Goal: Task Accomplishment & Management: Contribute content

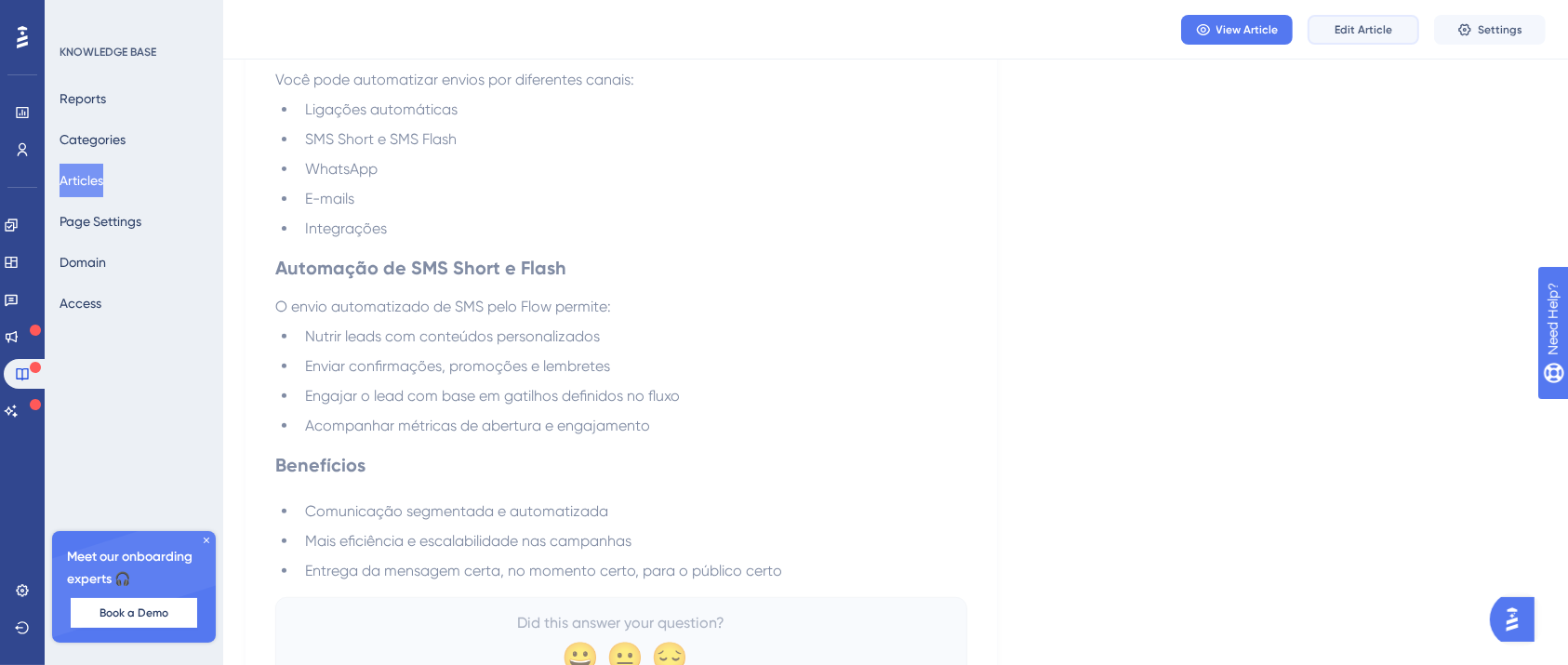
click at [1337, 28] on span "Edit Article" at bounding box center [1364, 29] width 58 height 15
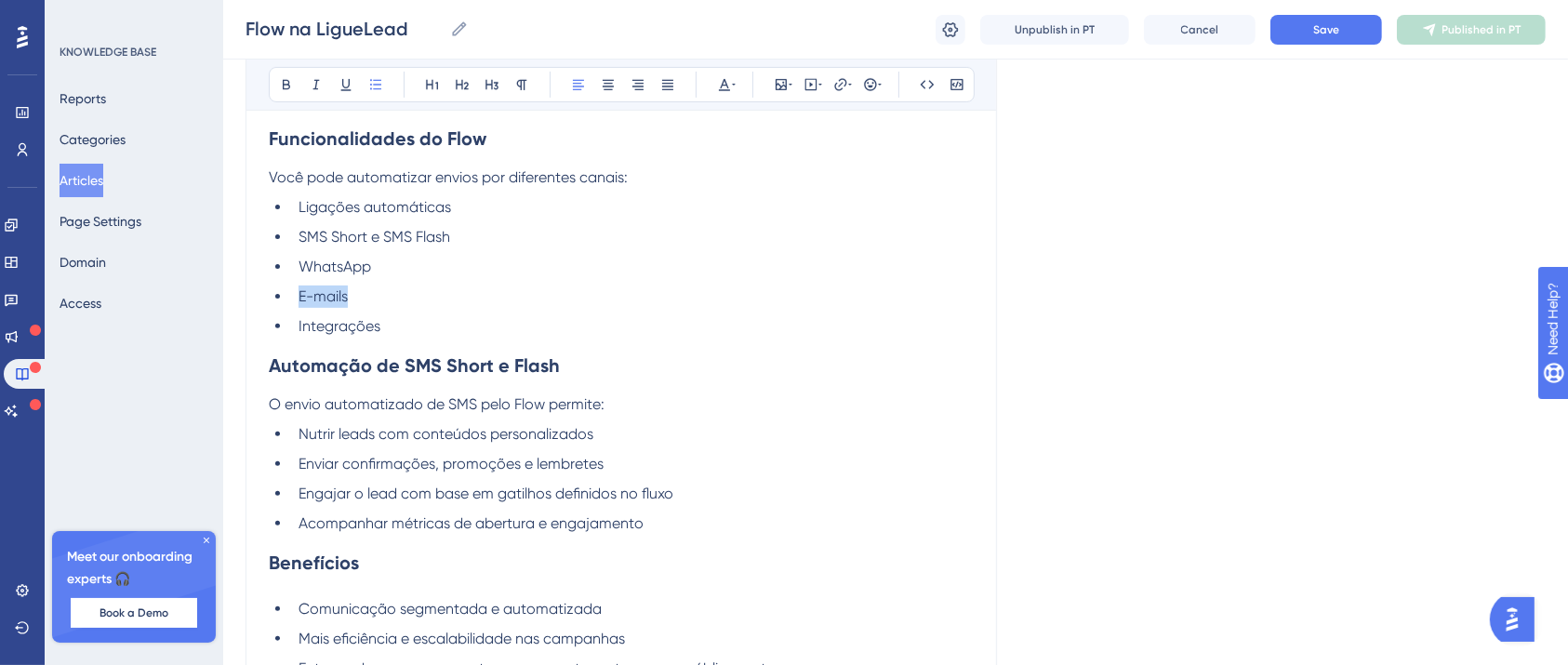
drag, startPoint x: 353, startPoint y: 287, endPoint x: 293, endPoint y: 298, distance: 61.0
click at [293, 298] on li "E-mails" at bounding box center [632, 297] width 683 height 22
click at [840, 78] on icon at bounding box center [841, 84] width 15 height 15
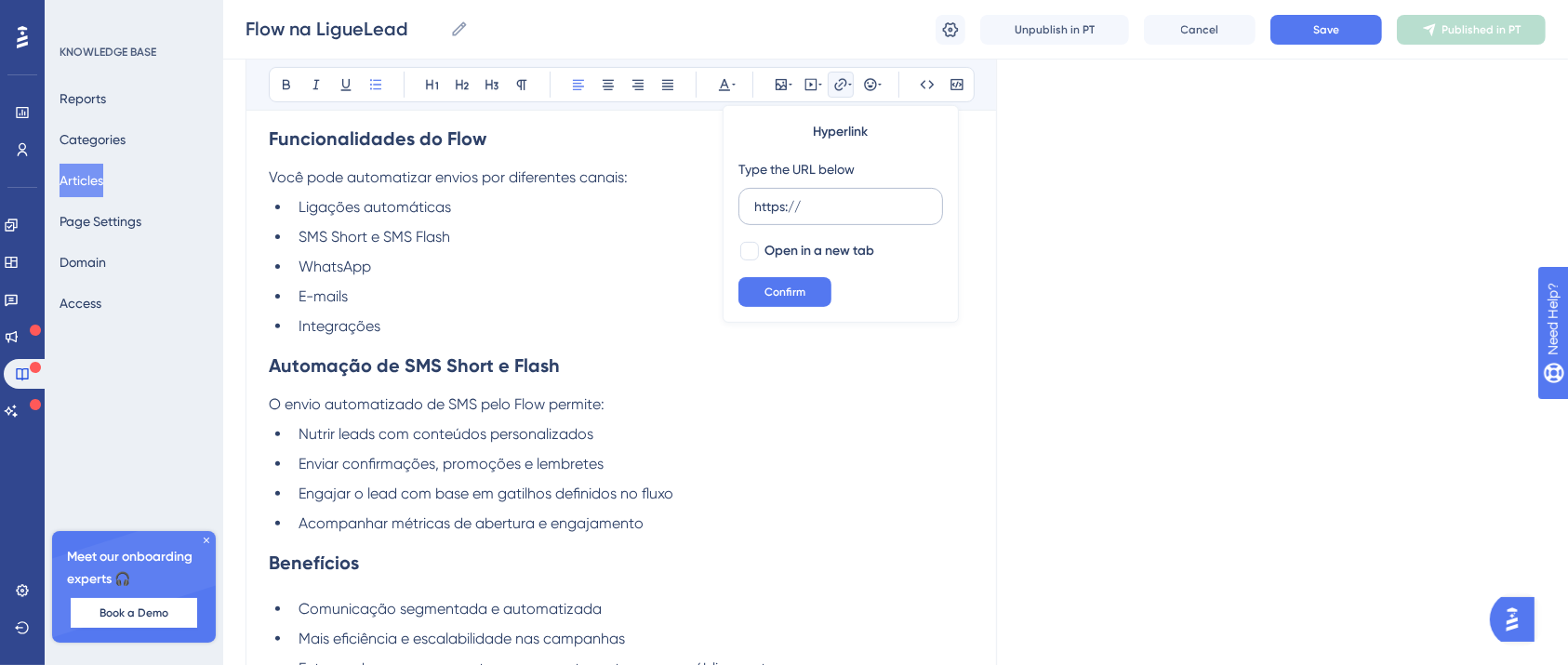
click at [830, 206] on input "https://" at bounding box center [841, 206] width 173 height 21
type input "https://[URL][DOMAIN_NAME]"
click at [768, 248] on span "Open in a new tab" at bounding box center [819, 251] width 110 height 22
checkbox input "true"
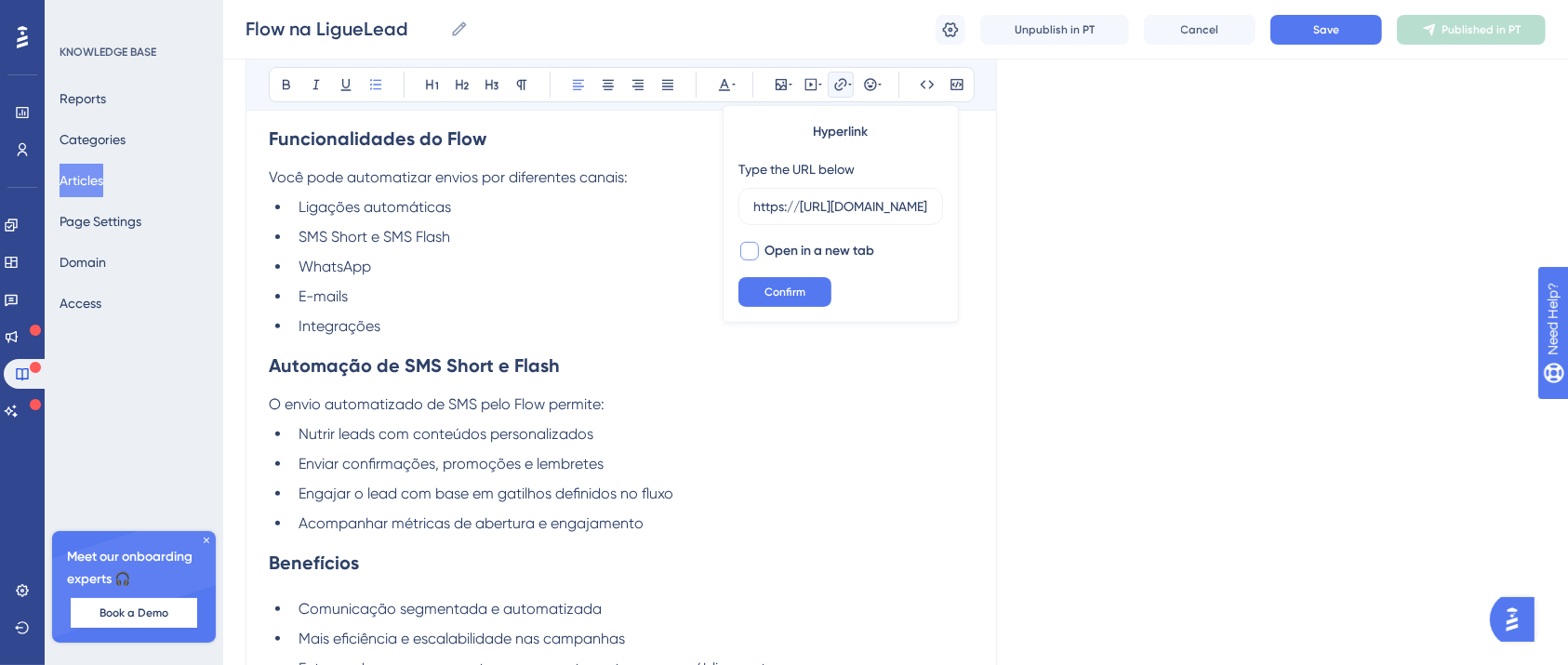
scroll to position [0, 0]
click at [774, 298] on span "Confirm" at bounding box center [784, 292] width 41 height 15
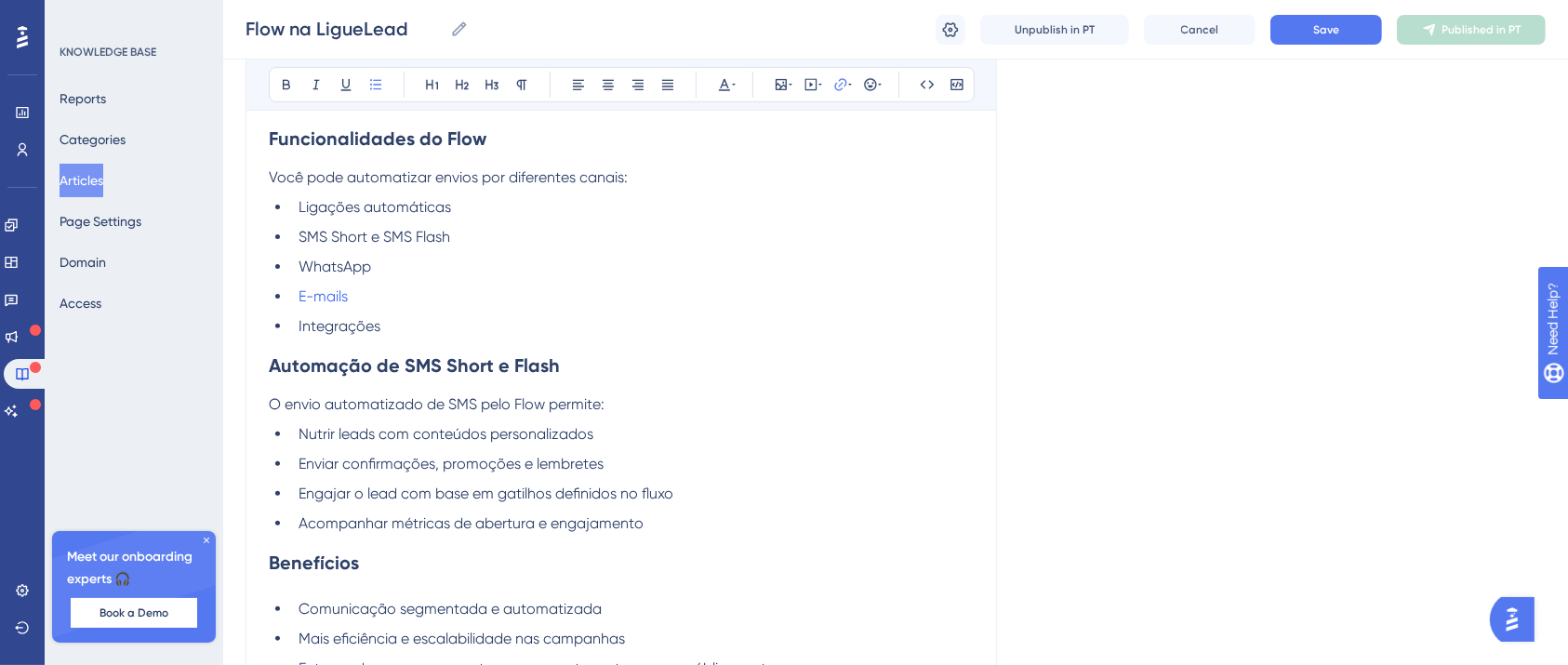
click at [707, 306] on li "E-mails" at bounding box center [632, 297] width 683 height 22
click at [1316, 33] on span "Save" at bounding box center [1326, 29] width 26 height 15
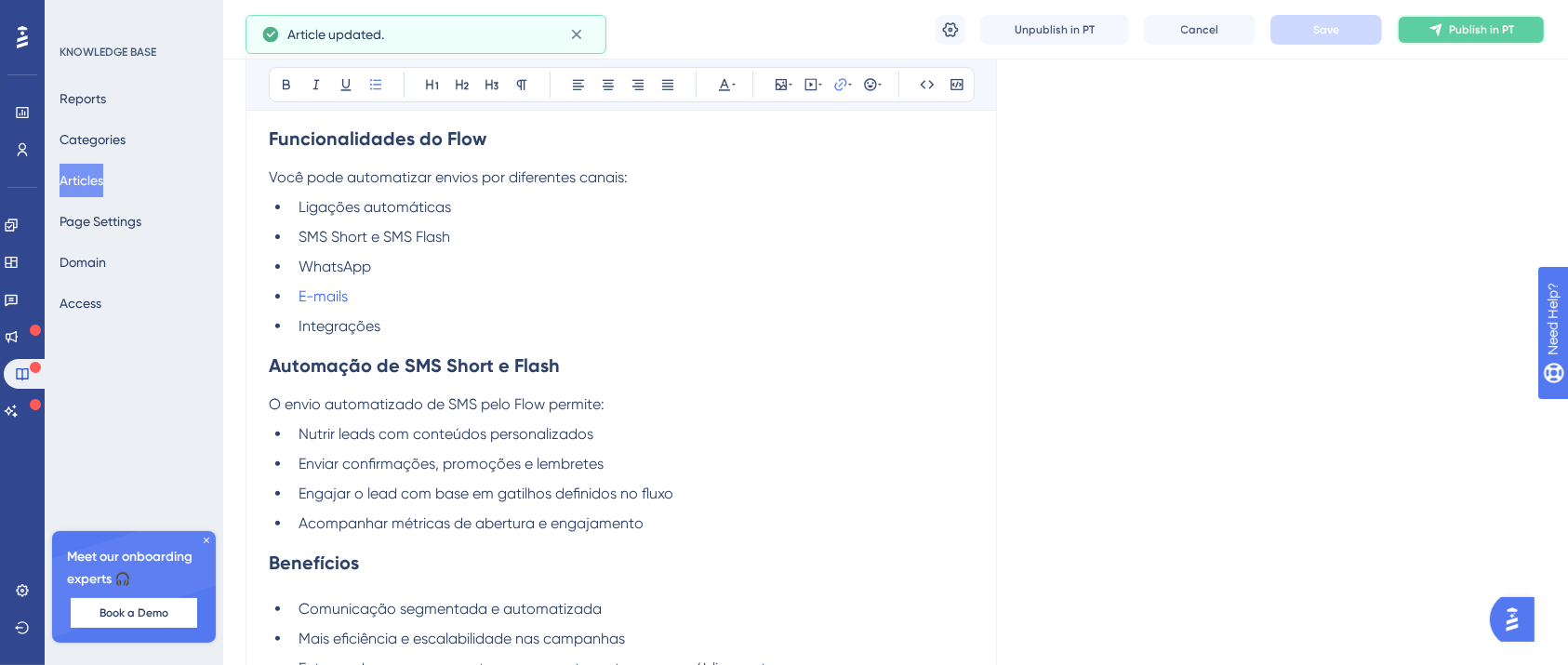
click at [1467, 31] on span "Publish in PT" at bounding box center [1482, 29] width 65 height 15
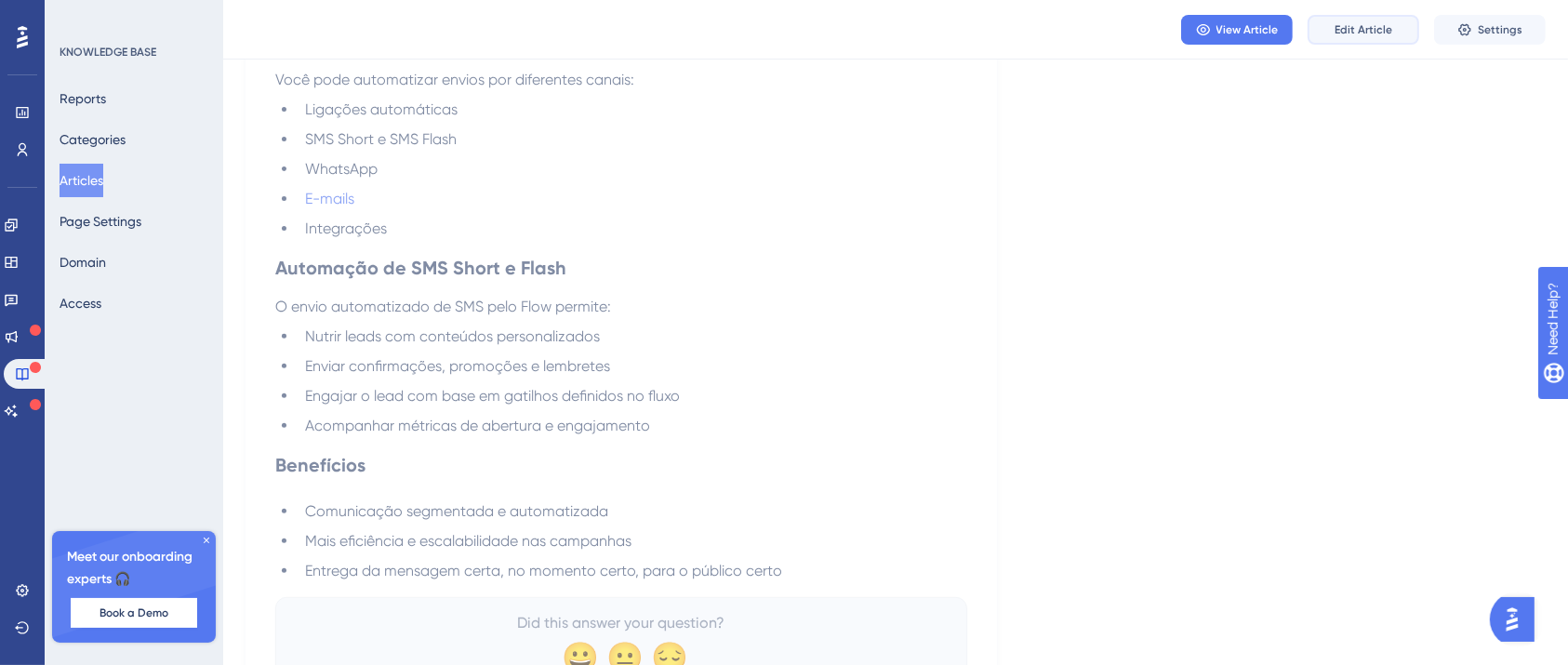
click at [1330, 23] on button "Edit Article" at bounding box center [1363, 30] width 111 height 30
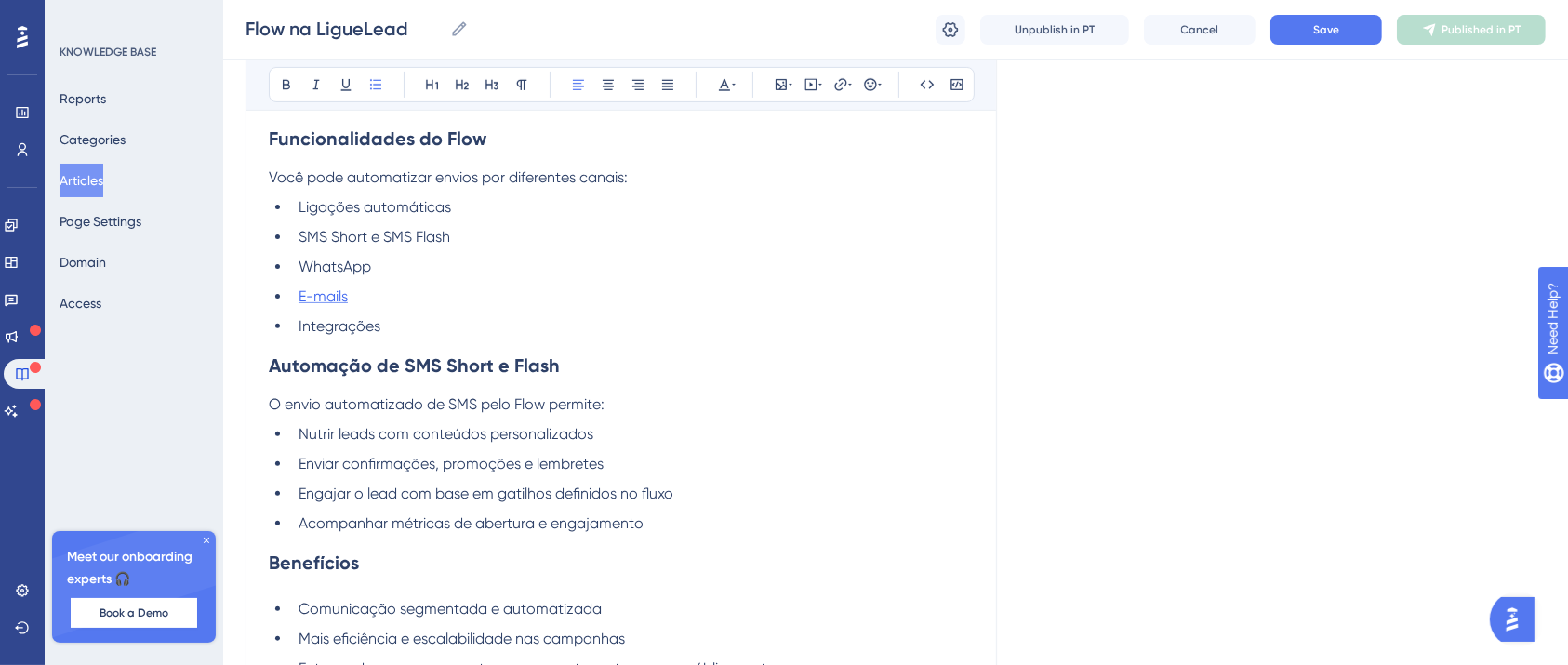
click at [330, 299] on span "E-mails" at bounding box center [324, 297] width 50 height 18
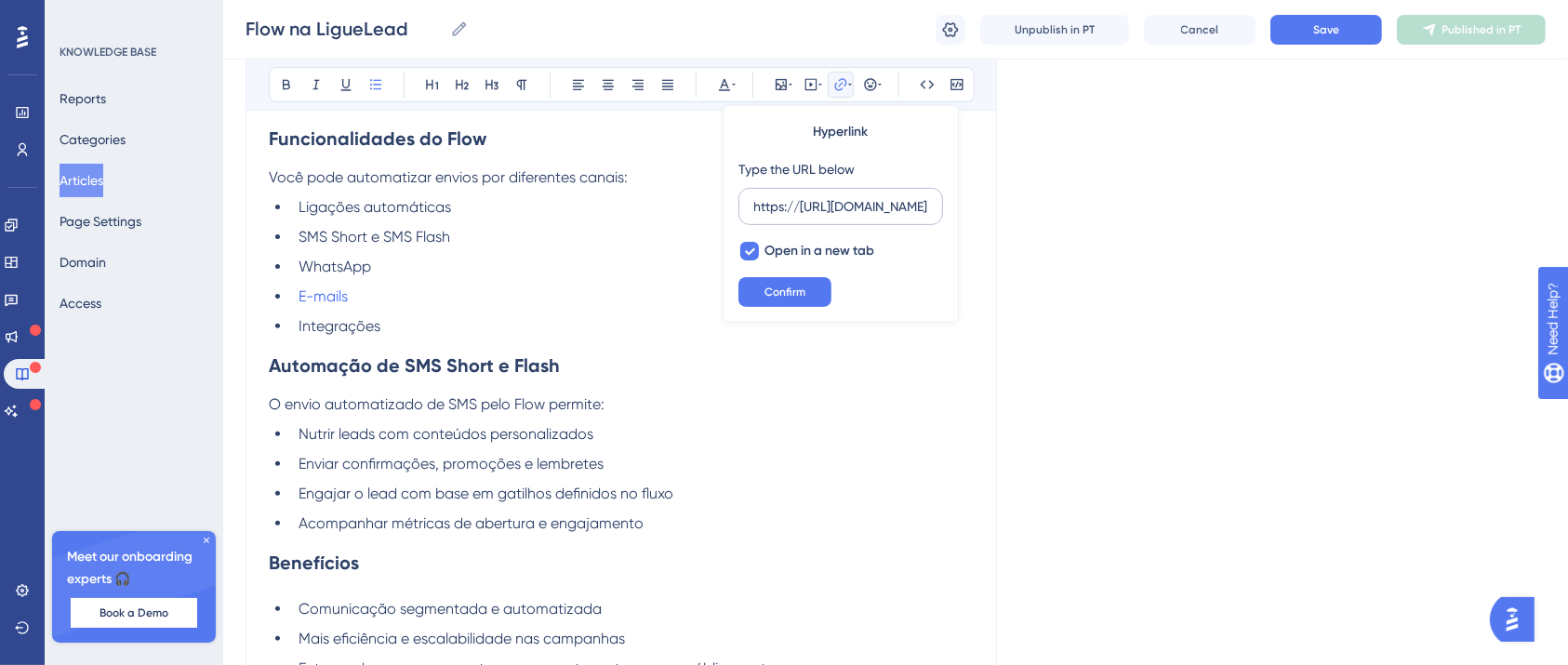
click at [901, 194] on label "https://[URL][DOMAIN_NAME]" at bounding box center [841, 205] width 204 height 37
click at [901, 197] on input "https://[URL][DOMAIN_NAME]" at bounding box center [841, 206] width 173 height 21
click at [901, 194] on label "https://[URL][DOMAIN_NAME]" at bounding box center [841, 205] width 204 height 37
click at [901, 197] on input "https://[URL][DOMAIN_NAME]" at bounding box center [841, 206] width 173 height 21
click at [901, 194] on label "https://[URL][DOMAIN_NAME]" at bounding box center [841, 205] width 204 height 37
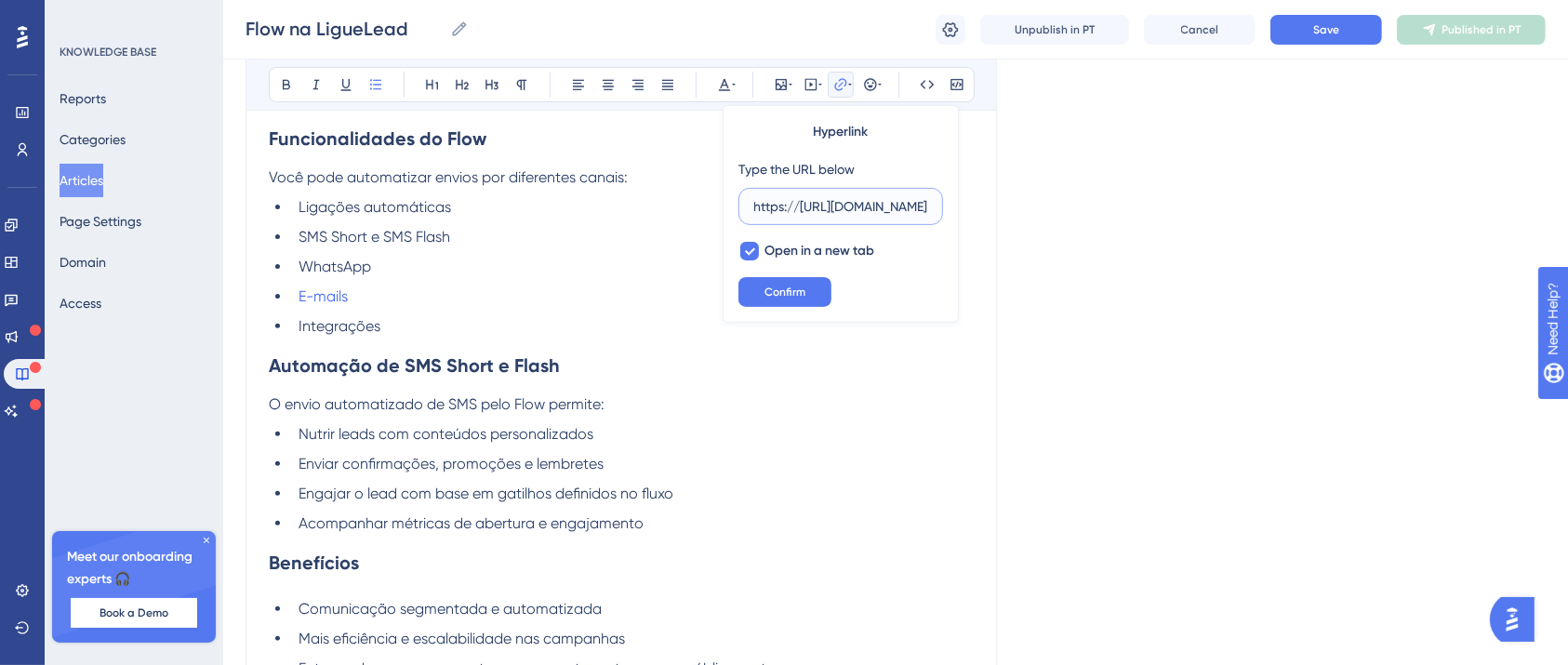
click at [901, 197] on input "https://[URL][DOMAIN_NAME]" at bounding box center [841, 206] width 173 height 21
click at [894, 210] on input "https://[URL][DOMAIN_NAME]" at bounding box center [841, 206] width 173 height 21
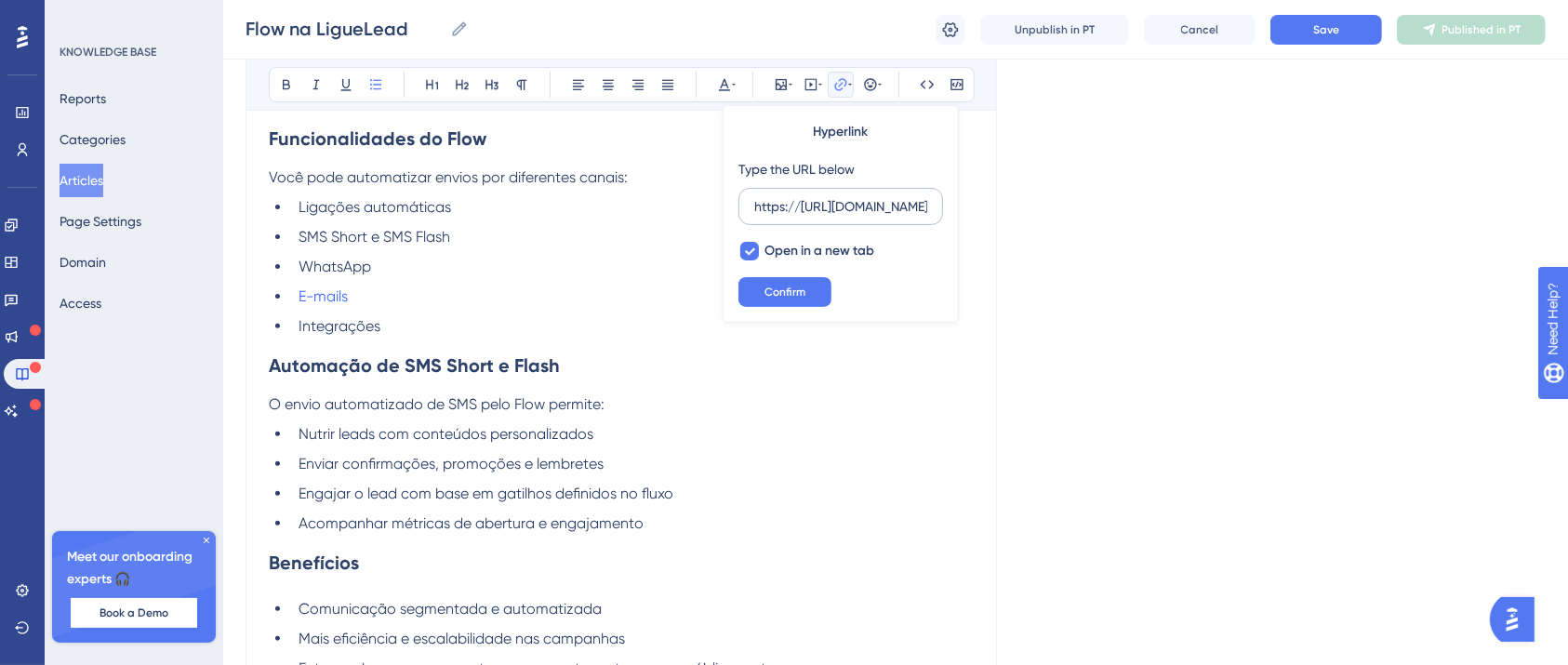
drag, startPoint x: 932, startPoint y: 207, endPoint x: 779, endPoint y: 207, distance: 153.0
click at [779, 207] on label "https://[URL][DOMAIN_NAME]" at bounding box center [841, 205] width 204 height 37
click at [779, 207] on input "https://[URL][DOMAIN_NAME]" at bounding box center [841, 206] width 173 height 21
click at [746, 201] on label "https://[URL][DOMAIN_NAME]" at bounding box center [841, 205] width 204 height 37
click at [754, 201] on input "https://[URL][DOMAIN_NAME]" at bounding box center [841, 206] width 173 height 21
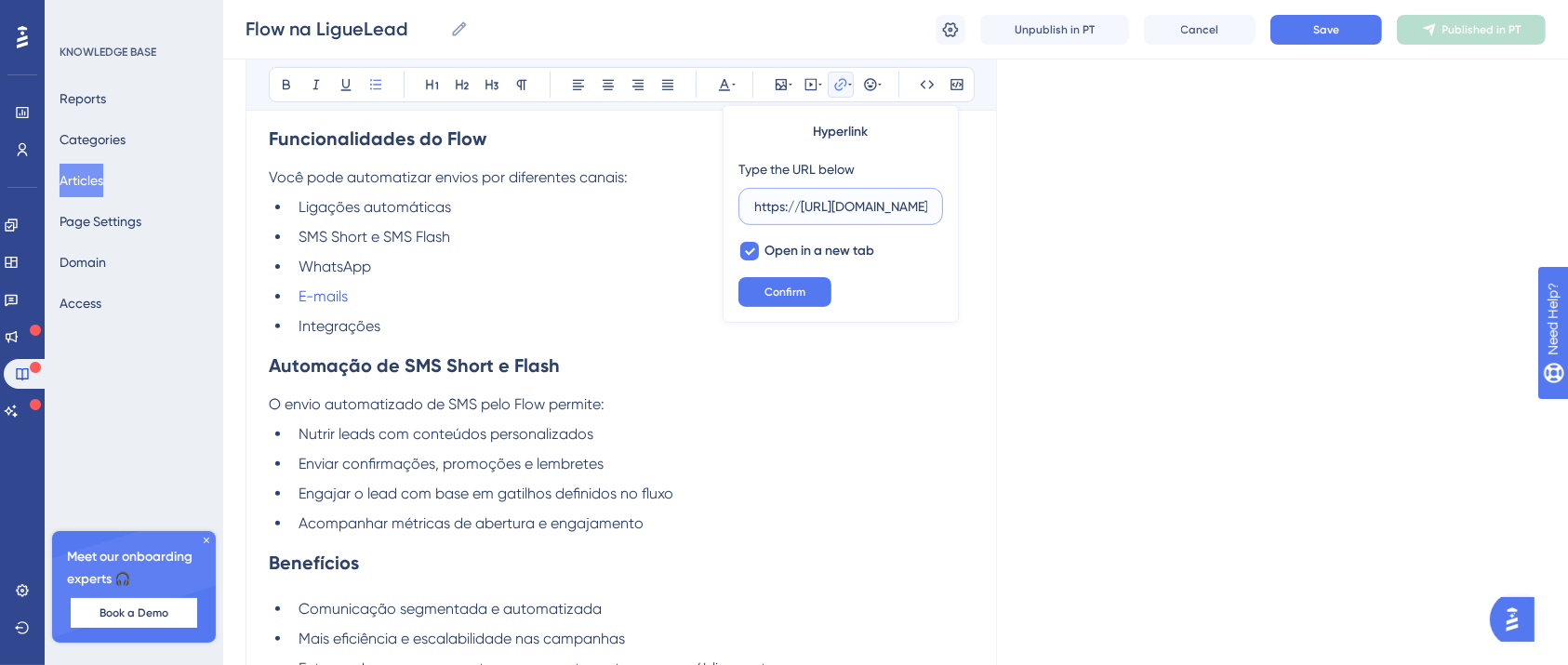
drag, startPoint x: 755, startPoint y: 209, endPoint x: 809, endPoint y: 209, distance: 54.0
click at [809, 209] on input "https://[URL][DOMAIN_NAME]" at bounding box center [841, 206] width 173 height 21
click at [803, 203] on input "https://[URL][DOMAIN_NAME]" at bounding box center [841, 206] width 173 height 21
type input "[URL][DOMAIN_NAME]"
click at [817, 288] on button "Confirm" at bounding box center [785, 292] width 93 height 30
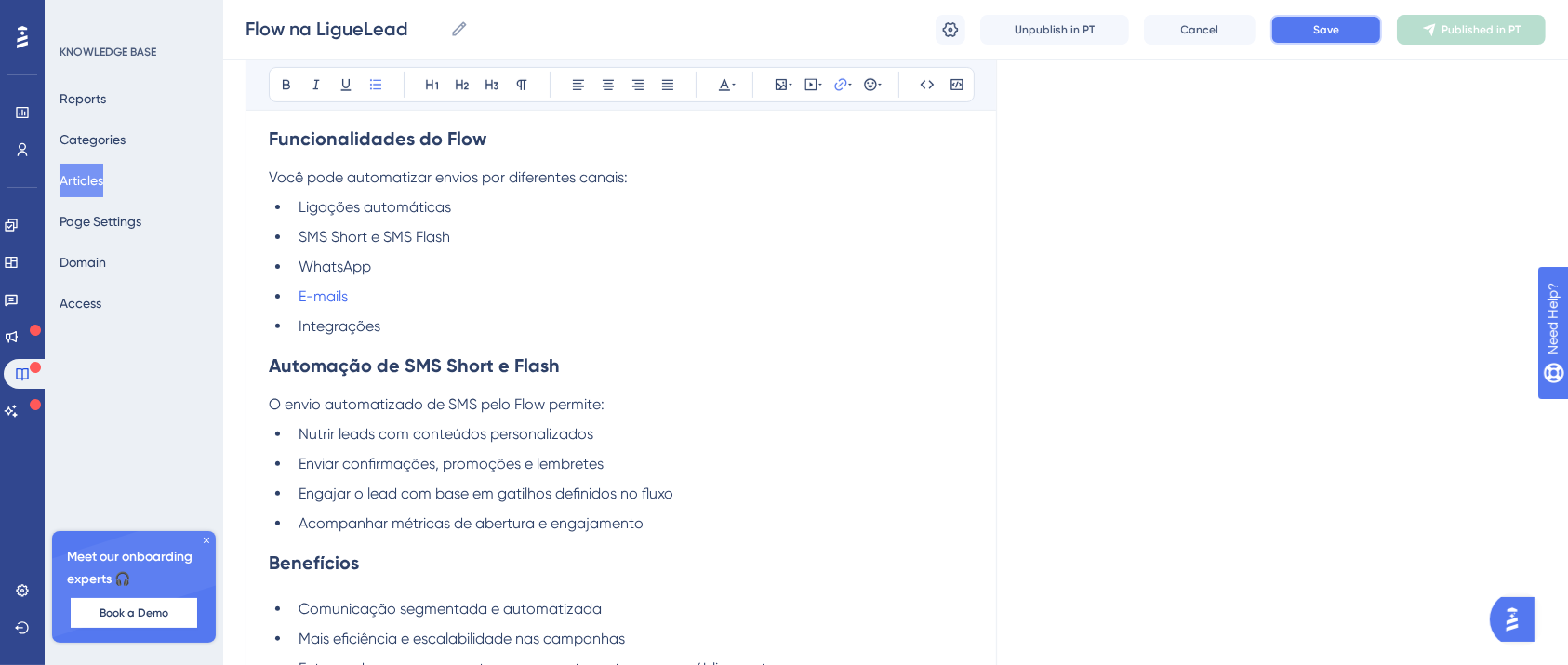
click at [1333, 32] on span "Save" at bounding box center [1326, 29] width 26 height 15
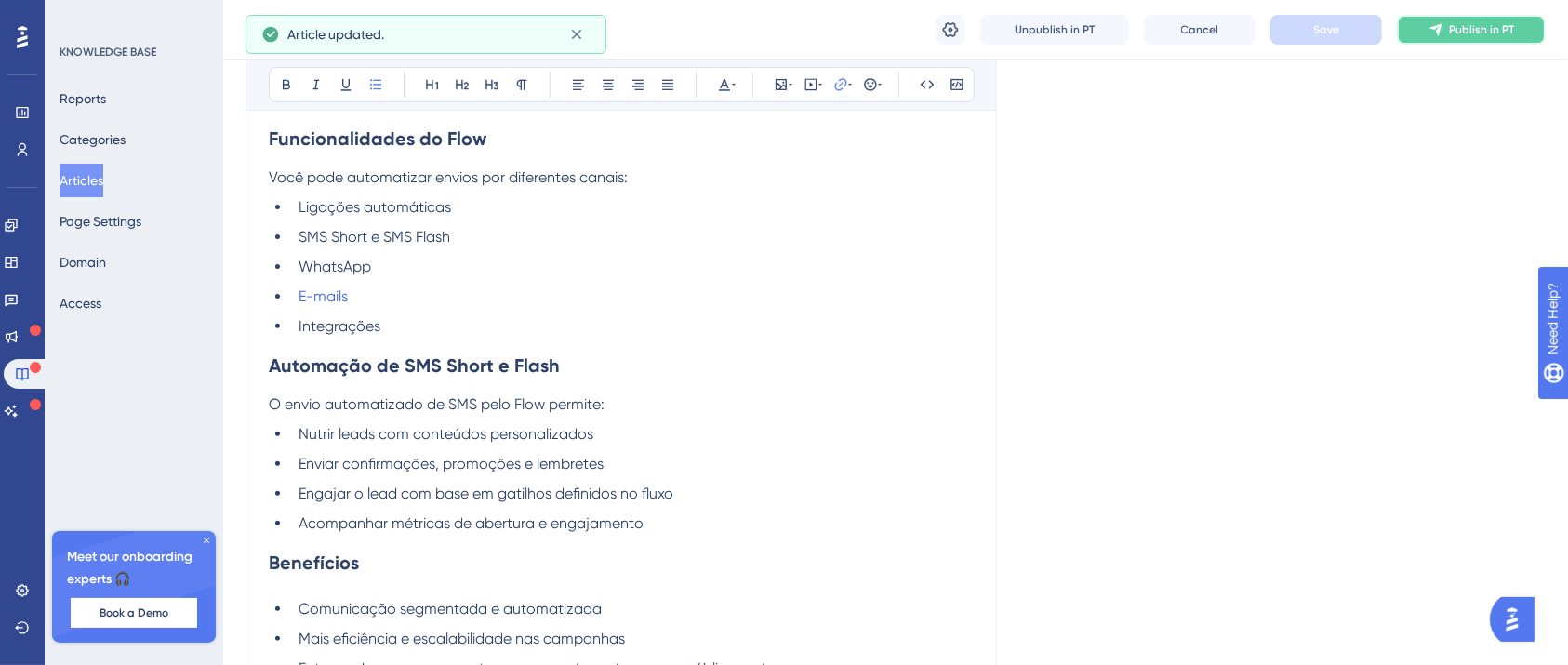
click at [1486, 43] on button "Publish in PT" at bounding box center [1471, 30] width 149 height 30
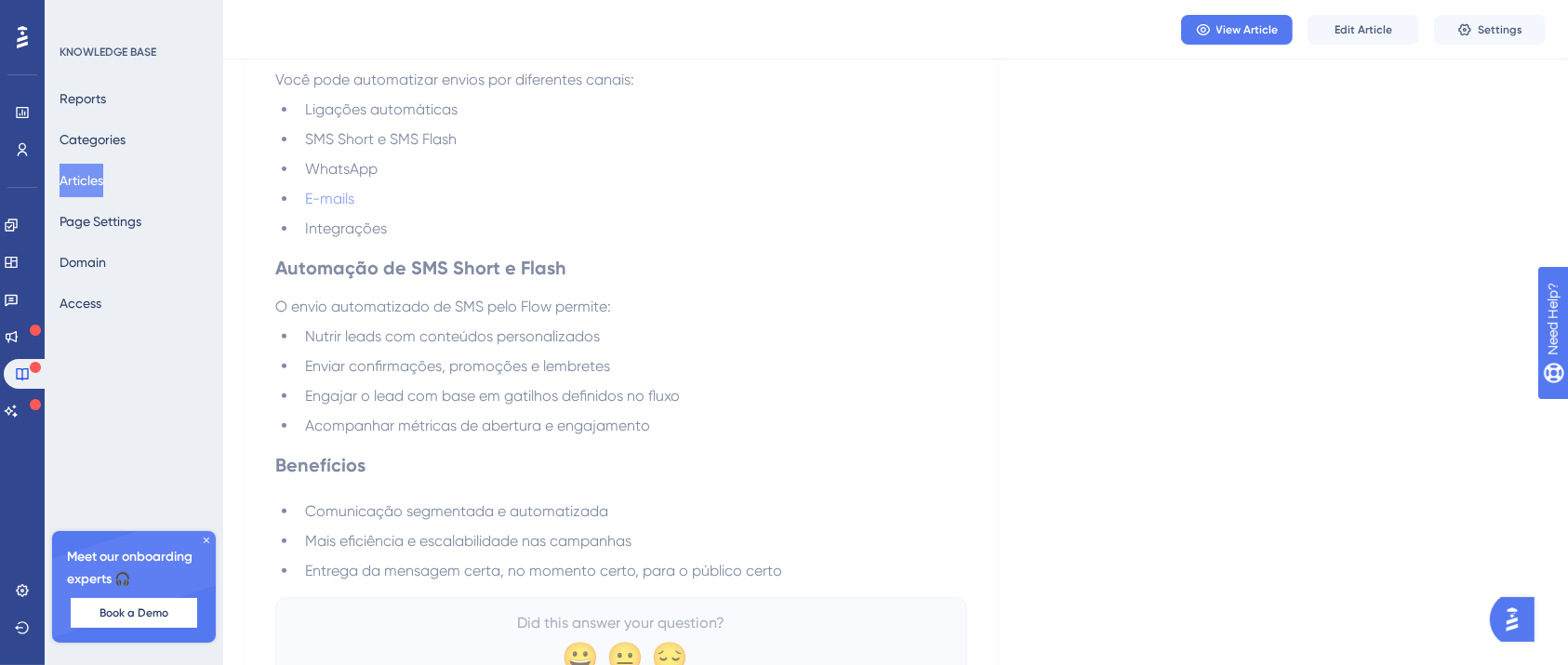
drag, startPoint x: 79, startPoint y: 193, endPoint x: 81, endPoint y: 184, distance: 9.2
click at [80, 193] on button "Articles" at bounding box center [81, 181] width 44 height 34
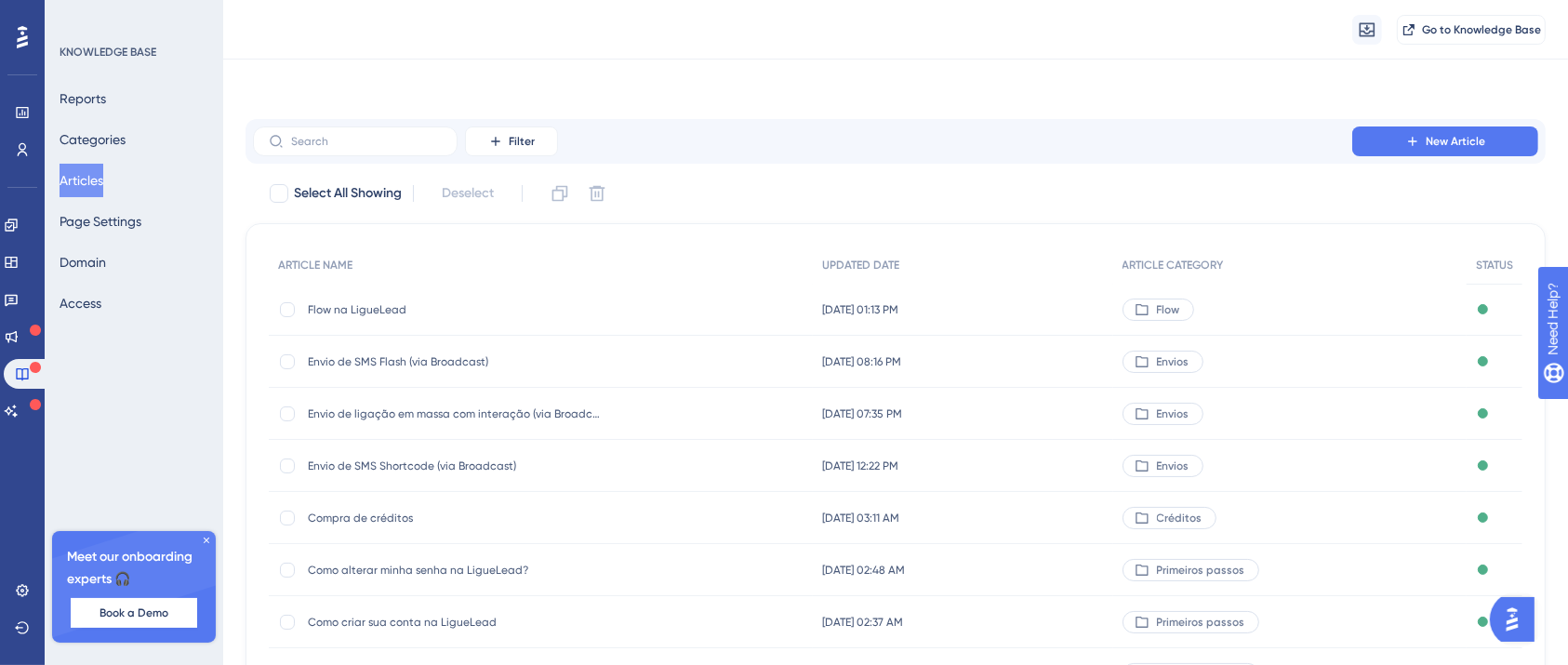
click at [82, 183] on button "Articles" at bounding box center [81, 181] width 44 height 34
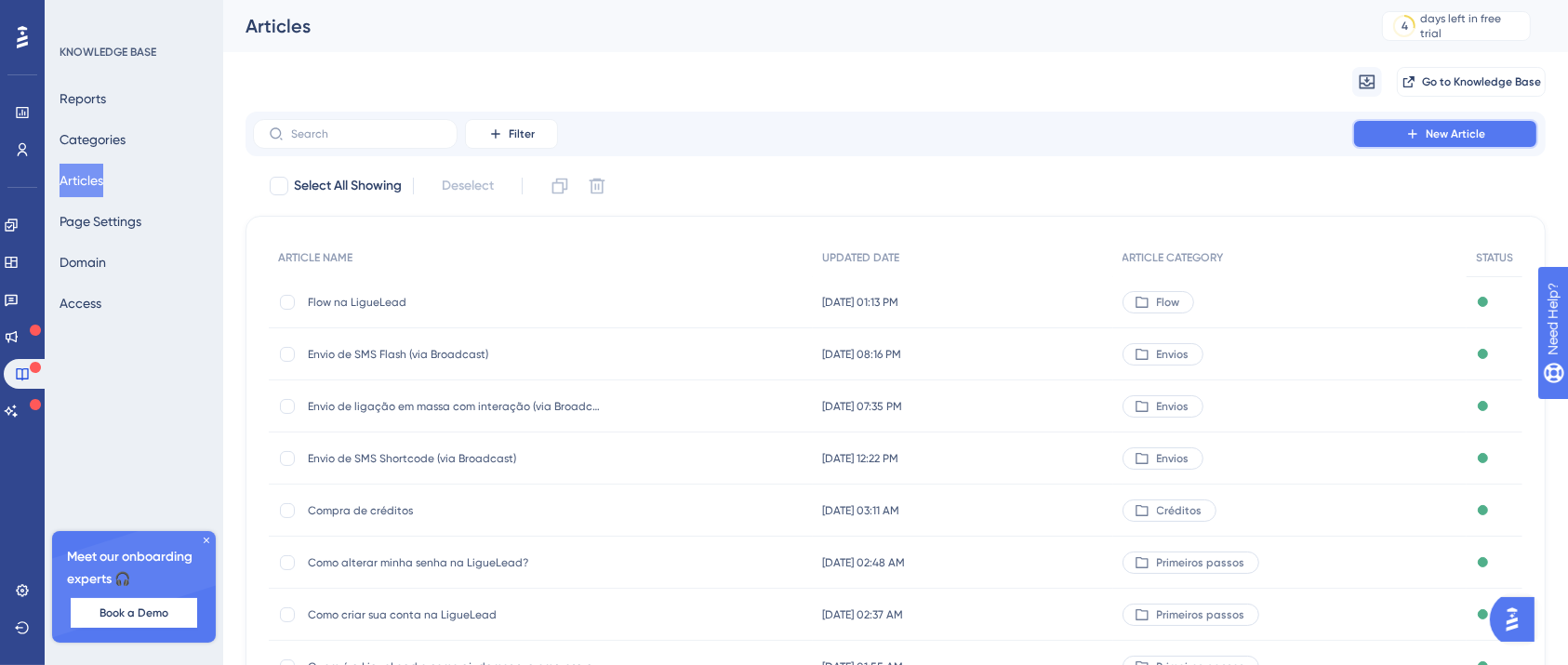
click at [1465, 145] on button "New Article" at bounding box center [1444, 134] width 186 height 30
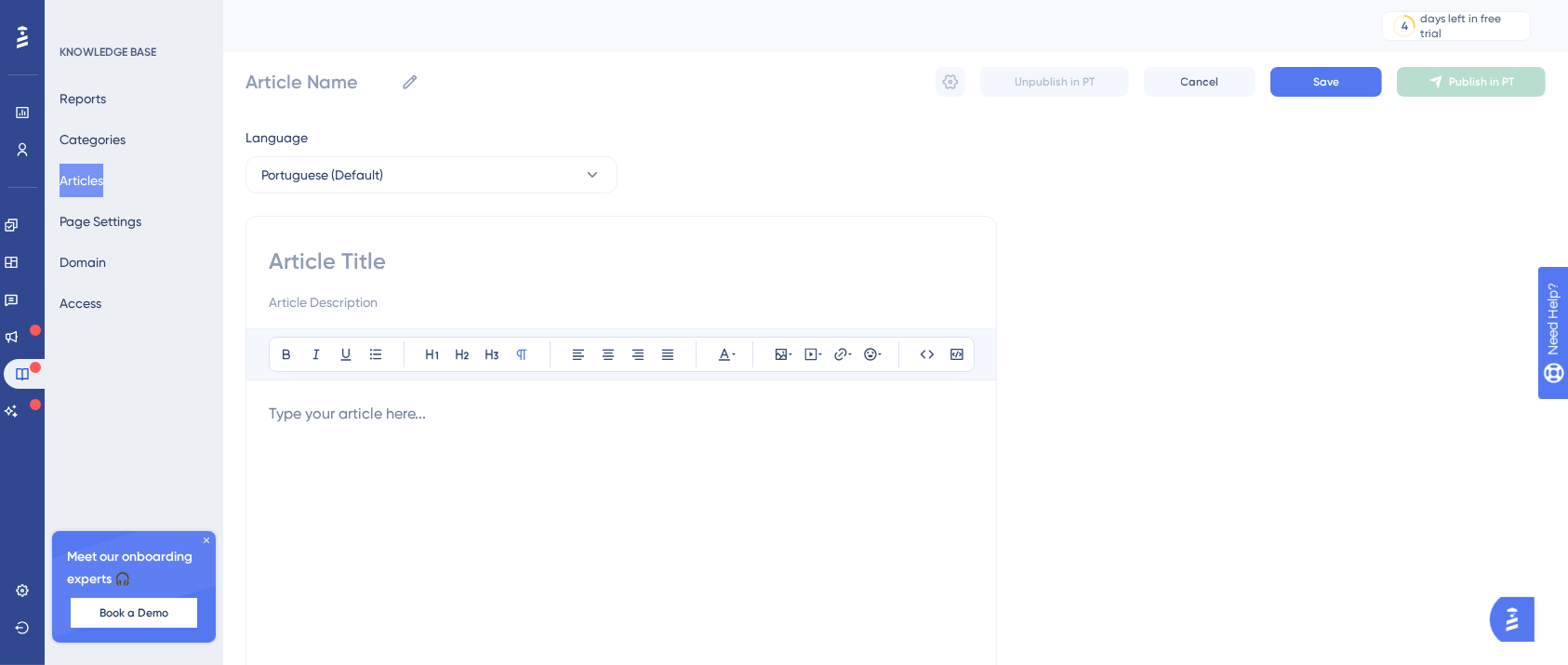
click at [642, 257] on input at bounding box center [621, 261] width 705 height 30
click at [430, 262] on input at bounding box center [621, 261] width 705 height 30
paste input "SMS Short e SMS Flash"
type input "SMS Short e SMS Flash"
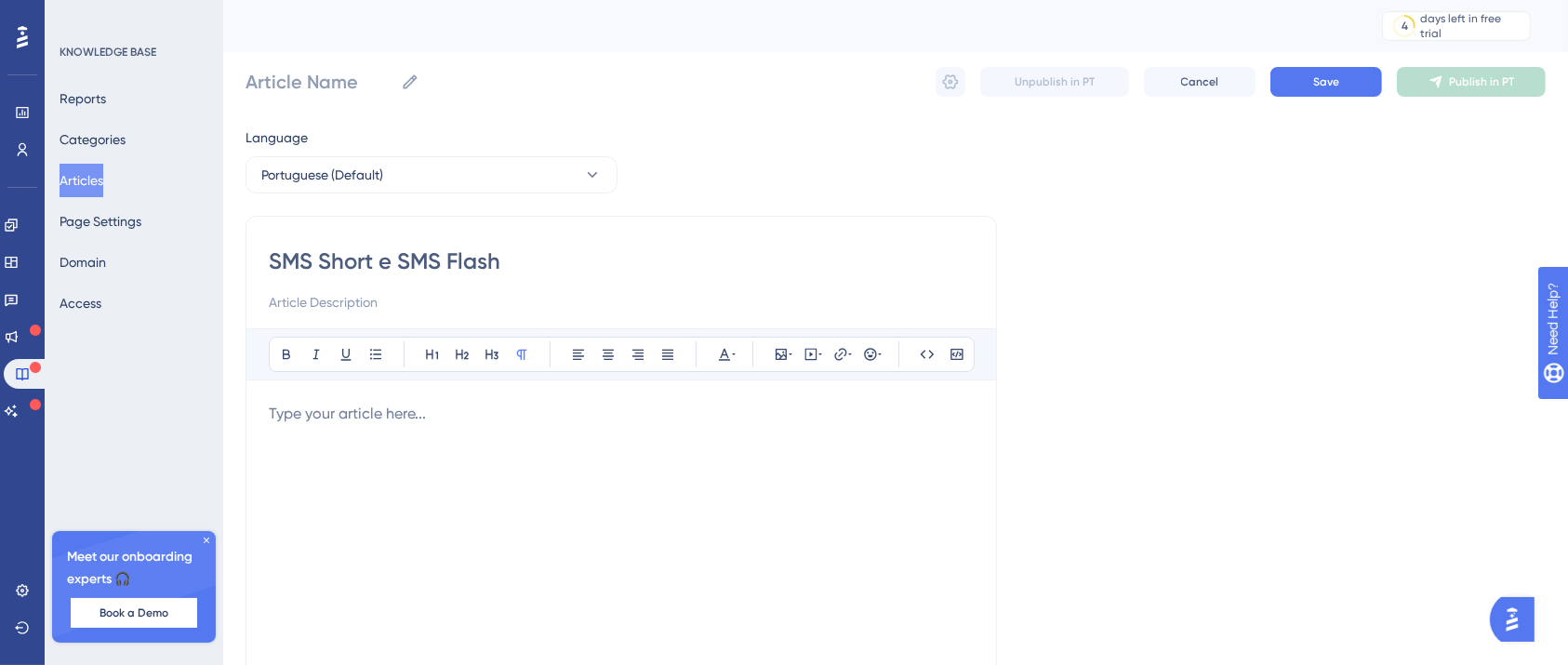
type input "SMS Short e SMS Flash"
type input "SMS Short e SMS Flash no Flow"
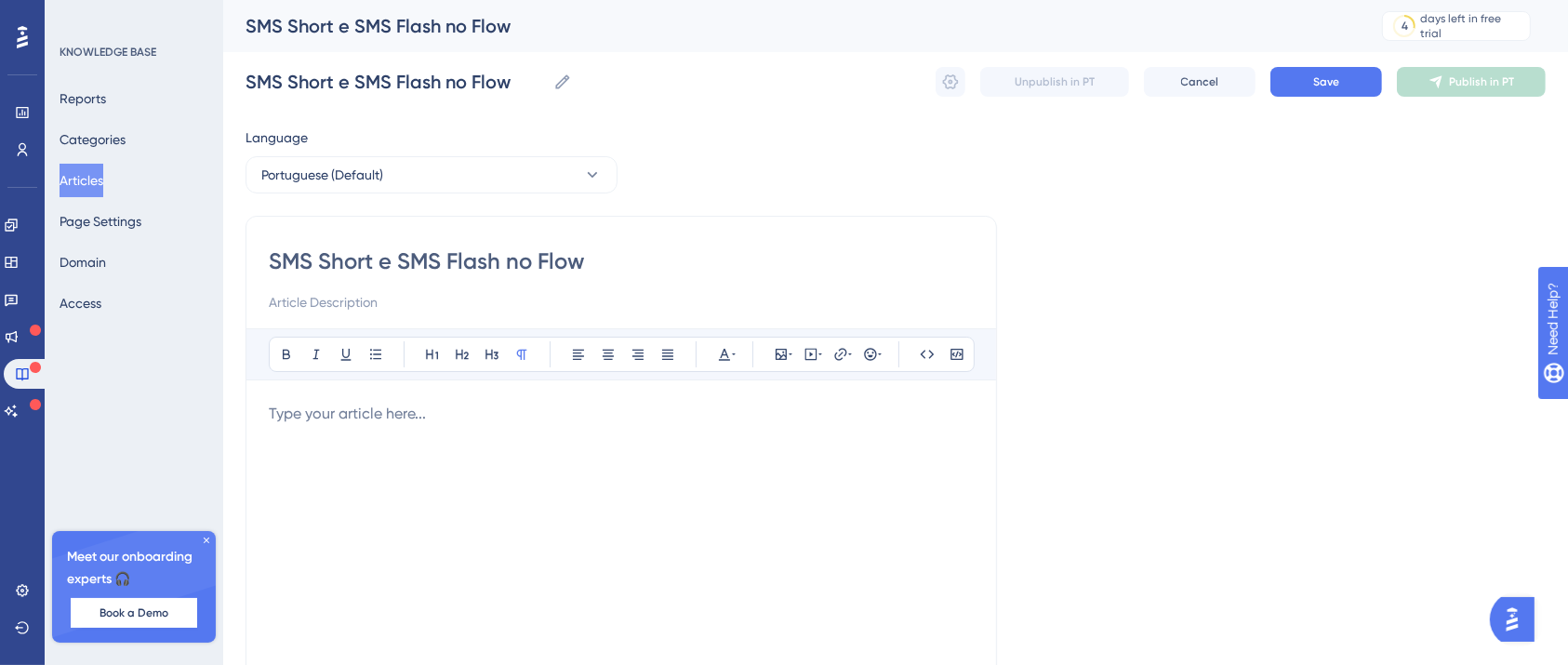
type input "SMS Short e SMS Flash no Flow"
click at [694, 466] on div at bounding box center [621, 607] width 705 height 409
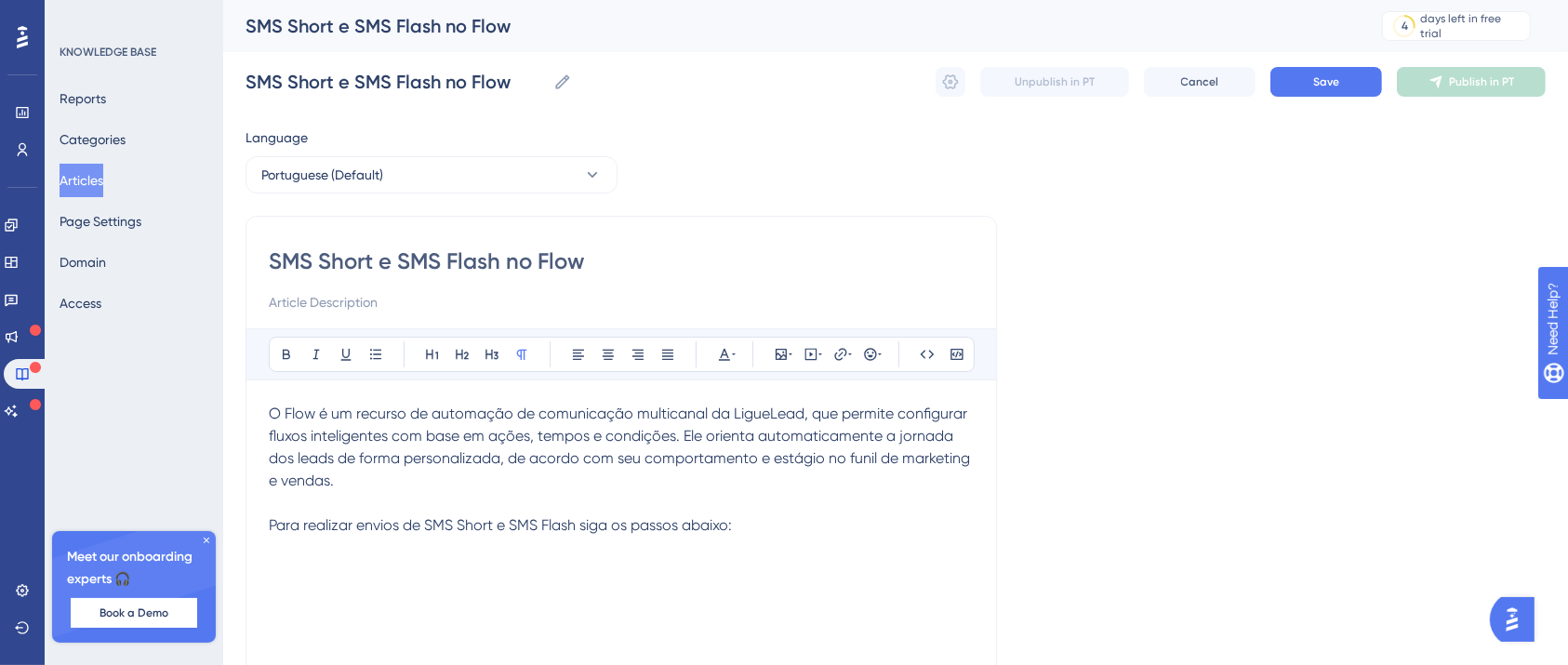
click at [557, 572] on p at bounding box center [621, 570] width 705 height 22
click at [561, 559] on p at bounding box center [621, 570] width 705 height 22
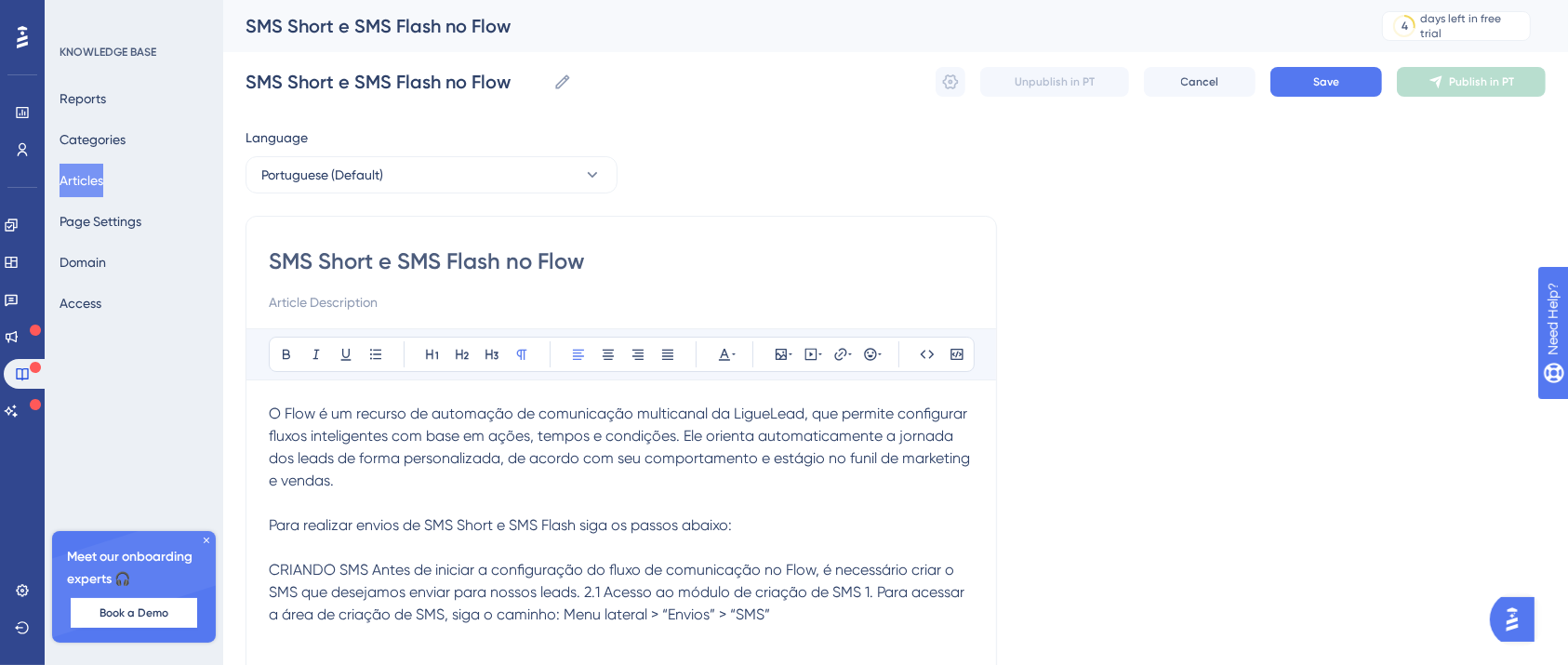
click at [367, 568] on span "CRIANDO SMS Antes de iniciar a configuração do fluxo de comunicação no Flow, é …" at bounding box center [618, 592] width 700 height 63
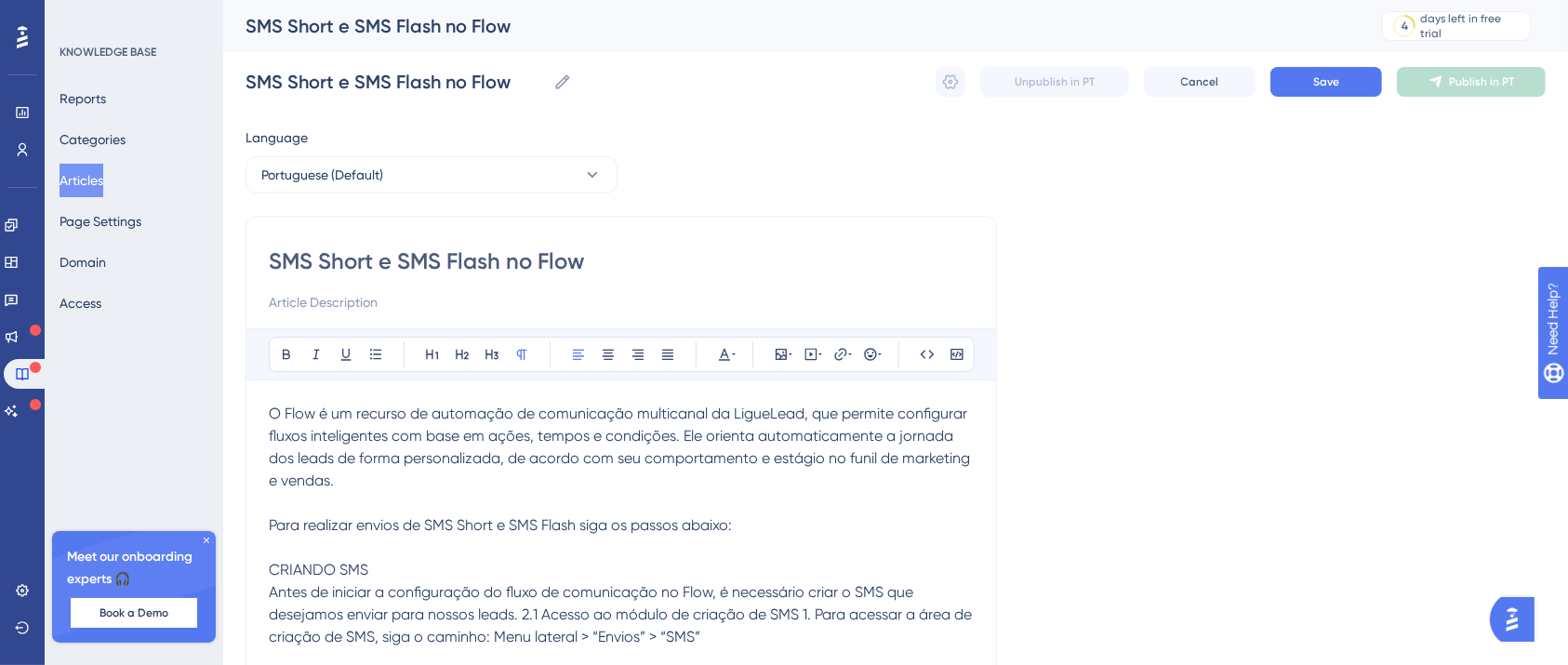
drag, startPoint x: 358, startPoint y: 569, endPoint x: 257, endPoint y: 566, distance: 101.0
click at [257, 566] on div "SMS Short e SMS Flash no Flow Bold Italic Underline Bullet Point Heading 1 Head…" at bounding box center [620, 525] width 751 height 619
click at [290, 347] on icon at bounding box center [286, 354] width 15 height 15
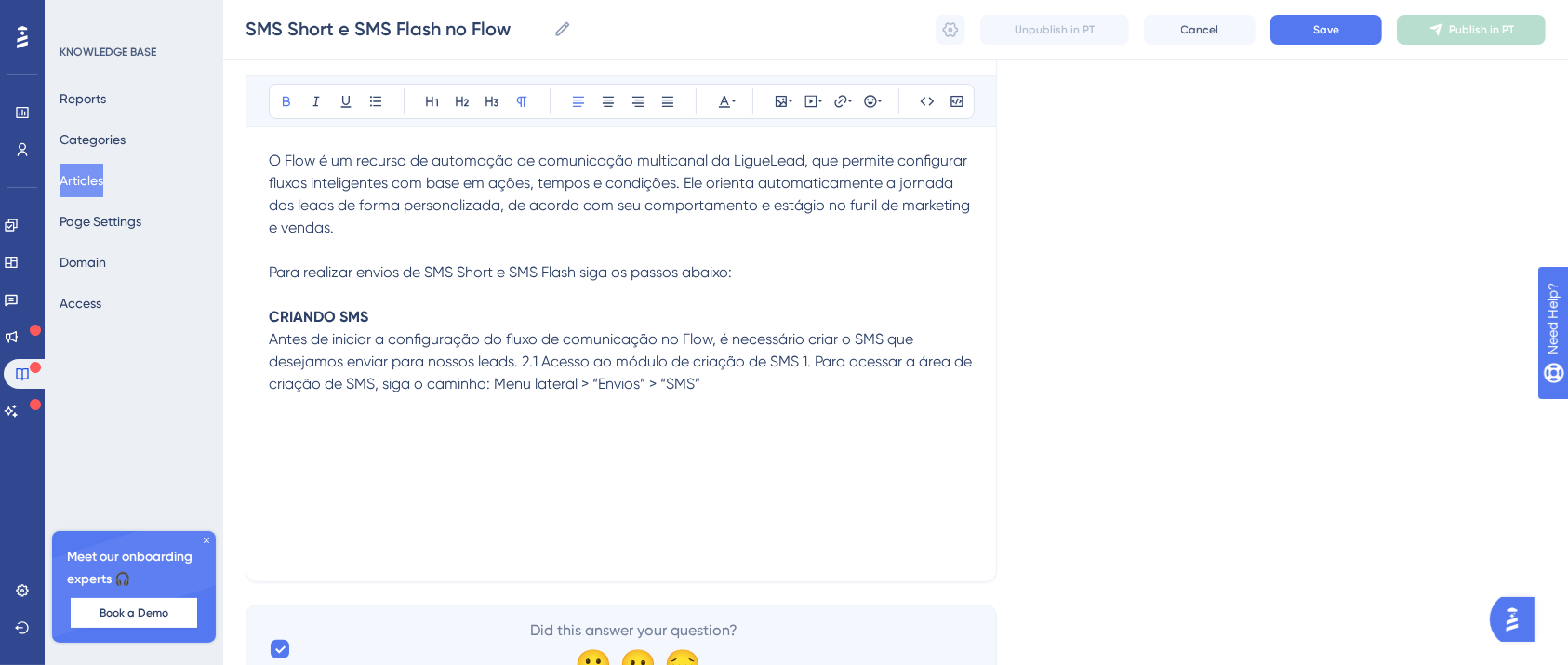
scroll to position [247, 0]
click at [523, 365] on span "Antes de iniciar a configuração do fluxo de comunicação no Flow, é necessário c…" at bounding box center [622, 359] width 707 height 63
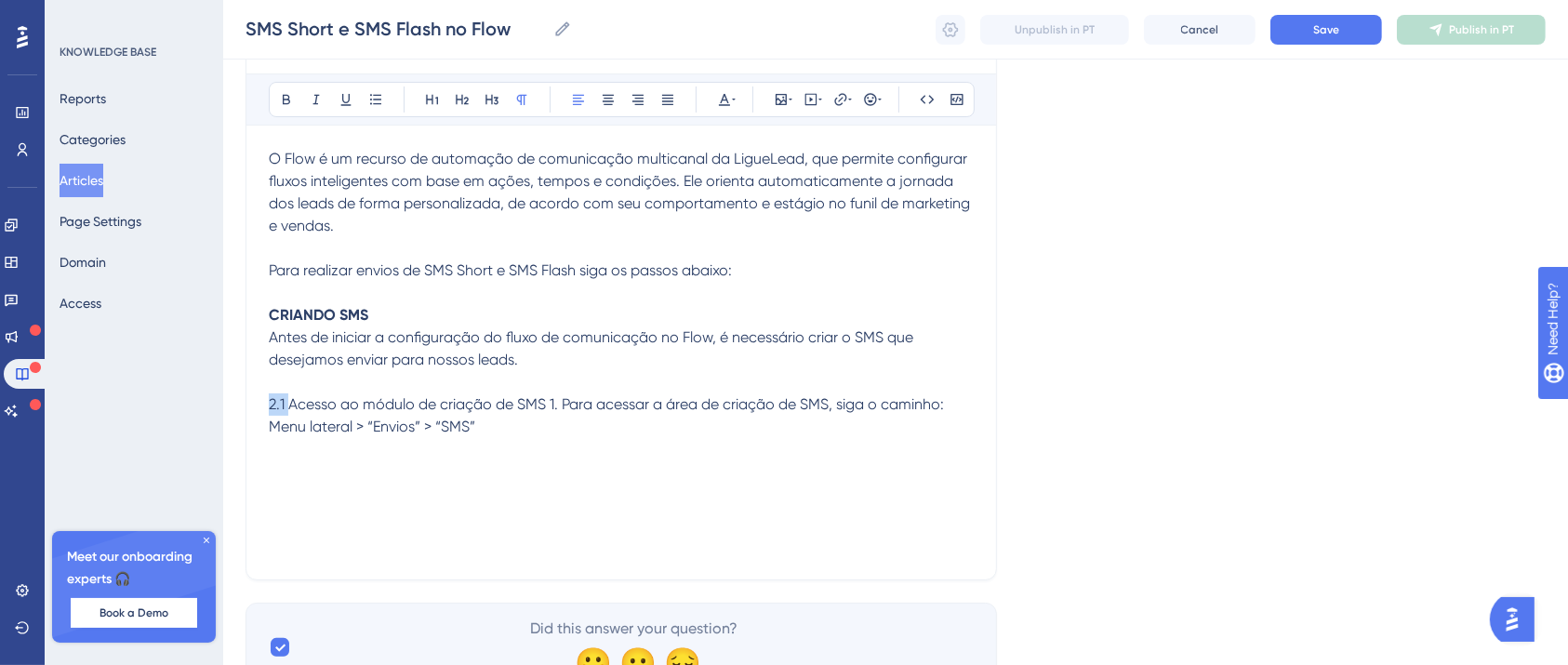
drag, startPoint x: 290, startPoint y: 400, endPoint x: 253, endPoint y: 399, distance: 37.0
click at [253, 400] on div "SMS Short e SMS Flash no Flow Bold Italic Underline Bullet Point Heading 1 Head…" at bounding box center [620, 271] width 751 height 619
click at [531, 403] on span "Acesso ao módulo de criação de SMS 1. Para acessar a área de criação de SMS, si…" at bounding box center [619, 415] width 701 height 40
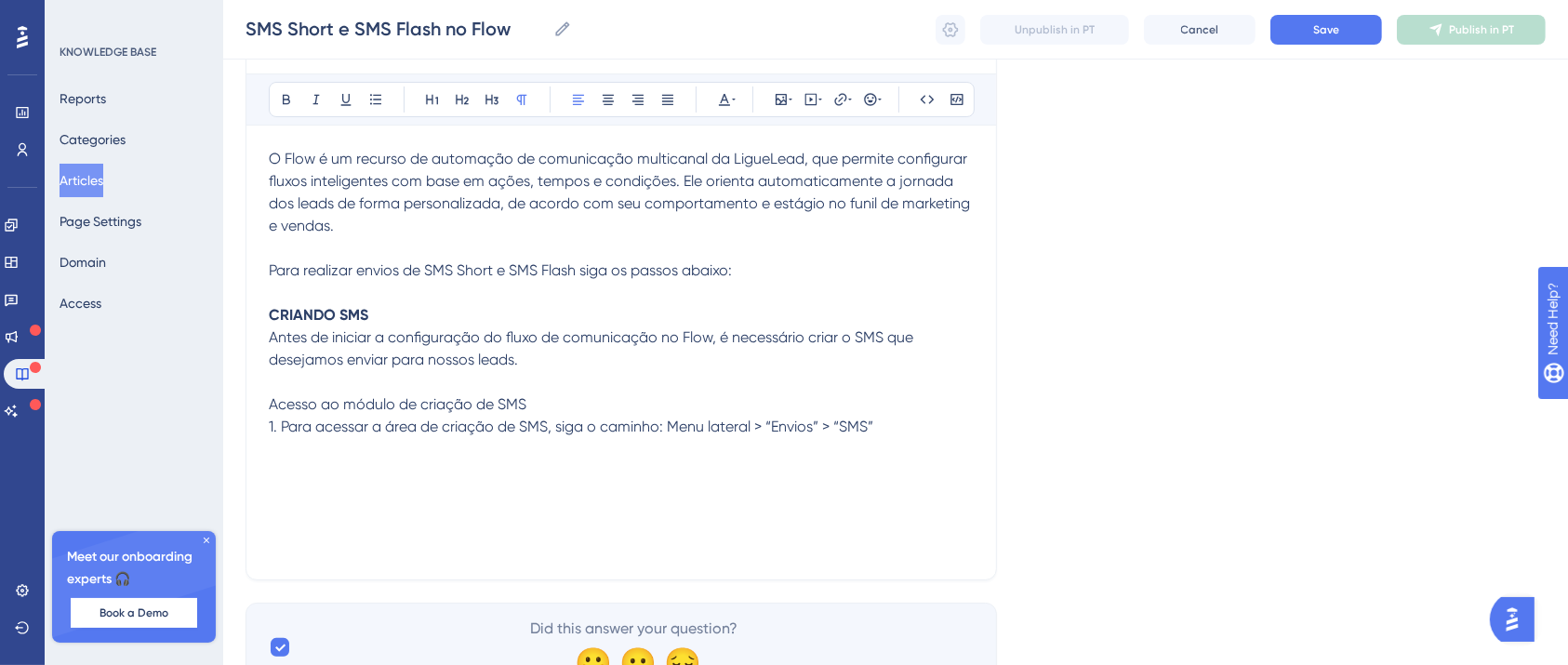
drag, startPoint x: 545, startPoint y: 407, endPoint x: 244, endPoint y: 413, distance: 301.1
click at [245, 413] on div "SMS Short e SMS Flash no Flow Bold Italic Underline Bullet Point Heading 1 Head…" at bounding box center [620, 271] width 751 height 619
click at [284, 88] on button at bounding box center [286, 99] width 26 height 26
click at [573, 386] on p at bounding box center [621, 382] width 705 height 22
click at [278, 424] on span "1. Para acessar a área de criação de SMS, siga o caminho: Menu lateral > “Envio…" at bounding box center [571, 427] width 604 height 18
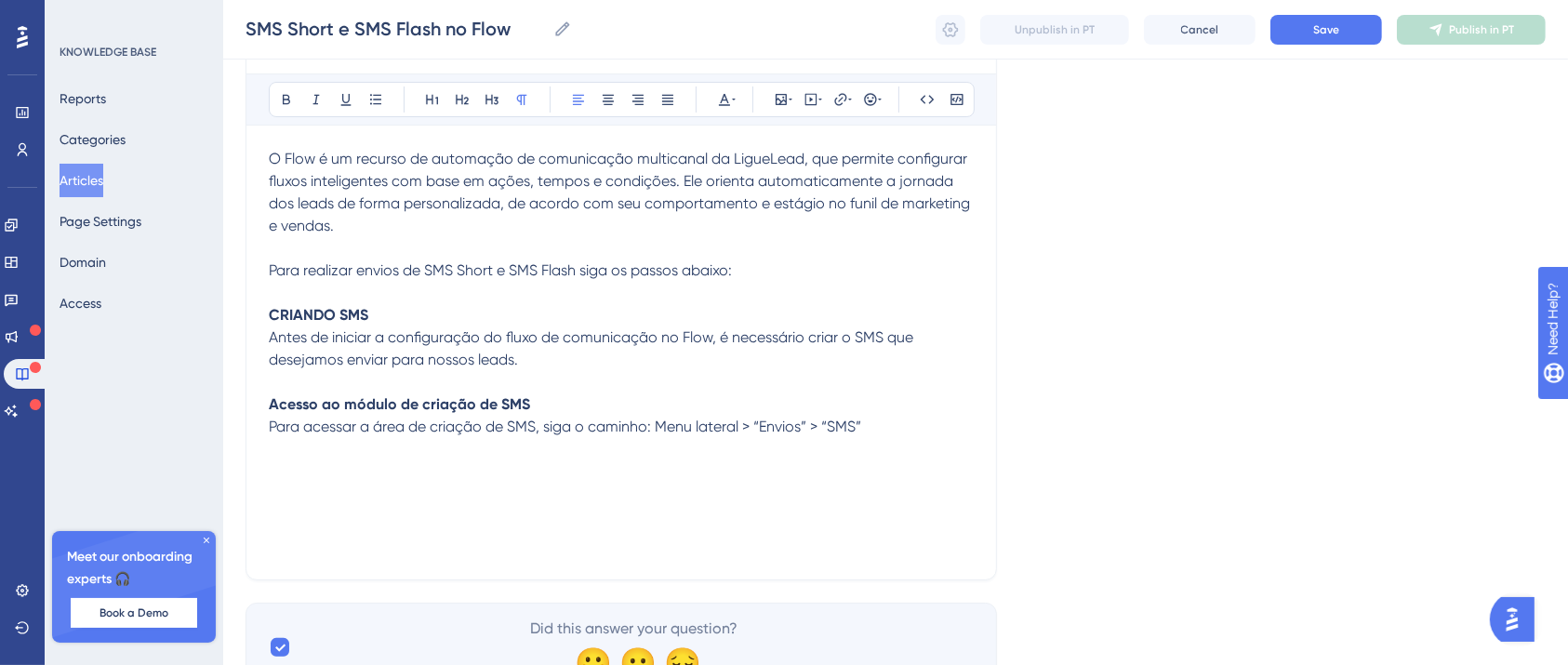
click at [462, 480] on div "O Flow é um recurso de automação de comunicação multicanal da LigueLead, que pe…" at bounding box center [621, 352] width 705 height 409
drag, startPoint x: 884, startPoint y: 417, endPoint x: 894, endPoint y: 424, distance: 12.2
click at [884, 418] on p "Acesso ao módulo de criação de SMS Para acessar a área de criação de SMS, siga …" at bounding box center [621, 415] width 705 height 45
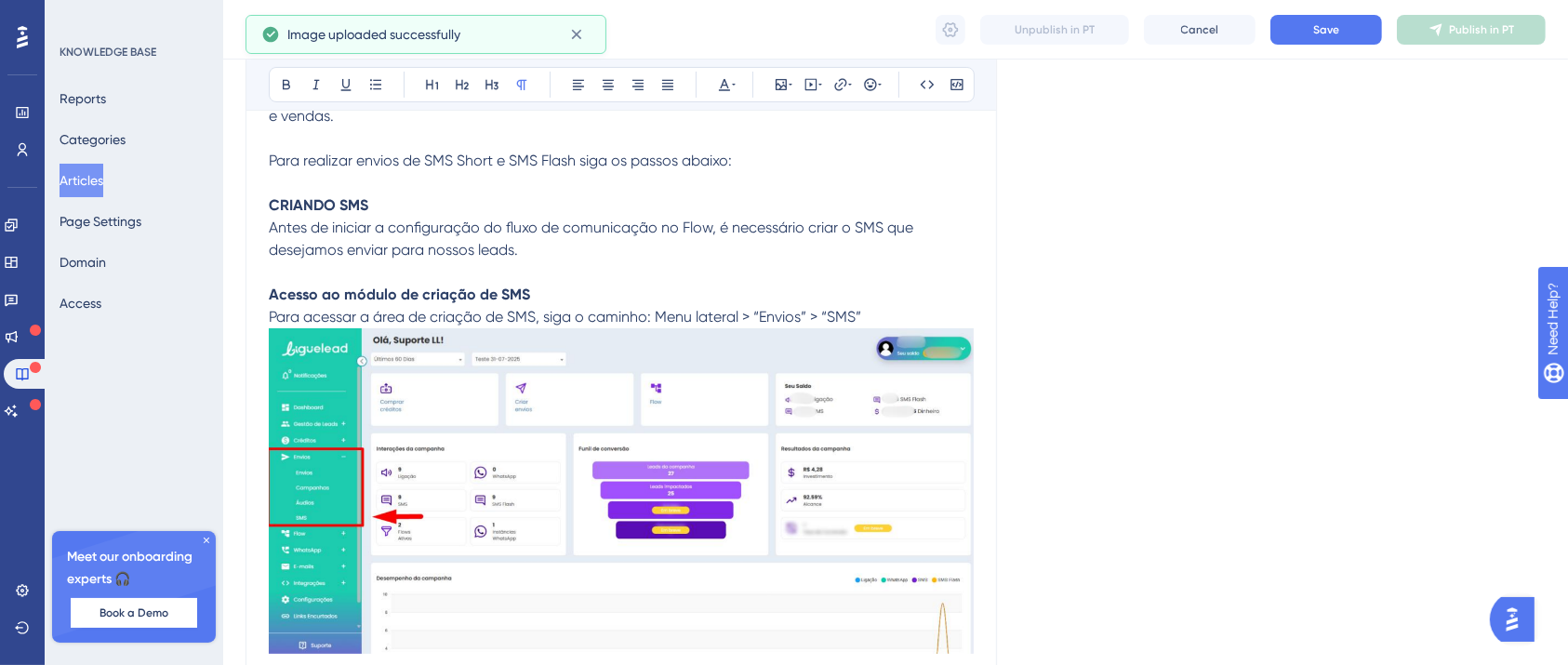
scroll to position [495, 0]
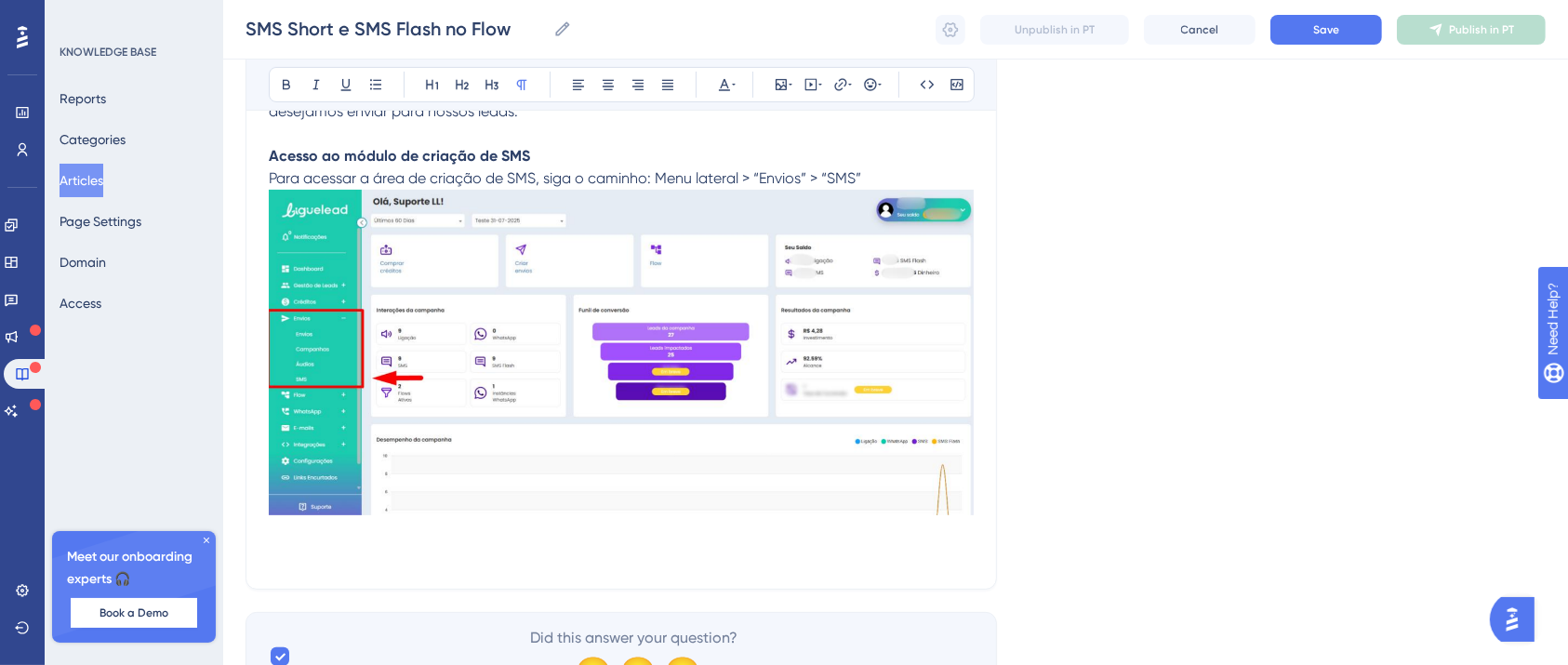
click at [360, 536] on p at bounding box center [621, 533] width 705 height 22
click at [356, 550] on p at bounding box center [621, 555] width 705 height 22
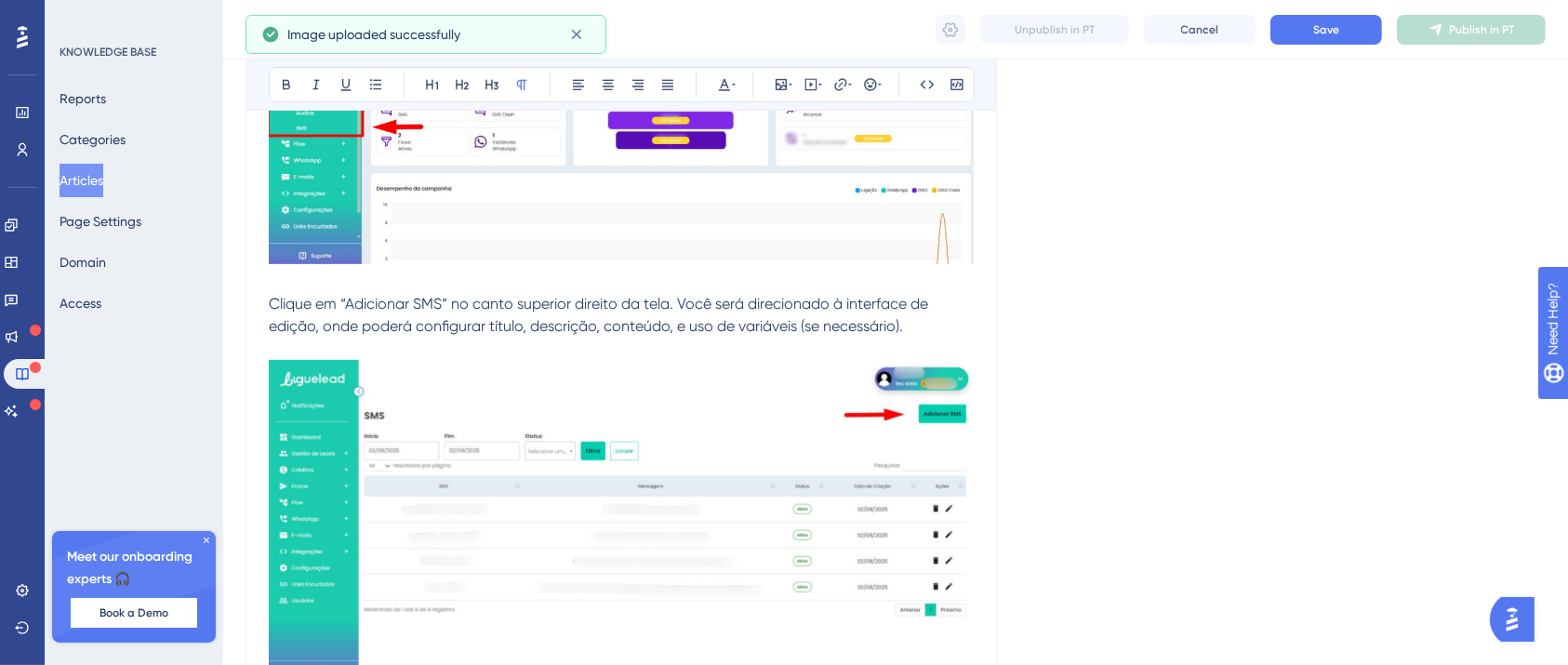
scroll to position [864, 0]
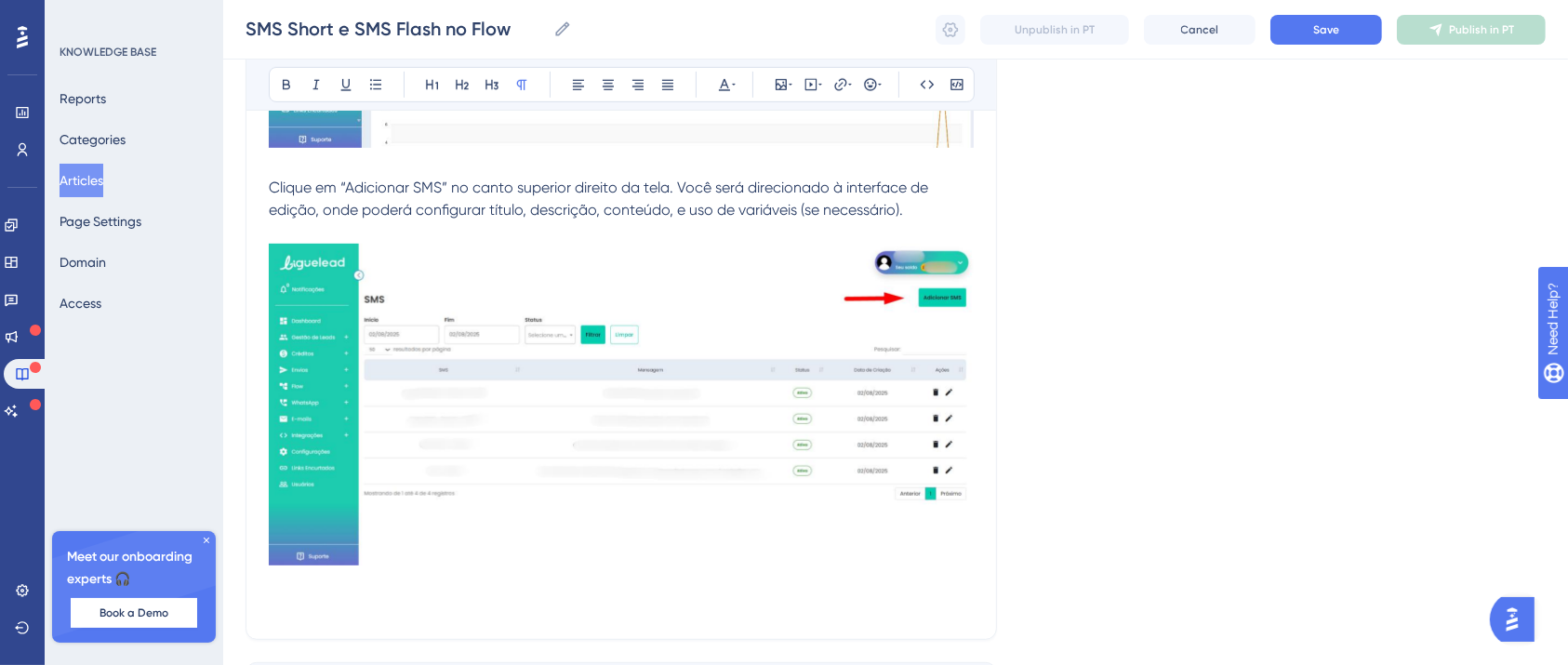
click at [353, 604] on p at bounding box center [621, 605] width 705 height 22
drag, startPoint x: 563, startPoint y: 598, endPoint x: 268, endPoint y: 609, distance: 295.2
click at [269, 609] on p "CONFIGURANDO SMS FORA DO FLUXO" at bounding box center [621, 605] width 705 height 22
click at [285, 83] on icon at bounding box center [286, 85] width 7 height 10
click at [556, 604] on p "CONFIGURANDO SMS FORA DO FLUXO" at bounding box center [621, 605] width 705 height 22
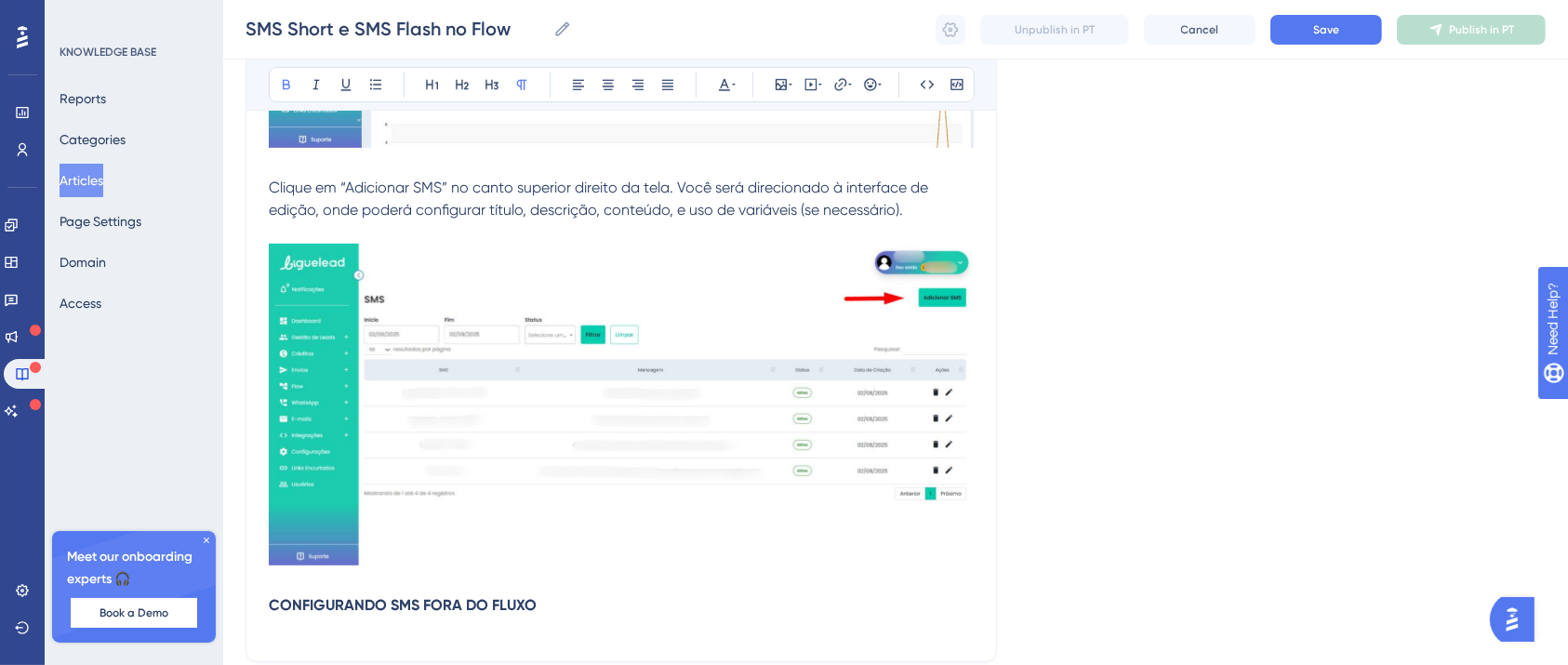
click at [307, 632] on p at bounding box center [621, 627] width 705 height 22
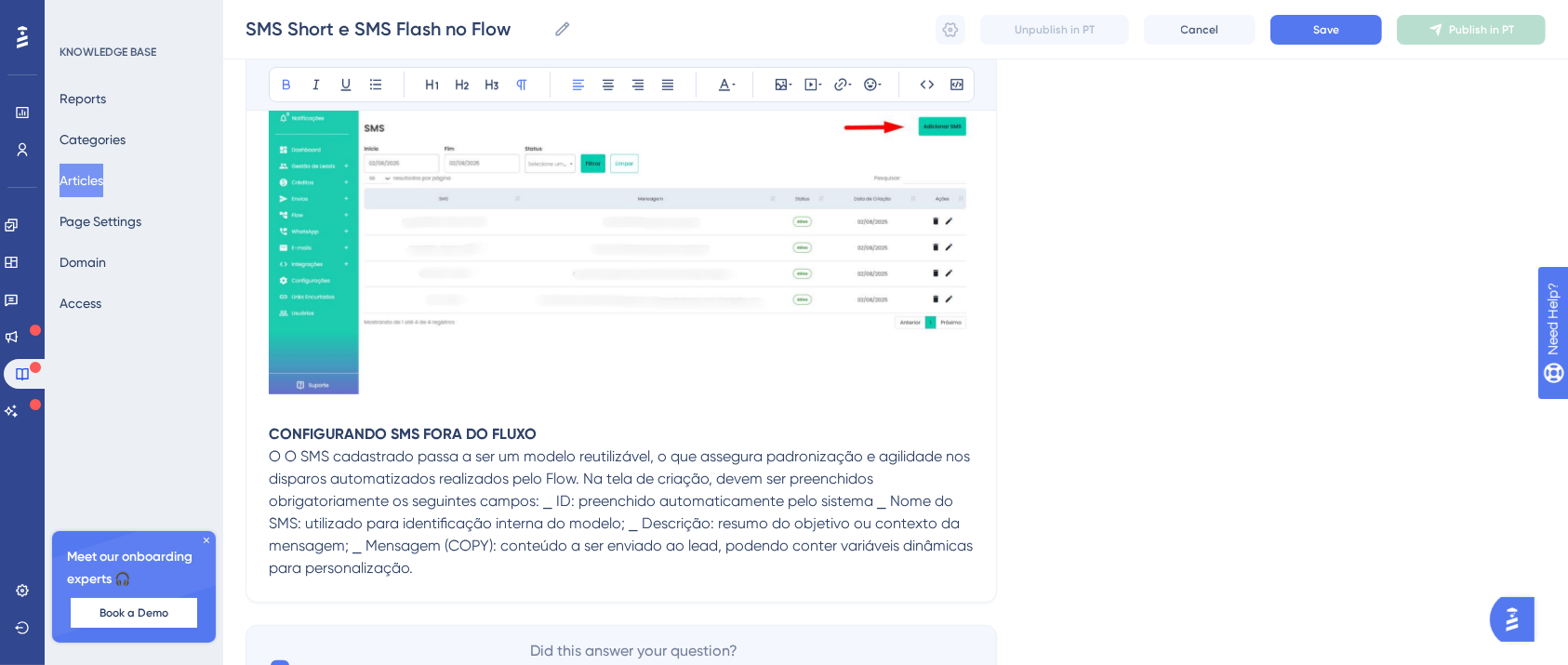
scroll to position [1143, 0]
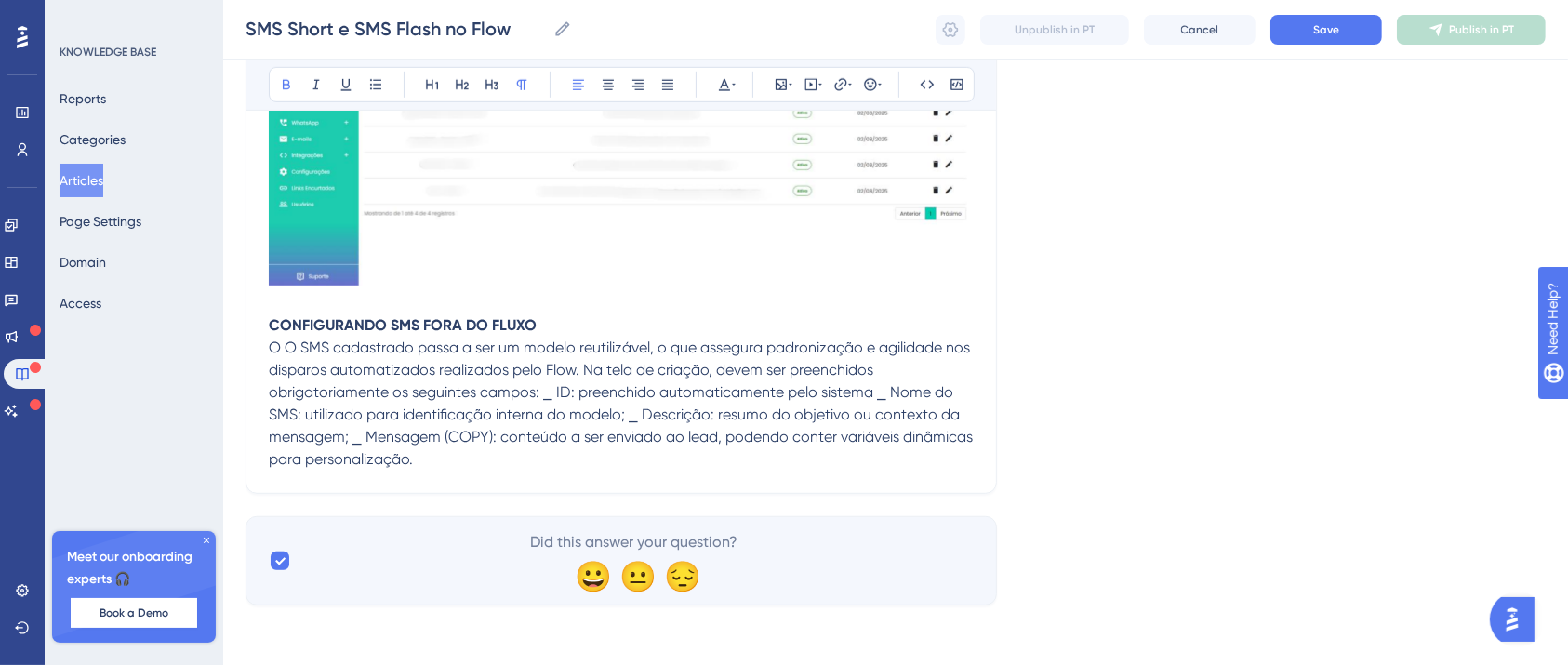
click at [301, 346] on span "O O SMS cadastrado passa a ser um modelo reutilizável, o que assegura padroniza…" at bounding box center [622, 403] width 708 height 129
click at [585, 368] on span "O SMS cadastrado passa a ser um modelo reutilizável, o que assegura padronizaçã…" at bounding box center [622, 403] width 708 height 129
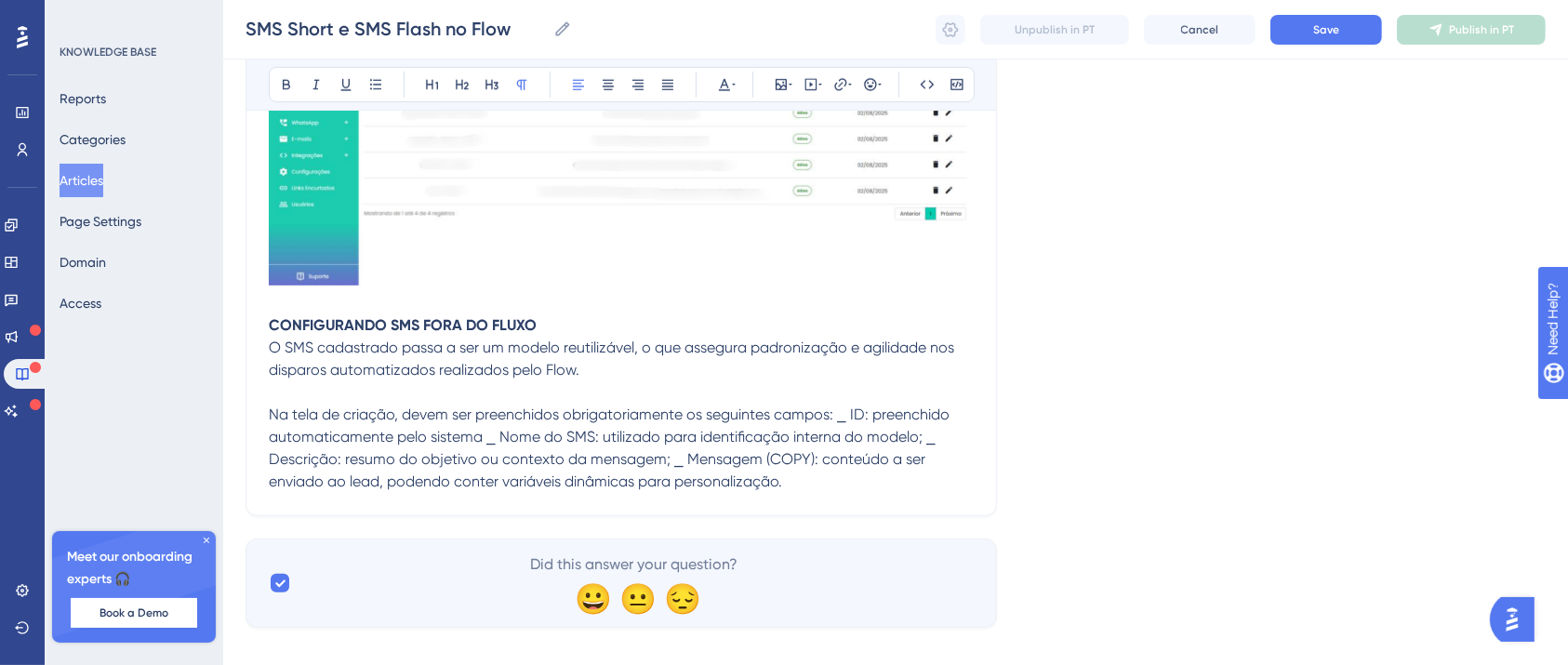
click at [843, 422] on span "Na tela de criação, devem ser preenchidos obrigatoriamente os seguintes campos:…" at bounding box center [611, 448] width 685 height 84
click at [841, 418] on span "Na tela de criação, devem ser preenchidos obrigatoriamente os seguintes campos:…" at bounding box center [611, 448] width 685 height 84
click at [599, 438] on span "⎯ ID: preenchido automaticamente pelo sistema ⎯ Nome do SMS: utilizado para ide…" at bounding box center [614, 459] width 692 height 63
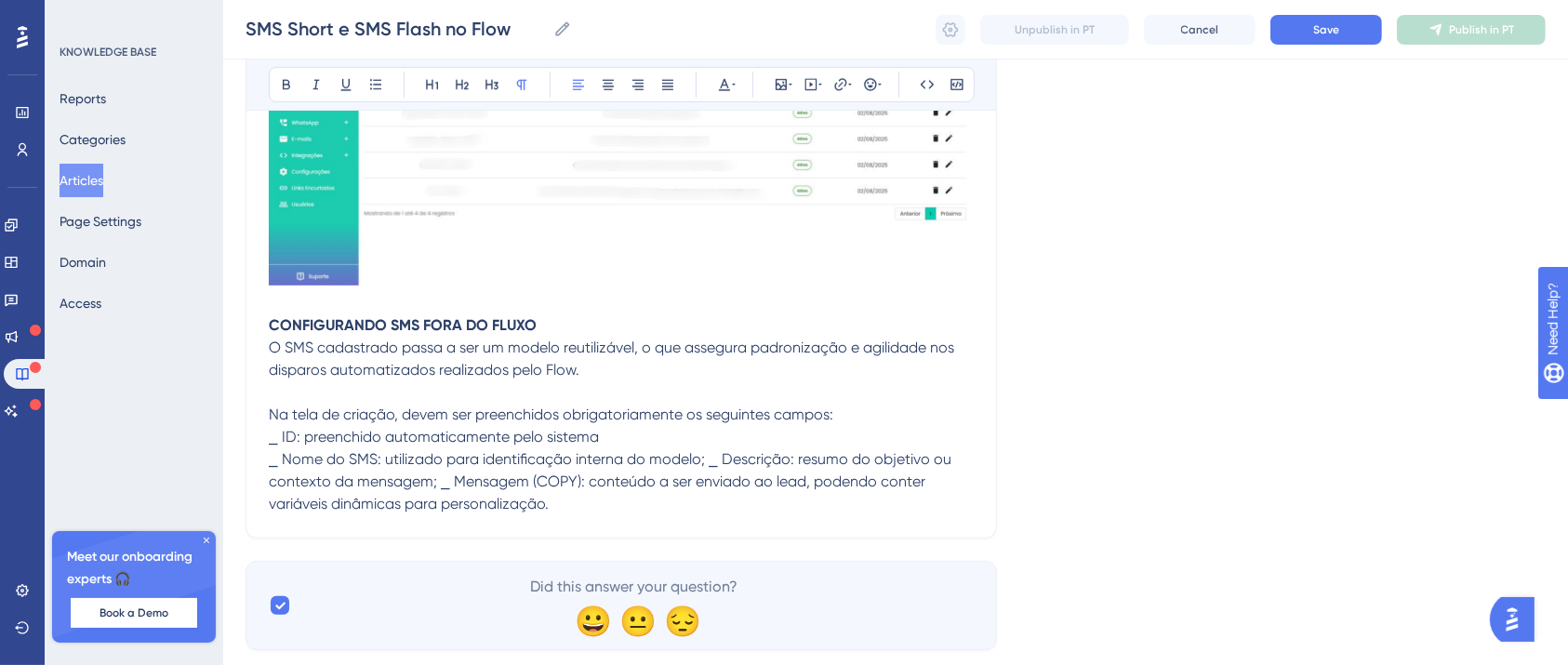
click at [707, 458] on span "⎯ Nome do SMS: utilizado para identificação interna do modelo; ⎯ Descrição: res…" at bounding box center [612, 481] width 687 height 63
click at [680, 480] on span "⎯ Descrição: resumo do objetivo ou contexto da mensagem; ⎯ Mensagem (COPY): con…" at bounding box center [605, 492] width 673 height 40
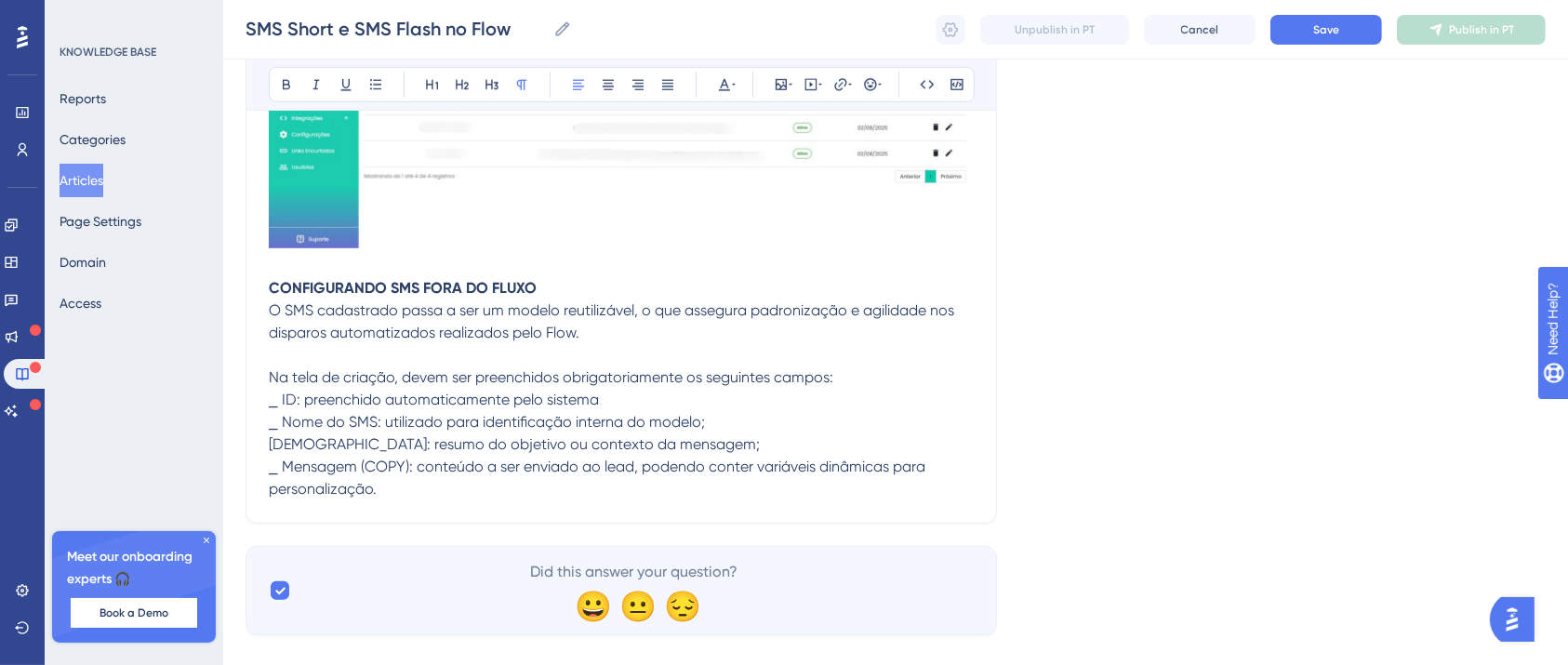
scroll to position [1210, 0]
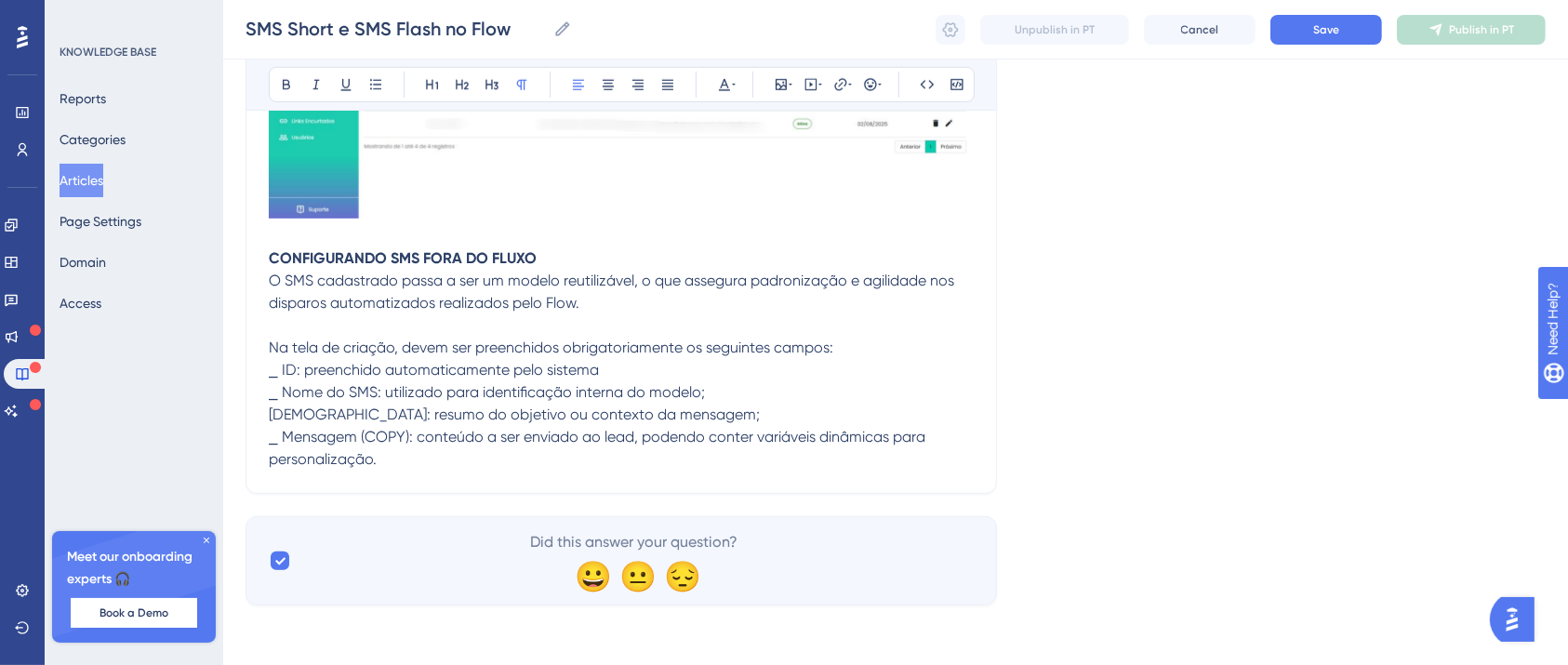
click at [409, 454] on p "⎯ Mensagem (COPY): conteúdo a ser enviado ao lead, podendo conter variáveis din…" at bounding box center [621, 448] width 705 height 45
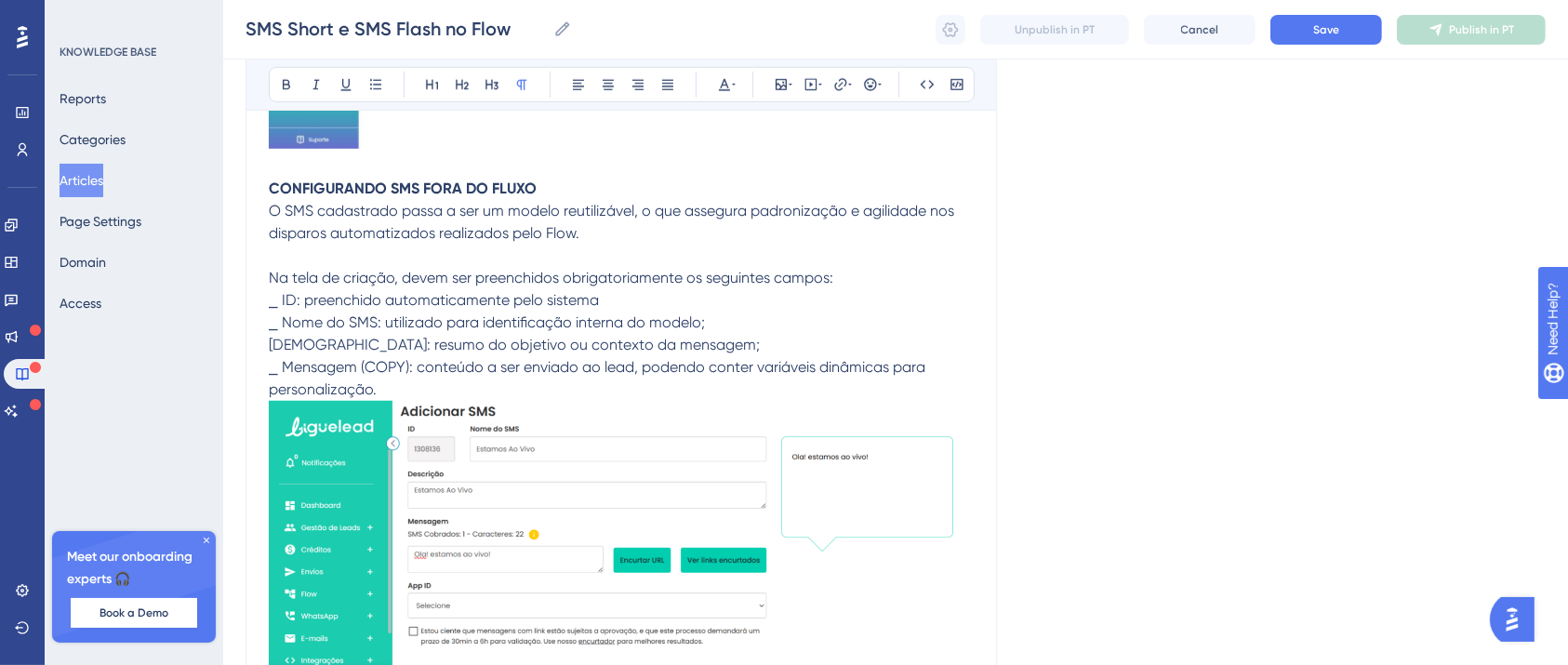
scroll to position [1334, 0]
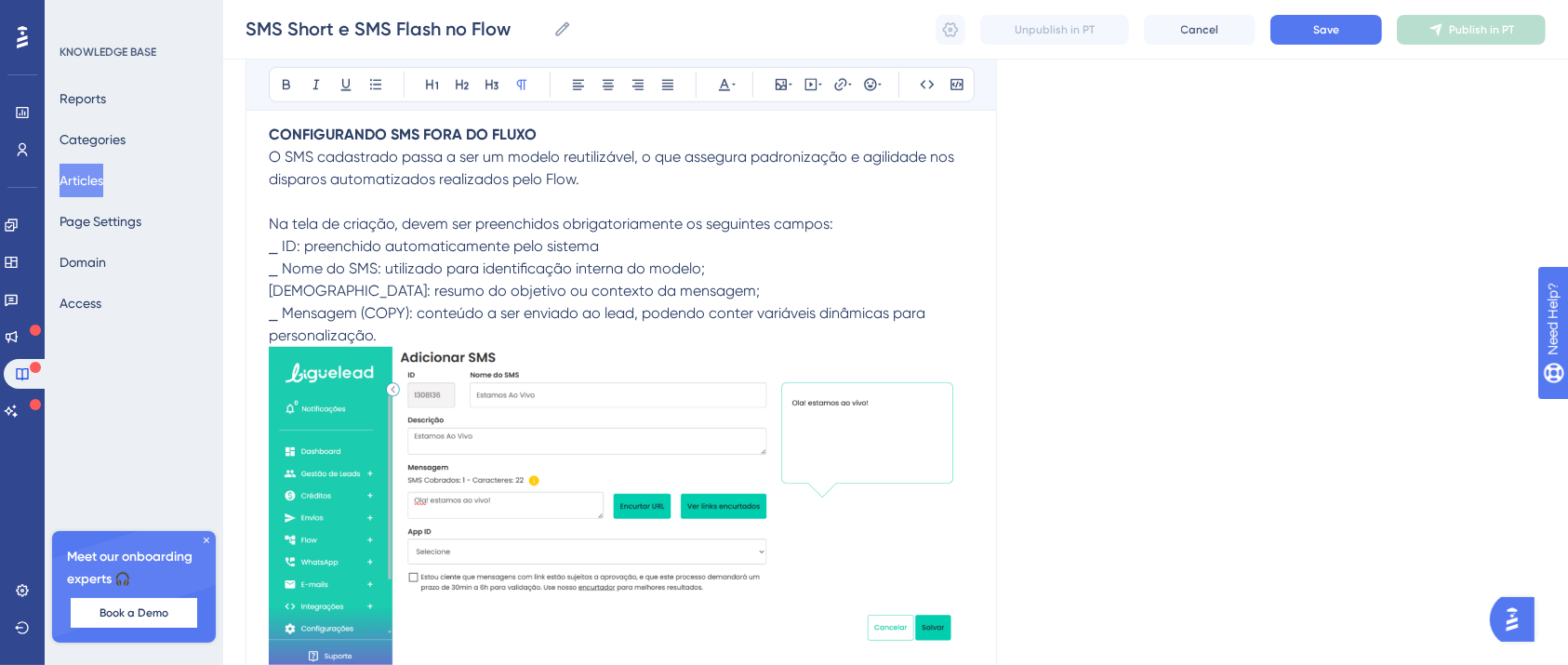
click at [420, 332] on p "⎯ Mensagem (COPY): conteúdo a ser enviado ao lead, podendo conter variáveis din…" at bounding box center [621, 487] width 705 height 370
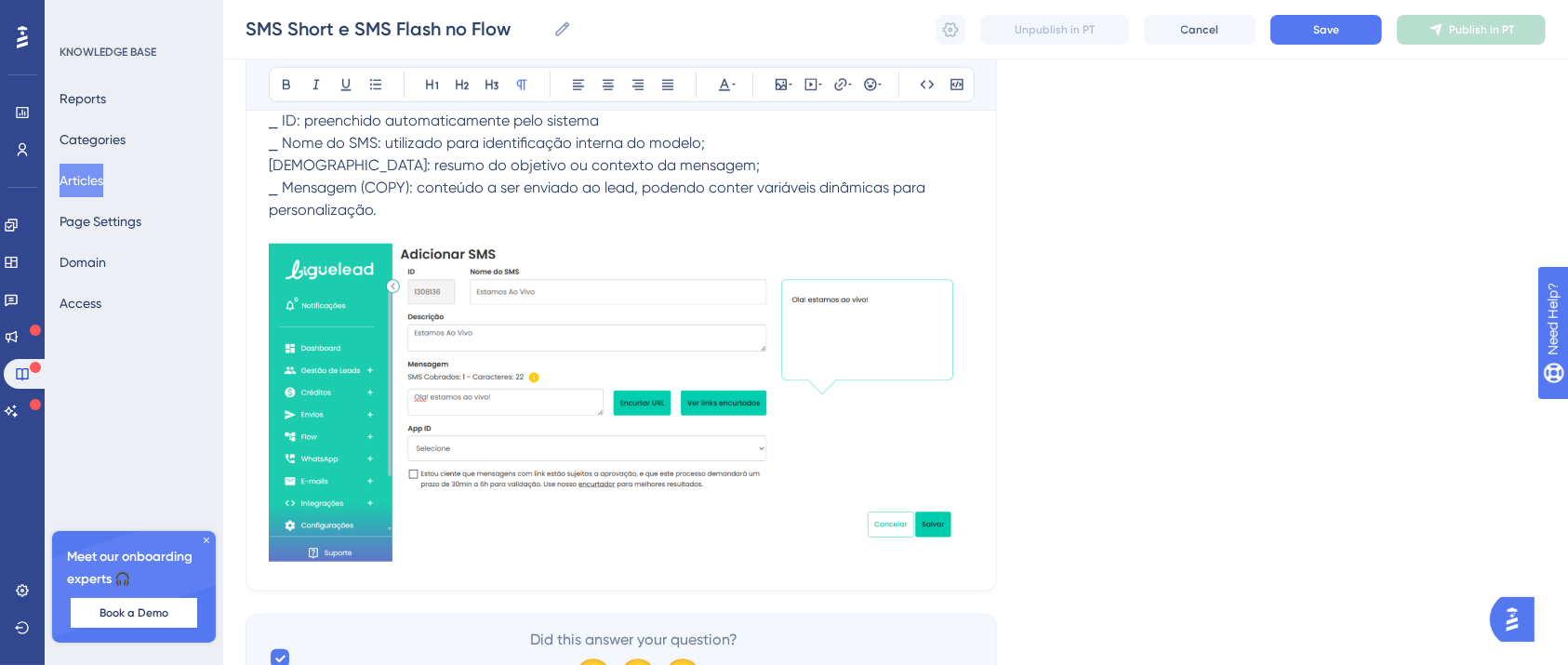
scroll to position [1557, 0]
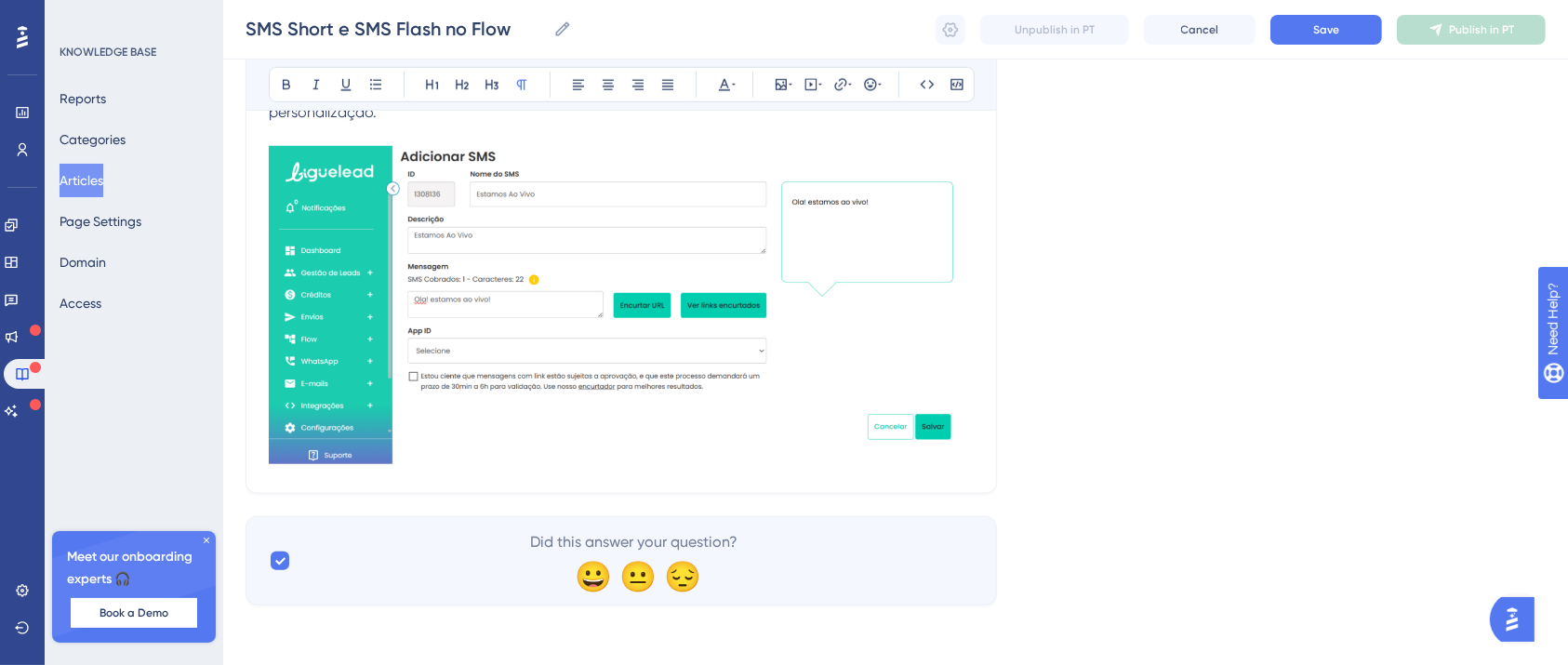
click at [973, 466] on div at bounding box center [621, 309] width 705 height 326
click at [931, 453] on img at bounding box center [621, 305] width 705 height 319
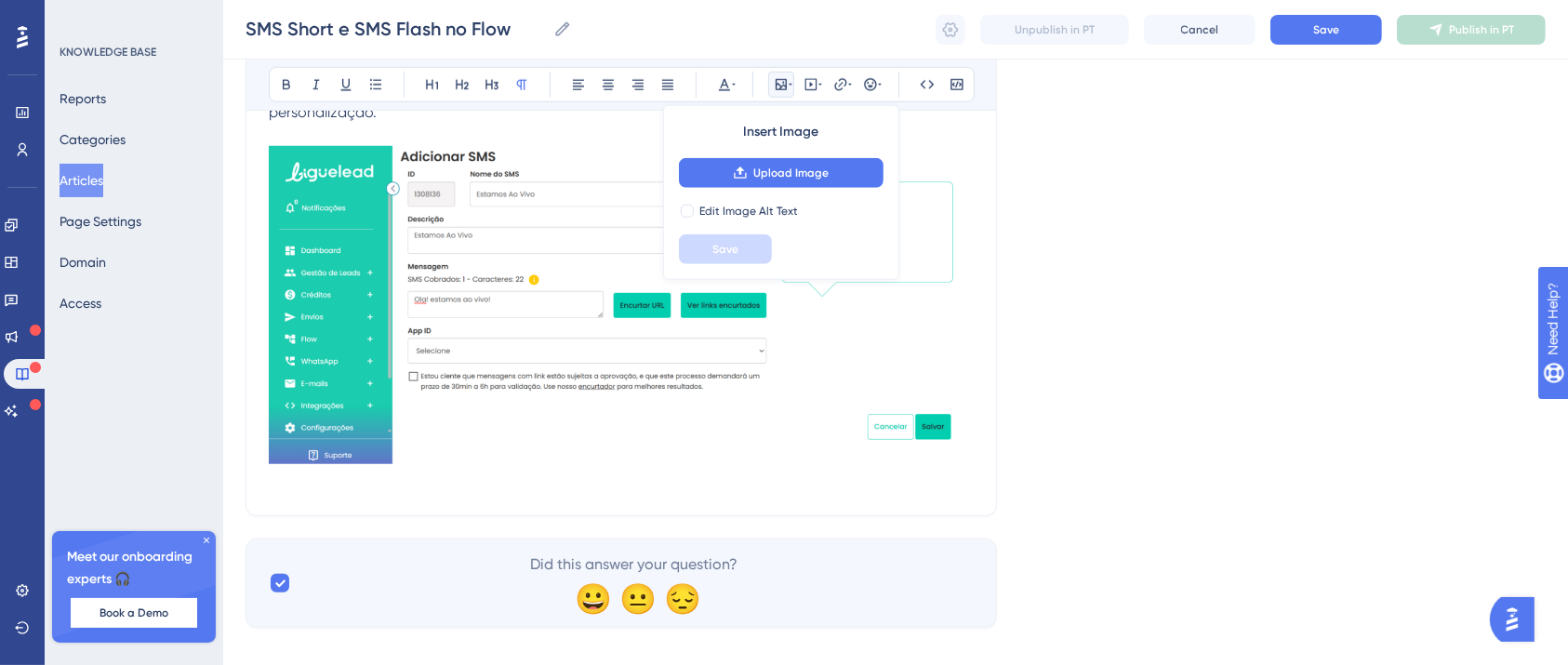
click at [345, 485] on p at bounding box center [621, 481] width 705 height 22
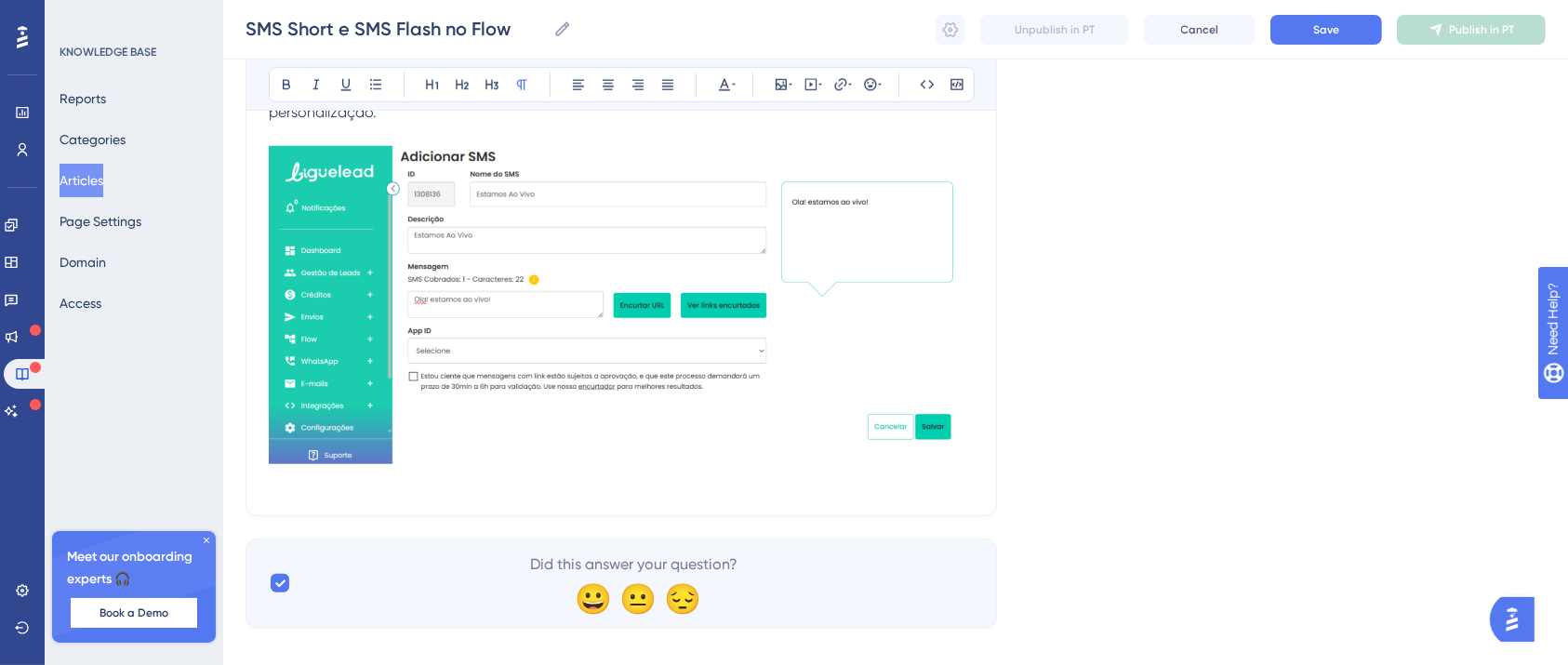
click at [298, 480] on p at bounding box center [621, 481] width 705 height 22
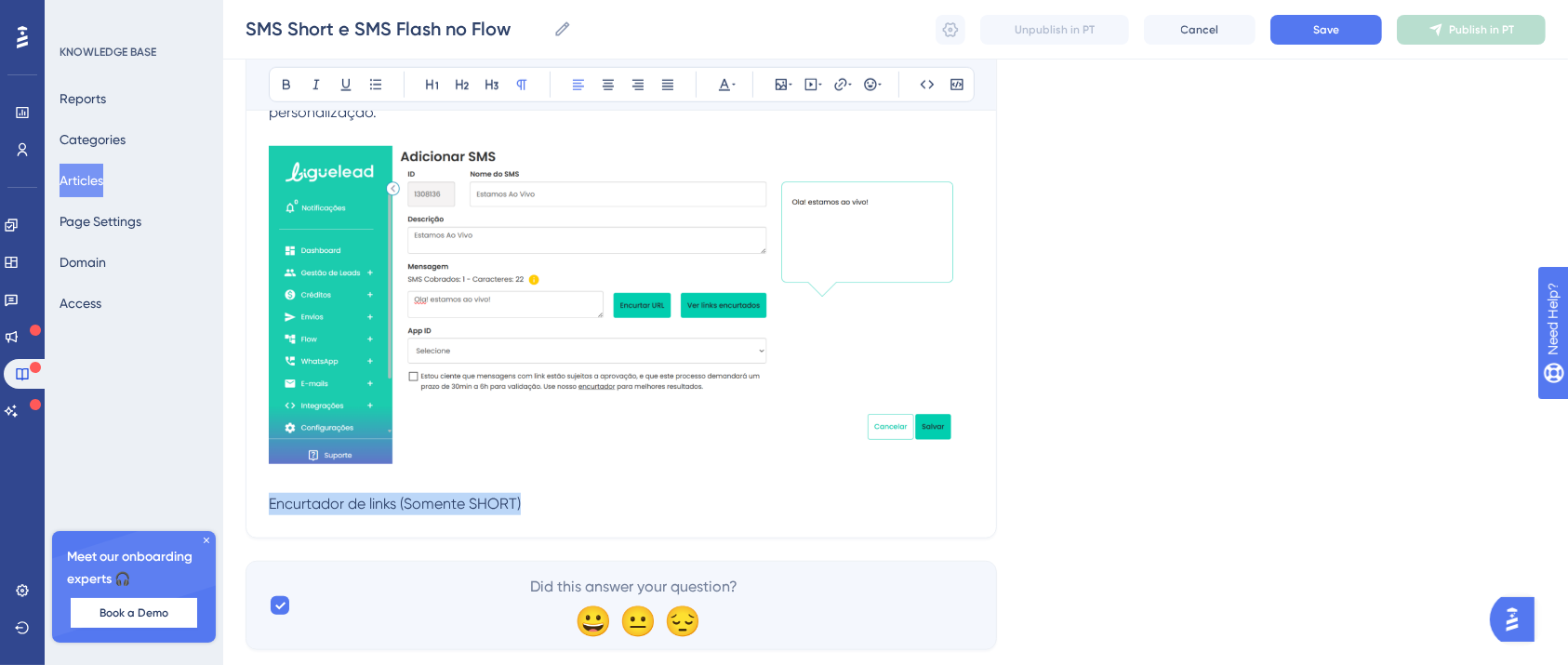
drag, startPoint x: 543, startPoint y: 509, endPoint x: 222, endPoint y: 194, distance: 449.7
click at [283, 80] on icon at bounding box center [286, 85] width 7 height 10
click at [560, 502] on p "Encurtador de links (Somente SHORT)" at bounding box center [621, 492] width 705 height 45
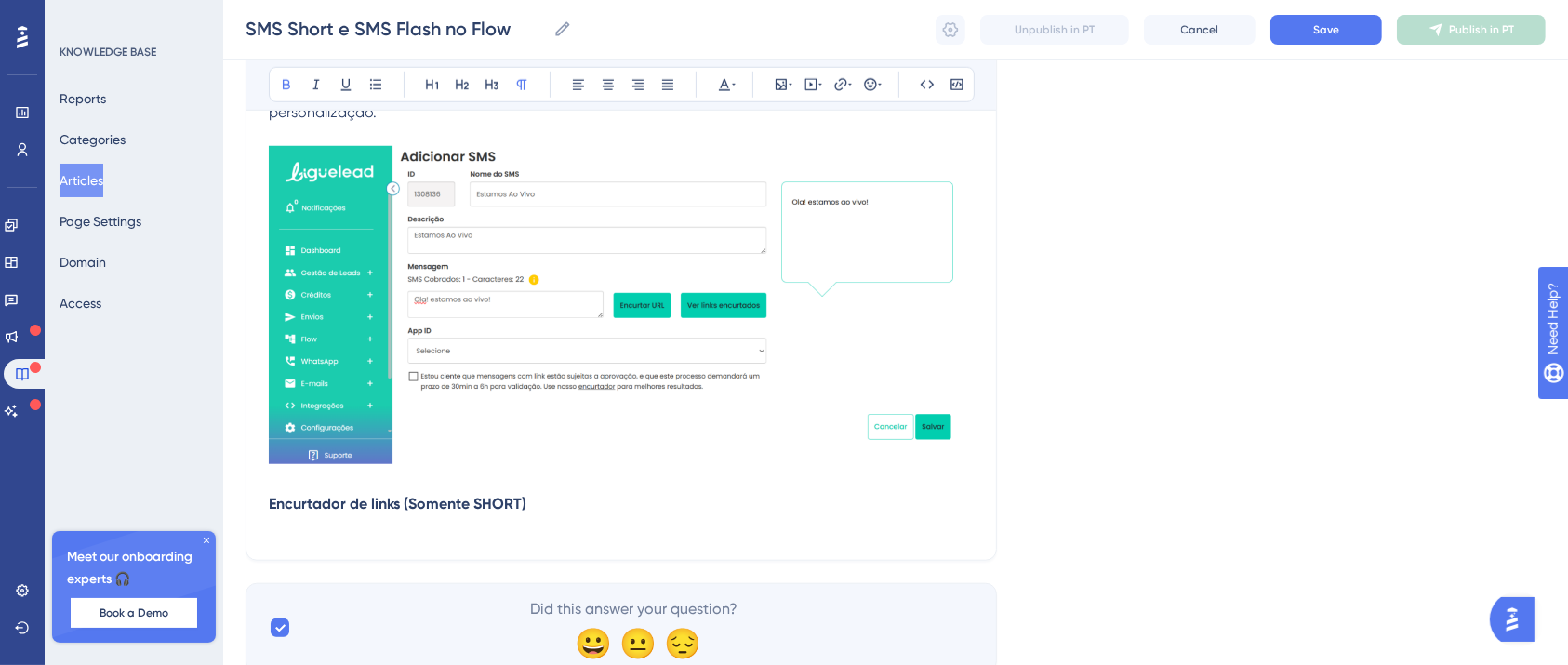
click at [338, 527] on p at bounding box center [621, 526] width 705 height 22
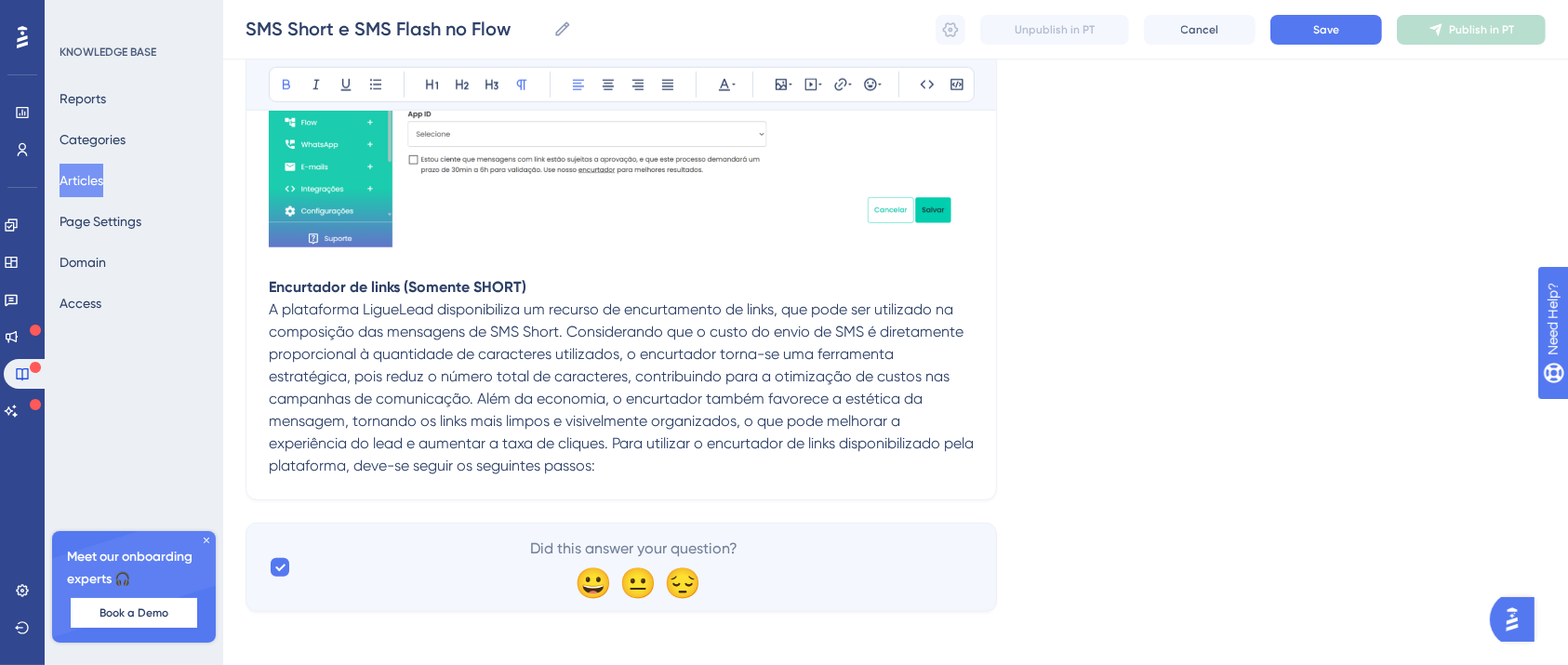
scroll to position [1781, 0]
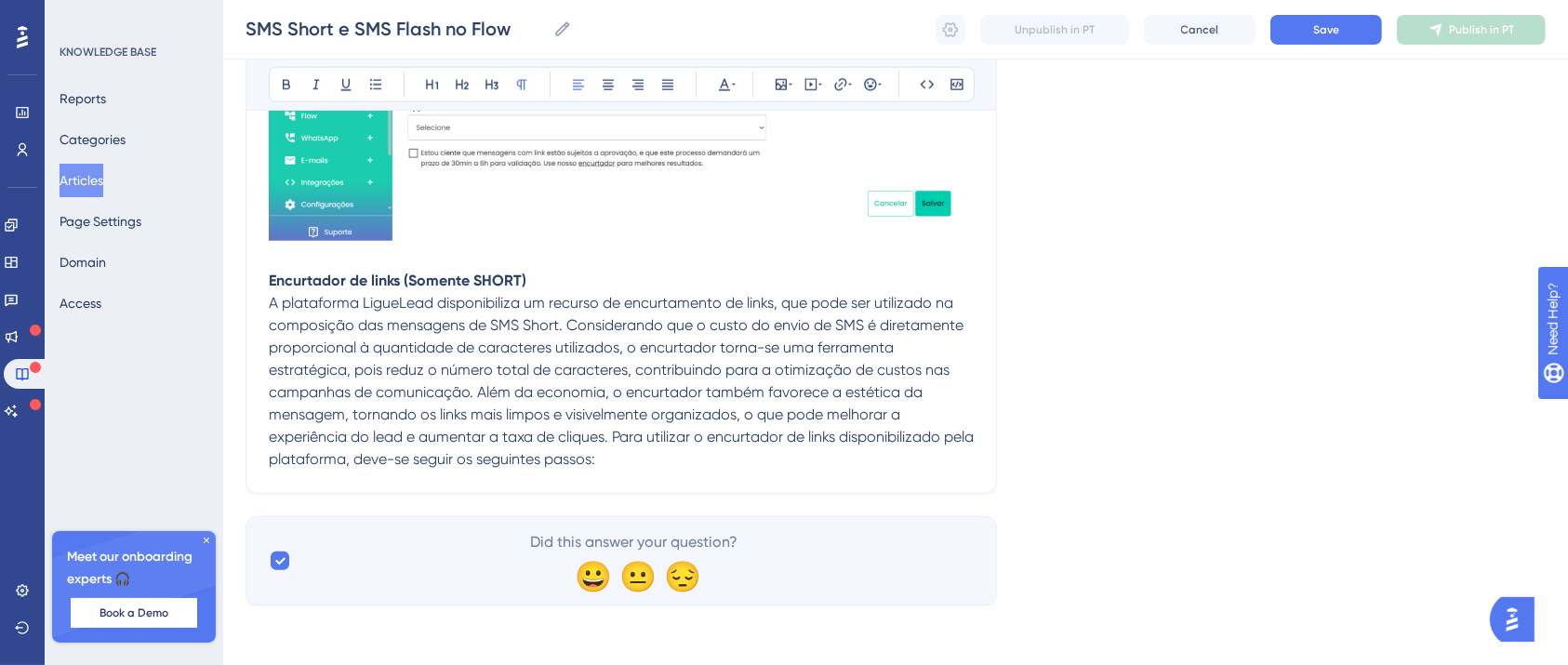
click at [566, 324] on span "A plataforma LigueLead disponibiliza um recurso de encurtamento de links, que p…" at bounding box center [623, 380] width 709 height 174
click at [477, 396] on span "A plataforma LigueLead disponibiliza um recurso de encurtamento de links, que p…" at bounding box center [623, 380] width 709 height 174
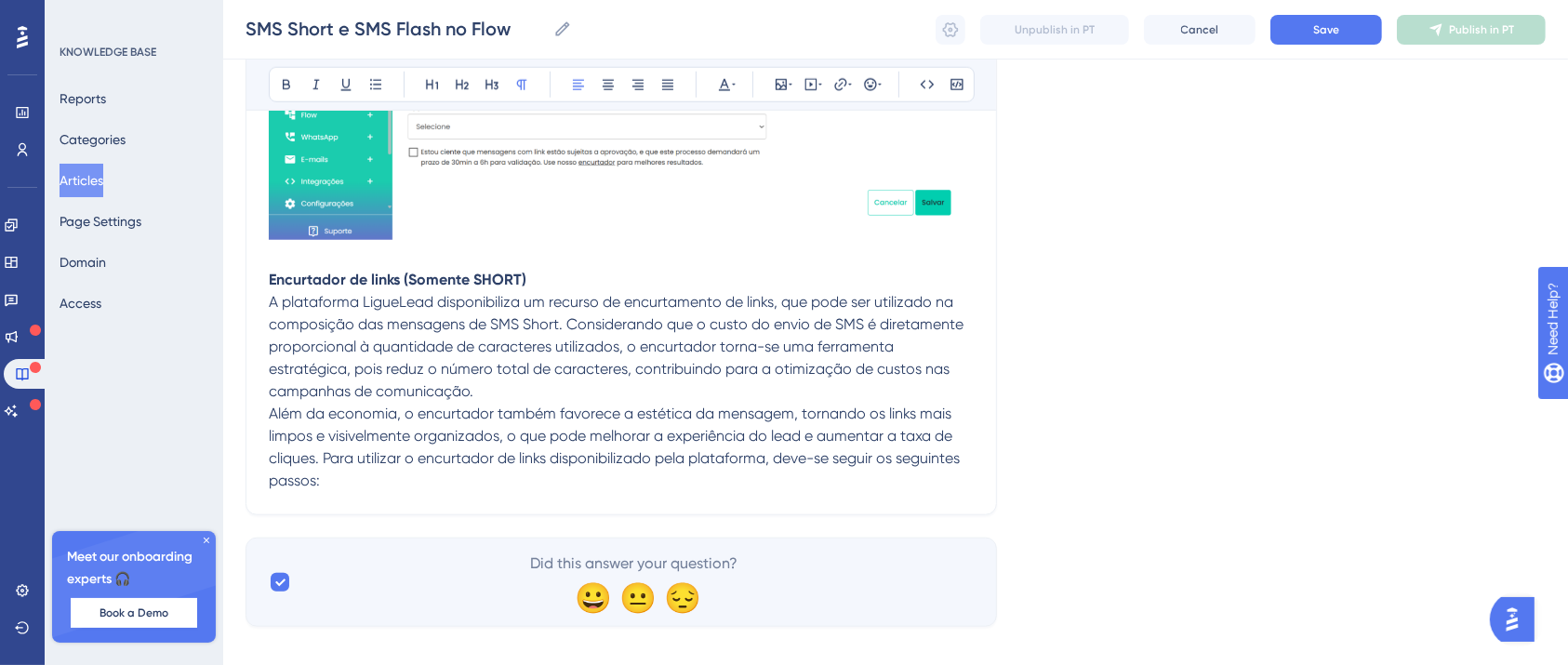
click at [574, 332] on span "A plataforma LigueLead disponibiliza um recurso de encurtamento de links, que p…" at bounding box center [618, 346] width 699 height 107
click at [569, 328] on span "A plataforma LigueLead disponibiliza um recurso de encurtamento de links, que p…" at bounding box center [618, 346] width 699 height 107
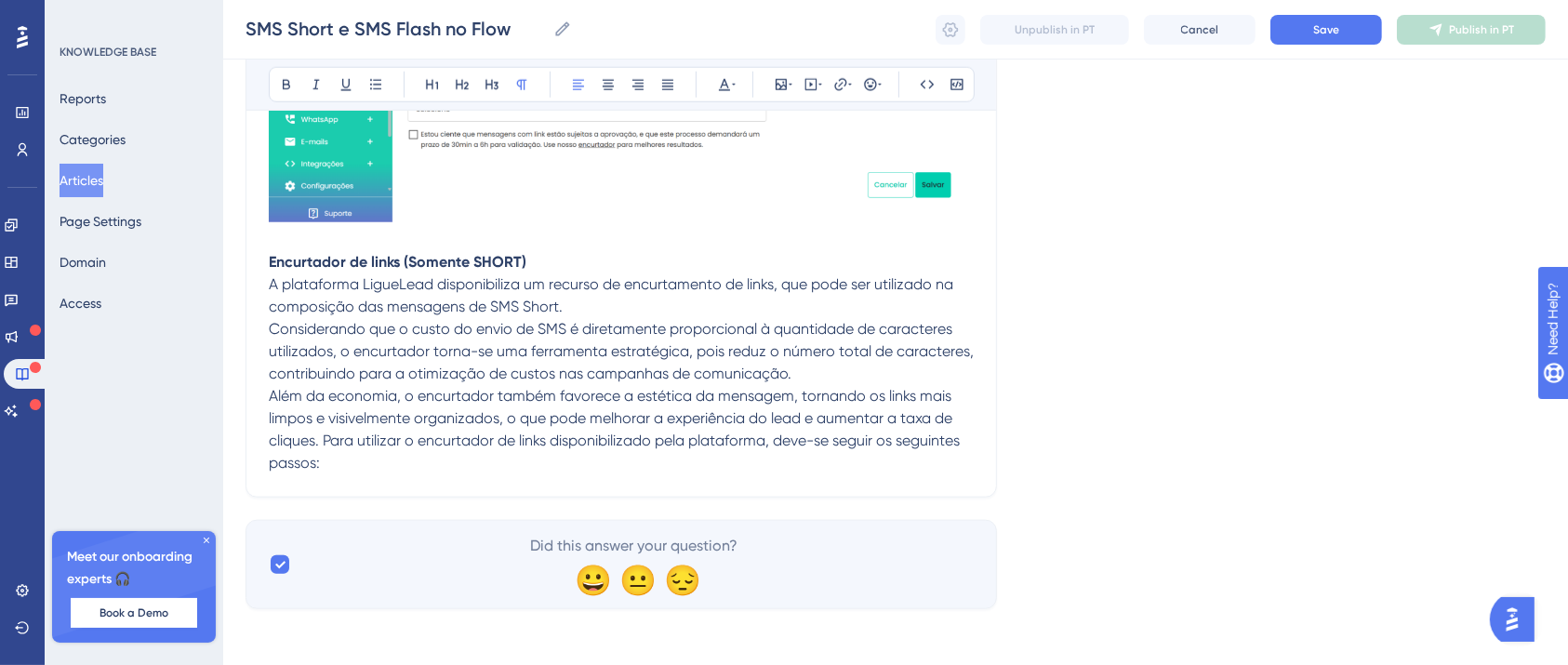
scroll to position [1803, 0]
click at [371, 468] on p "Além da economia, o encurtador também favorece a estética da mensagem, tornando…" at bounding box center [621, 426] width 705 height 89
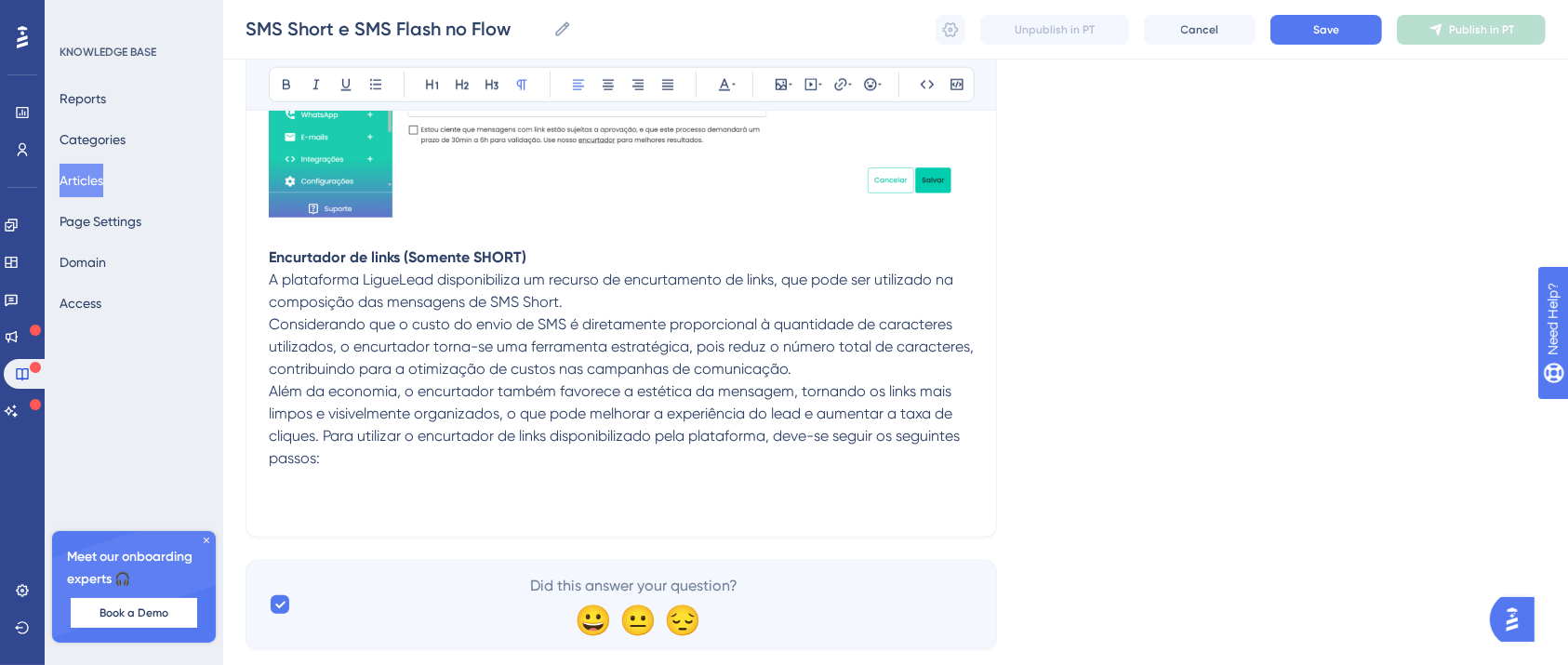
click at [324, 443] on span "Além da economia, o encurtador também favorece a estética da mensagem, tornando…" at bounding box center [616, 424] width 695 height 84
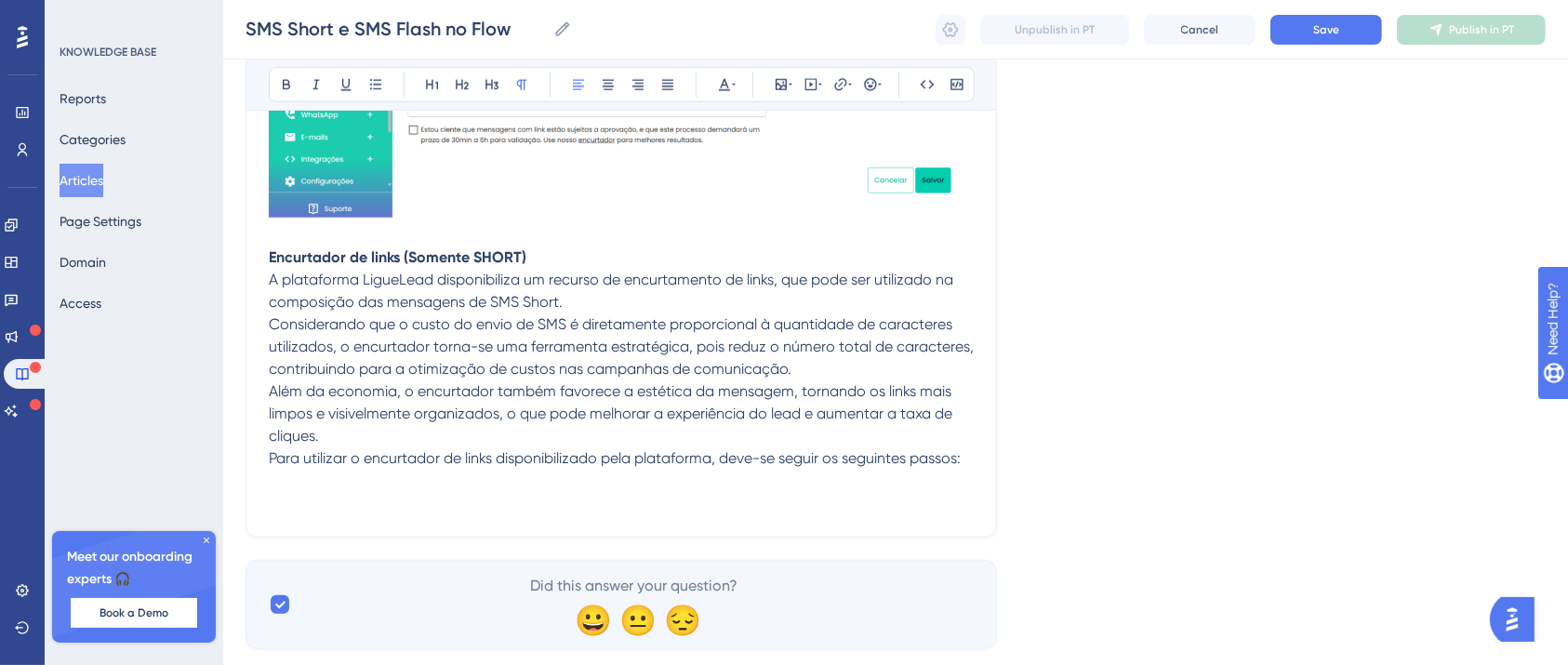
click at [678, 498] on p at bounding box center [621, 503] width 705 height 22
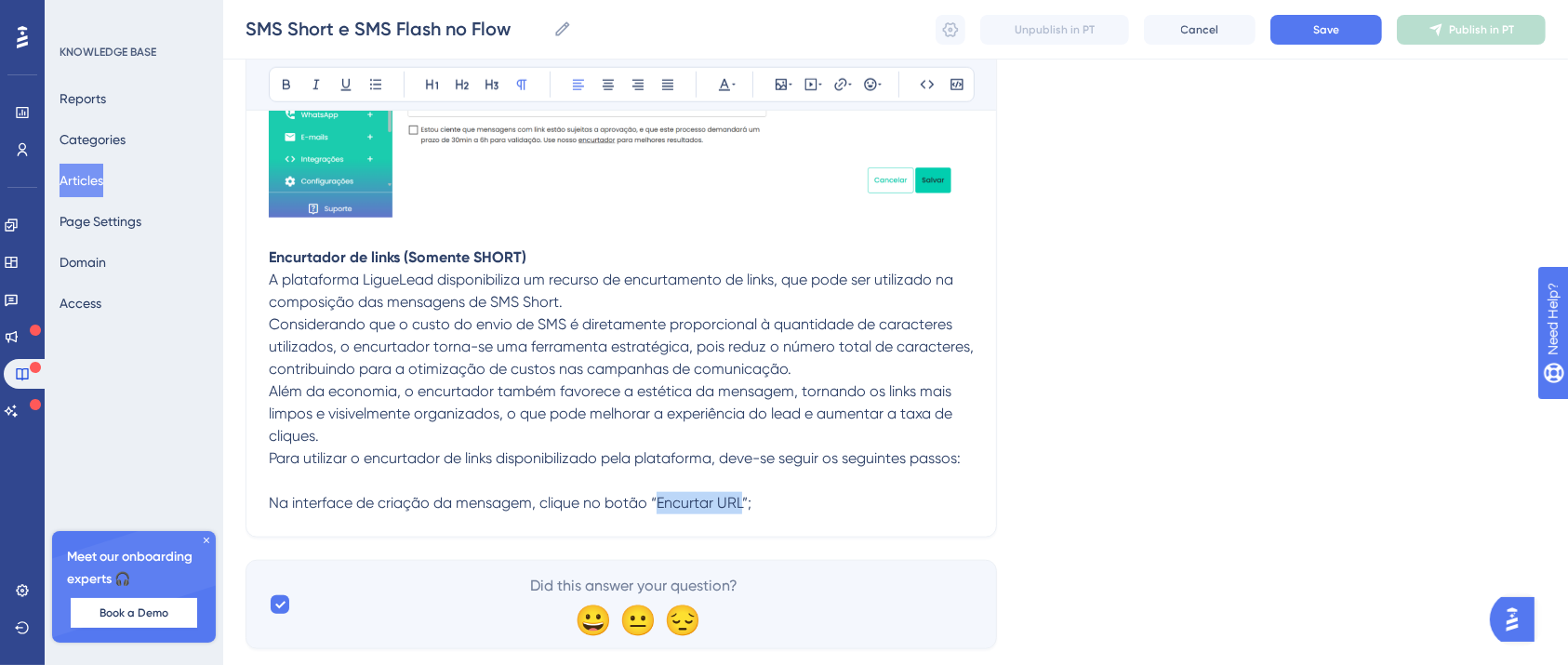
drag, startPoint x: 744, startPoint y: 499, endPoint x: 658, endPoint y: 514, distance: 87.3
click at [658, 514] on p "Na interface de criação da mensagem, clique no botão “Encurtar URL”;" at bounding box center [621, 503] width 705 height 22
click at [291, 85] on icon at bounding box center [286, 84] width 15 height 15
click at [775, 506] on p "Na interface de criação da mensagem, clique no botão “ Encurtar URL ”;" at bounding box center [621, 503] width 705 height 22
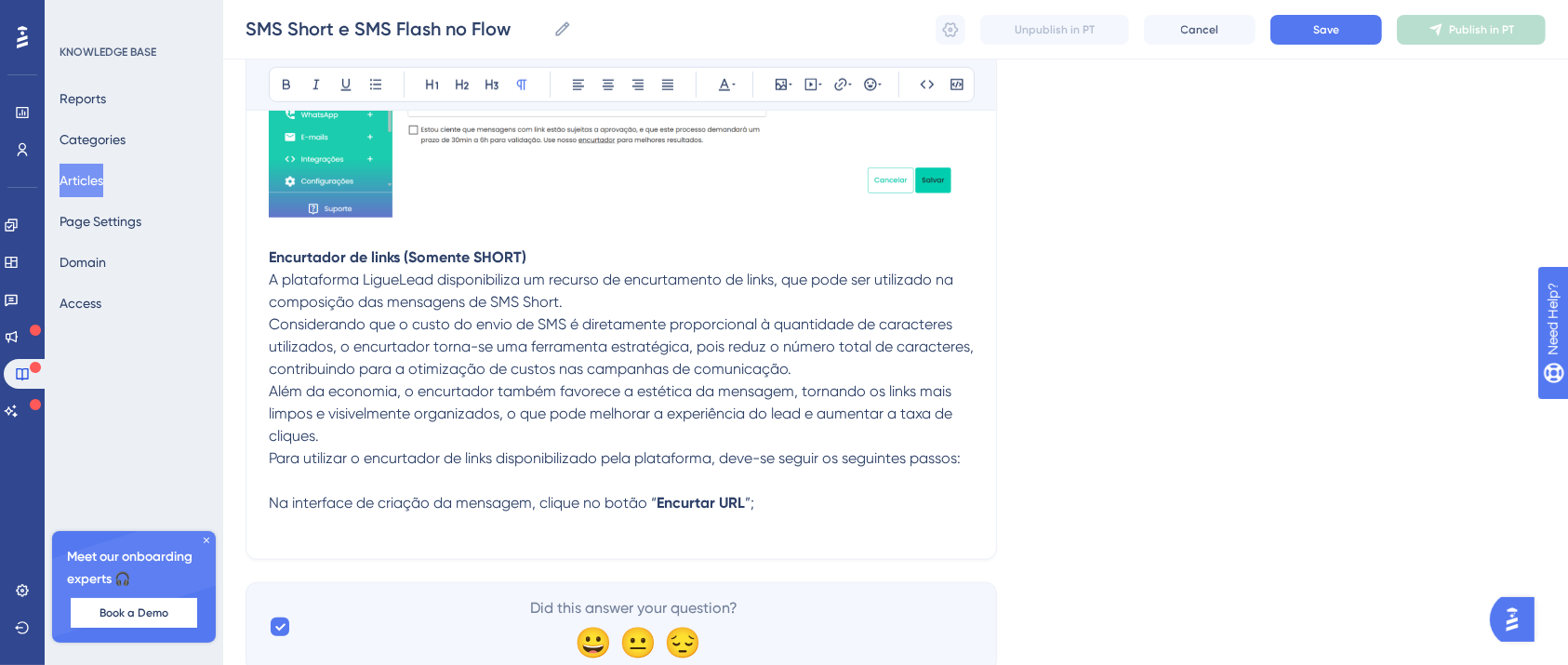
click at [543, 526] on p at bounding box center [621, 525] width 705 height 22
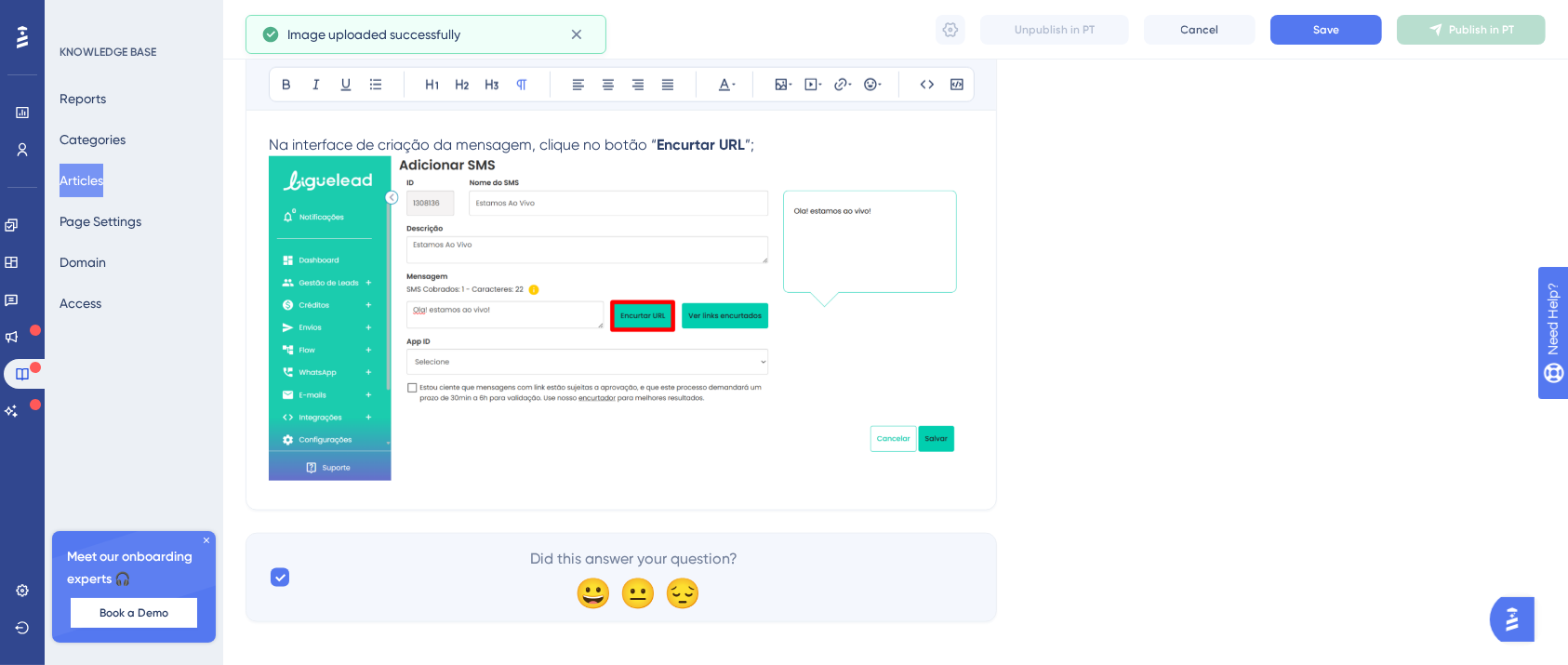
scroll to position [2179, 0]
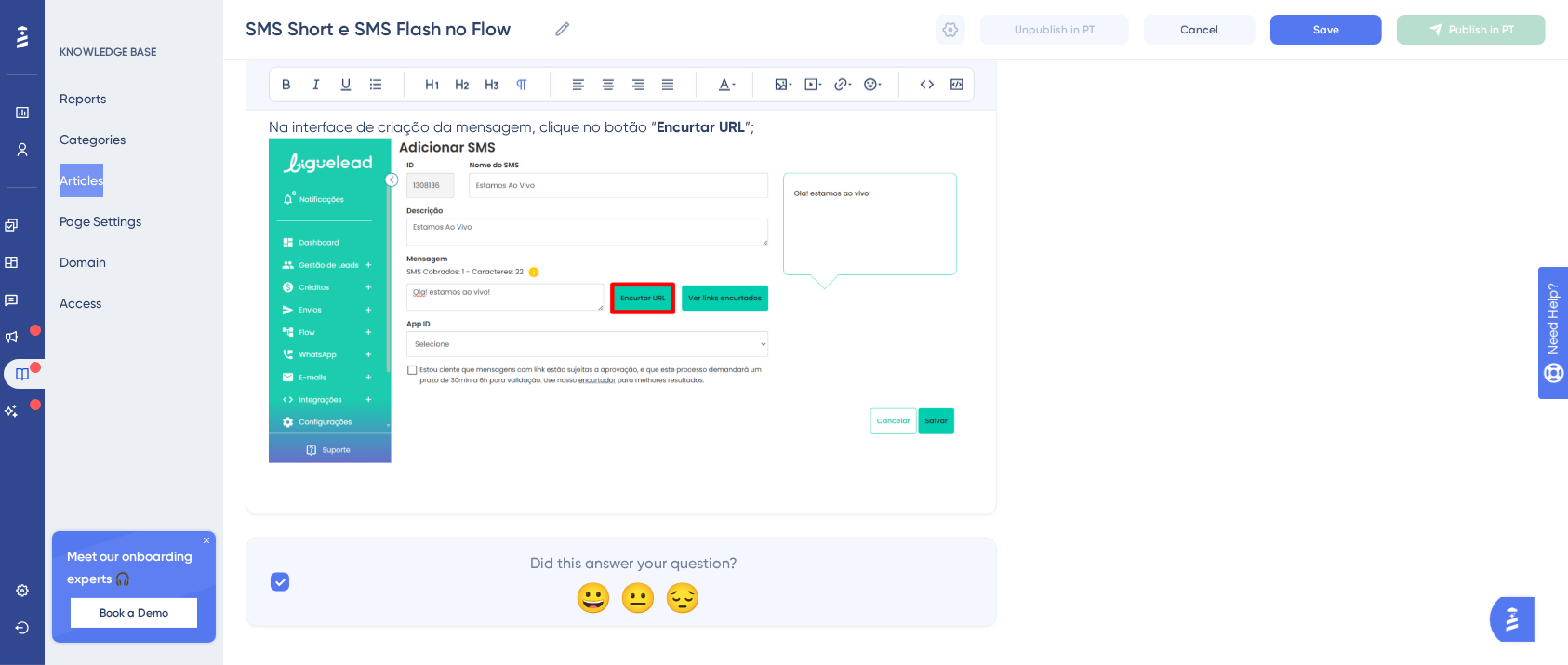
drag, startPoint x: 410, startPoint y: 503, endPoint x: 409, endPoint y: 490, distance: 13.0
click at [408, 490] on p at bounding box center [621, 480] width 705 height 22
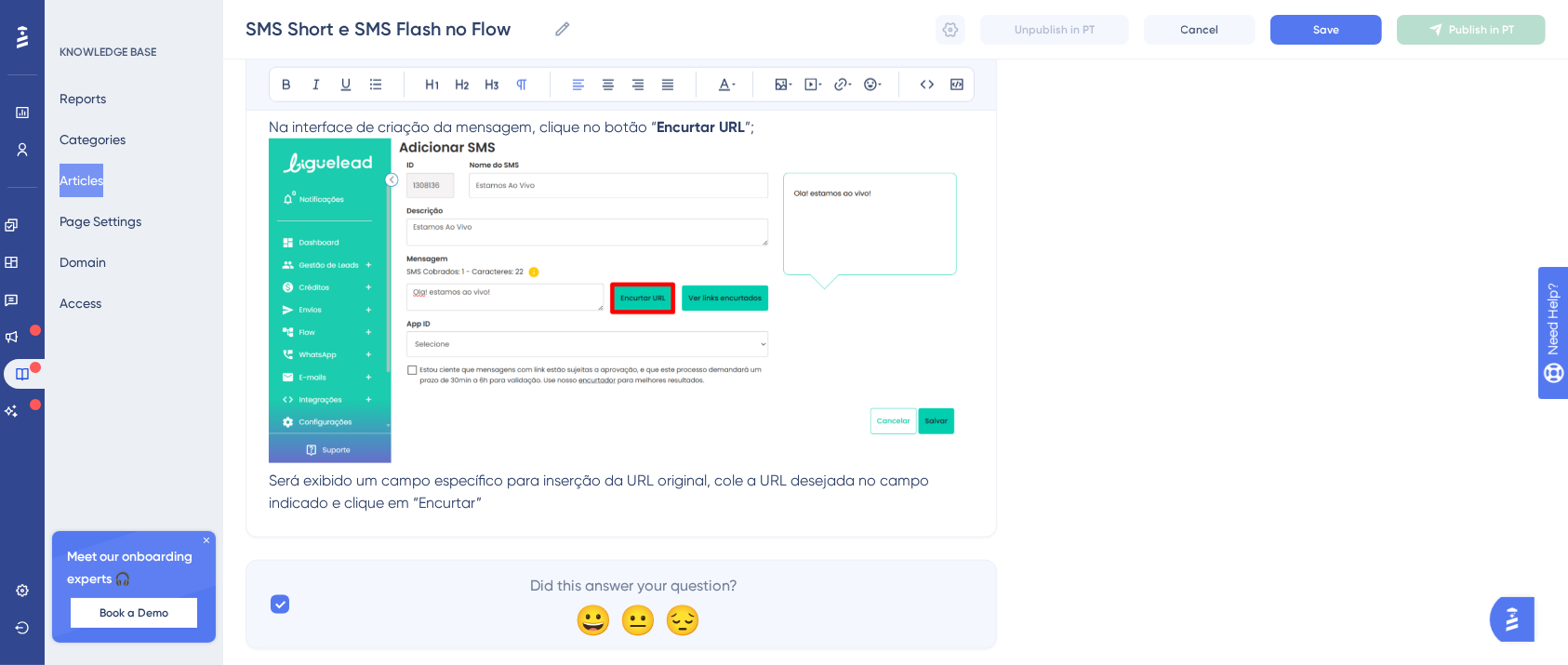
click at [494, 500] on p "Será exibido um campo específico para inserção da URL original, cole a URL dese…" at bounding box center [621, 491] width 705 height 45
click at [457, 503] on span "Será exibido um campo específico para inserção da URL original, cole a URL dese…" at bounding box center [600, 491] width 664 height 40
click at [286, 96] on button at bounding box center [286, 84] width 26 height 26
click at [567, 506] on p "Será exibido um campo específico para inserção da URL original, cole a URL dese…" at bounding box center [621, 491] width 705 height 45
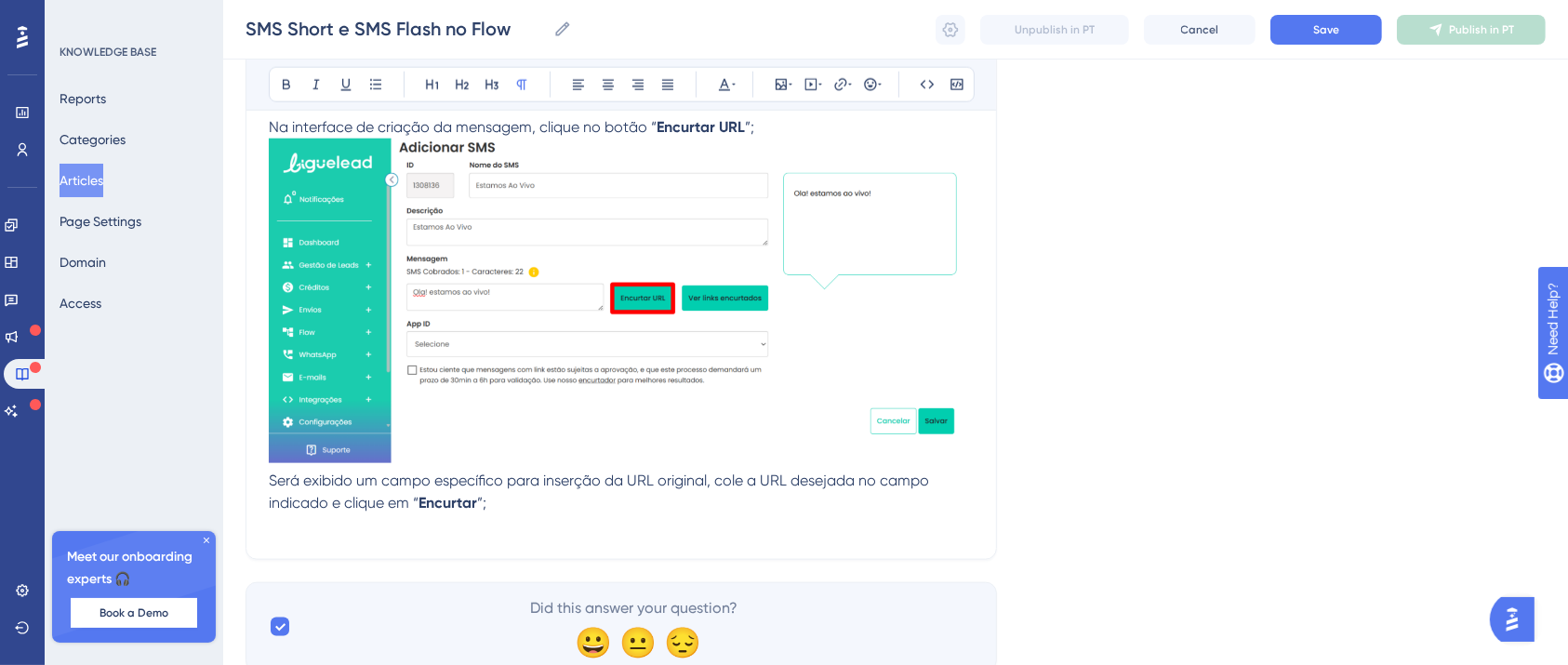
click at [342, 531] on p at bounding box center [621, 525] width 705 height 22
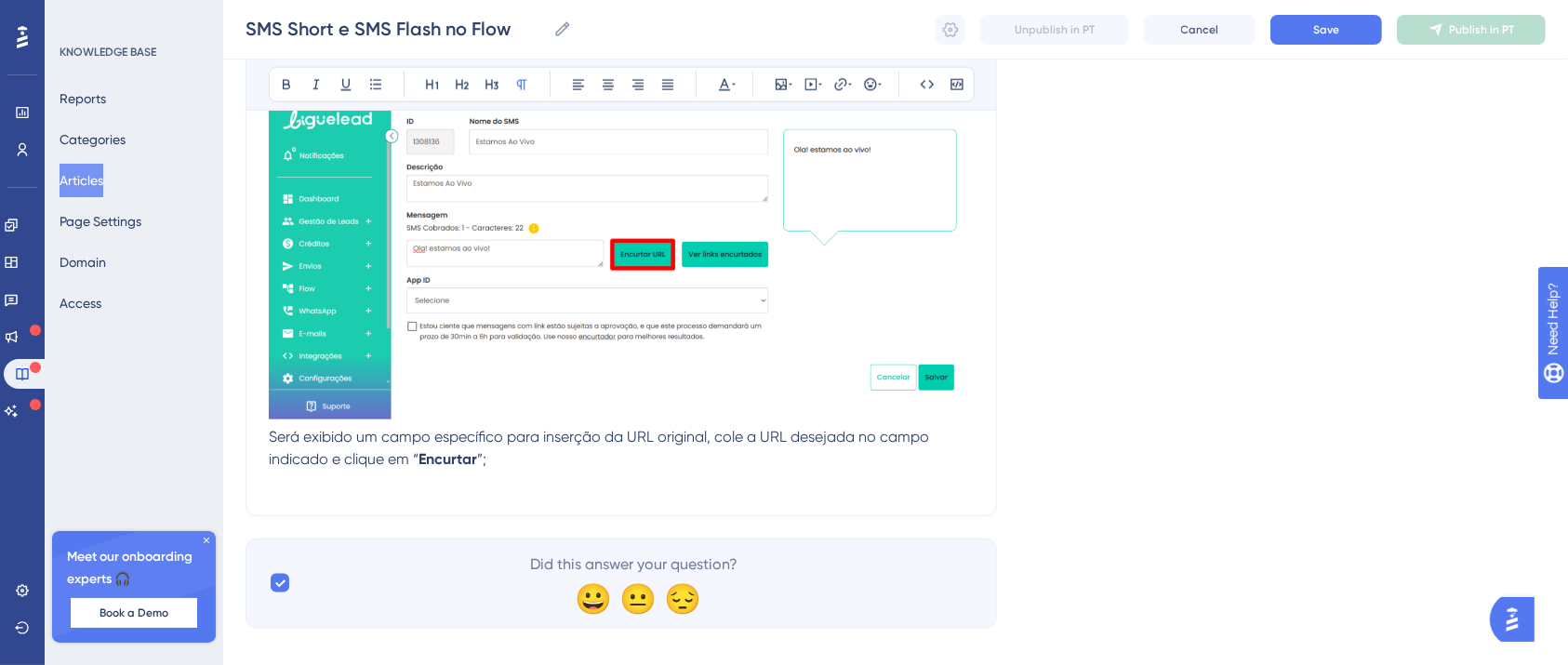
scroll to position [2247, 0]
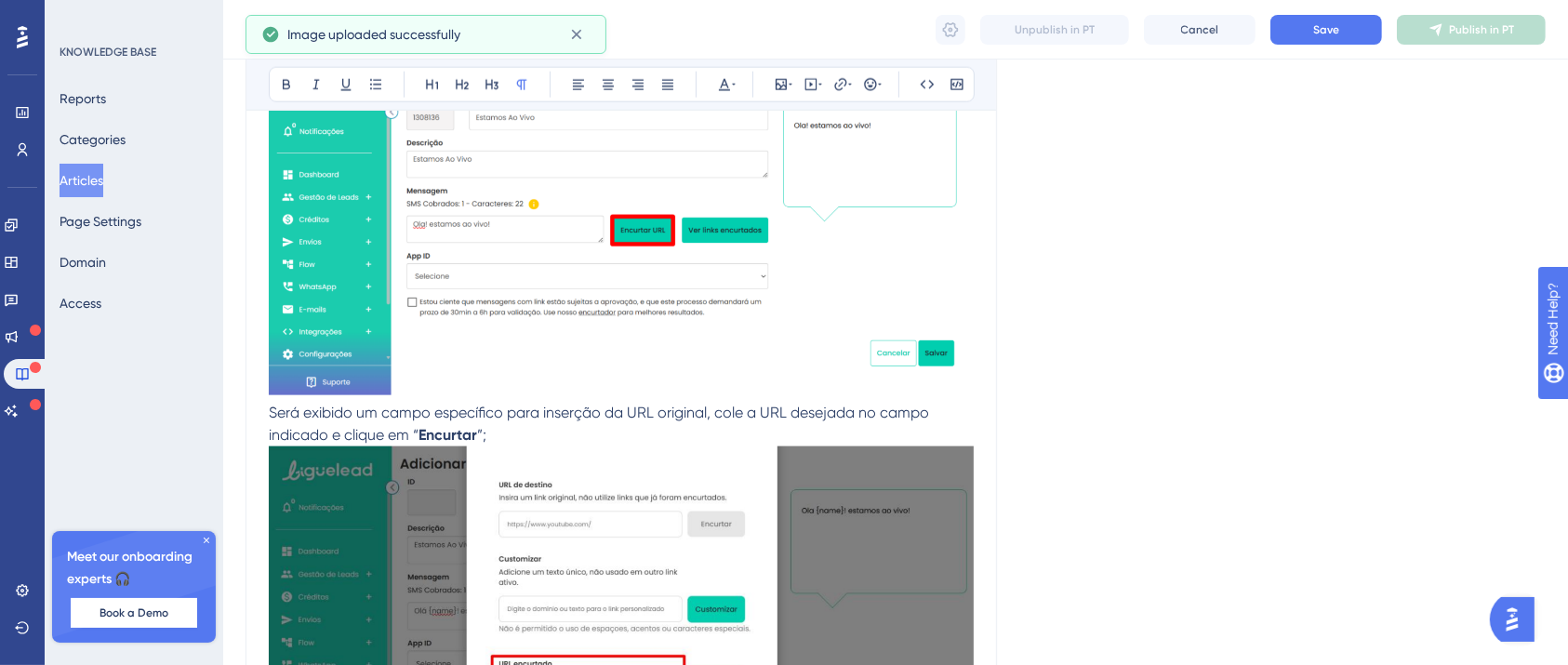
click at [348, 466] on img at bounding box center [621, 609] width 705 height 327
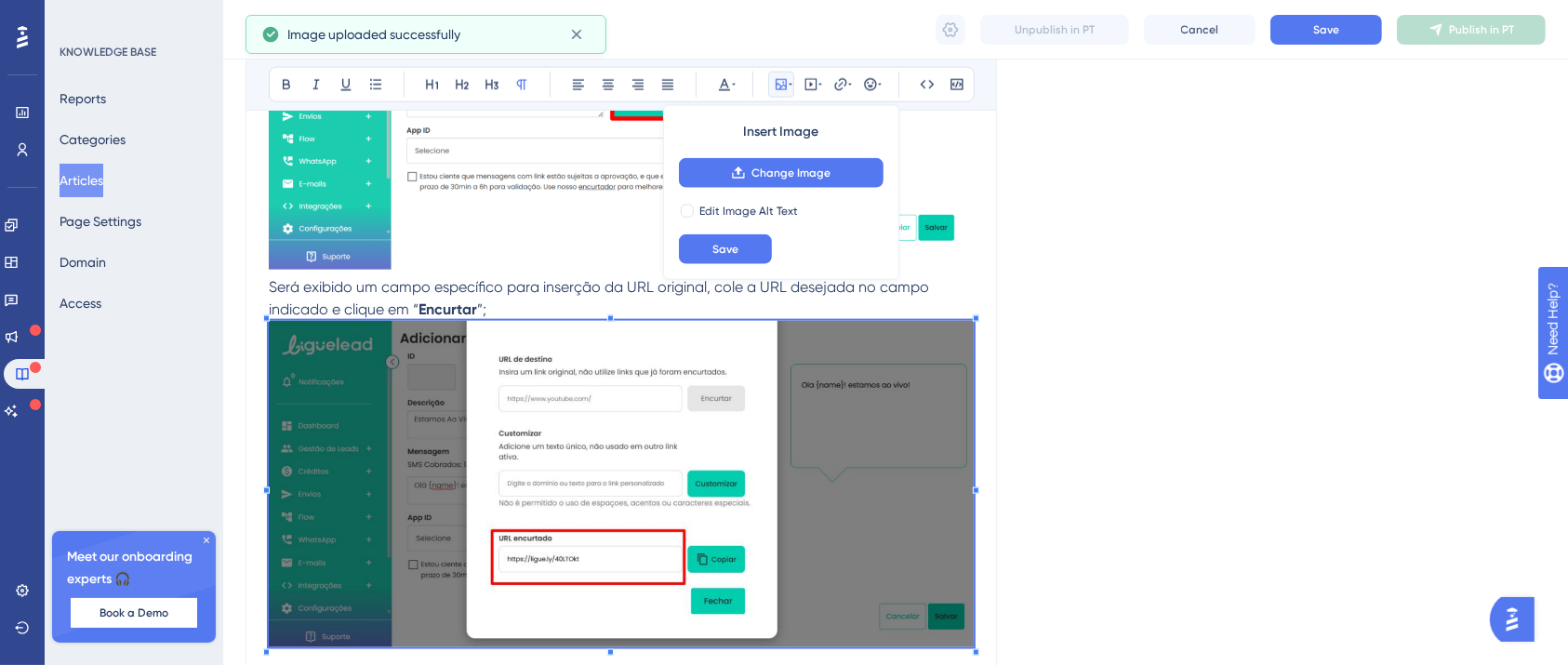
scroll to position [2494, 0]
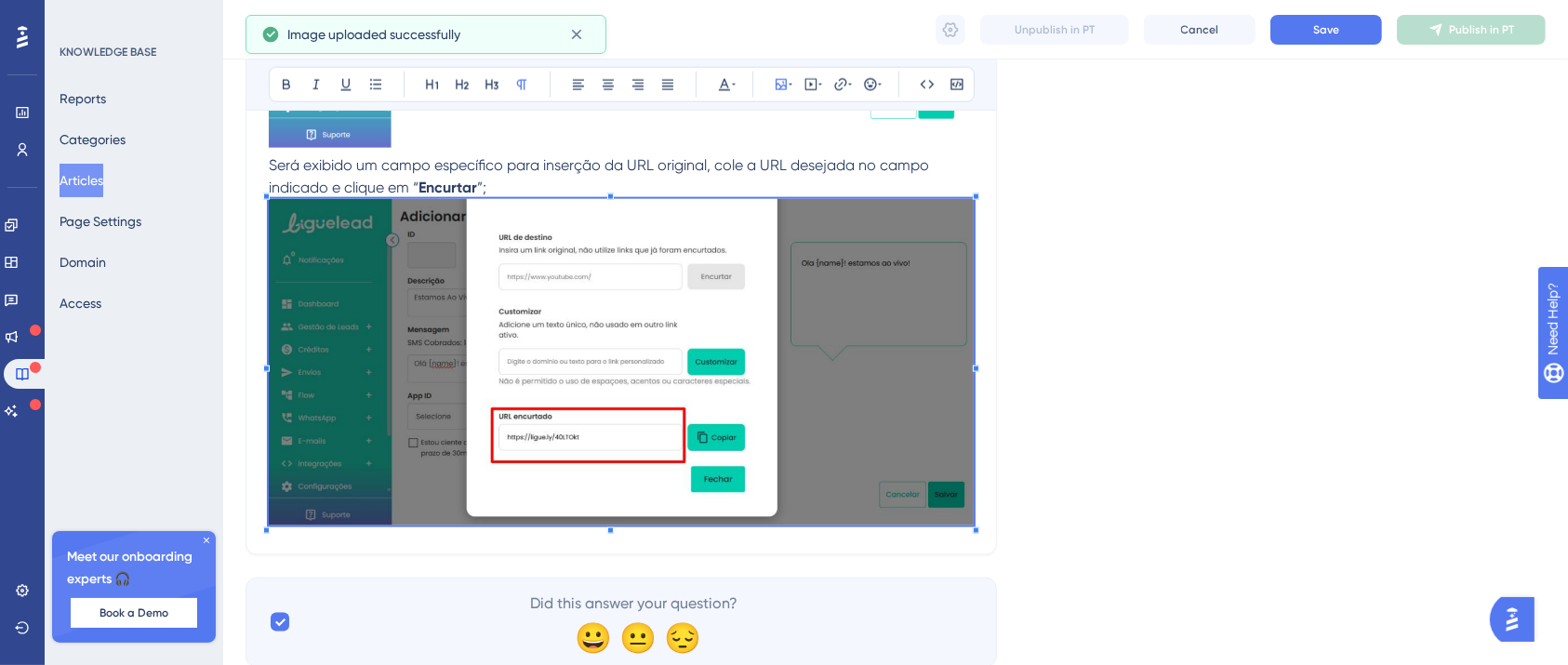
scroll to position [2494, 19]
click at [727, 478] on img at bounding box center [621, 362] width 705 height 327
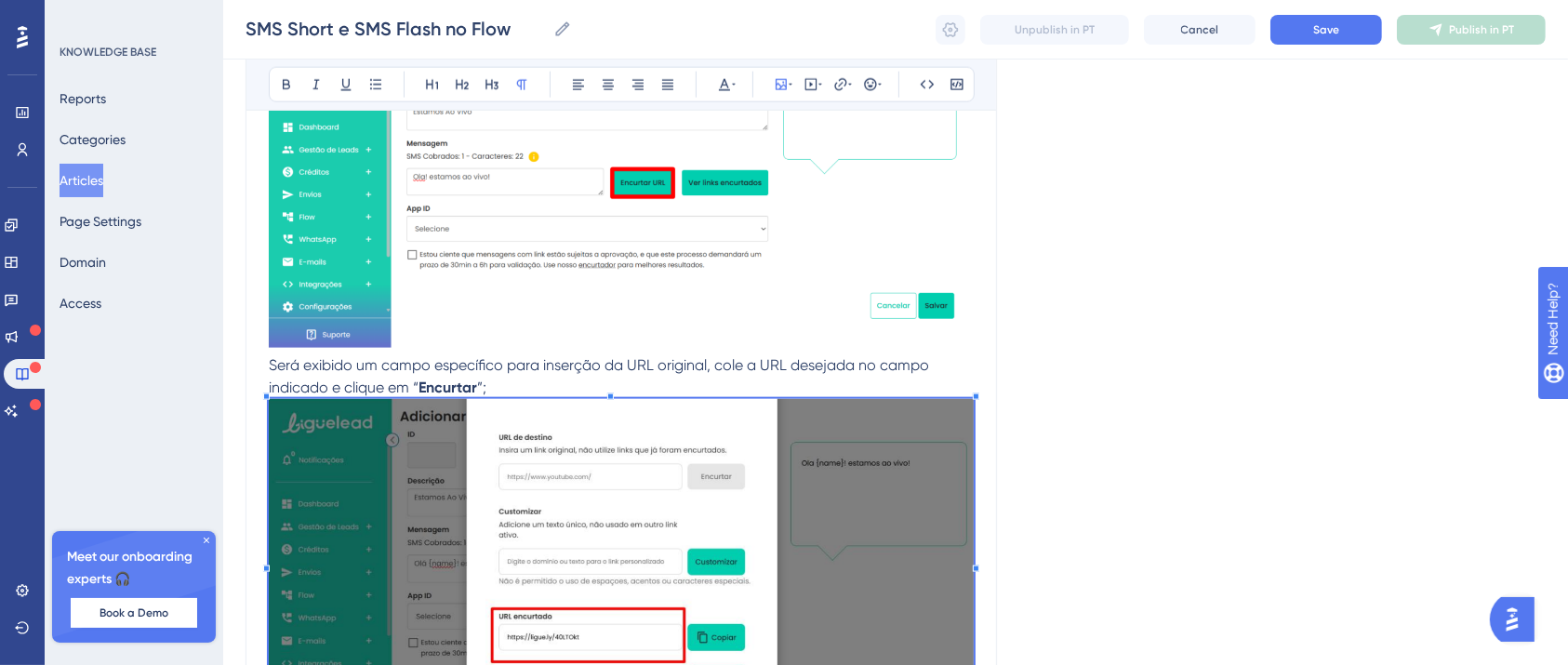
scroll to position [2185, 19]
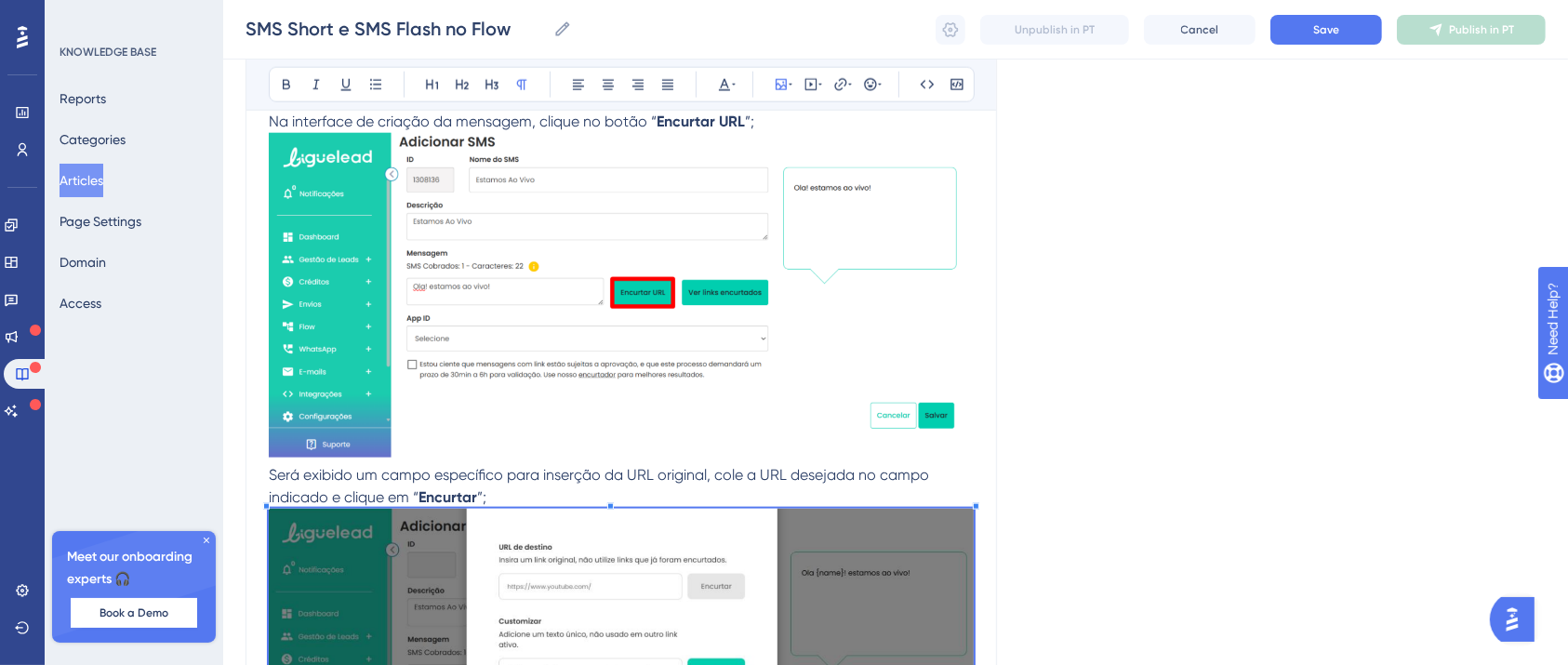
click at [493, 495] on p "Será exibido um campo específico para inserção da URL original, cole a URL dese…" at bounding box center [621, 486] width 705 height 45
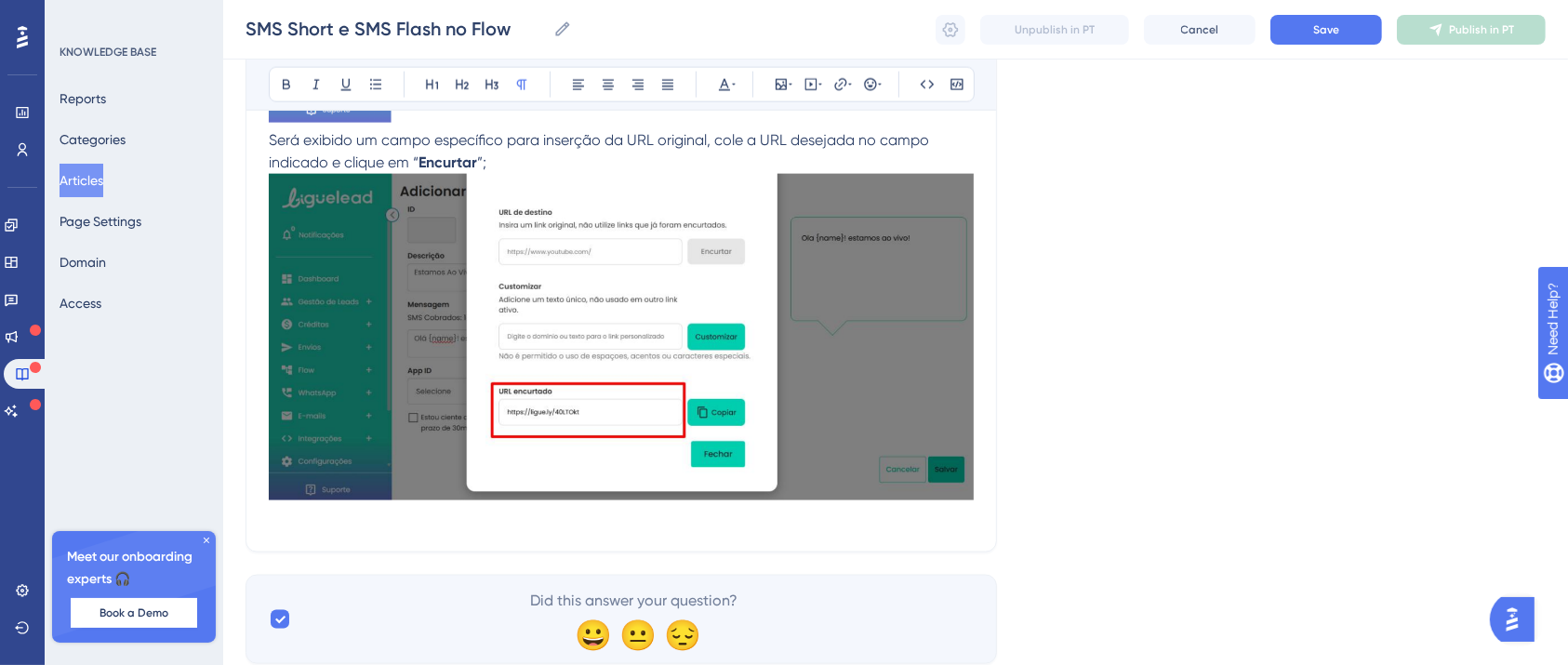
scroll to position [2579, 19]
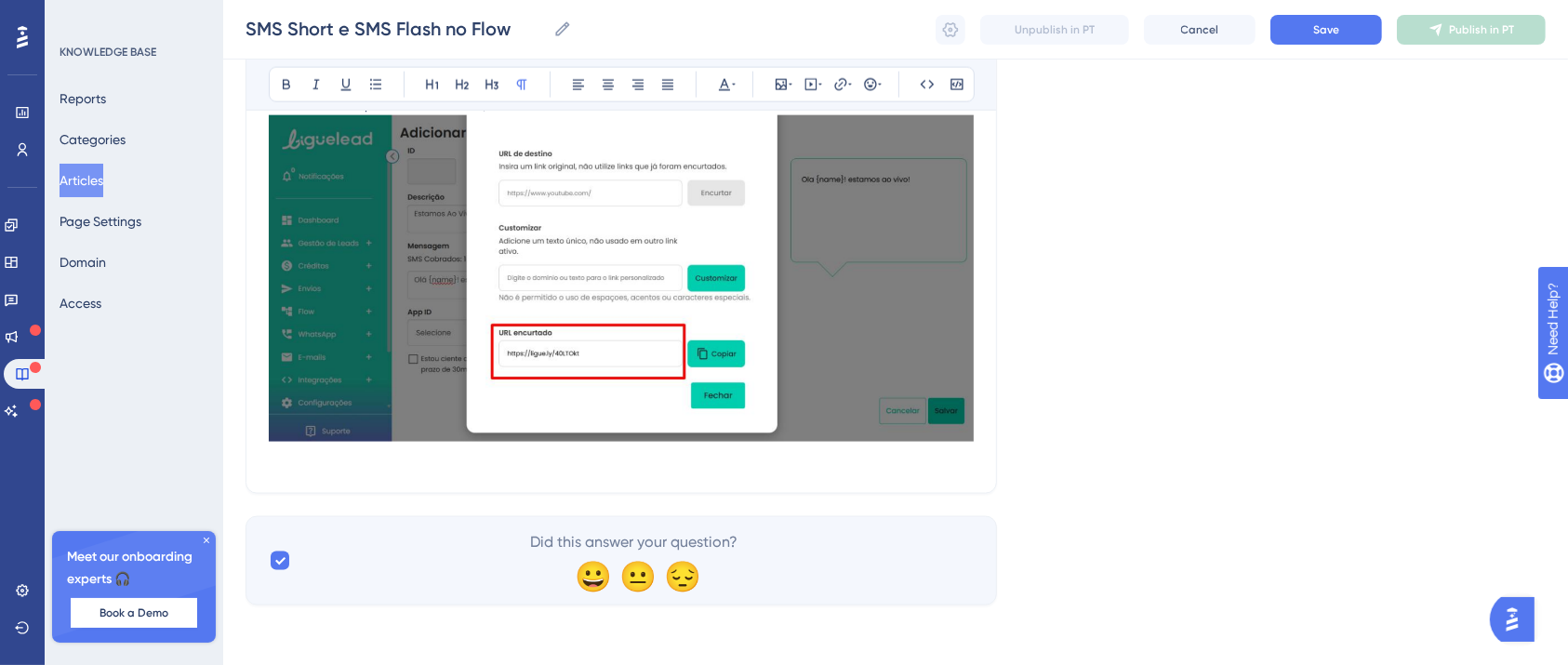
click at [337, 466] on p at bounding box center [621, 460] width 705 height 22
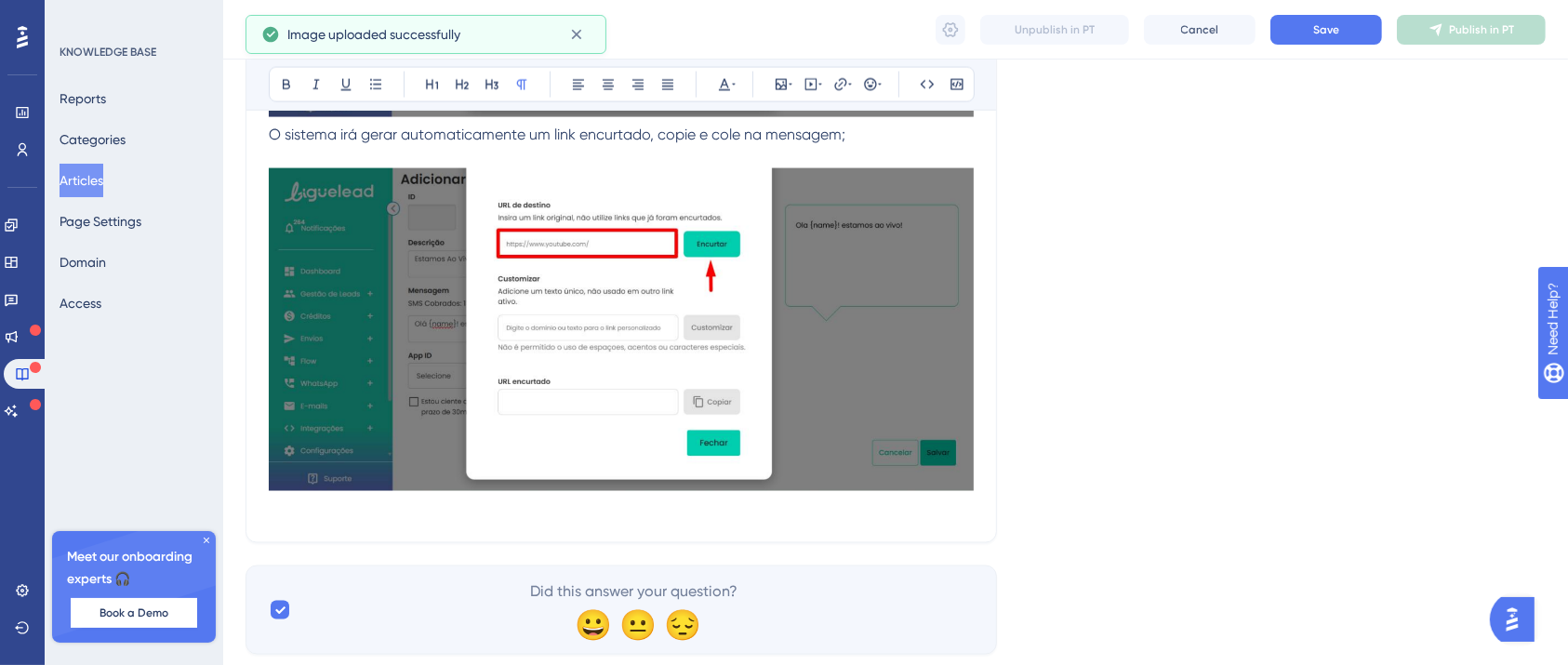
scroll to position [2953, 19]
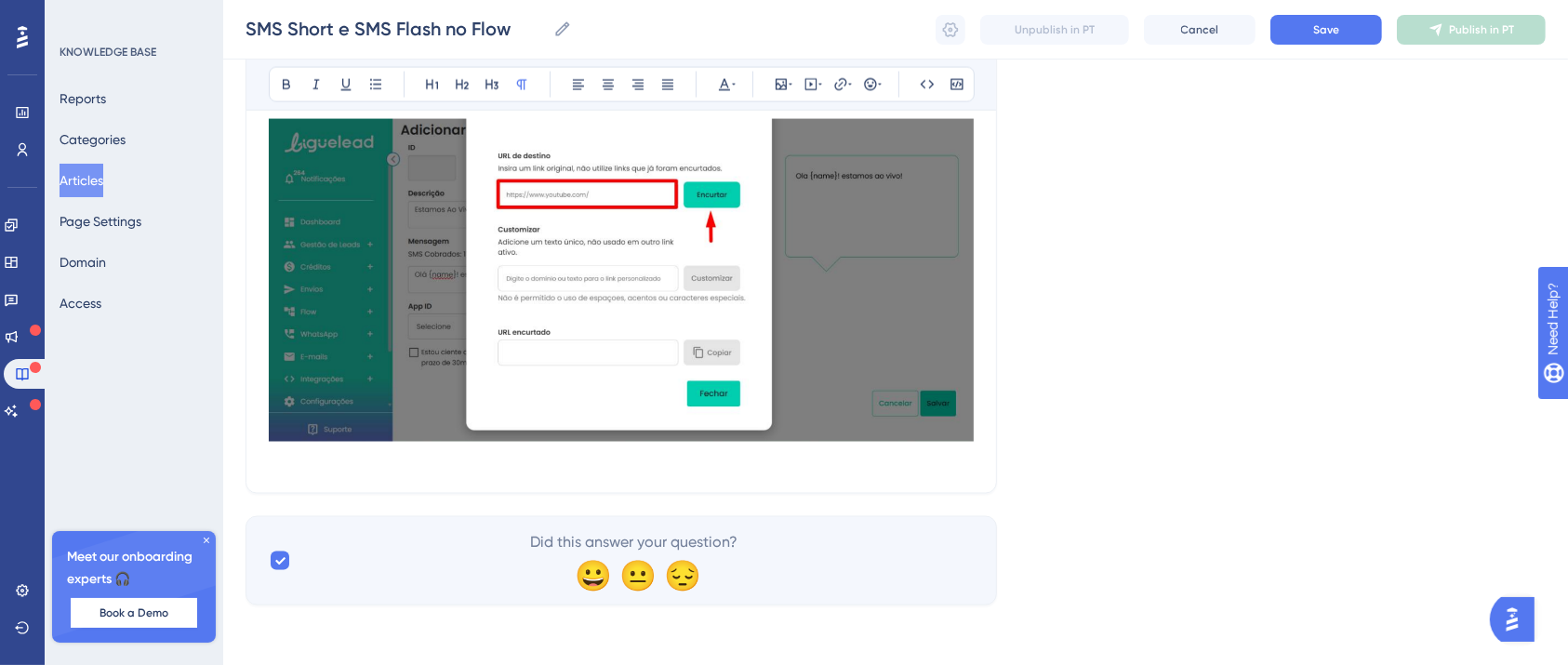
click at [375, 461] on p at bounding box center [621, 460] width 705 height 22
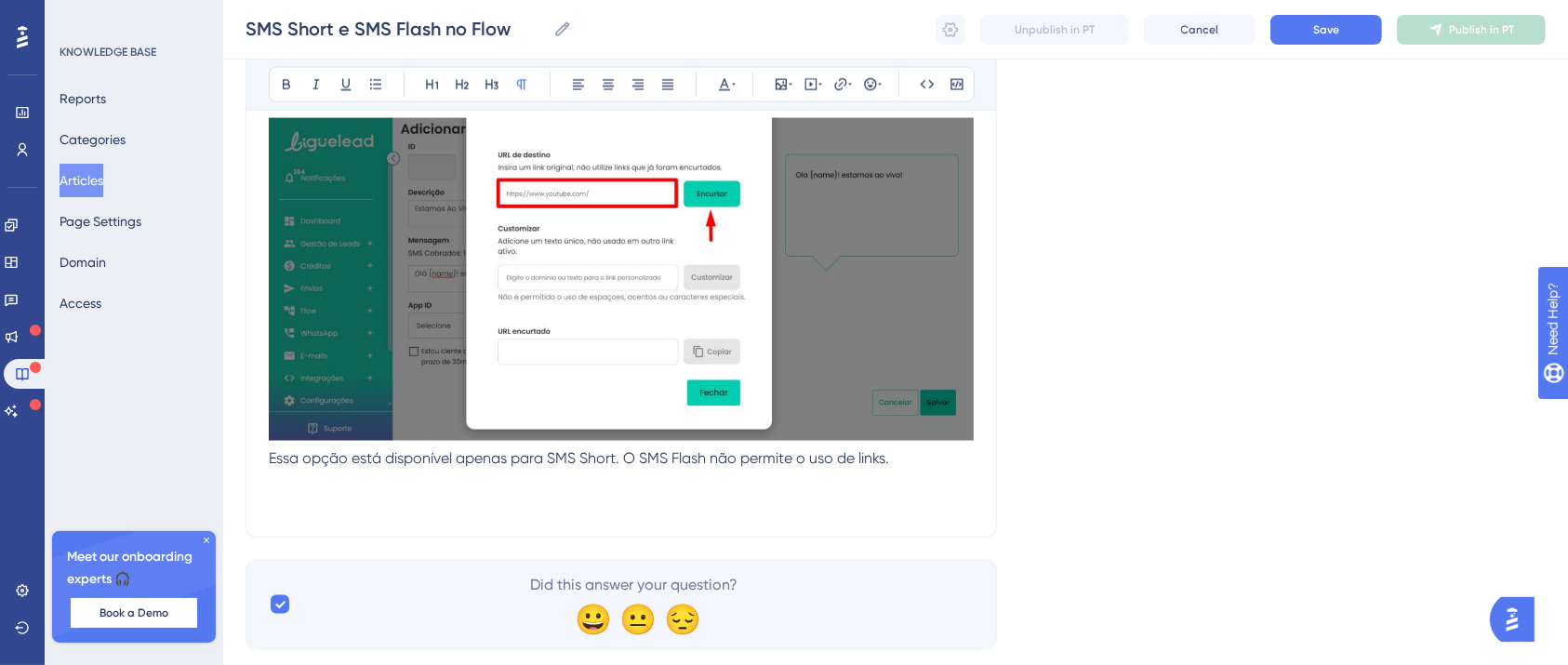
click at [269, 499] on p at bounding box center [621, 503] width 705 height 22
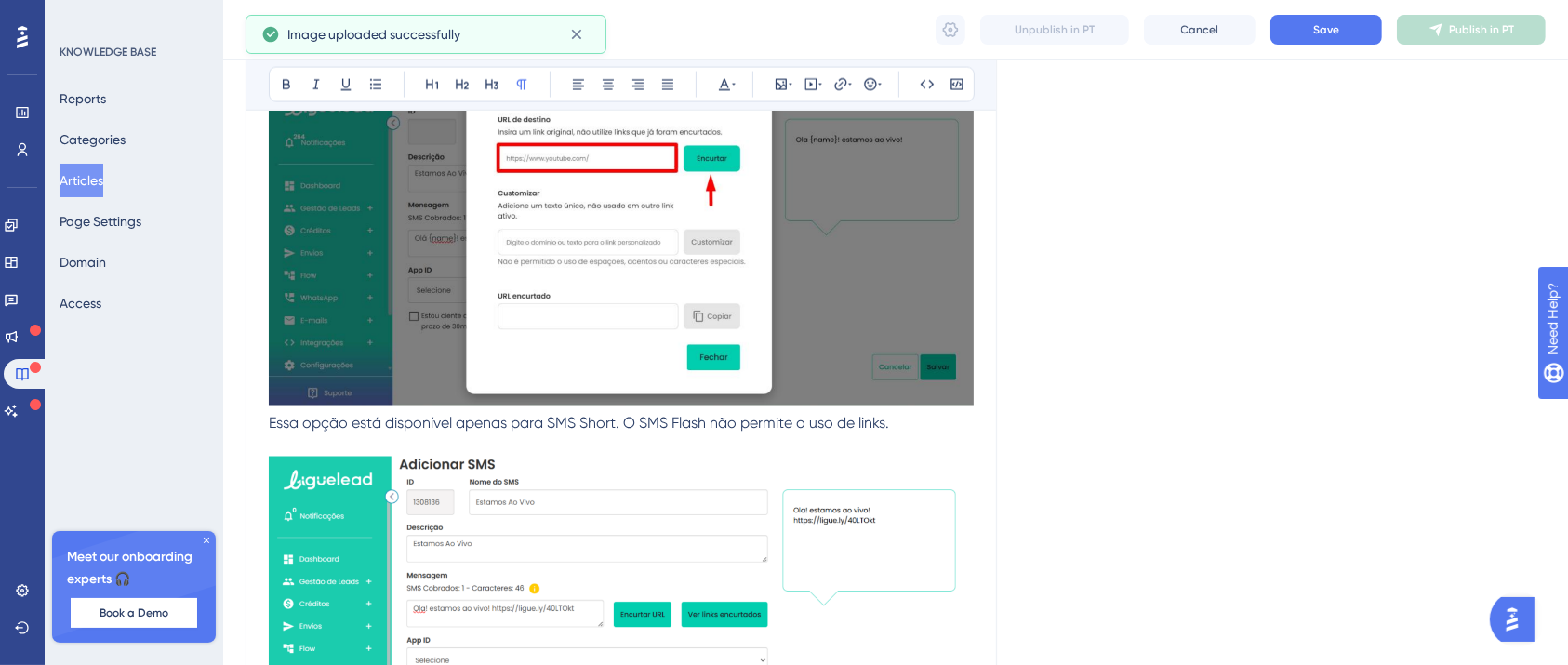
scroll to position [3300, 19]
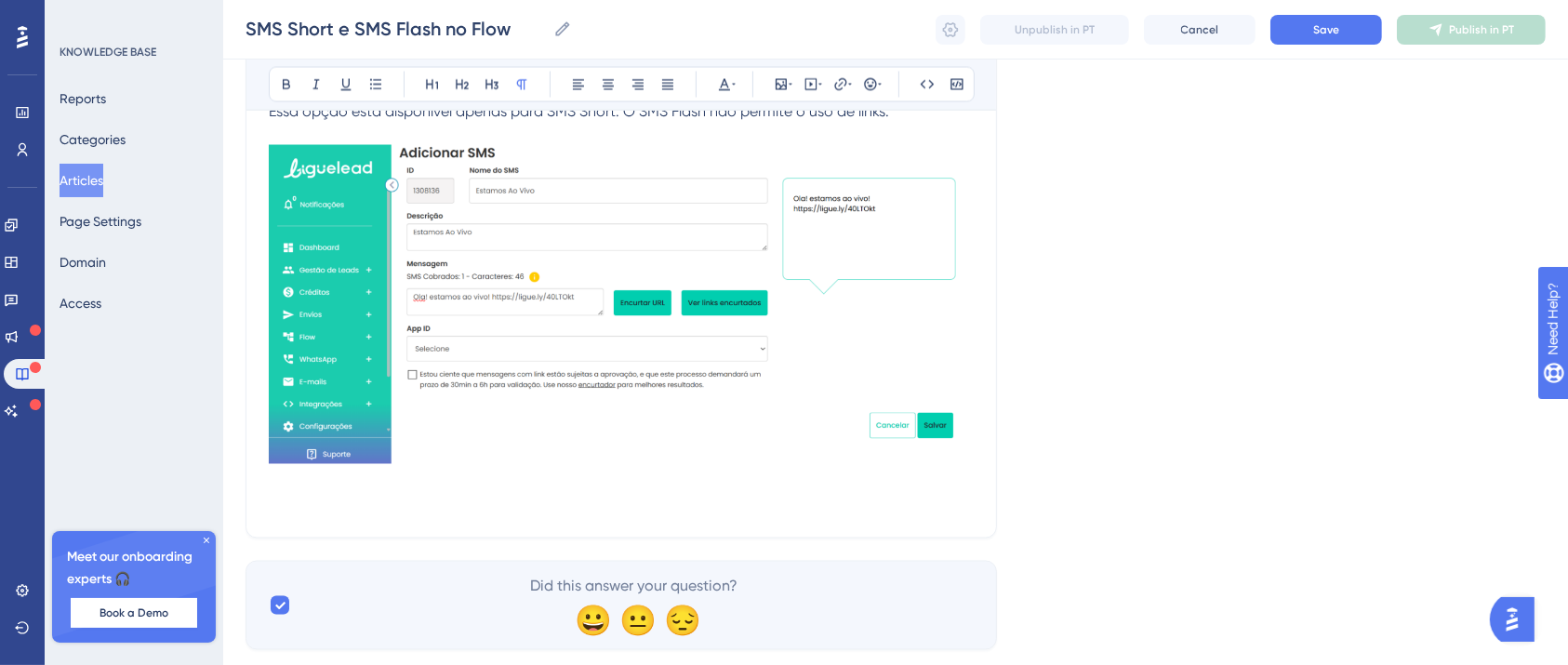
click at [276, 505] on p at bounding box center [621, 504] width 705 height 22
drag, startPoint x: 473, startPoint y: 504, endPoint x: 190, endPoint y: 455, distance: 287.2
click at [273, 85] on button at bounding box center [286, 84] width 26 height 26
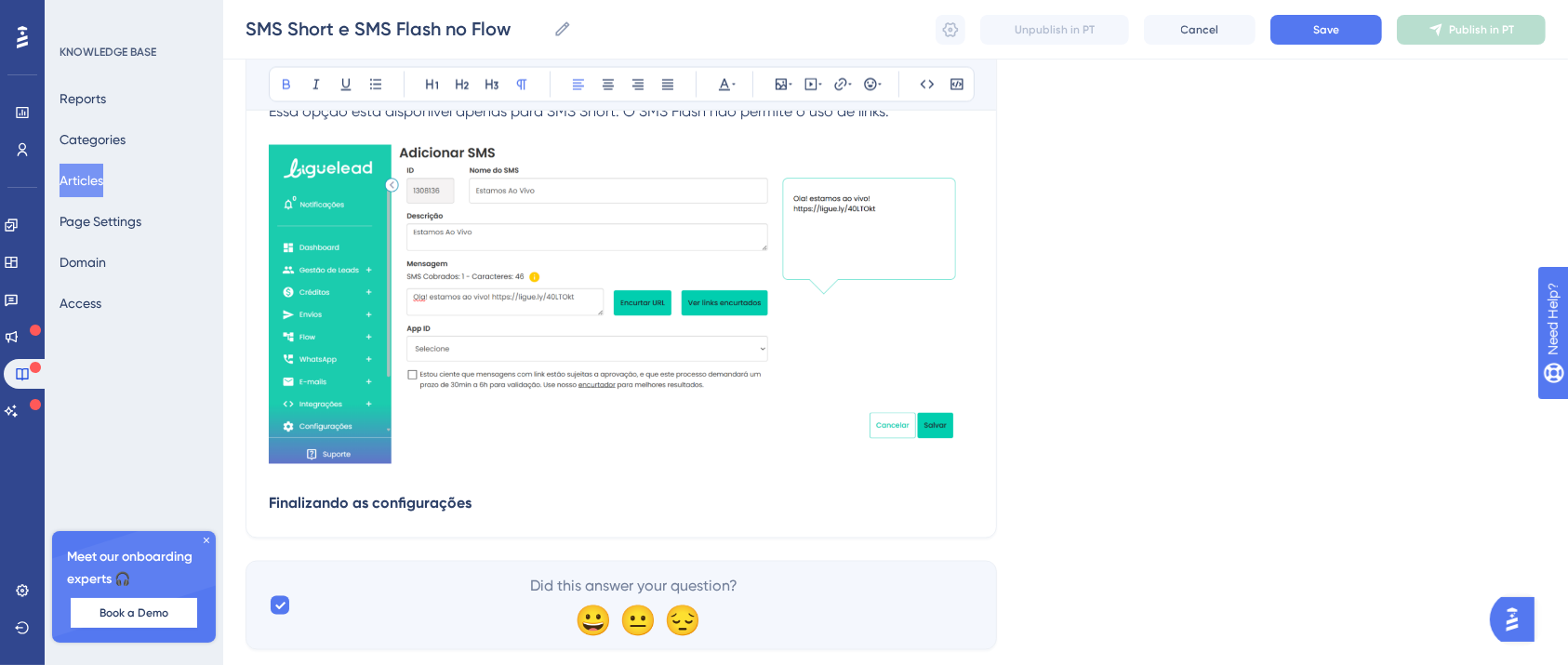
click at [508, 499] on p "Finalizando as configurações" at bounding box center [621, 504] width 705 height 22
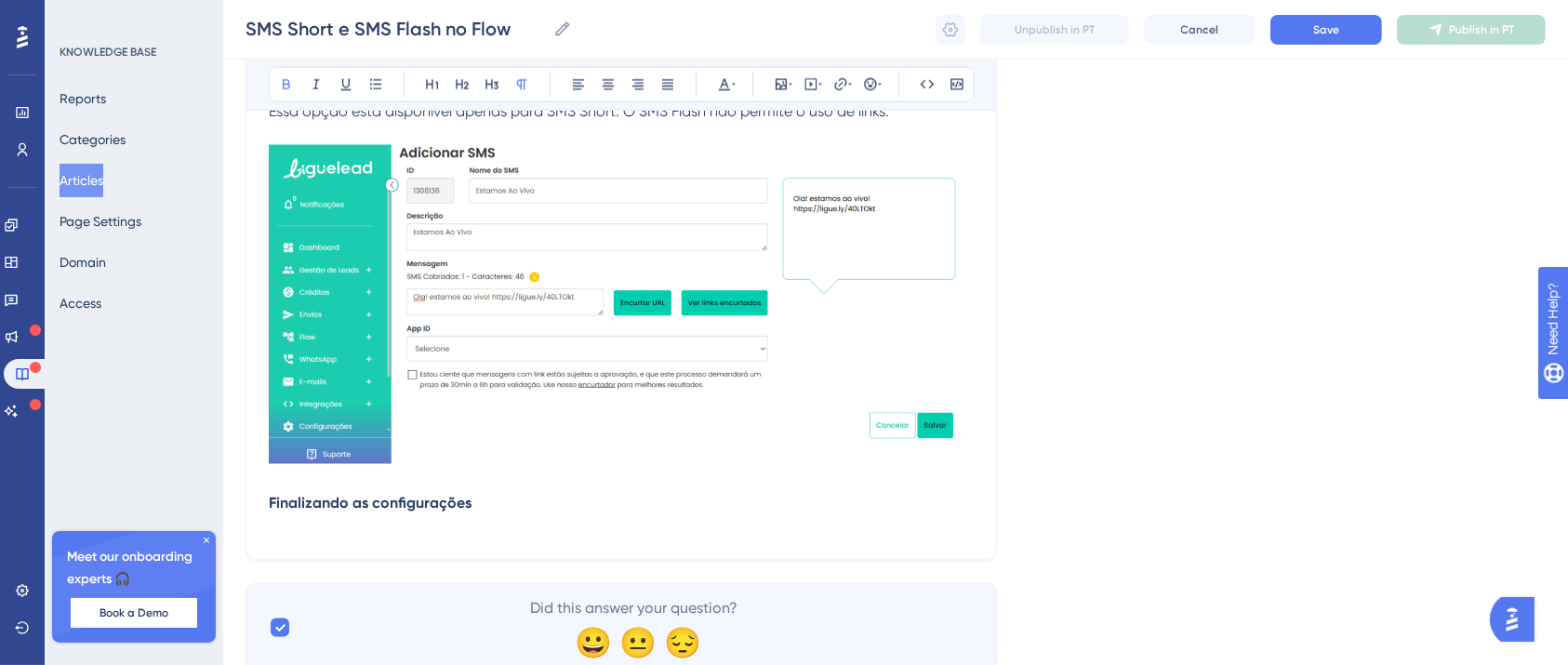
click at [331, 534] on p at bounding box center [621, 526] width 705 height 22
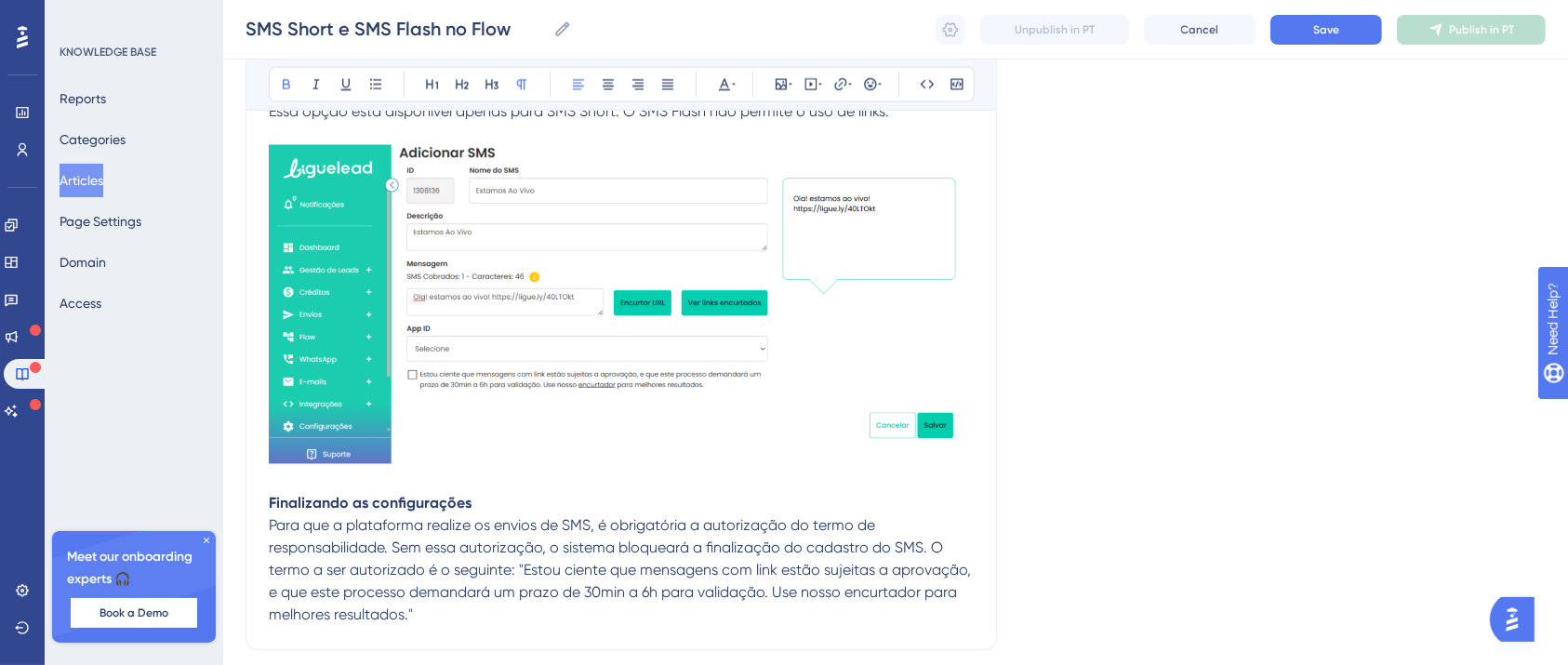
click at [912, 547] on span "Para que a plataforma realize os envios de SMS, é obrigatória a autorização do …" at bounding box center [621, 571] width 706 height 107
click at [511, 574] on span "O termo a ser autorizado é o seguinte: "Estou ciente que mensagens com link est…" at bounding box center [597, 593] width 658 height 63
click at [516, 575] on span "O termo a ser autorizado é o seguinte: "Estou ciente que mensagens com link est…" at bounding box center [597, 593] width 658 height 63
click at [511, 569] on span "O termo a ser autorizado é o seguinte: "Estou ciente que mensagens com link est…" at bounding box center [597, 593] width 658 height 63
click at [515, 571] on span "O termo a ser autorizado é o seguinte: "Estou ciente que mensagens com link est…" at bounding box center [597, 593] width 658 height 63
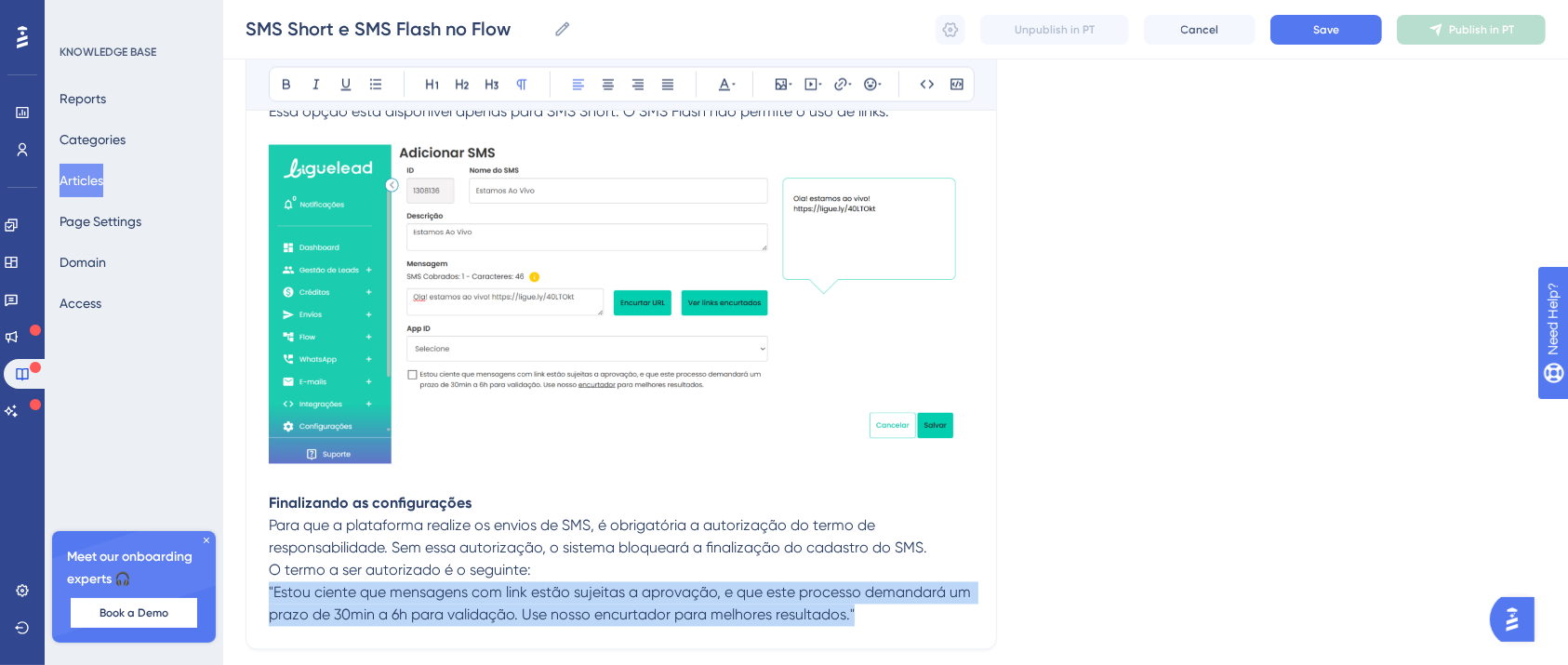
drag, startPoint x: 848, startPoint y: 613, endPoint x: 241, endPoint y: 599, distance: 607.2
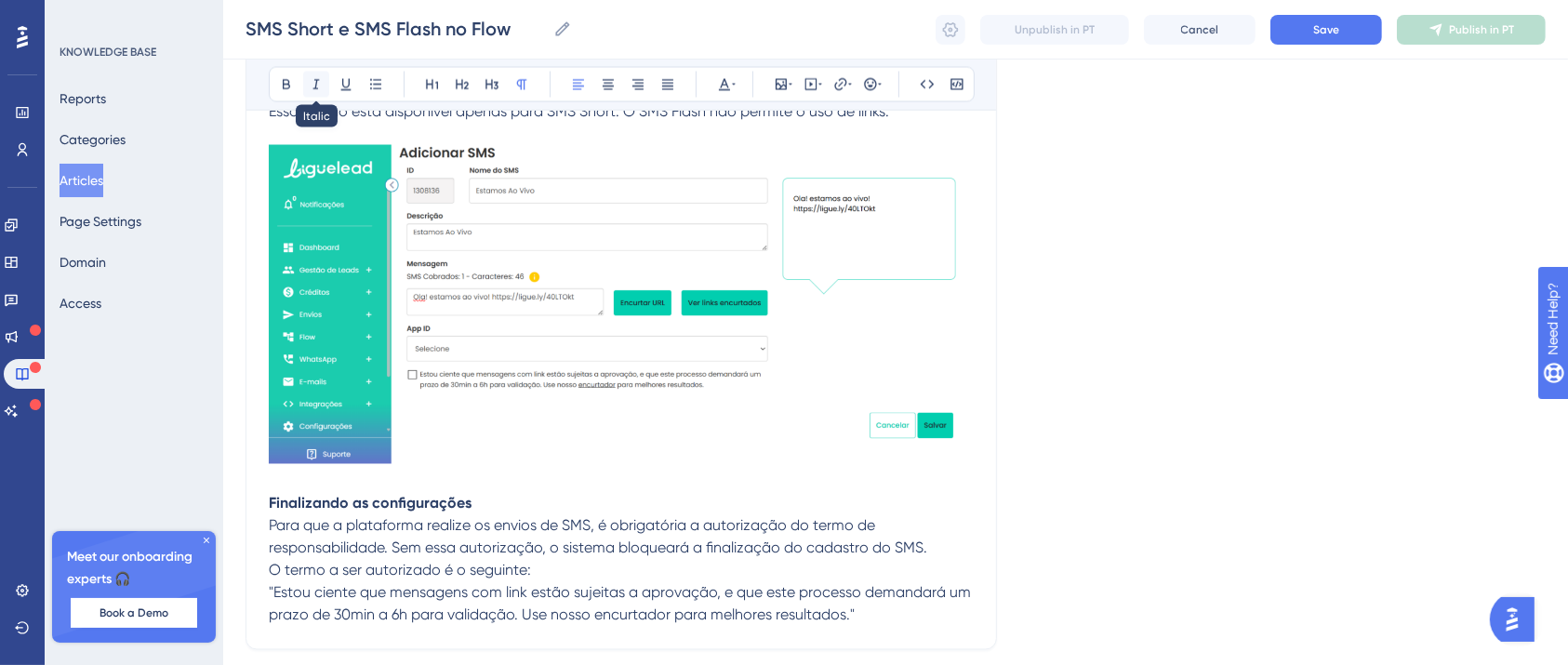
click at [314, 83] on icon at bounding box center [317, 85] width 7 height 10
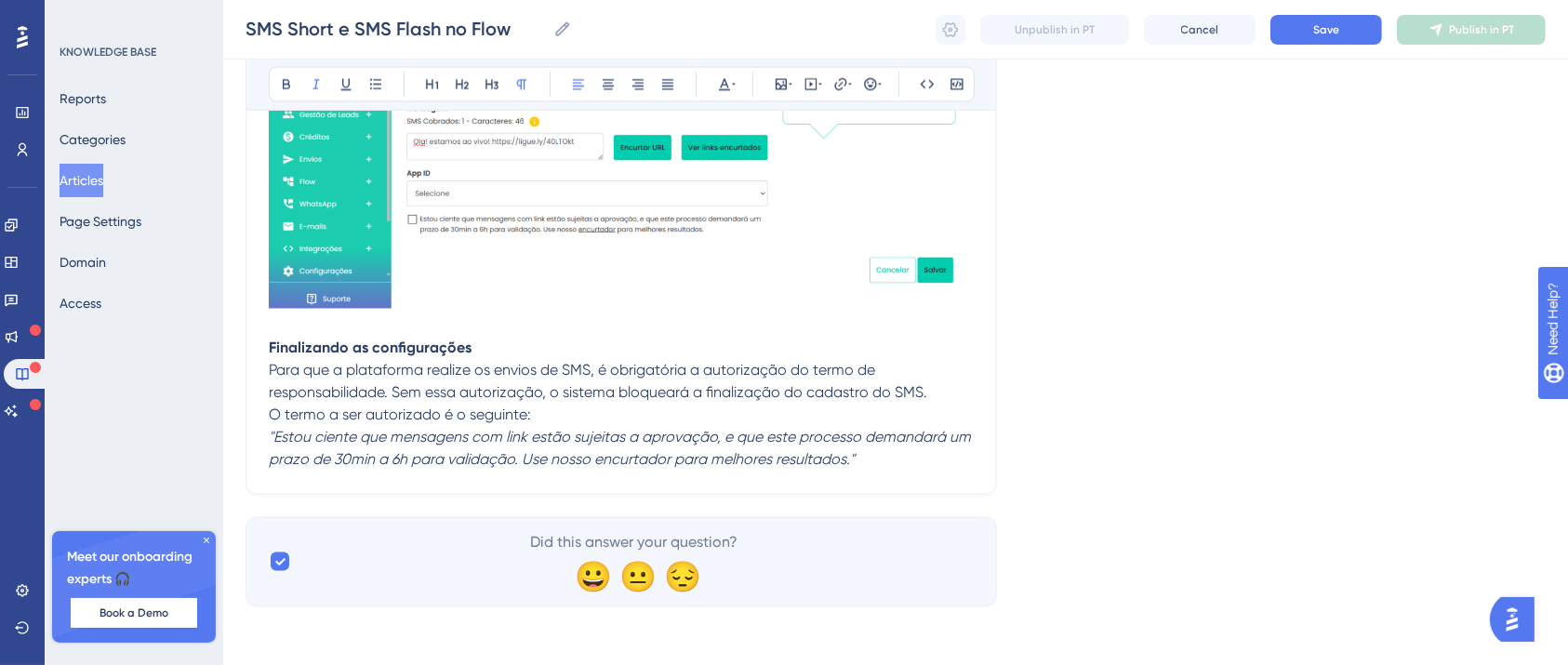
scroll to position [3457, 19]
click at [851, 465] on p ""Estou ciente que mensagens com link estão sujeitas a aprovação, e que este pro…" at bounding box center [621, 448] width 705 height 45
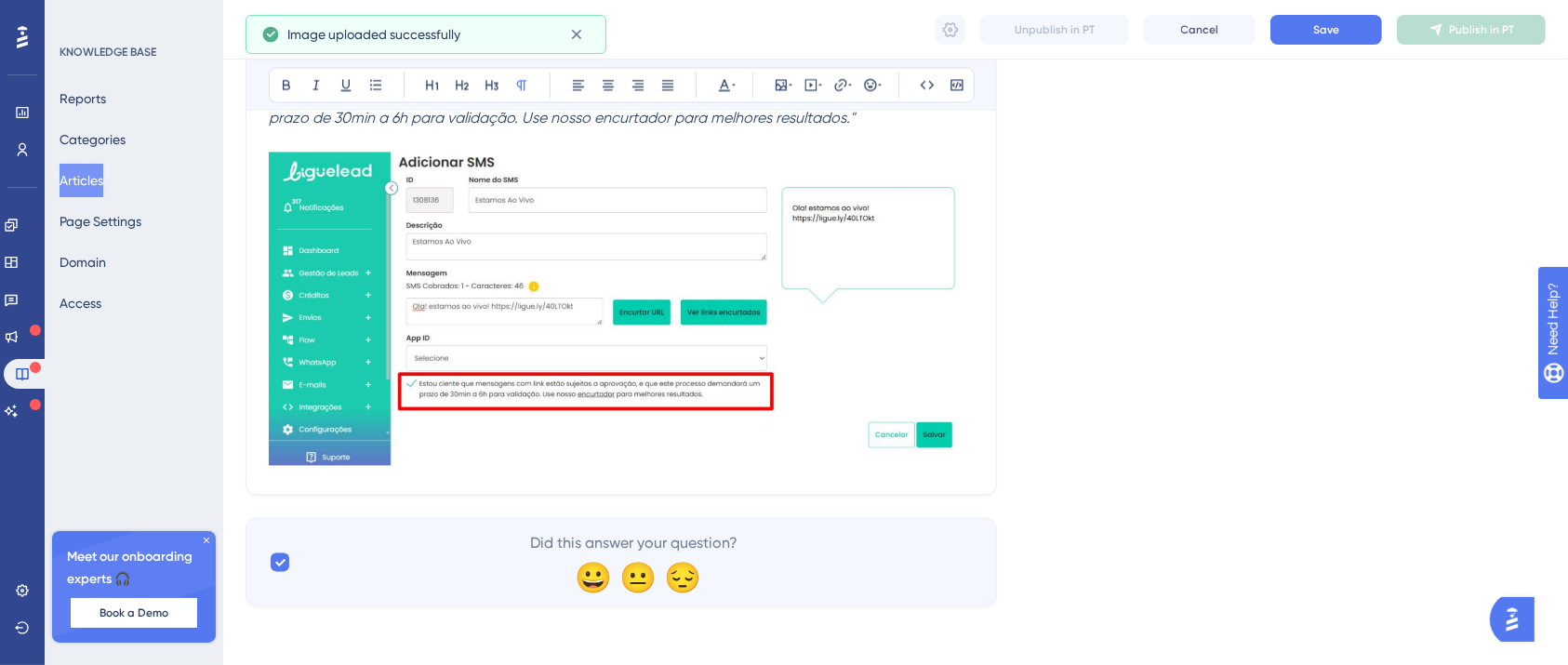
scroll to position [3798, 19]
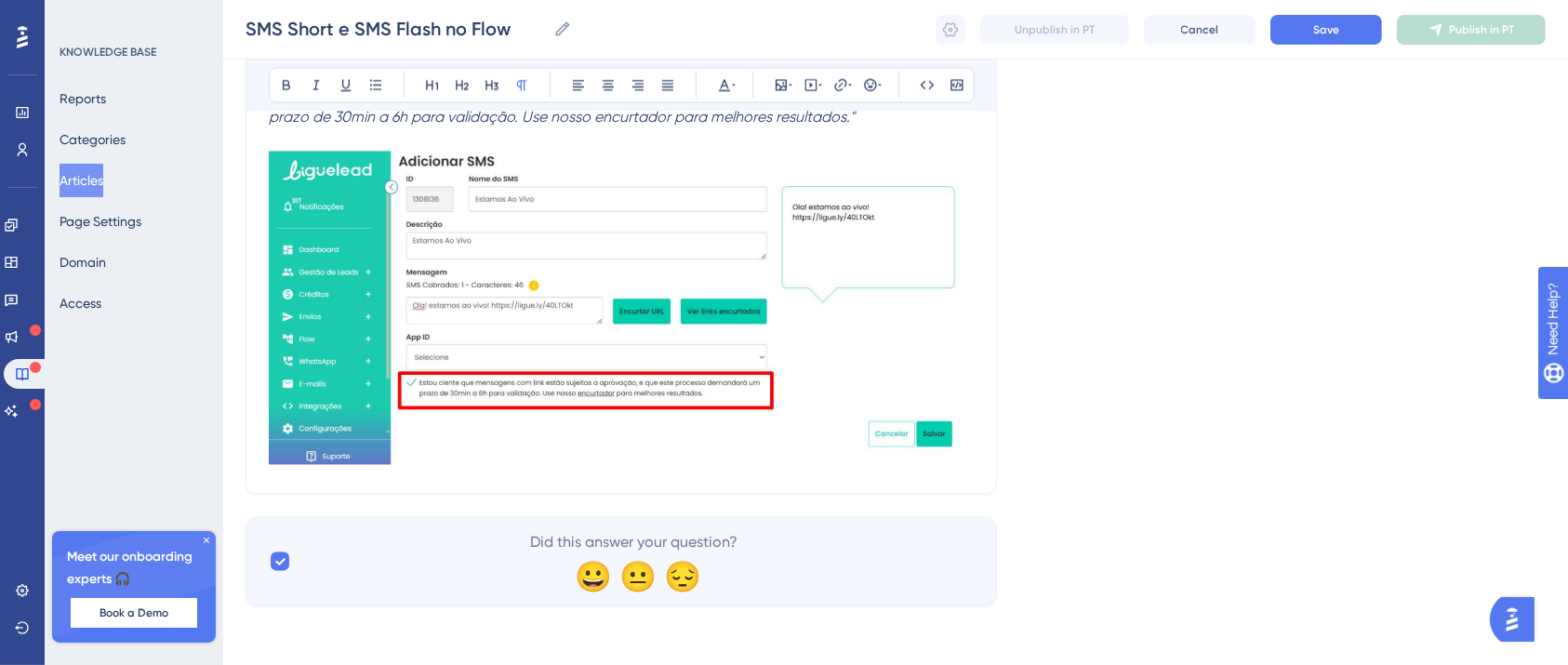
click at [934, 430] on img at bounding box center [621, 308] width 705 height 314
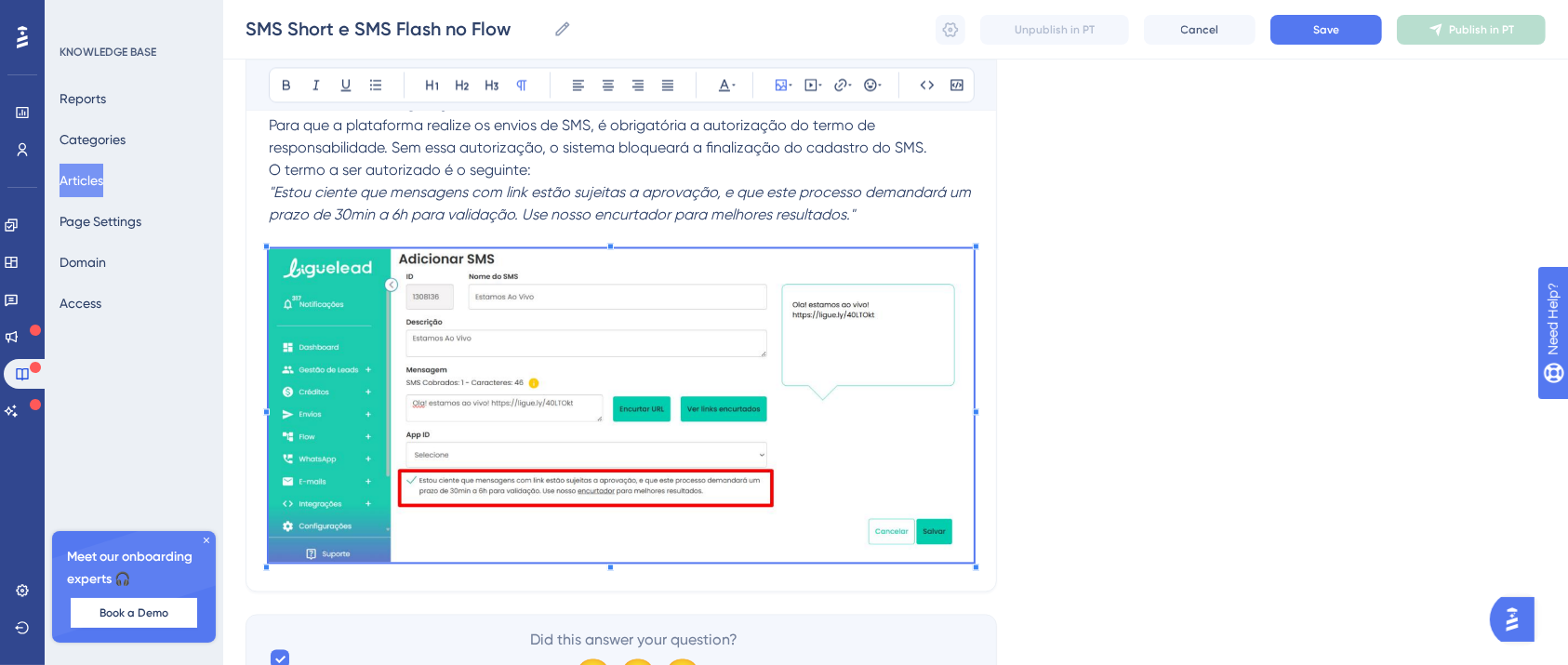
scroll to position [3699, 19]
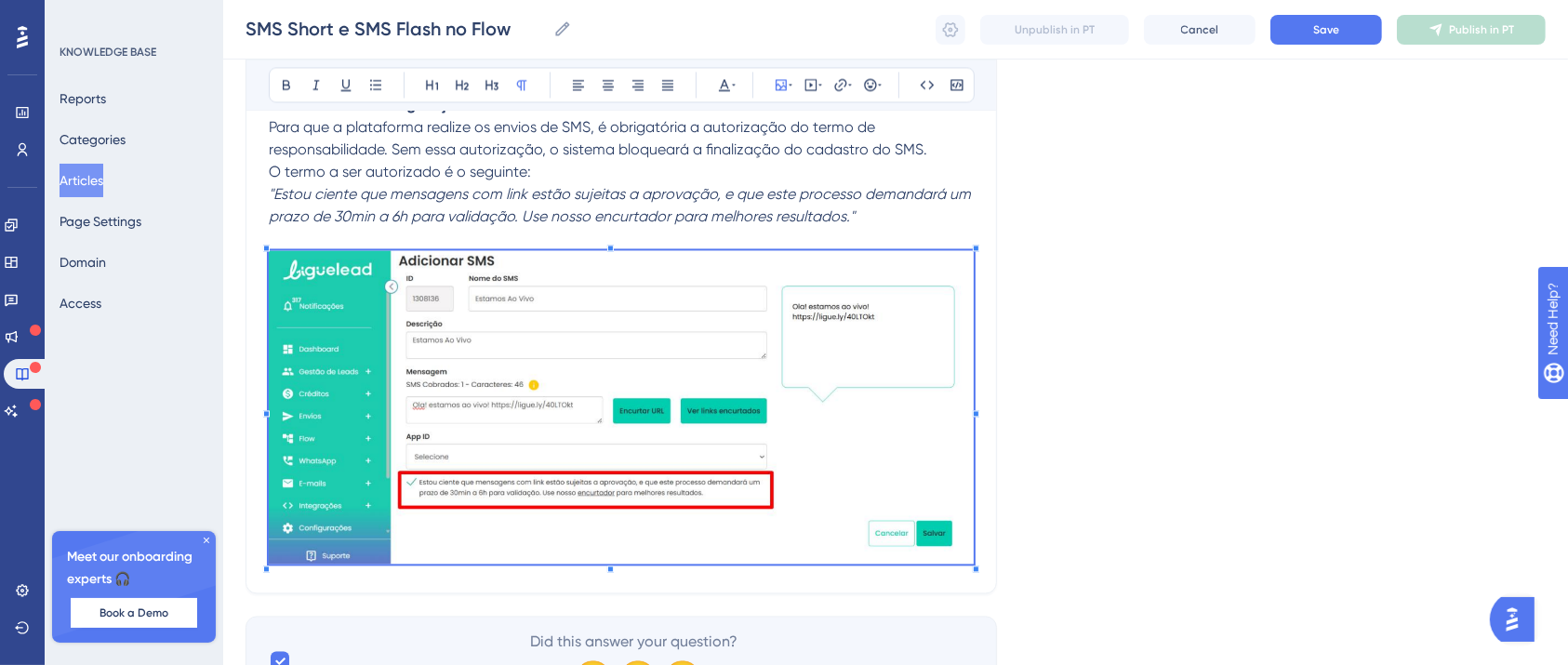
click at [667, 223] on em ""Estou ciente que mensagens com link estão sujeitas a aprovação, e que este pro…" at bounding box center [621, 204] width 706 height 40
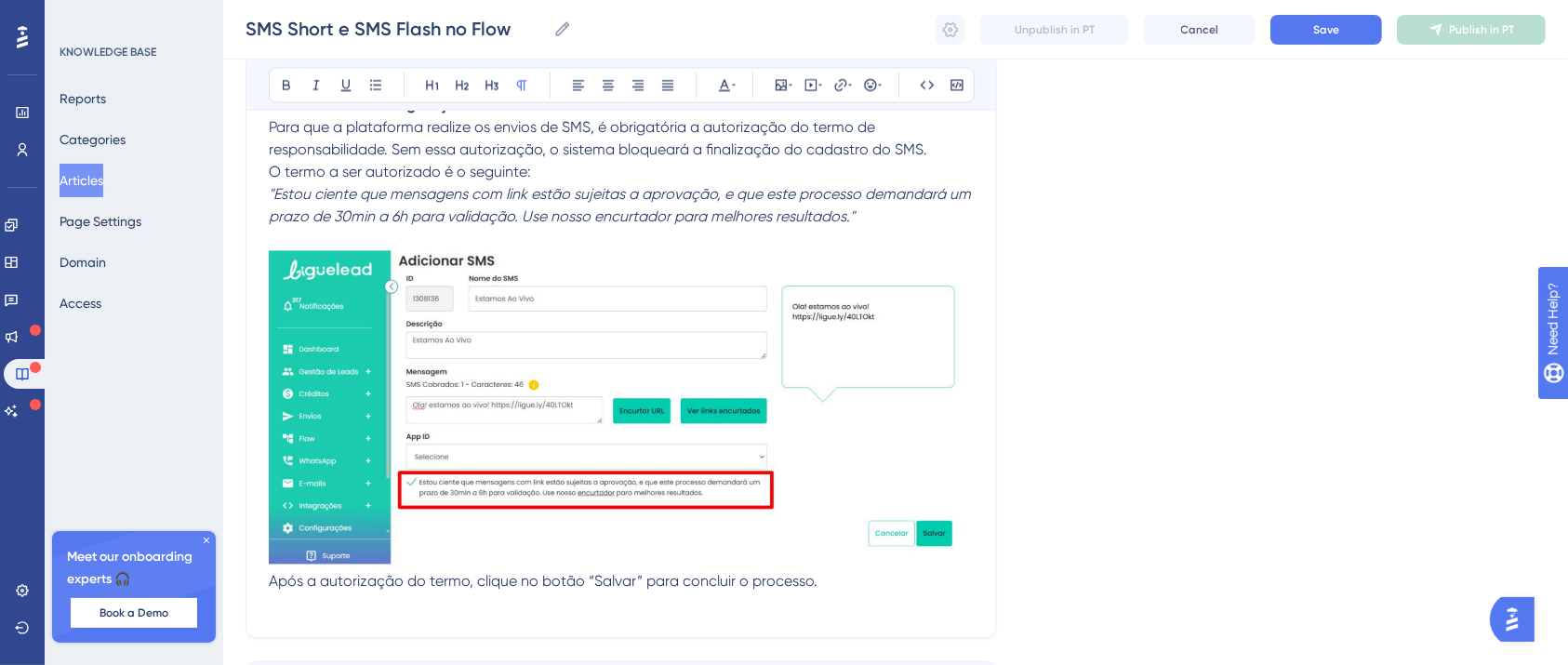
click at [372, 597] on p at bounding box center [621, 603] width 705 height 22
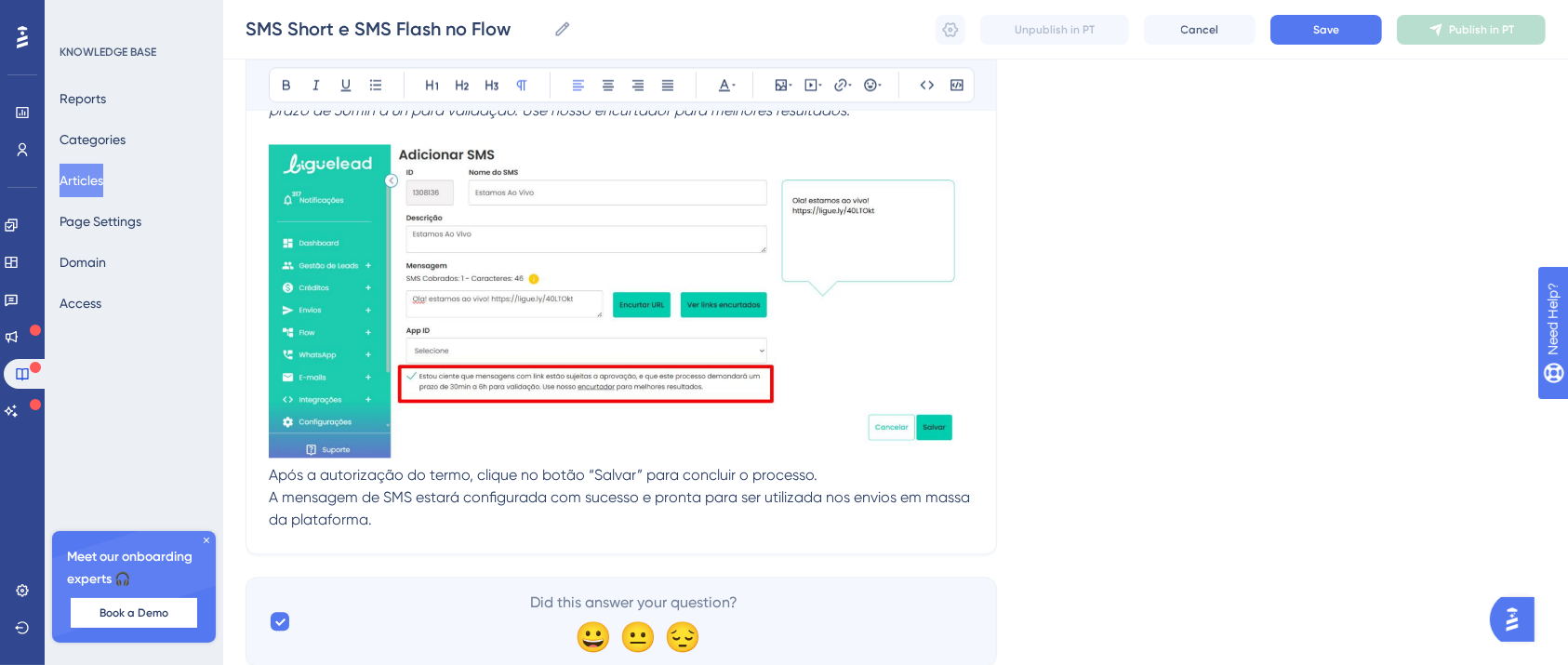
scroll to position [3865, 19]
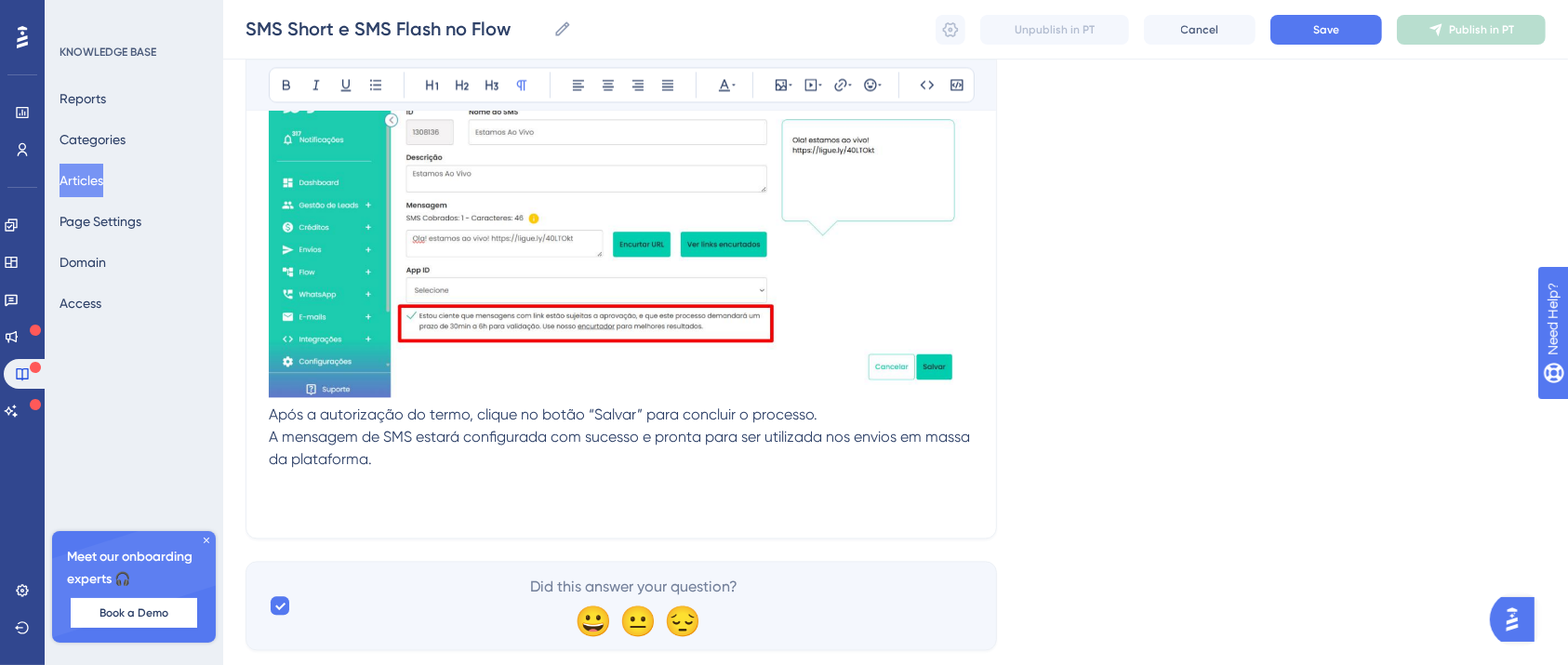
click at [453, 481] on p at bounding box center [621, 481] width 705 height 22
click at [304, 504] on p at bounding box center [621, 504] width 705 height 22
drag, startPoint x: 606, startPoint y: 508, endPoint x: 230, endPoint y: 507, distance: 376.0
click at [279, 81] on icon at bounding box center [286, 84] width 15 height 15
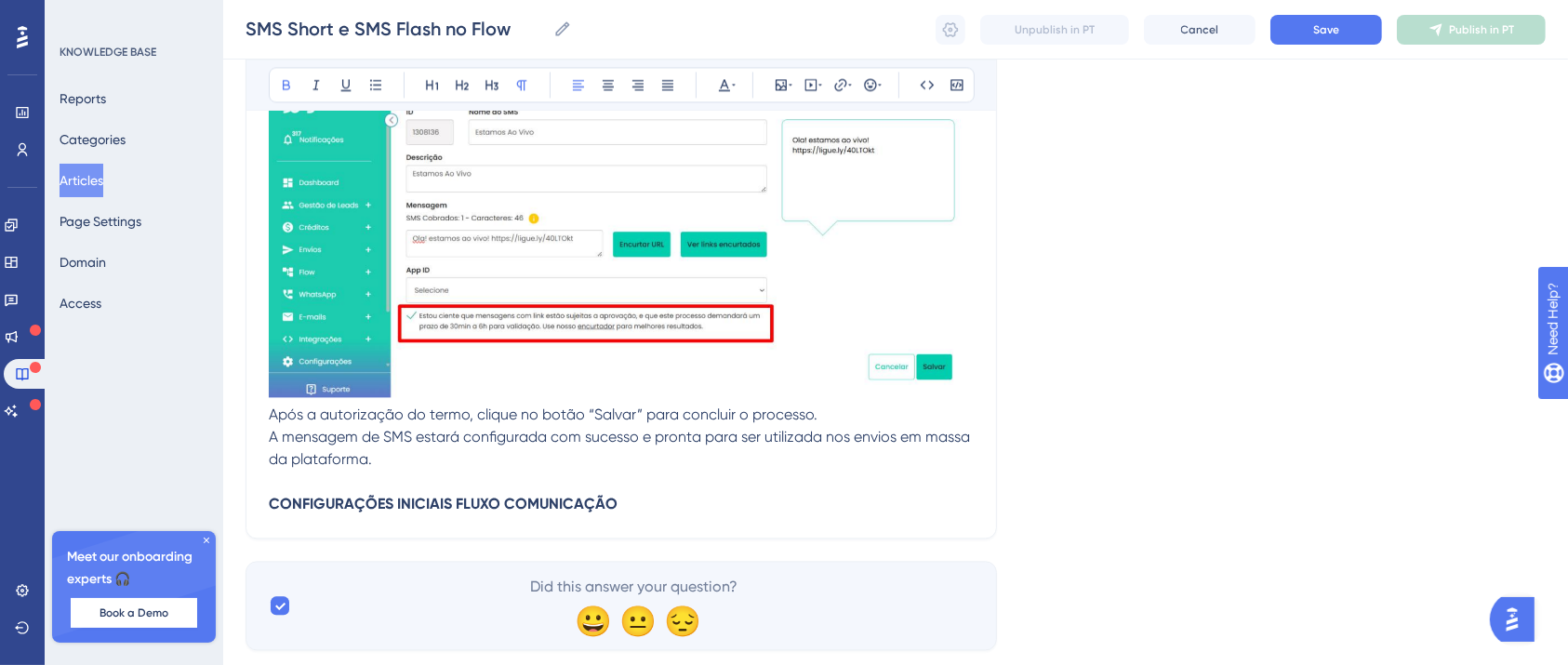
click at [630, 496] on p "CONFIGURAÇÕES INICIAIS FLUXO COMUNICAÇÃO" at bounding box center [621, 504] width 705 height 22
click at [648, 510] on p "CONFIGURAÇÕES INICIAIS FLUXO COMUNICAÇÃO" at bounding box center [621, 504] width 705 height 22
click at [634, 501] on p "CONFIGURAÇÕES INICIAIS FLUXO COMUNICAÇÃO" at bounding box center [621, 504] width 705 height 22
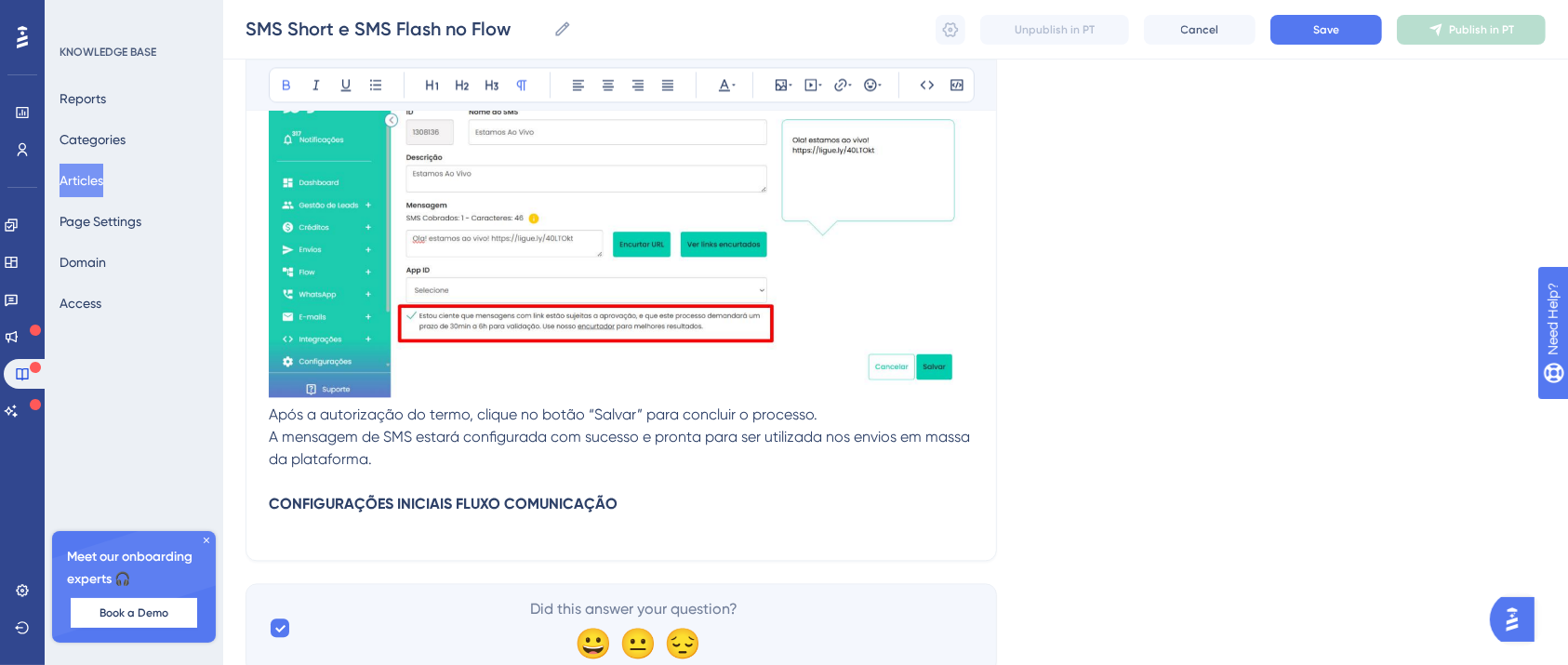
click at [350, 519] on p at bounding box center [621, 526] width 705 height 22
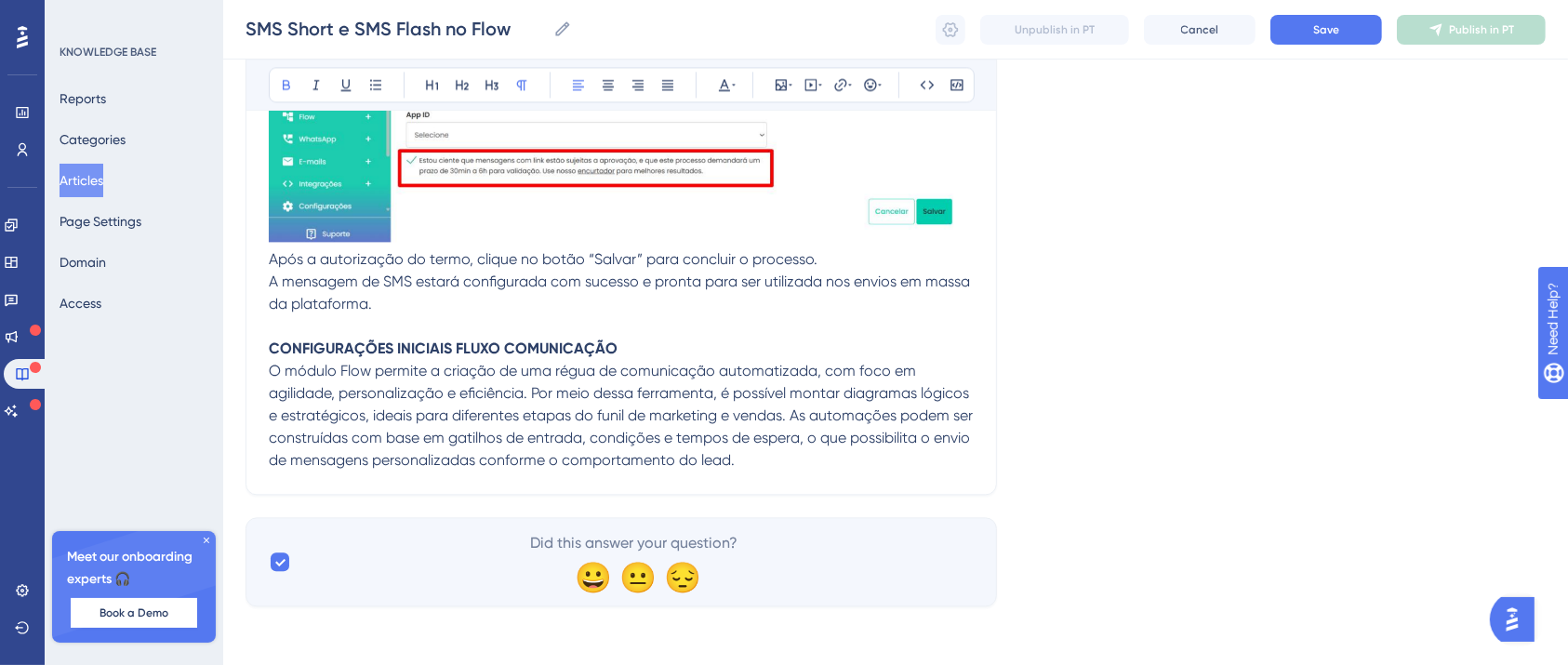
scroll to position [4023, 19]
click at [513, 398] on span "O módulo Flow permite a criação de uma régua de comunicação automatizada, com f…" at bounding box center [622, 415] width 708 height 107
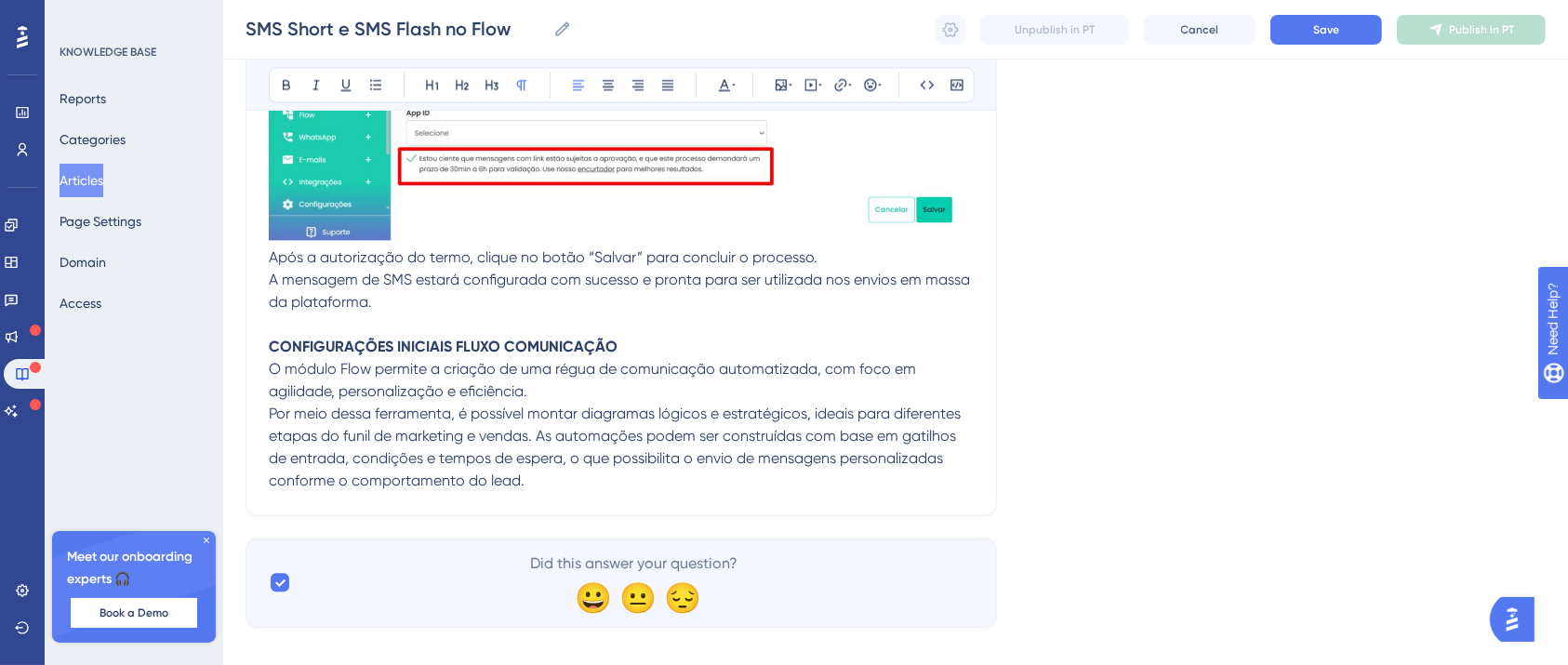
click at [523, 431] on span "Por meio dessa ferramenta, é possível montar diagramas lógicos e estratégicos, …" at bounding box center [616, 447] width 696 height 84
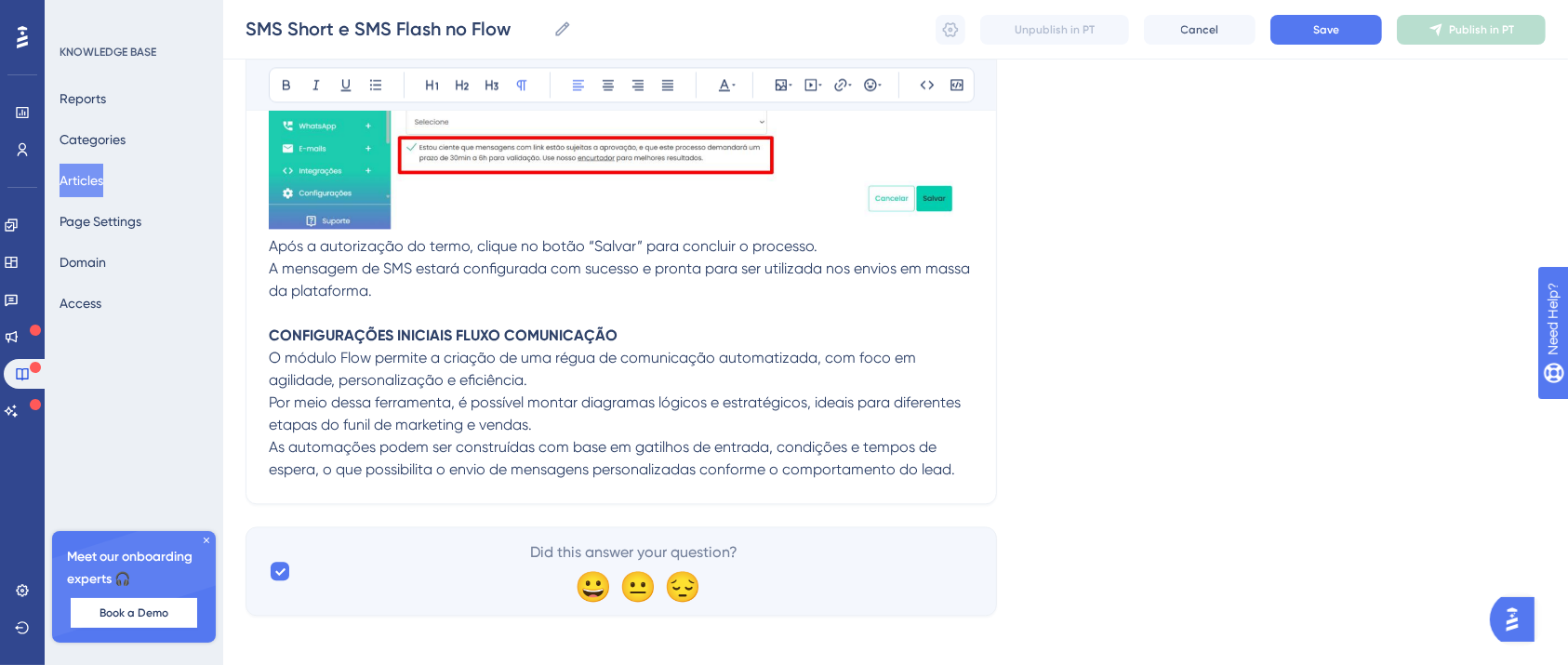
scroll to position [4045, 19]
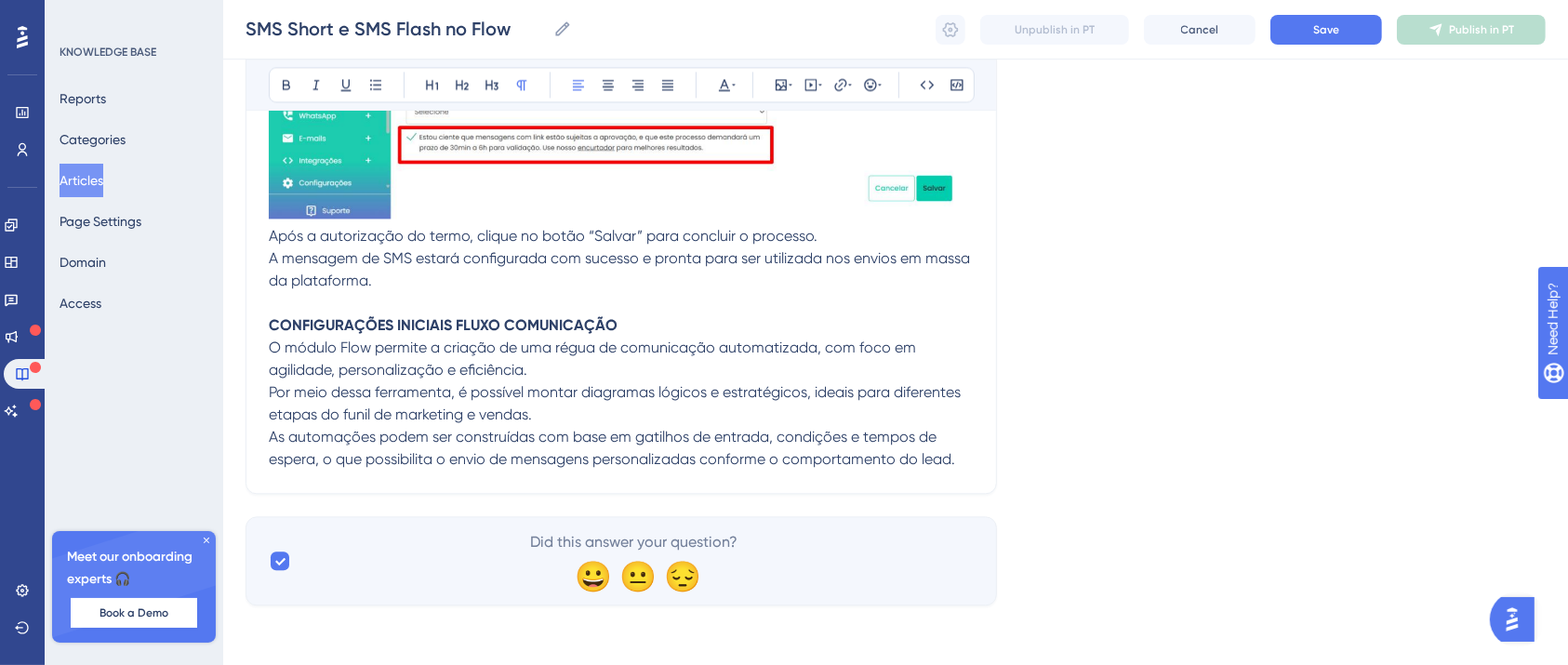
click at [938, 462] on p "As automações podem ser construídas com base em gatilhos de entrada, condições …" at bounding box center [621, 448] width 705 height 45
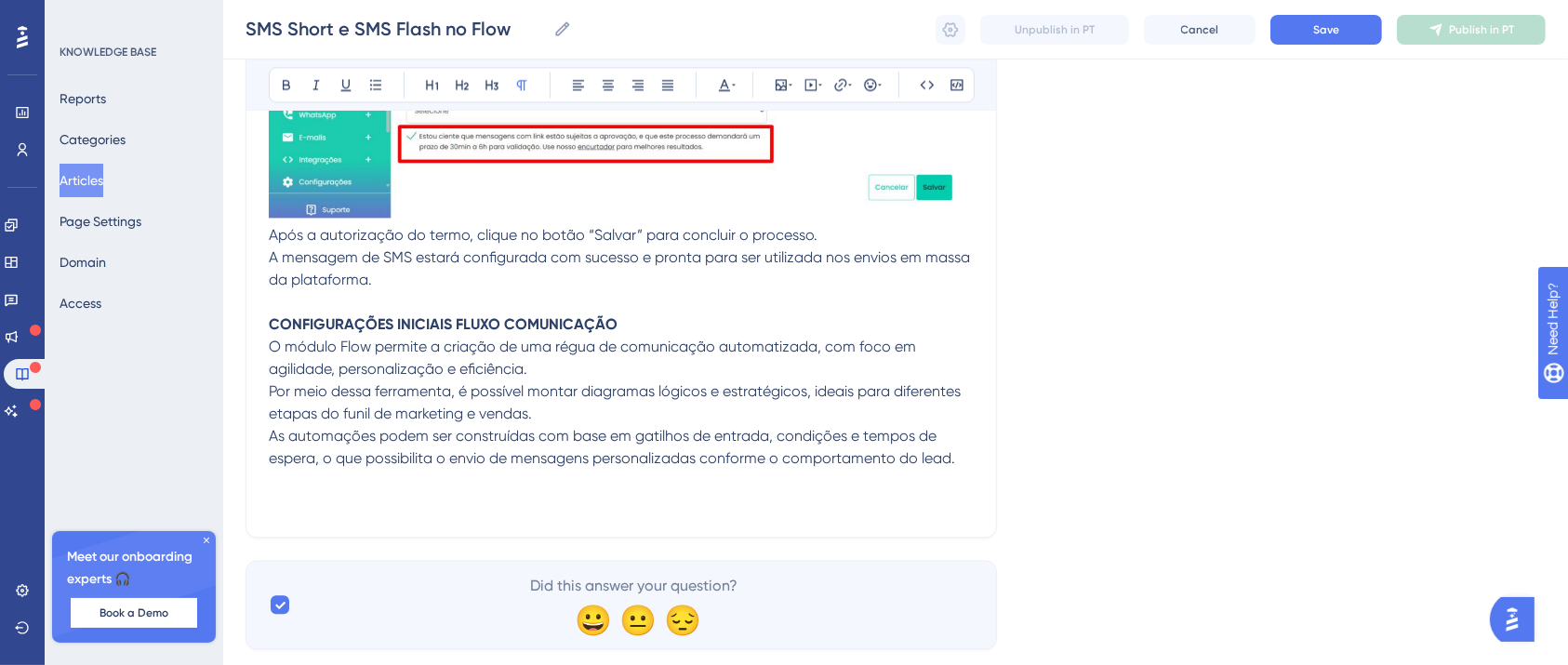
click at [357, 496] on p at bounding box center [621, 503] width 705 height 22
drag, startPoint x: 418, startPoint y: 509, endPoint x: 253, endPoint y: 514, distance: 165.1
click at [269, 514] on p "Criando campanha" at bounding box center [621, 503] width 705 height 22
click at [273, 93] on button at bounding box center [286, 84] width 26 height 26
drag, startPoint x: 425, startPoint y: 500, endPoint x: 463, endPoint y: 501, distance: 38.0
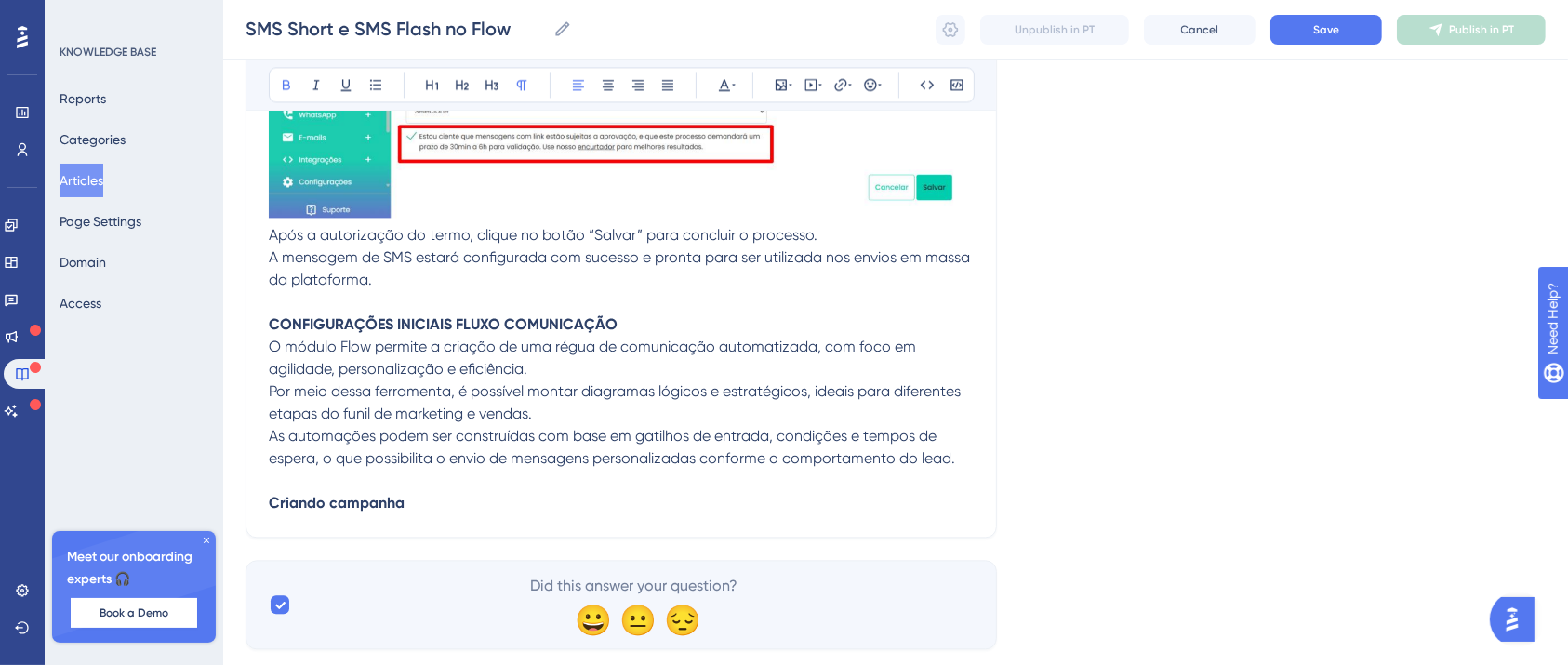
click at [424, 500] on p "Criando campanha" at bounding box center [621, 503] width 705 height 22
click at [491, 505] on p "Criando campanha" at bounding box center [621, 503] width 705 height 22
click at [305, 507] on strong "Criando campanha" at bounding box center [336, 503] width 136 height 18
click at [313, 509] on strong "Criando campanha" at bounding box center [336, 503] width 136 height 18
click at [429, 502] on p "Criando a campanha" at bounding box center [621, 503] width 705 height 22
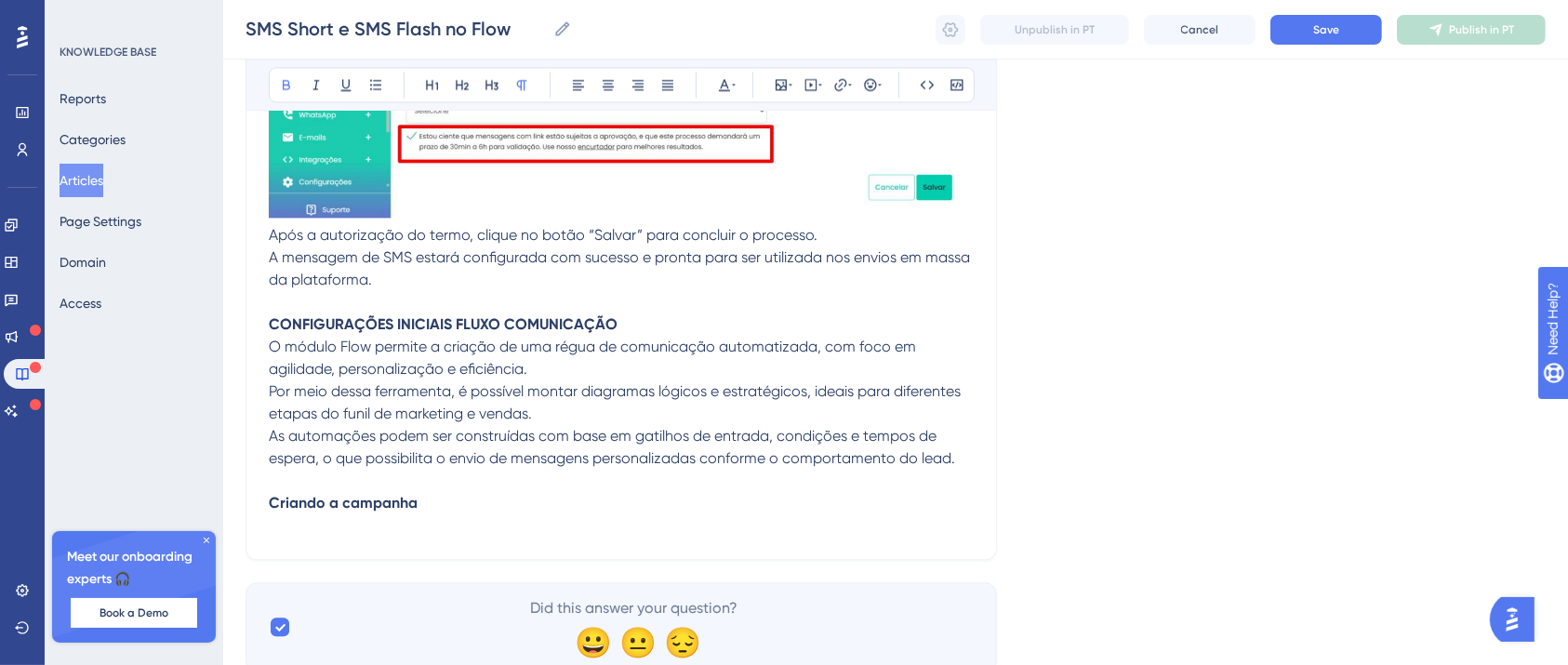
click at [496, 517] on p at bounding box center [621, 525] width 705 height 22
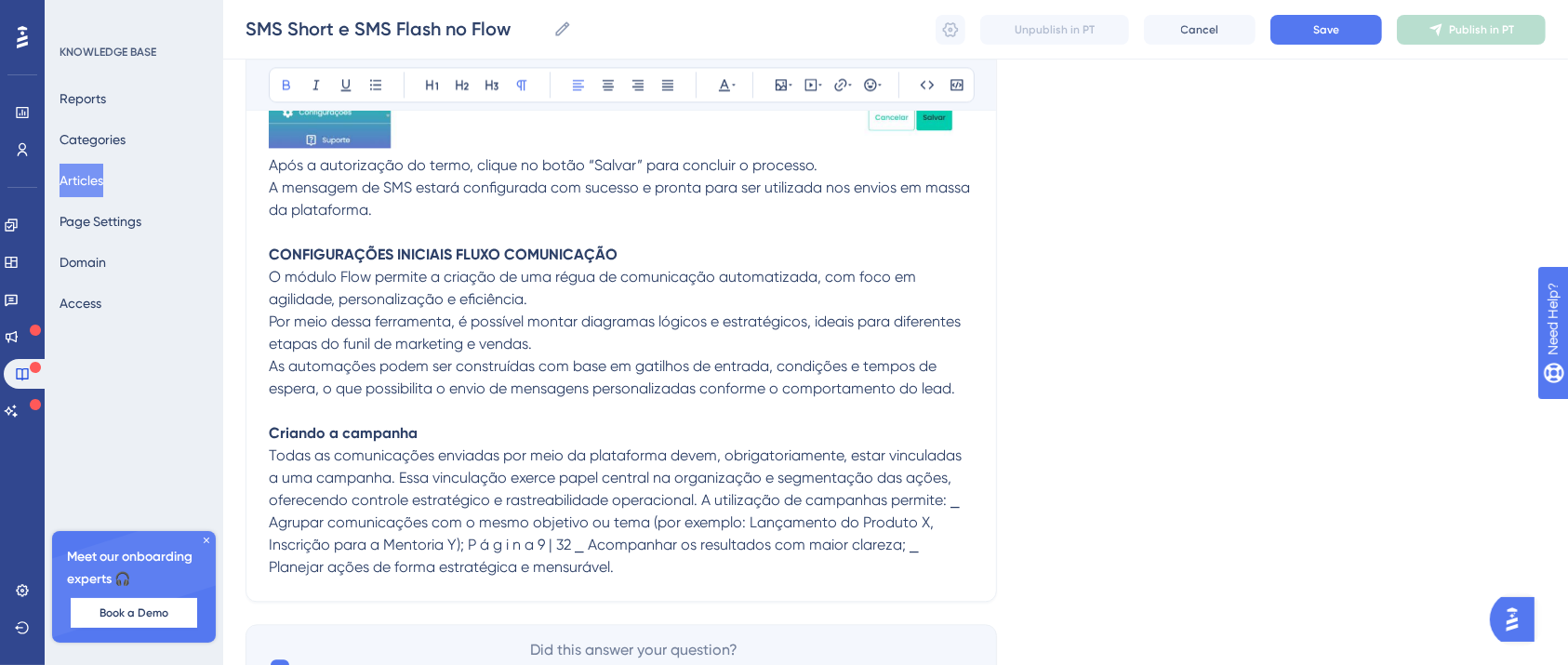
scroll to position [4169, 19]
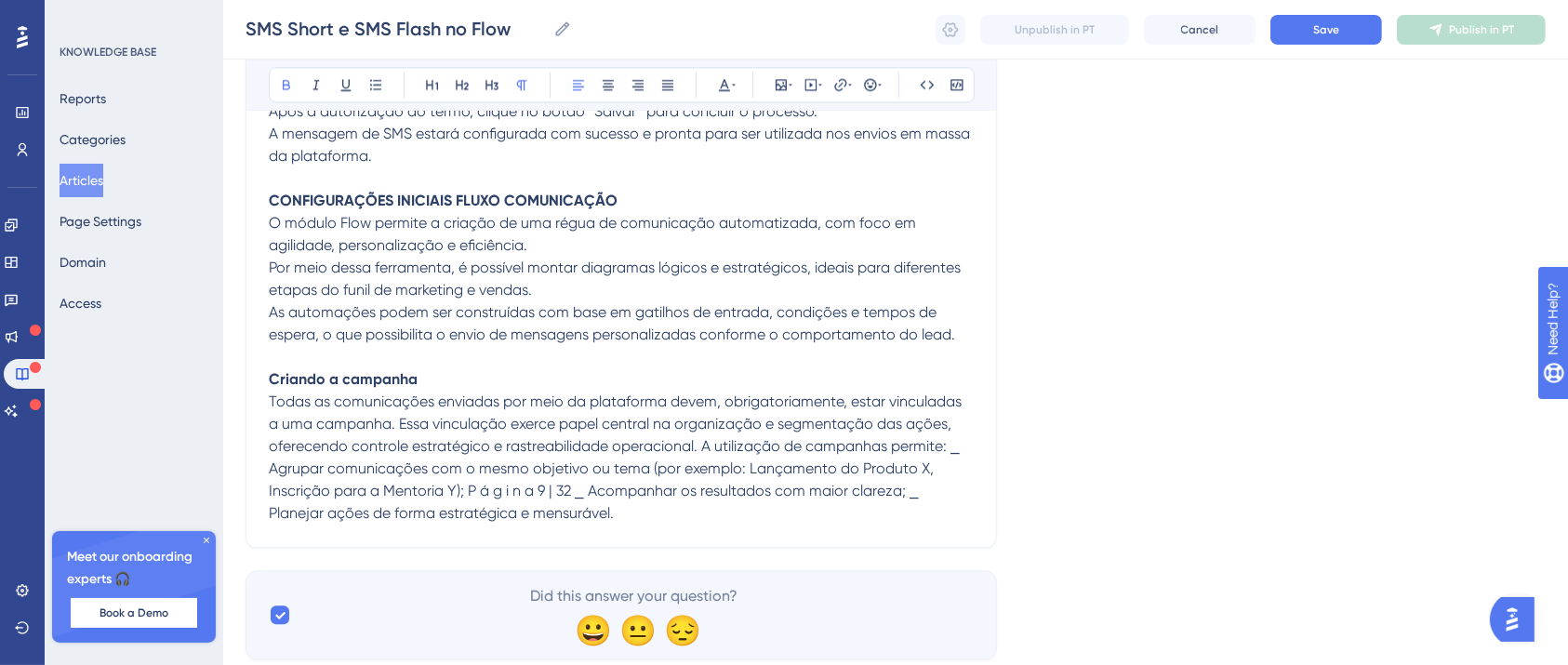
click at [377, 413] on p "Todas as comunicações enviadas por meio da plataforma devem, obrigatoriamente, …" at bounding box center [621, 458] width 705 height 134
click at [377, 424] on span "Todas as comunicações enviadas por meio da plataforma devem, obrigatoriamente, …" at bounding box center [617, 457] width 697 height 129
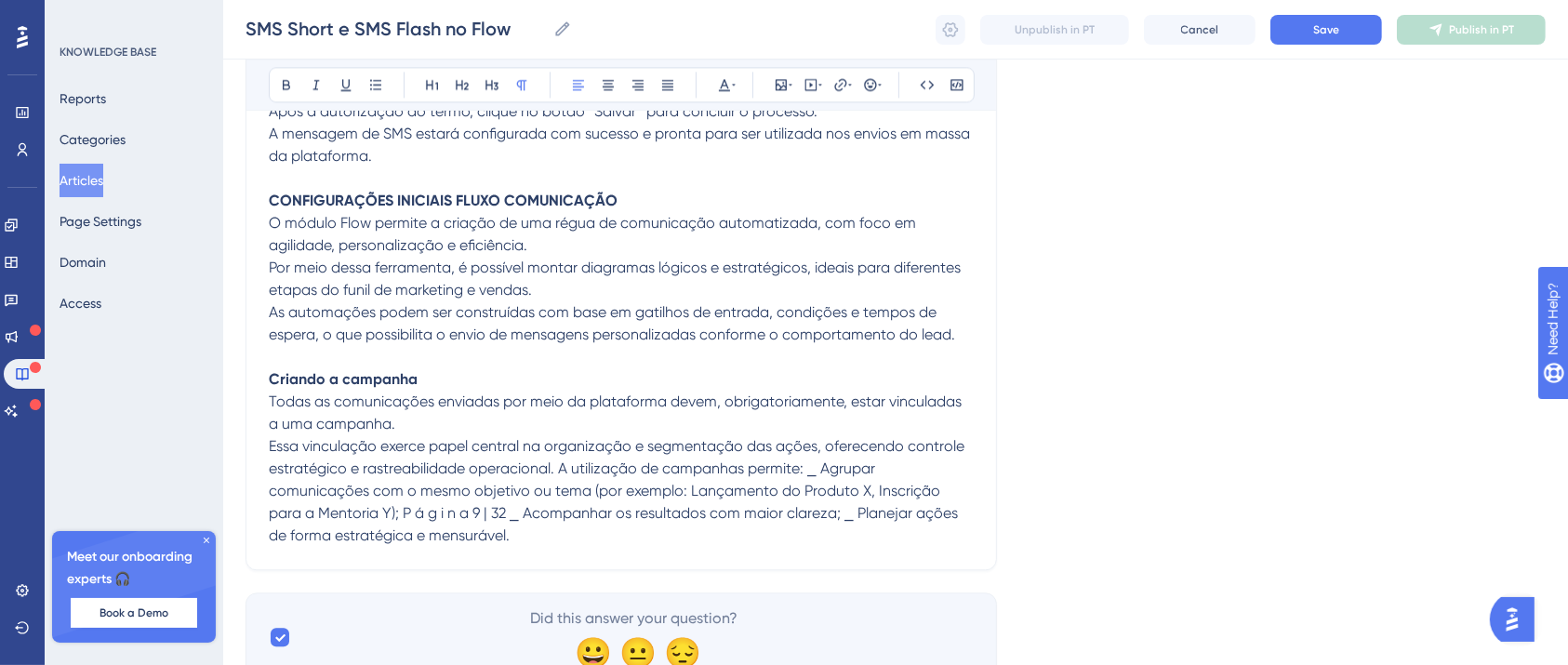
click at [541, 466] on span "Essa vinculação exerce papel central na organização e segmentação das ações, of…" at bounding box center [618, 490] width 700 height 107
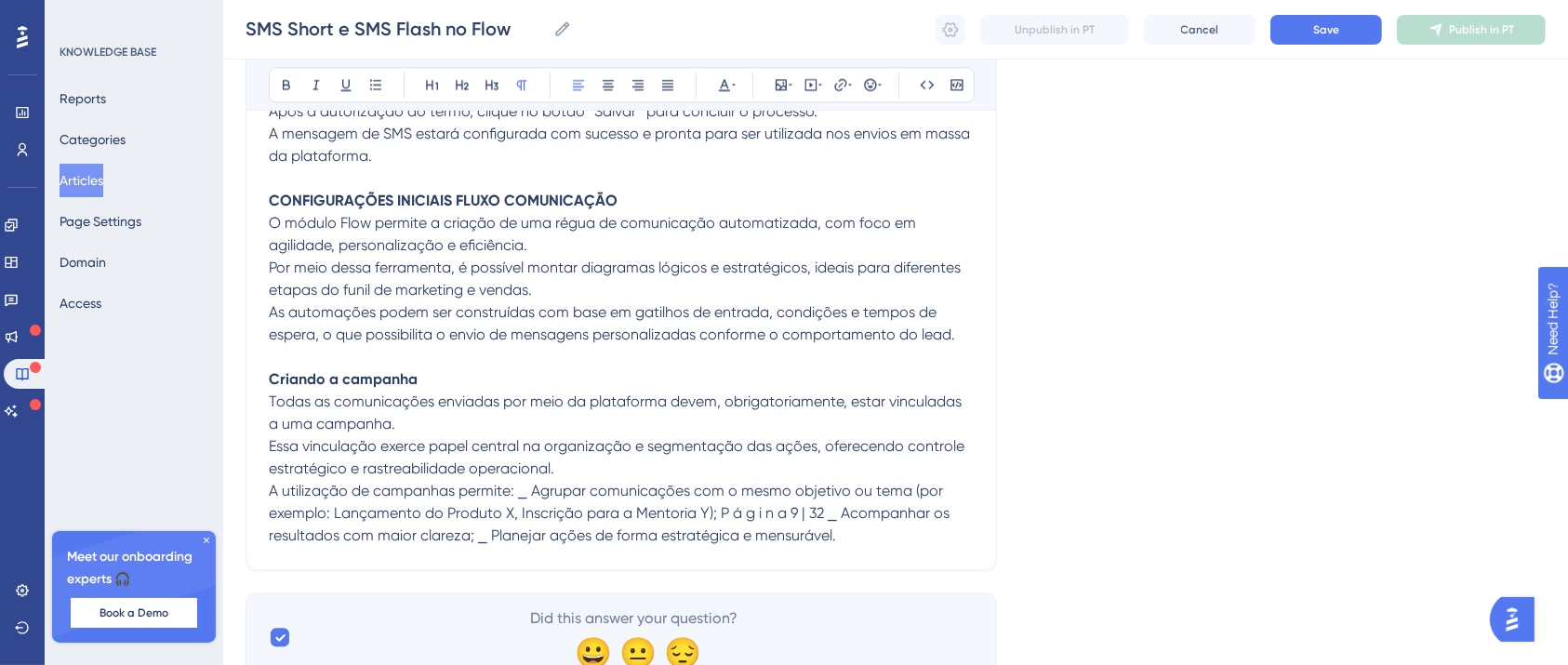
click at [498, 493] on span "A utilização de campanhas permite: ⎯ Agrupar comunicações com o mesmo objetivo …" at bounding box center [611, 512] width 685 height 63
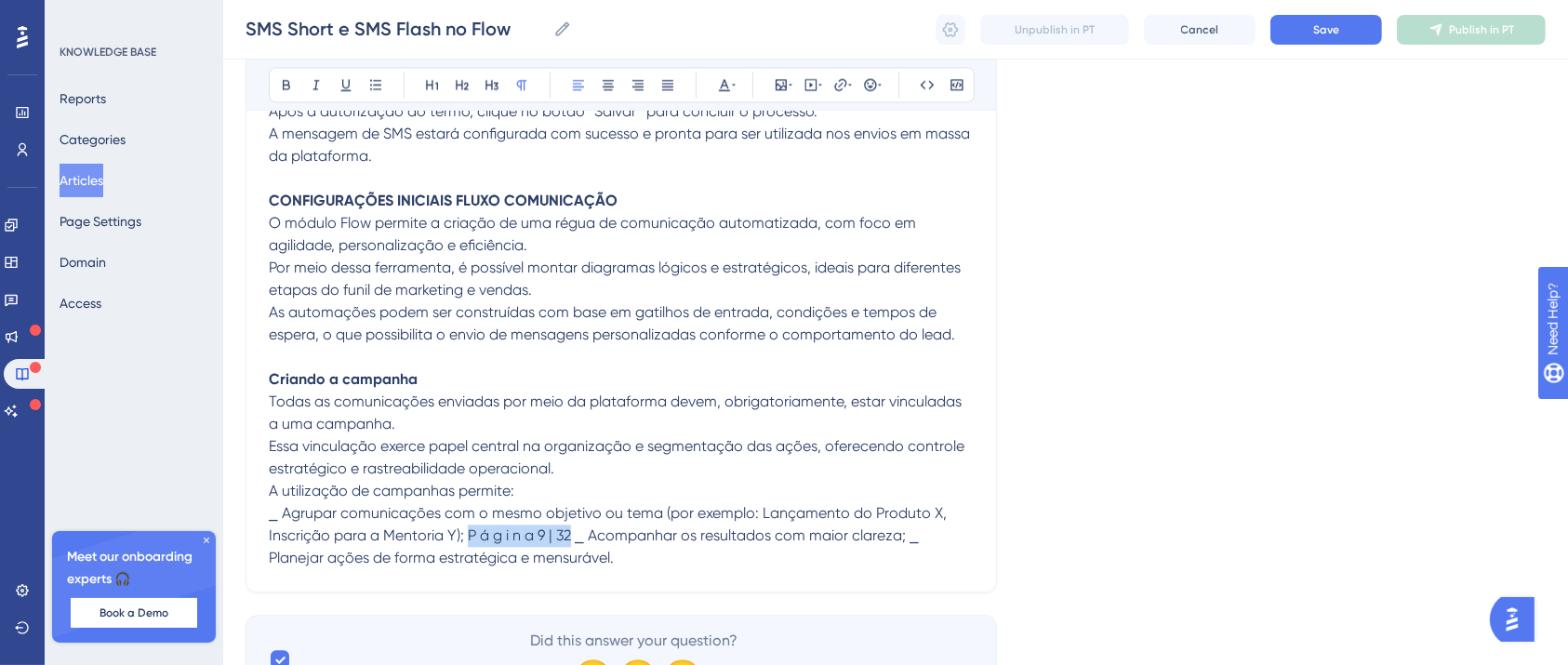
drag, startPoint x: 553, startPoint y: 540, endPoint x: 449, endPoint y: 538, distance: 104.0
click at [449, 538] on span "⎯ Agrupar comunicações com o mesmo objetivo ou tema (por exemplo: Lançamento do…" at bounding box center [609, 535] width 682 height 63
click at [449, 539] on span "⎯ Agrupar comunicações com o mesmo objetivo ou tema (por exemplo: Lançamento do…" at bounding box center [609, 535] width 682 height 63
click at [451, 537] on span "⎯ Agrupar comunicações com o mesmo objetivo ou tema (por exemplo: Lançamento do…" at bounding box center [609, 535] width 682 height 63
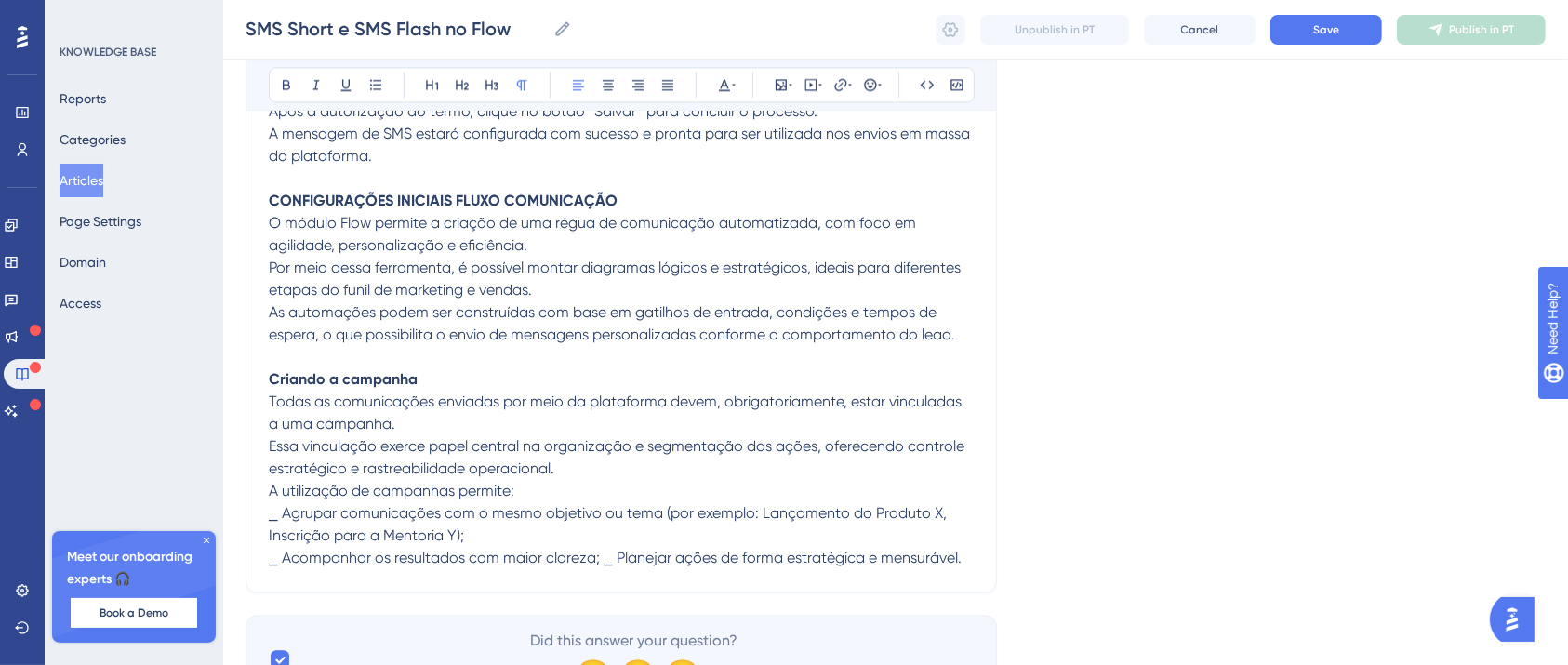
click at [584, 558] on span "⎯ Acompanhar os resultados com maior clareza; ⎯ Planejar ações de forma estraté…" at bounding box center [615, 558] width 693 height 18
click at [578, 559] on span "⎯ Acompanhar os resultados com maior clareza; ⎯ Planejar ações de forma estraté…" at bounding box center [615, 558] width 693 height 18
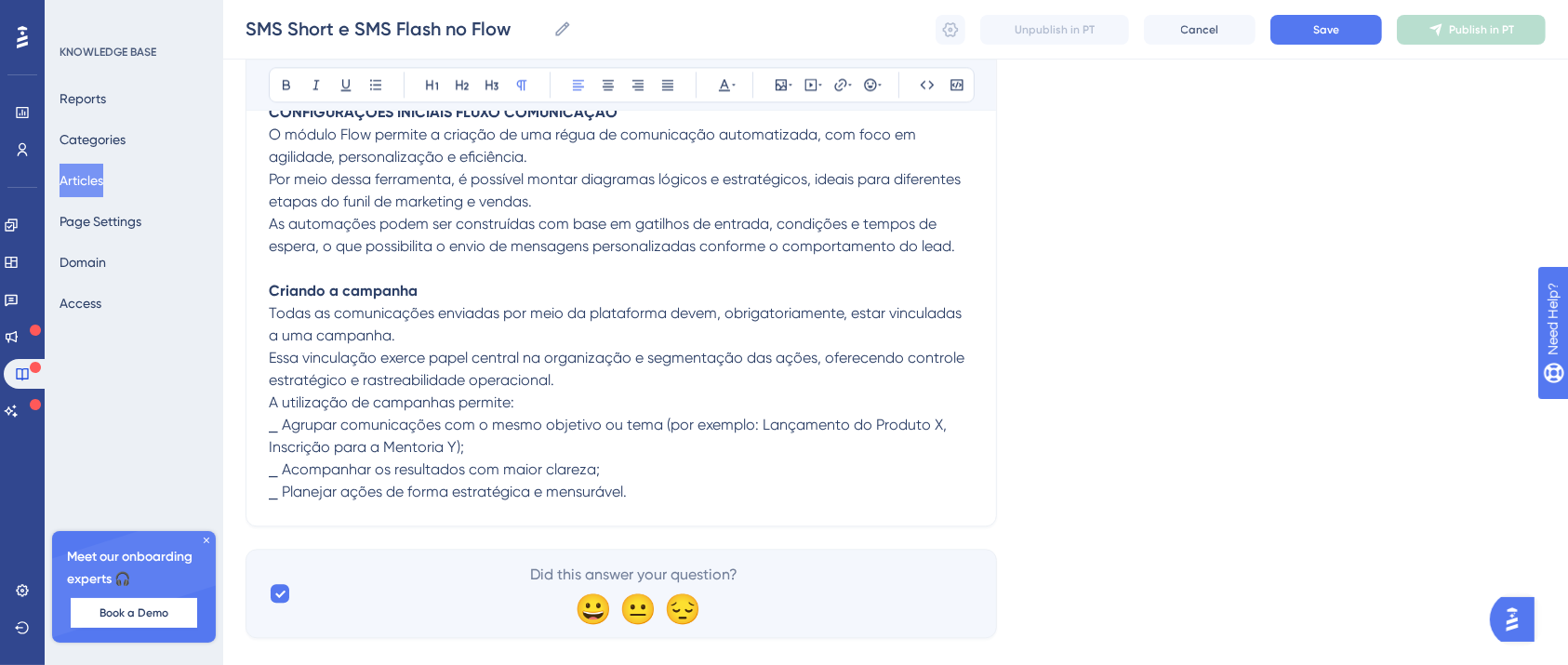
scroll to position [4291, 19]
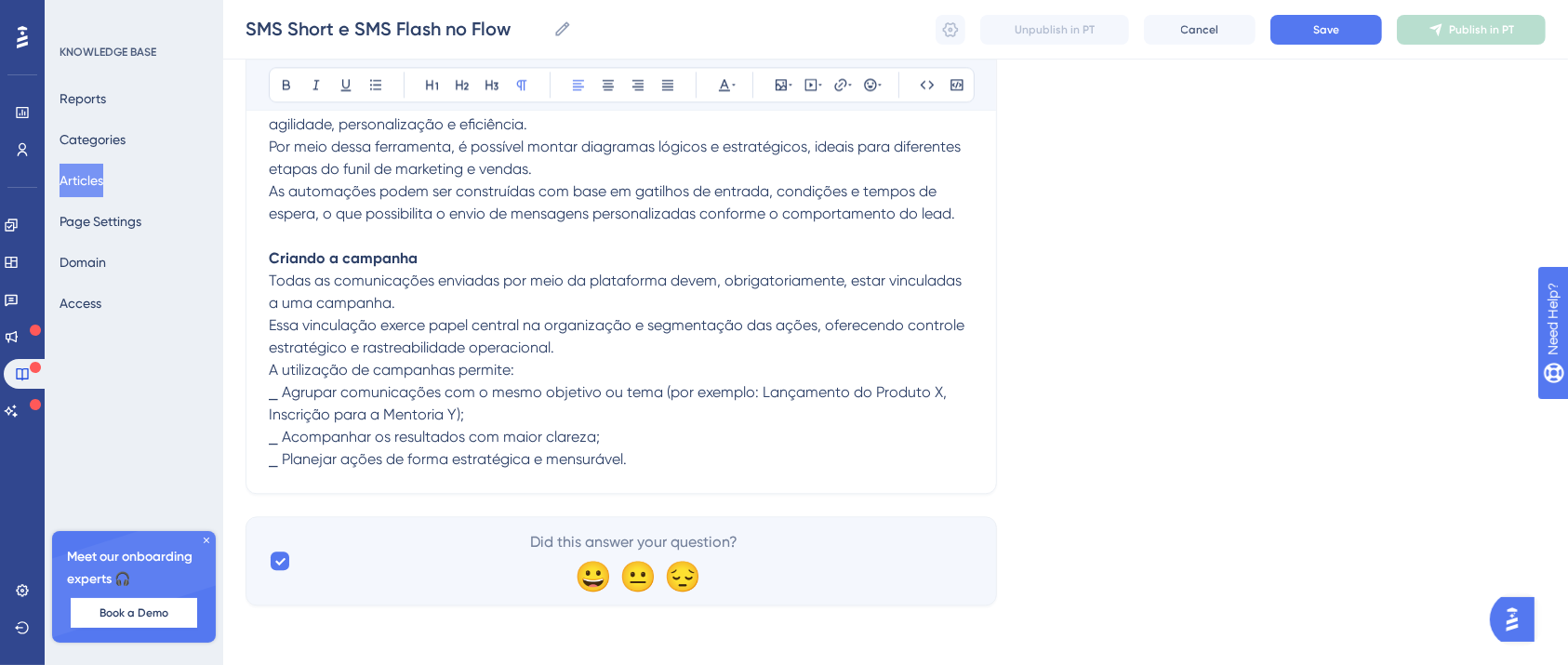
click at [656, 458] on p "⎯ Planejar ações de forma estratégica e mensurável." at bounding box center [621, 460] width 705 height 22
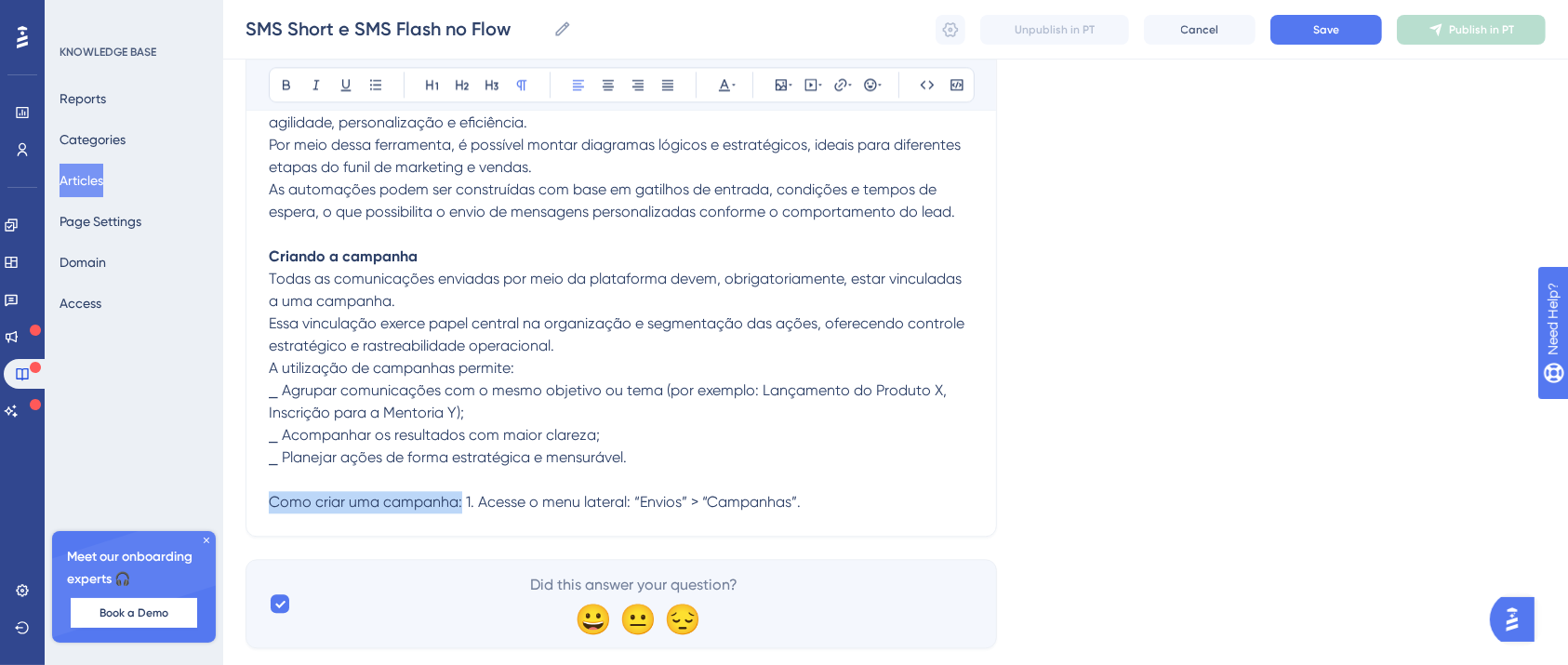
drag, startPoint x: 441, startPoint y: 502, endPoint x: 248, endPoint y: 515, distance: 193.4
click at [269, 499] on span "1. Acesse o menu lateral: “Envios” > “Campanhas”." at bounding box center [436, 502] width 334 height 18
click at [598, 502] on p "Acesse o menu lateral: “Envios” > “Campanhas”." at bounding box center [621, 502] width 705 height 22
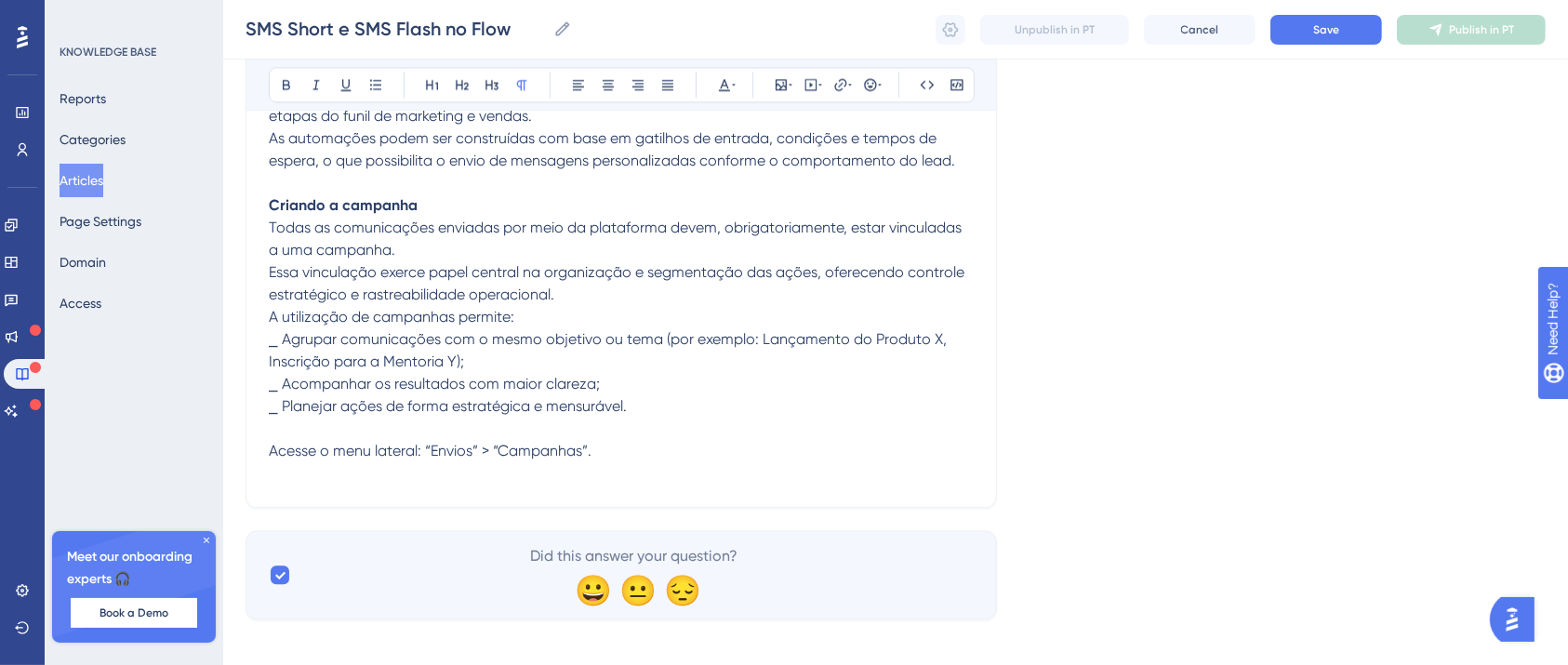
scroll to position [4358, 19]
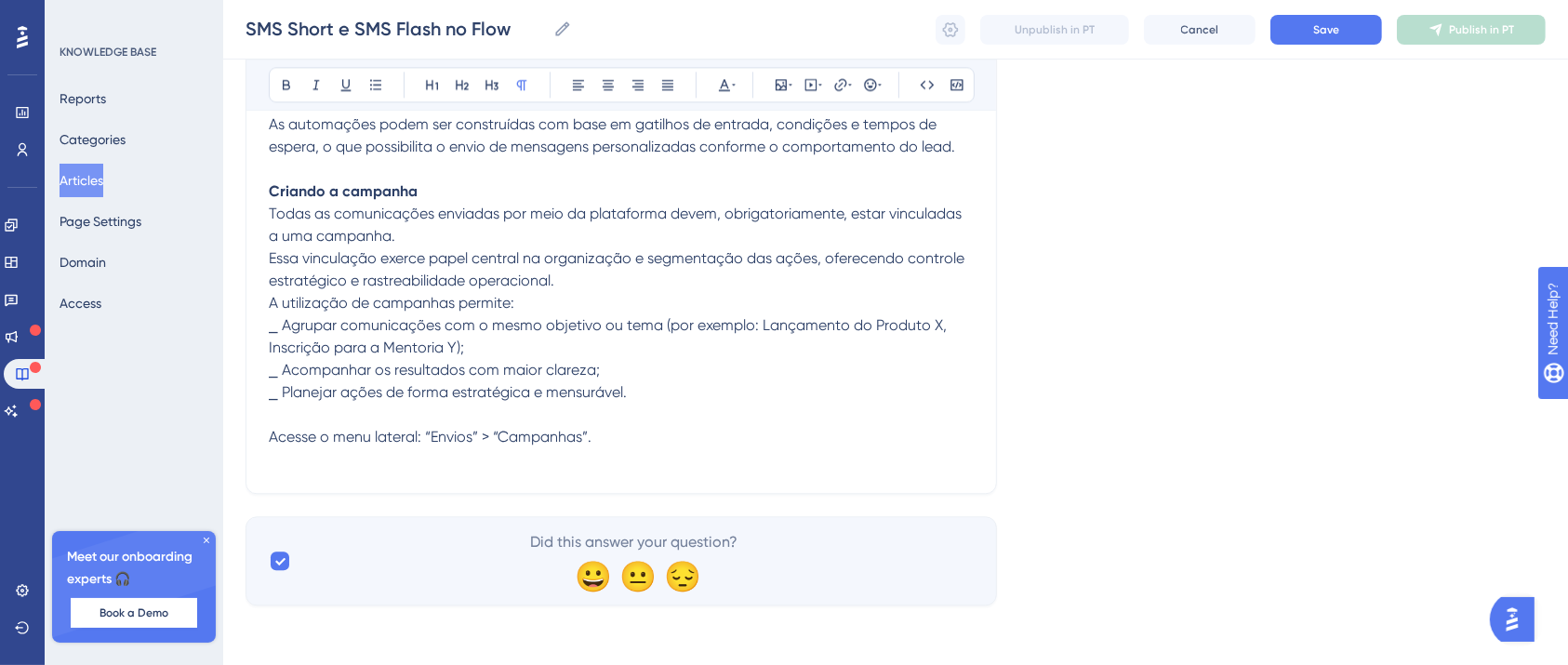
click at [475, 457] on p at bounding box center [621, 460] width 705 height 22
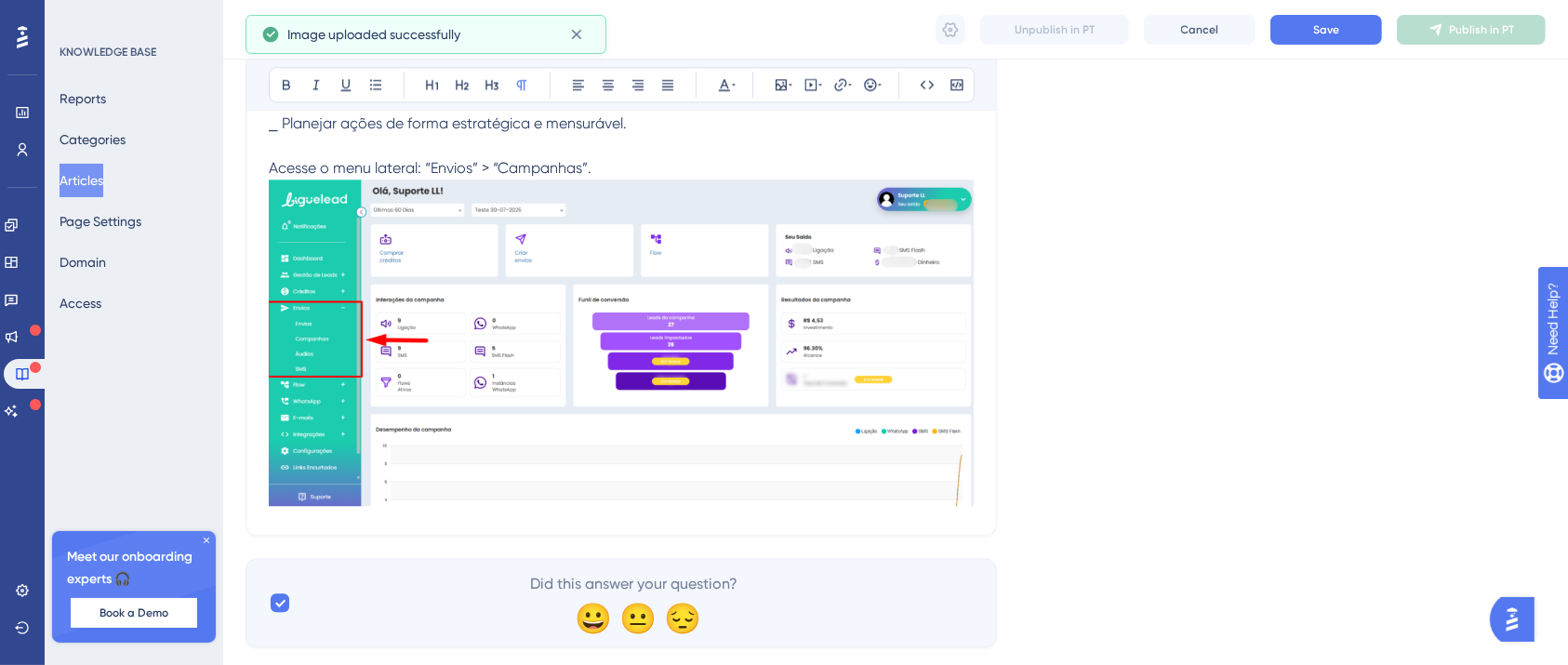
scroll to position [4668, 19]
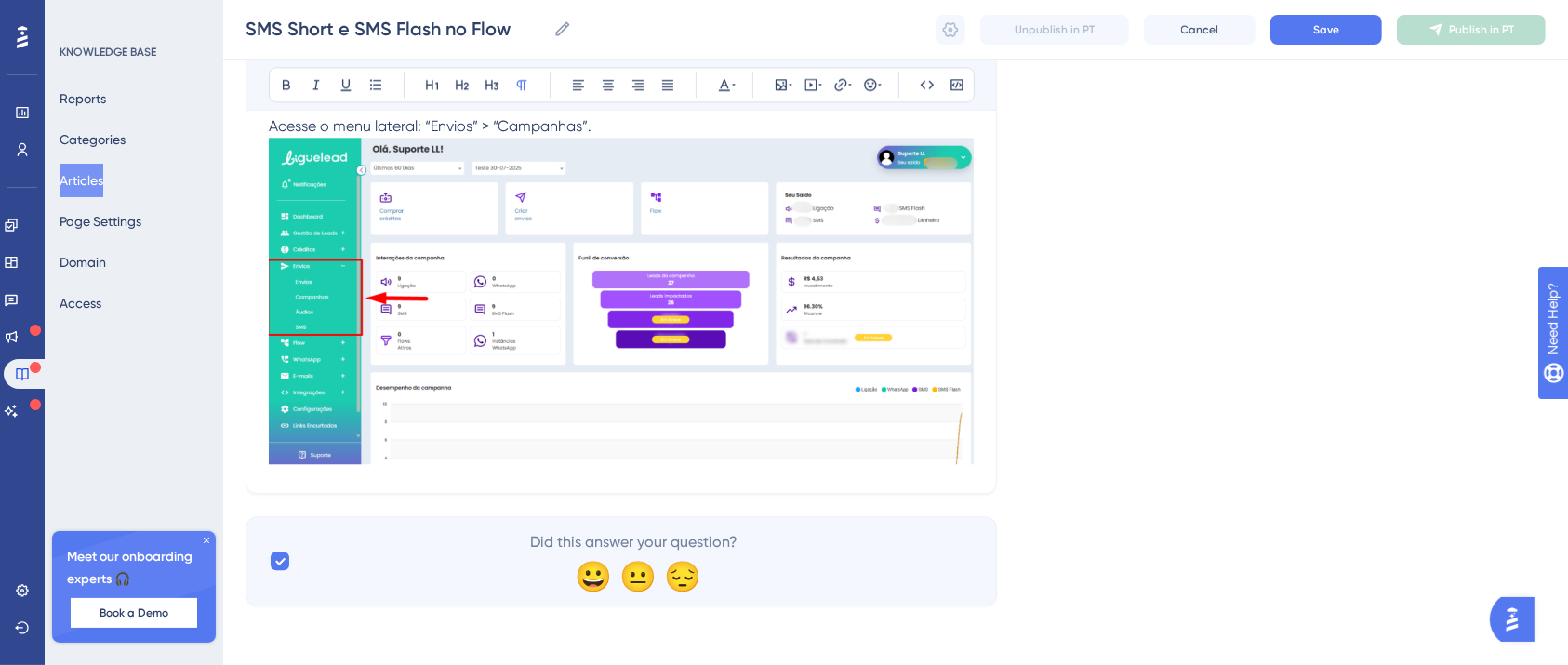
click at [601, 123] on p "Acesse o menu lateral: “Envios” > “Campanhas”." at bounding box center [621, 126] width 705 height 22
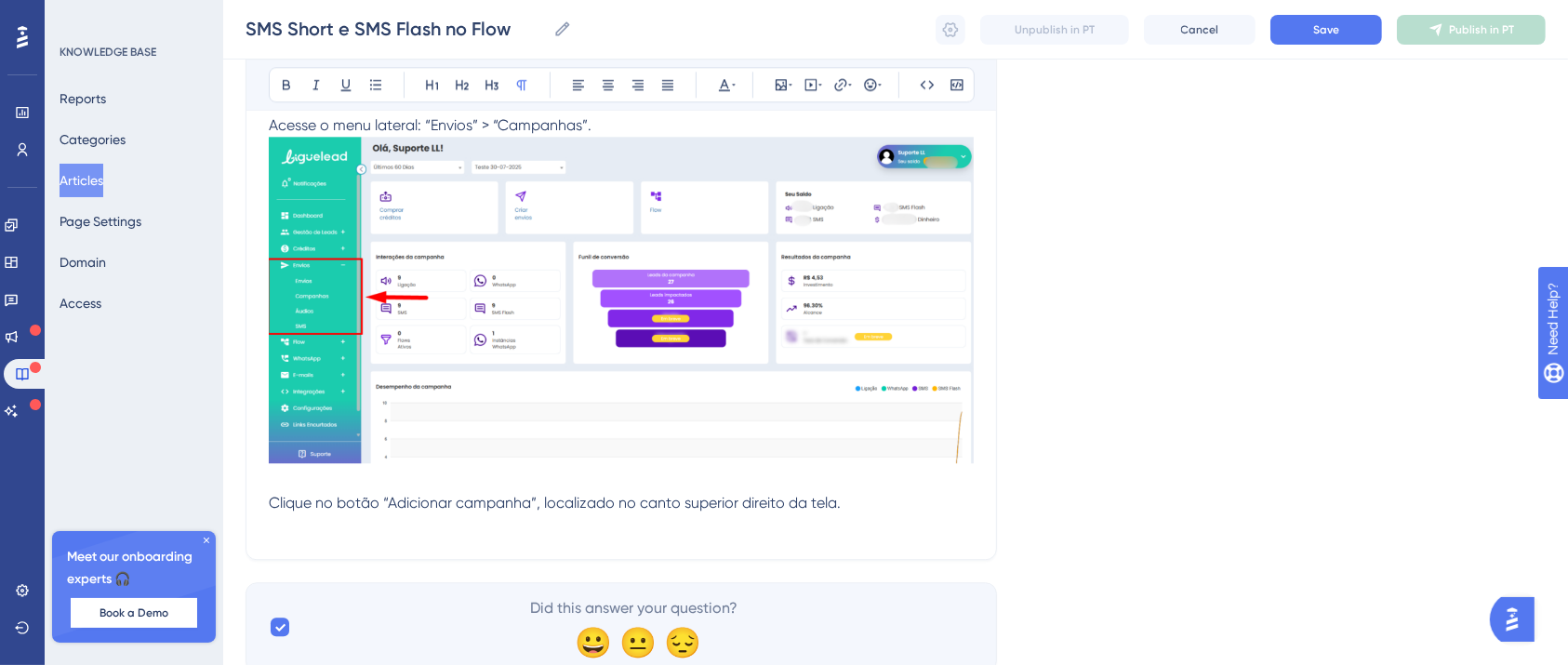
click at [360, 524] on p at bounding box center [621, 525] width 705 height 22
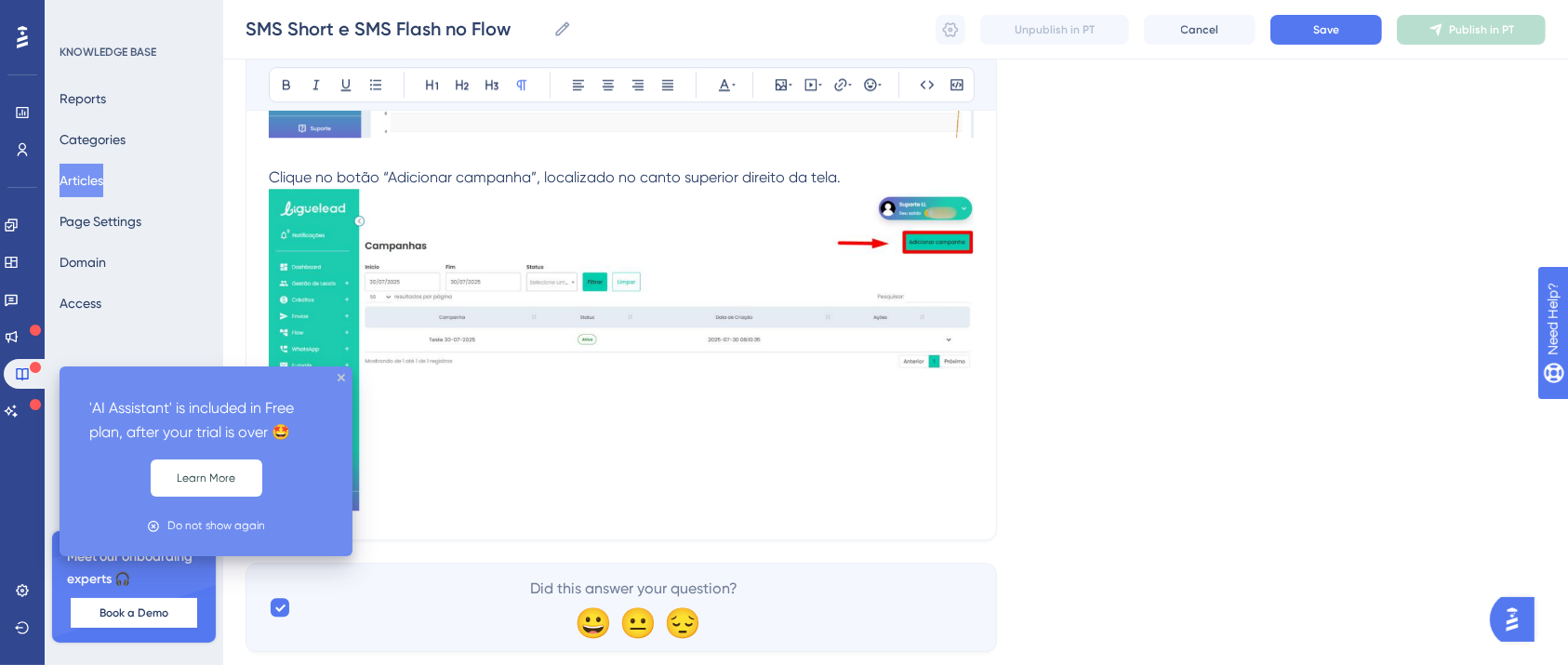
scroll to position [5040, 19]
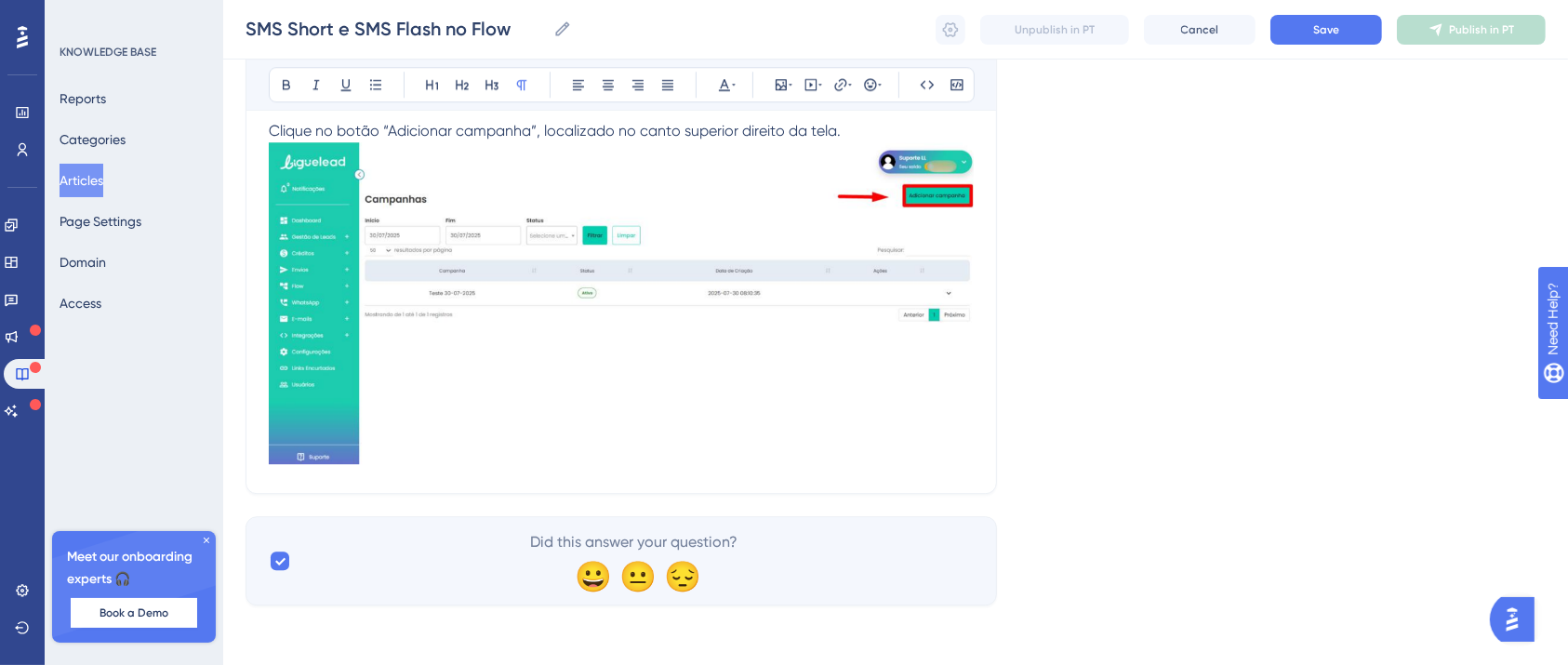
click at [841, 120] on p "Clique no botão “Adicionar campanha”, localizado no canto superior direito da t…" at bounding box center [621, 131] width 705 height 22
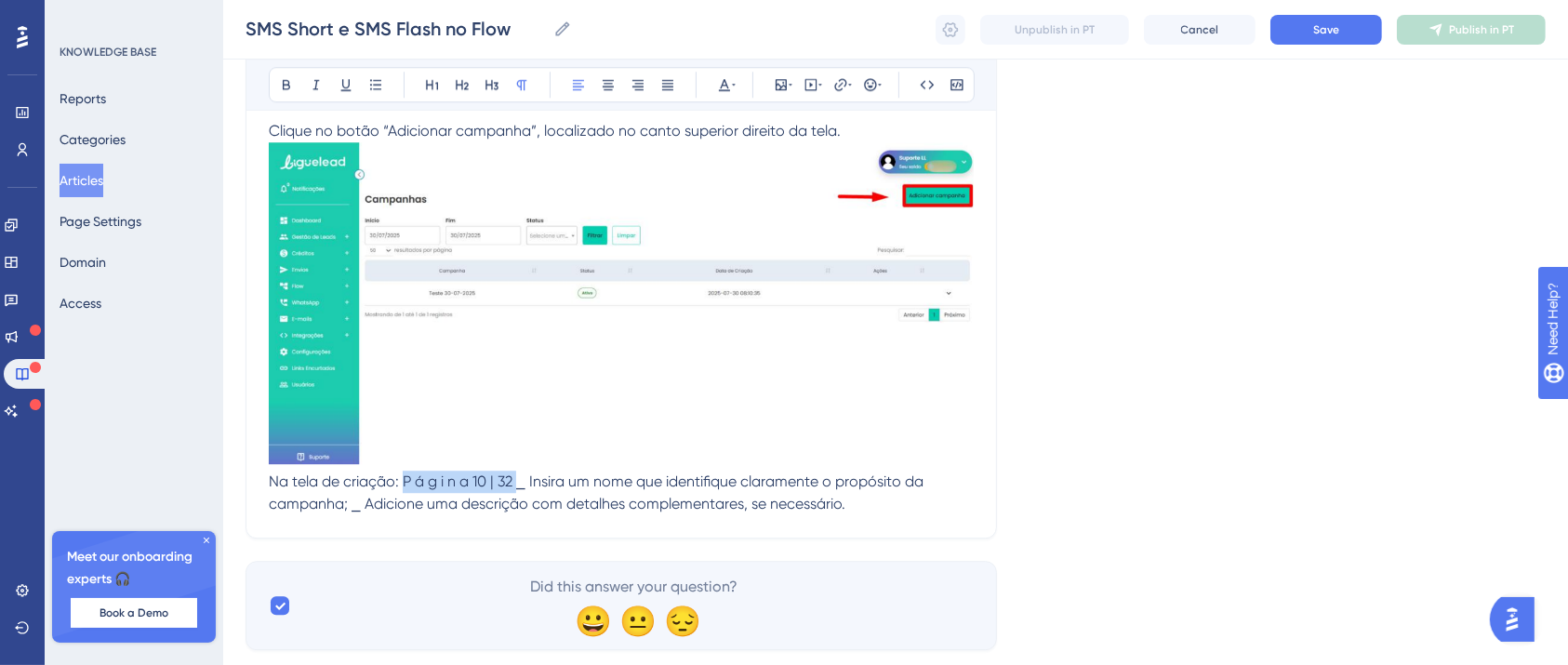
drag, startPoint x: 500, startPoint y: 483, endPoint x: 383, endPoint y: 484, distance: 117.0
click at [383, 484] on span "Na tela de criação: P á g i n a 10 | 32 ⎯ Insira um nome que identifique claram…" at bounding box center [597, 492] width 658 height 40
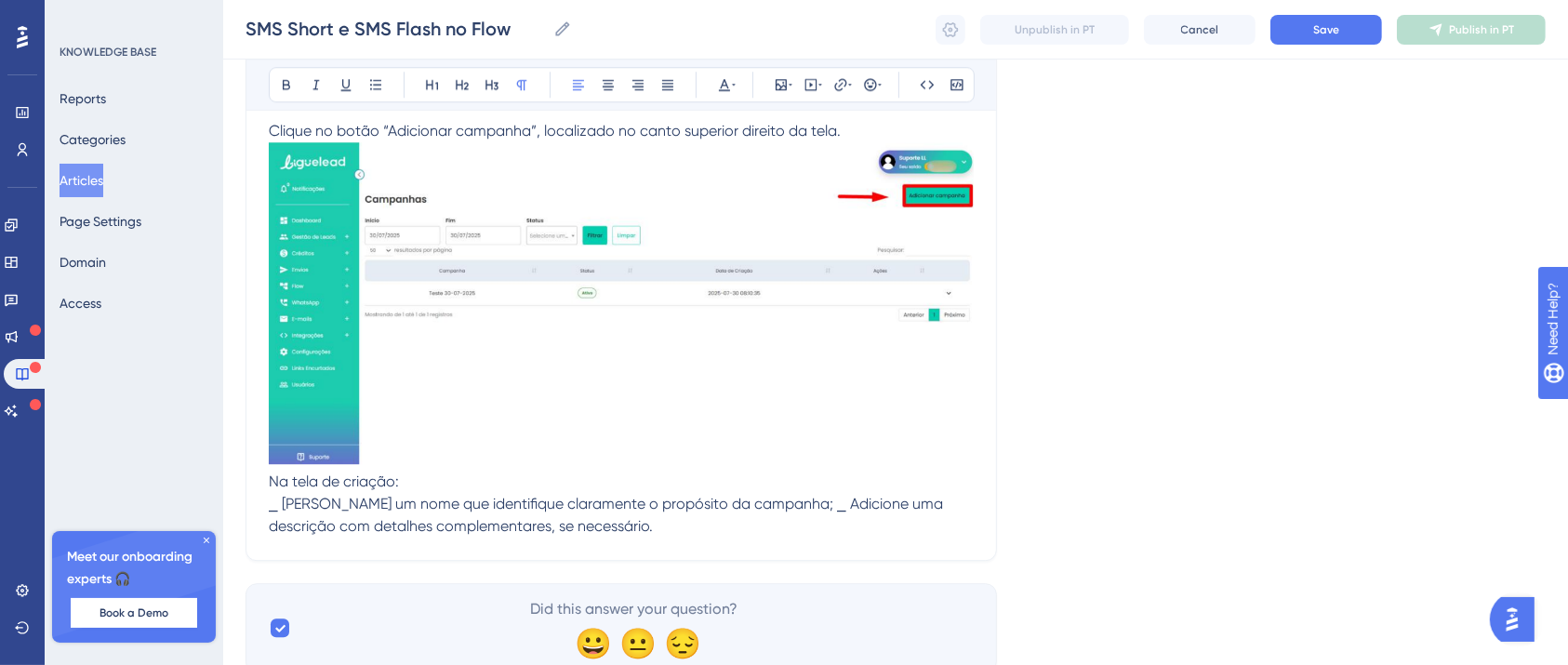
click at [574, 526] on p "⎯ [PERSON_NAME] um nome que identifique claramente o propósito da campanha; ⎯ A…" at bounding box center [621, 515] width 705 height 45
click at [742, 504] on span "⎯ [PERSON_NAME] um nome que identifique claramente o propósito da campanha; ⎯ A…" at bounding box center [607, 515] width 678 height 40
click at [731, 519] on span "⎯ Adicione uma descrição com detalhes complementares, se necessário." at bounding box center [516, 526] width 494 height 18
click at [767, 528] on p "⎯ Adicione uma descrição com detalhes complementares, se necessário." at bounding box center [621, 526] width 705 height 22
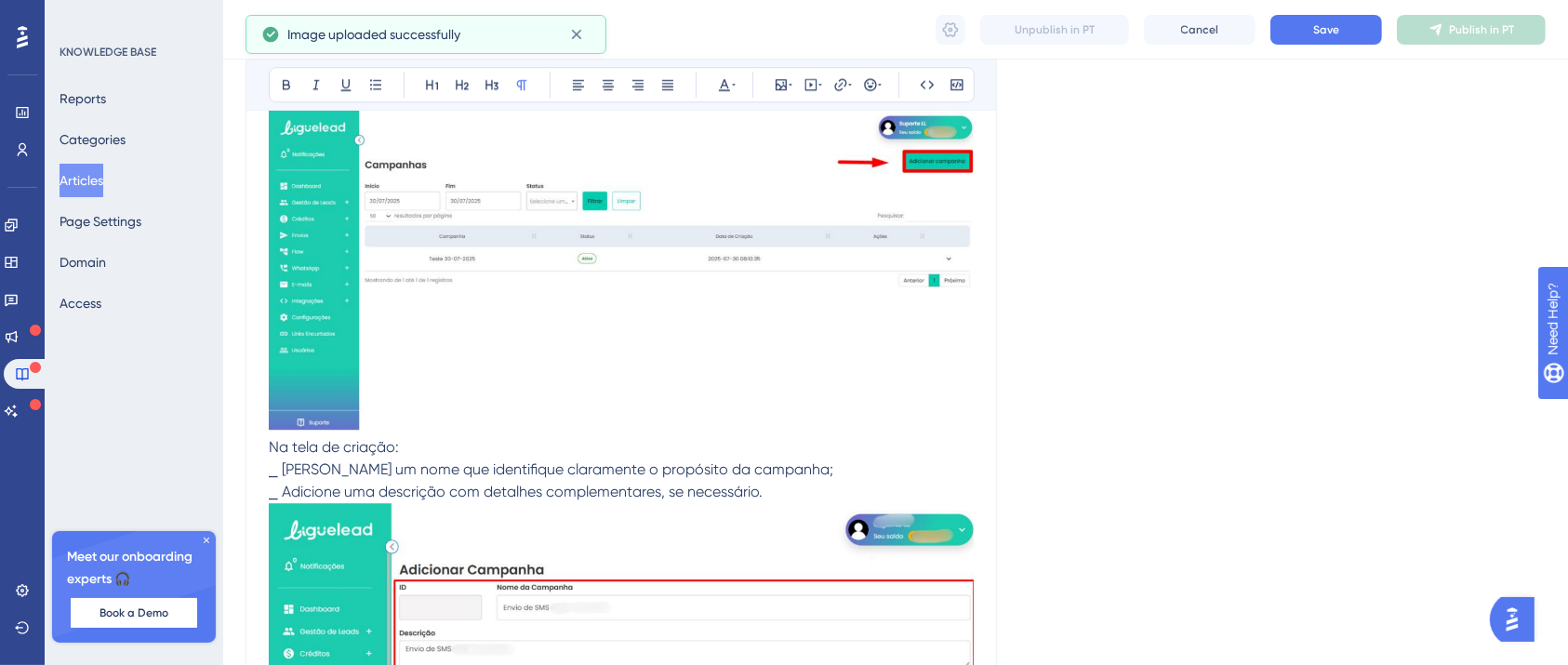
scroll to position [5129, 19]
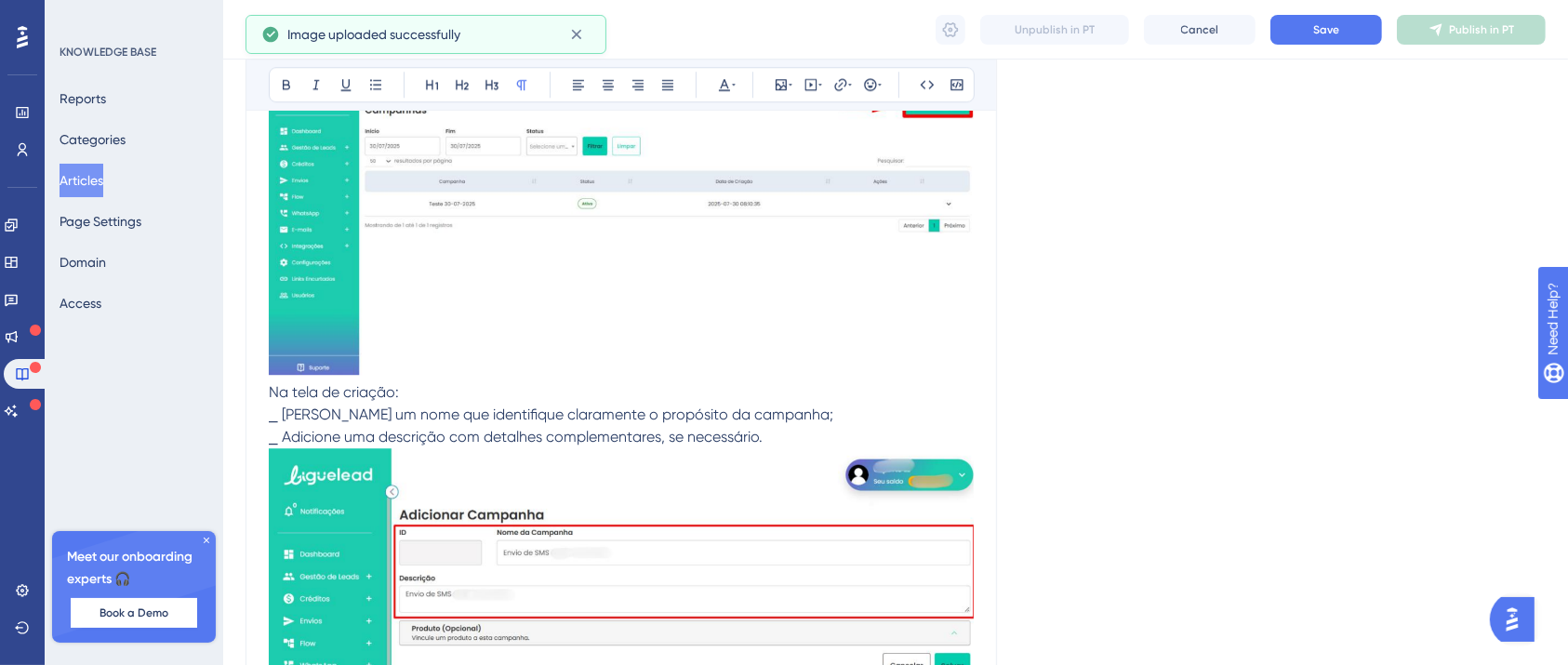
click at [569, 451] on p "⎯ Adicione uma descrição com detalhes complementares, se necessário." at bounding box center [621, 601] width 705 height 352
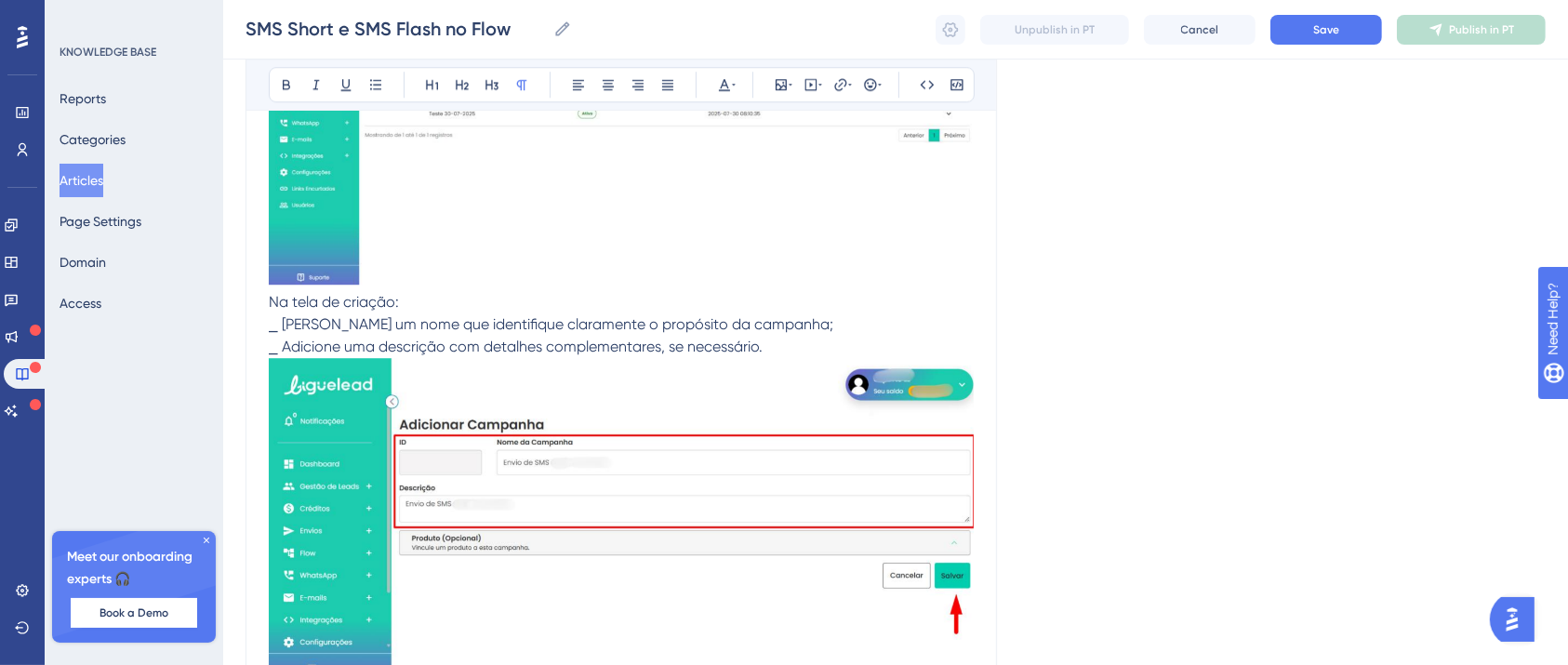
scroll to position [5437, 19]
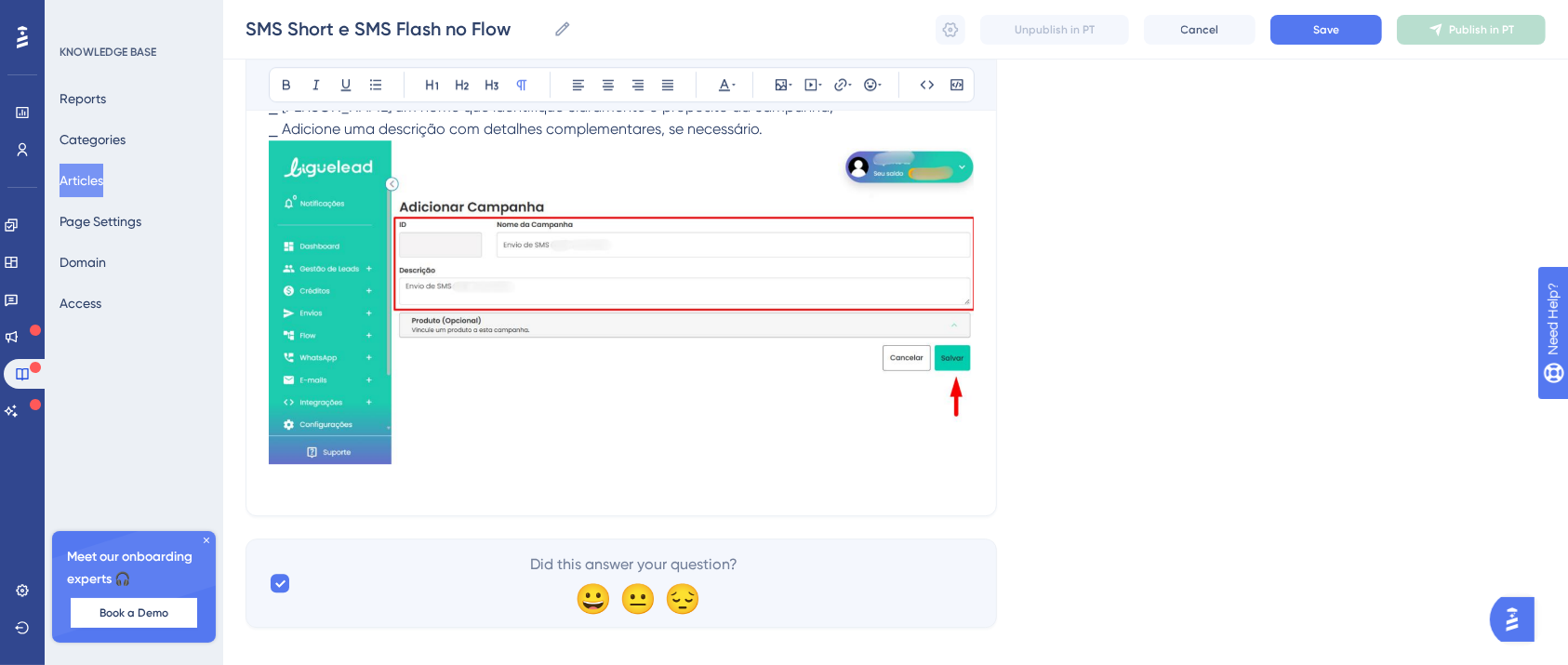
click at [544, 482] on p at bounding box center [621, 481] width 705 height 22
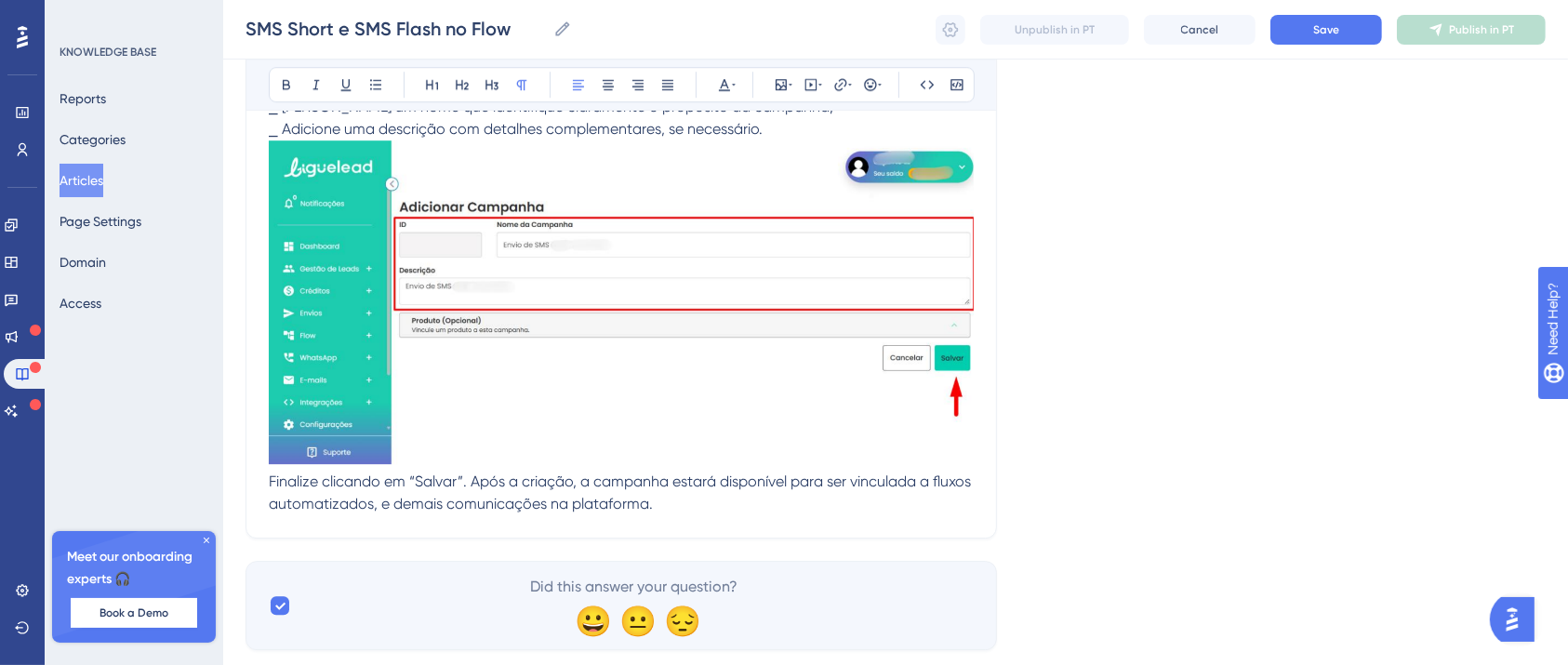
click at [451, 484] on span "Finalize clicando em “Salvar”. Após a criação, a campanha estará disponível par…" at bounding box center [621, 492] width 706 height 40
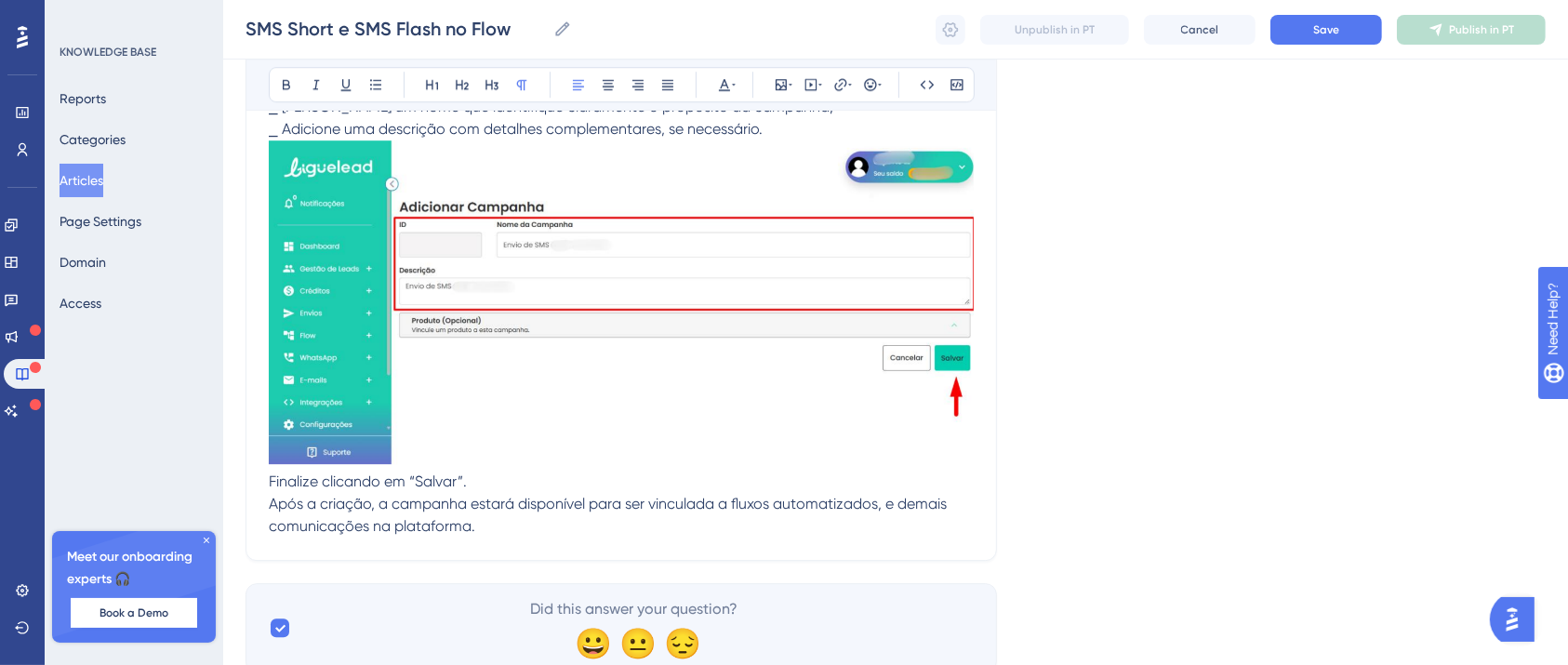
click at [508, 520] on p "Após a criação, a campanha estará disponível para ser vinculada a fluxos automa…" at bounding box center [621, 515] width 705 height 45
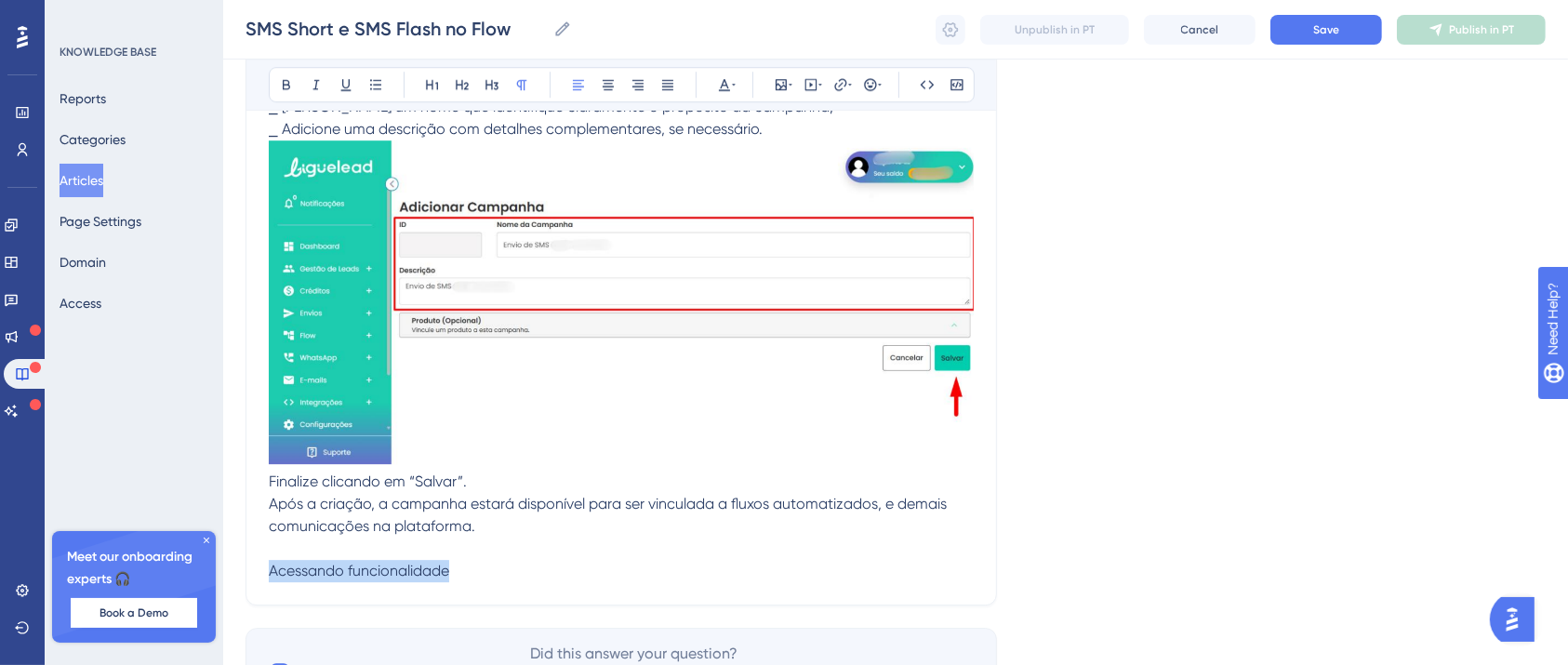
drag, startPoint x: 436, startPoint y: 578, endPoint x: 247, endPoint y: 573, distance: 189.1
click at [279, 77] on icon at bounding box center [286, 84] width 15 height 15
click at [324, 570] on strong "Acessando funcionalidade" at bounding box center [361, 571] width 185 height 18
click at [489, 569] on p "Acessando a funcionalidade" at bounding box center [621, 571] width 705 height 22
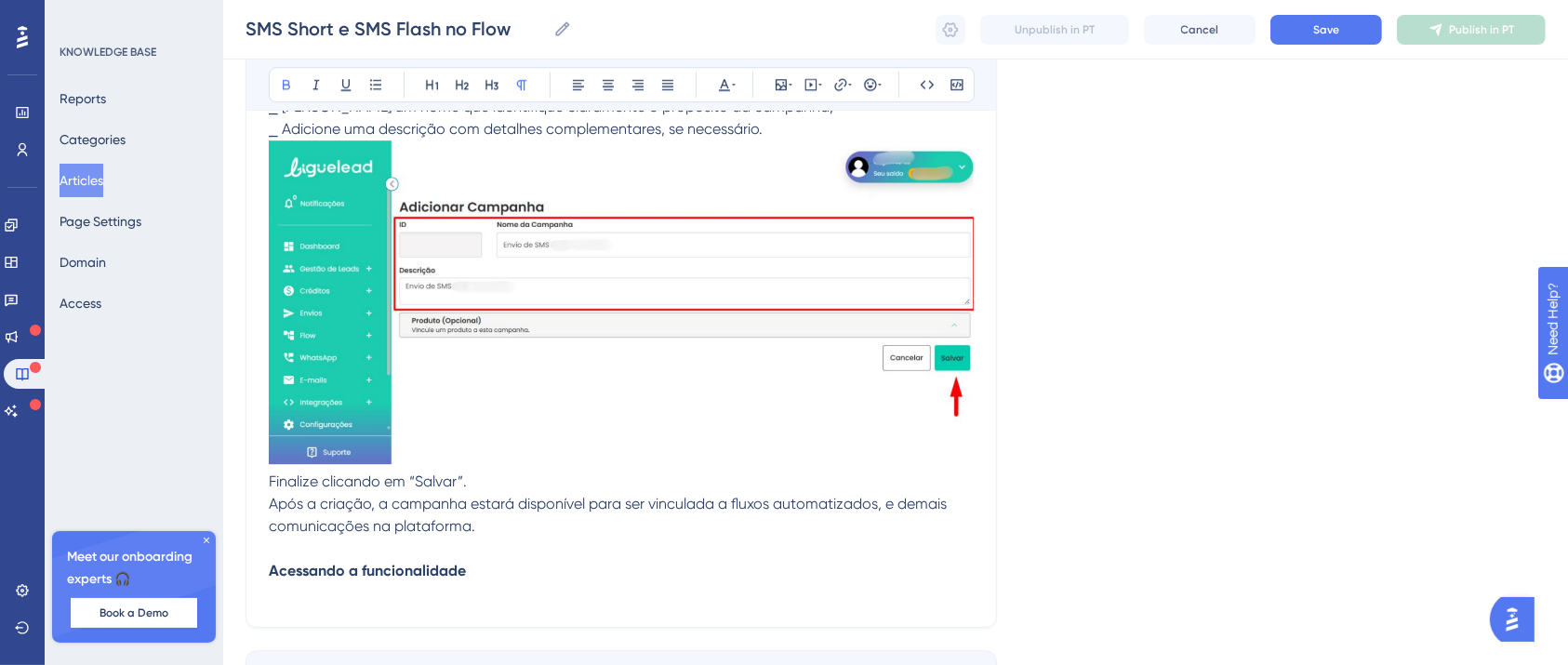
click at [384, 591] on p at bounding box center [621, 594] width 705 height 22
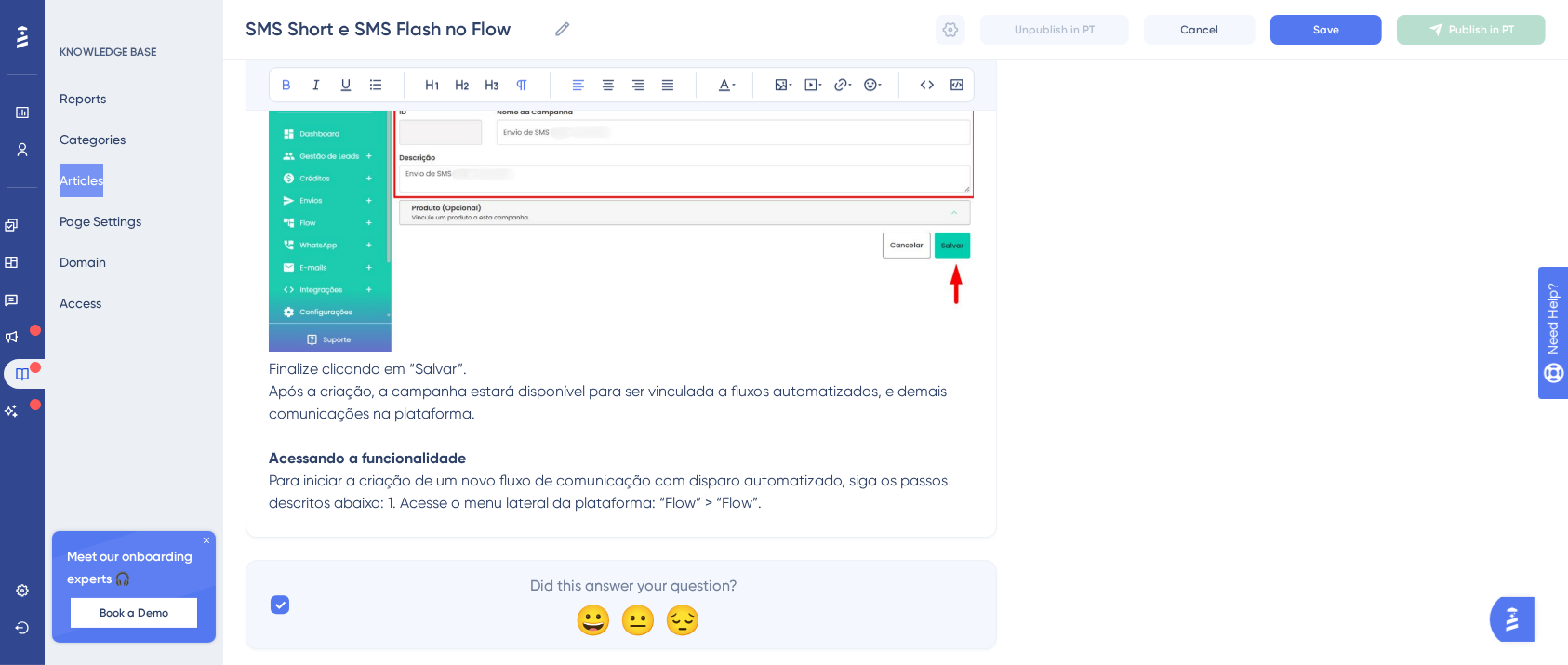
scroll to position [5594, 19]
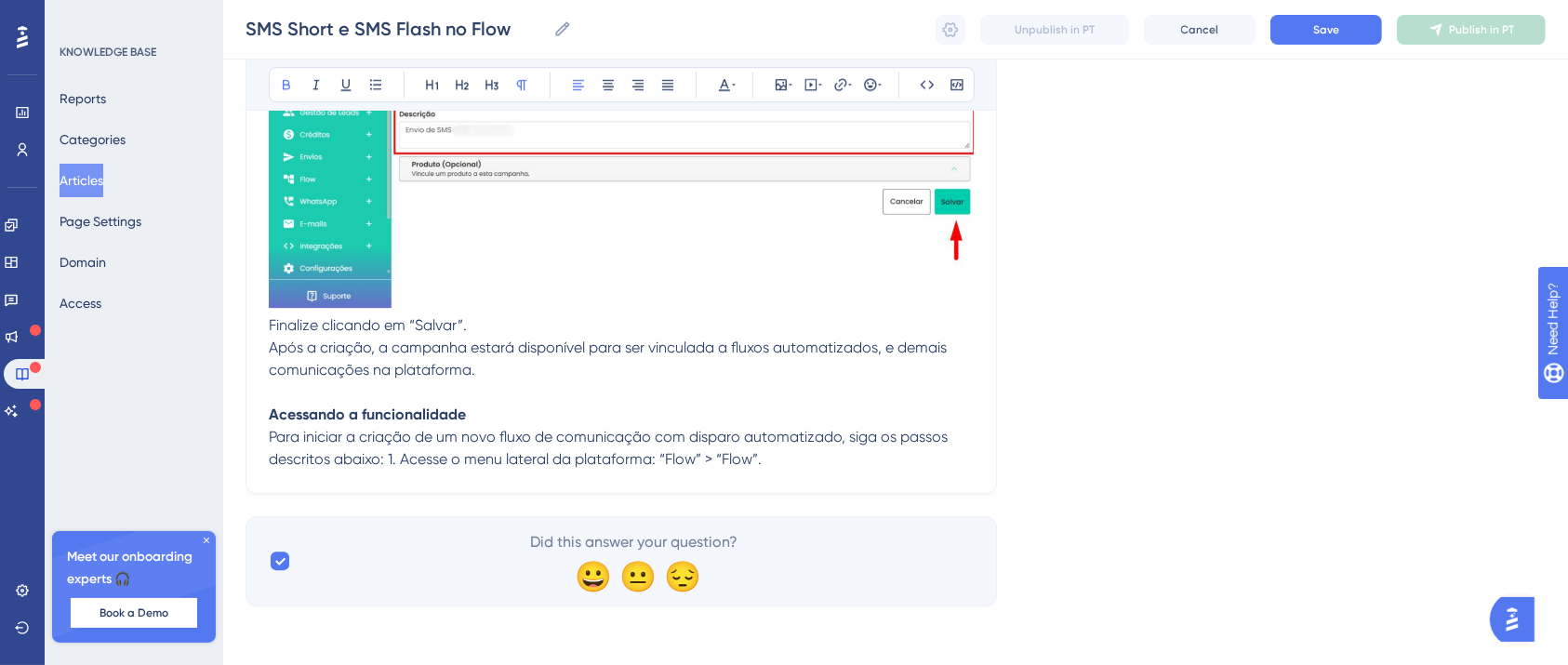
click at [363, 461] on span "Para iniciar a criação de um novo fluxo de comunicação com disparo automatizado…" at bounding box center [610, 448] width 683 height 40
click at [369, 461] on span "Para iniciar a criação de um novo fluxo de comunicação com disparo automatizado…" at bounding box center [610, 448] width 683 height 40
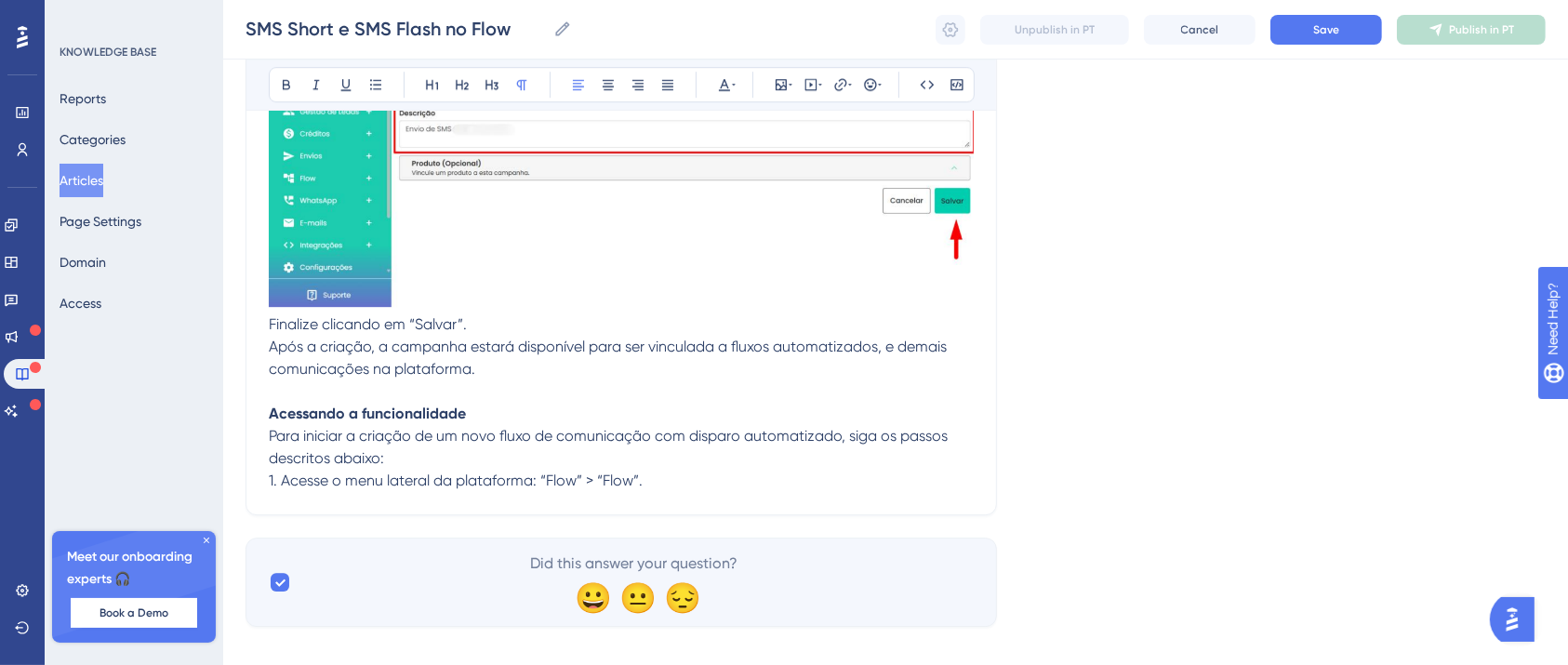
click at [719, 480] on p "1. Acesse o menu lateral da plataforma: “Flow” > “Flow”." at bounding box center [621, 480] width 705 height 22
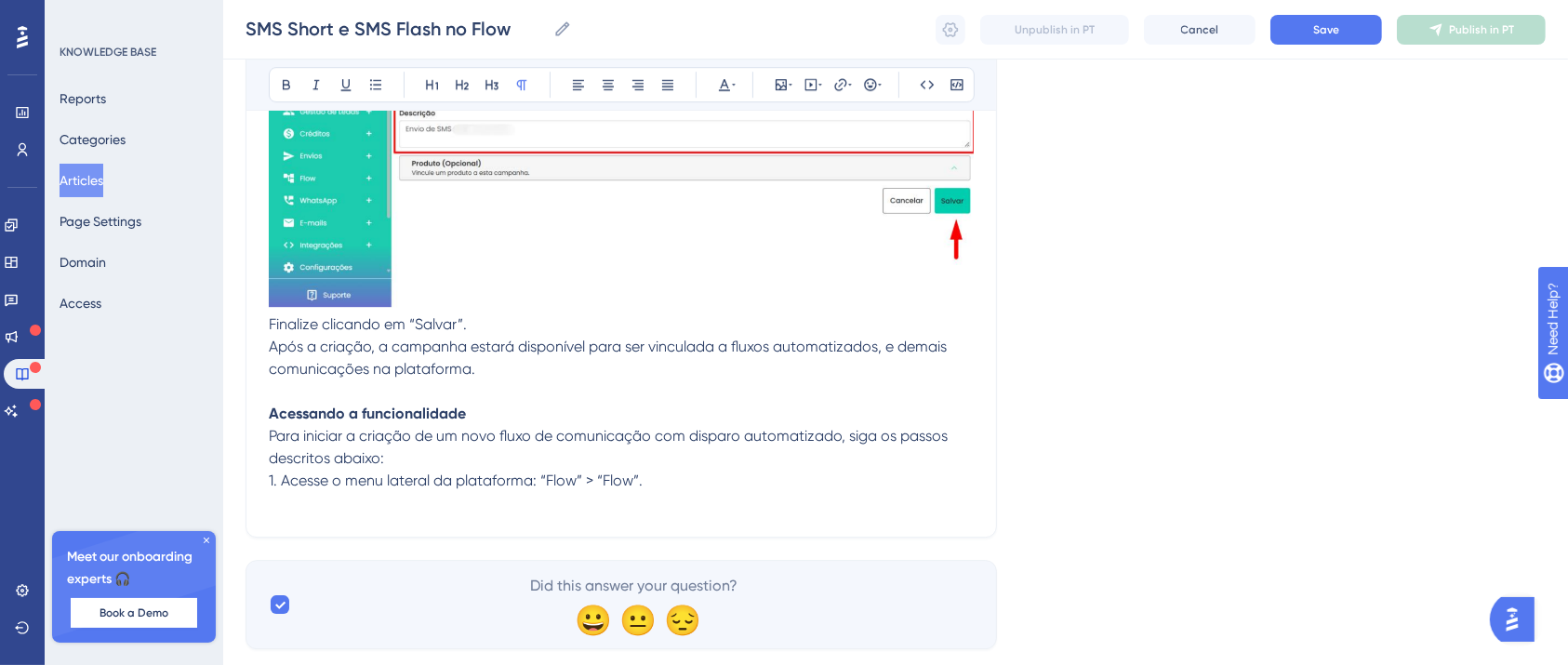
click at [407, 509] on p at bounding box center [621, 503] width 705 height 22
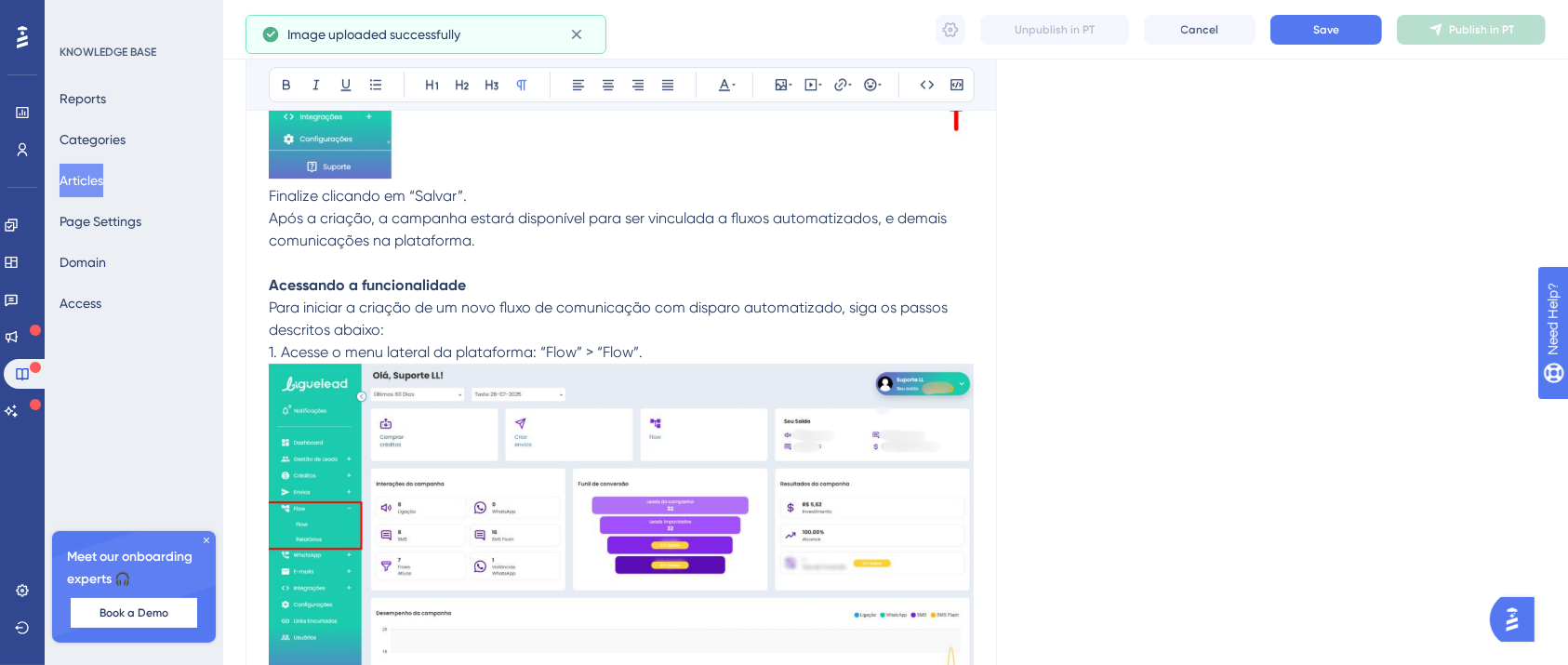
scroll to position [5947, 19]
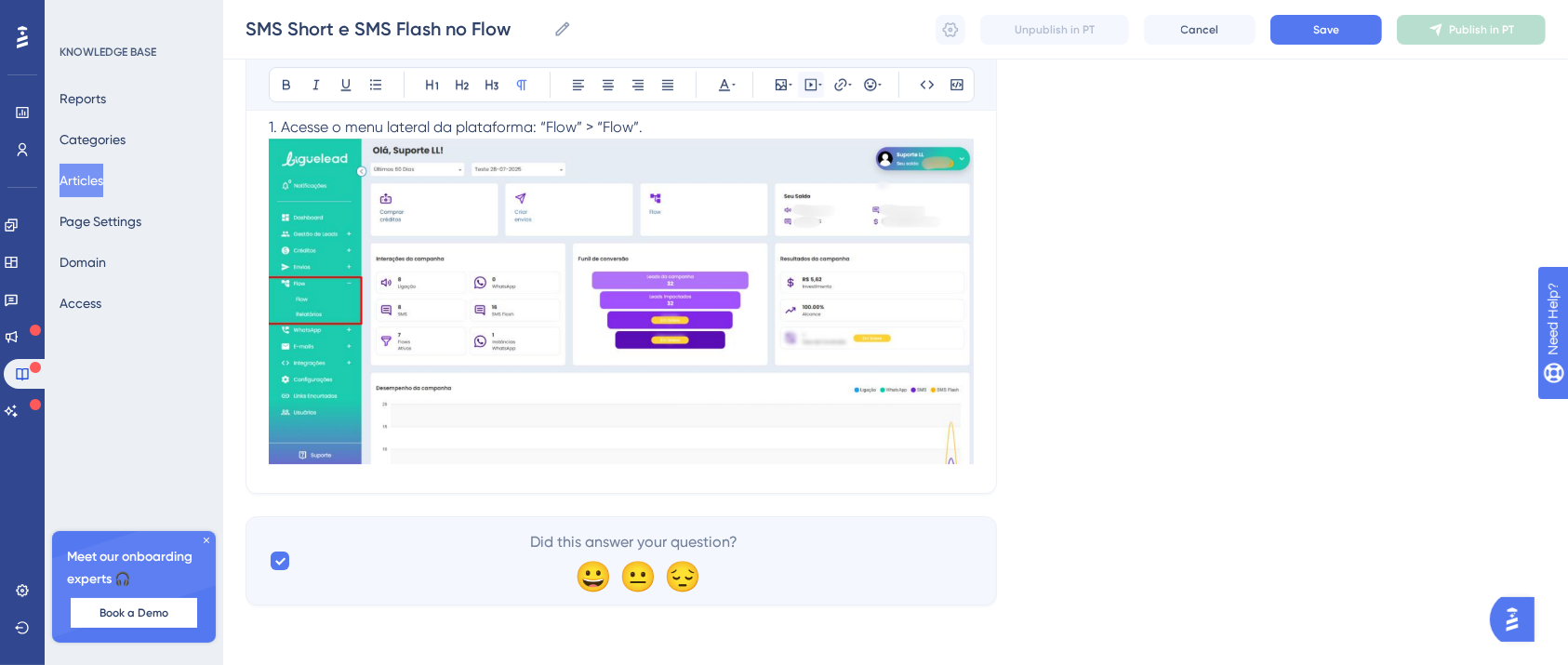
click at [798, 71] on div at bounding box center [811, 84] width 26 height 26
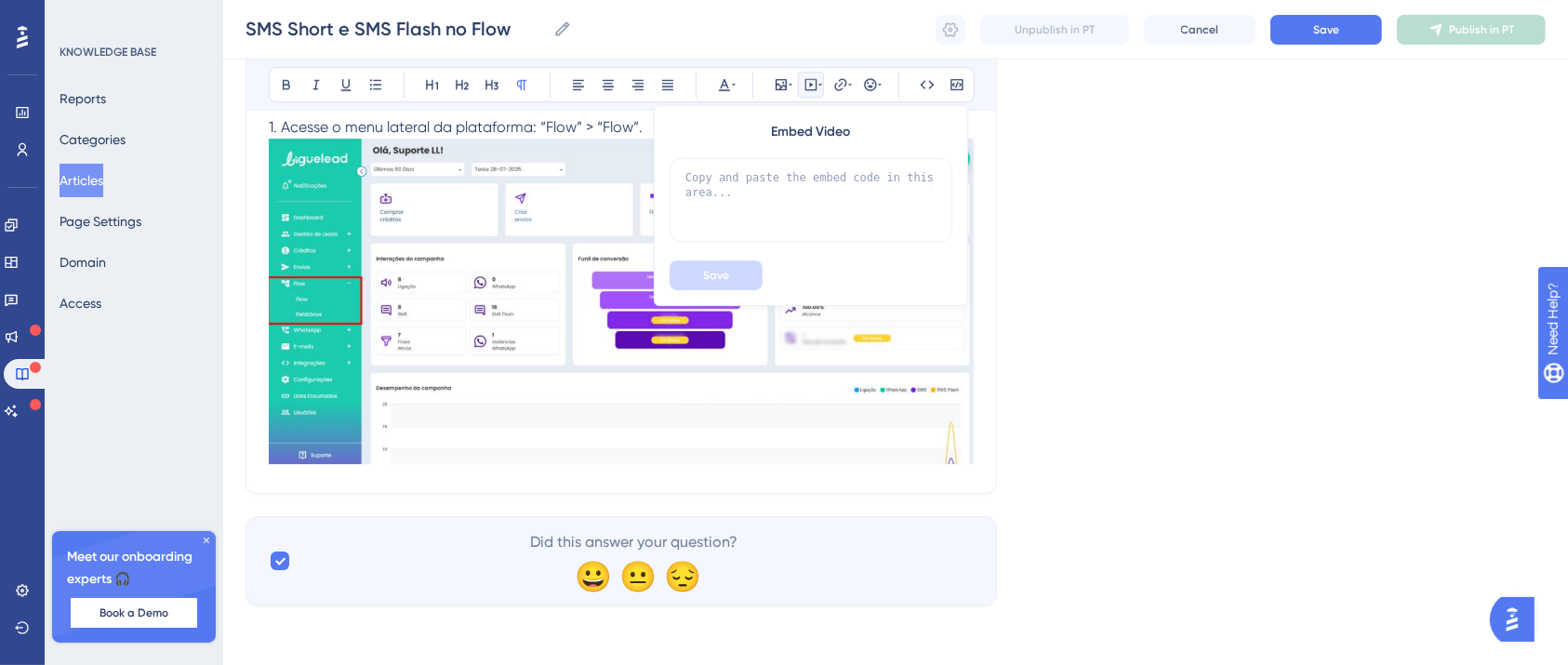
click at [613, 123] on span "1. Acesse o menu lateral da plataforma: “Flow” > “Flow”." at bounding box center [456, 127] width 374 height 18
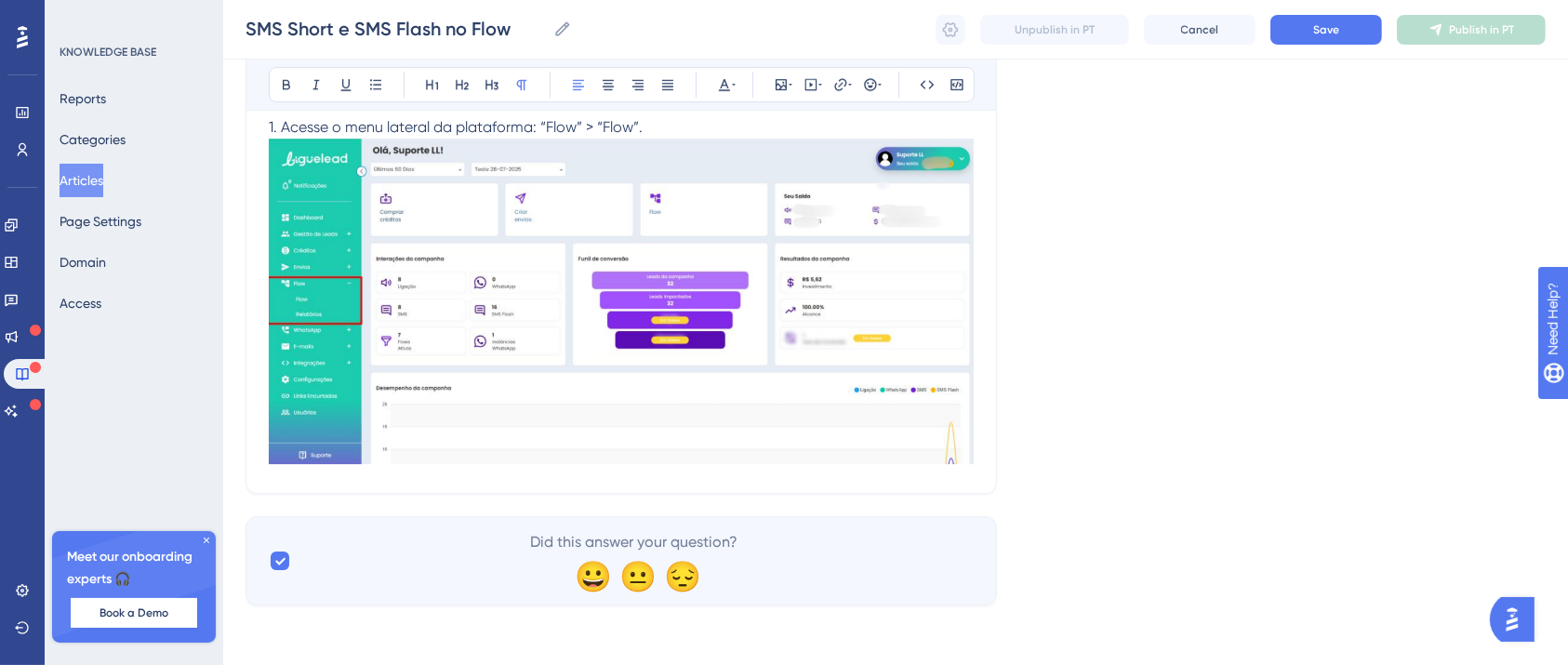
click at [625, 131] on p "1. Acesse o menu lateral da plataforma: “Flow” > “Flow”." at bounding box center [621, 127] width 705 height 22
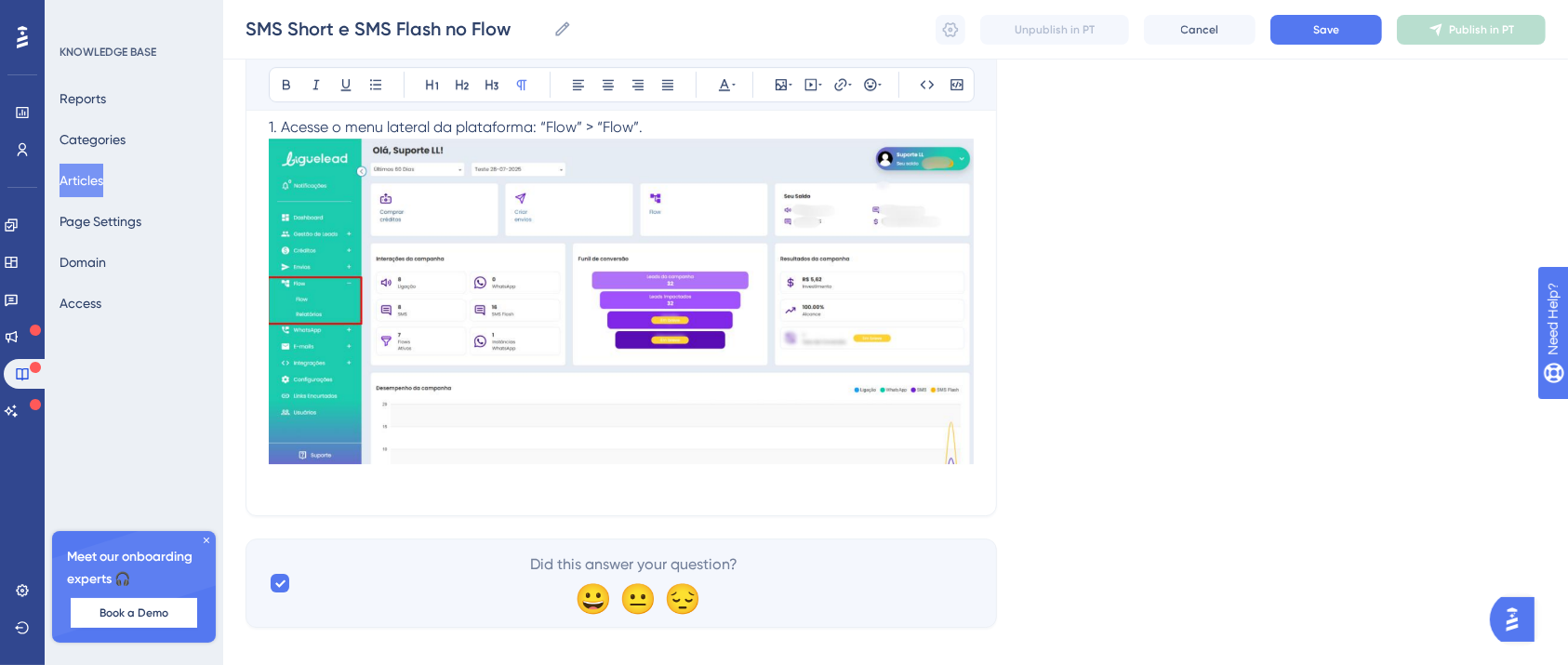
click at [563, 487] on p at bounding box center [621, 481] width 705 height 22
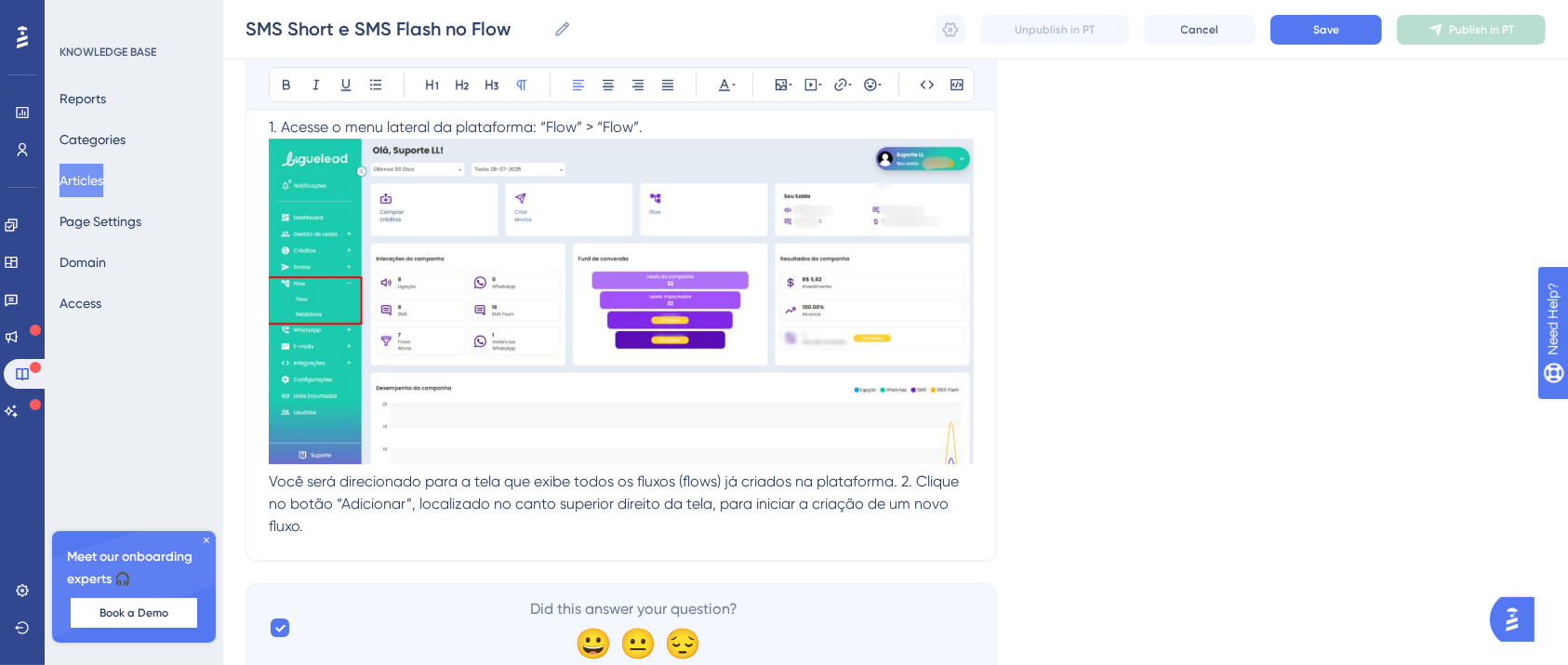
click at [365, 534] on p "Você será direcionado para a tela que exibe todos os fluxos (flows) já criados …" at bounding box center [621, 503] width 705 height 66
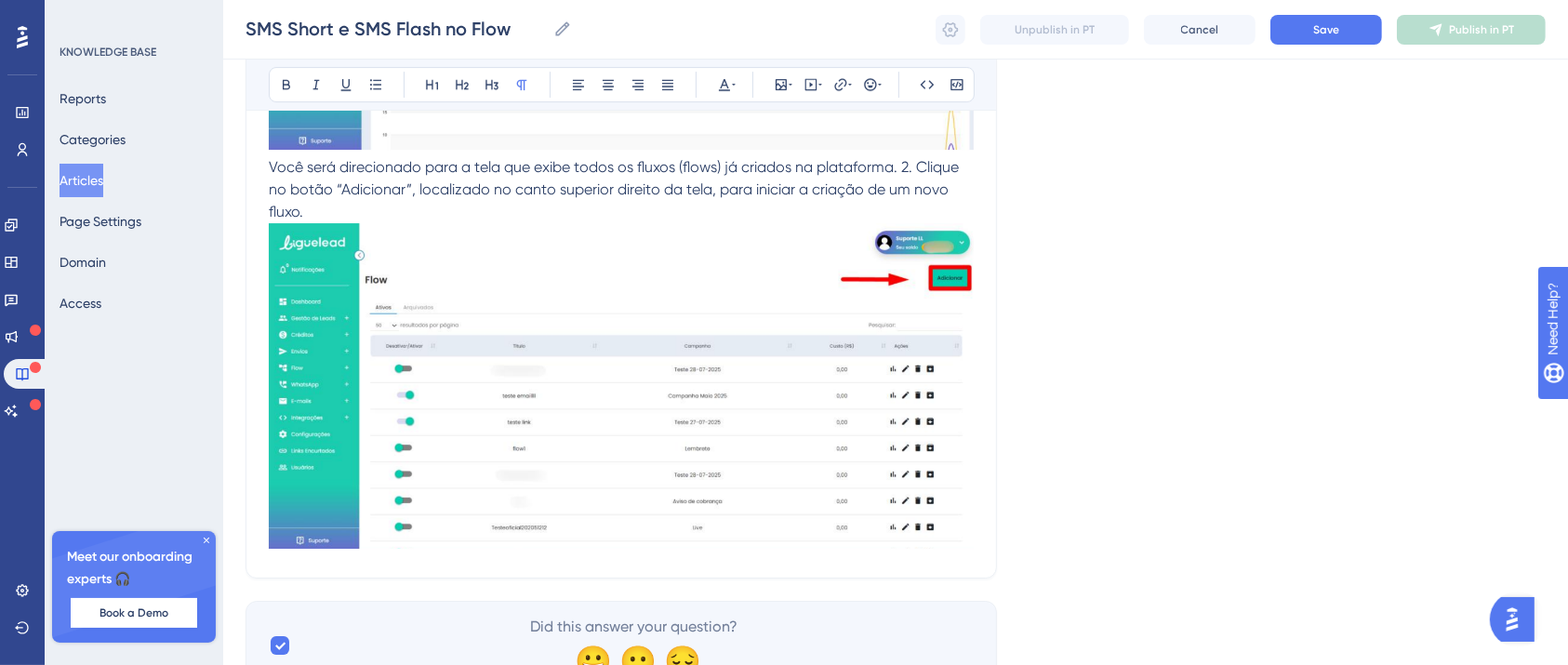
scroll to position [6319, 19]
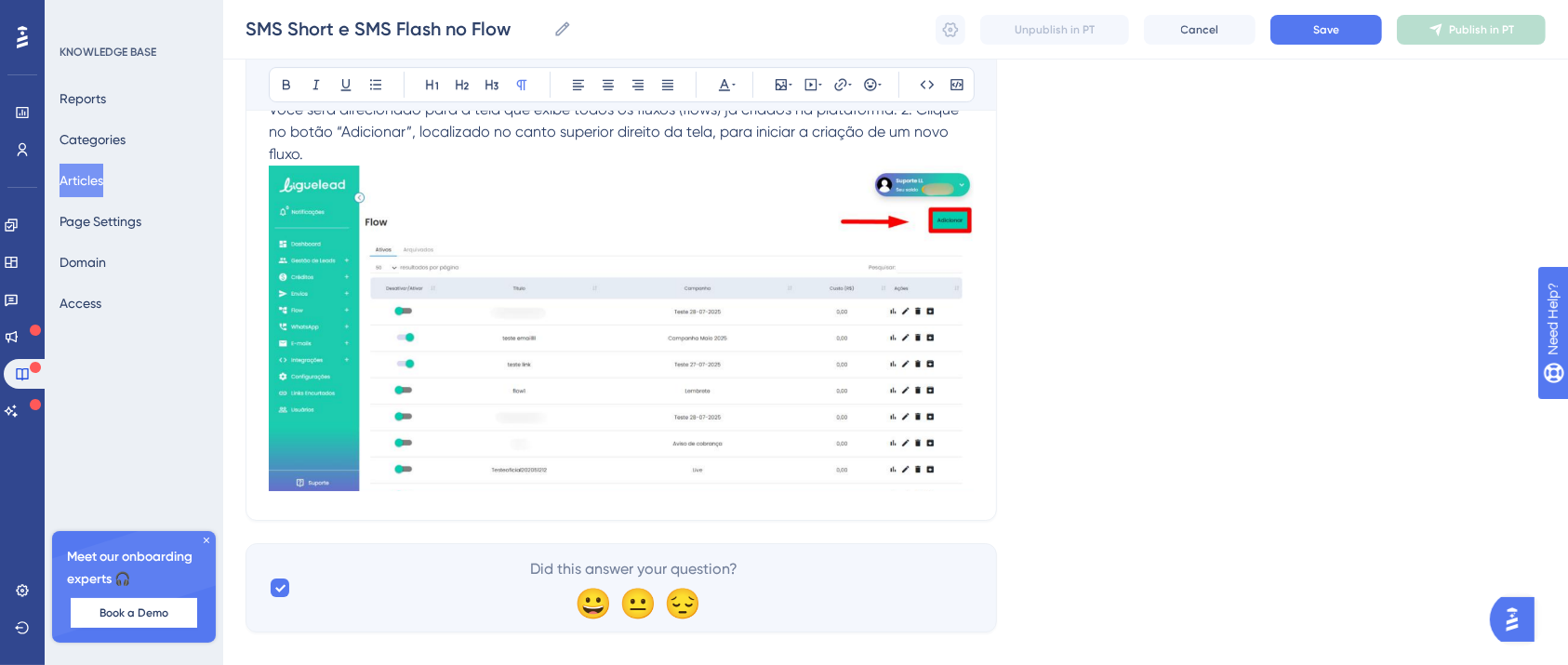
click at [724, 461] on img at bounding box center [621, 329] width 705 height 326
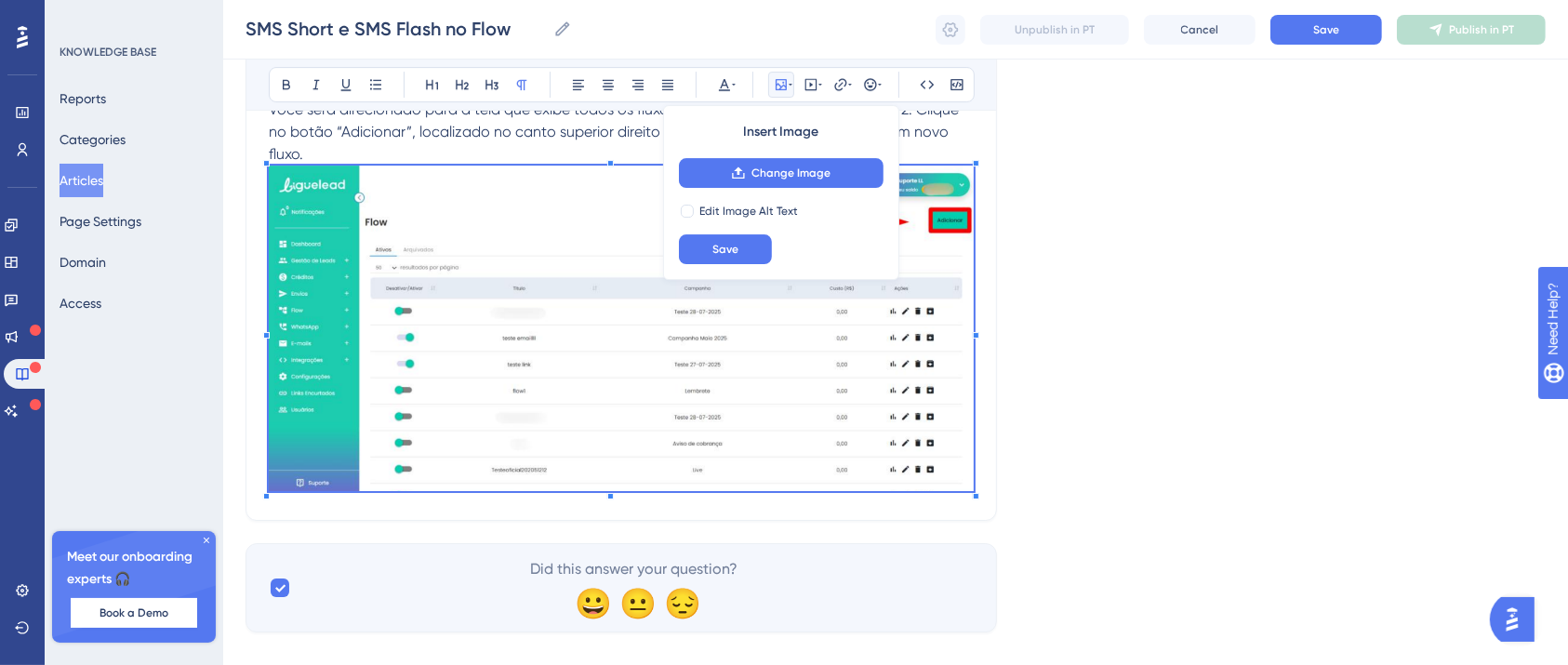
click at [370, 156] on p "Você será direcionado para a tela que exibe todos os fluxos (flows) já criados …" at bounding box center [621, 298] width 705 height 399
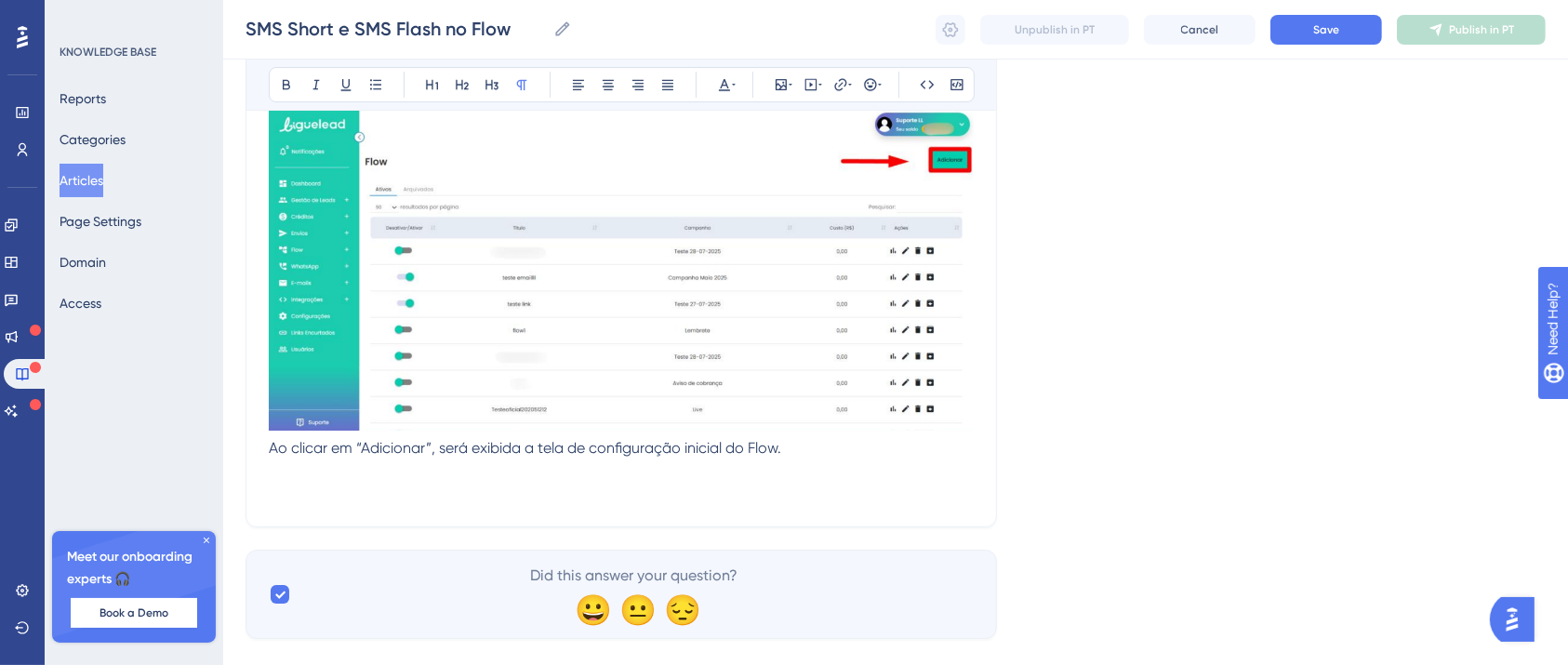
scroll to position [6414, 19]
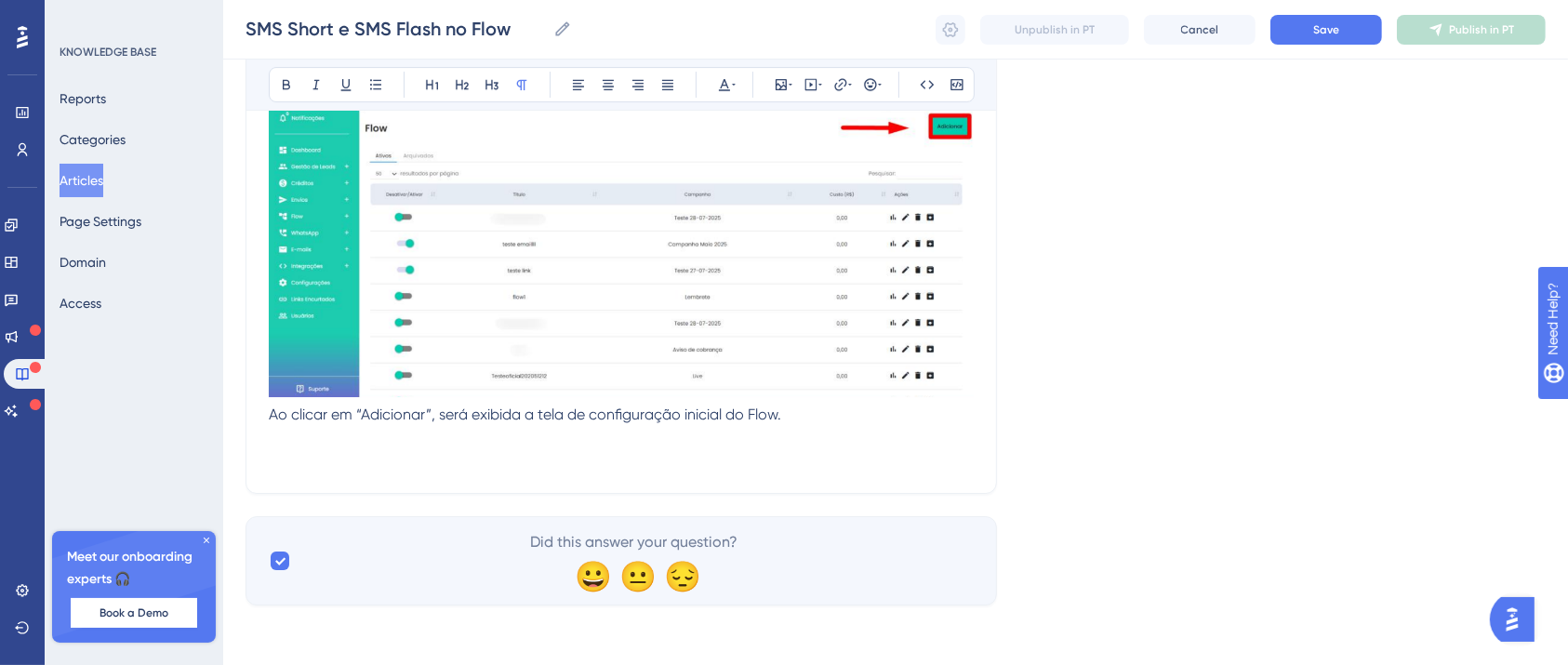
click at [497, 469] on p at bounding box center [621, 460] width 705 height 22
click at [486, 458] on p at bounding box center [621, 460] width 705 height 22
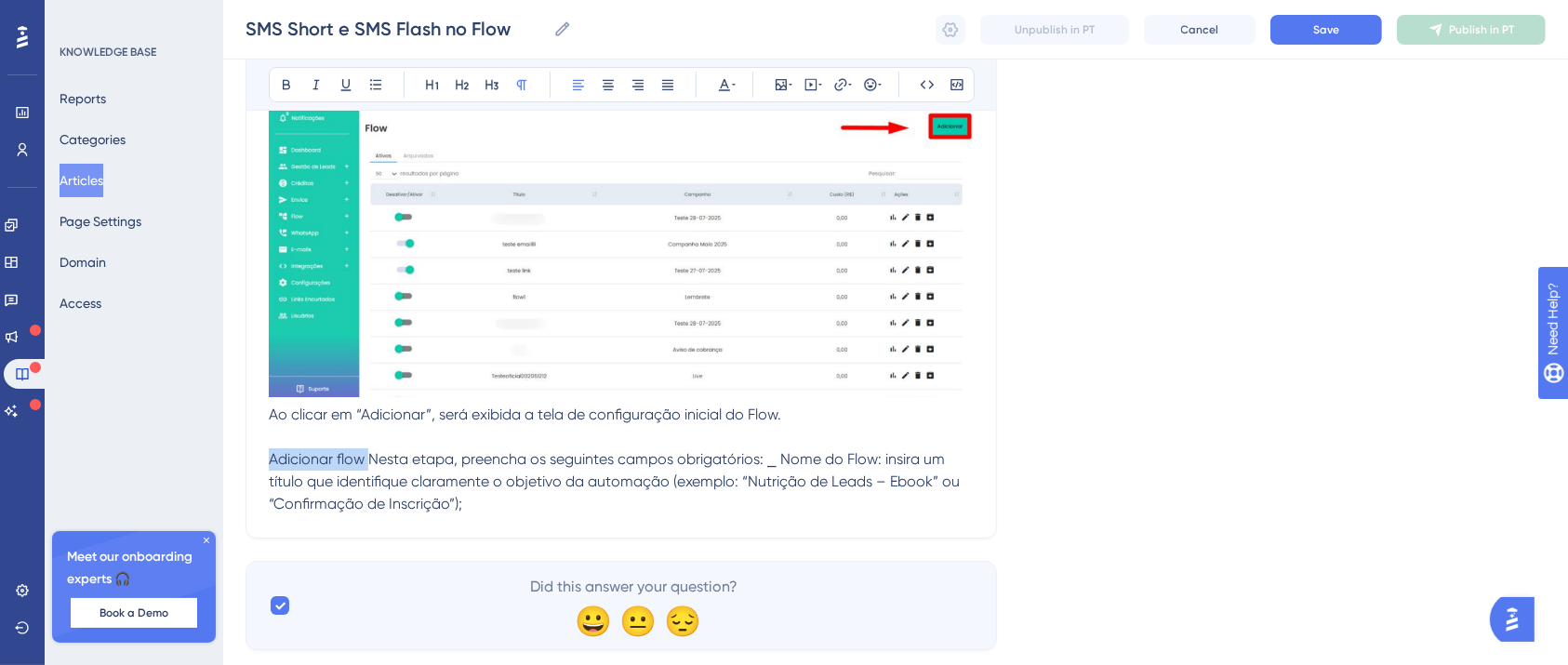
drag, startPoint x: 349, startPoint y: 461, endPoint x: 231, endPoint y: 461, distance: 118.0
click at [273, 74] on button at bounding box center [286, 84] width 26 height 26
click at [355, 473] on span "Nesta etapa, preencha os seguintes campos obrigatórios: ⎯ Nome do Flow: insira …" at bounding box center [616, 481] width 695 height 63
click at [348, 457] on strong "Adicionar flow" at bounding box center [319, 460] width 100 height 18
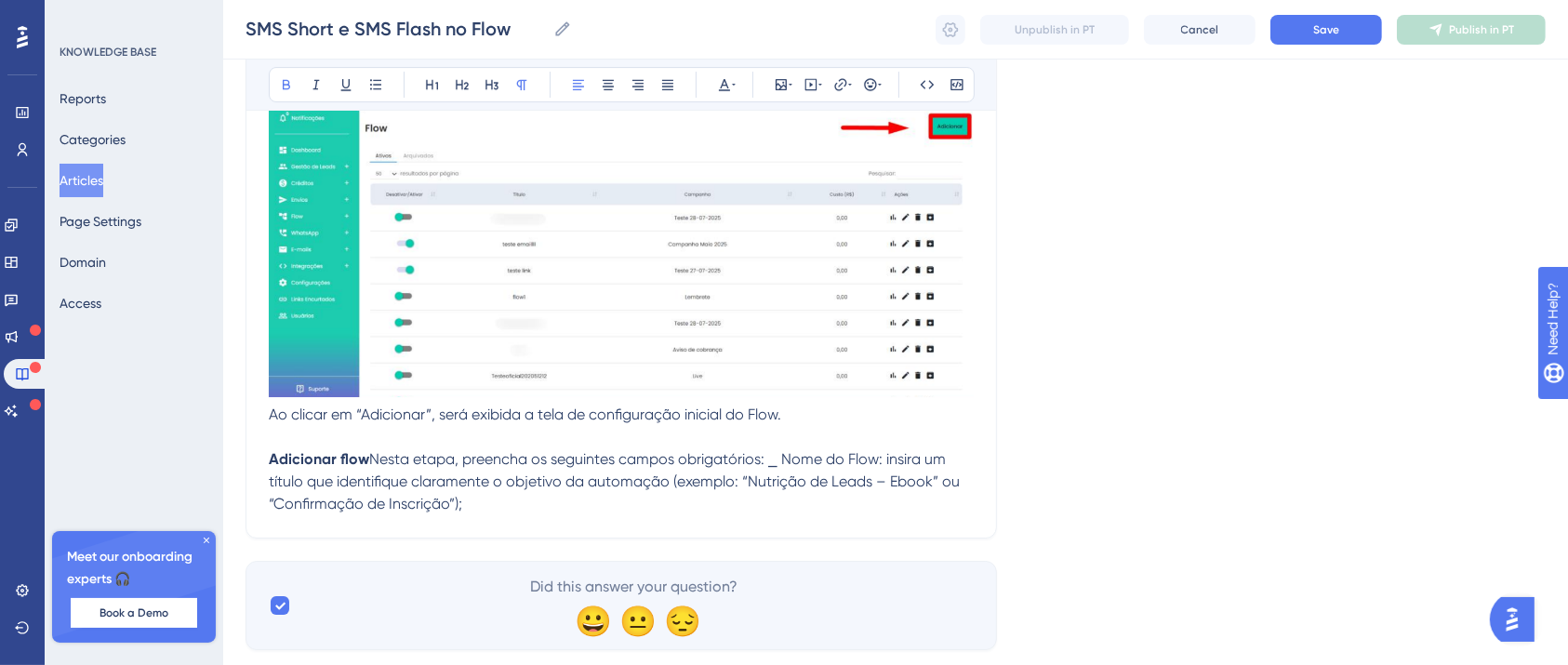
click at [353, 458] on span "Nesta etapa, preencha os seguintes campos obrigatórios: ⎯ Nome do Flow: insira …" at bounding box center [616, 481] width 695 height 63
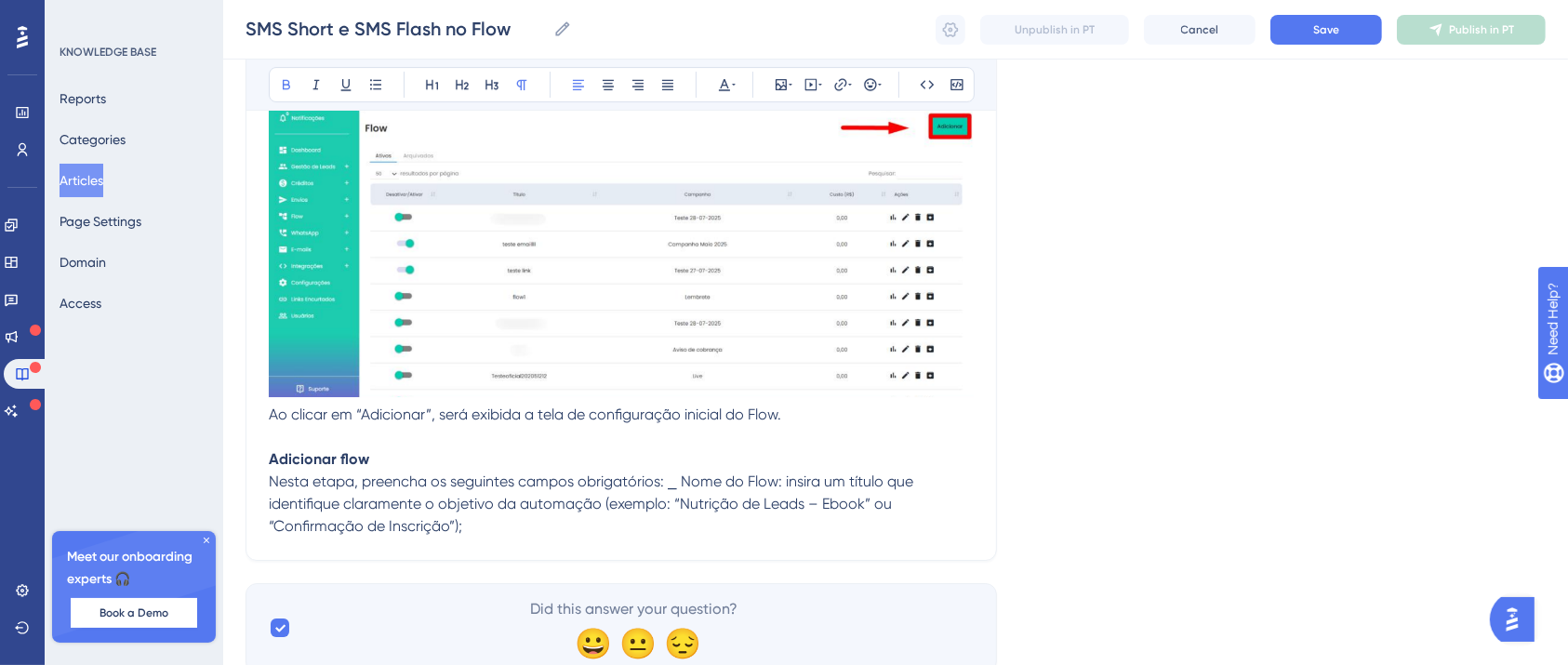
click at [647, 487] on span "Nesta etapa, preencha os seguintes campos obrigatórios: ⎯ Nome do Flow: insira …" at bounding box center [592, 503] width 648 height 63
click at [384, 524] on span "⎯ Nome do Flow: insira um título que identifique claramente o objetivo da autom…" at bounding box center [596, 515] width 655 height 40
click at [732, 533] on p "⎯ Nome do Flow: insira um título que identifique claramente o objetivo da autom…" at bounding box center [621, 515] width 705 height 45
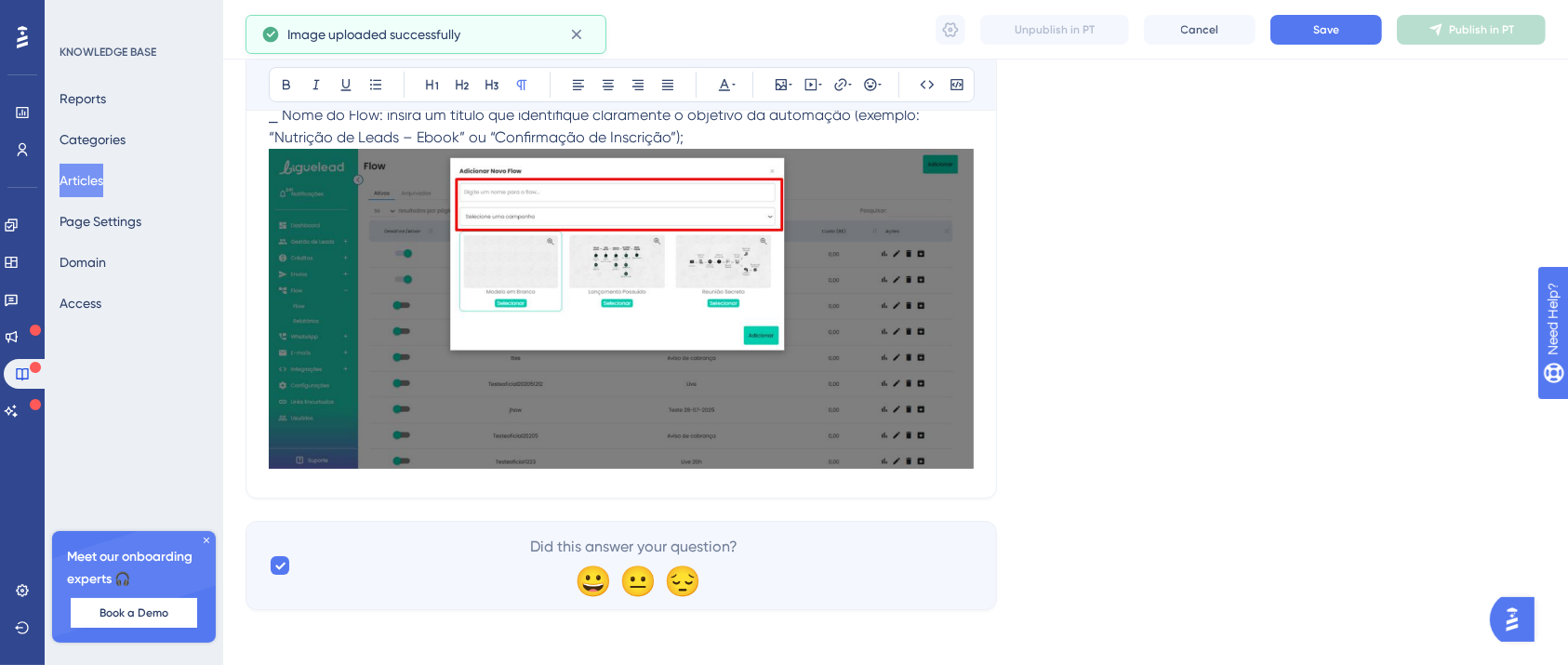
scroll to position [6807, 19]
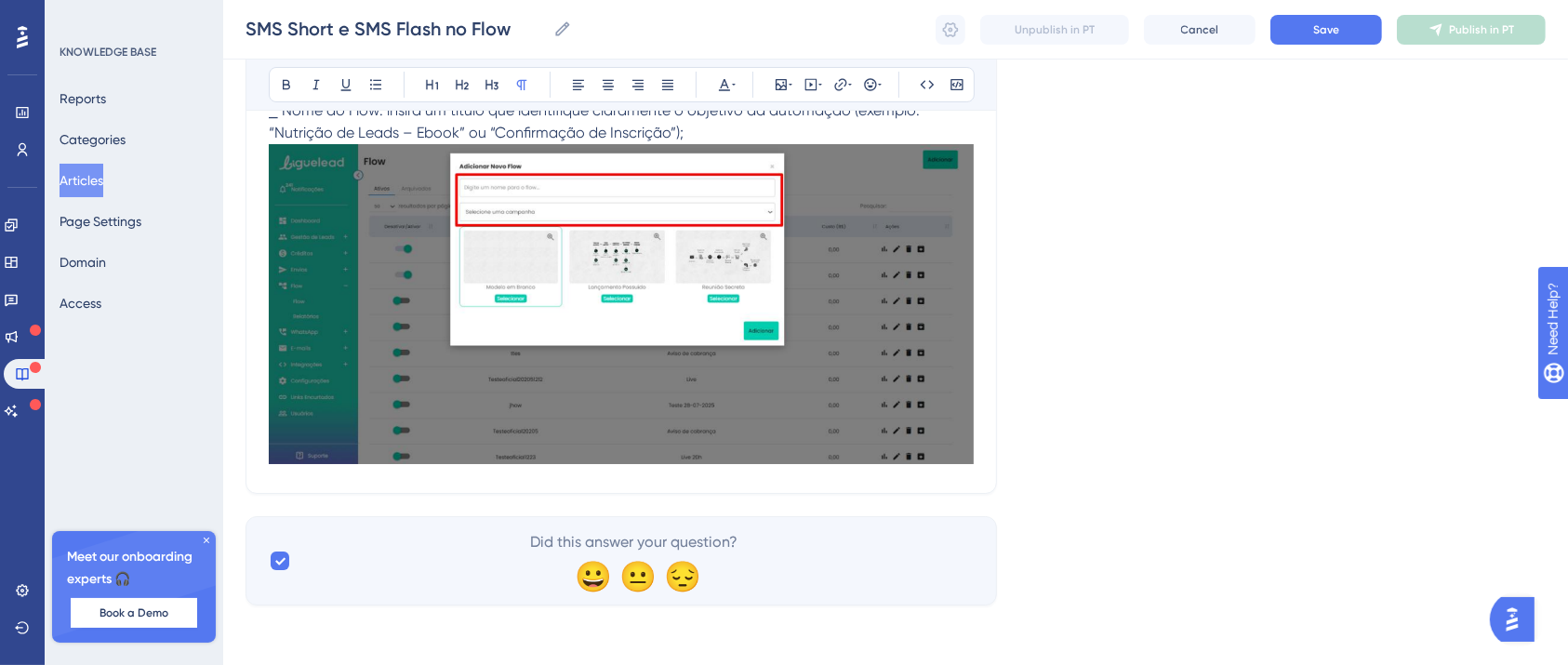
drag, startPoint x: 708, startPoint y: 132, endPoint x: 708, endPoint y: 167, distance: 35.0
click at [708, 132] on p "⎯ Nome do Flow: insira um título que identifique claramente o objetivo da autom…" at bounding box center [621, 285] width 705 height 371
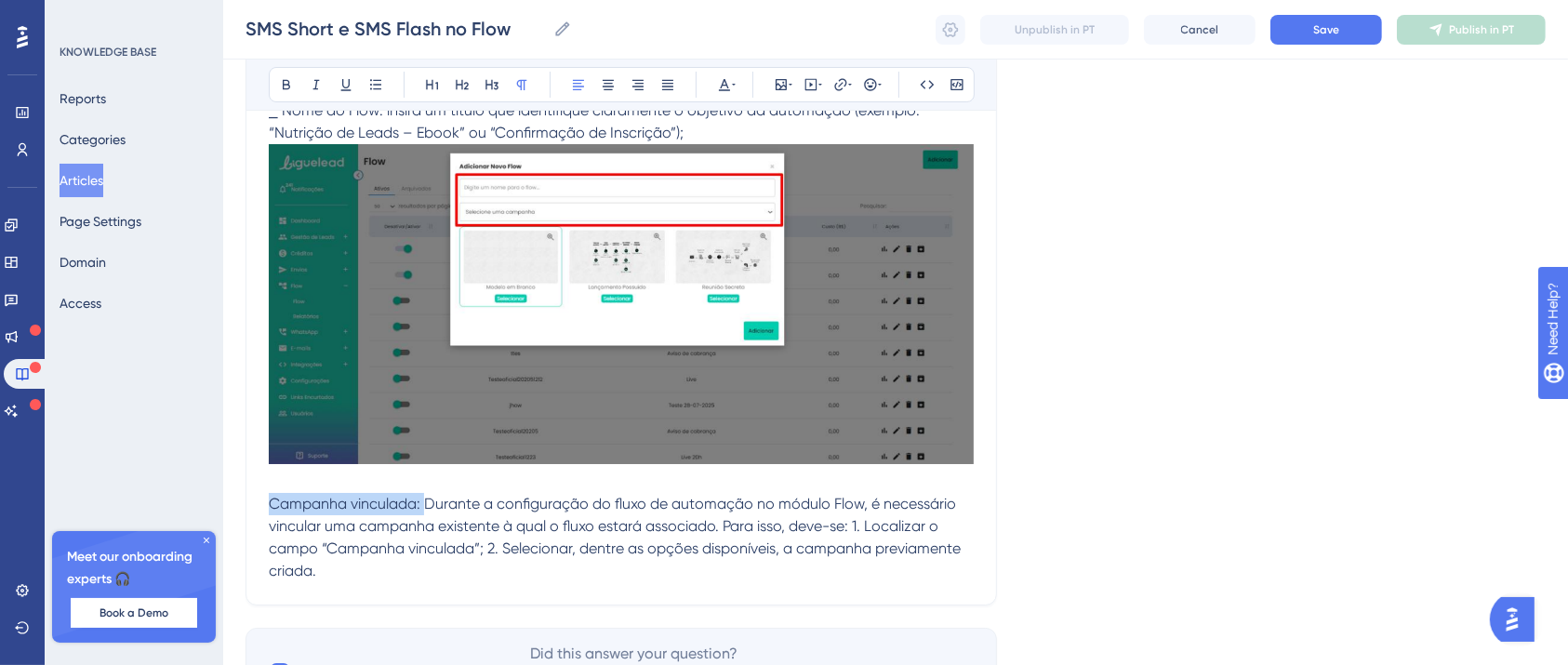
drag, startPoint x: 409, startPoint y: 504, endPoint x: 200, endPoint y: 503, distance: 209.0
click at [279, 85] on icon at bounding box center [286, 84] width 15 height 15
click at [595, 519] on span "Durante a configuração do fluxo de automação no módulo Flow, é necessário vincu…" at bounding box center [616, 537] width 696 height 84
click at [706, 529] on span "Durante a configuração do fluxo de automação no módulo Flow, é necessário vincu…" at bounding box center [616, 537] width 696 height 84
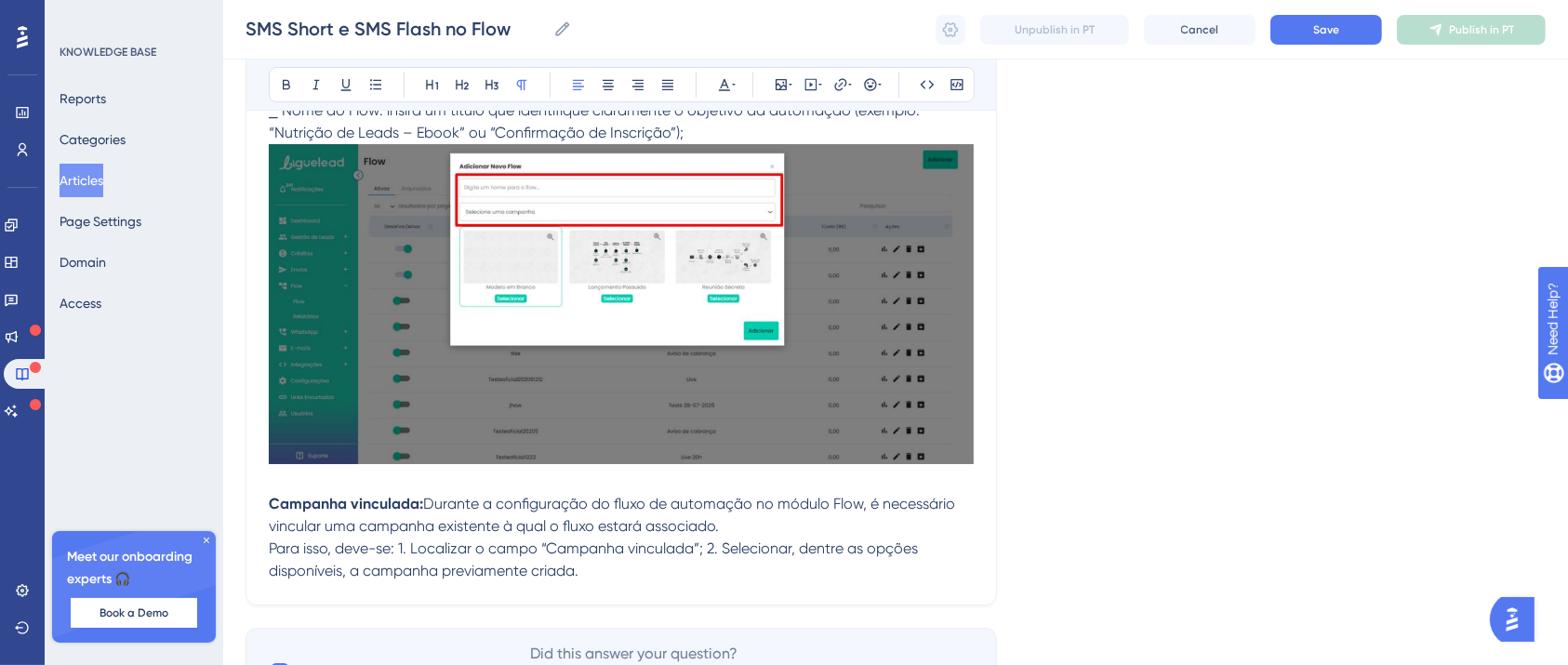
click at [378, 548] on span "Para isso, deve-se: 1. Localizar o campo “Campanha vinculada”; 2. Selecionar, d…" at bounding box center [595, 559] width 653 height 40
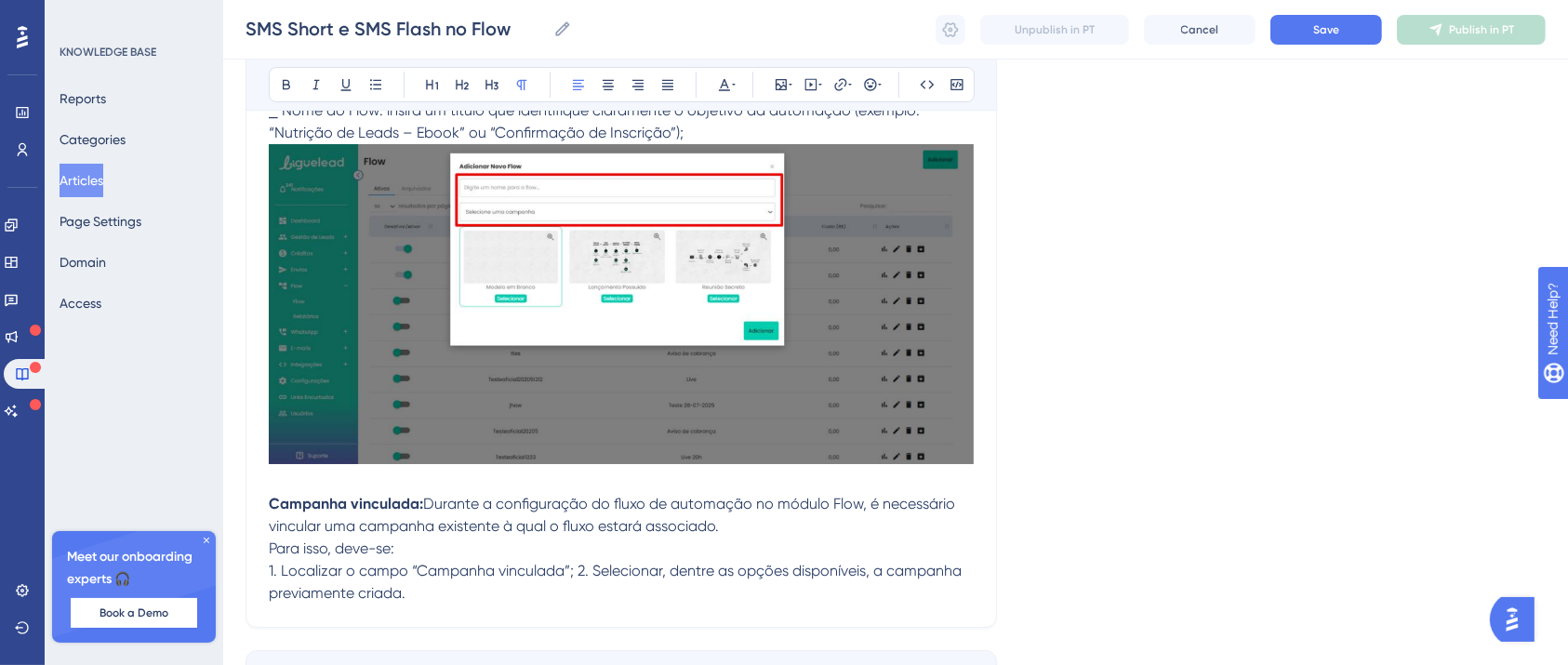
click at [556, 572] on span "1. Localizar o campo “Campanha vinculada”; 2. Selecionar, dentre as opções disp…" at bounding box center [617, 582] width 697 height 40
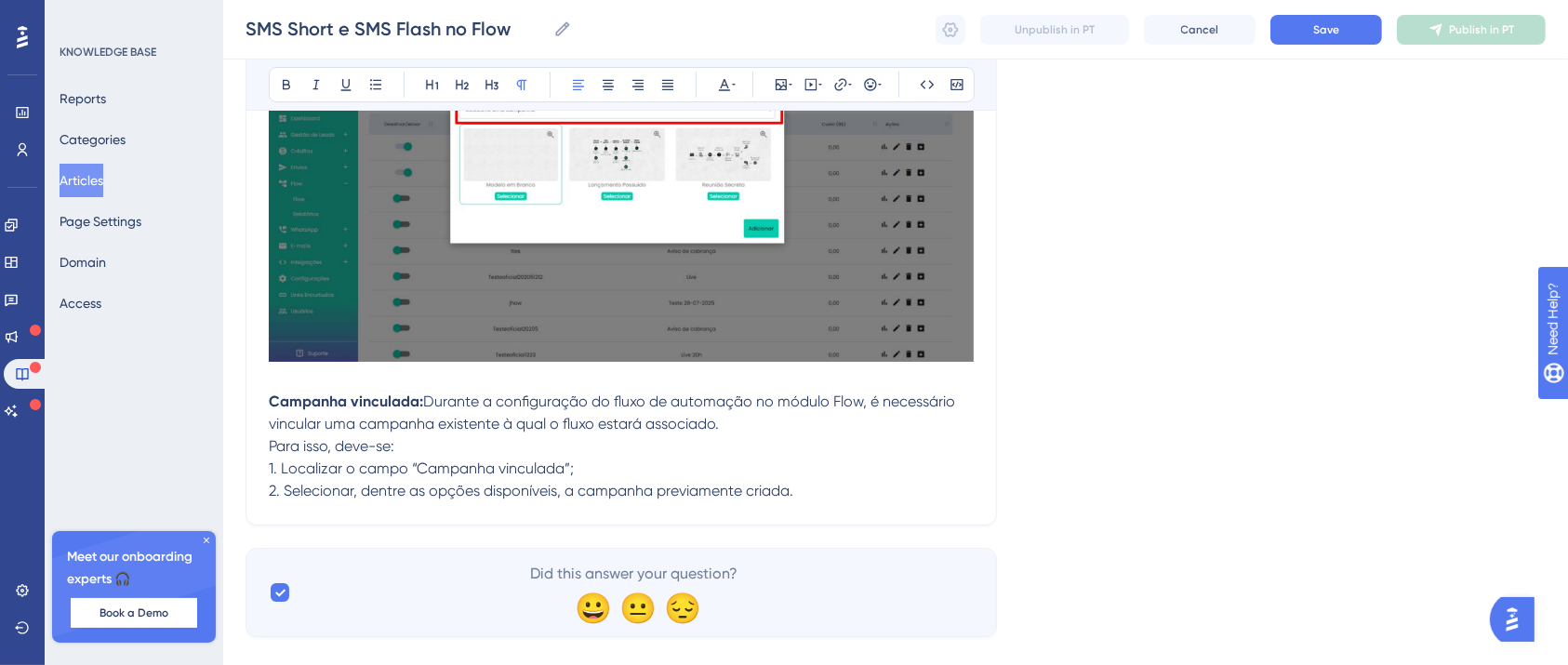
scroll to position [6942, 19]
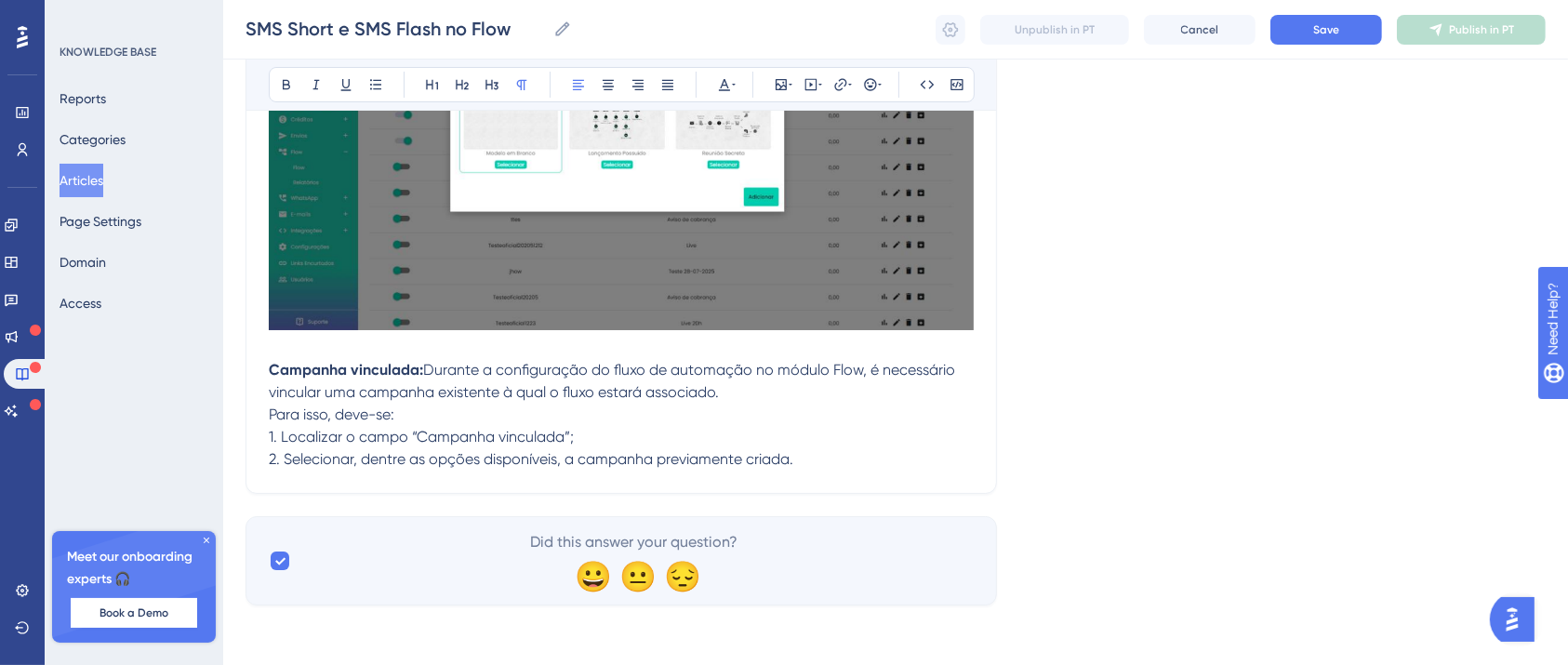
click at [833, 459] on p "2. Selecionar, dentre as opções disponíveis, a campanha previamente criada." at bounding box center [621, 460] width 705 height 22
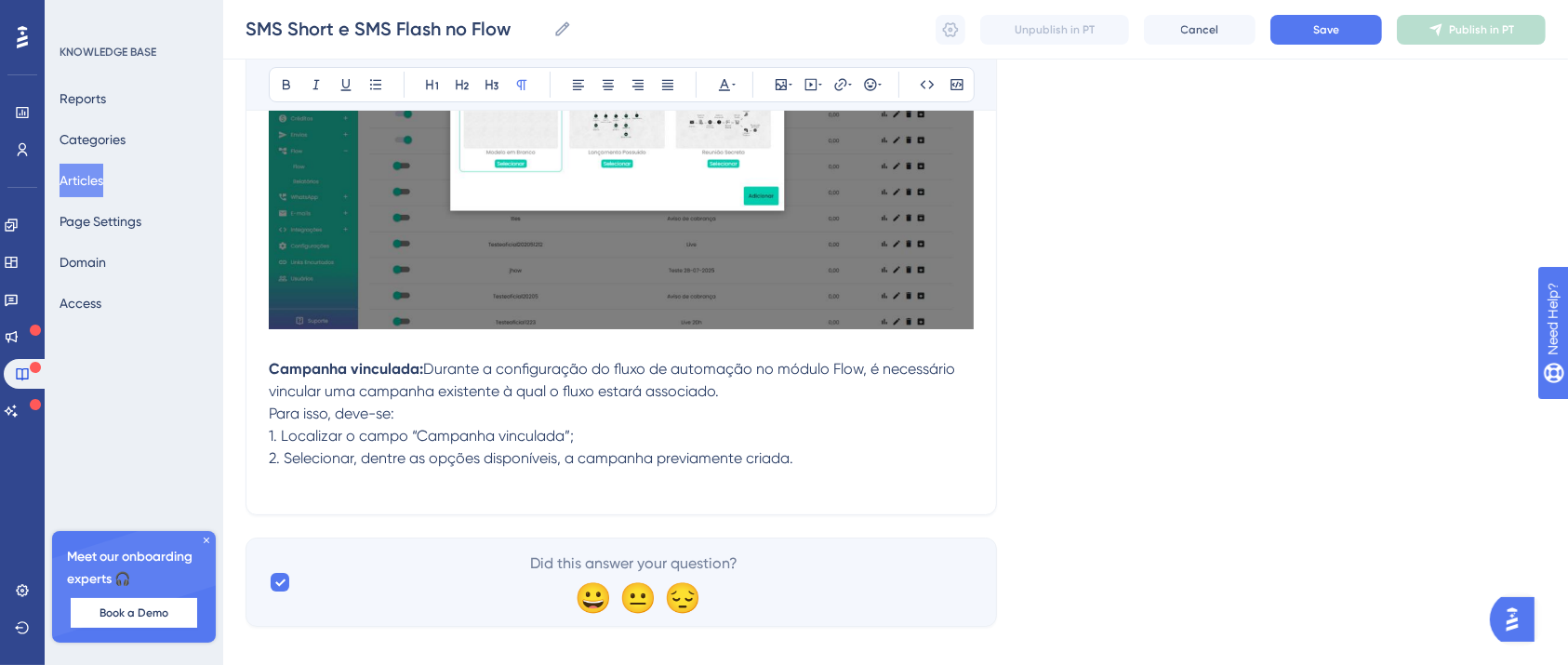
click at [826, 451] on p "2. Selecionar, dentre as opções disponíveis, a campanha previamente criada." at bounding box center [621, 469] width 705 height 45
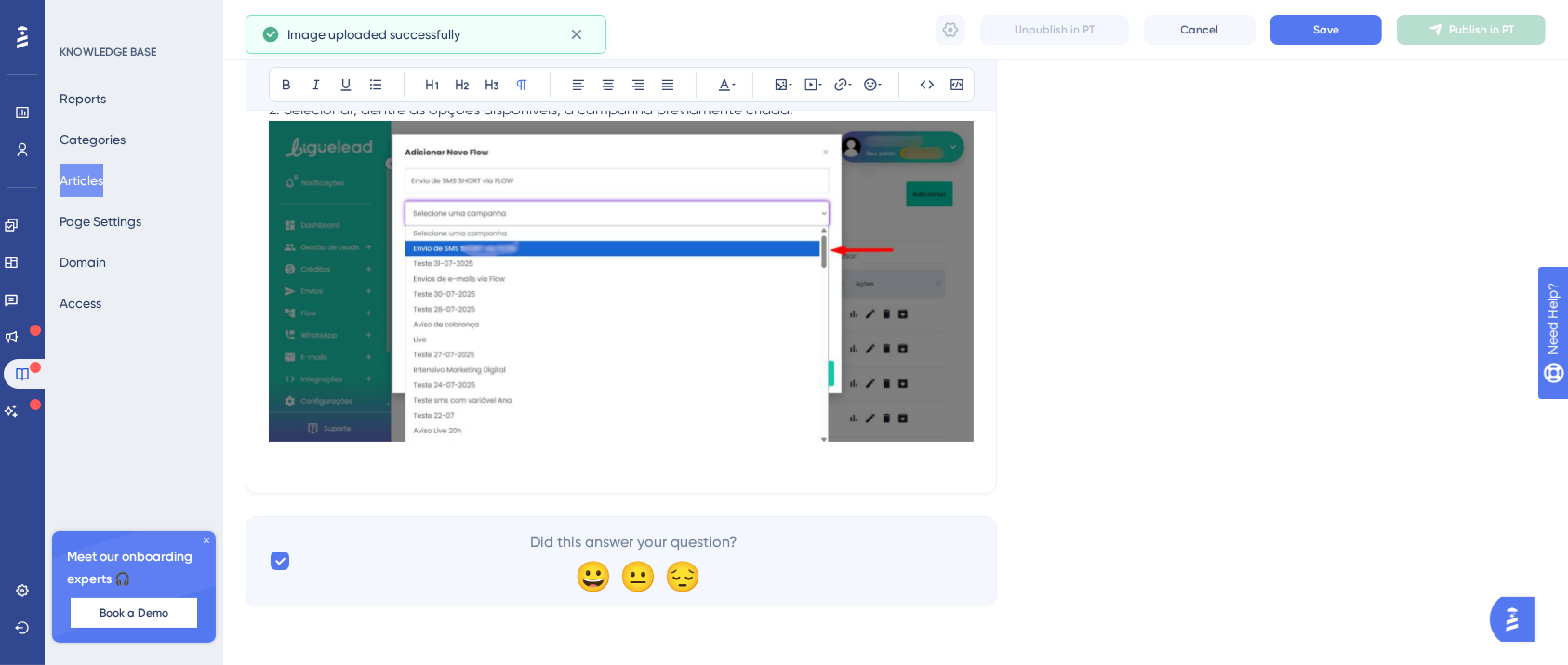
scroll to position [7042, 19]
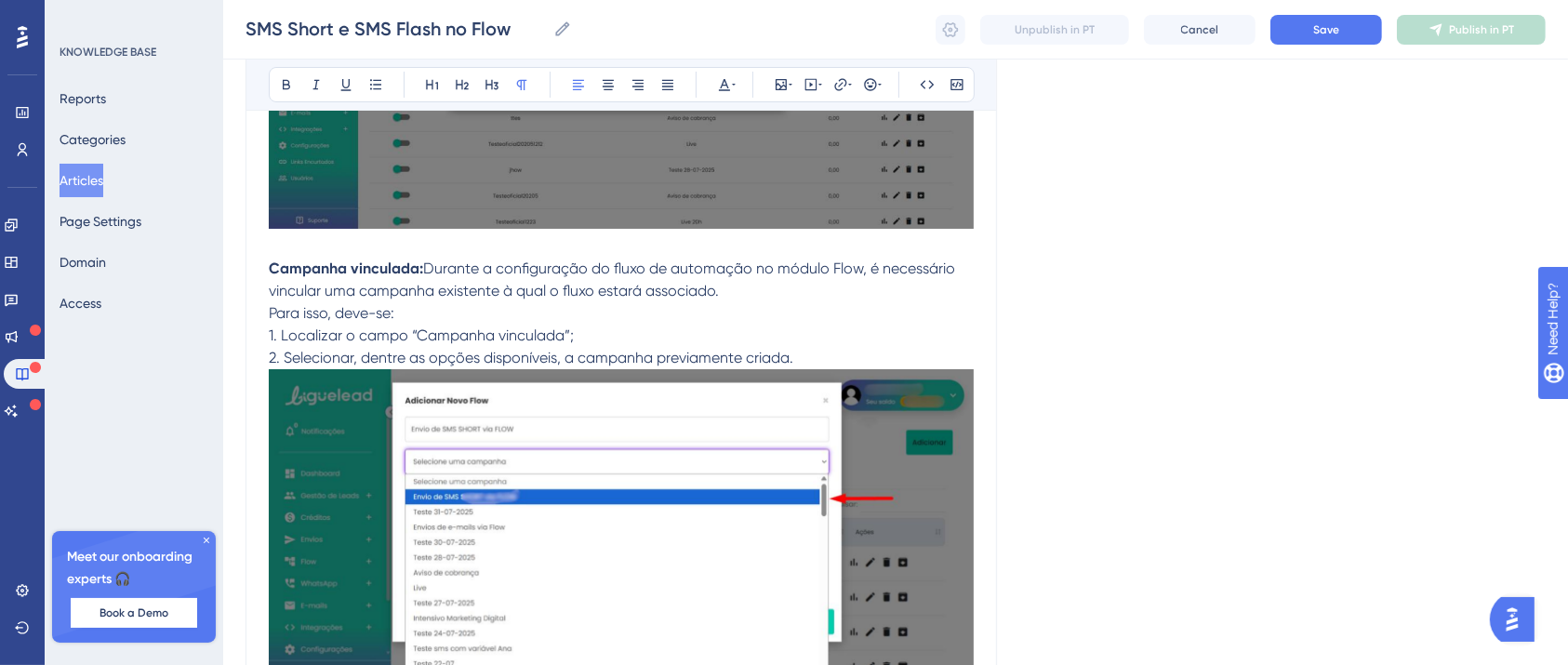
click at [796, 355] on p "2. Selecionar, dentre as opções disponíveis, a campanha previamente criada." at bounding box center [621, 533] width 705 height 372
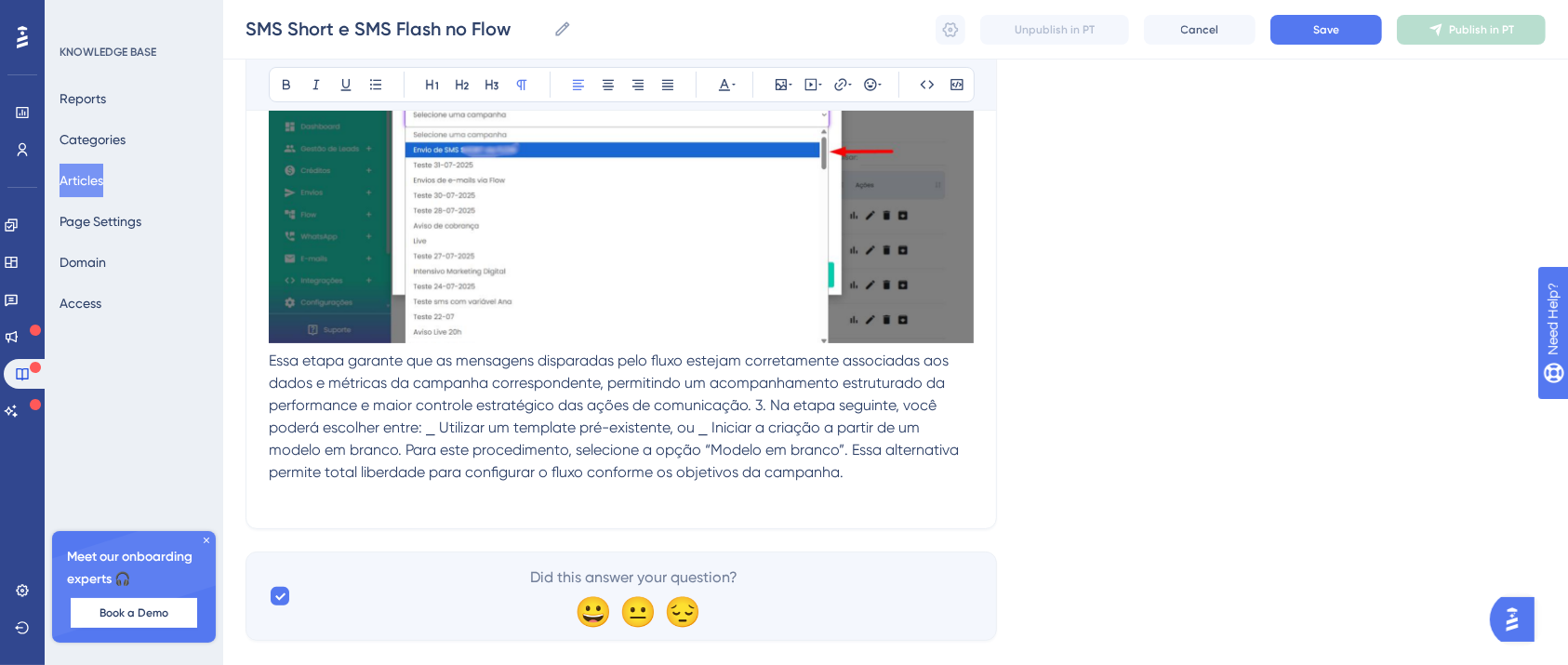
scroll to position [7424, 19]
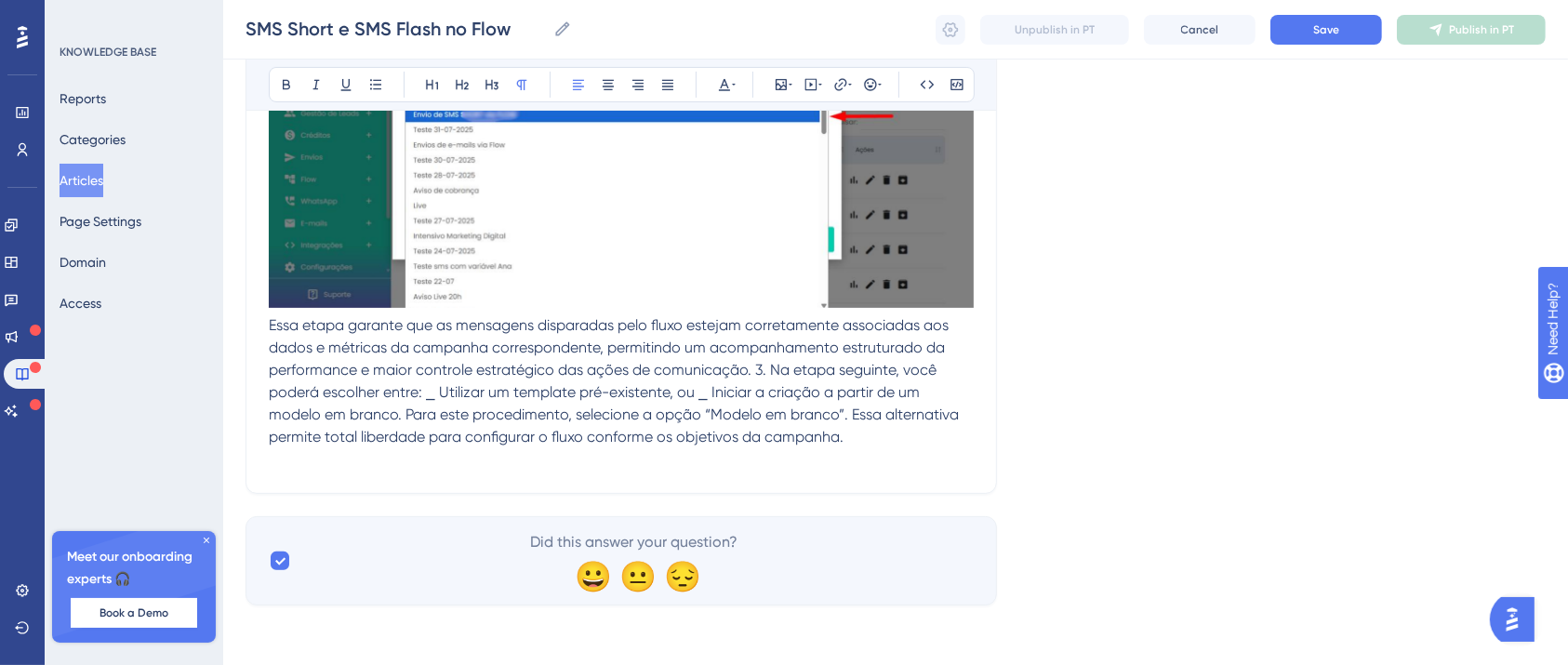
click at [731, 371] on span "Essa etapa garante que as mensagens disparadas pelo fluxo estejam corretamente …" at bounding box center [615, 381] width 694 height 129
click at [734, 366] on span "Essa etapa garante que as mensagens disparadas pelo fluxo estejam corretamente …" at bounding box center [615, 381] width 694 height 129
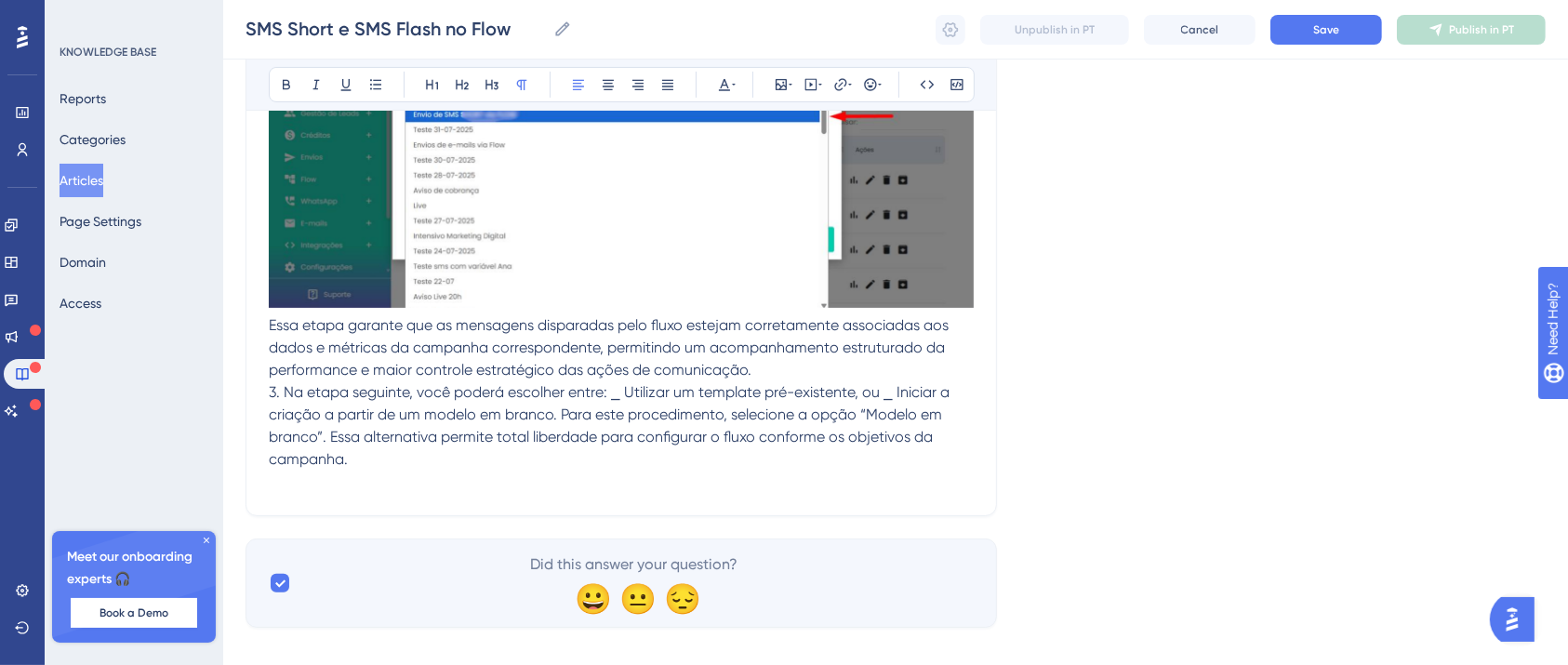
click at [269, 388] on span "3. Na etapa seguinte, você poderá escolher entre: ⎯ Utilizar um template pré-ex…" at bounding box center [611, 425] width 685 height 84
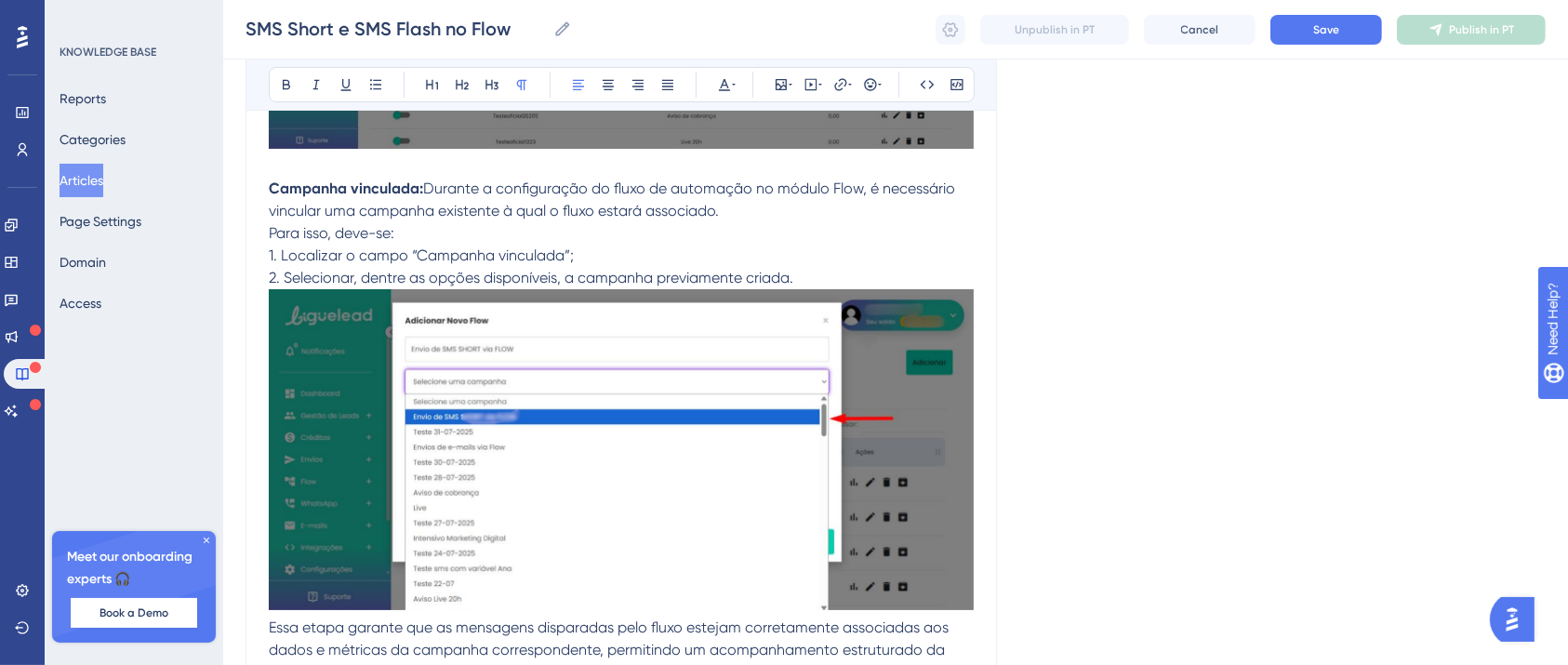
scroll to position [7300, 19]
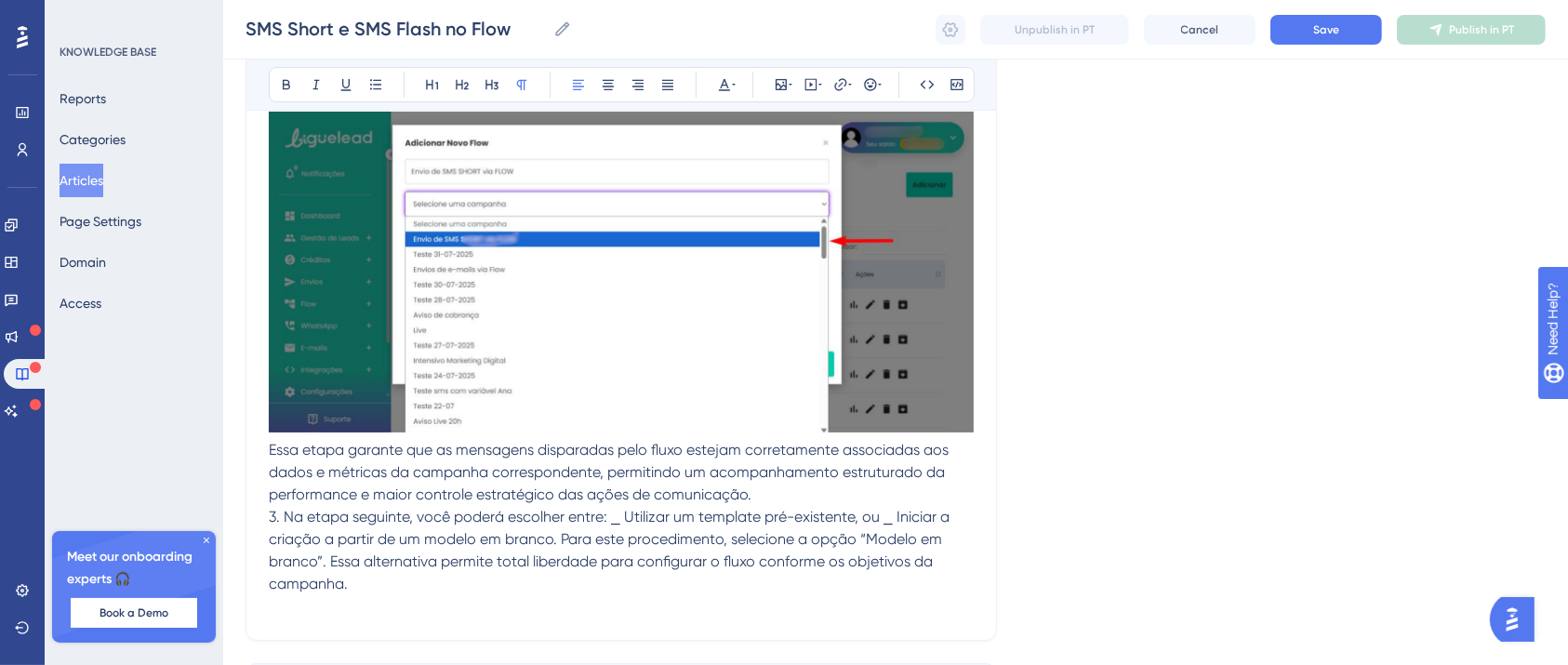
click at [593, 516] on span "3. Na etapa seguinte, você poderá escolher entre: ⎯ Utilizar um template pré-ex…" at bounding box center [611, 550] width 685 height 84
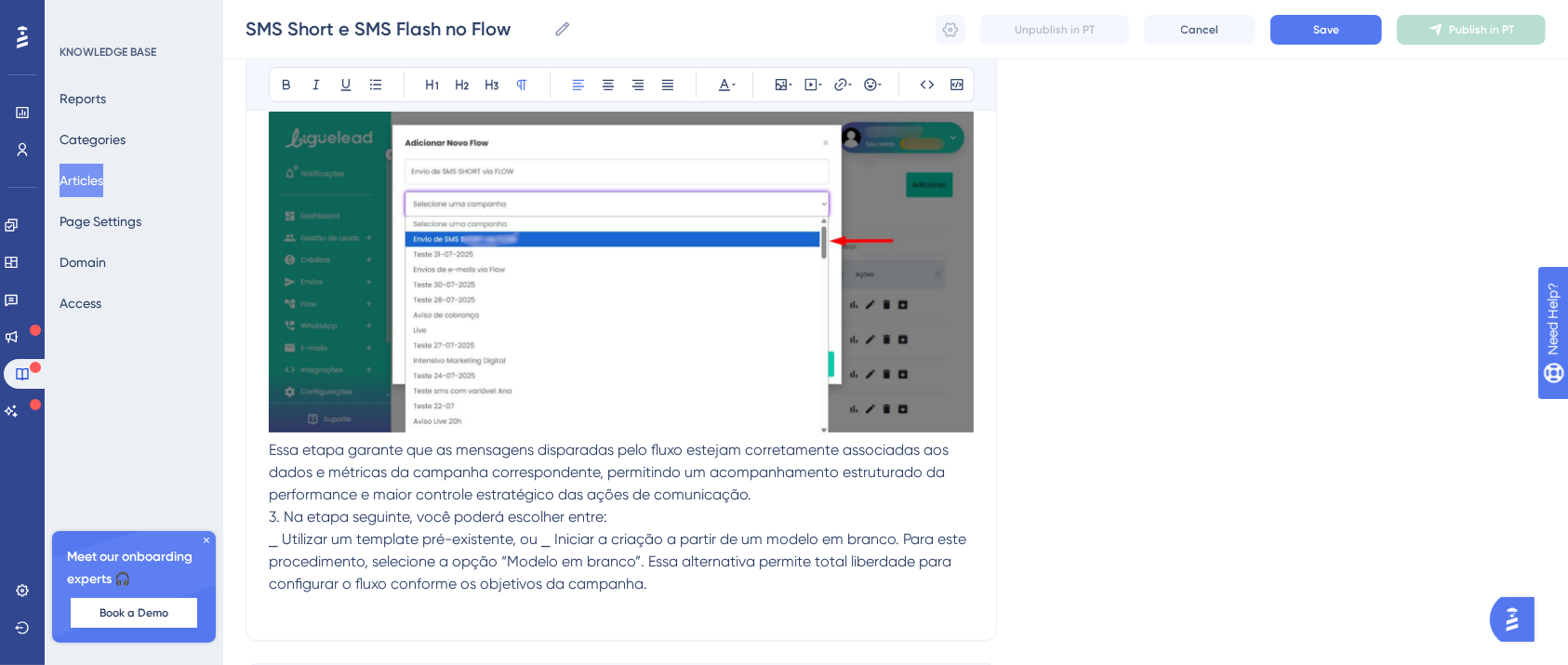
click at [519, 536] on span "⎯ Utilizar um template pré-existente, ou ⎯ Iniciar a criação a partir de um mod…" at bounding box center [619, 561] width 702 height 63
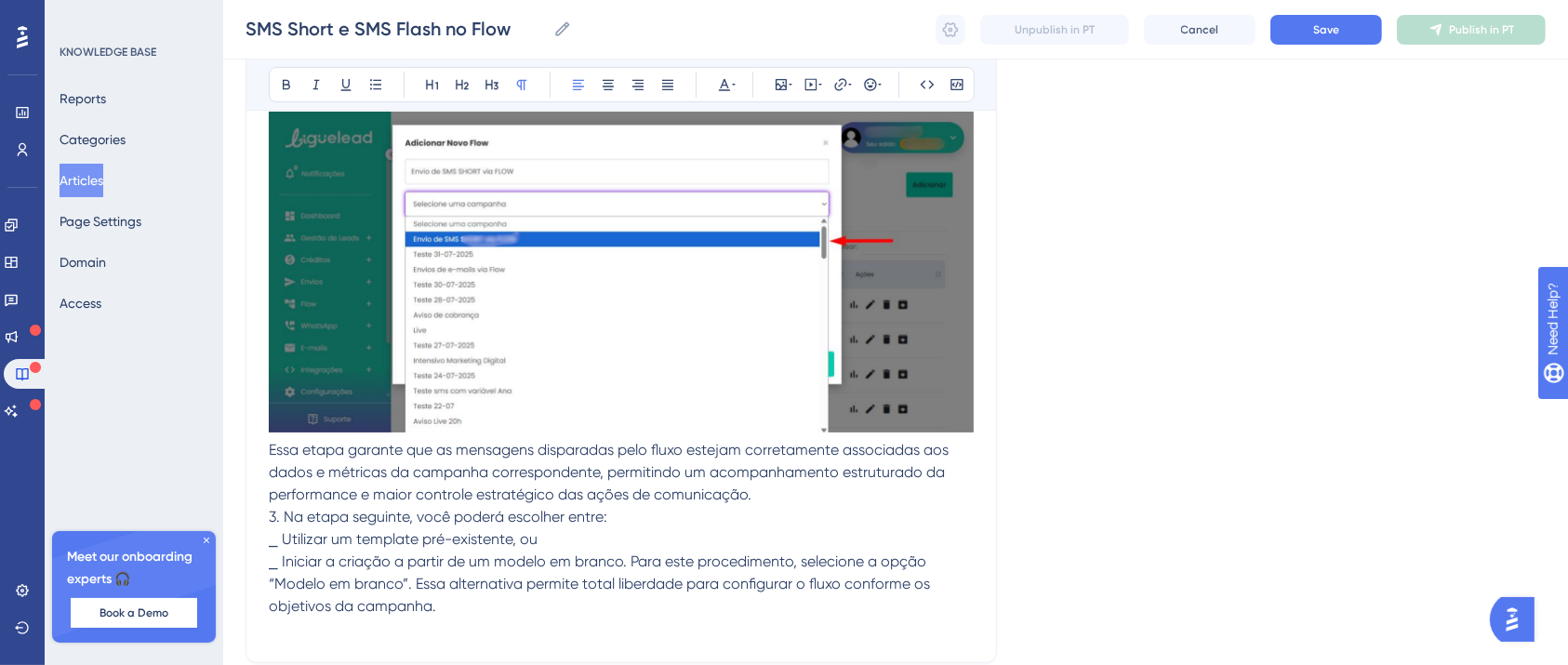
click at [608, 558] on span "⎯ Iniciar a criação a partir de um modelo em branco. Para este procedimento, se…" at bounding box center [601, 584] width 665 height 63
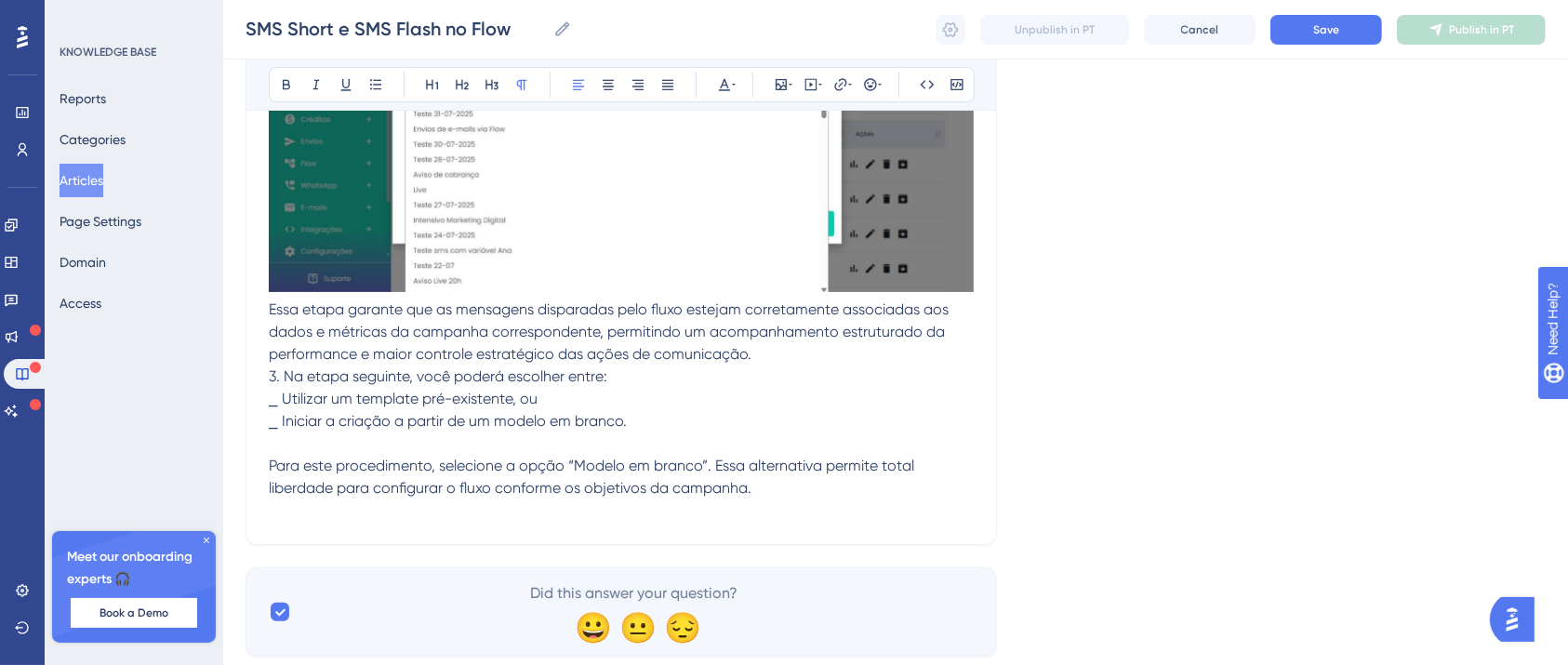
scroll to position [7492, 19]
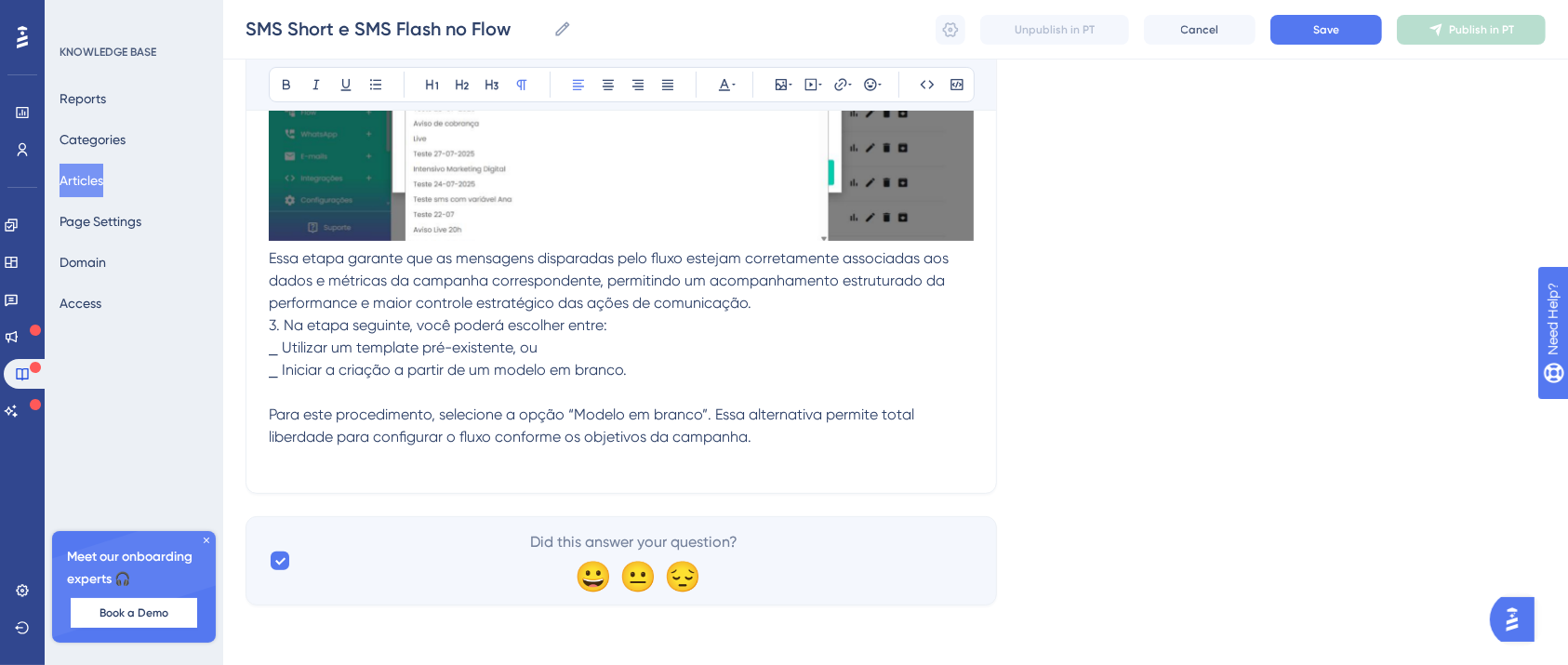
click at [740, 438] on p "Para este procedimento, selecione a opção “Modelo em branco”. Essa alternativa …" at bounding box center [621, 437] width 705 height 66
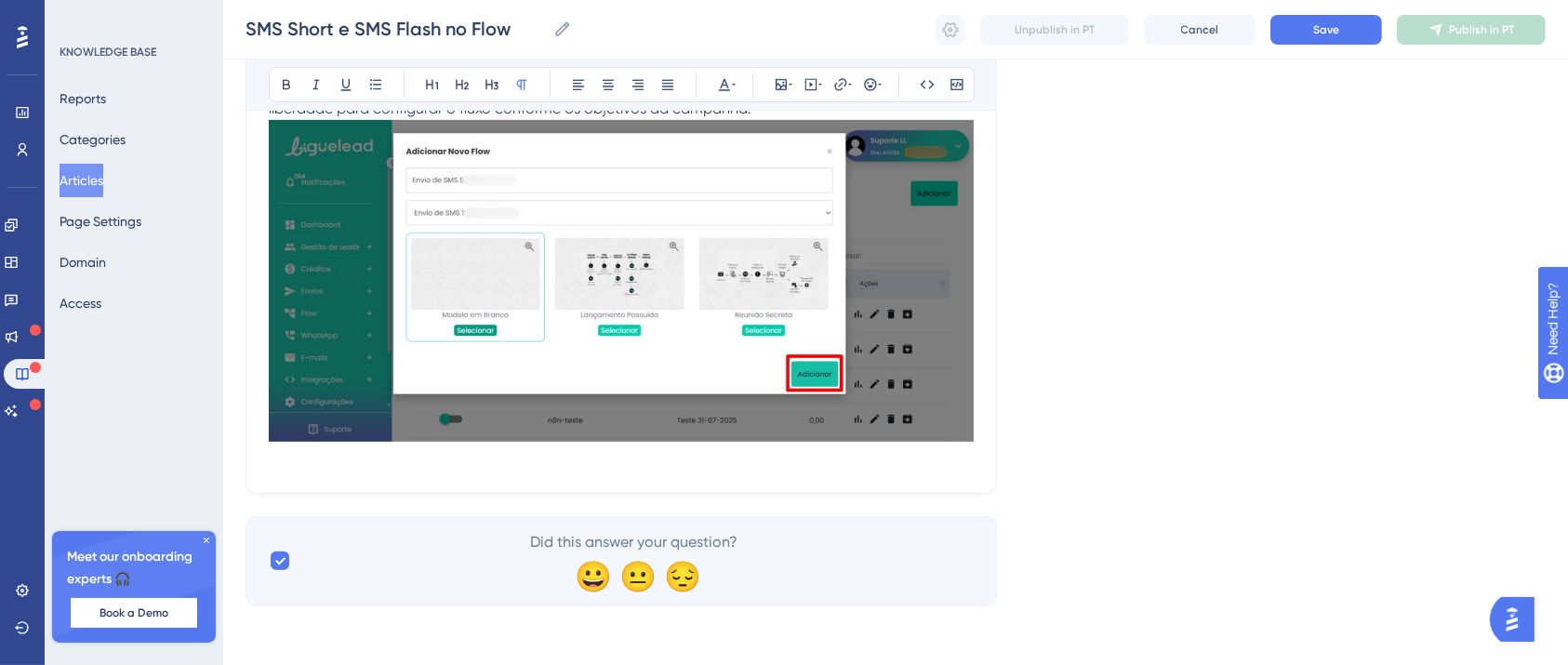
scroll to position [7695, 19]
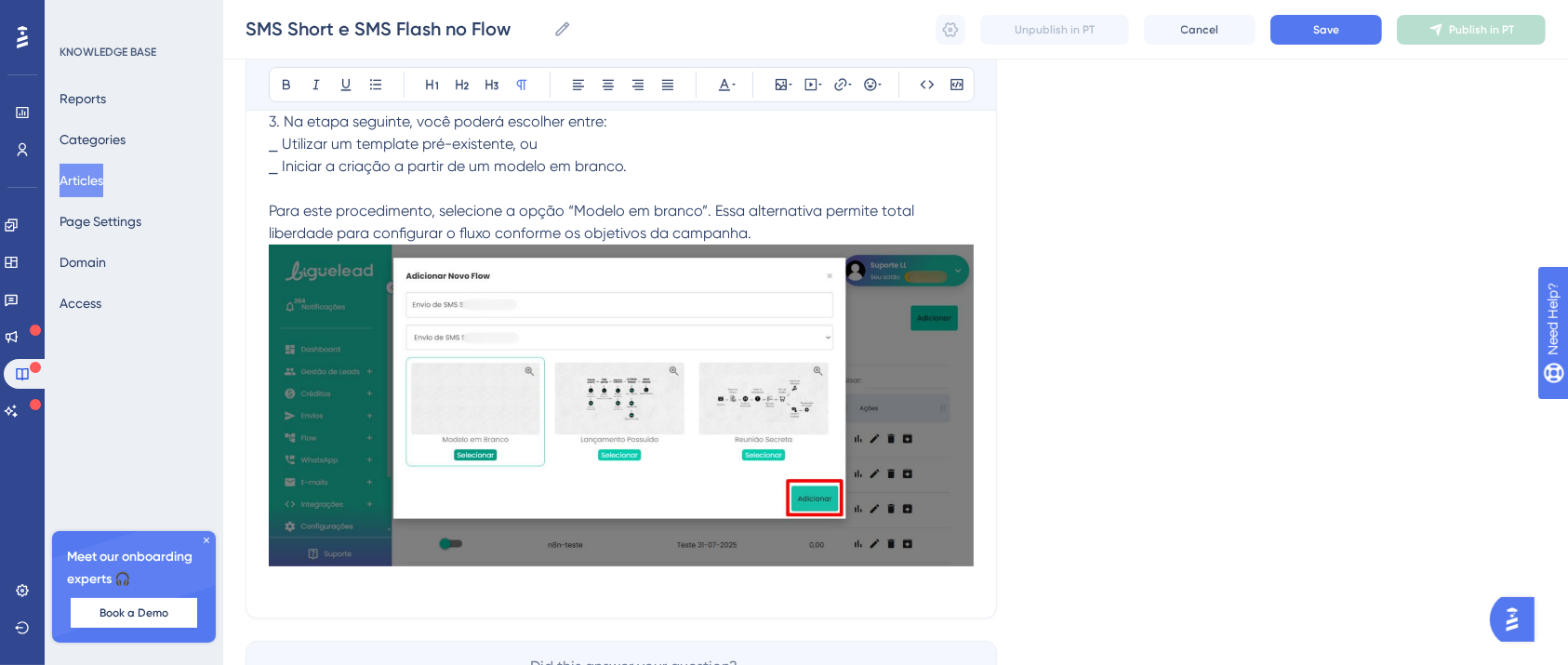
click at [938, 584] on p "Para este procedimento, selecione a opção “Modelo em branco”. Essa alternativa …" at bounding box center [621, 397] width 705 height 395
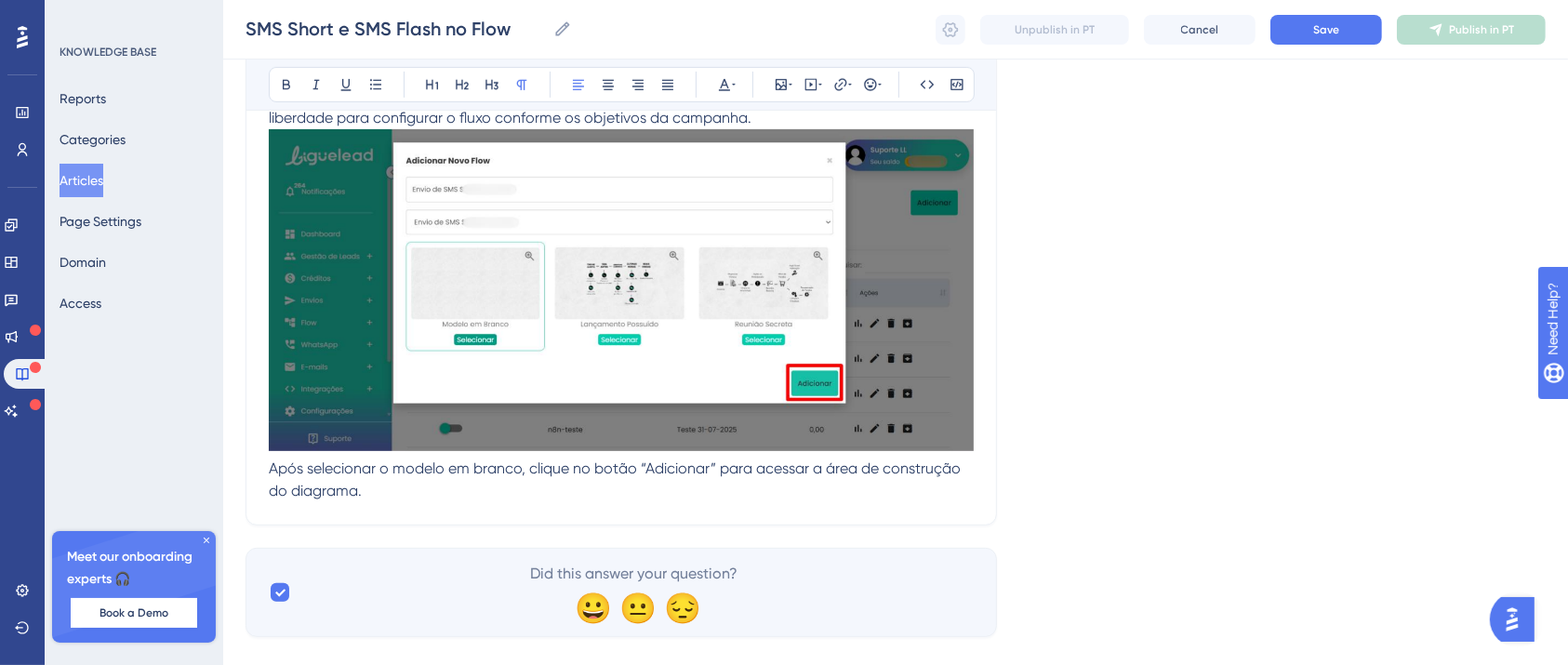
scroll to position [7820, 19]
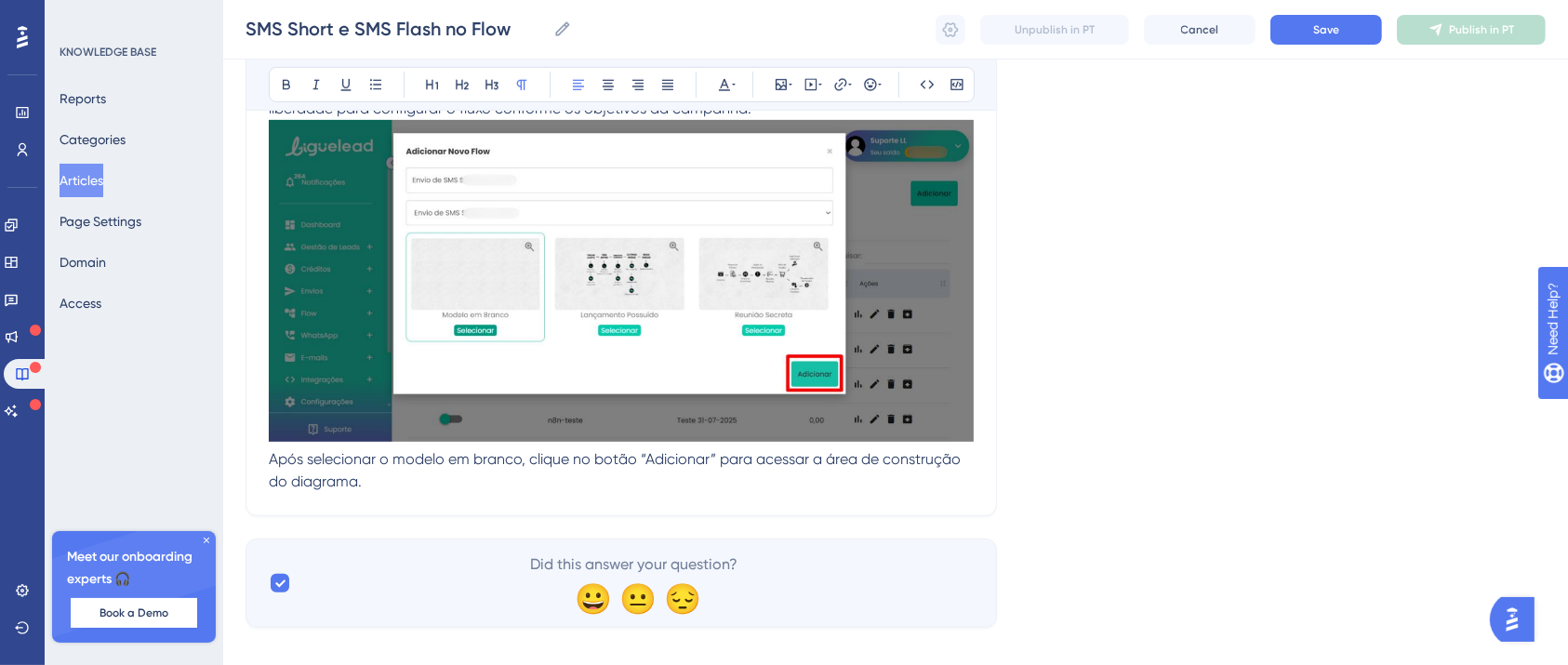
click at [383, 473] on p "Para este procedimento, selecione a opção “Modelo em branco”. Essa alternativa …" at bounding box center [621, 284] width 705 height 418
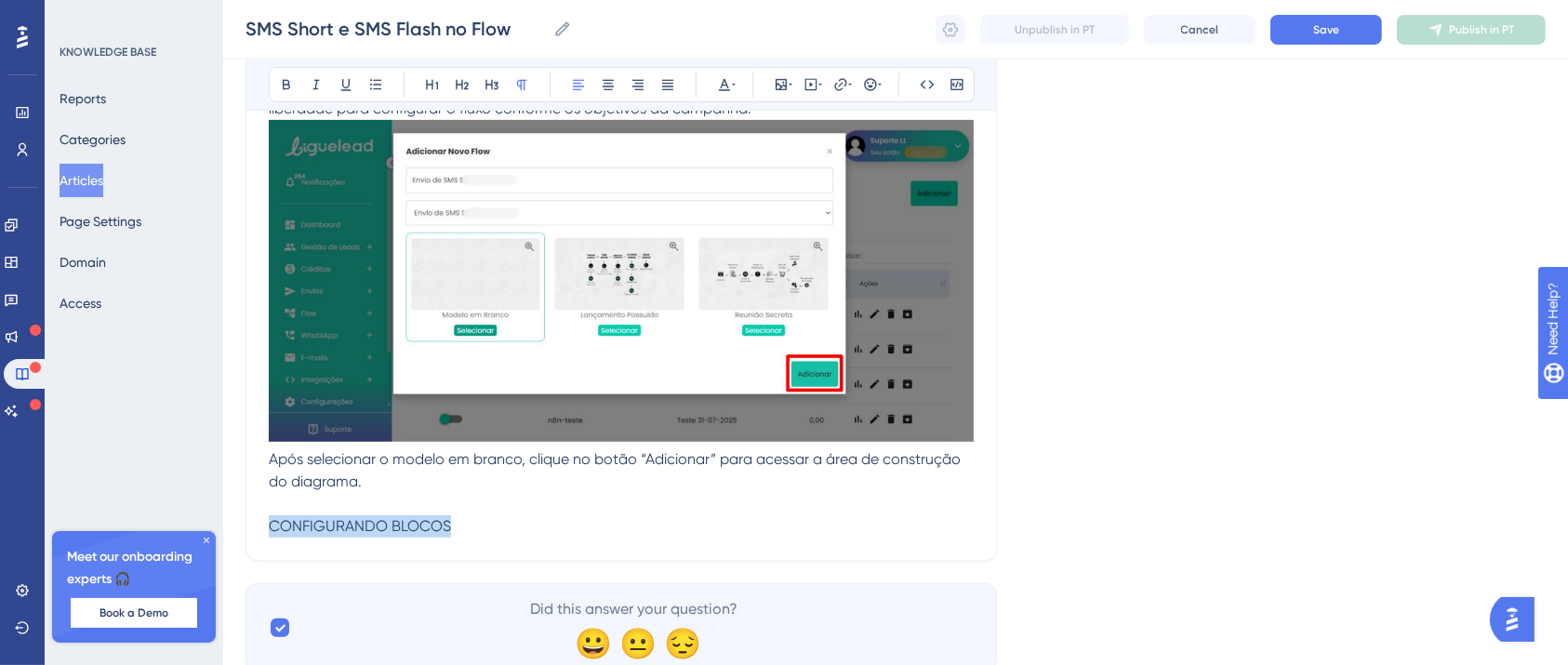
drag, startPoint x: 438, startPoint y: 530, endPoint x: 251, endPoint y: 532, distance: 187.0
click at [269, 532] on p "CONFIGURANDO BLOCOS" at bounding box center [621, 526] width 705 height 22
drag, startPoint x: 263, startPoint y: 83, endPoint x: 285, endPoint y: 123, distance: 45.7
click at [283, 83] on icon at bounding box center [286, 85] width 7 height 10
click at [465, 534] on p "CONFIGURANDO BLOCOS" at bounding box center [621, 526] width 705 height 22
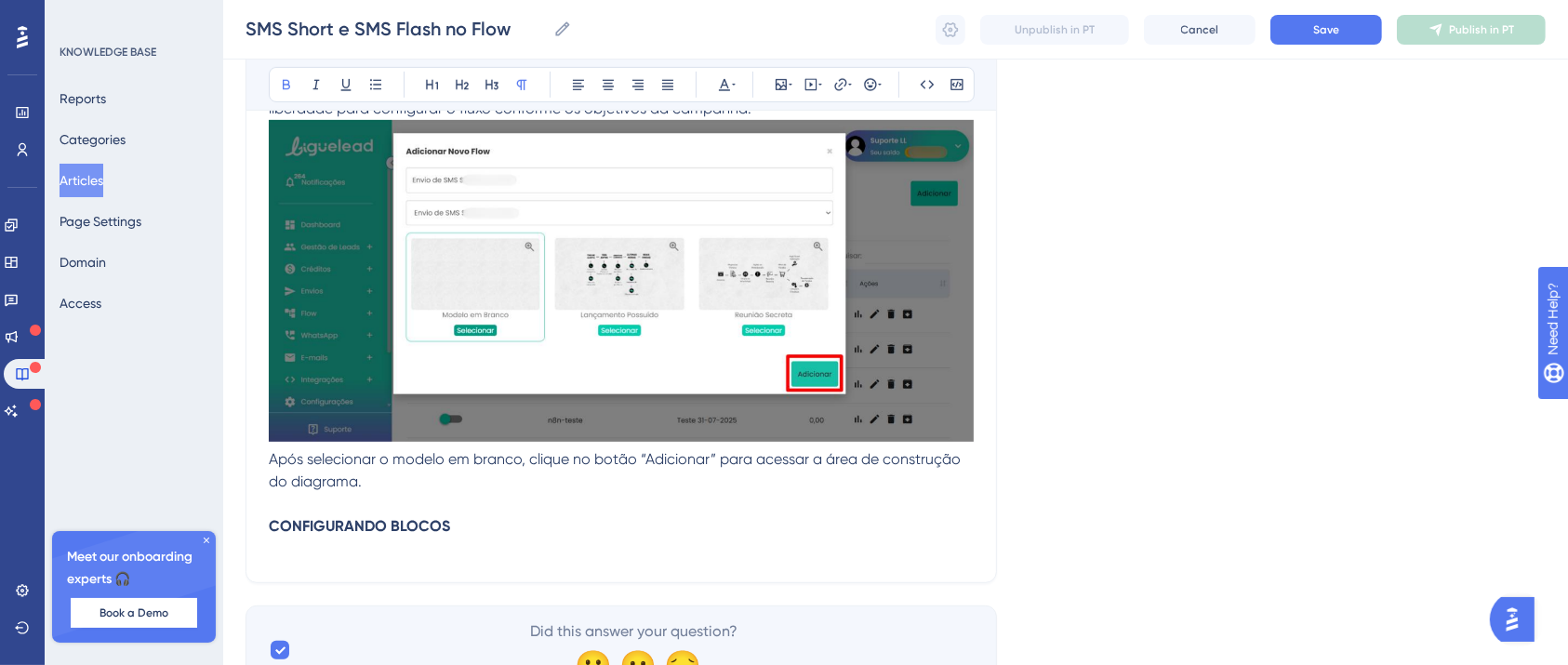
click at [357, 552] on p at bounding box center [621, 549] width 705 height 22
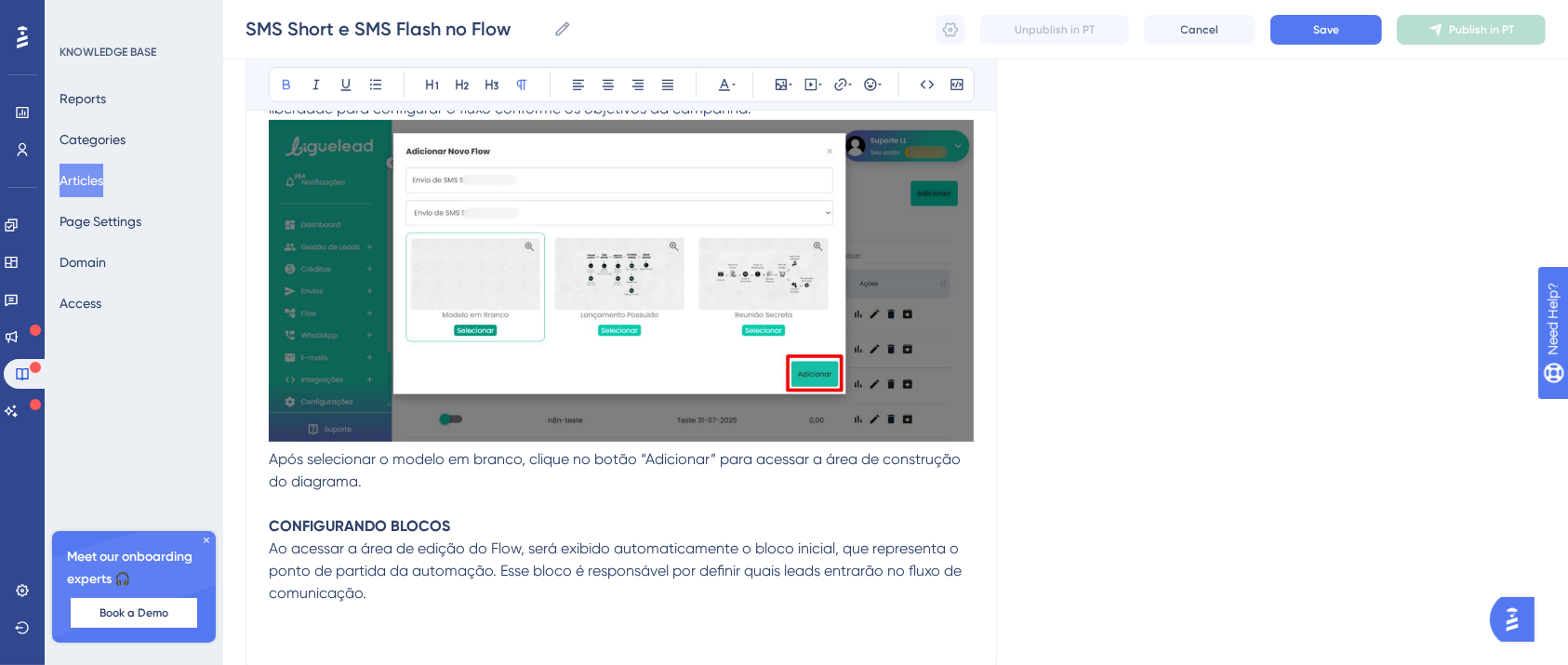
click at [269, 634] on p at bounding box center [621, 638] width 705 height 22
drag, startPoint x: 366, startPoint y: 642, endPoint x: 218, endPoint y: 643, distance: 148.0
click at [273, 95] on button at bounding box center [286, 84] width 26 height 26
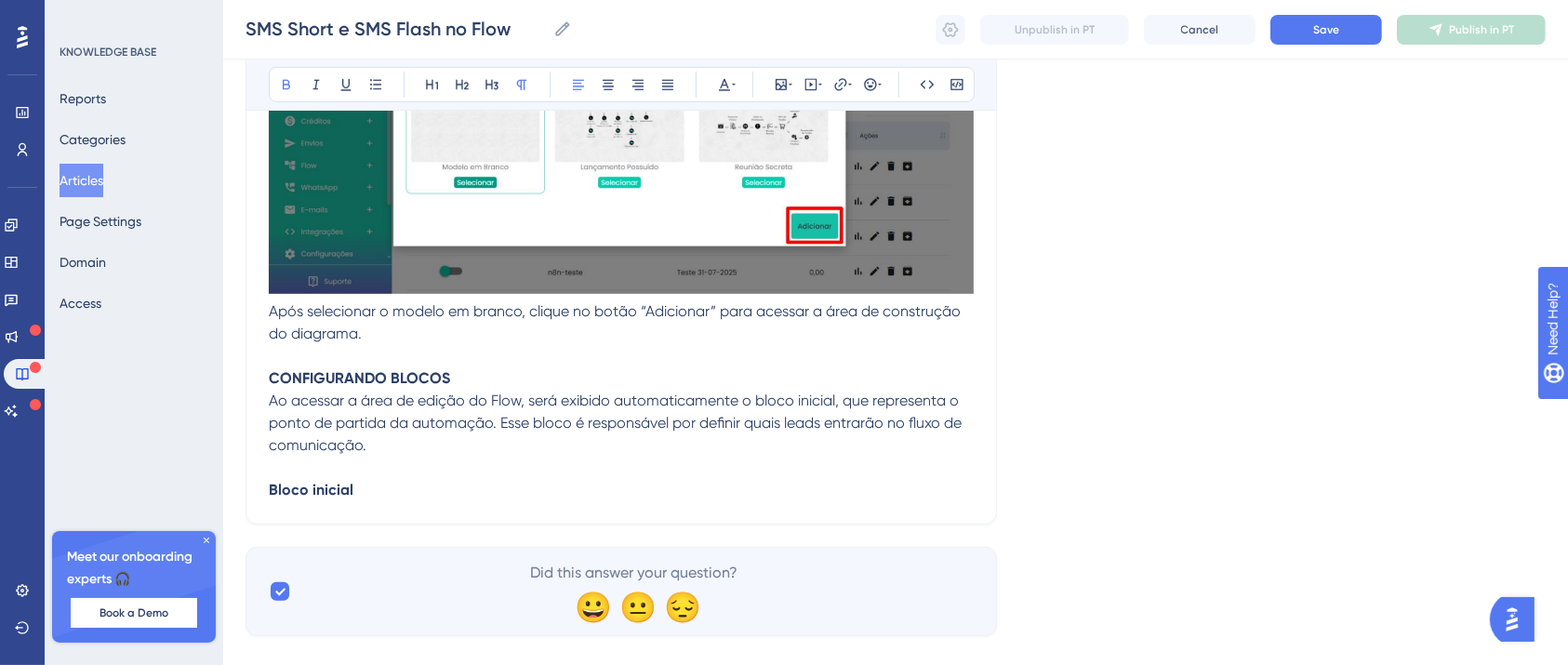
scroll to position [7999, 19]
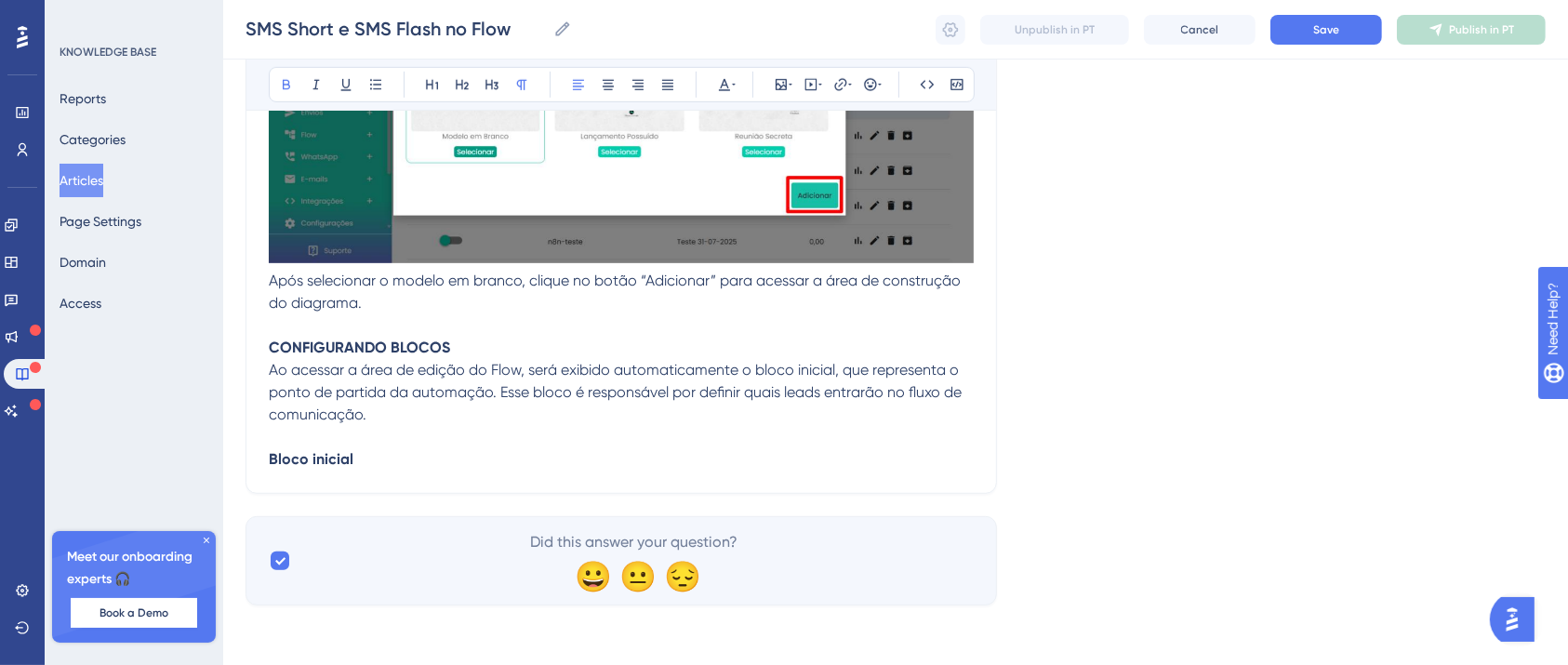
click at [409, 451] on p "Bloco inicial" at bounding box center [621, 460] width 705 height 22
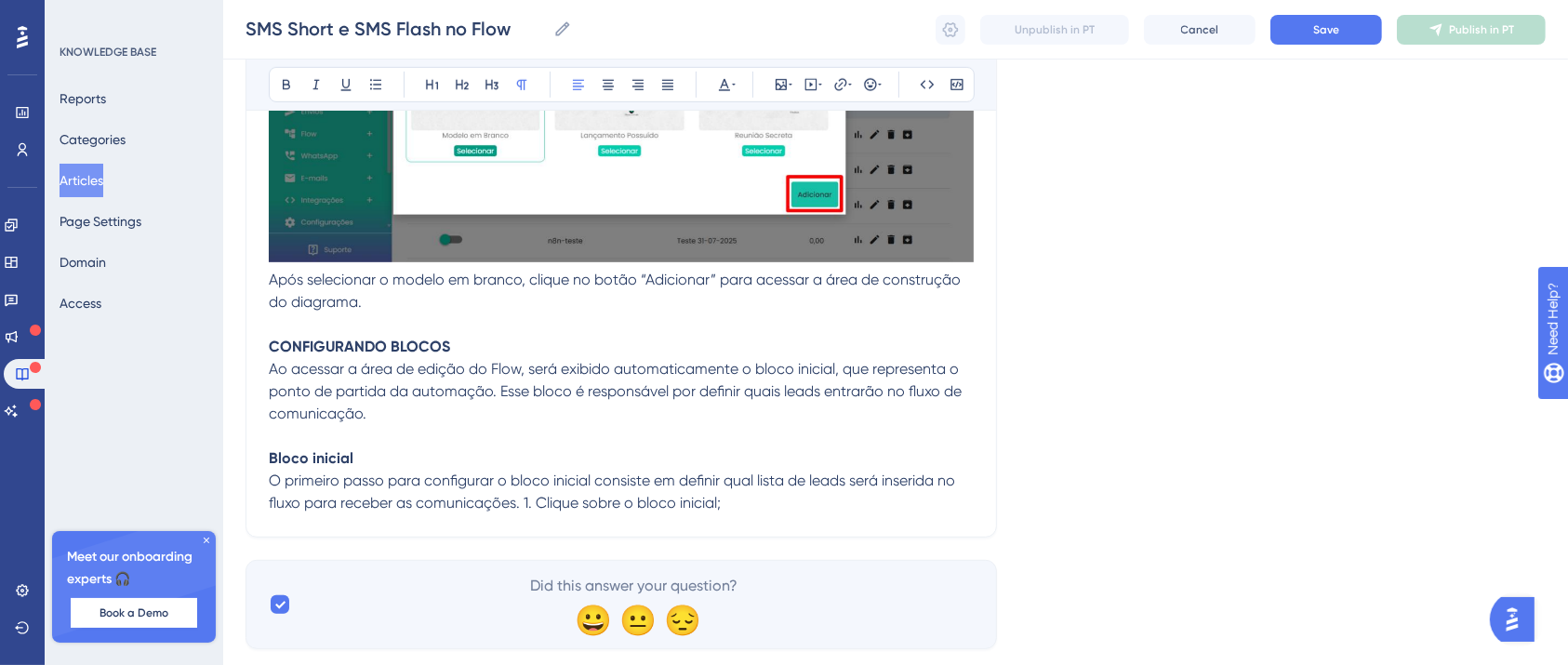
click at [502, 504] on span "O primeiro passo para configurar o bloco inicial consiste em definir qual lista…" at bounding box center [613, 491] width 690 height 40
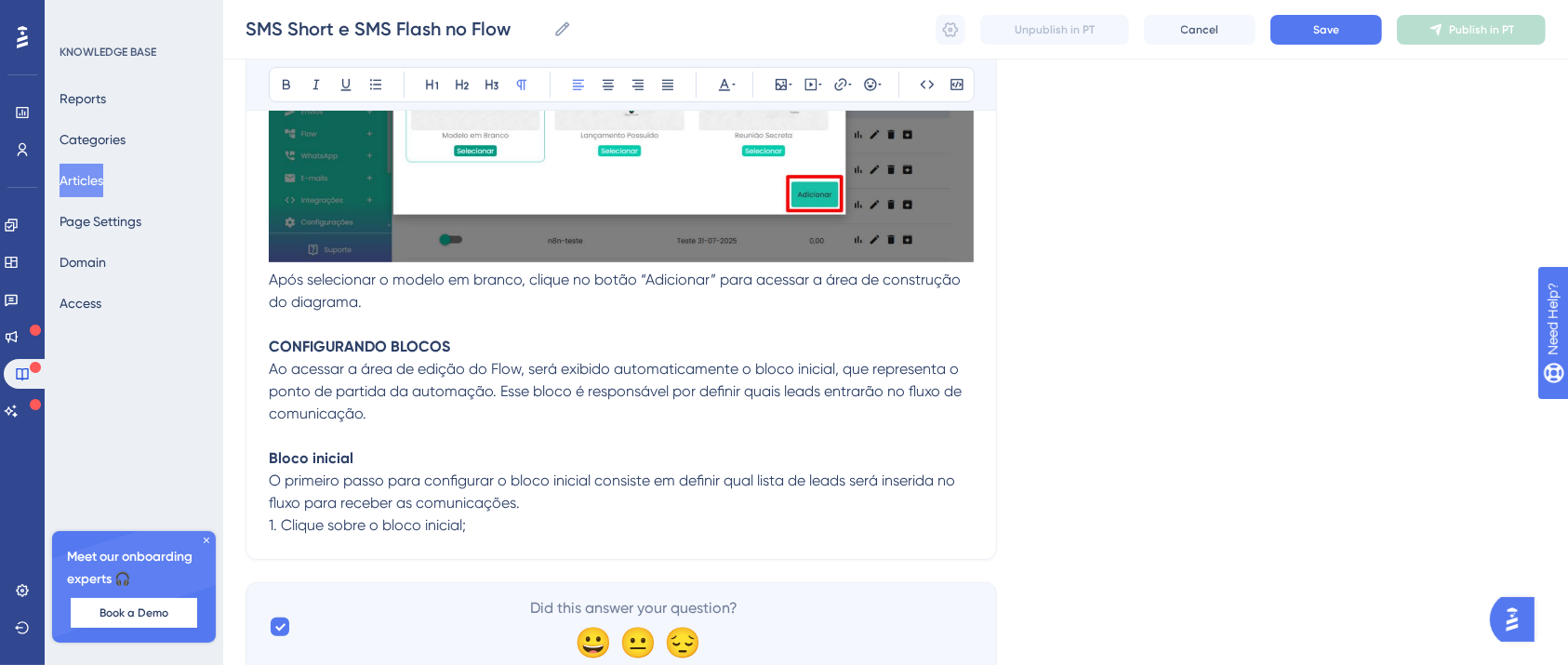
click at [508, 517] on p "1. Clique sobre o bloco inicial;" at bounding box center [621, 525] width 705 height 22
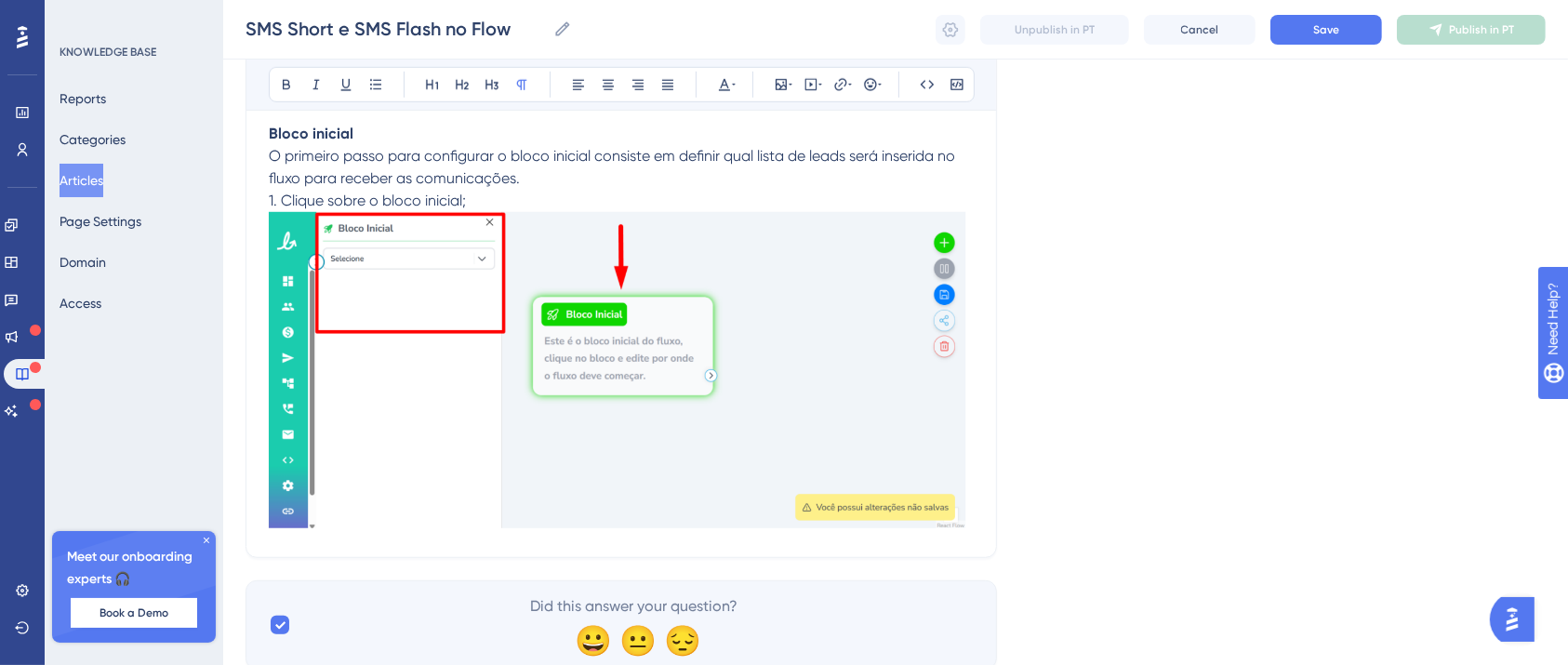
scroll to position [8371, 19]
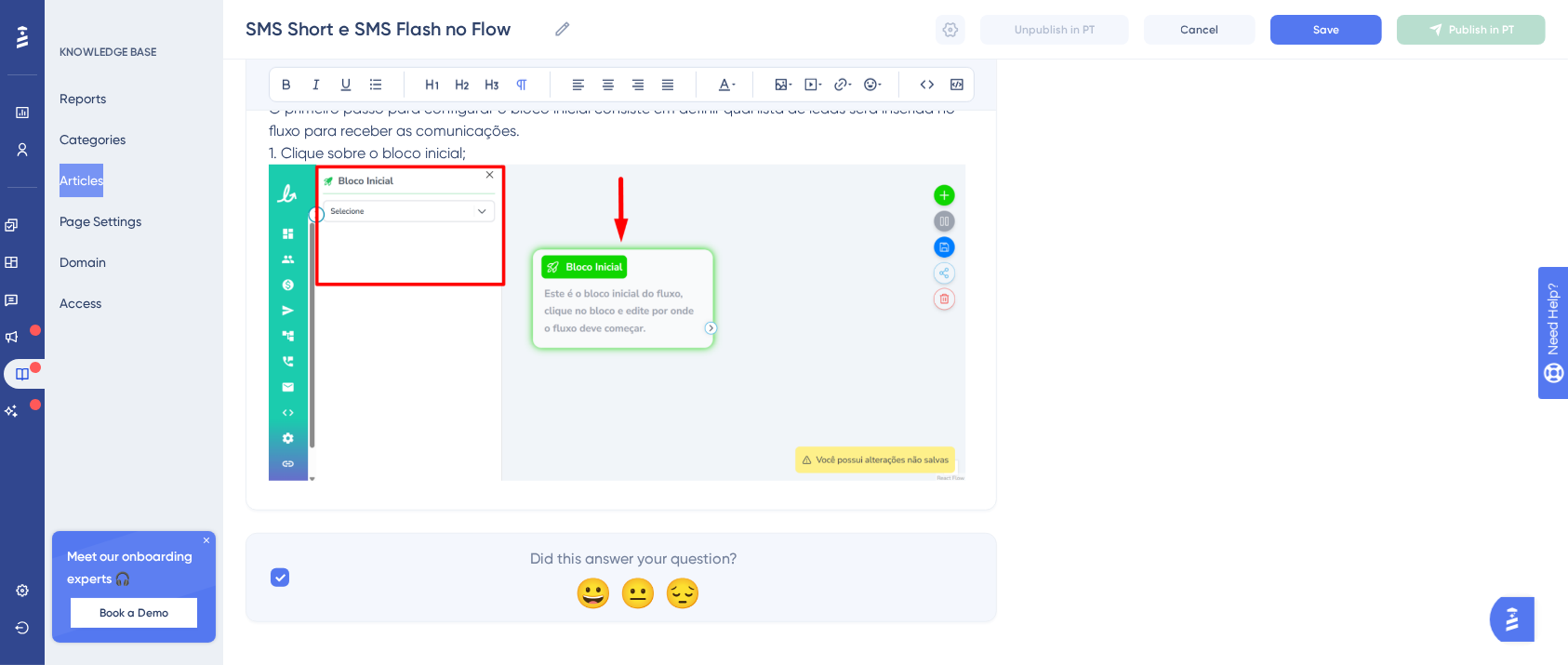
click at [465, 151] on p "1. Clique sobre o bloco inicial;" at bounding box center [621, 314] width 705 height 344
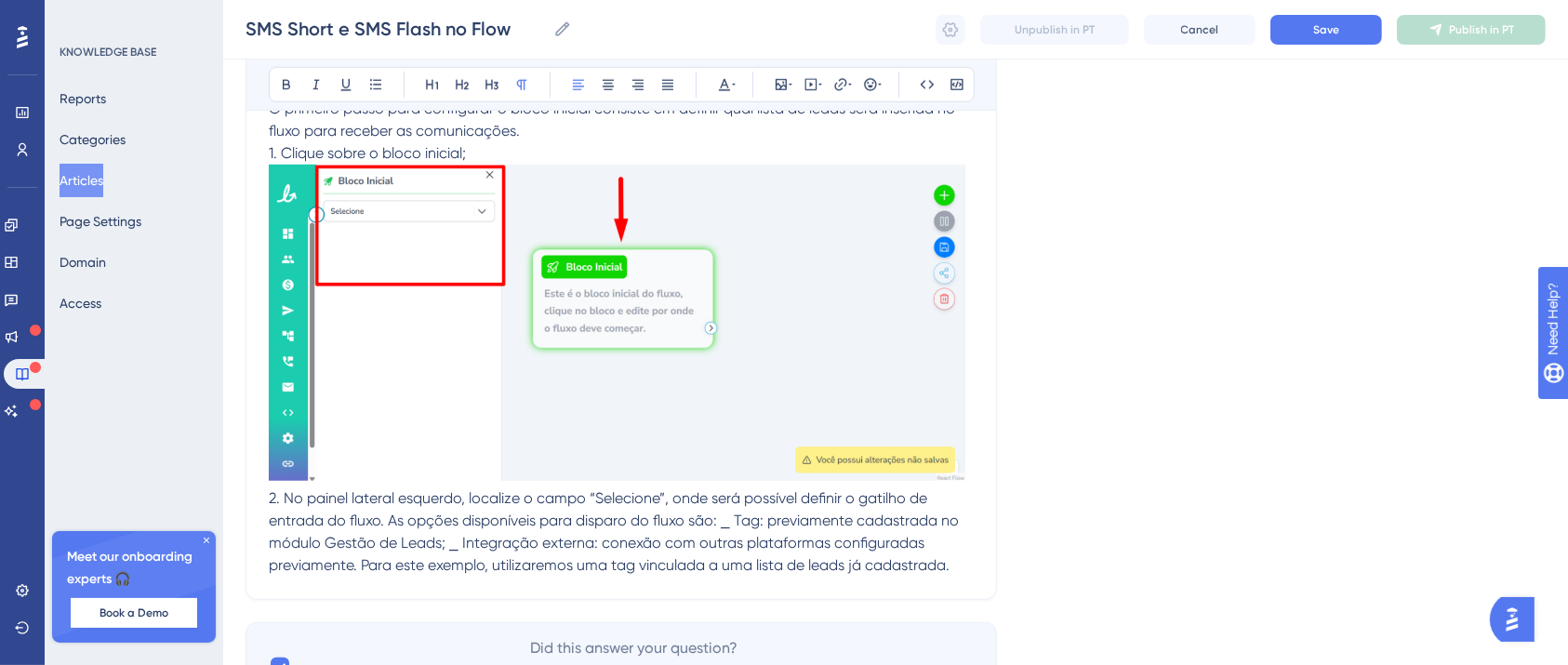
click at [699, 520] on span "2. No painel lateral esquerdo, localize o campo “Selecione”, onde será possível…" at bounding box center [615, 531] width 694 height 84
click at [702, 524] on span "2. No painel lateral esquerdo, localize o campo “Selecione”, onde será possível…" at bounding box center [615, 531] width 694 height 84
click at [372, 522] on span "2. No painel lateral esquerdo, localize o campo “Selecione”, onde será possível…" at bounding box center [615, 531] width 694 height 84
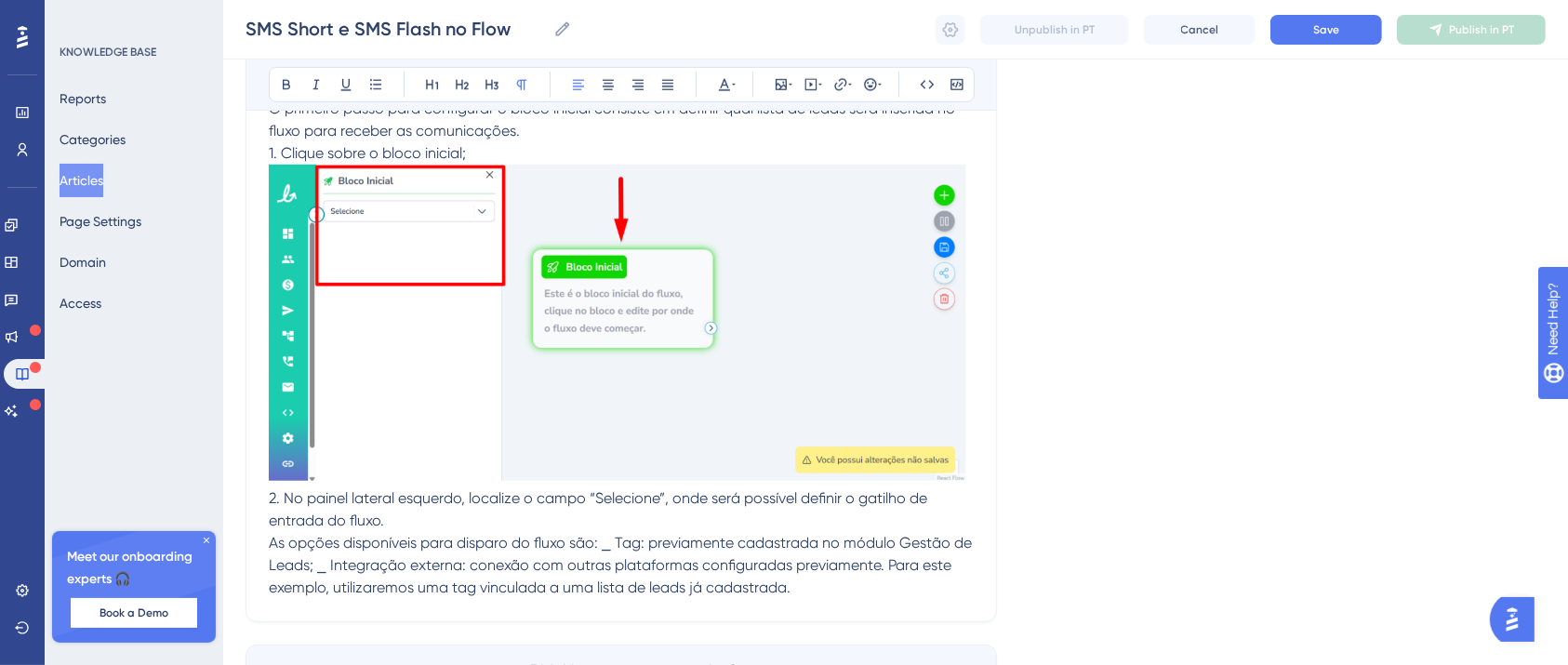
click at [584, 548] on span "As opções disponíveis para disparo do fluxo são: ⎯ Tag: previamente cadastrada …" at bounding box center [622, 565] width 707 height 63
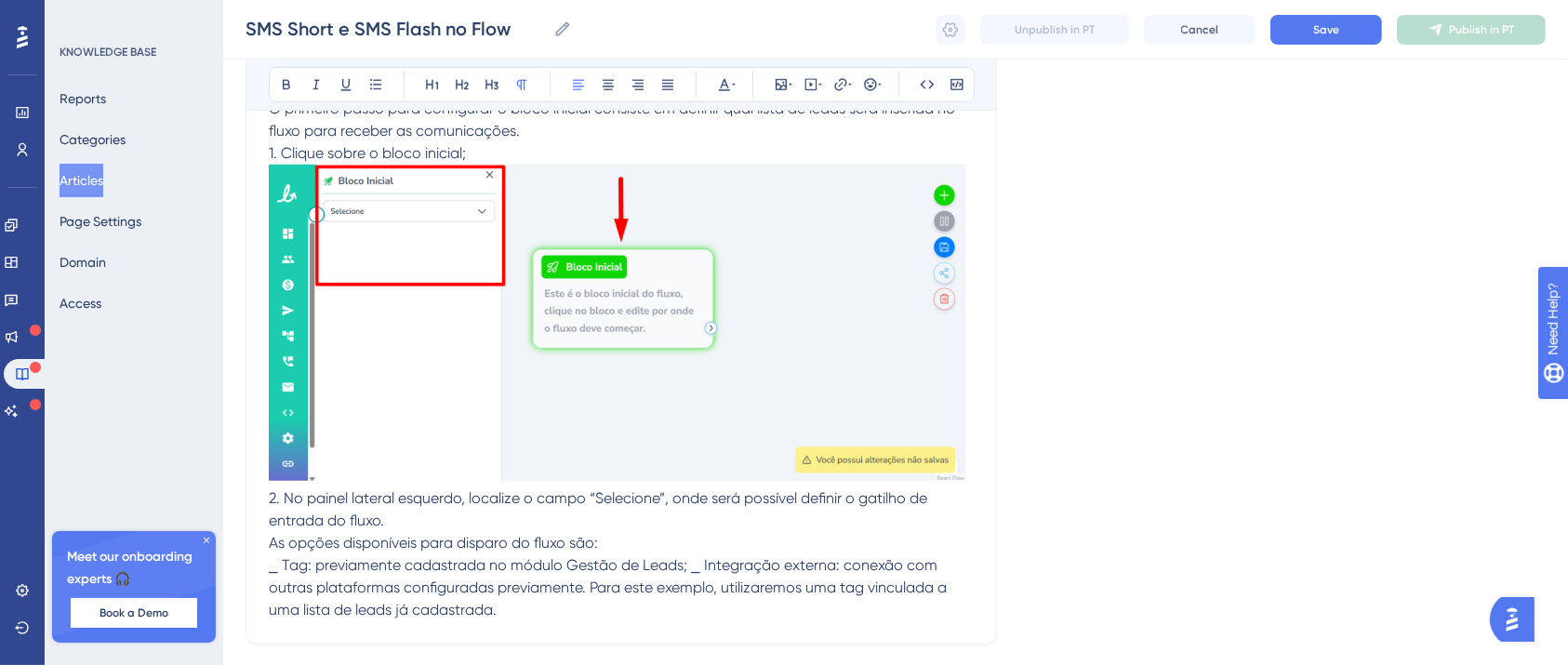
click at [670, 566] on span "⎯ Tag: previamente cadastrada no módulo Gestão de Leads; ⎯ Integração externa: …" at bounding box center [609, 587] width 682 height 63
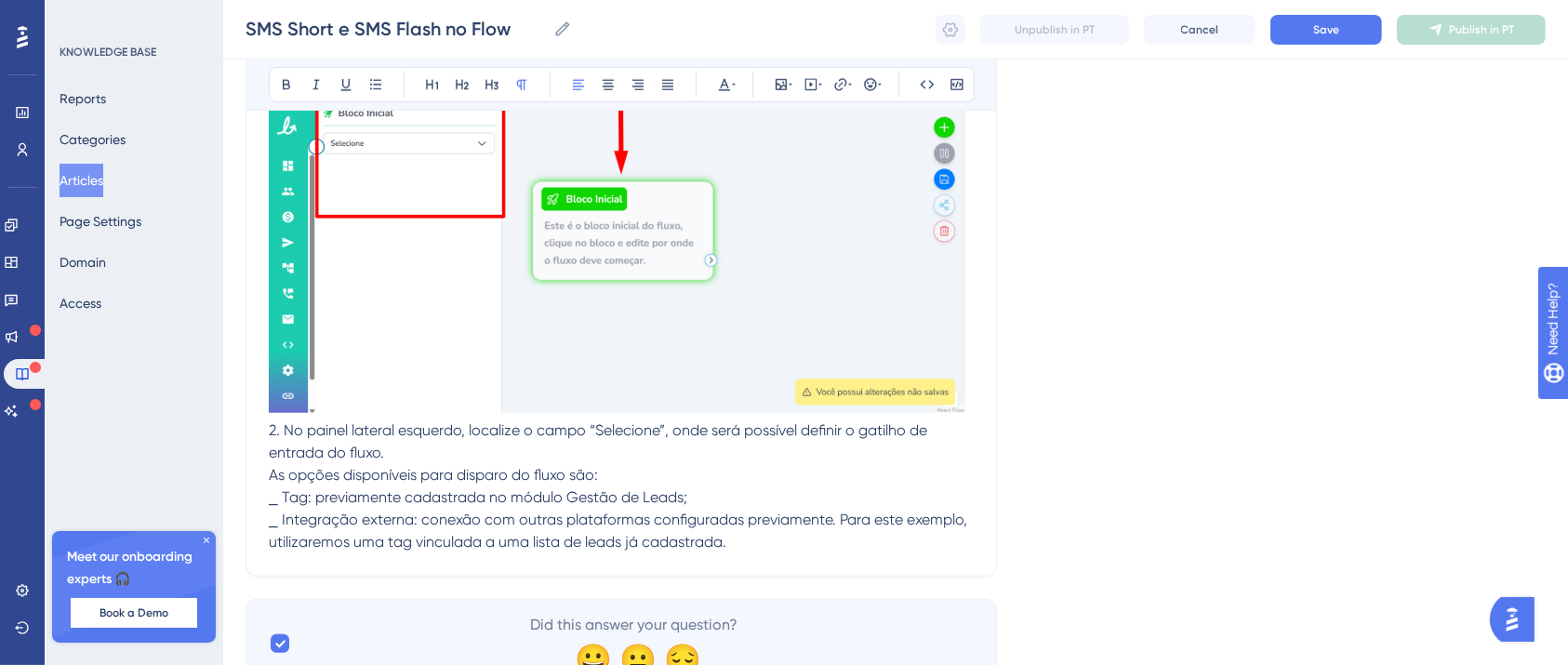
scroll to position [8496, 19]
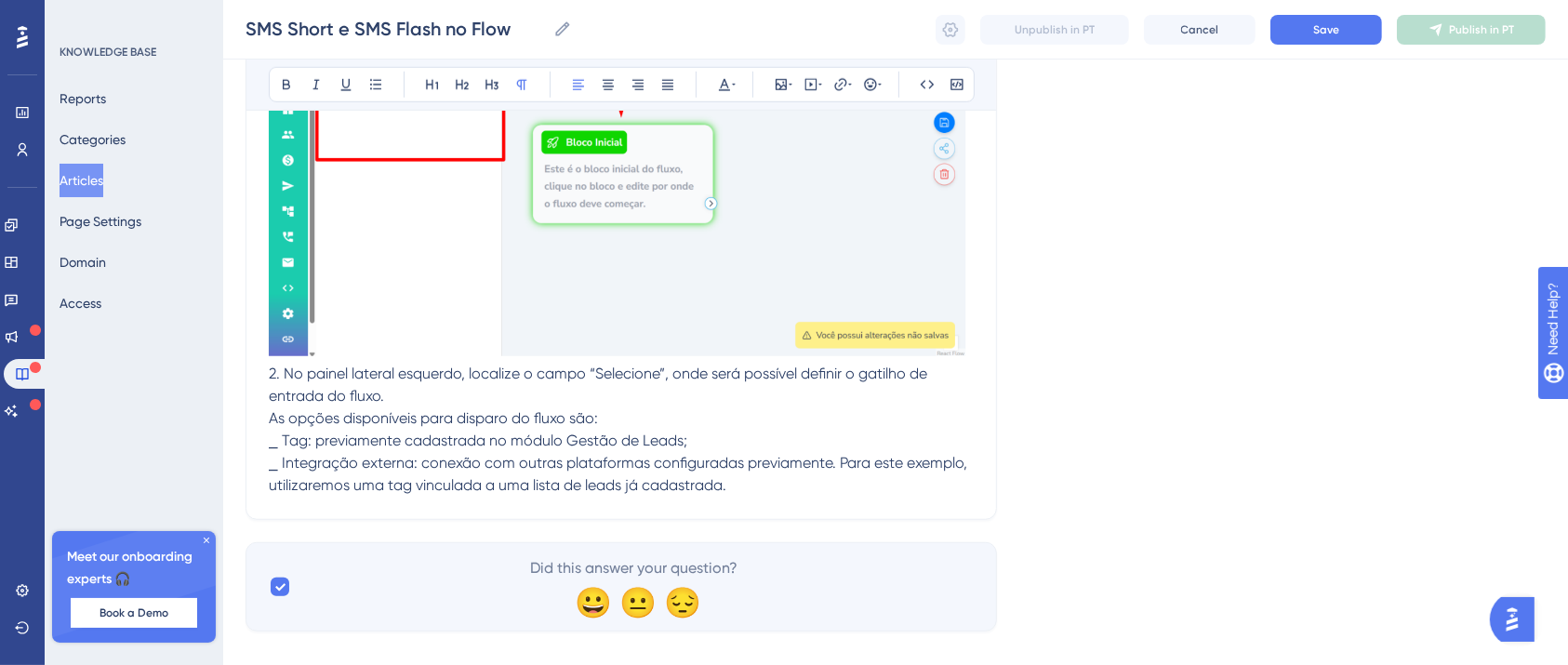
click at [751, 483] on p "⎯ Integração externa: conexão com outras plataformas configuradas previamente. …" at bounding box center [621, 473] width 705 height 45
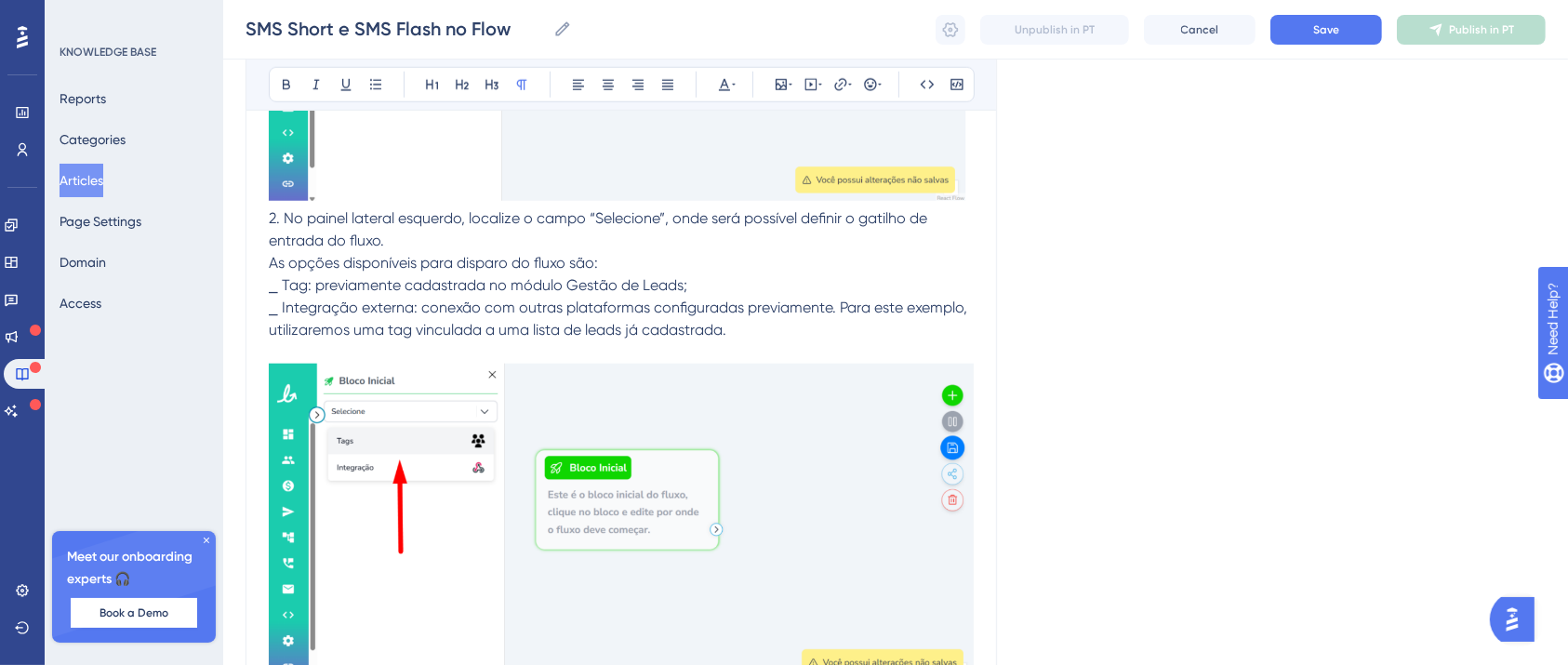
scroll to position [8868, 19]
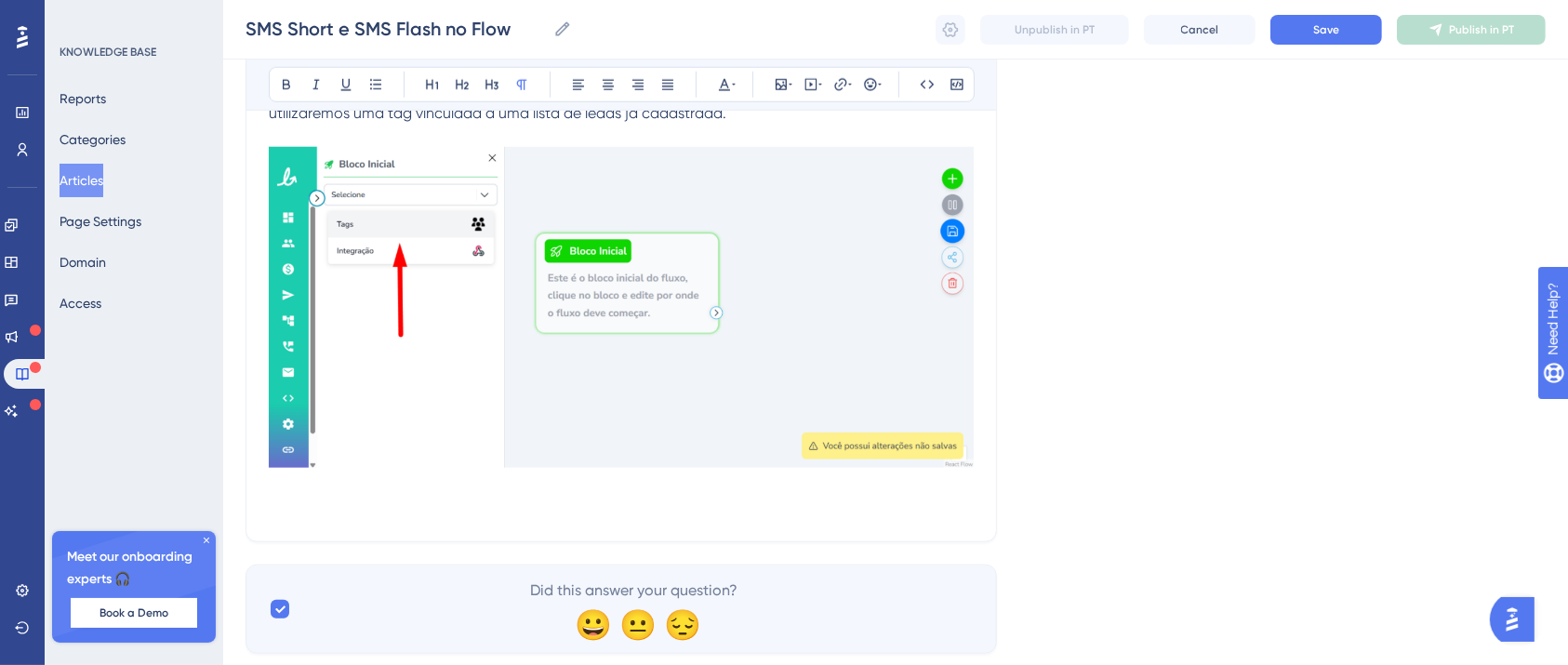
click at [436, 507] on p at bounding box center [621, 507] width 705 height 22
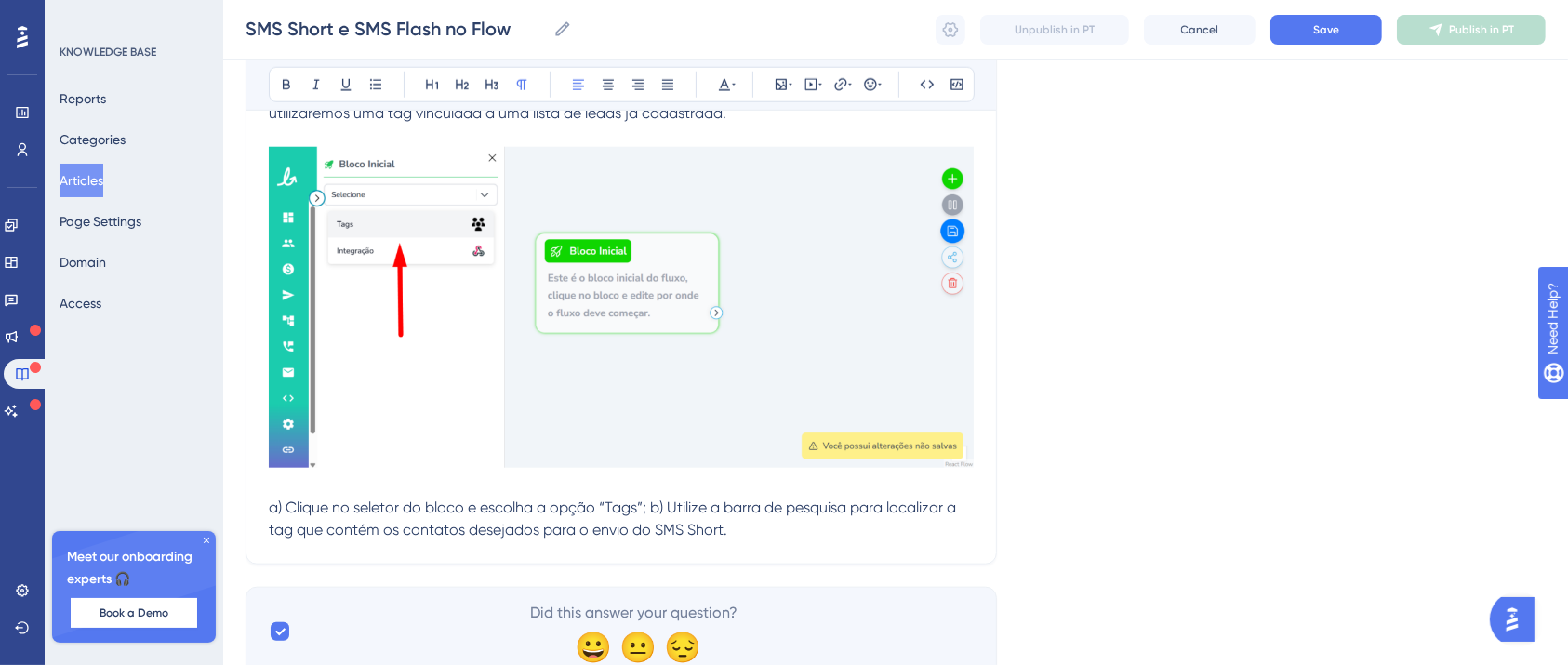
click at [631, 509] on span "a) Clique no seletor do bloco e escolha a opção “Tags”; b) Utilize a barra de p…" at bounding box center [614, 518] width 691 height 40
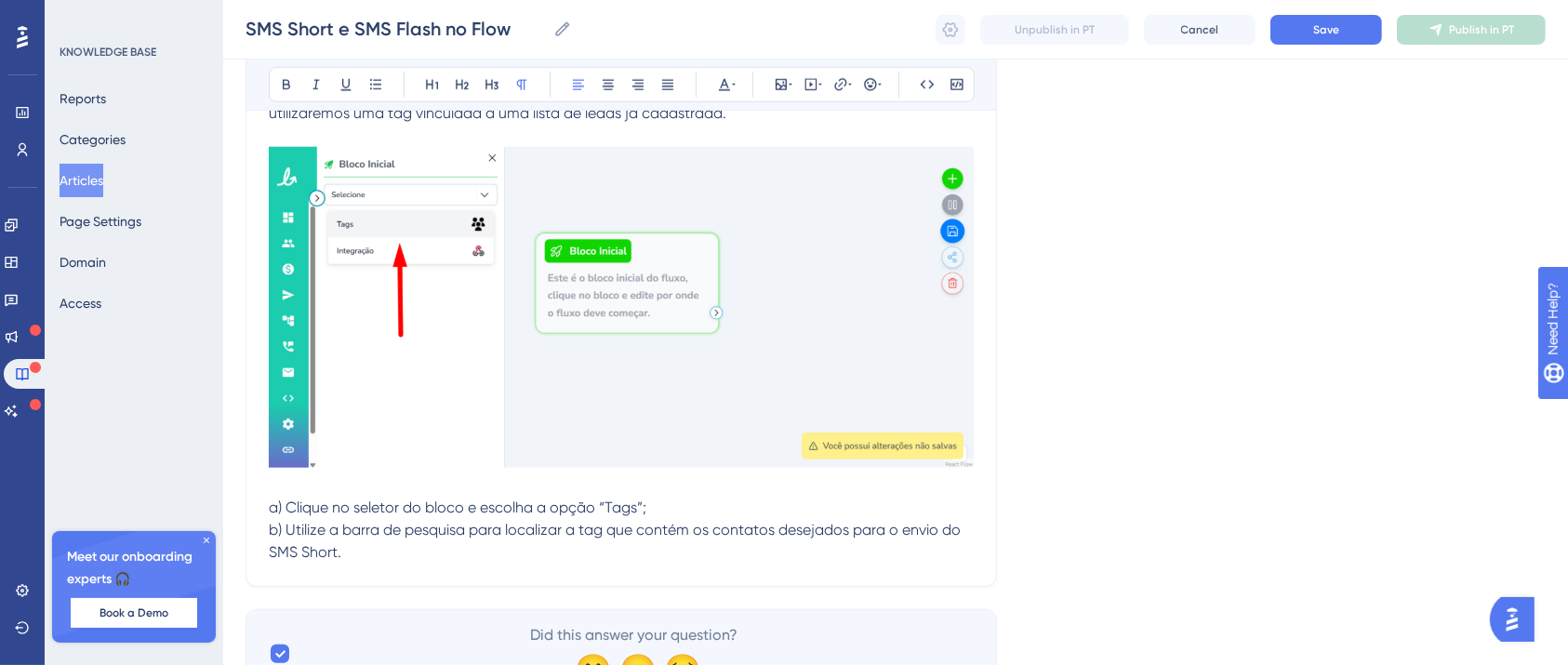
click at [736, 538] on span "b) Utilize a barra de pesquisa para localizar a tag que contém os contatos dese…" at bounding box center [616, 541] width 696 height 40
click at [725, 557] on p "b) Utilize a barra de pesquisa para localizar a tag que contém os contatos dese…" at bounding box center [621, 541] width 705 height 45
click at [296, 581] on p at bounding box center [621, 575] width 705 height 22
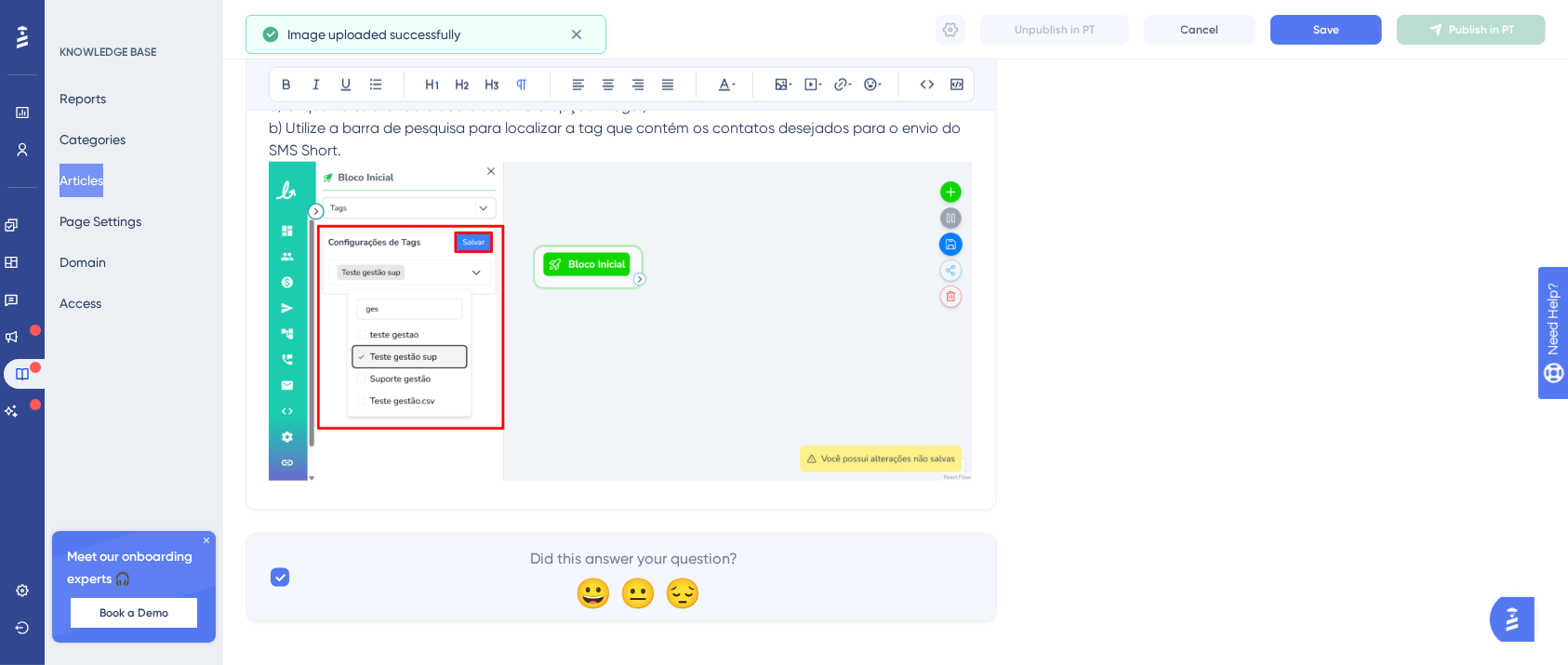
scroll to position [9285, 19]
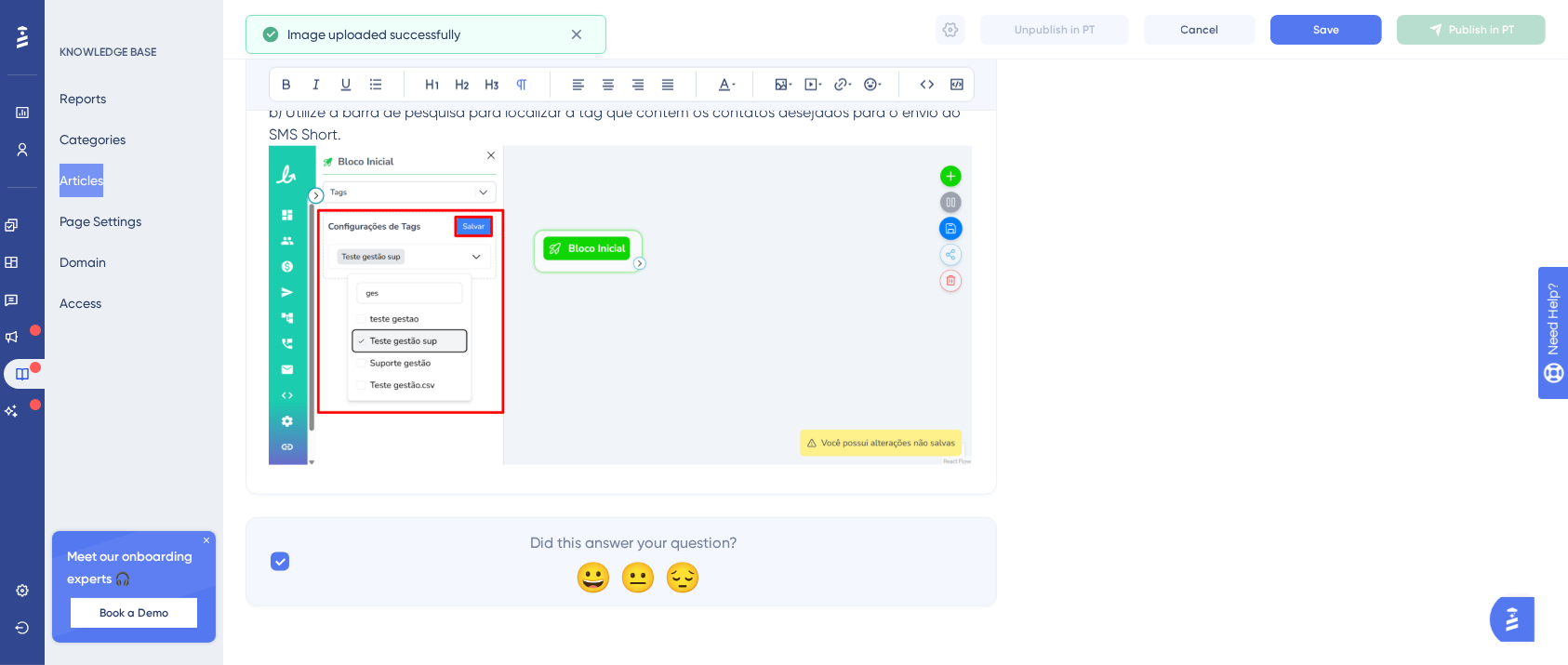
click at [933, 452] on img at bounding box center [621, 305] width 705 height 319
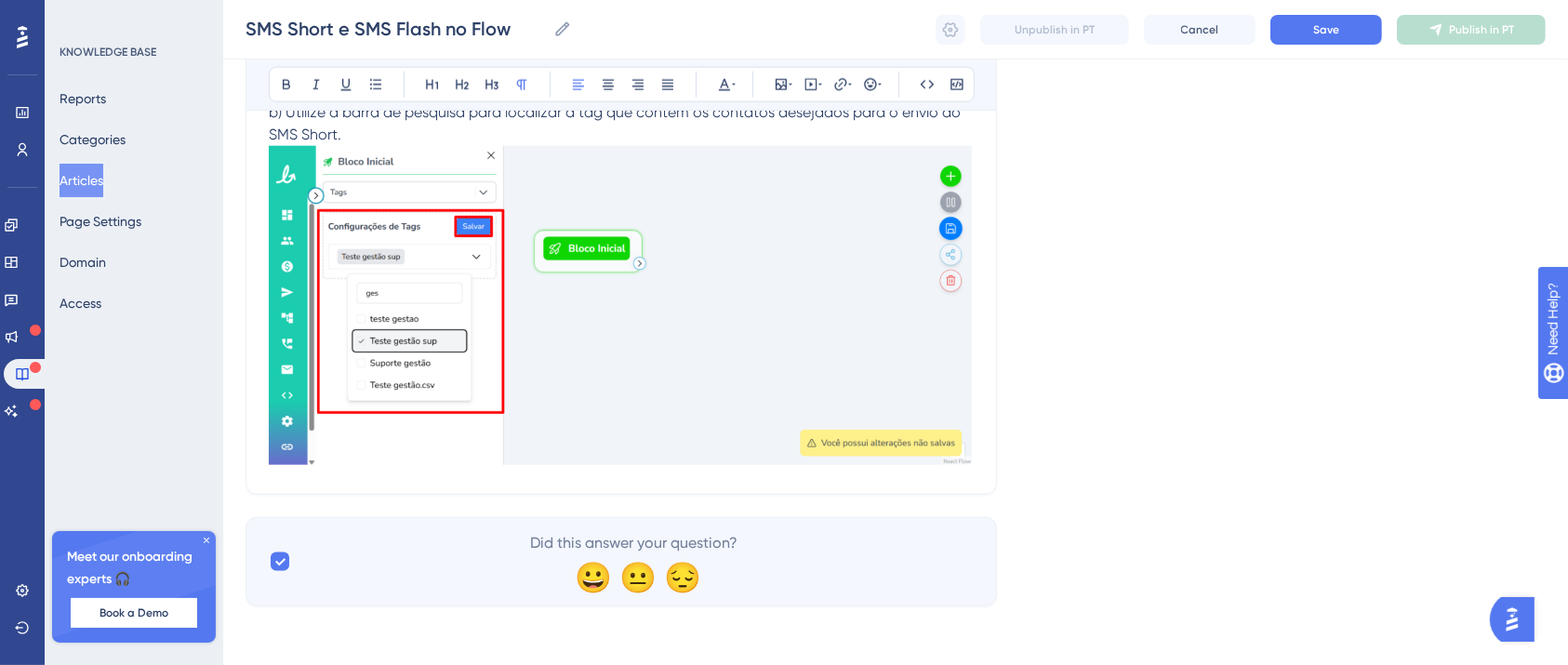
click at [577, 136] on p "b) Utilize a barra de pesquisa para localizar a tag que contém os contatos dese…" at bounding box center [621, 123] width 705 height 45
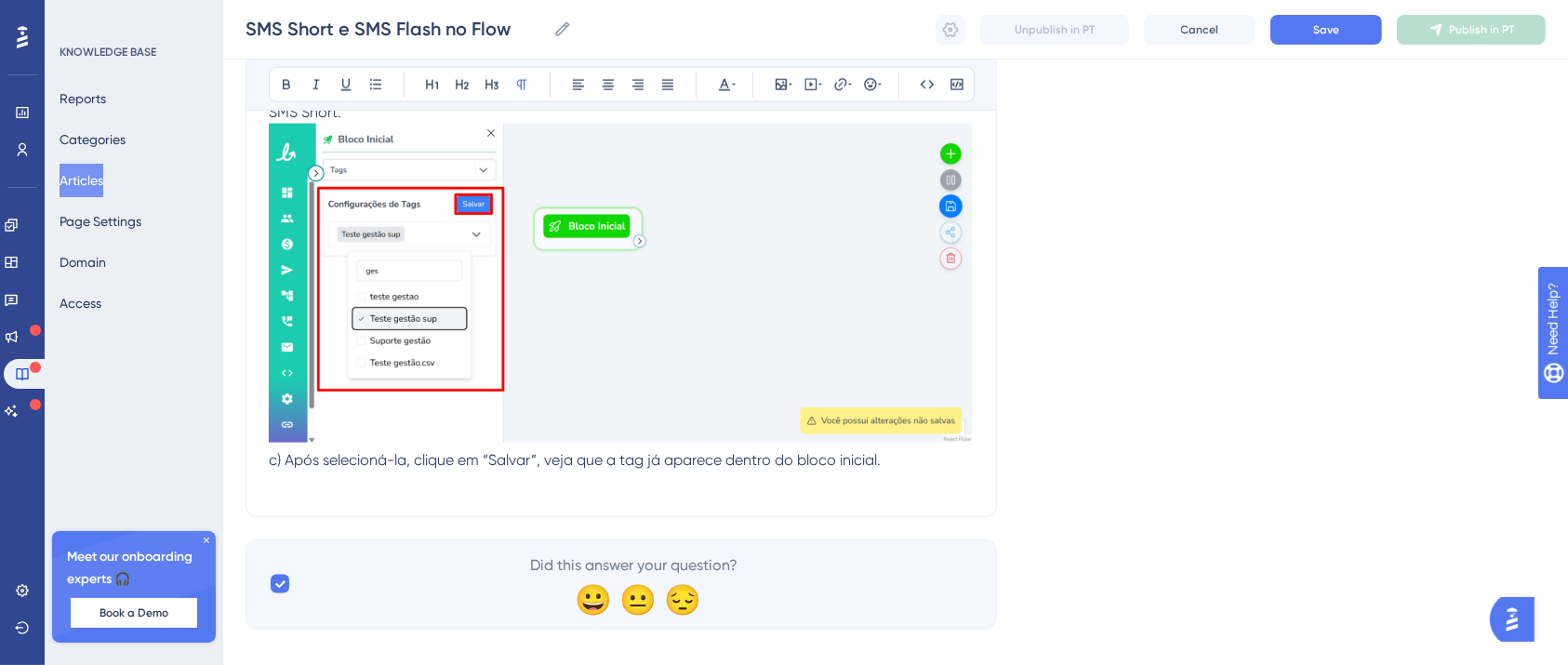
scroll to position [9330, 19]
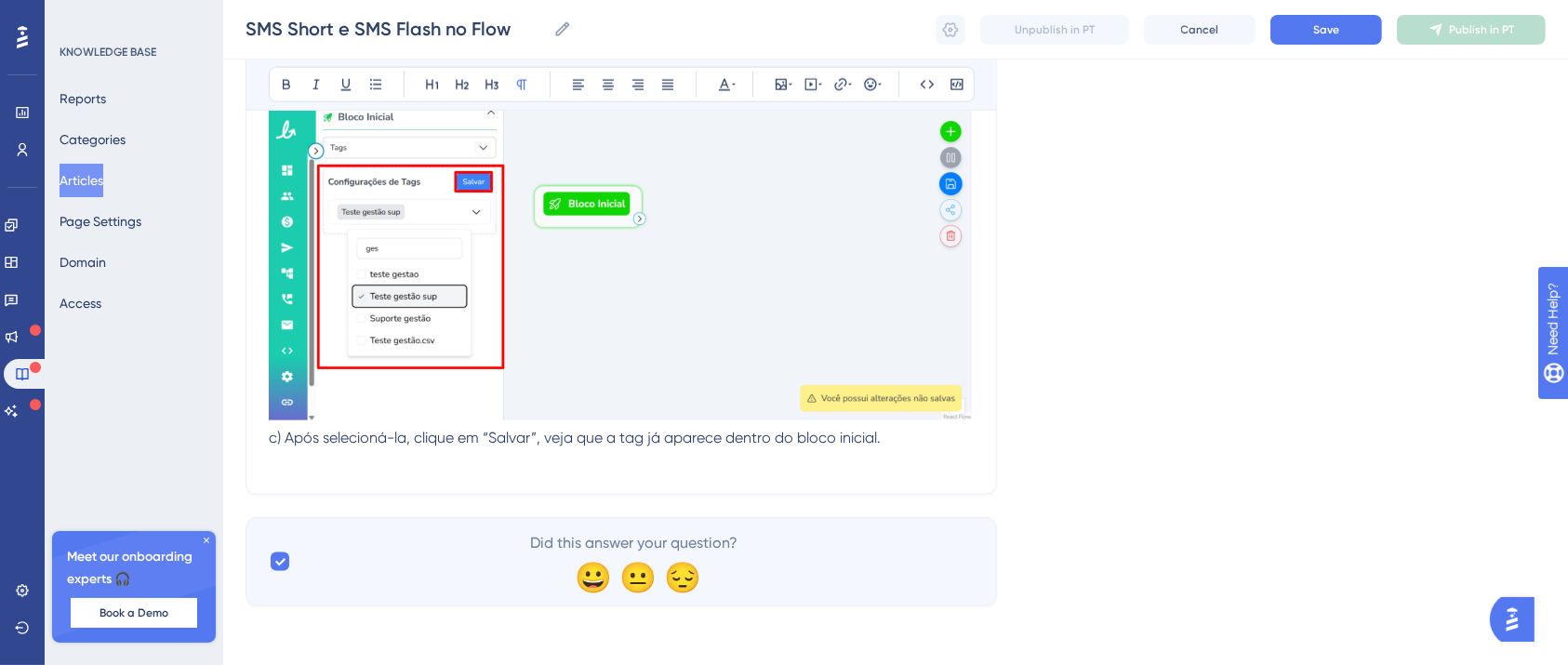
click at [304, 458] on p at bounding box center [621, 461] width 705 height 22
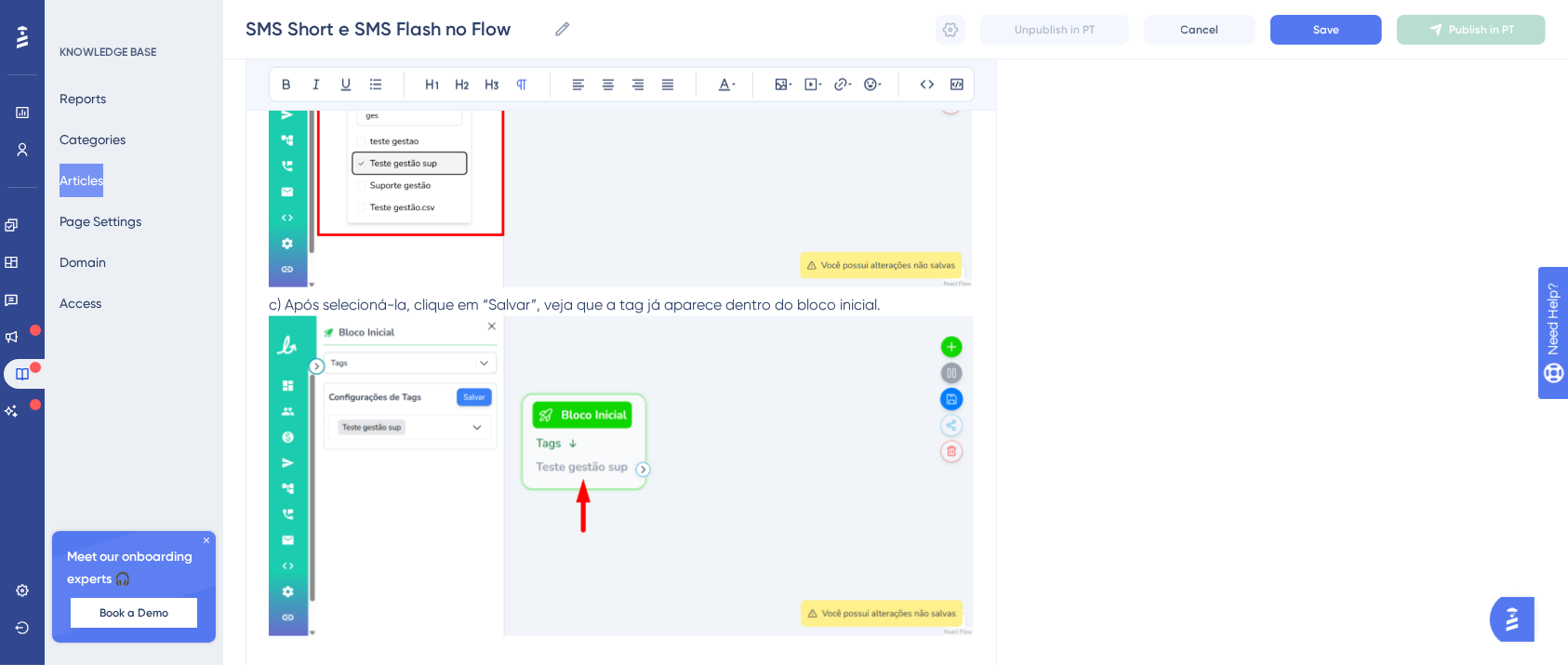
scroll to position [9679, 19]
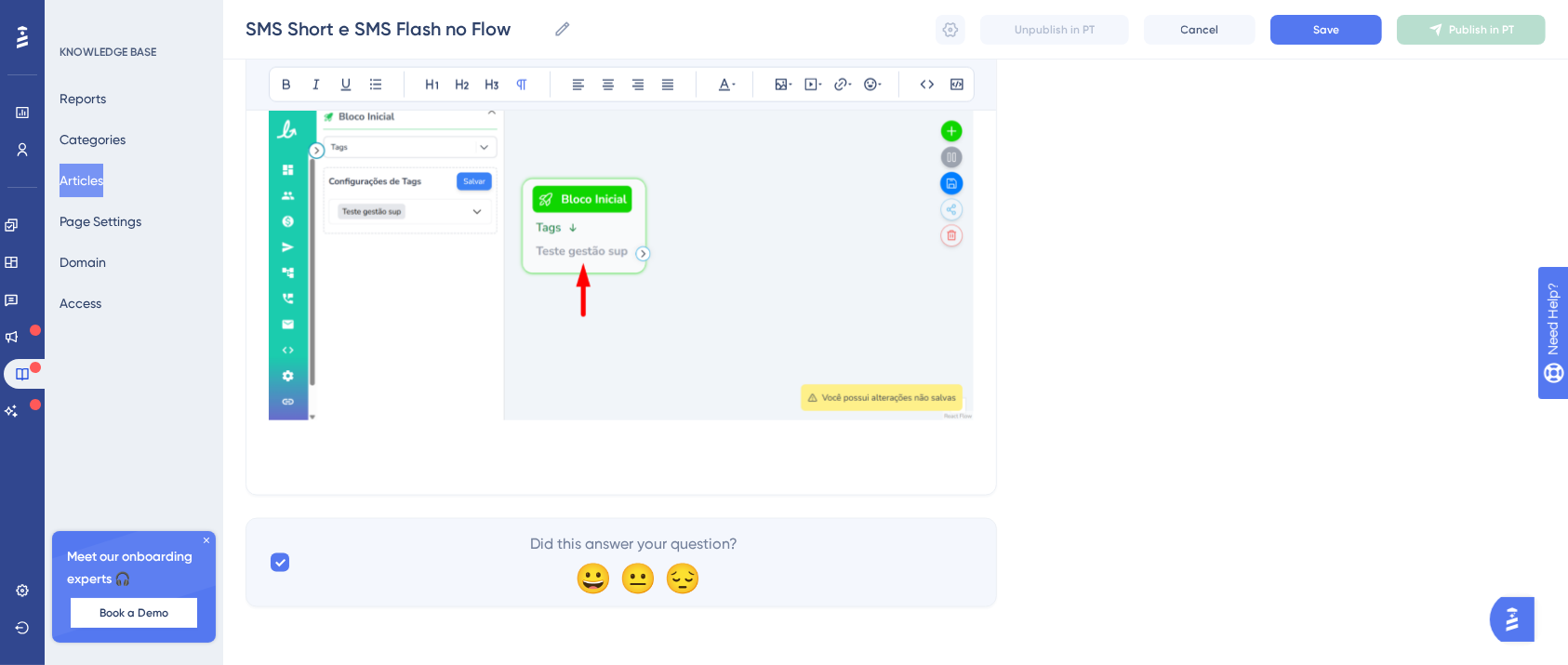
click at [333, 452] on p at bounding box center [621, 462] width 705 height 22
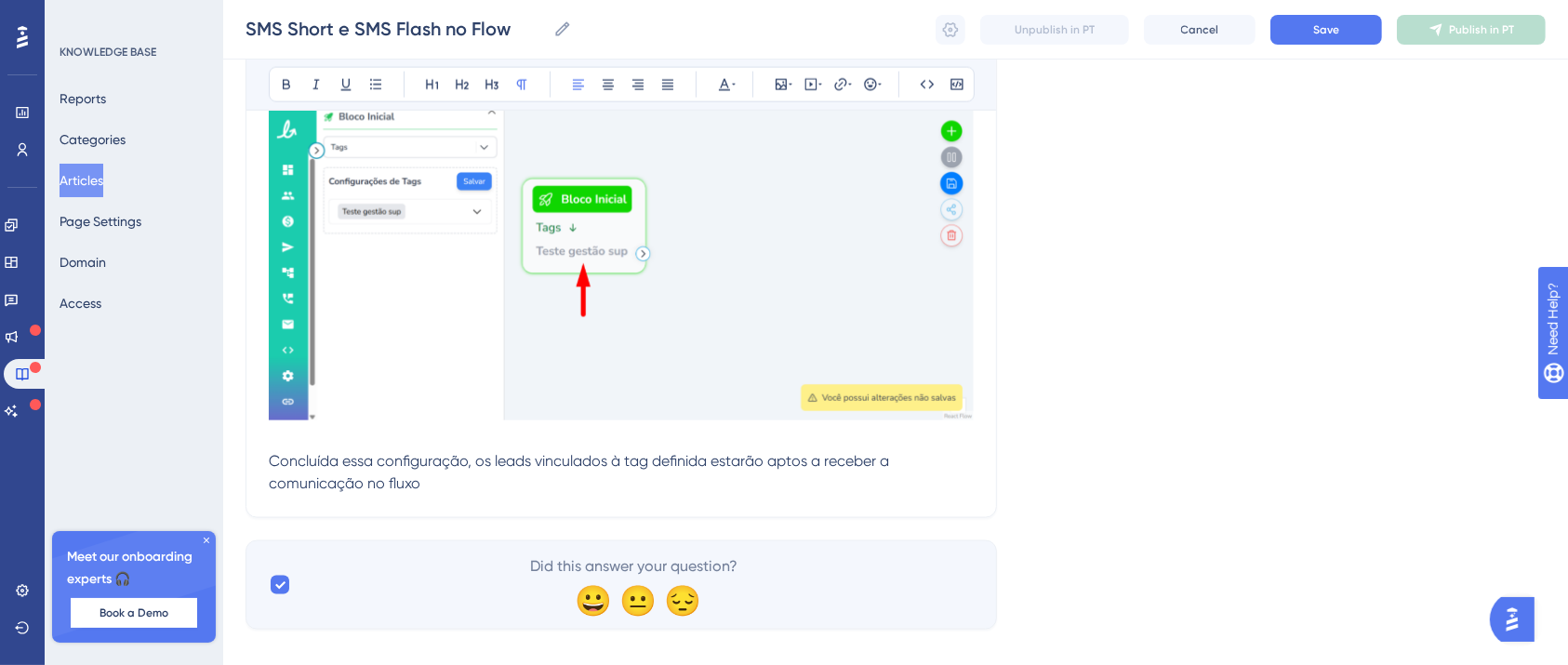
click at [473, 486] on p "Concluída essa configuração, os leads vinculados à tag definida estarão aptos a…" at bounding box center [621, 472] width 705 height 45
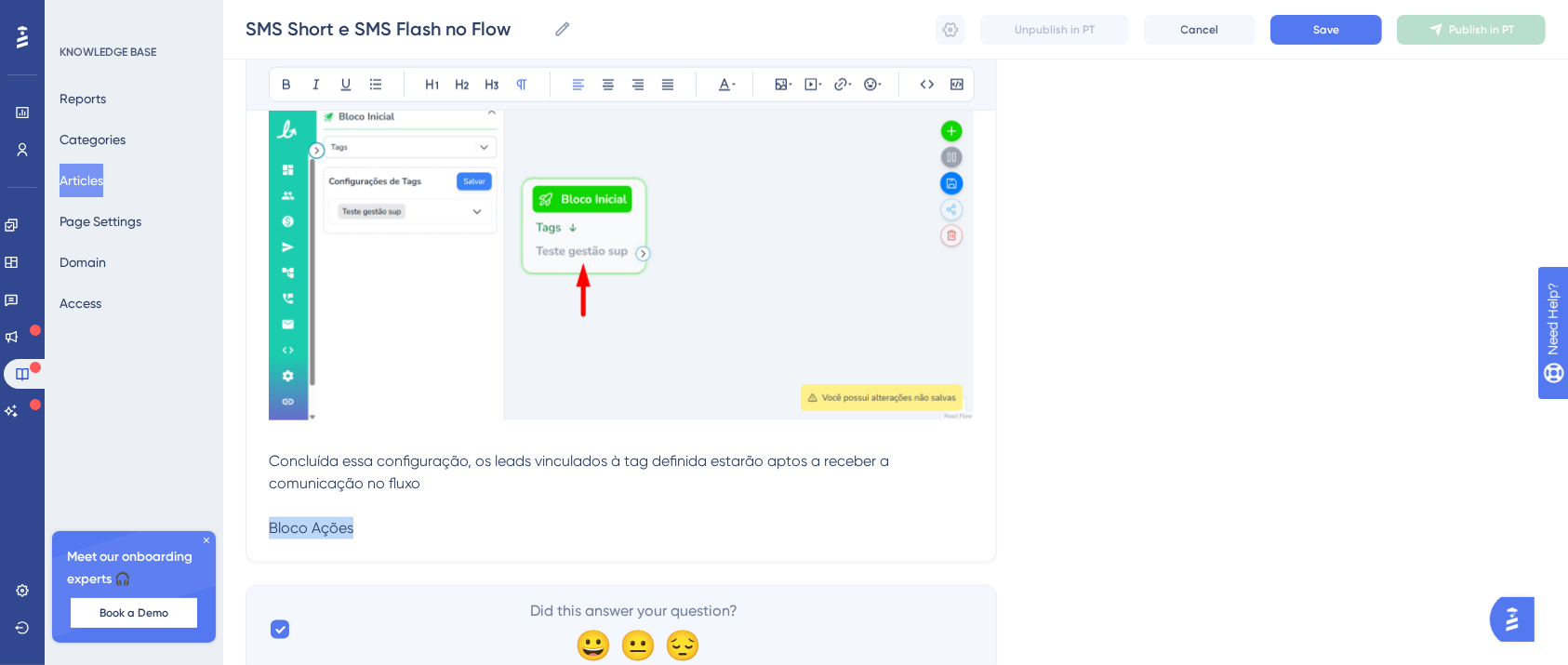
drag, startPoint x: 347, startPoint y: 522, endPoint x: 240, endPoint y: 521, distance: 107.0
click at [279, 86] on icon at bounding box center [286, 84] width 15 height 15
click at [346, 532] on p "Bloco Ações" at bounding box center [621, 528] width 705 height 22
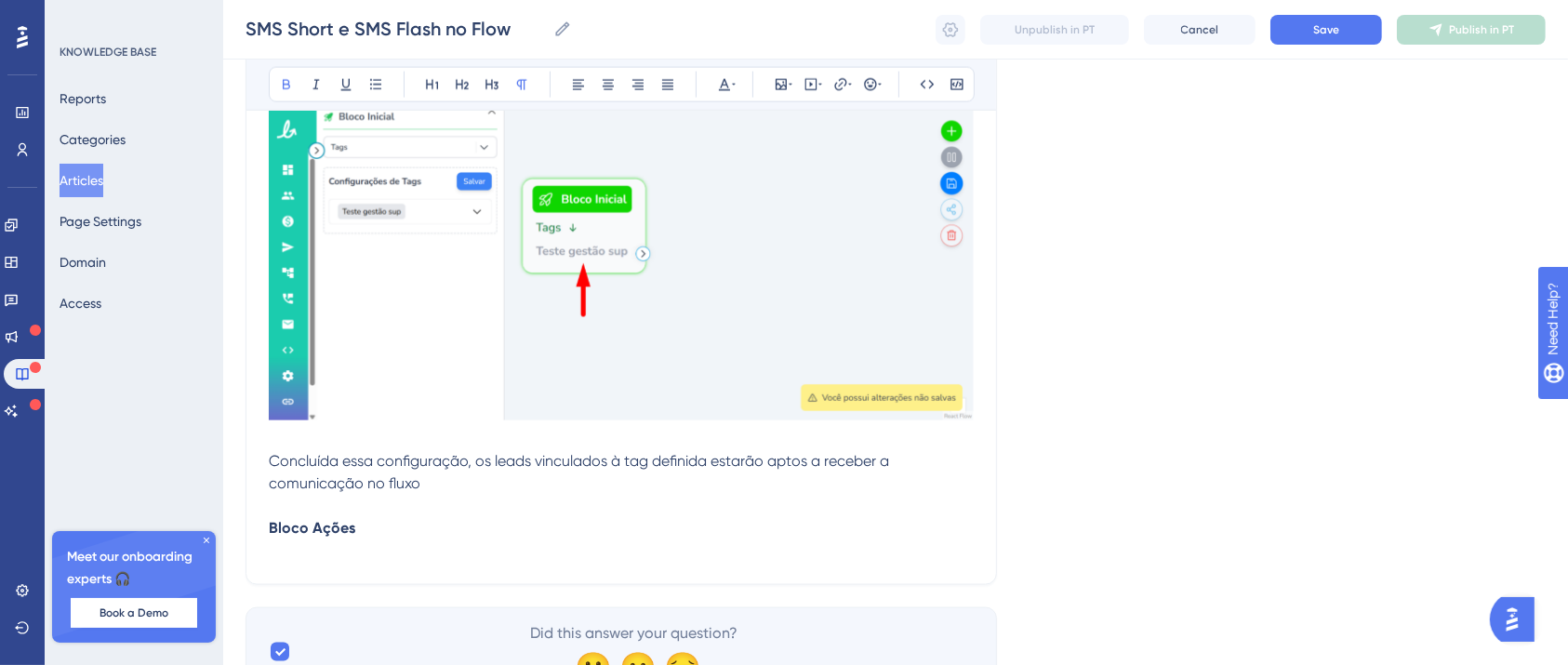
scroll to position [9770, 19]
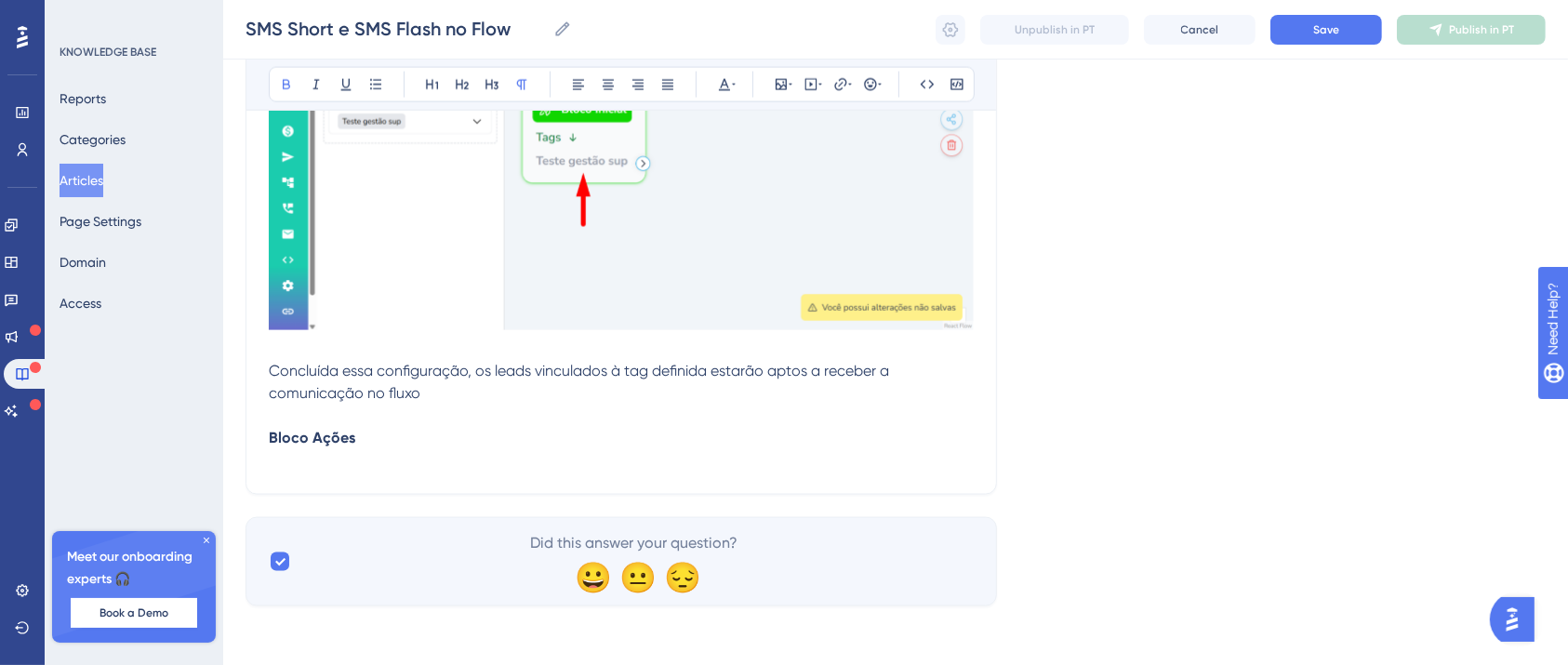
drag, startPoint x: 334, startPoint y: 449, endPoint x: 423, endPoint y: 432, distance: 90.6
click at [334, 450] on p at bounding box center [621, 461] width 705 height 22
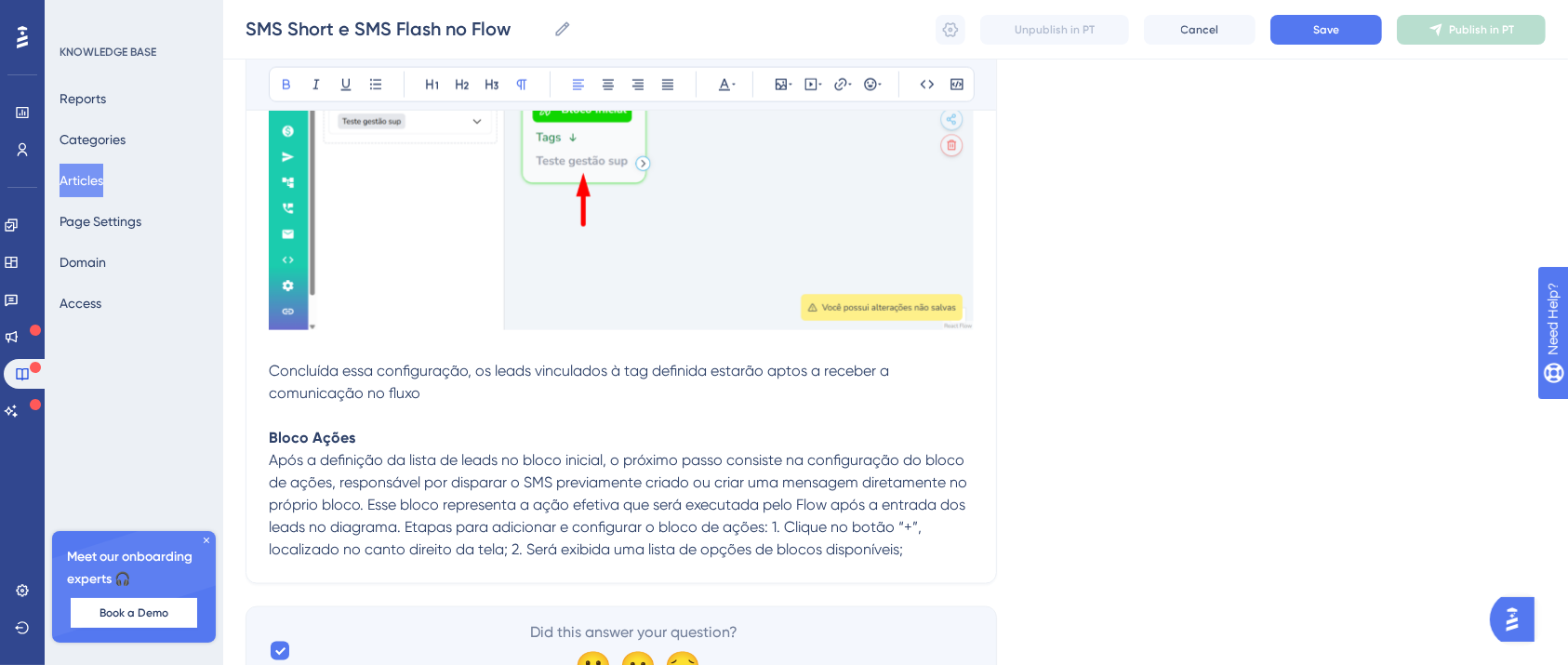
click at [345, 509] on span "Após a definição da lista de leads no bloco inicial, o próximo passo consiste n…" at bounding box center [619, 504] width 702 height 107
click at [346, 509] on span "Após a definição da lista de leads no bloco inicial, o próximo passo consiste n…" at bounding box center [619, 504] width 702 height 107
click at [348, 506] on span "Após a definição da lista de leads no bloco inicial, o próximo passo consiste n…" at bounding box center [619, 504] width 702 height 107
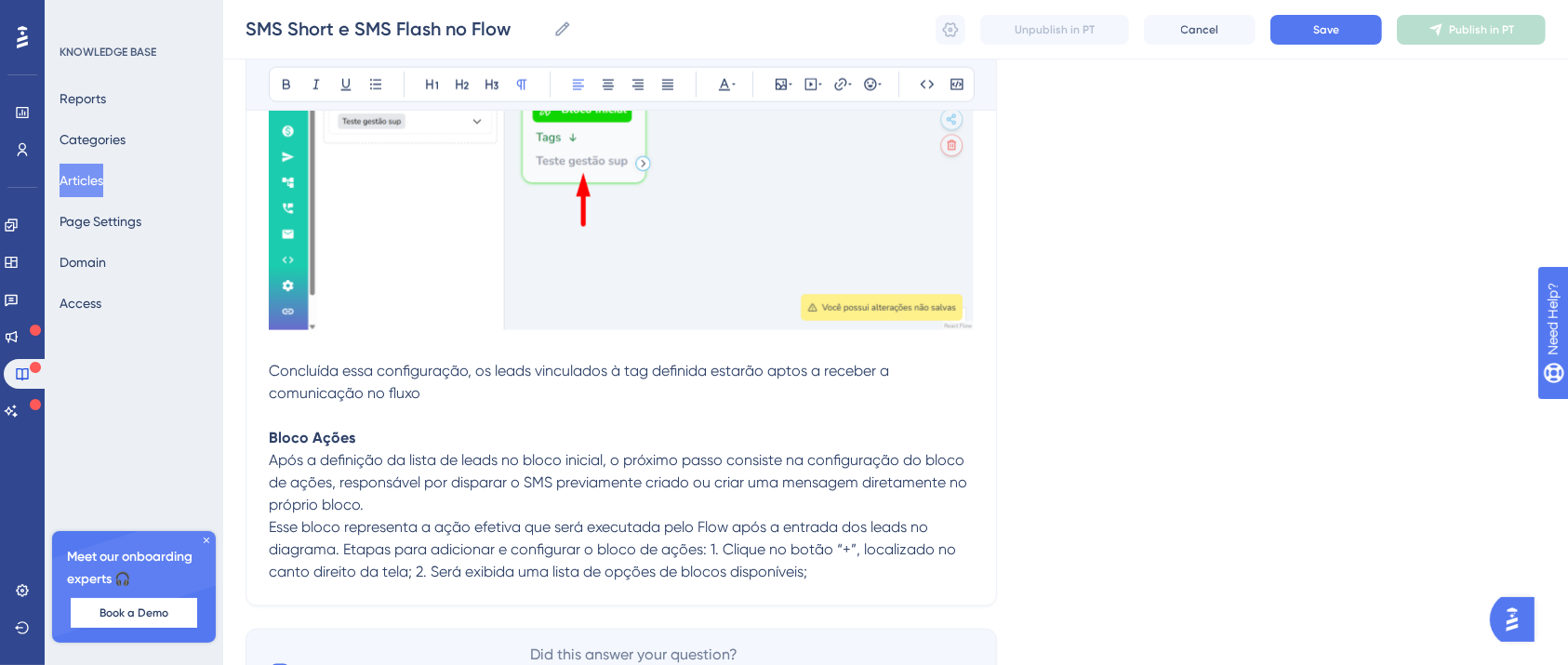
click at [322, 552] on span "Esse bloco representa a ação efetiva que será executada pelo Flow após a entrad…" at bounding box center [614, 549] width 691 height 63
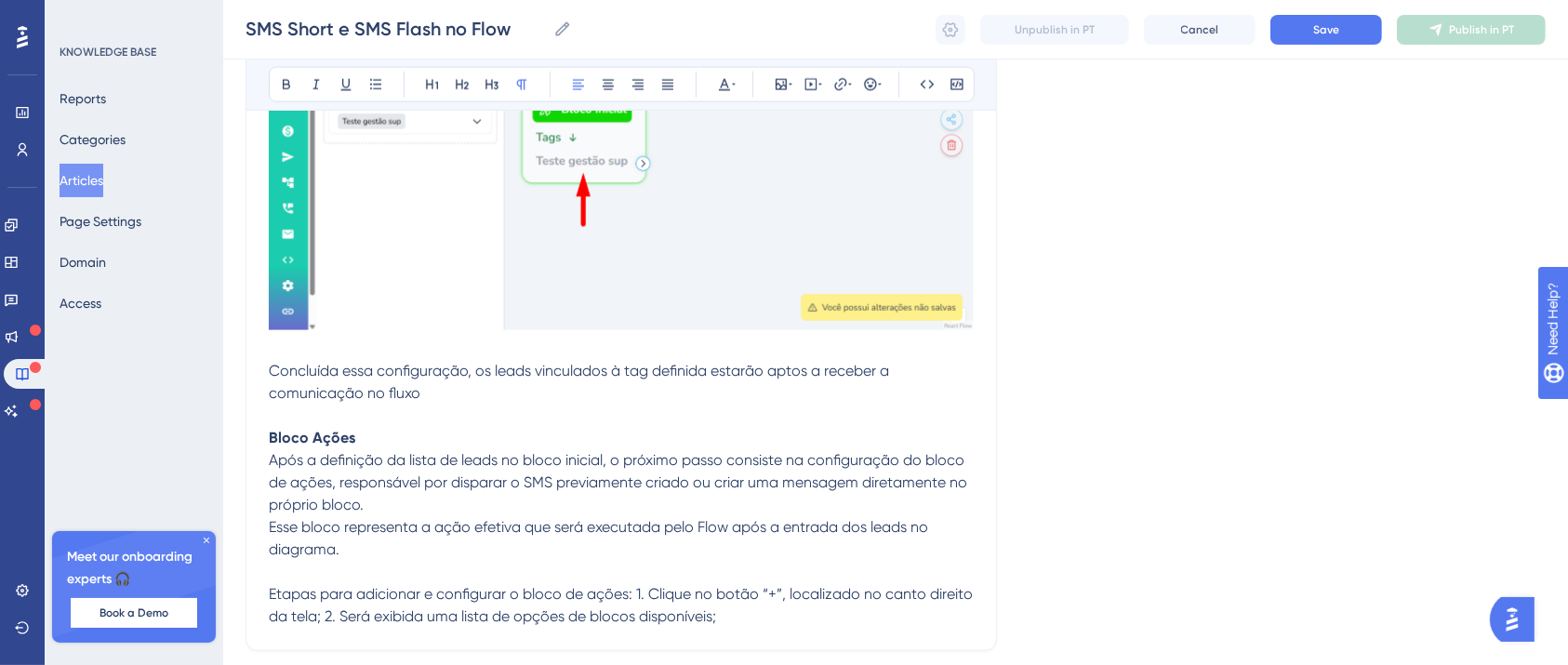
scroll to position [9893, 19]
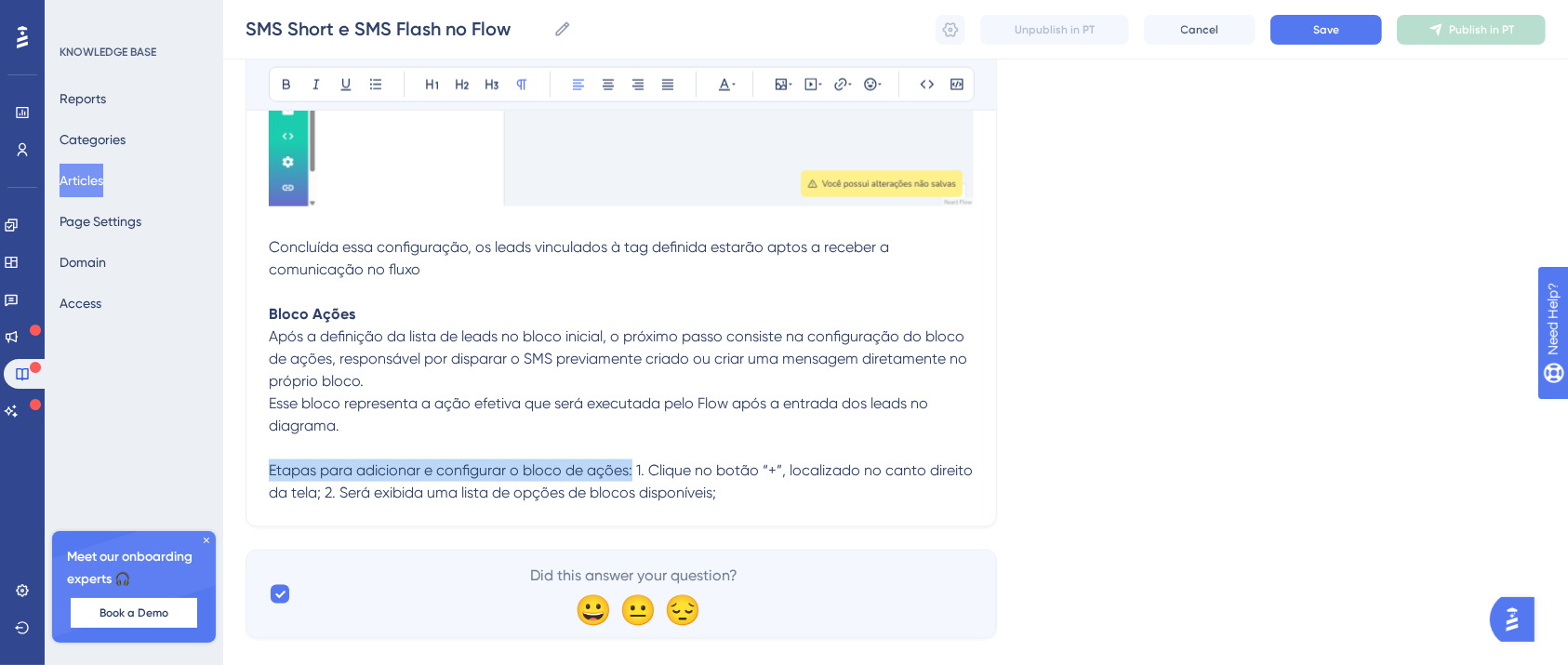
drag, startPoint x: 614, startPoint y: 471, endPoint x: 246, endPoint y: 468, distance: 368.0
click at [279, 81] on icon at bounding box center [286, 84] width 15 height 15
click at [620, 468] on span "1. Clique no botão “+”, localizado no canto direito da tela; 2. Será exibida um…" at bounding box center [601, 481] width 665 height 40
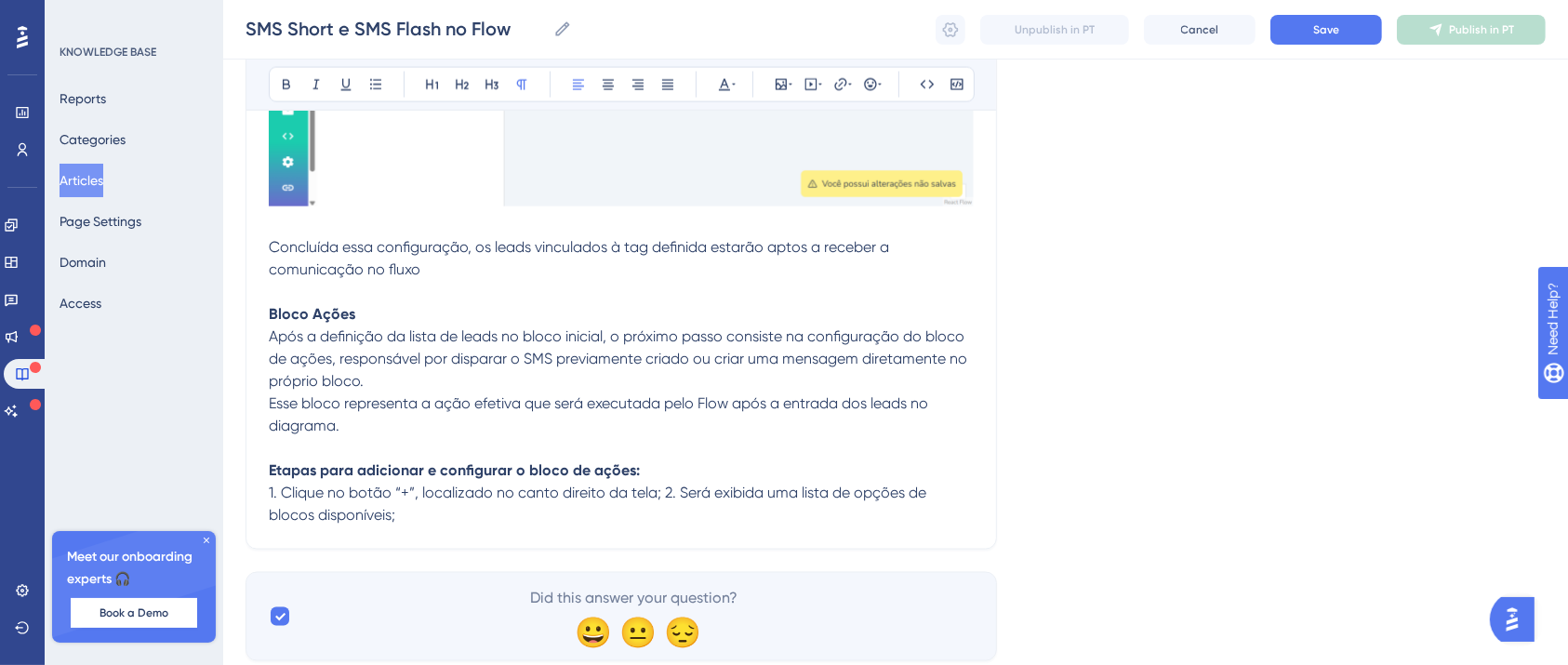
click at [640, 495] on span "1. Clique no botão “+”, localizado no canto direito da tela; 2. Será exibida um…" at bounding box center [599, 503] width 661 height 40
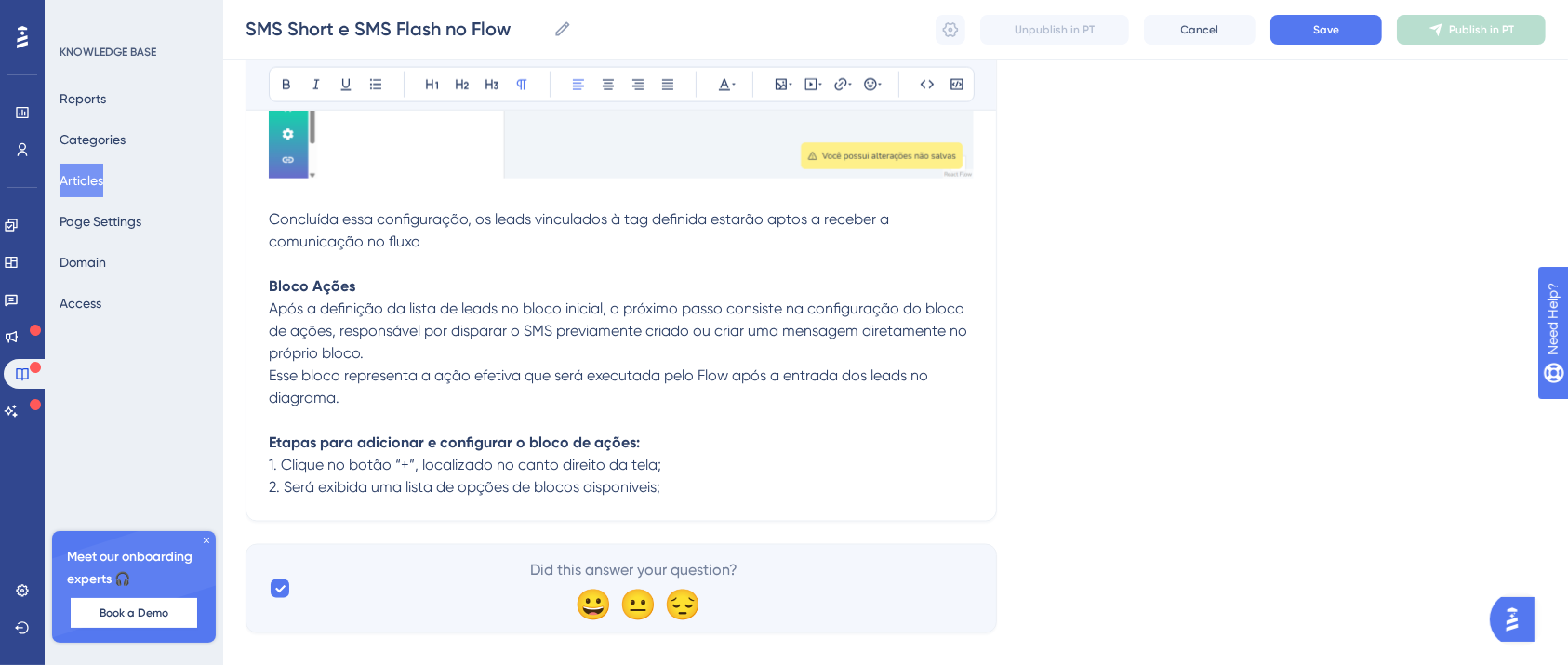
scroll to position [9948, 19]
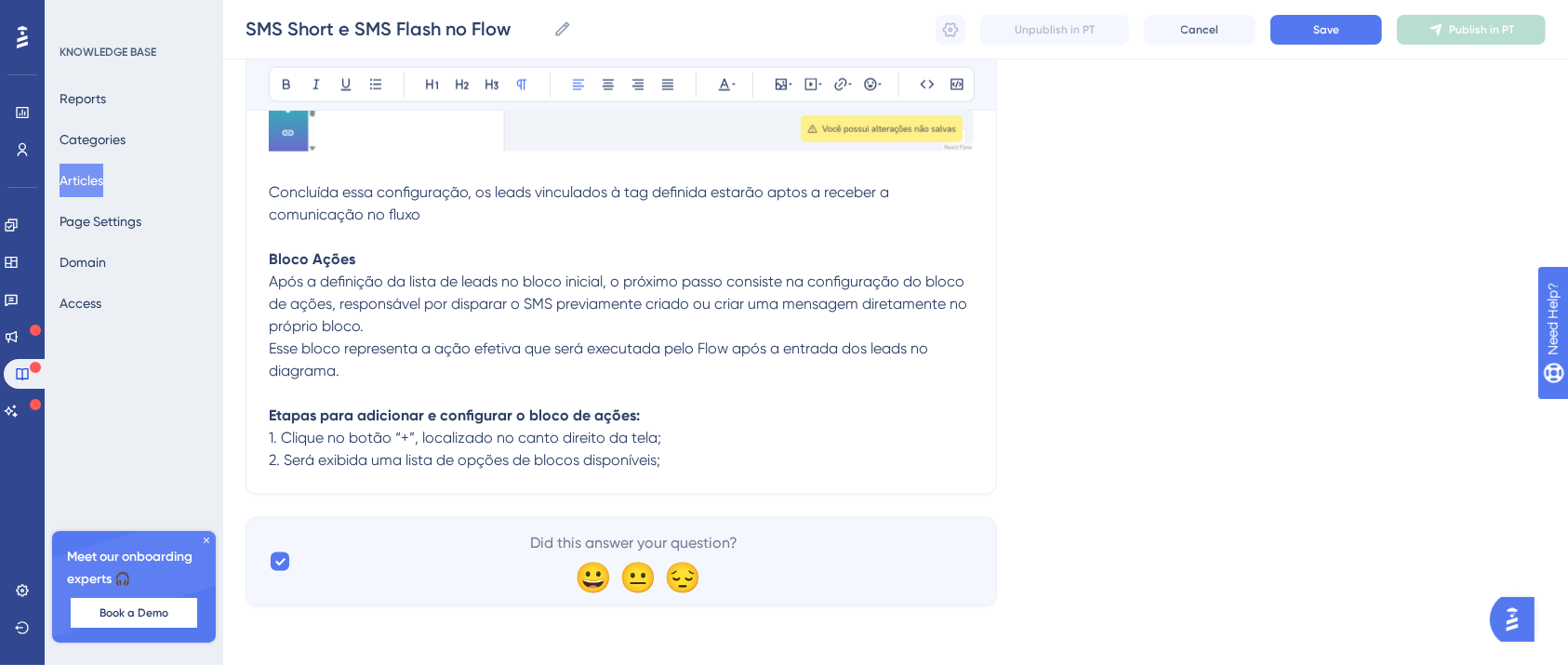
click at [695, 463] on p "2. Será exibida uma lista de opções de blocos disponíveis;" at bounding box center [621, 461] width 705 height 22
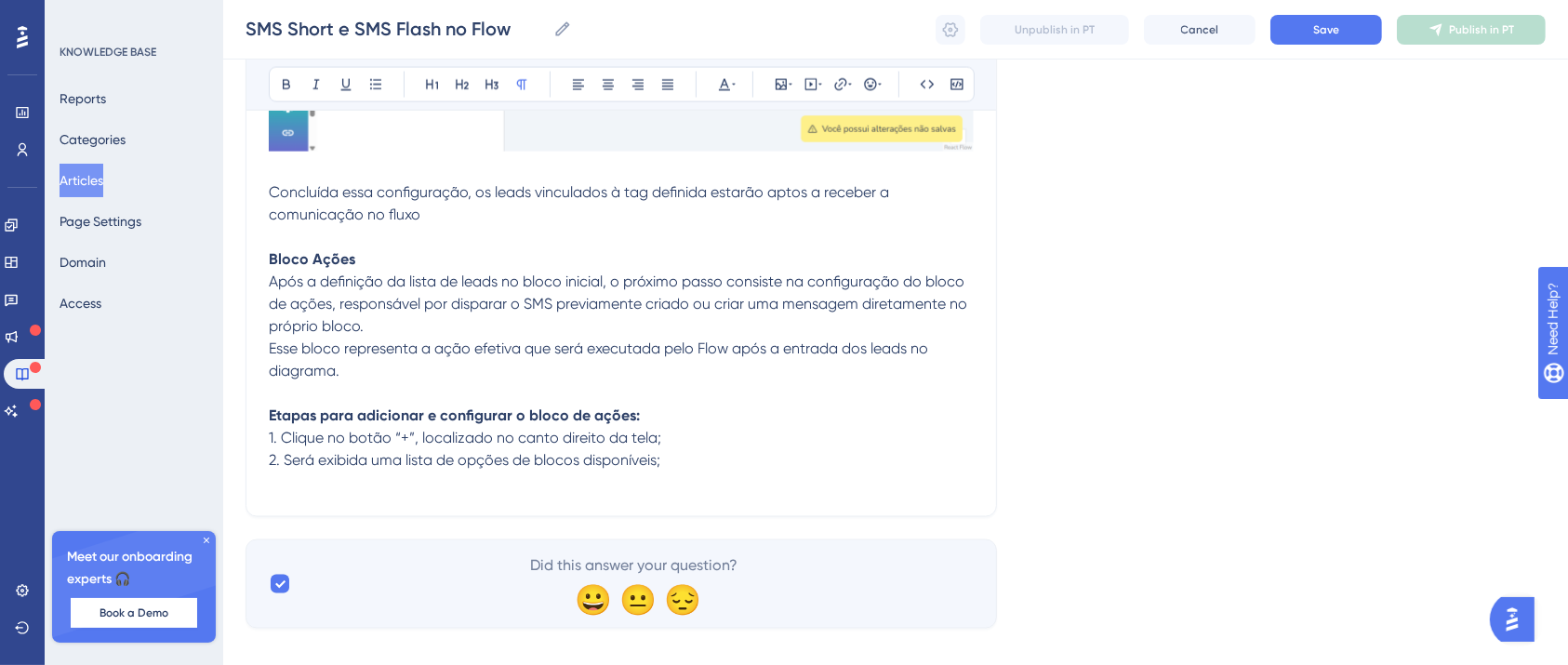
click at [403, 485] on p at bounding box center [621, 482] width 705 height 22
click at [269, 462] on span "2. Será exibida uma lista de opções de blocos disponíveis;" at bounding box center [464, 460] width 391 height 18
click at [439, 479] on p at bounding box center [621, 482] width 705 height 22
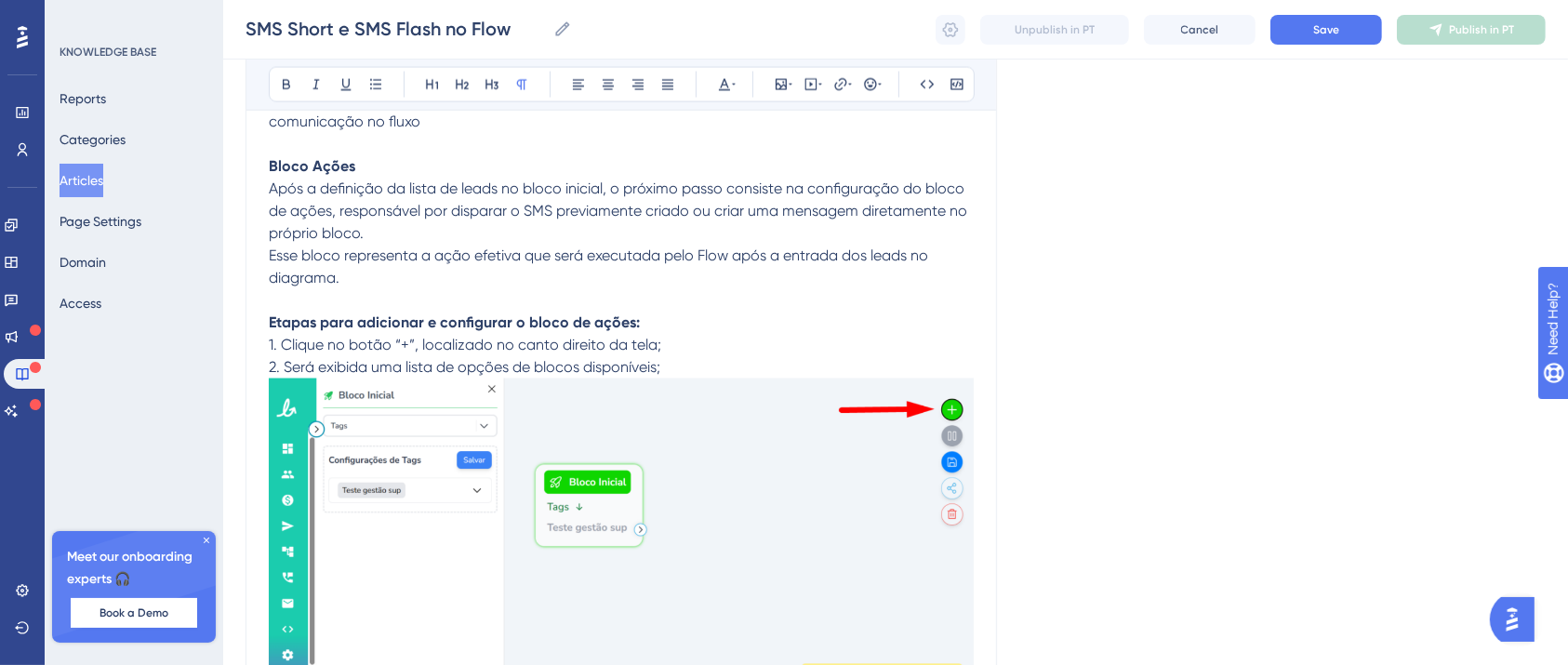
scroll to position [10276, 19]
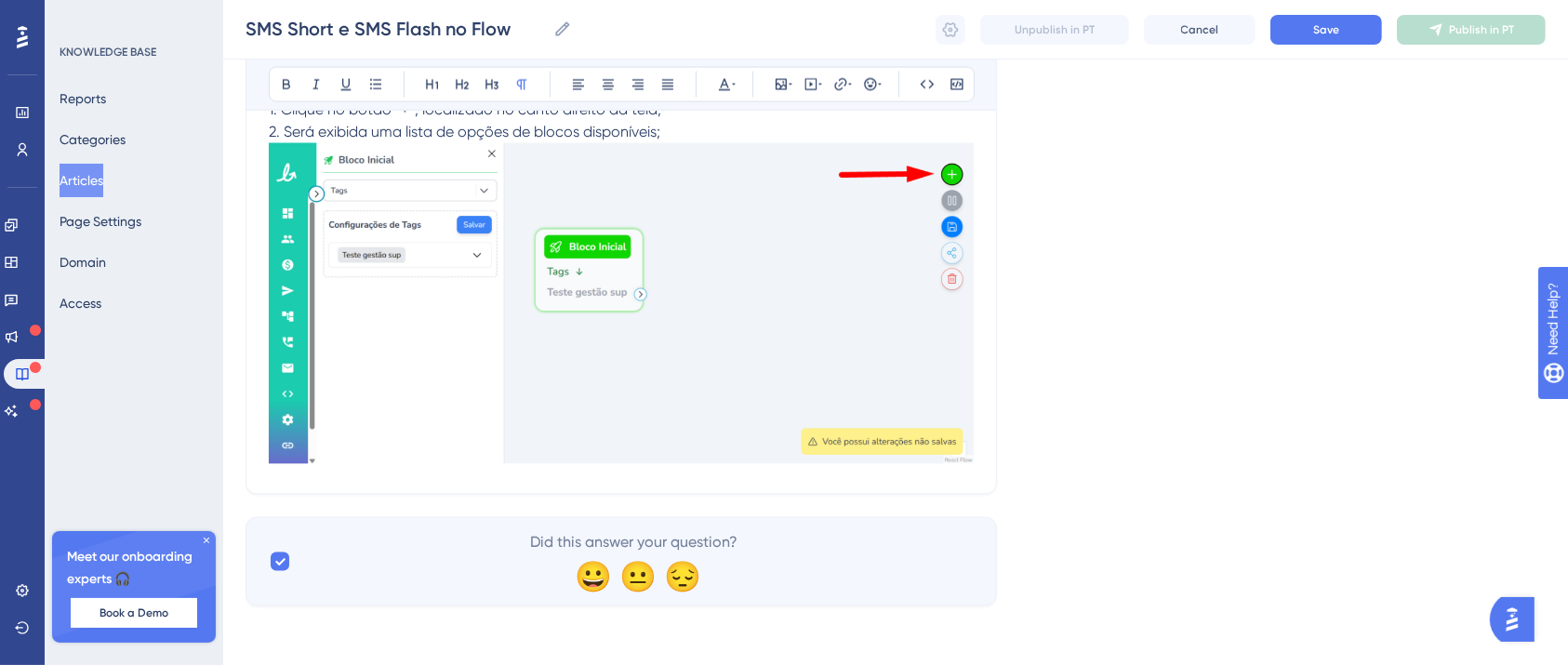
click at [686, 124] on p "2. Será exibida uma lista de opções de blocos disponíveis;" at bounding box center [621, 132] width 705 height 22
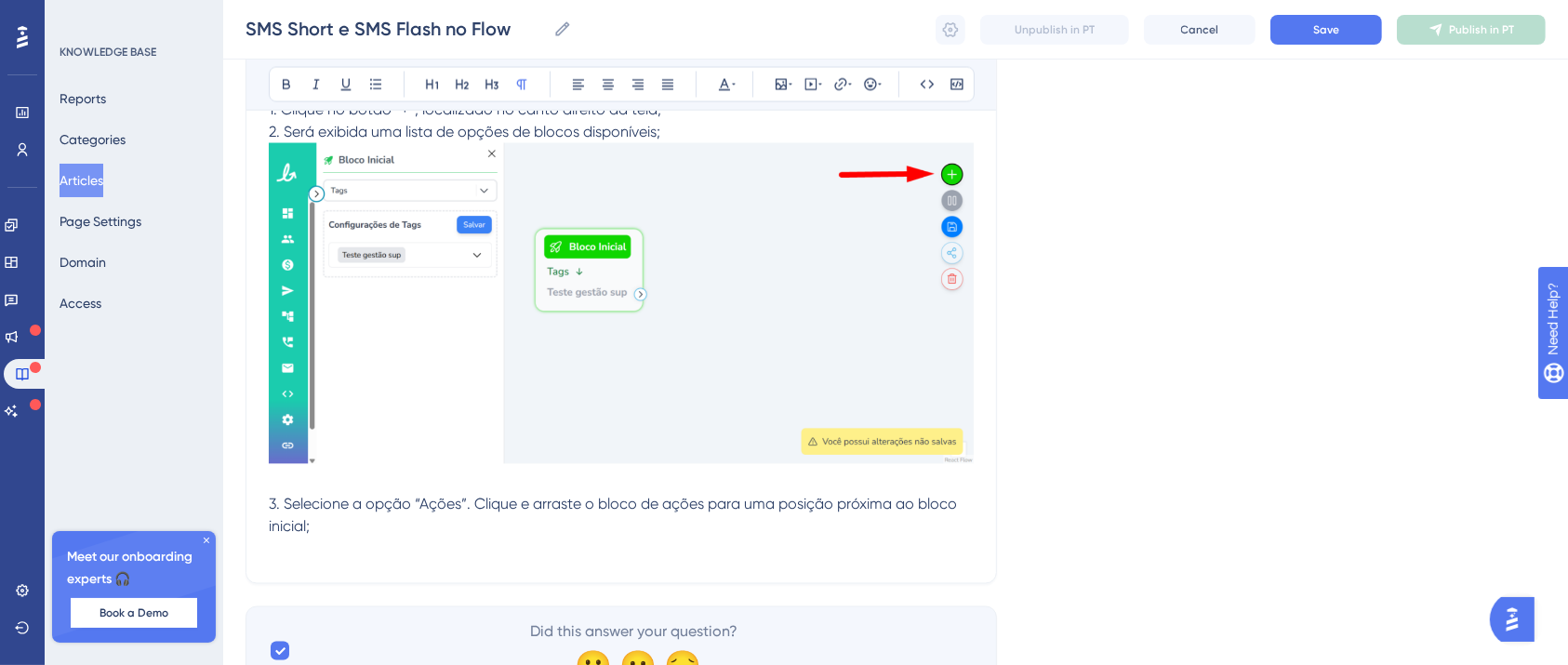
click at [302, 545] on p at bounding box center [621, 550] width 705 height 22
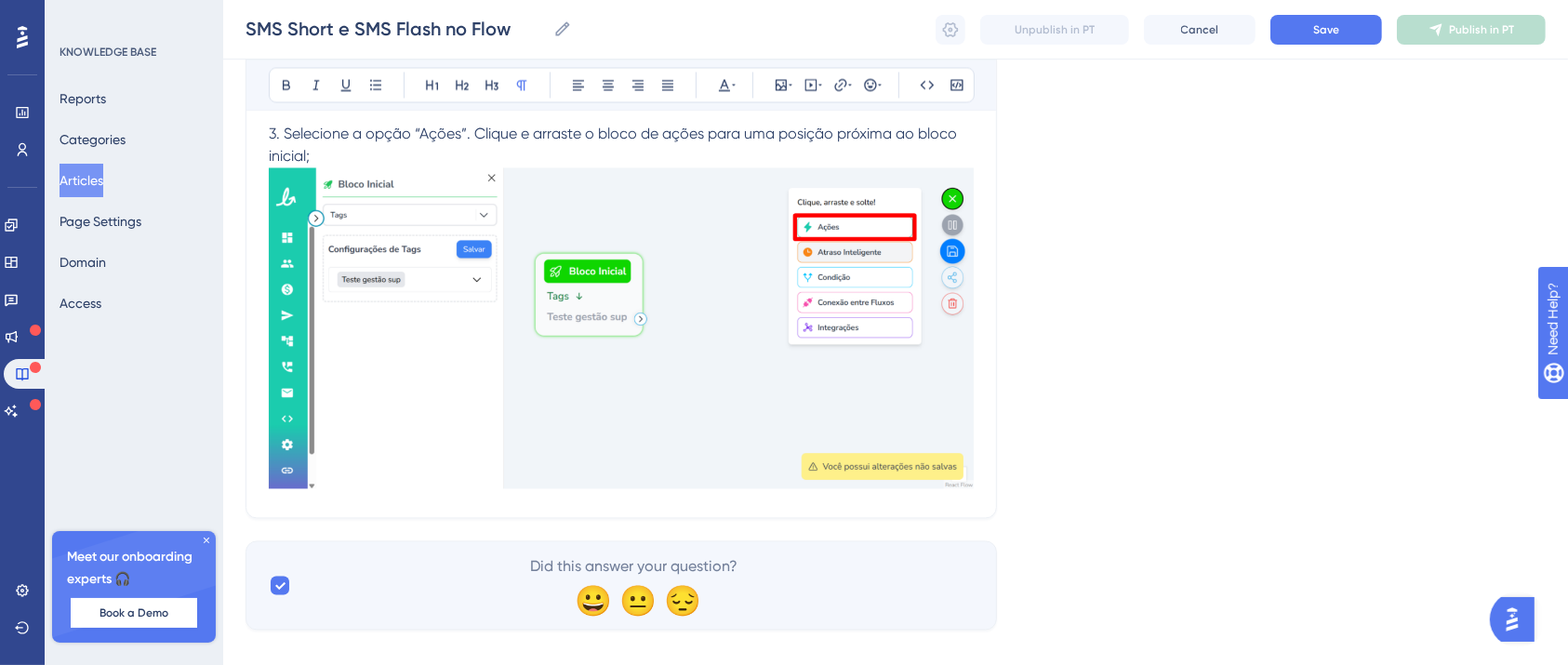
scroll to position [10648, 19]
click at [893, 130] on span "3. Selecione a opção “Ações”. Clique e arraste o bloco de ações para uma posiçã…" at bounding box center [614, 144] width 692 height 40
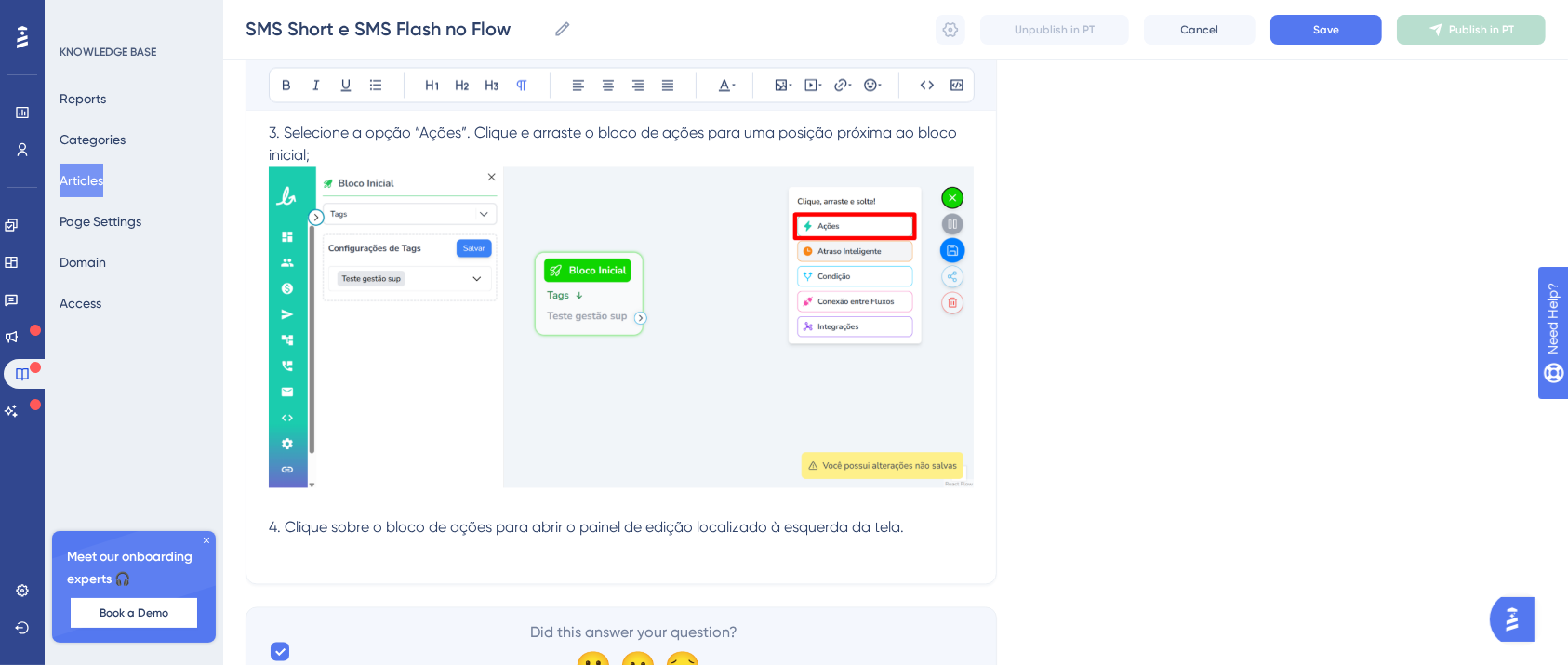
click at [346, 534] on p "4. Clique sobre o bloco de ações para abrir o painel de edição localizado à esq…" at bounding box center [621, 527] width 705 height 22
click at [344, 549] on p at bounding box center [621, 550] width 705 height 22
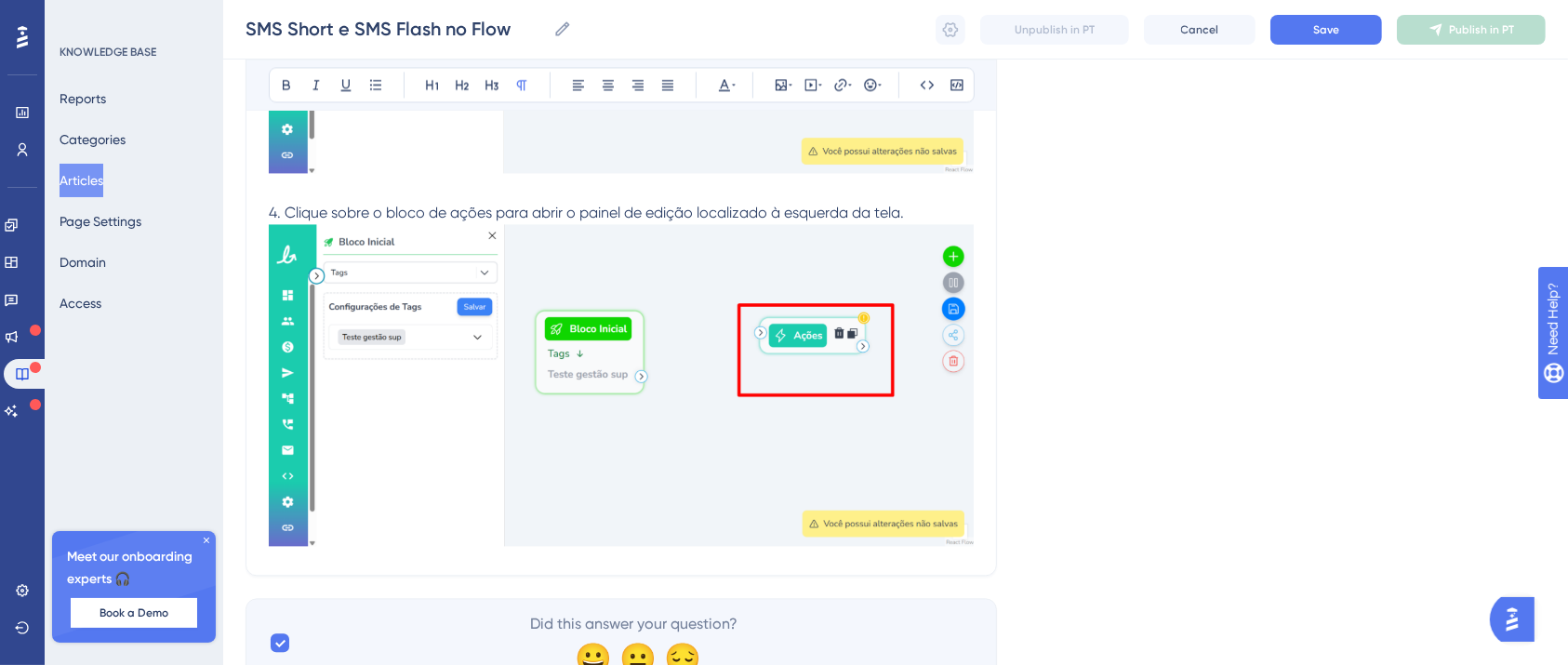
scroll to position [11042, 19]
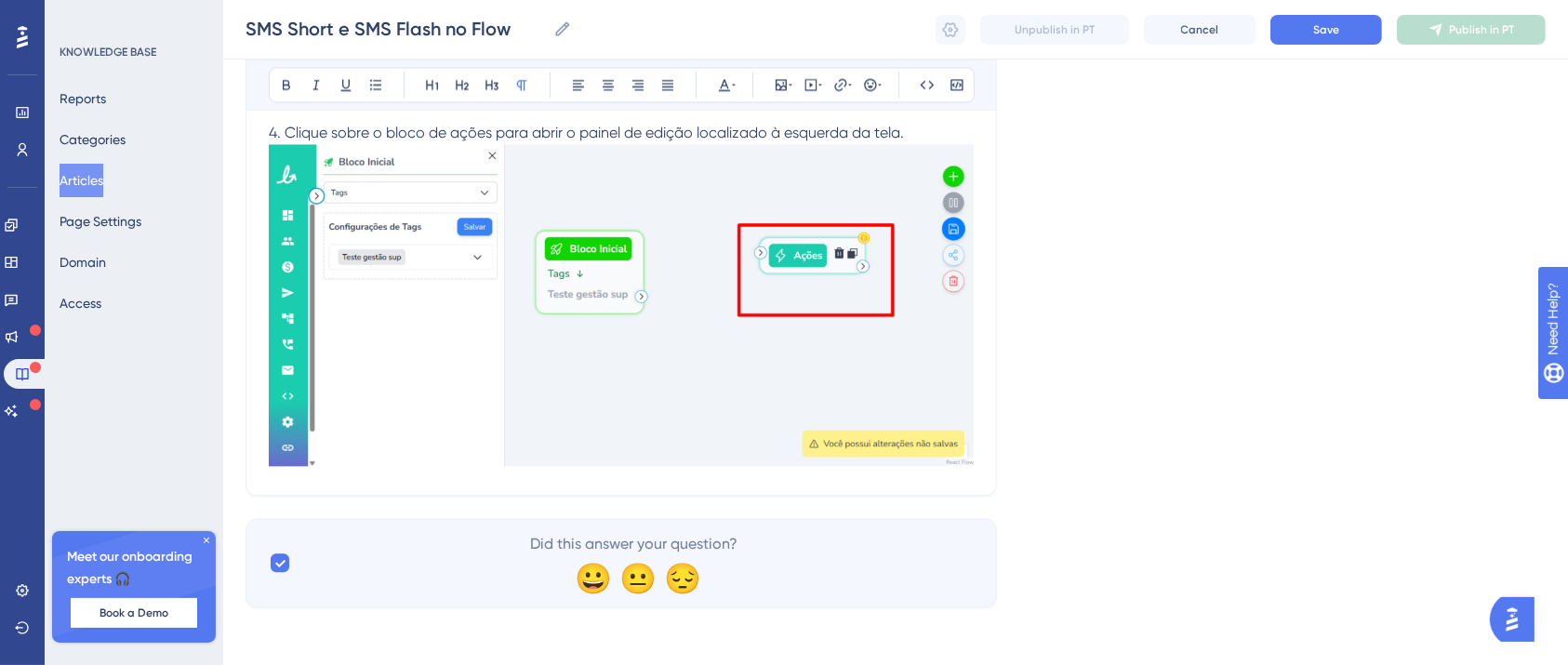
click at [897, 131] on p "4. Clique sobre o bloco de ações para abrir o painel de edição localizado à esq…" at bounding box center [621, 133] width 705 height 22
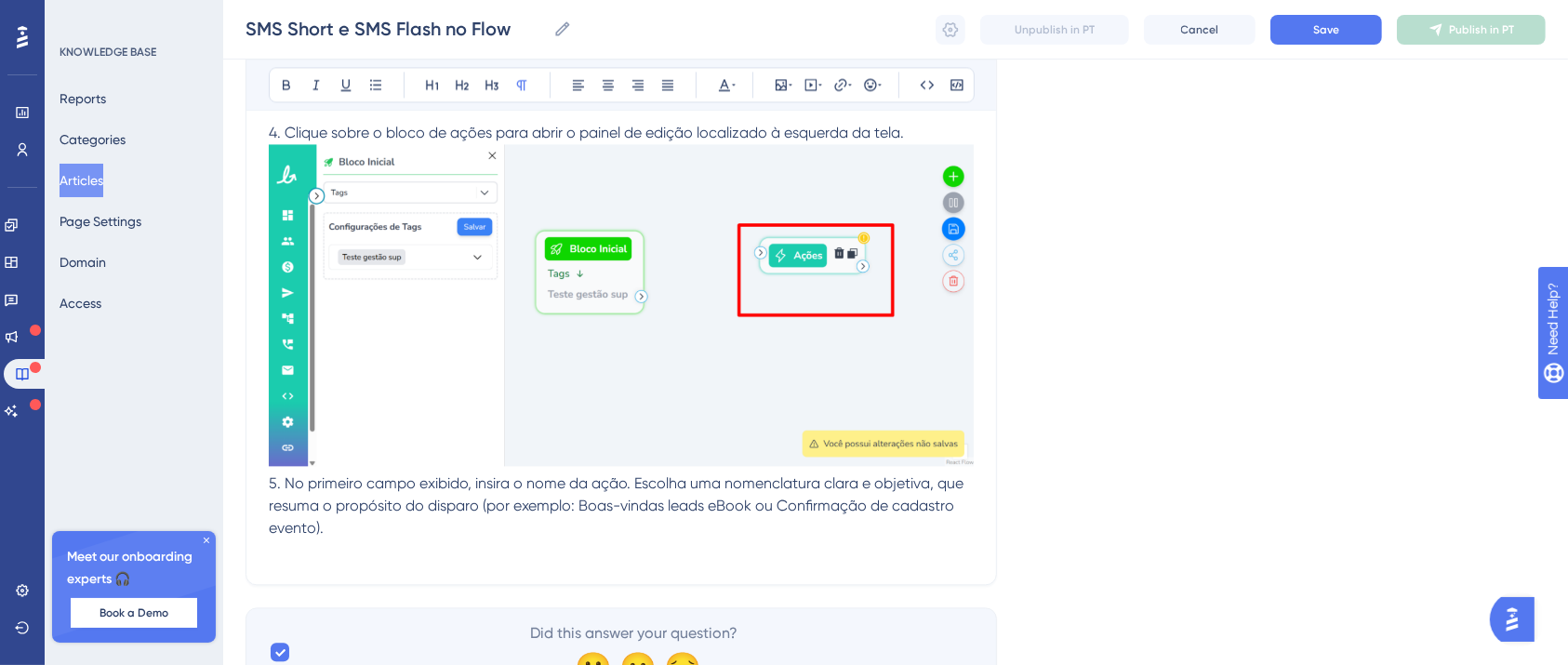
click at [282, 547] on p at bounding box center [621, 550] width 705 height 22
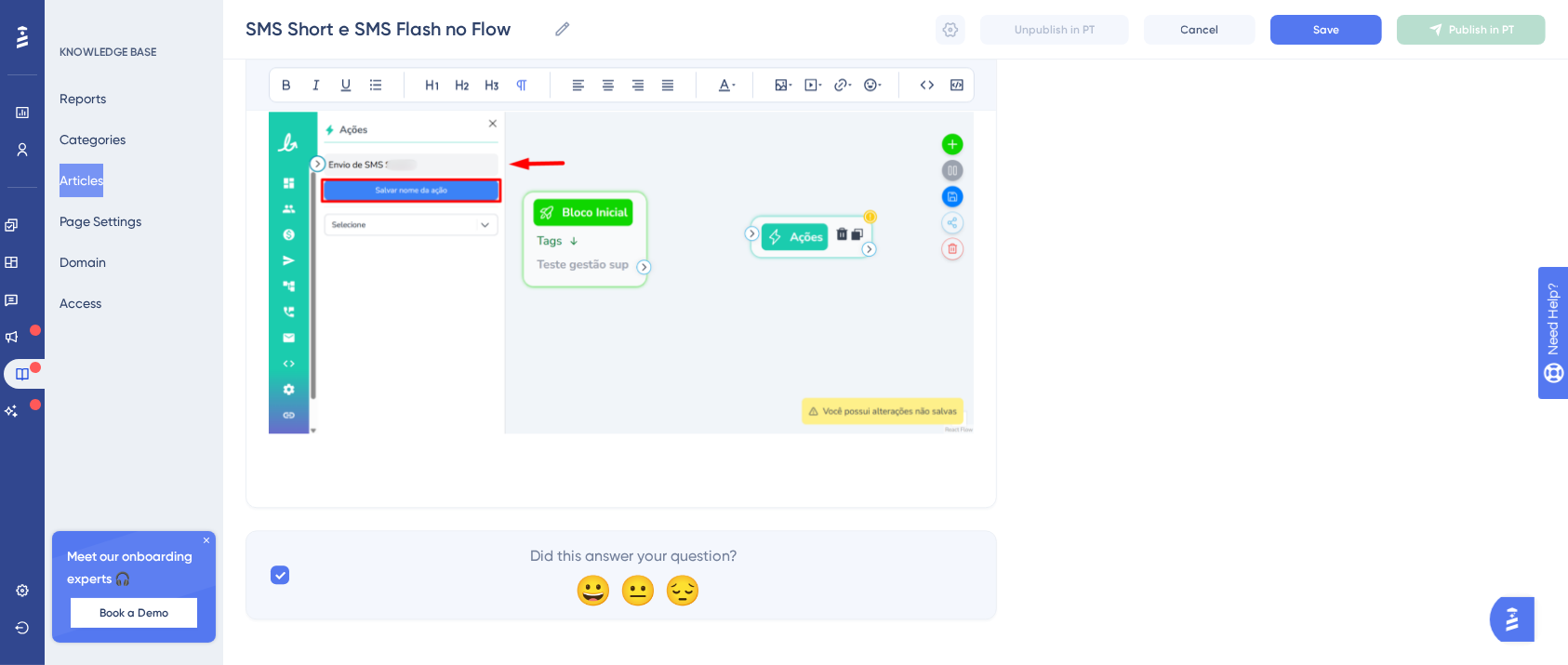
scroll to position [11482, 19]
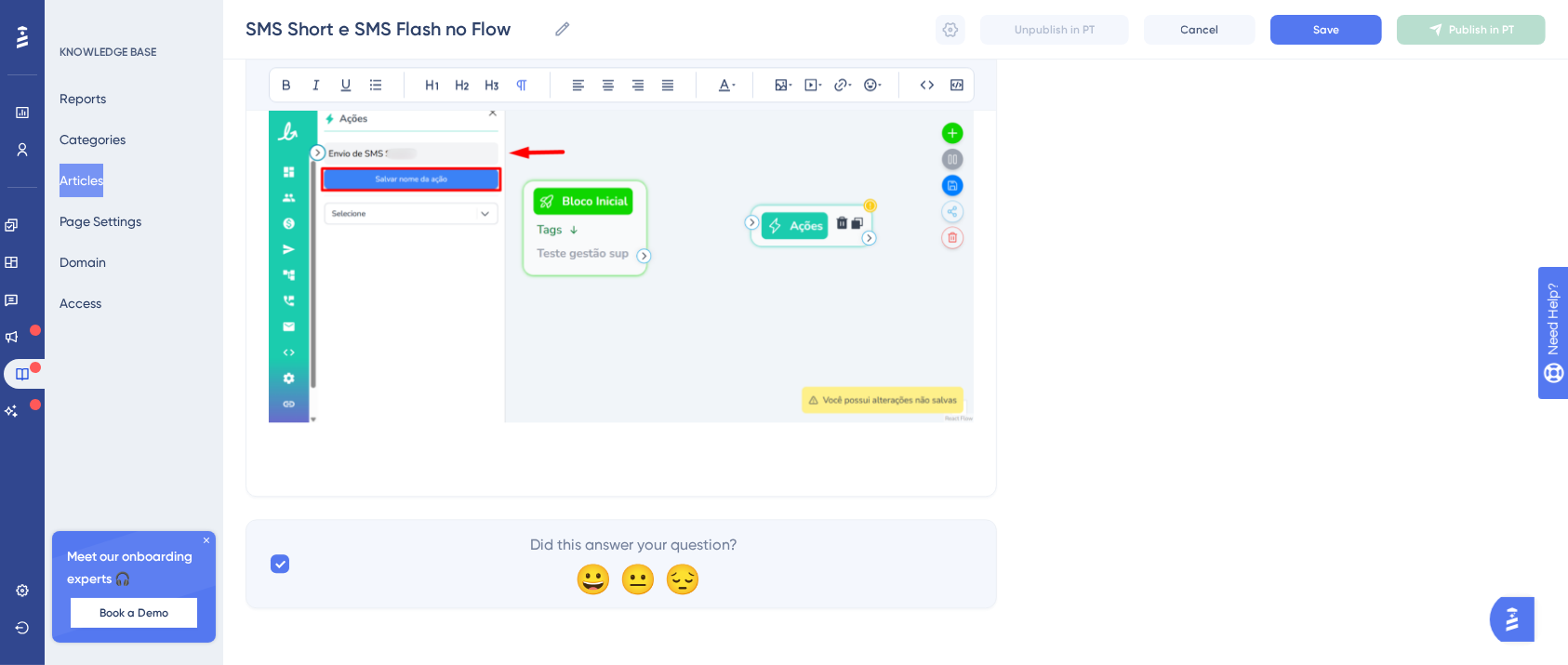
click at [315, 468] on p at bounding box center [621, 462] width 705 height 22
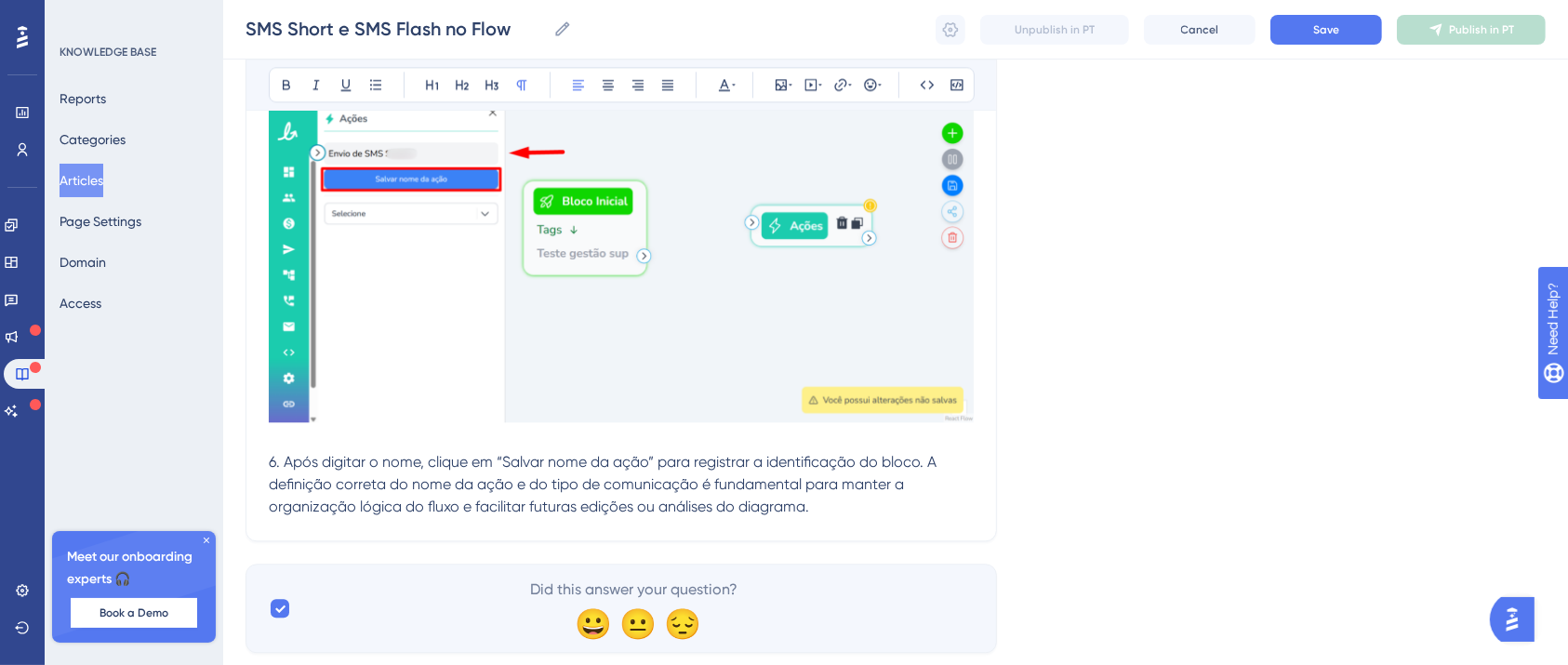
click at [908, 459] on span "6. Após digitar o nome, clique em “Salvar nome da ação” para registrar a identi…" at bounding box center [604, 483] width 672 height 63
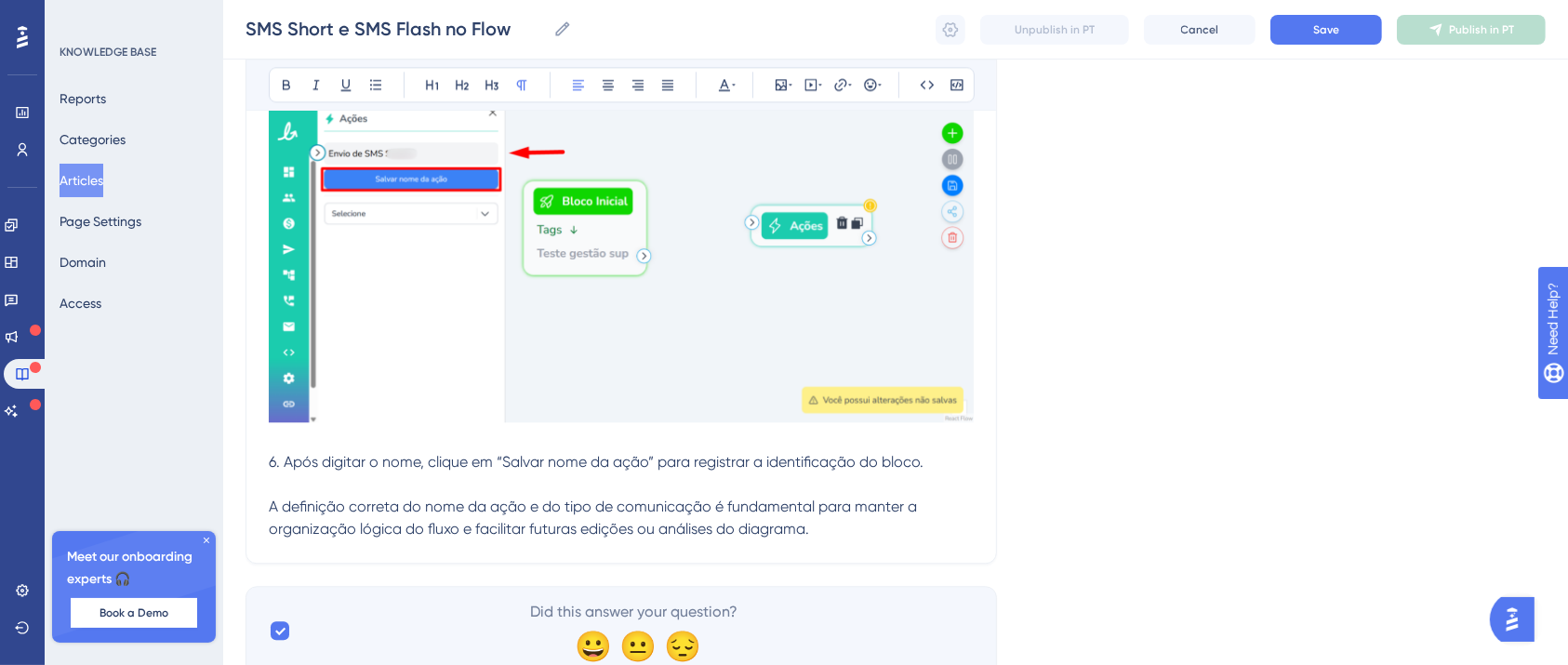
click at [831, 526] on p "A definição correta do nome da ação e do tipo de comunicação é fundamental para…" at bounding box center [621, 517] width 705 height 45
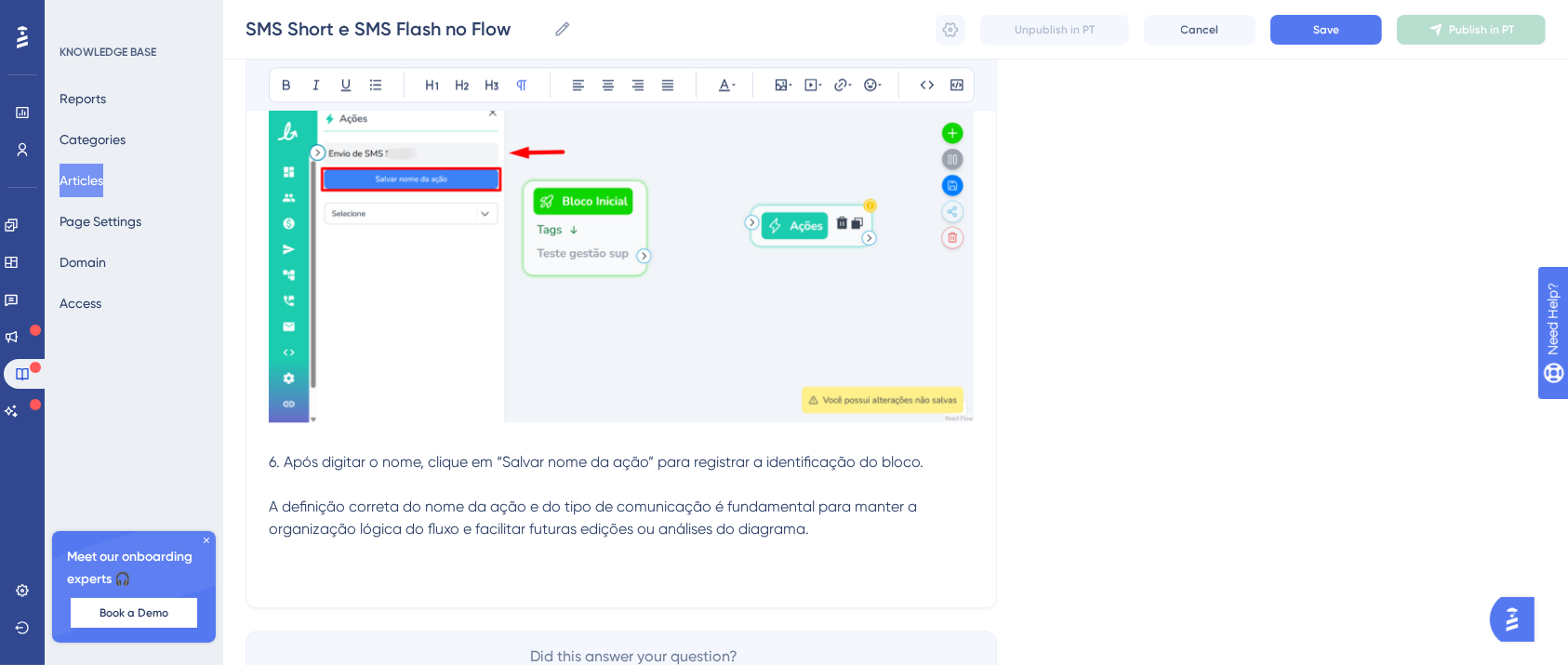
click at [284, 573] on p at bounding box center [621, 574] width 705 height 22
drag, startPoint x: 359, startPoint y: 569, endPoint x: 236, endPoint y: 559, distance: 123.4
click at [279, 81] on icon at bounding box center [286, 84] width 15 height 15
click at [407, 574] on p "Disparo SMS SHORT" at bounding box center [621, 574] width 705 height 22
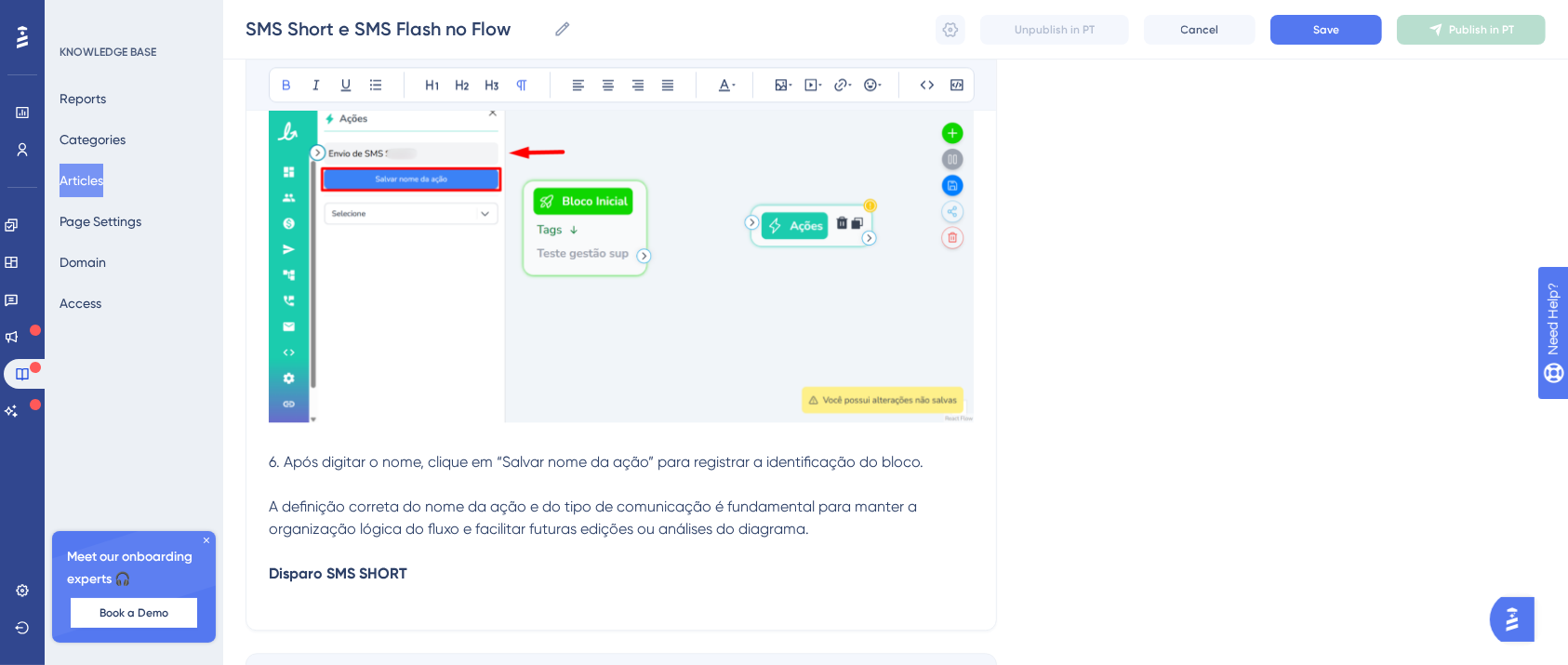
click at [288, 588] on p at bounding box center [621, 596] width 705 height 22
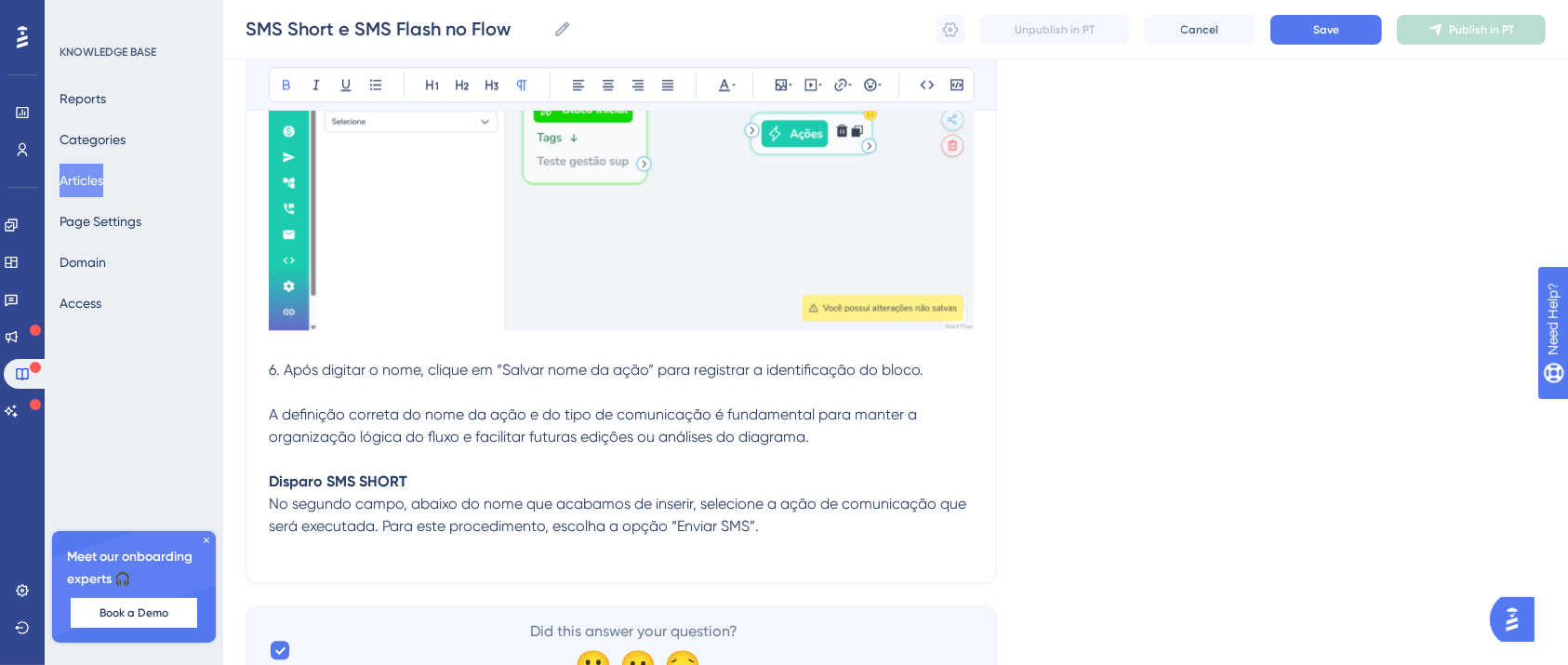
scroll to position [11661, 19]
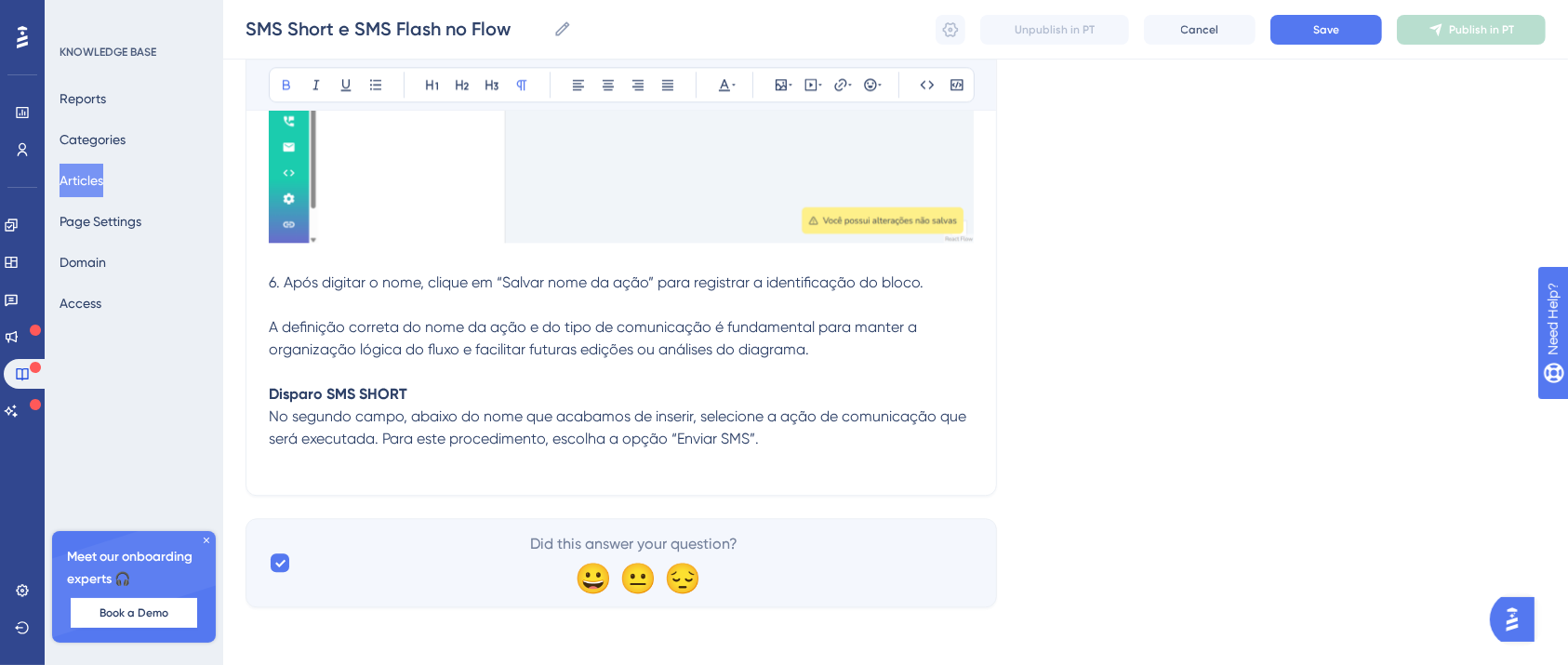
click at [289, 458] on p at bounding box center [621, 462] width 705 height 22
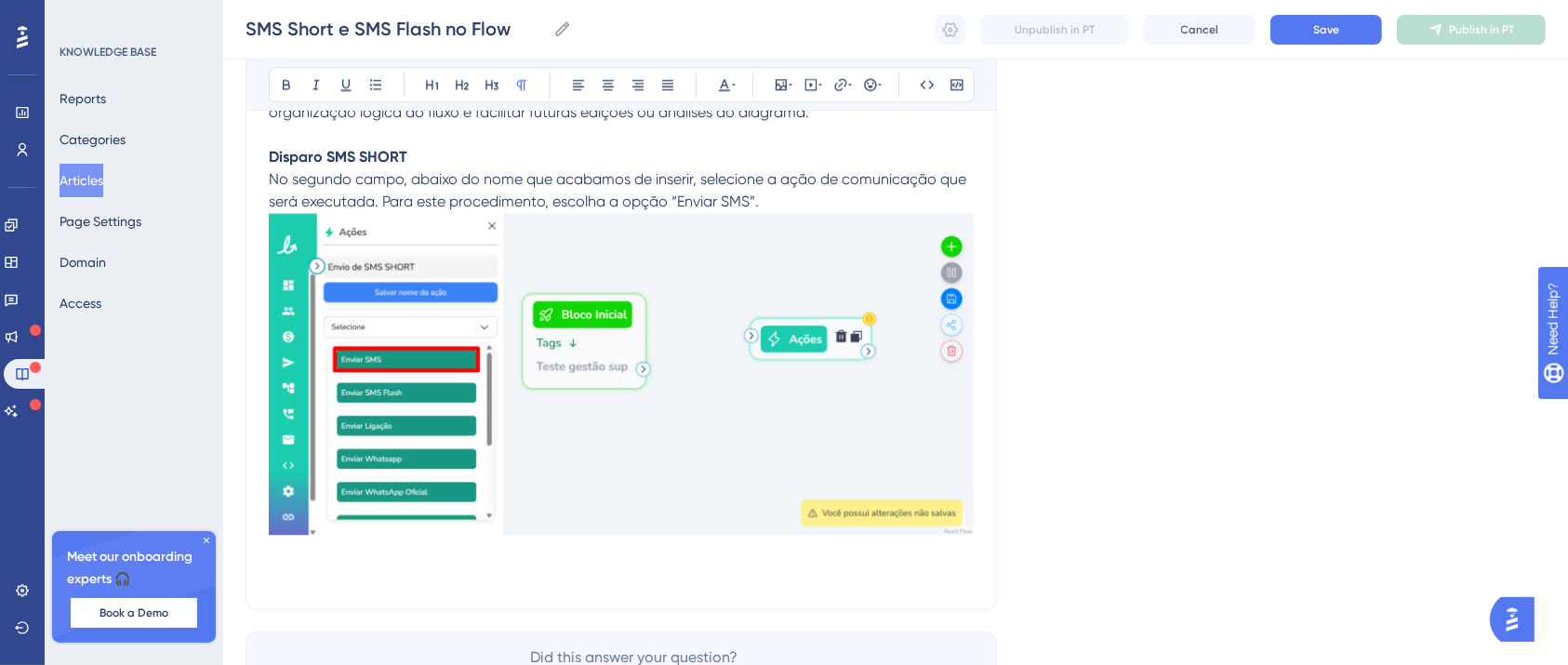
scroll to position [11888, 19]
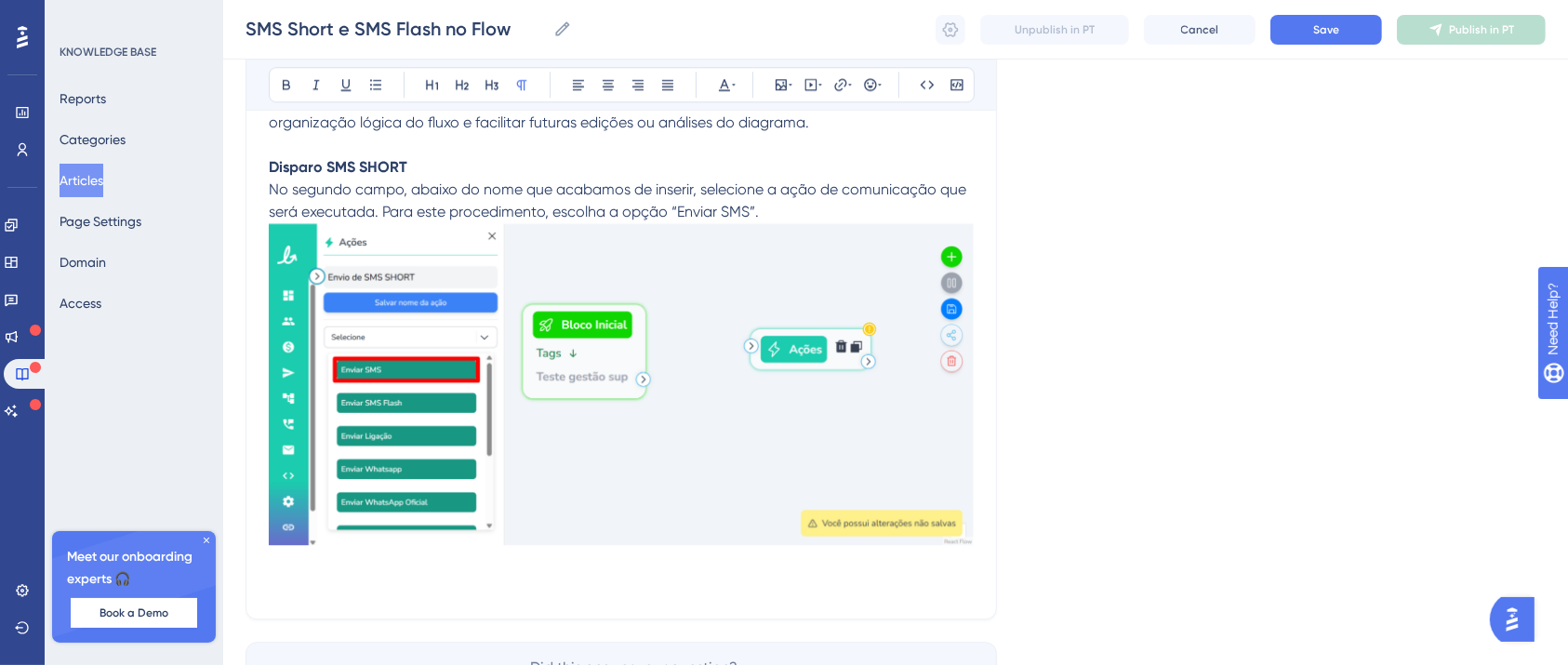
click at [781, 205] on p "No segundo campo, abaixo do nome que acabamos de inserir, selecione a ação de c…" at bounding box center [621, 200] width 705 height 45
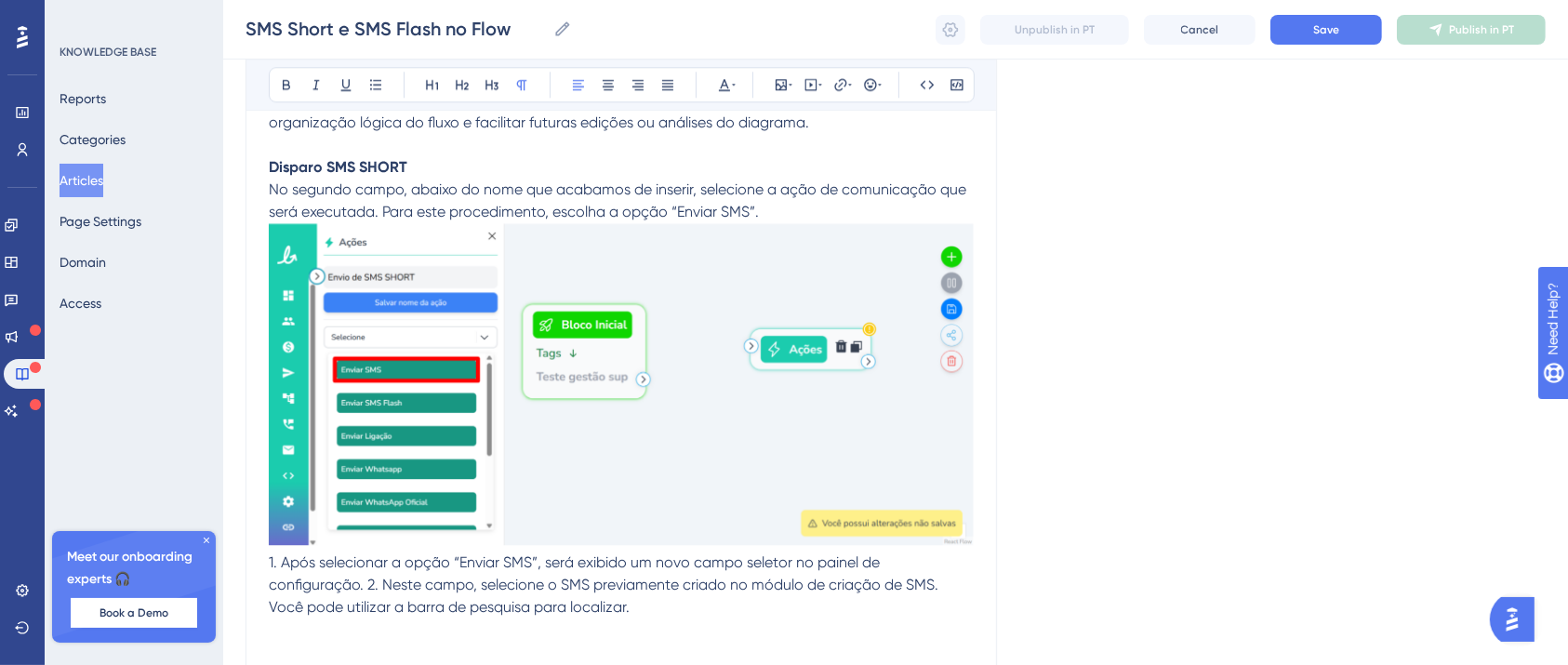
click at [348, 584] on span "1. Após selecionar a opção “Enviar SMS”, será exibido um novo campo seletor no …" at bounding box center [605, 585] width 673 height 63
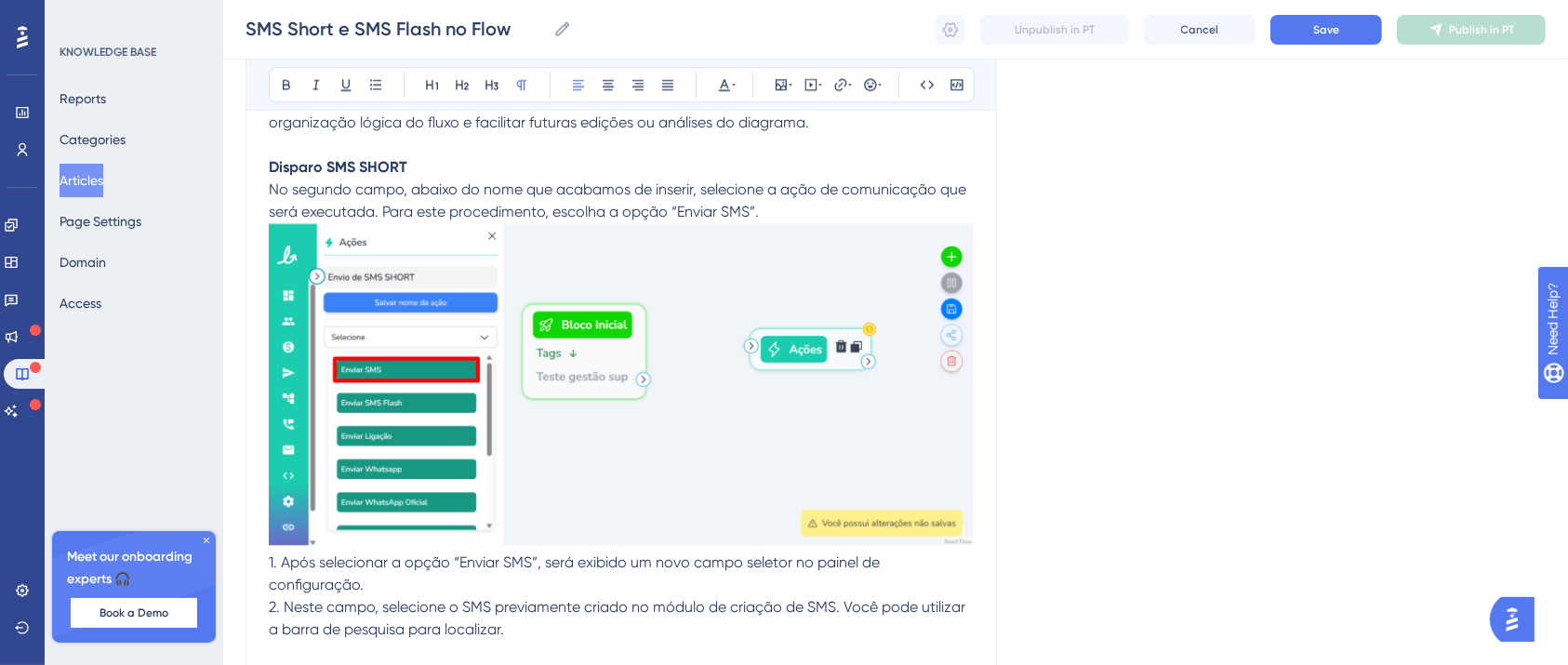
click at [487, 623] on p "2. Neste campo, selecione o SMS previamente criado no módulo de criação de SMS.…" at bounding box center [621, 618] width 705 height 45
click at [538, 627] on p "2. Neste campo, selecione o SMS previamente criado no módulo de criação de SMS.…" at bounding box center [621, 618] width 705 height 45
click at [567, 646] on p at bounding box center [621, 652] width 705 height 22
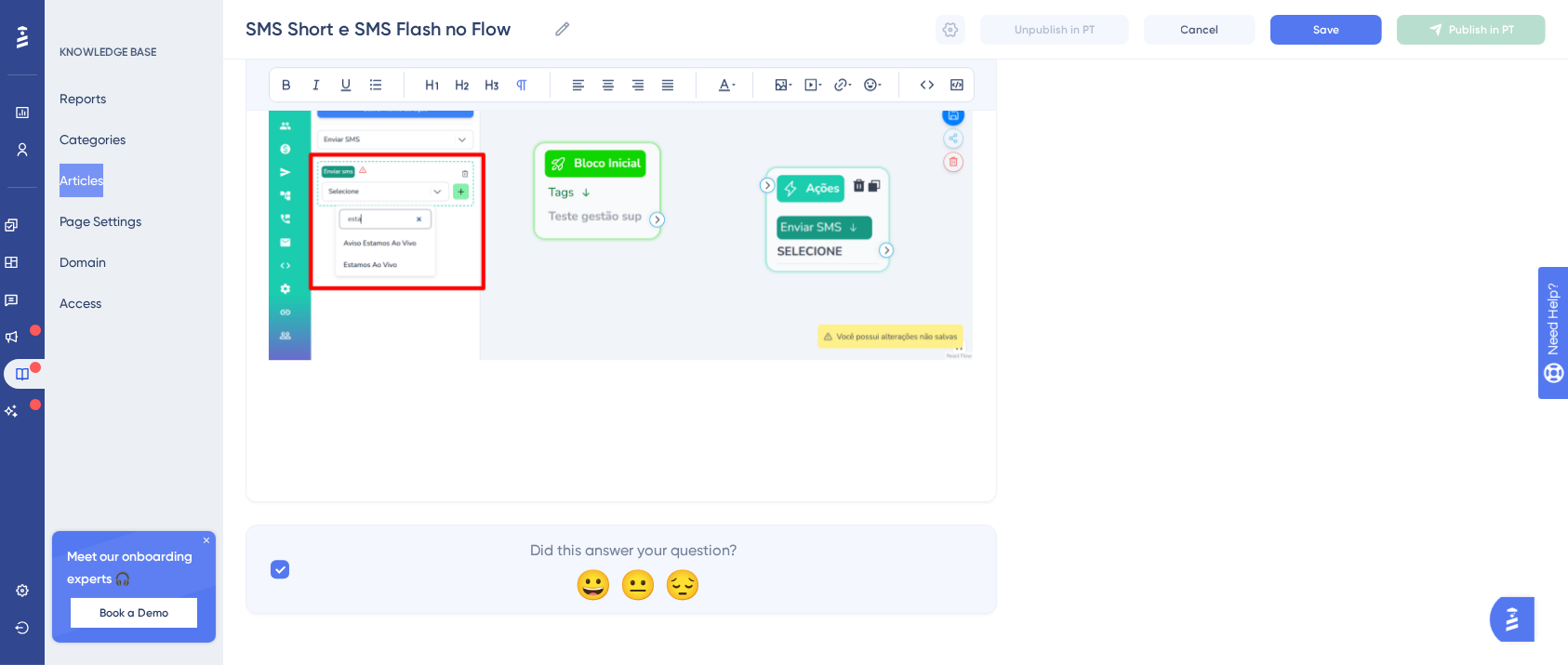
scroll to position [12495, 19]
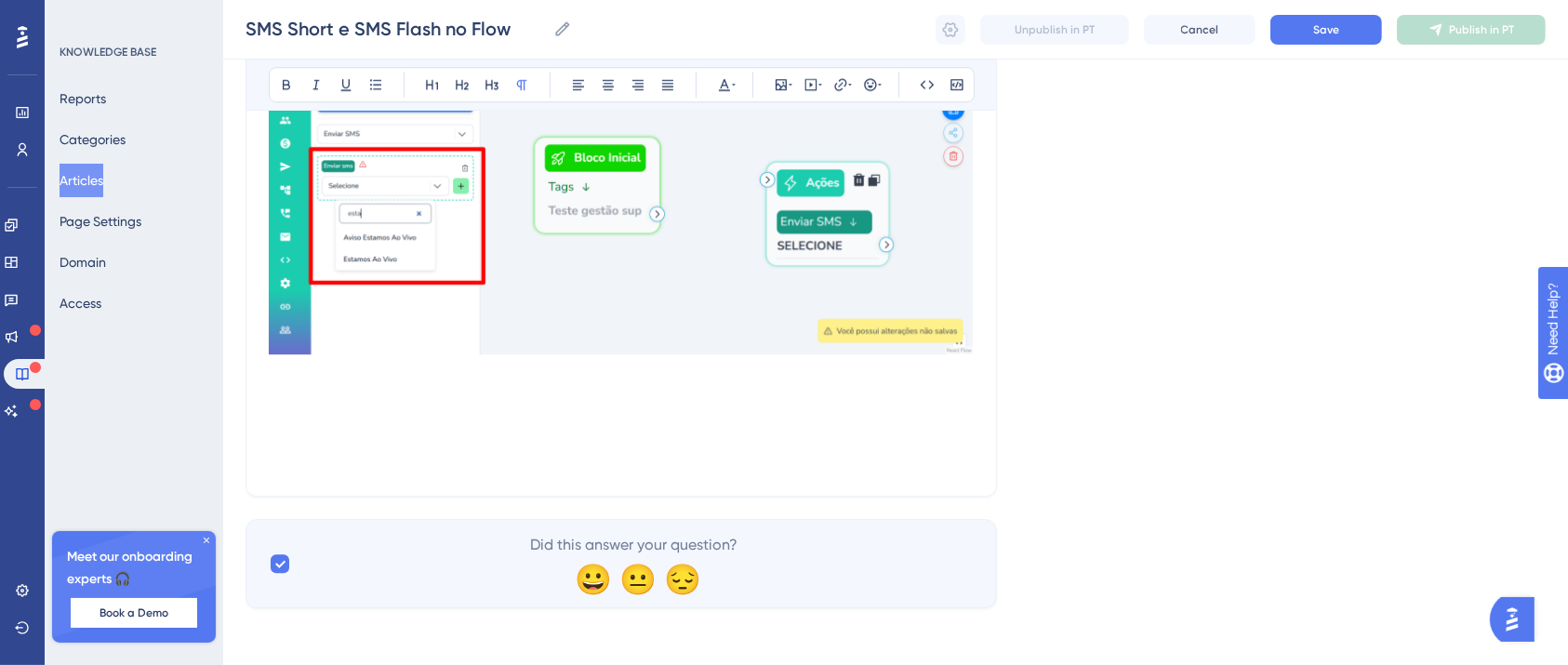
click at [383, 400] on p at bounding box center [621, 395] width 705 height 22
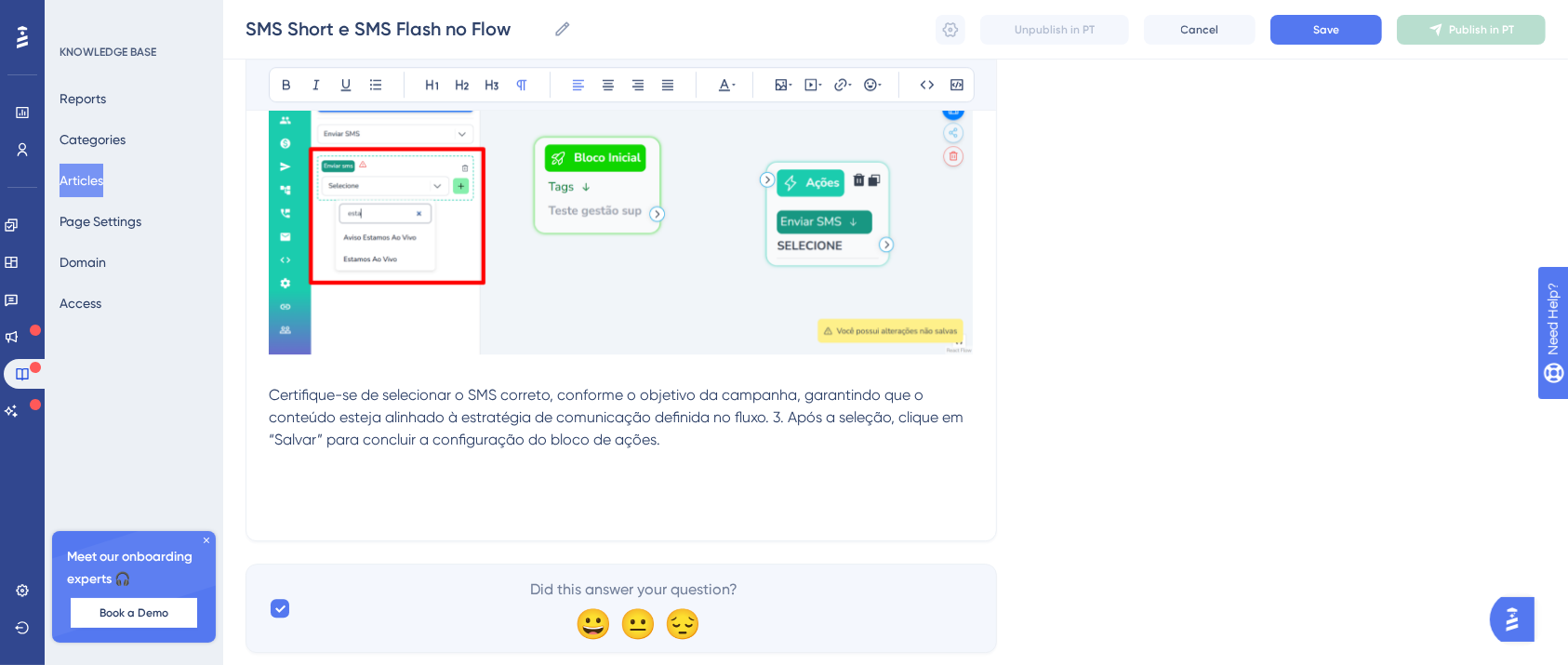
click at [754, 414] on span "Certifique-se de selecionar o SMS correto, conforme o objetivo da campanha, gar…" at bounding box center [618, 417] width 699 height 63
click at [855, 439] on p "3. Após a seleção, clique em “Salvar” para concluir a configuração do bloco de …" at bounding box center [621, 440] width 705 height 22
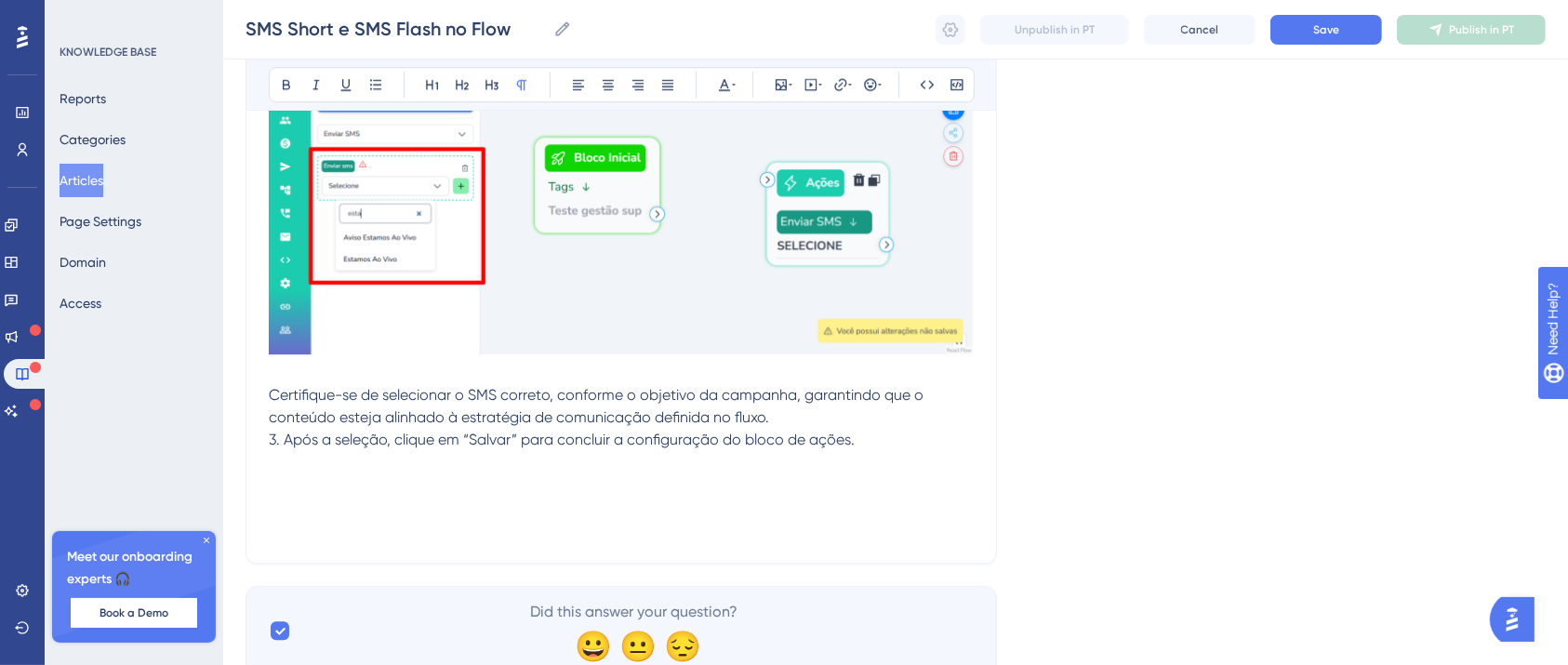
click at [314, 475] on p at bounding box center [621, 484] width 705 height 22
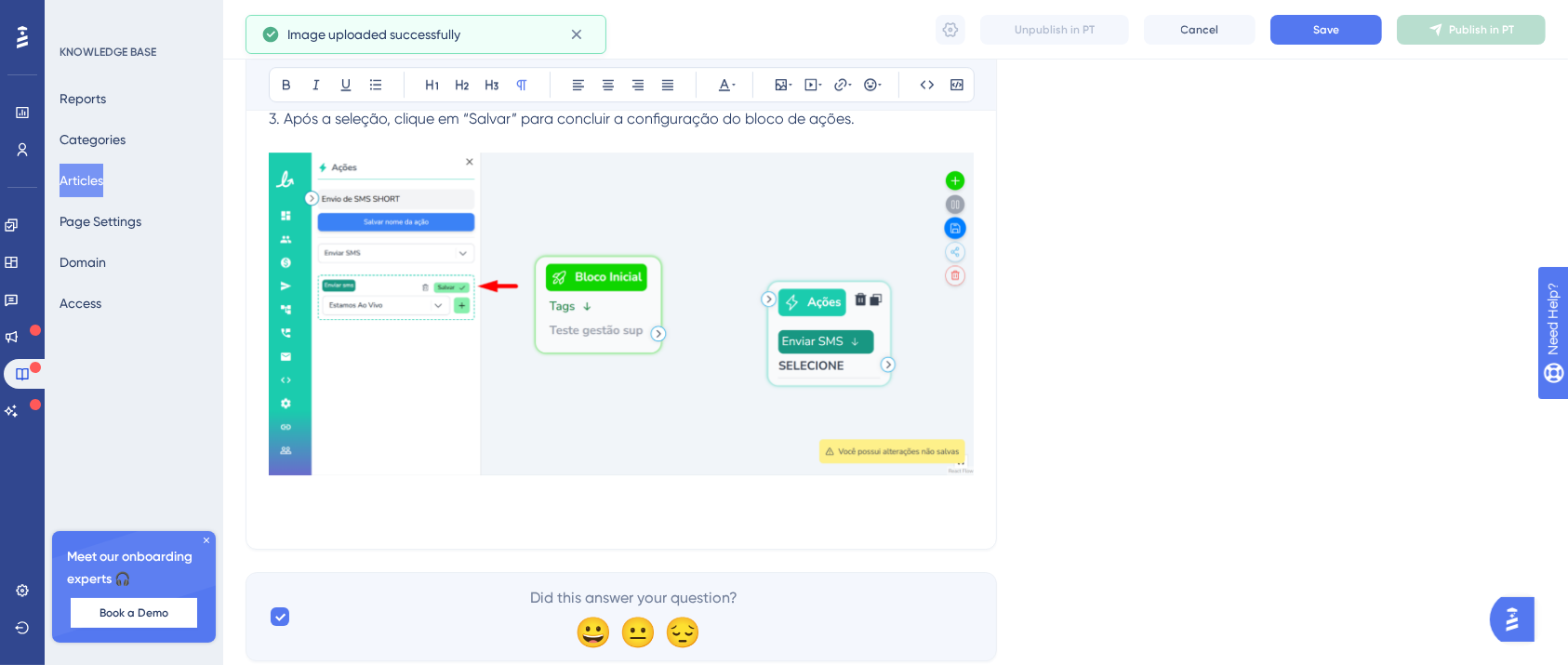
scroll to position [12868, 19]
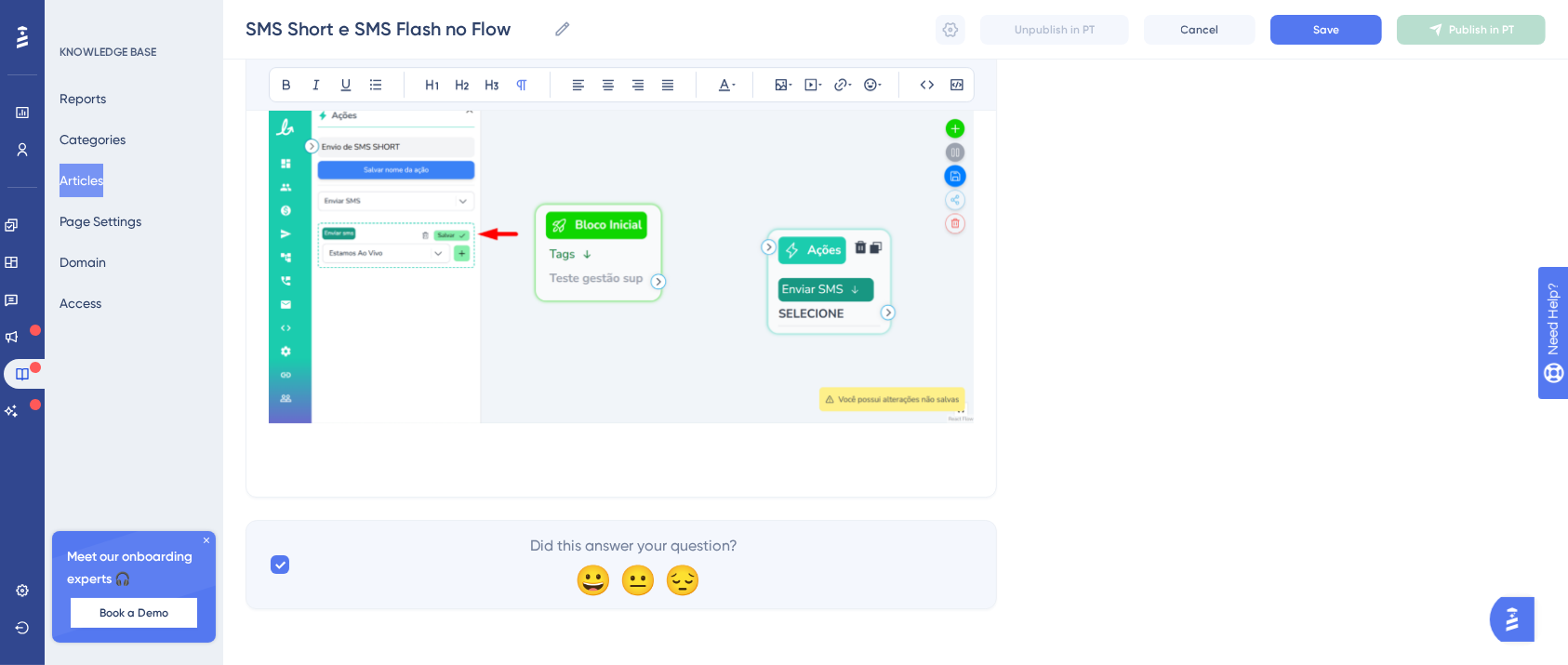
click at [647, 452] on p at bounding box center [621, 463] width 705 height 22
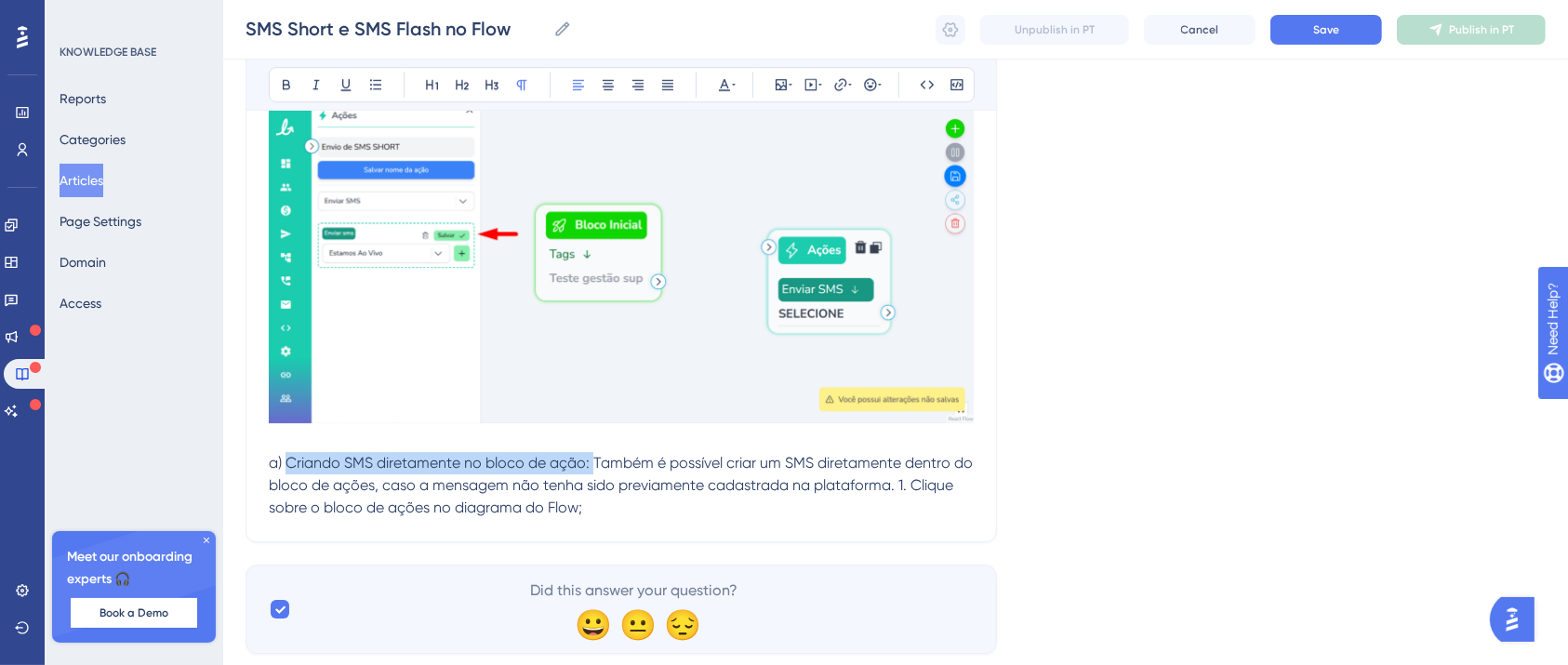
drag, startPoint x: 268, startPoint y: 458, endPoint x: 572, endPoint y: 466, distance: 304.1
click at [572, 466] on span "a) Criando SMS diretamente no bloco de ação: Também é possível criar um SMS dir…" at bounding box center [622, 484] width 708 height 63
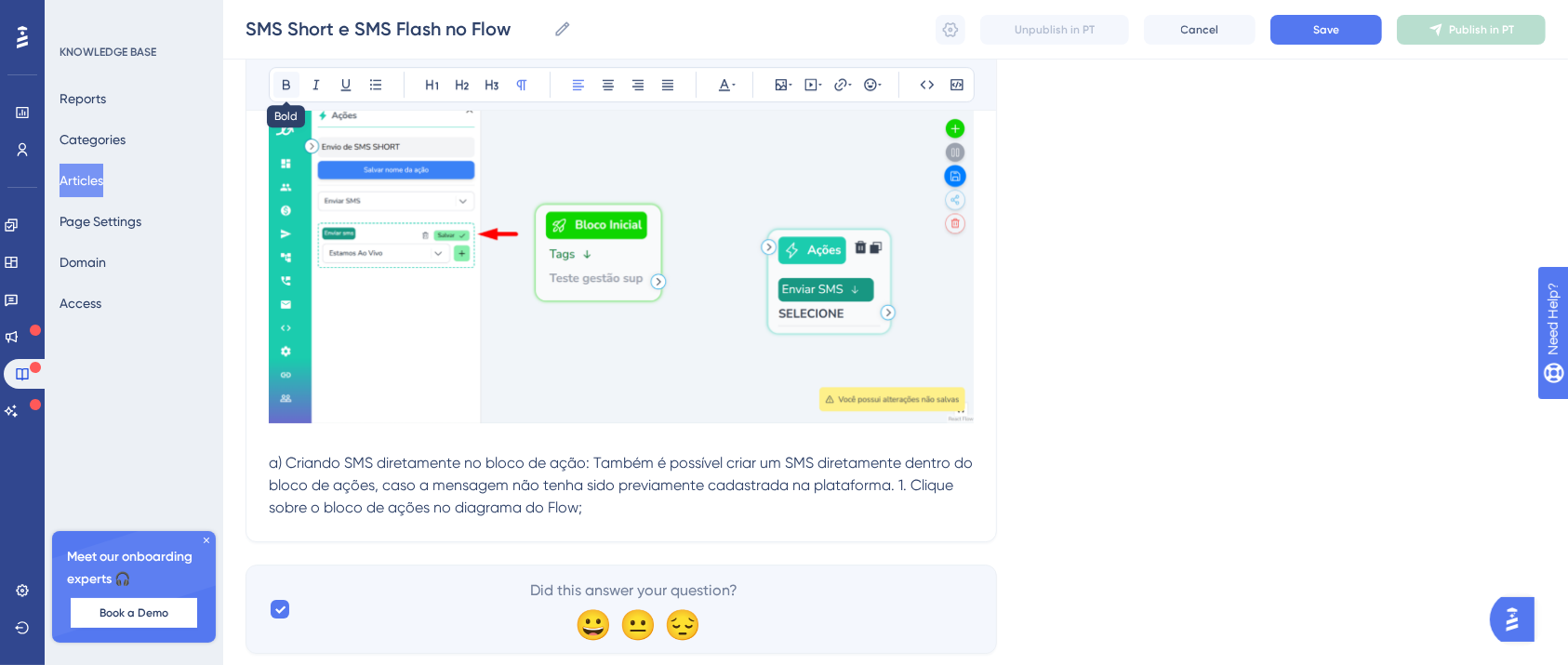
click at [283, 80] on icon at bounding box center [286, 85] width 7 height 10
drag, startPoint x: 746, startPoint y: 477, endPoint x: 811, endPoint y: 482, distance: 65.2
click at [747, 477] on span "Também é possível criar um SMS diretamente dentro do bloco de ações, caso a men…" at bounding box center [621, 484] width 705 height 63
click at [878, 487] on span "Também é possível criar um SMS diretamente dentro do bloco de ações, caso a men…" at bounding box center [621, 484] width 705 height 63
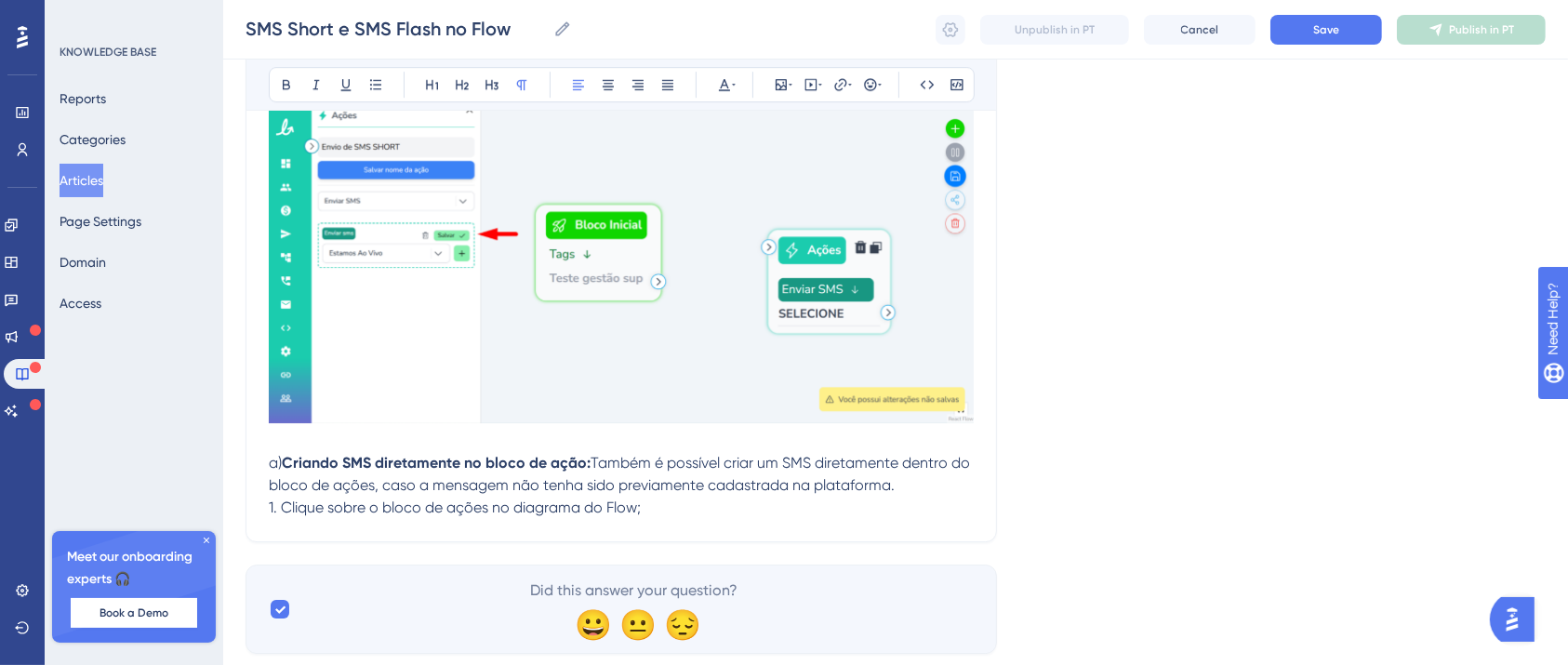
click at [662, 496] on p "1. Clique sobre o bloco de ações no diagrama do Flow;" at bounding box center [621, 507] width 705 height 22
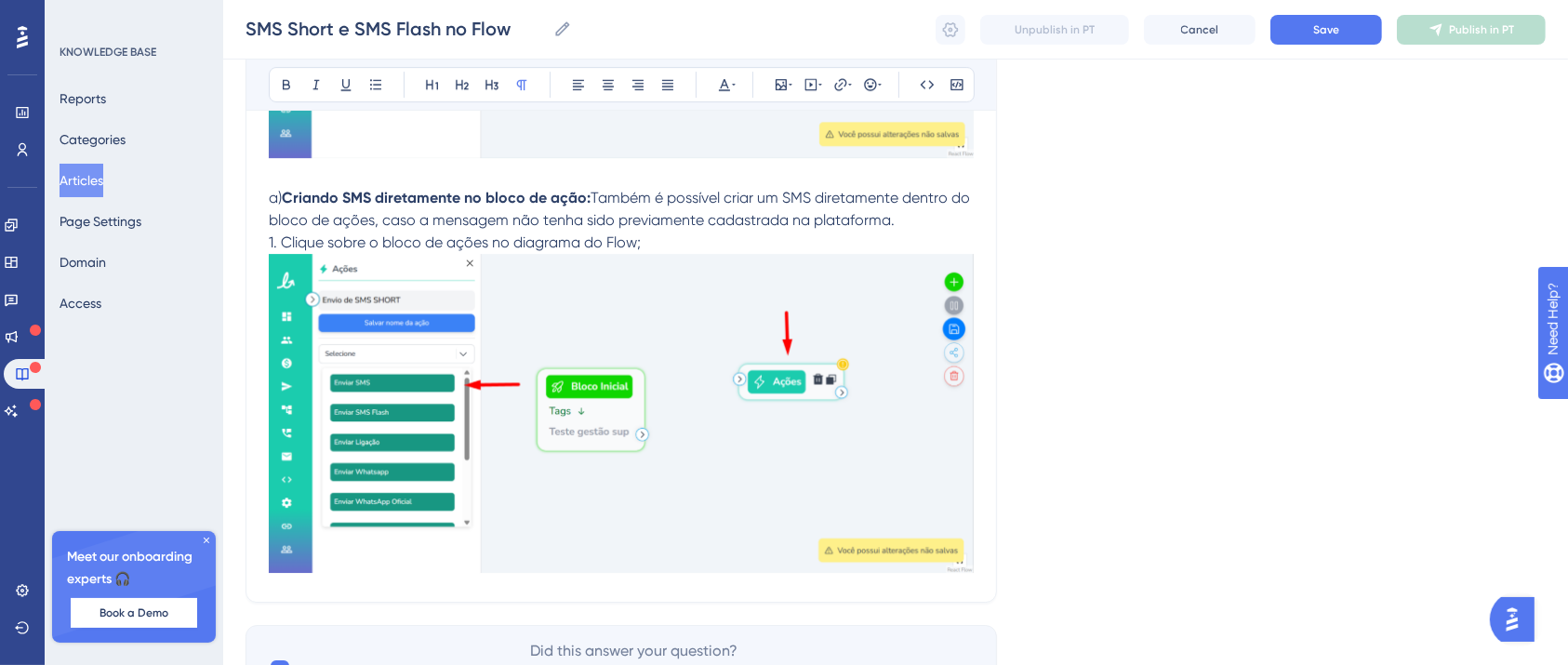
scroll to position [13238, 19]
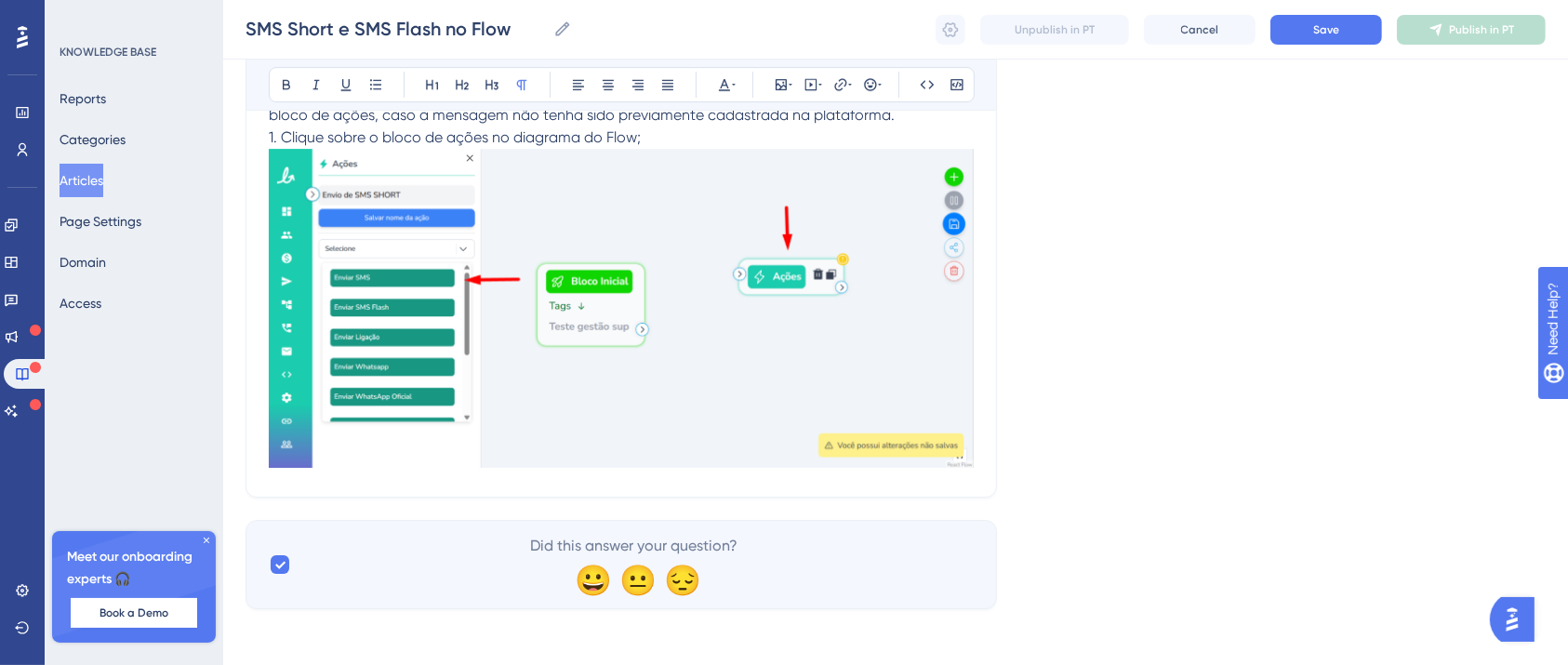
click at [645, 135] on p "1. Clique sobre o bloco de ações no diagrama do Flow;" at bounding box center [621, 137] width 705 height 22
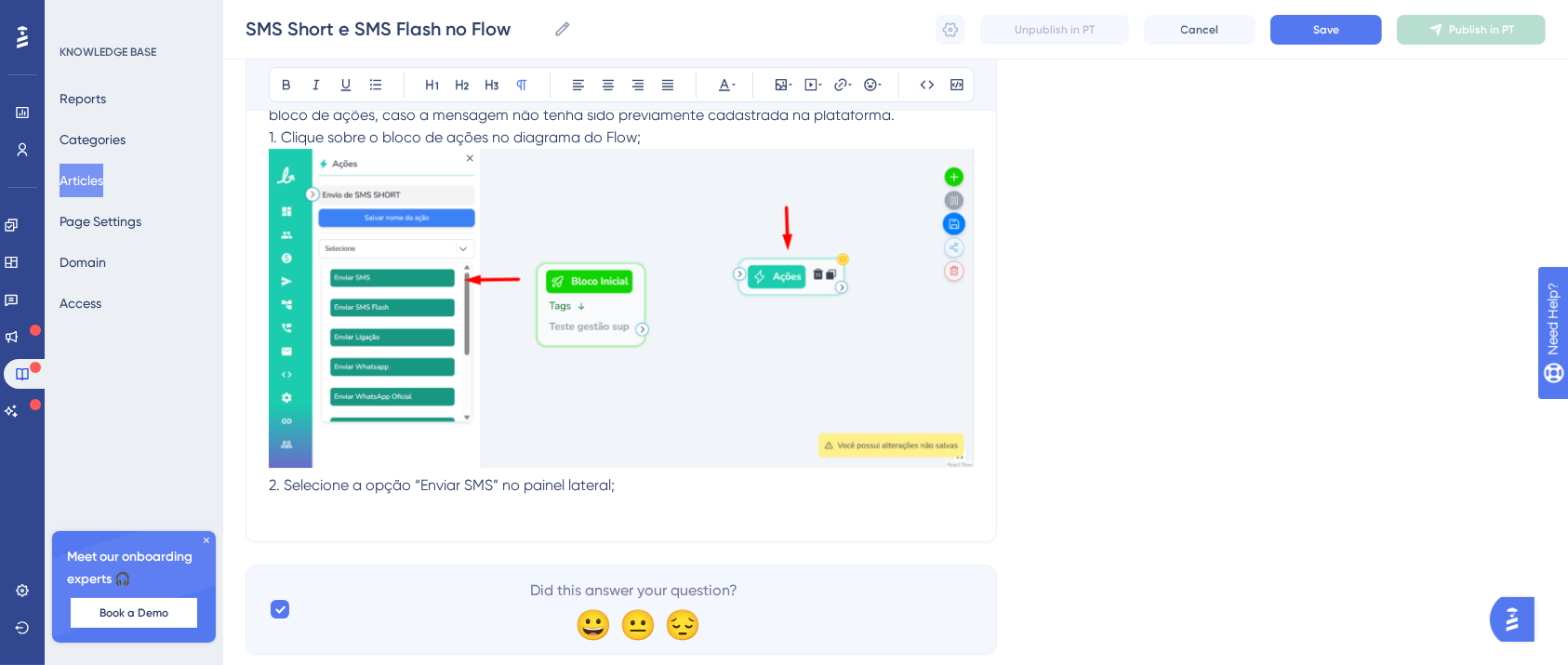
drag, startPoint x: 379, startPoint y: 536, endPoint x: 375, endPoint y: 519, distance: 17.5
click at [371, 508] on p at bounding box center [621, 507] width 705 height 22
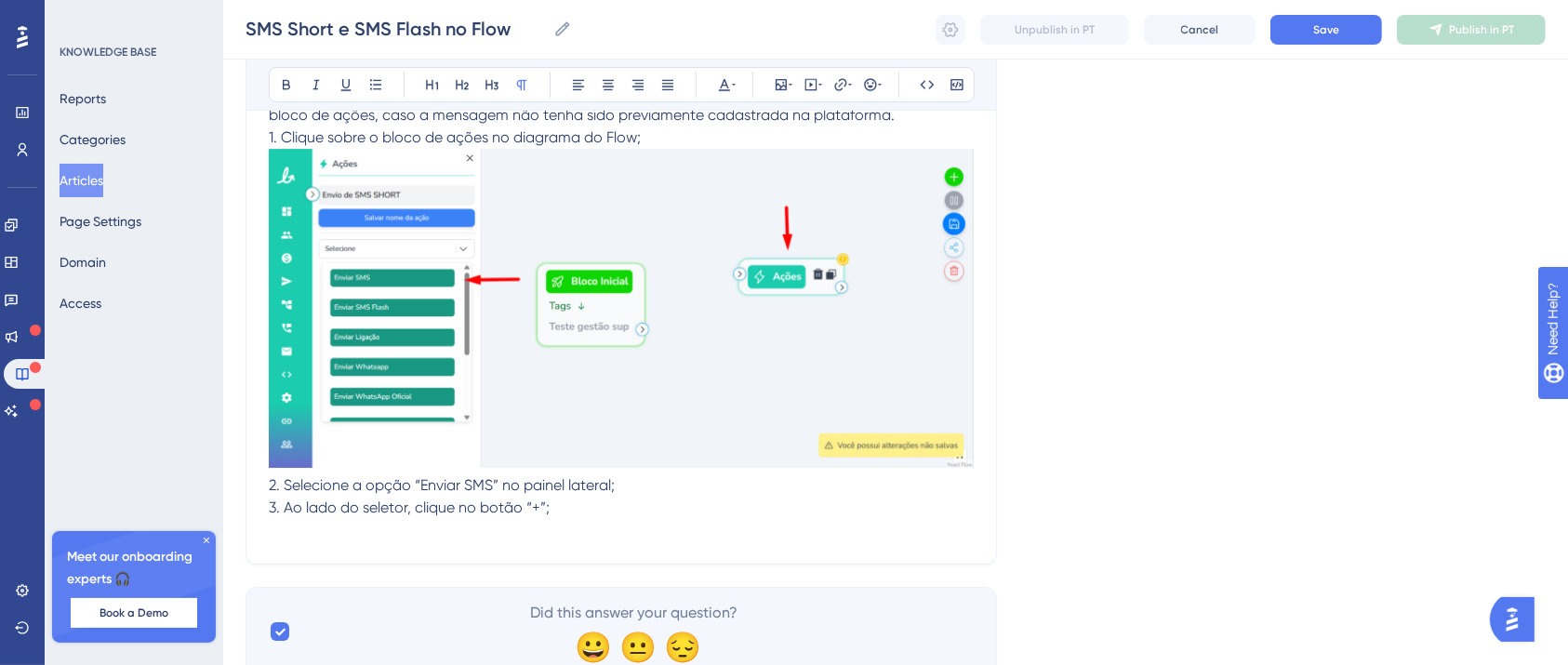
click at [320, 529] on p at bounding box center [621, 530] width 705 height 22
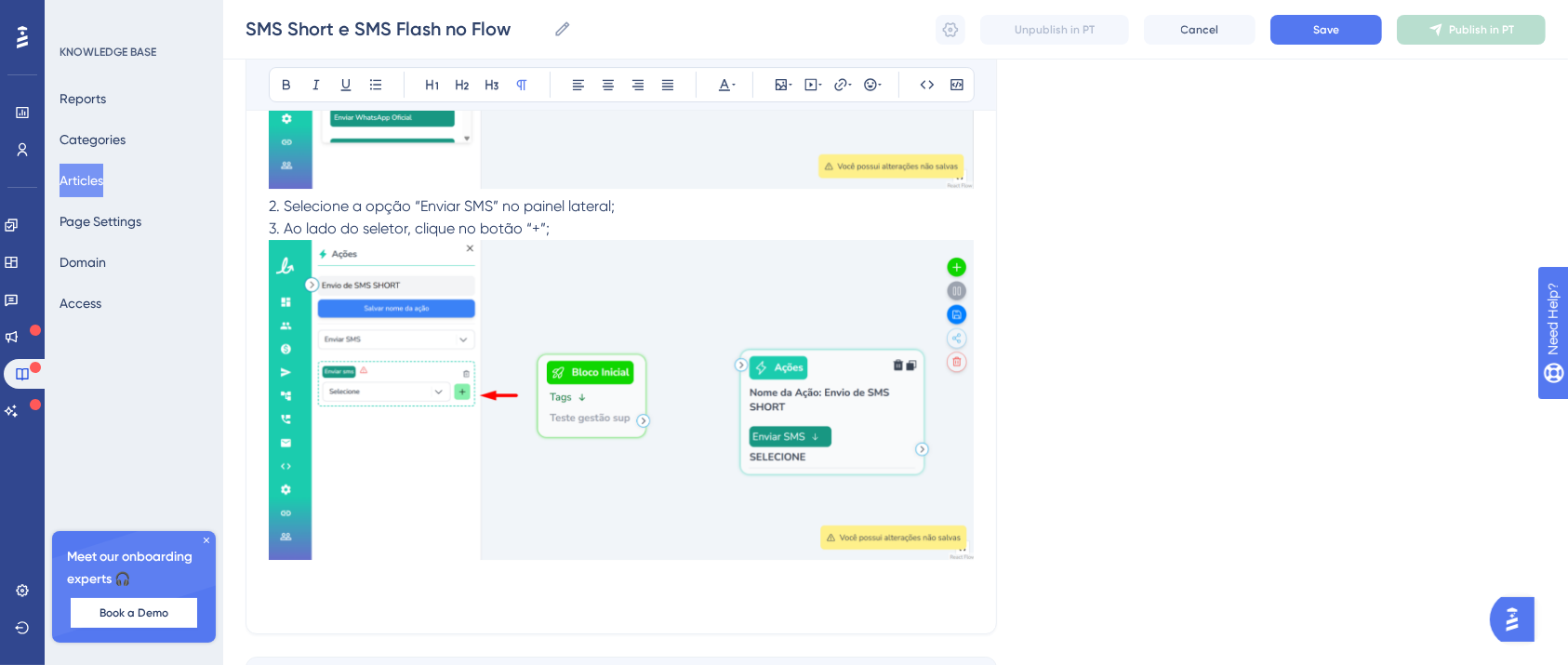
scroll to position [13653, 19]
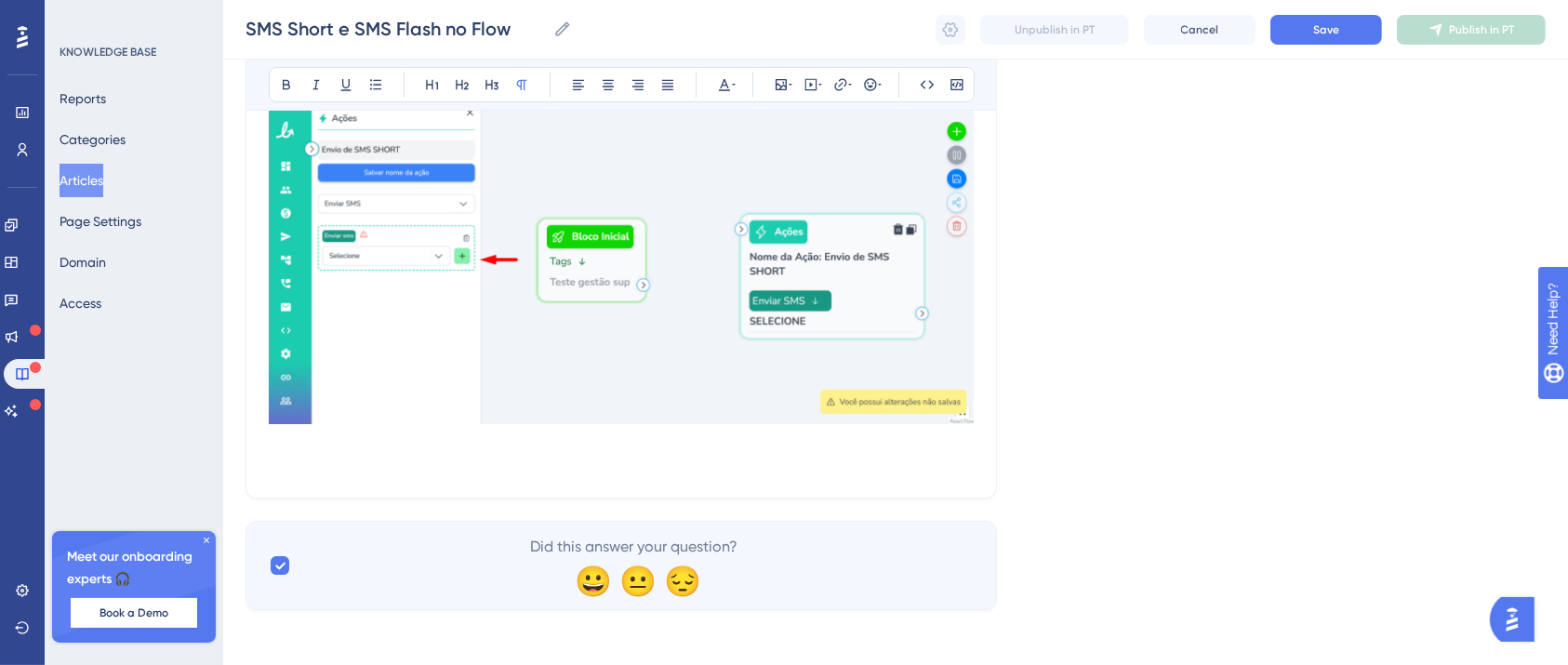
click at [495, 453] on p at bounding box center [621, 464] width 705 height 22
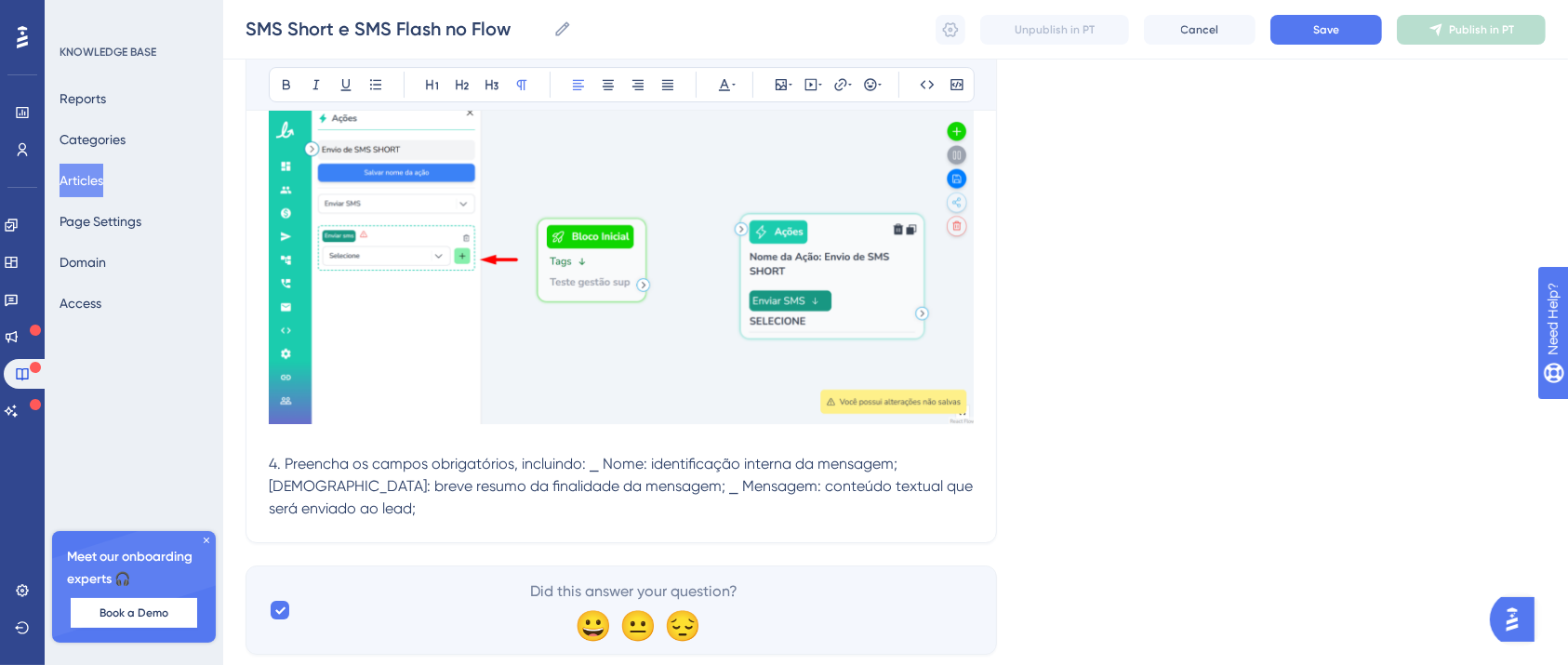
click at [573, 460] on span "4. Preencha os campos obrigatórios, incluindo: ⎯ Nome: identificação interna da…" at bounding box center [622, 485] width 708 height 63
click at [563, 479] on span "⎯ Nome: identificação interna da mensagem; [DEMOGRAPHIC_DATA]: breve resumo da …" at bounding box center [612, 497] width 688 height 40
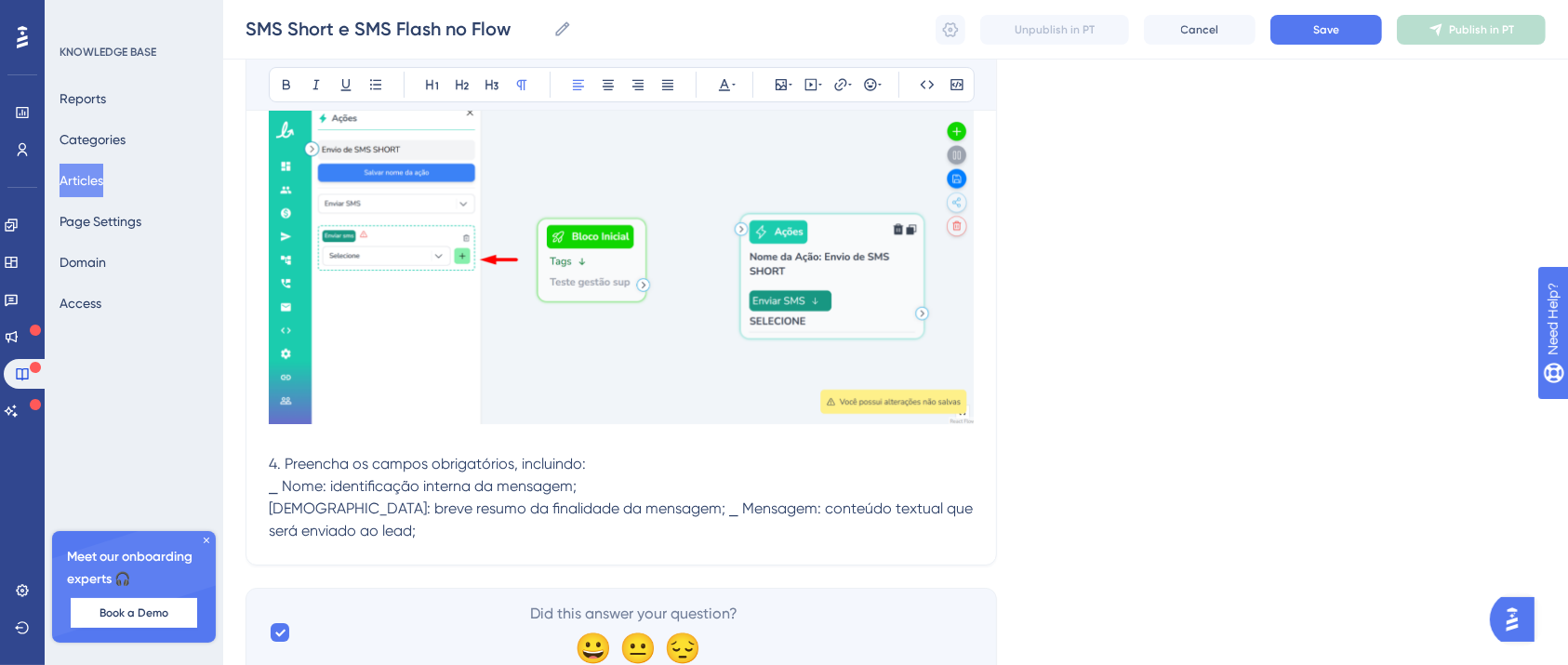
click at [632, 500] on span "[DEMOGRAPHIC_DATA]: breve resumo da finalidade da mensagem; ⎯ Mensagem: conteúd…" at bounding box center [622, 519] width 708 height 40
click at [704, 522] on p "⎯ Mensagem: conteúdo textual que será enviado ao lead;" at bounding box center [621, 531] width 705 height 22
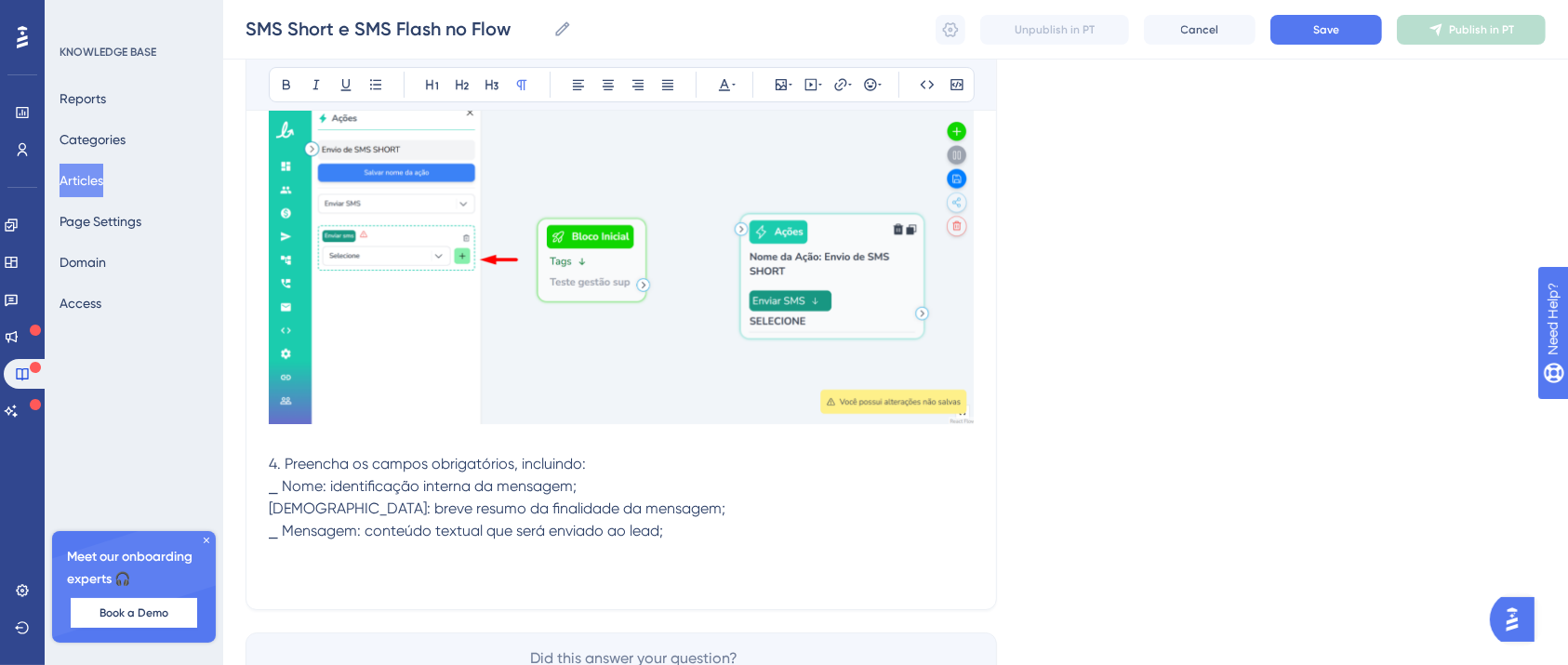
click at [348, 567] on p at bounding box center [621, 576] width 705 height 22
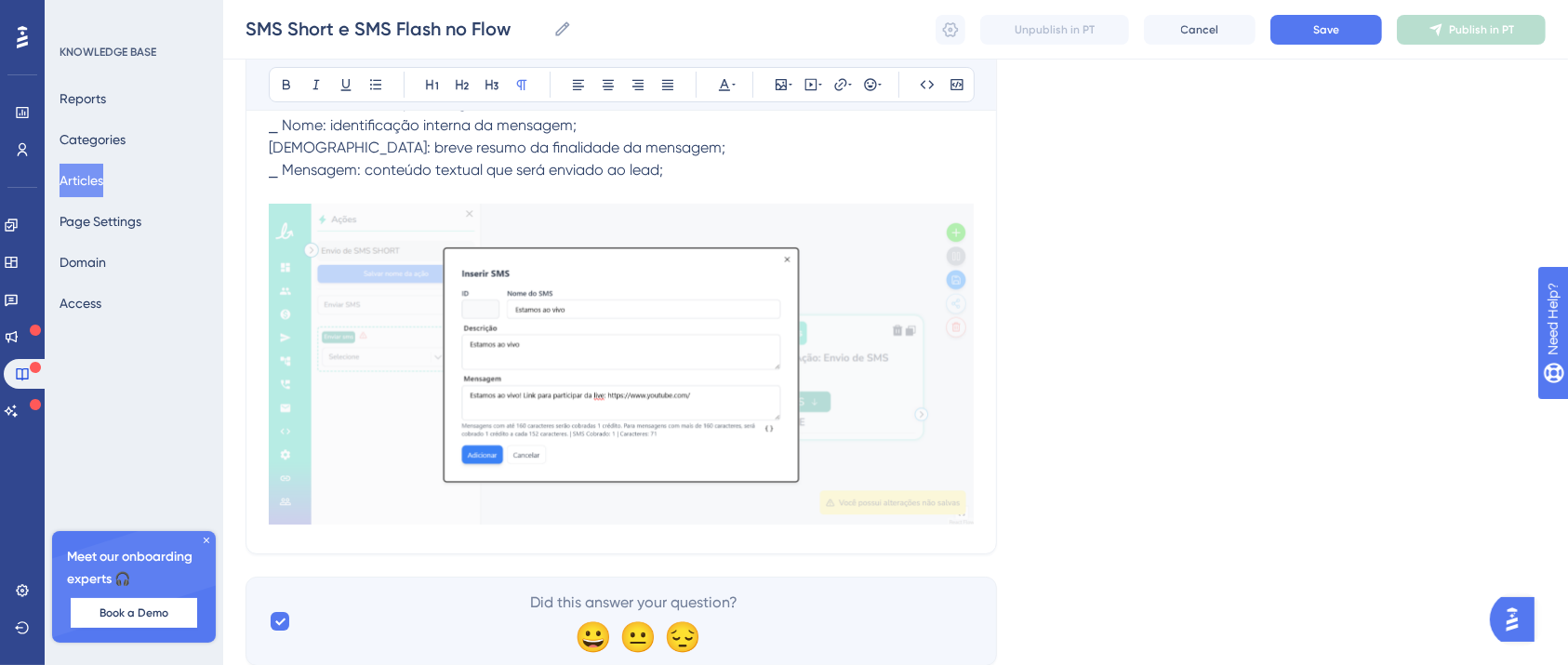
scroll to position [14069, 19]
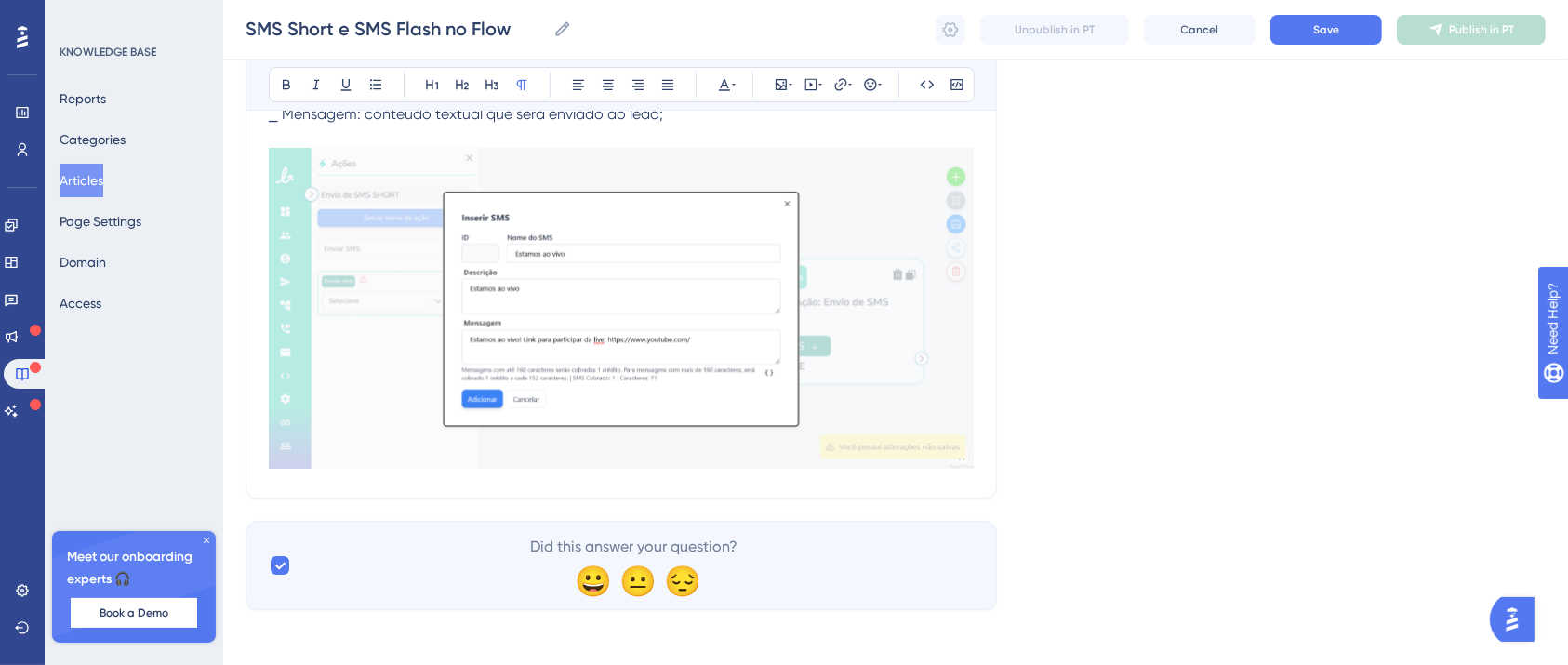
click at [633, 125] on p at bounding box center [621, 136] width 705 height 22
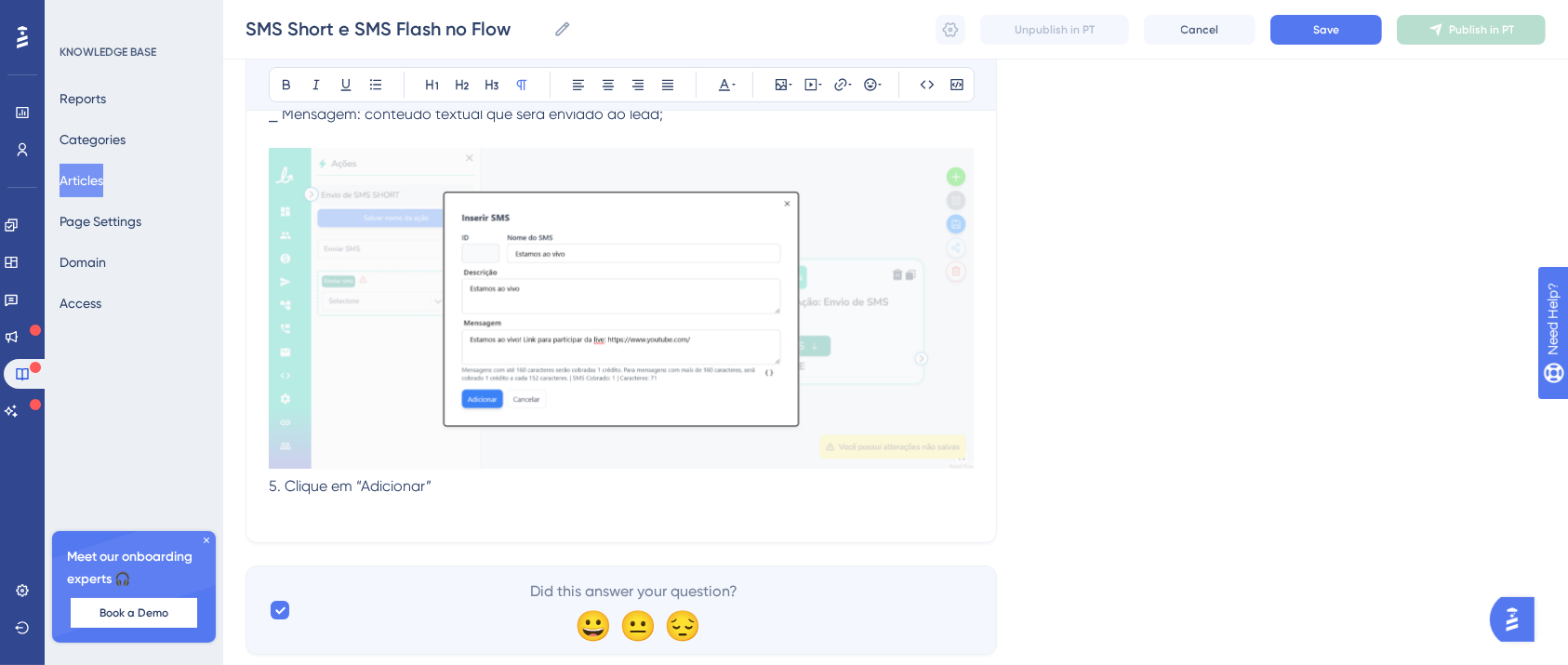
click at [377, 509] on p at bounding box center [621, 508] width 705 height 22
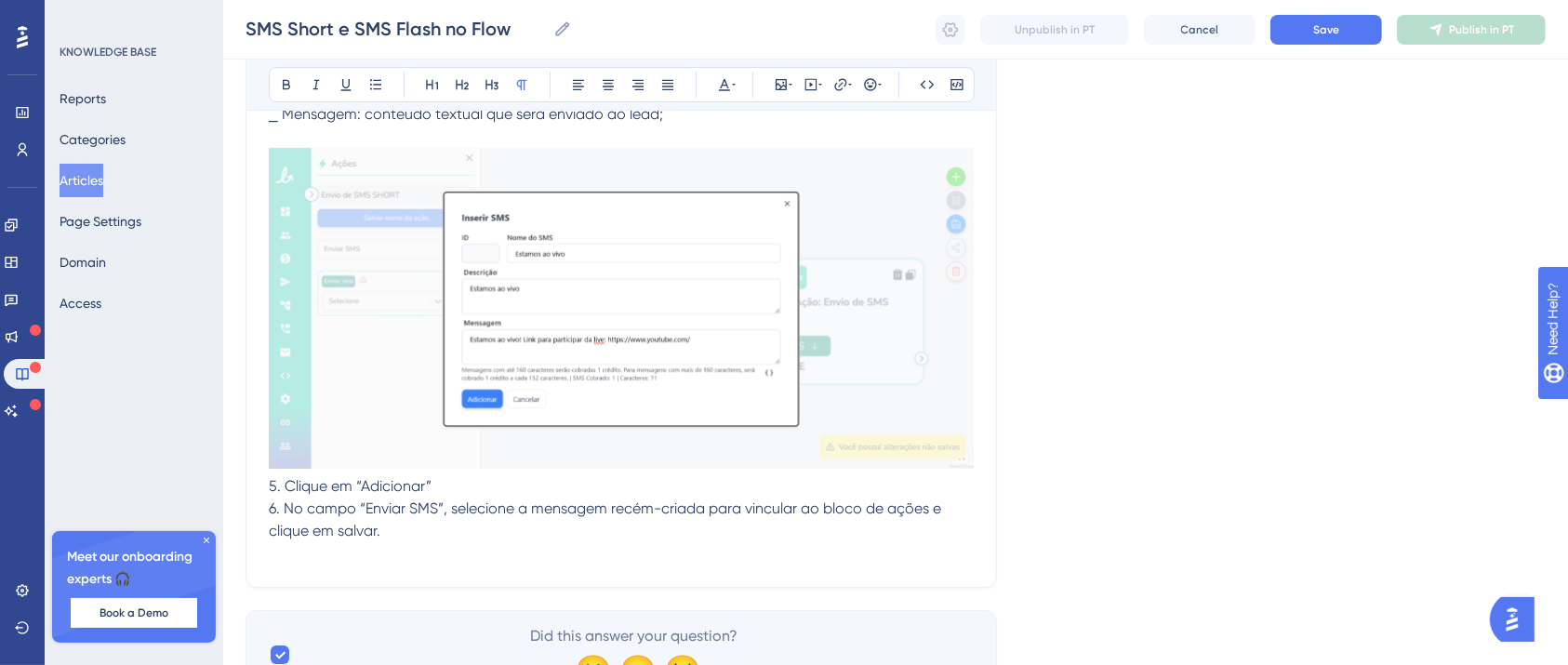
click at [278, 550] on p at bounding box center [621, 553] width 705 height 22
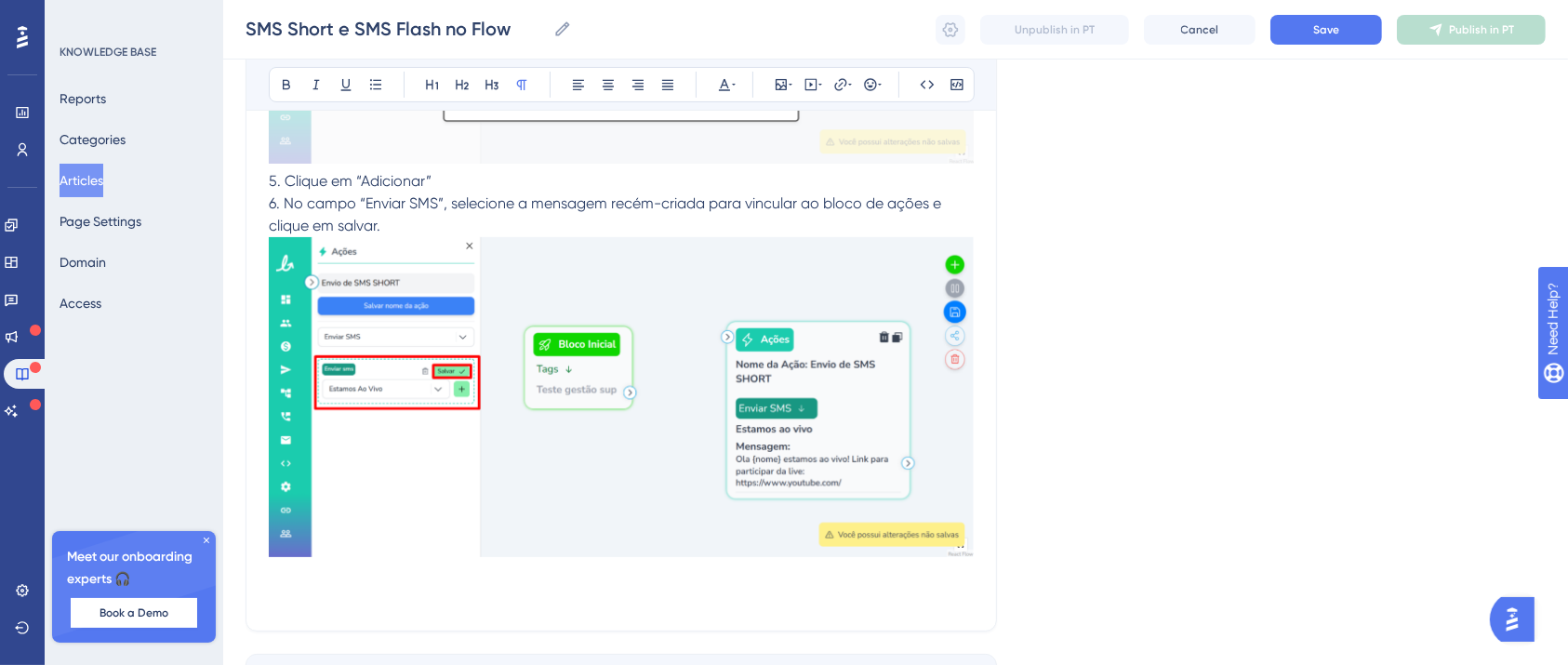
scroll to position [14508, 19]
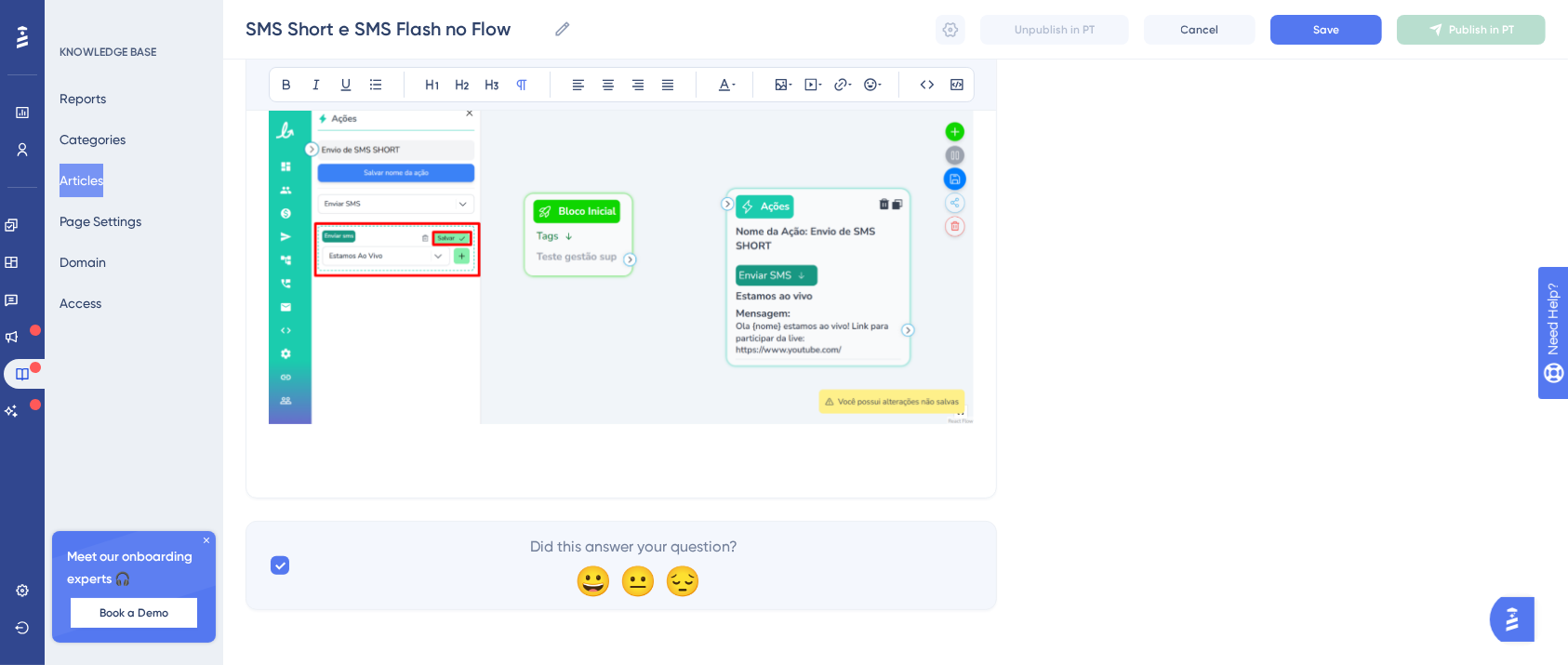
click at [356, 453] on p at bounding box center [621, 464] width 705 height 22
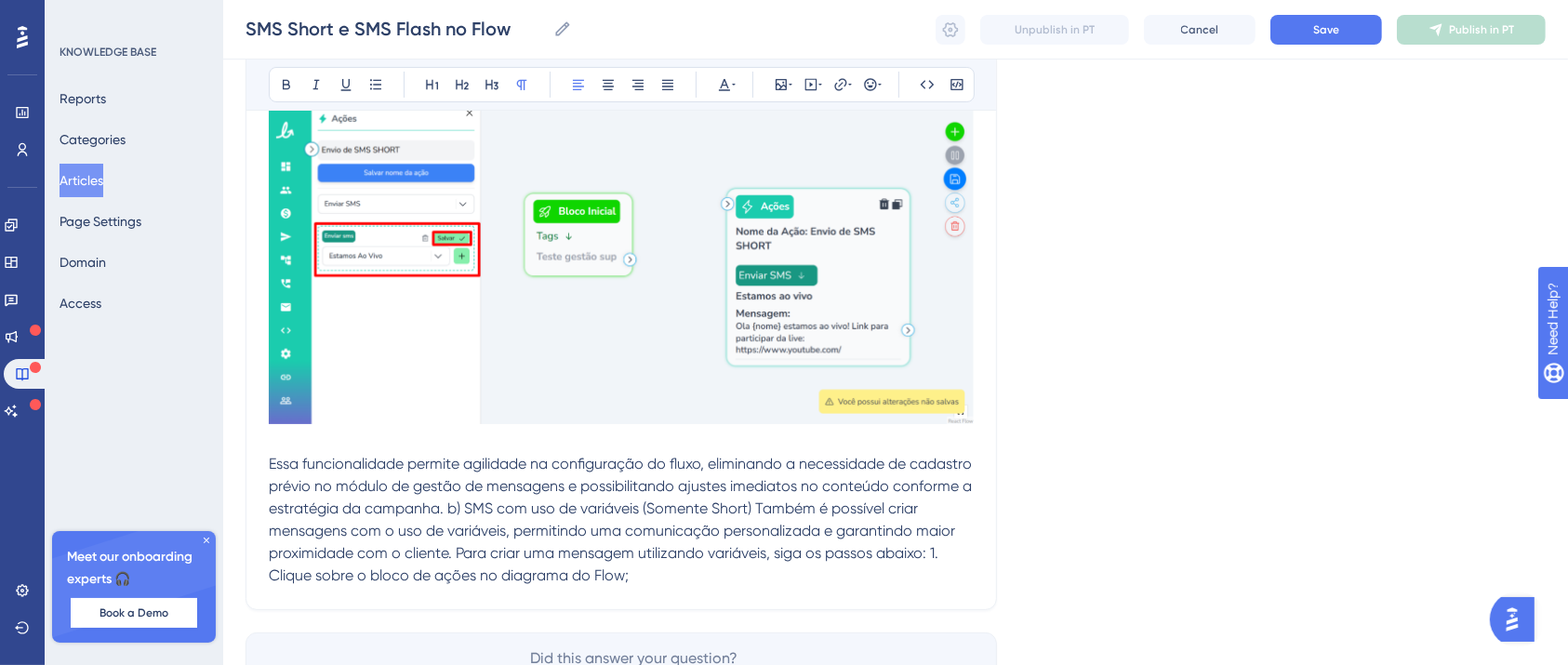
click at [508, 504] on span "Essa funcionalidade permite agilidade na configuração do fluxo, eliminando a ne…" at bounding box center [622, 519] width 707 height 129
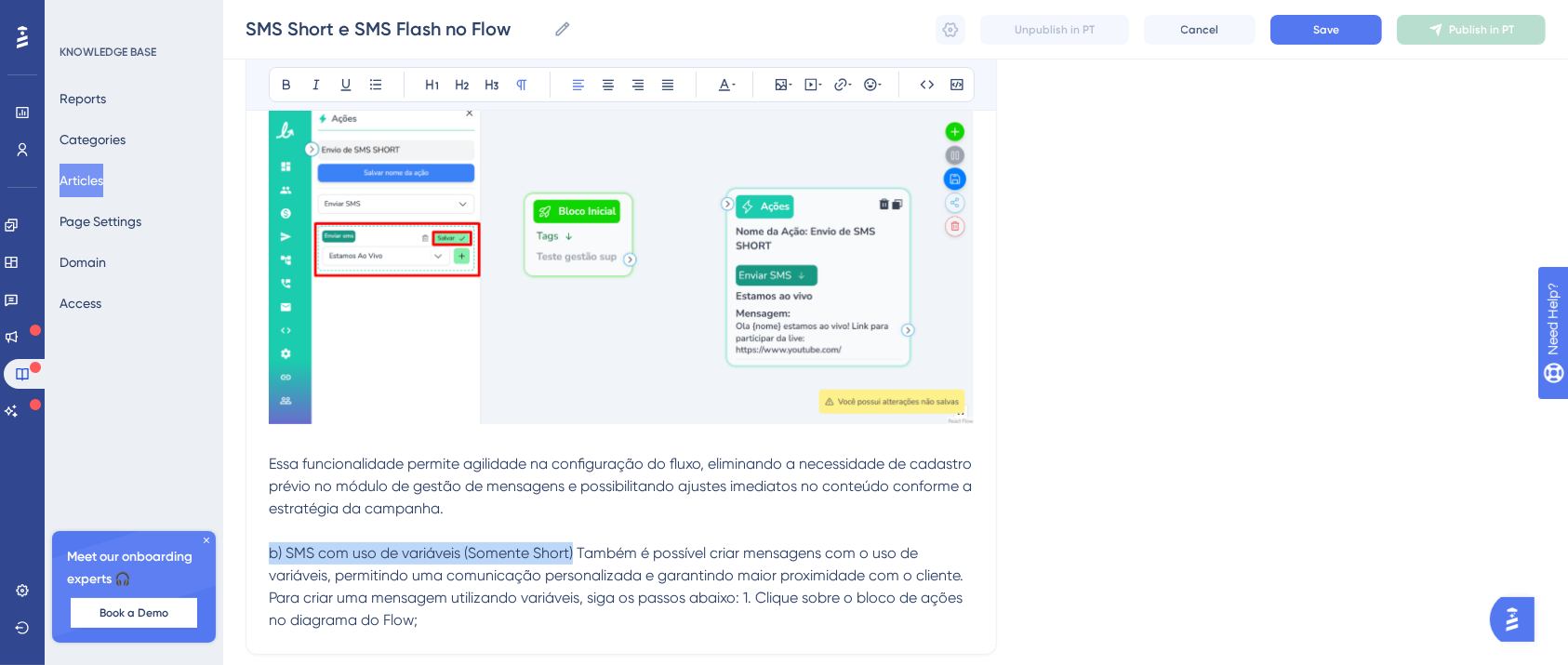
drag, startPoint x: 556, startPoint y: 543, endPoint x: 248, endPoint y: 547, distance: 308.0
click at [283, 81] on icon at bounding box center [286, 85] width 7 height 10
click at [714, 611] on p "b) SMS com uso de variáveis (Somente Short) Também é possível criar mensagens c…" at bounding box center [621, 587] width 705 height 89
click at [728, 595] on span "Também é possível criar mensagens com o uso de variáveis, permitindo uma comuni…" at bounding box center [618, 586] width 699 height 84
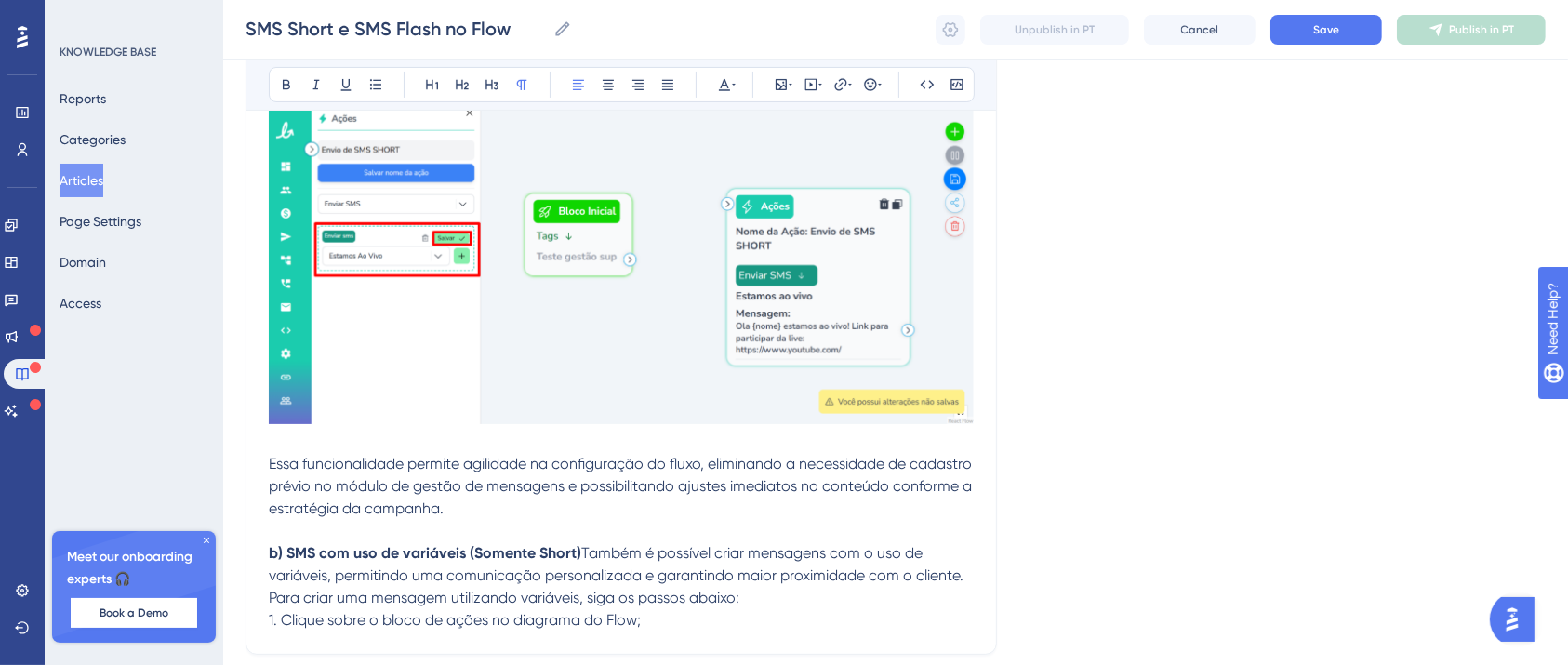
click at [662, 609] on p "1. Clique sobre o bloco de ações no diagrama do Flow;" at bounding box center [621, 620] width 705 height 22
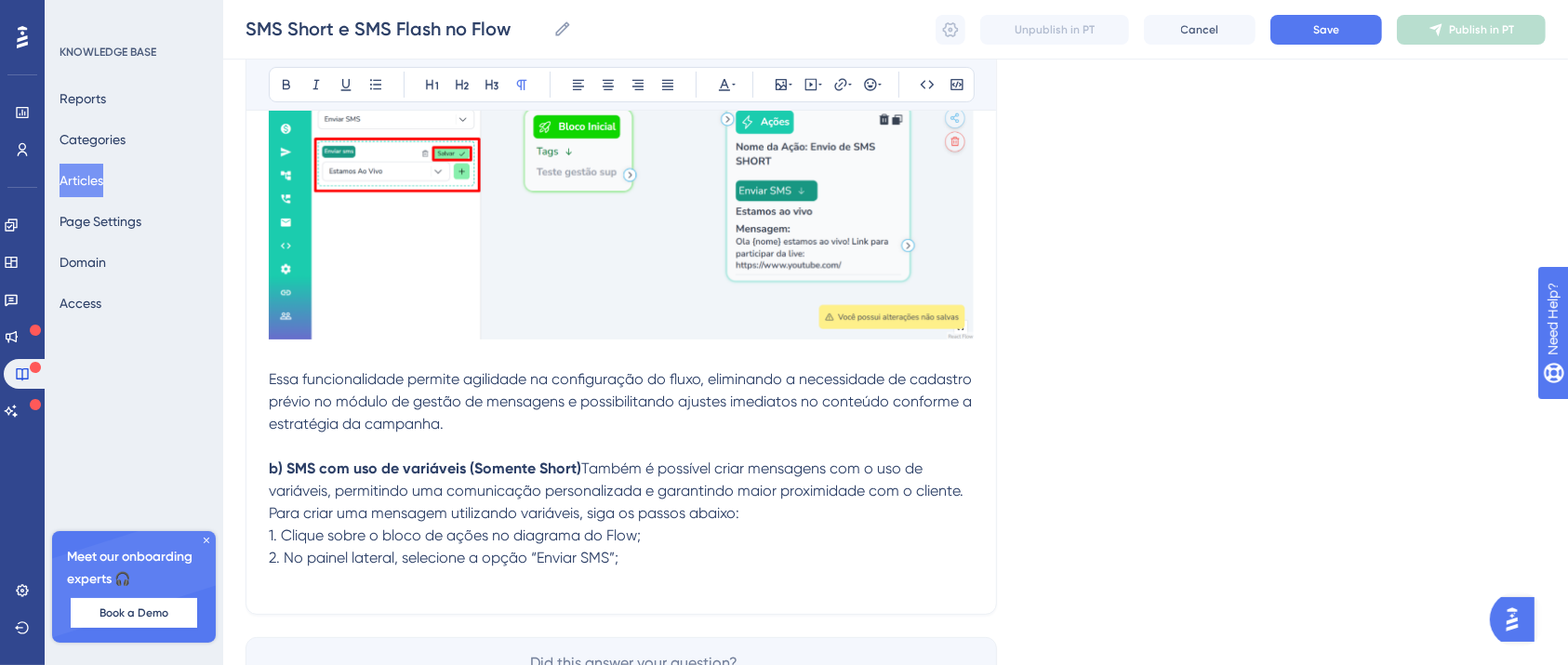
scroll to position [14631, 19]
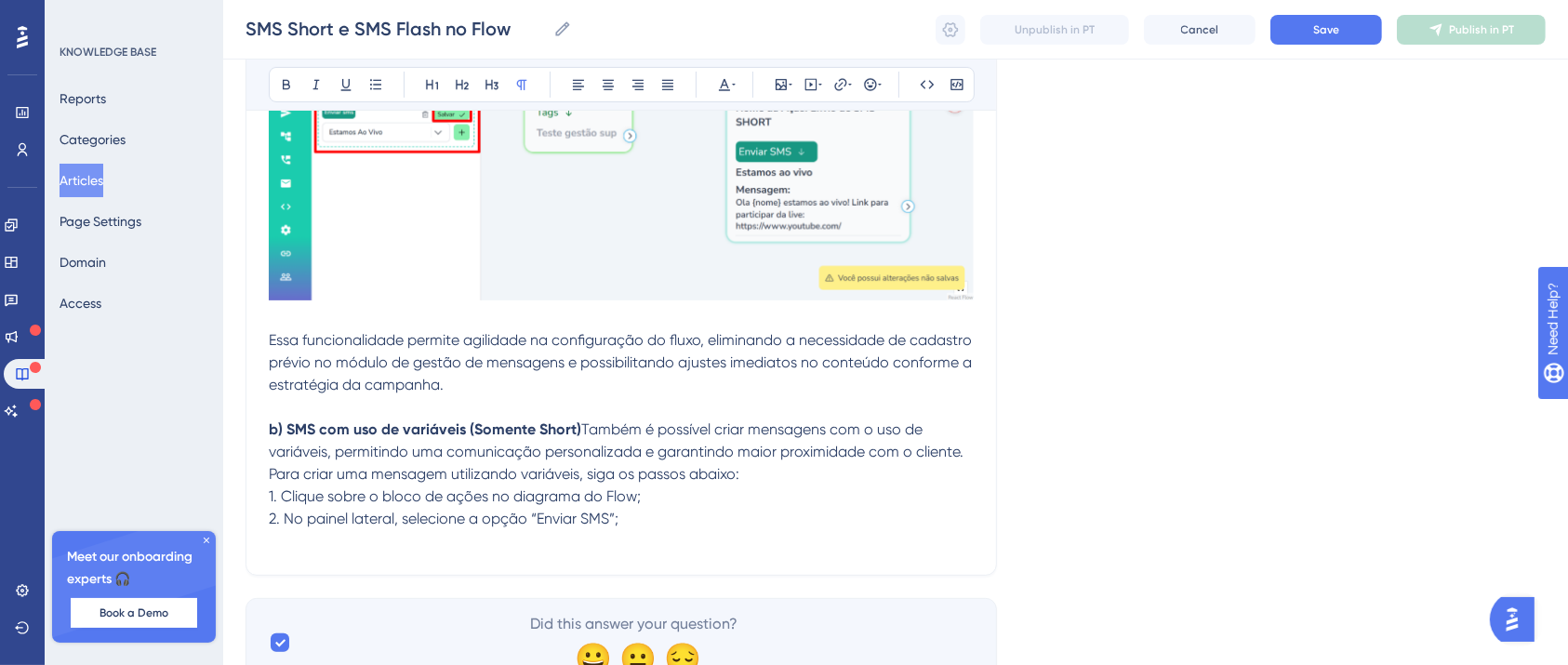
click at [305, 547] on p at bounding box center [621, 541] width 705 height 22
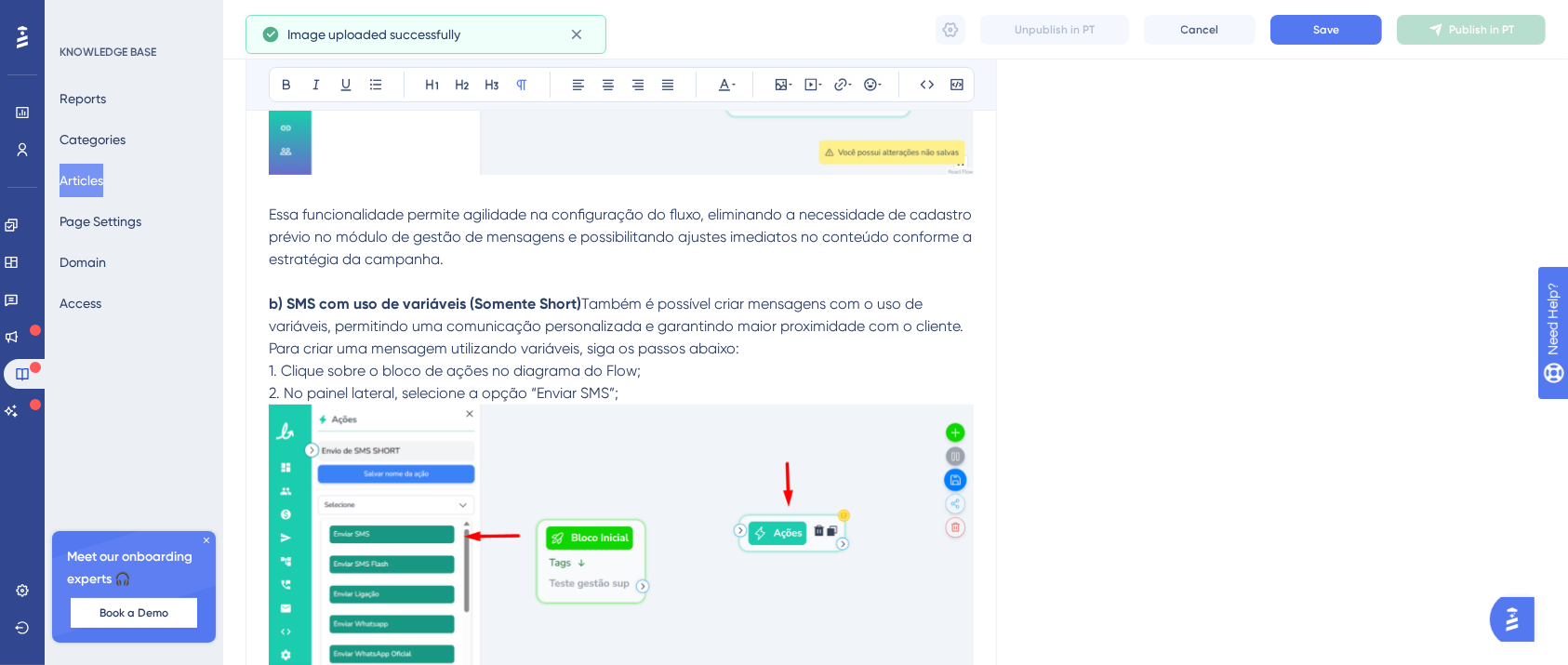
scroll to position [15003, 19]
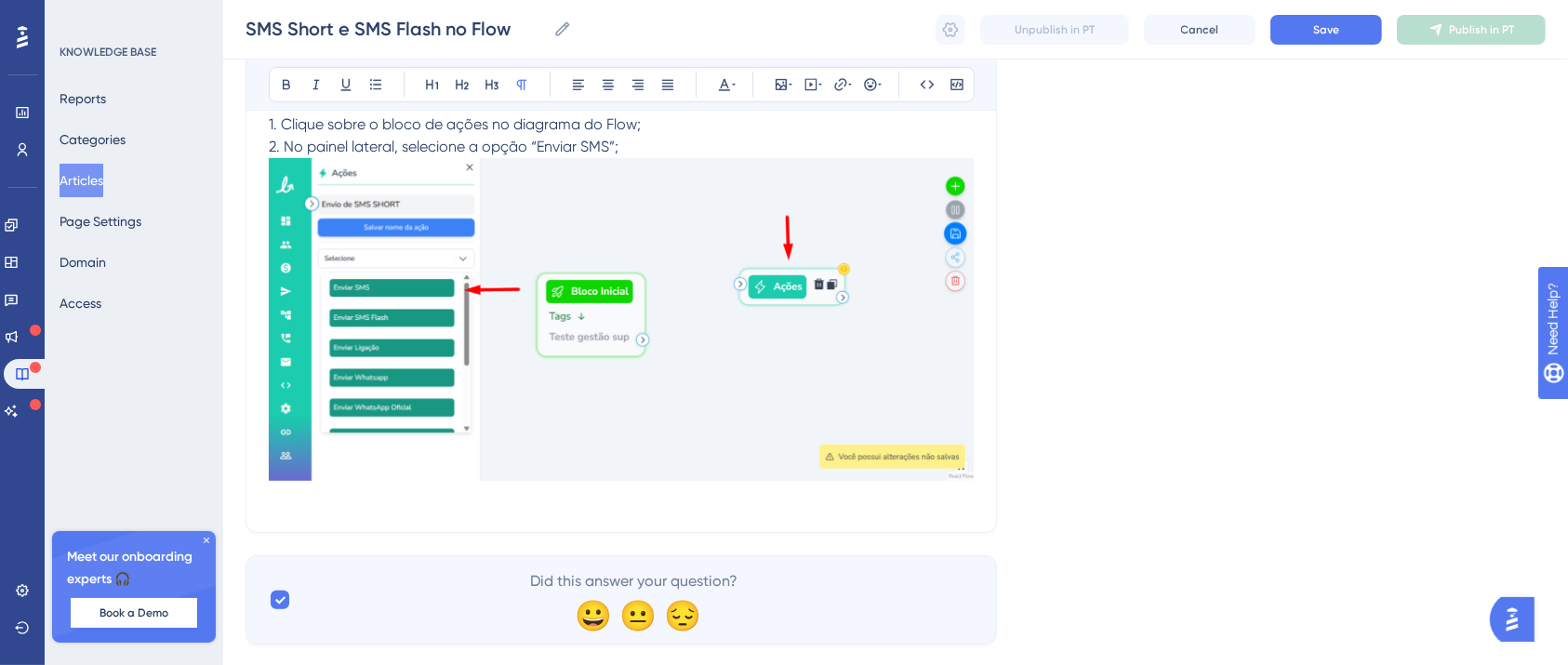
click at [286, 495] on p at bounding box center [621, 498] width 705 height 22
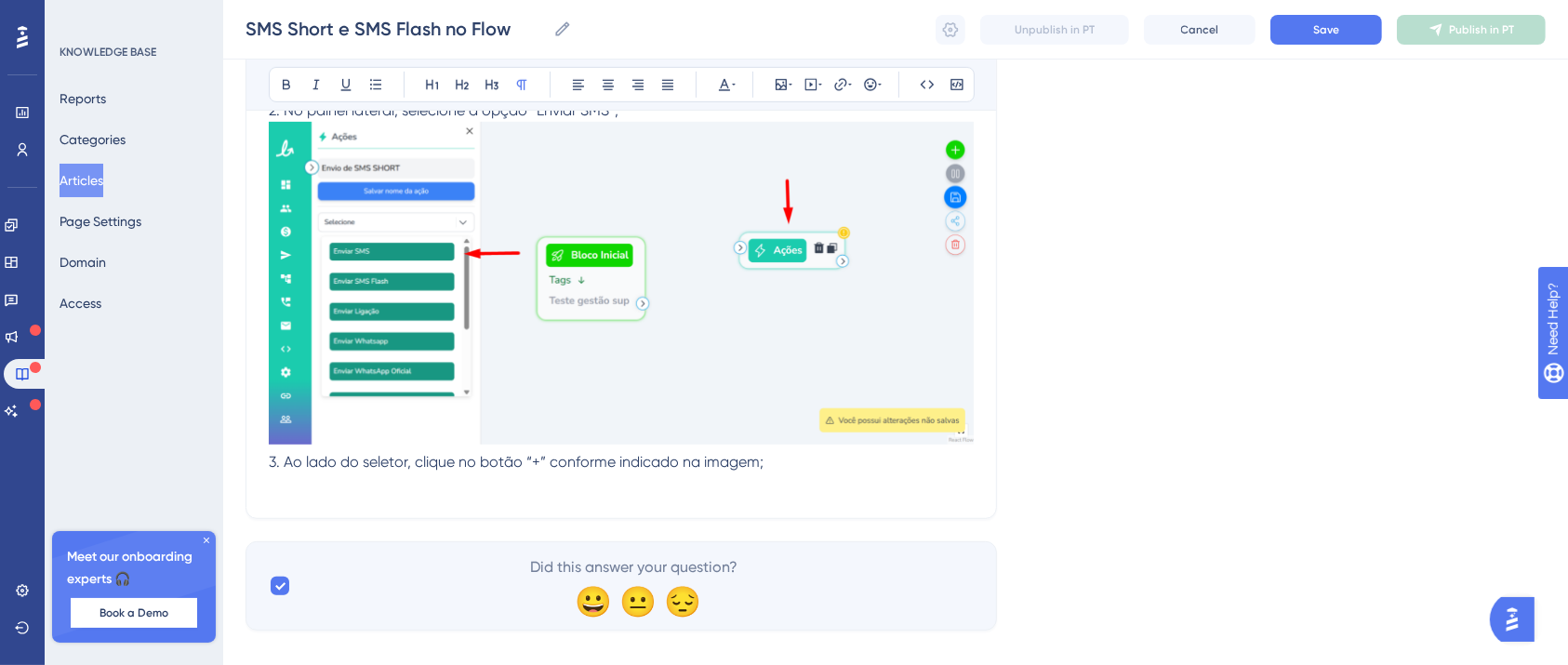
scroll to position [15059, 19]
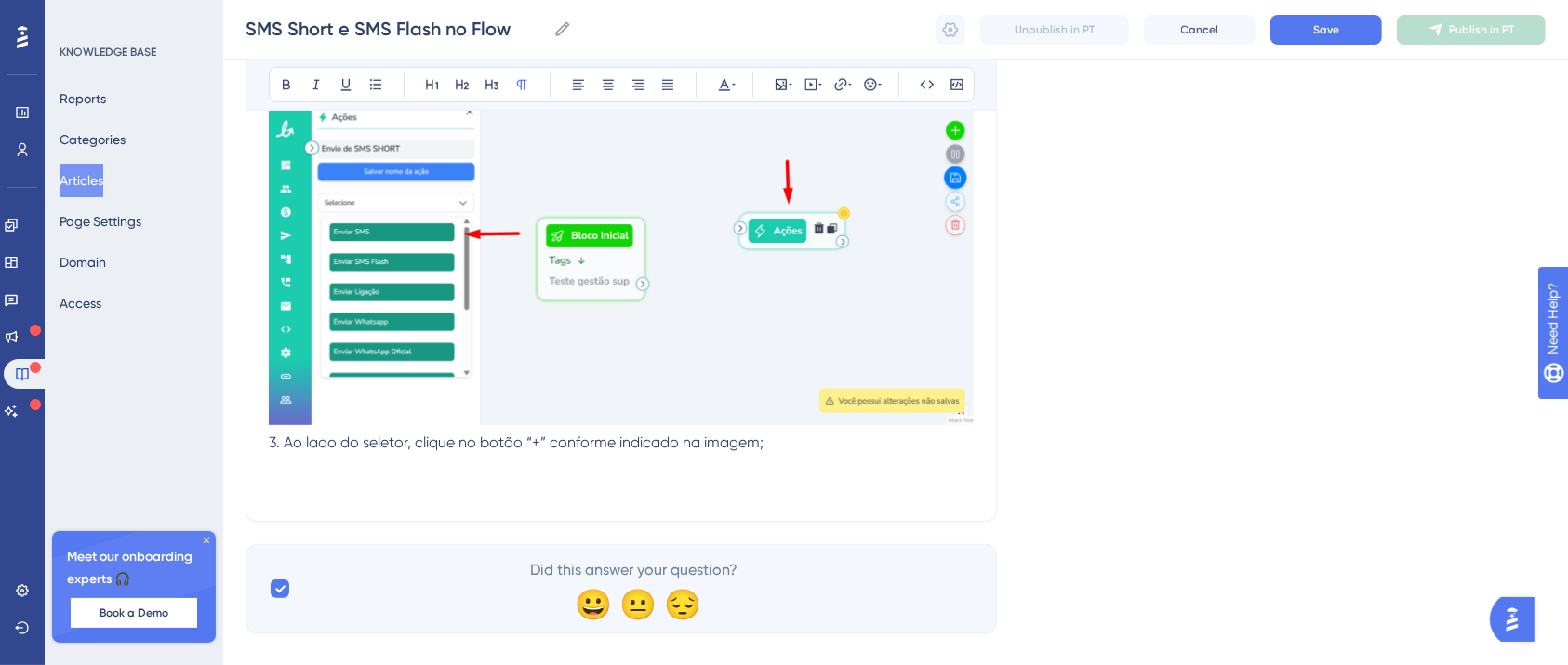
click at [324, 476] on p at bounding box center [621, 487] width 705 height 22
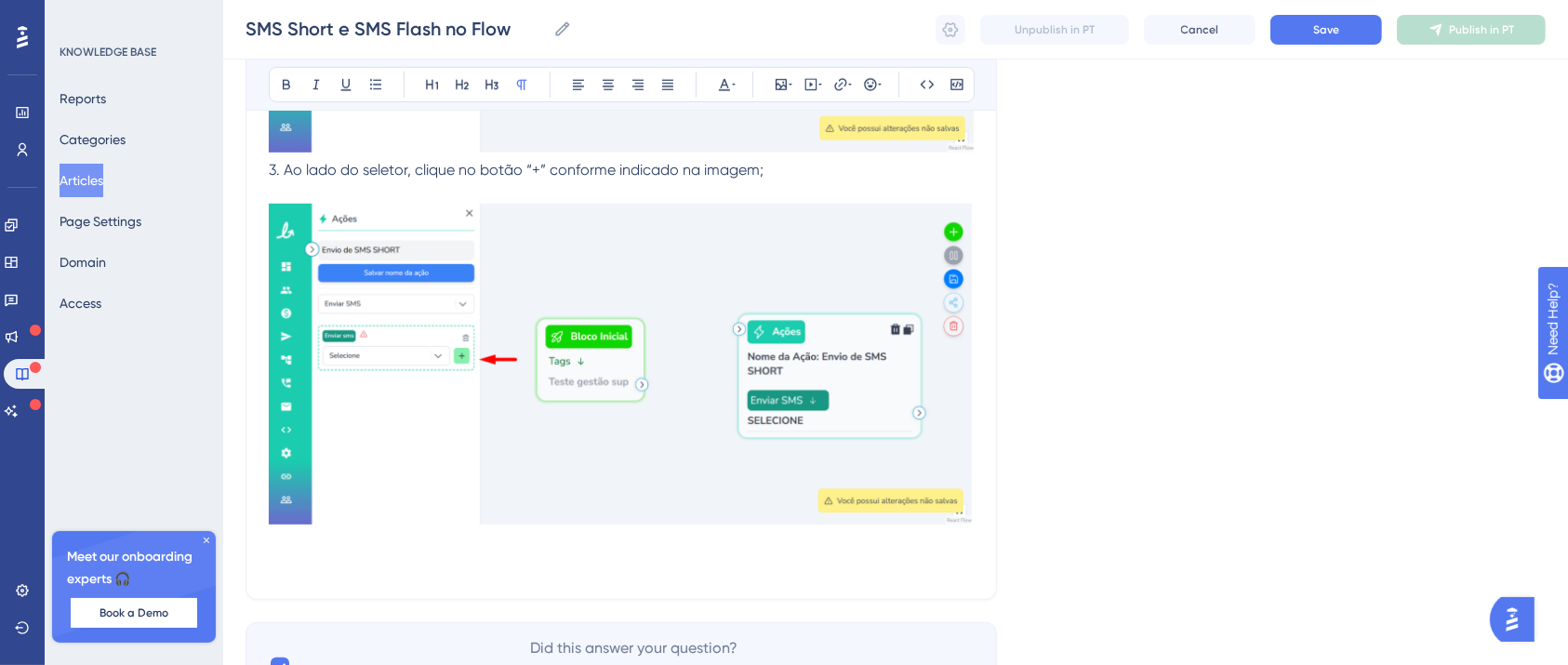
scroll to position [15431, 19]
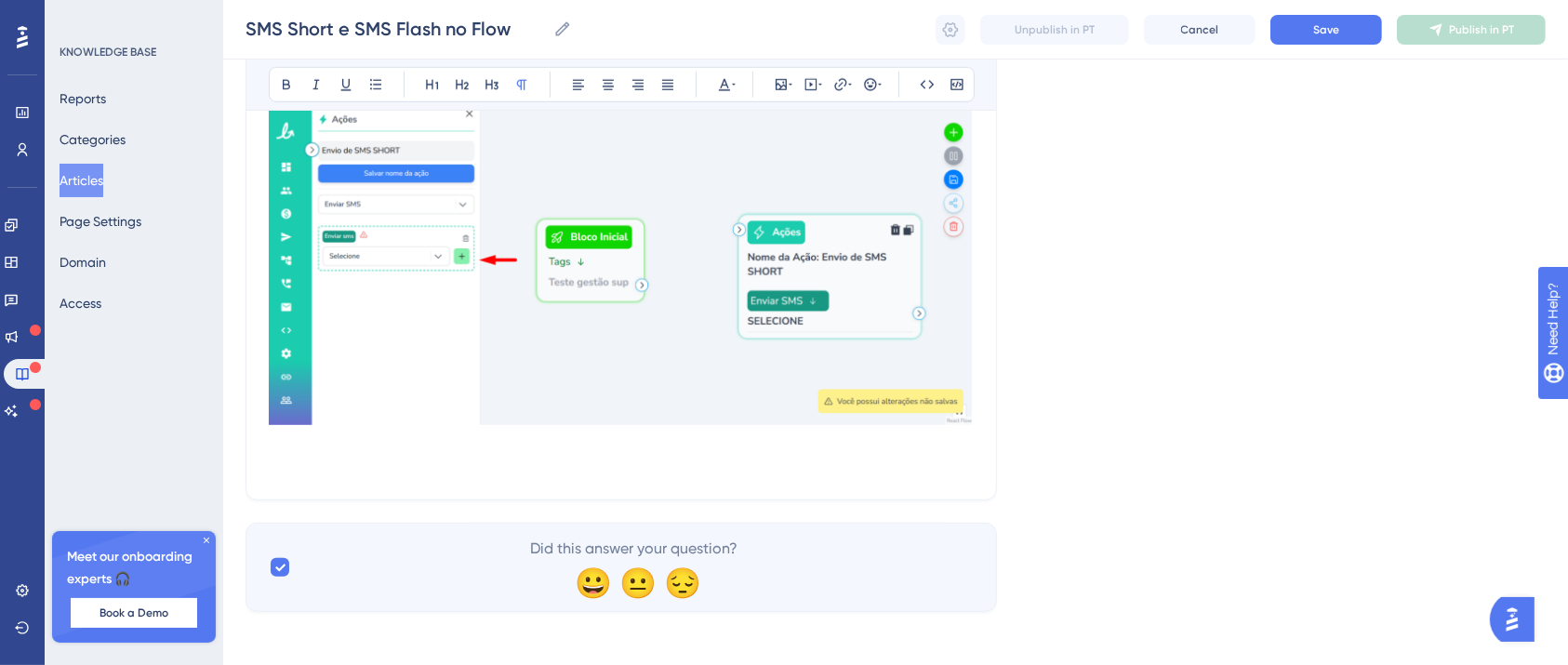
click at [337, 455] on p at bounding box center [621, 466] width 705 height 22
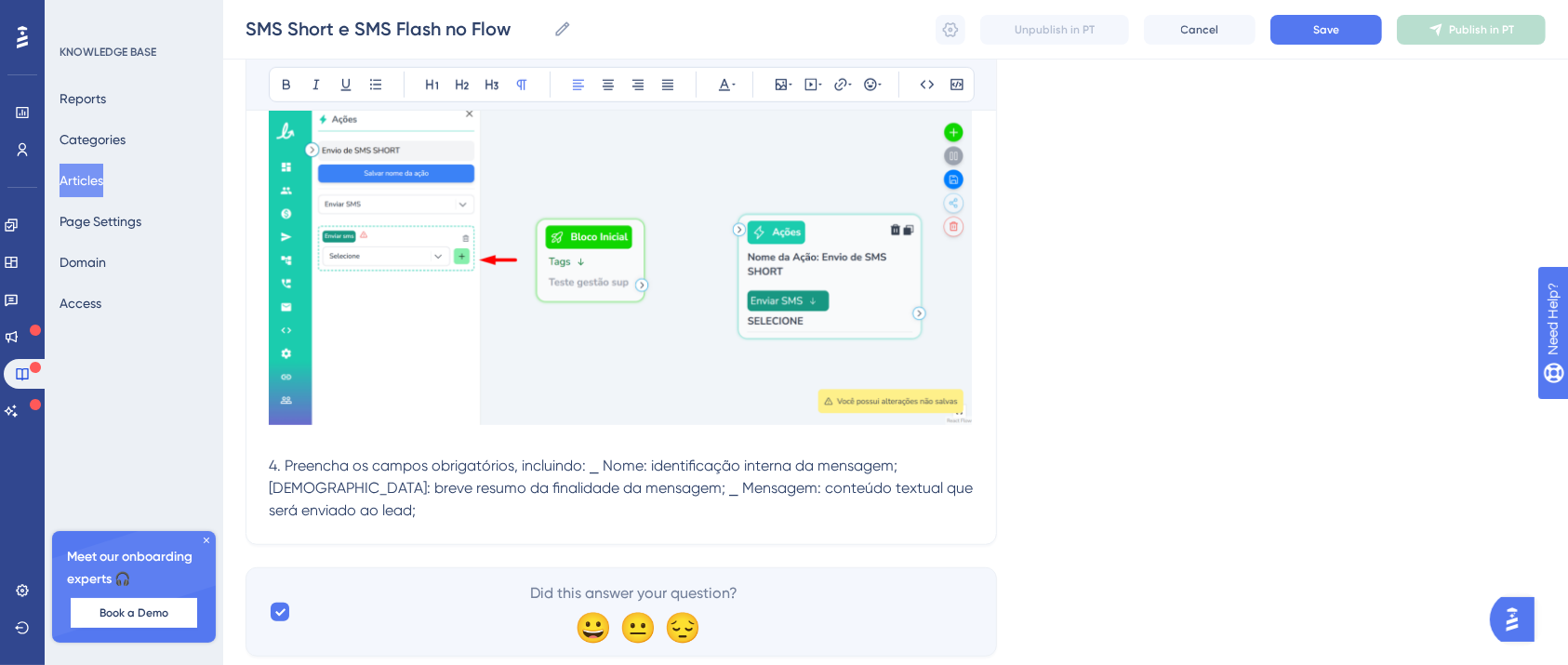
click at [570, 457] on span "4. Preencha os campos obrigatórios, incluindo: ⎯ Nome: identificação interna da…" at bounding box center [622, 487] width 708 height 63
click at [558, 485] on span "⎯ Nome: identificação interna da mensagem; [DEMOGRAPHIC_DATA]: breve resumo da …" at bounding box center [612, 499] width 688 height 40
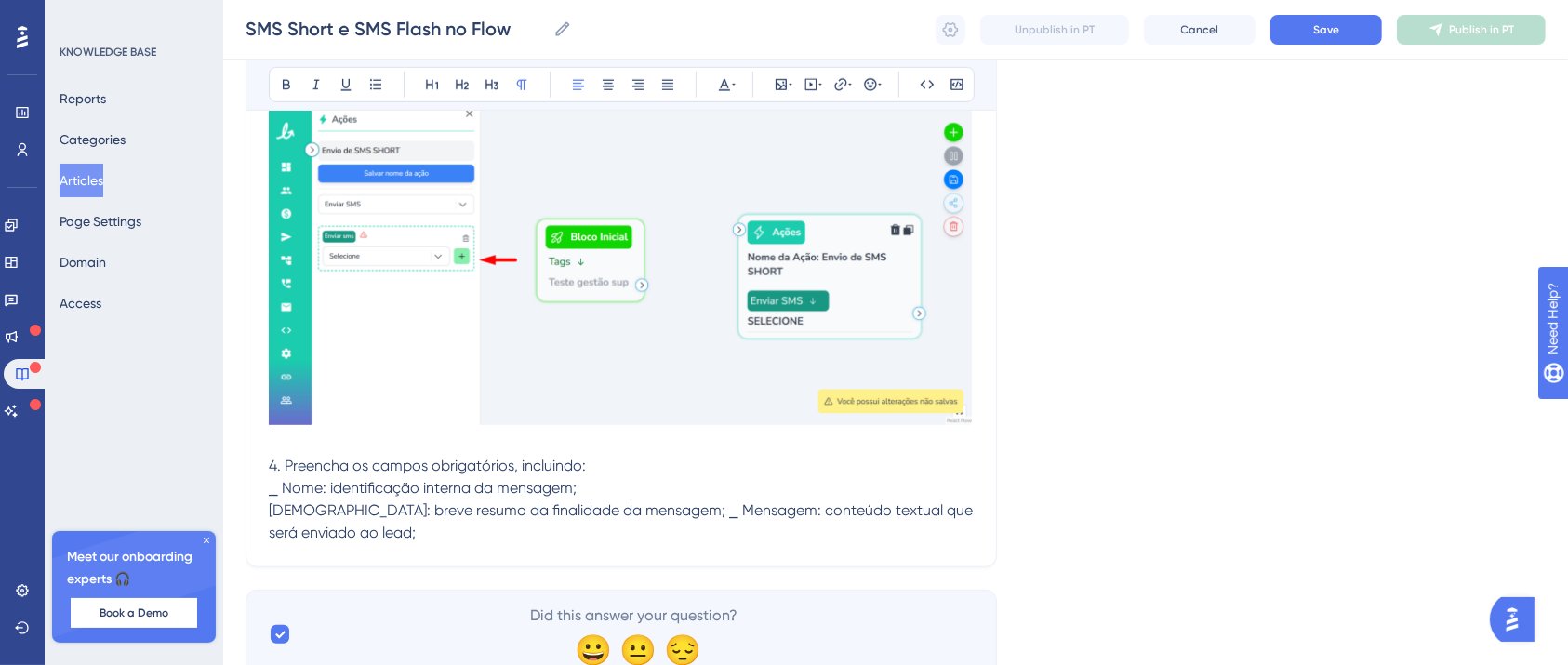
click at [633, 502] on span "[DEMOGRAPHIC_DATA]: breve resumo da finalidade da mensagem; ⎯ Mensagem: conteúd…" at bounding box center [622, 521] width 708 height 40
click at [692, 523] on p "⎯ Mensagem: conteúdo textual que será enviado ao lead;" at bounding box center [621, 533] width 705 height 22
click at [743, 528] on p "⎯ Mensagem: conteúdo textual que será enviado ao lead;" at bounding box center [621, 533] width 705 height 22
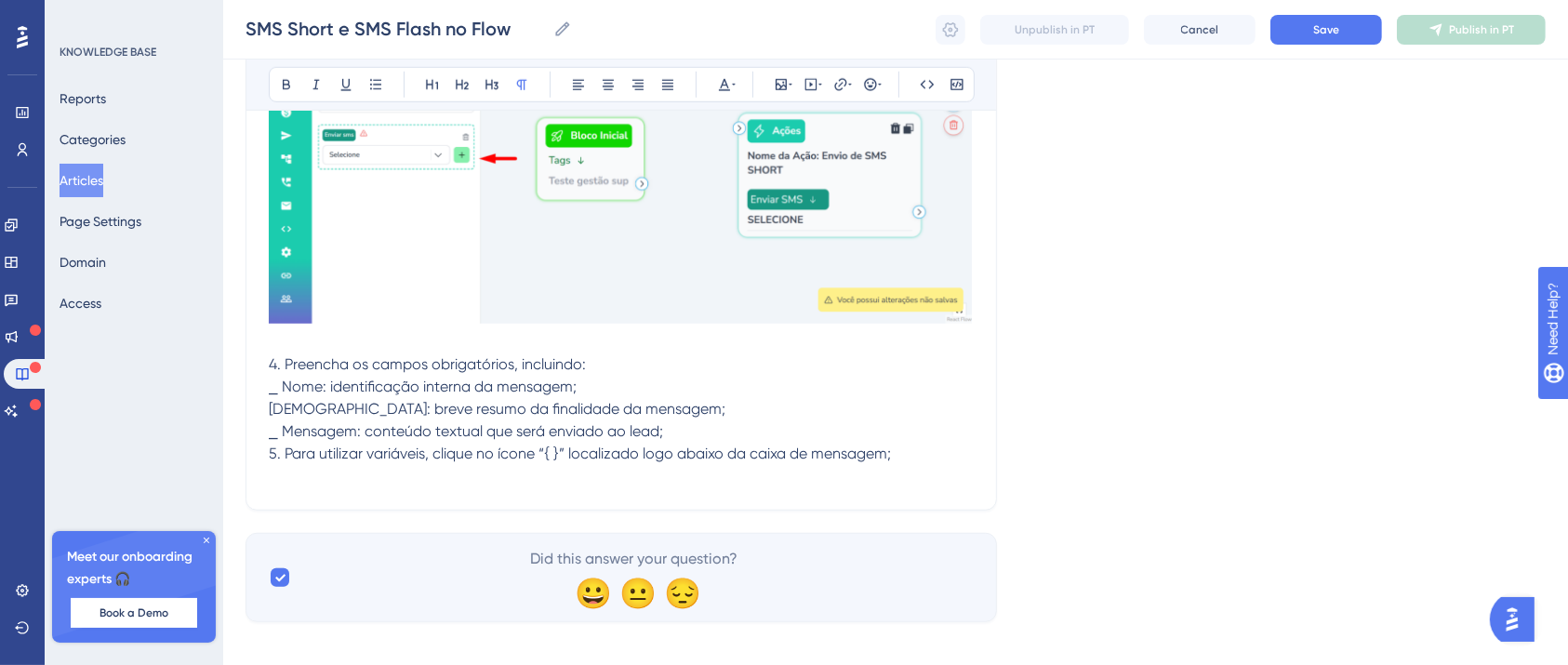
scroll to position [15543, 19]
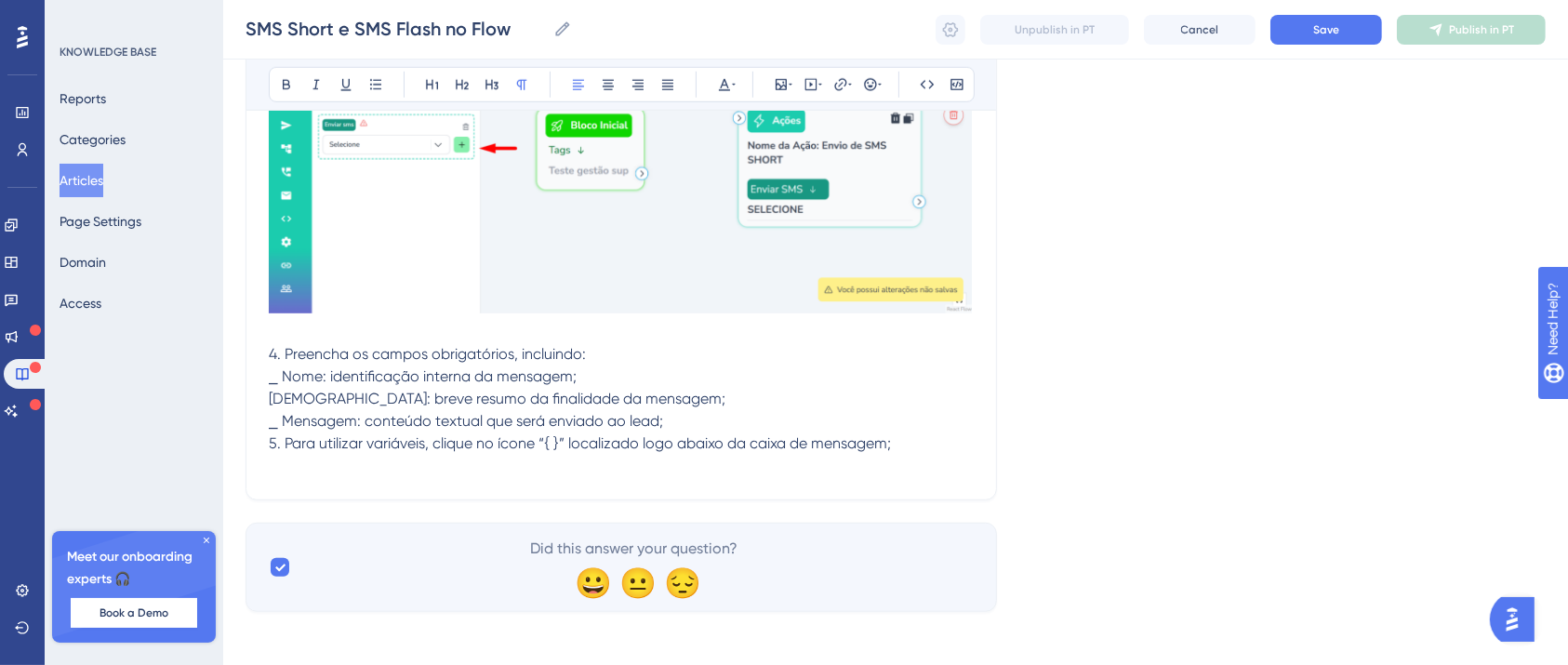
click at [687, 410] on p "⎯ Mensagem: conteúdo textual que será enviado ao lead;" at bounding box center [621, 421] width 705 height 22
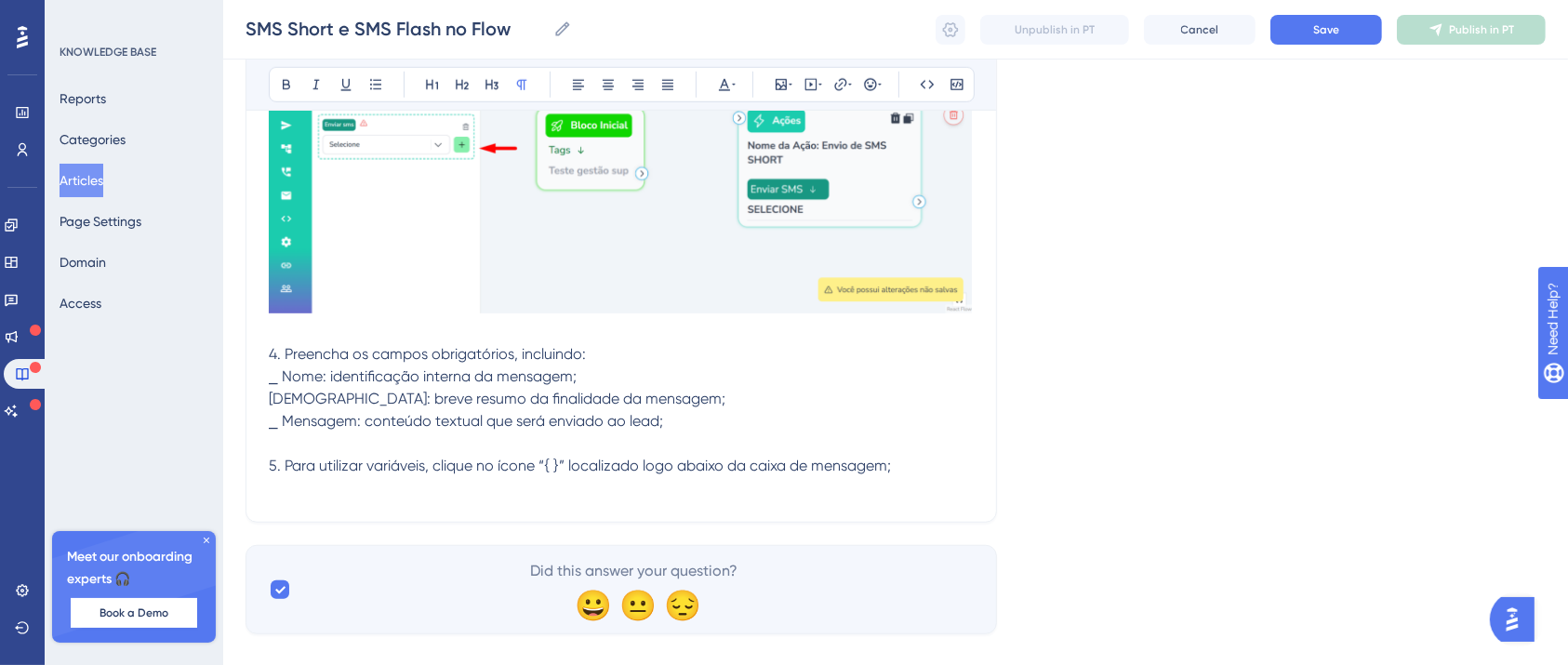
click at [738, 480] on p at bounding box center [621, 488] width 705 height 22
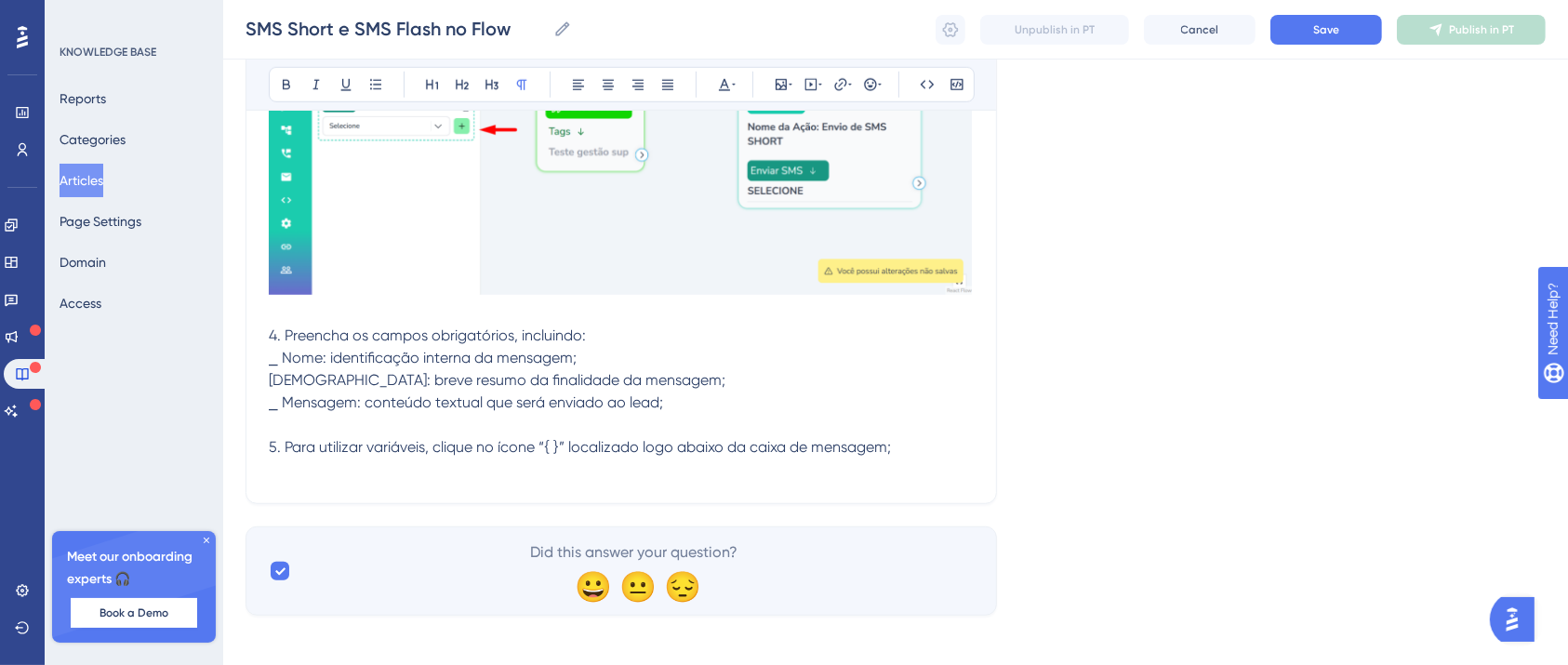
scroll to position [15565, 19]
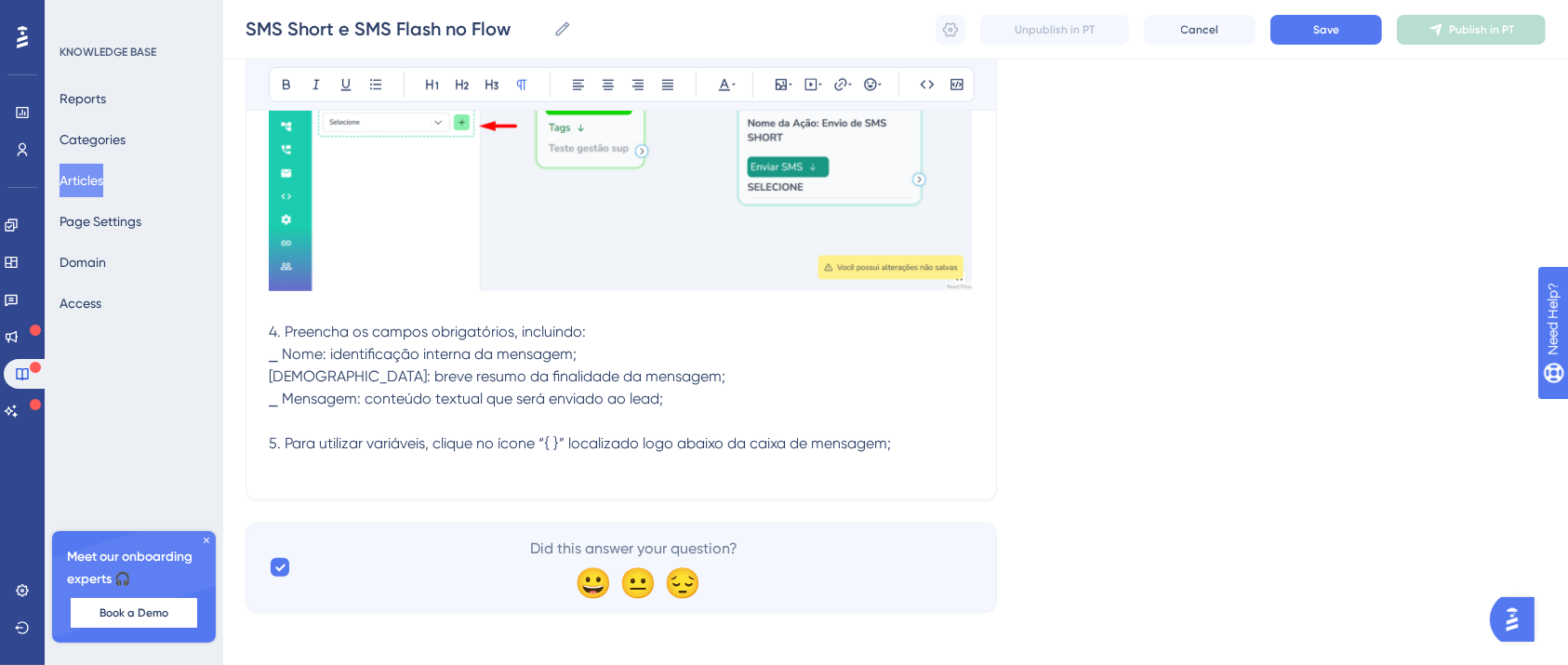
click at [324, 455] on p at bounding box center [621, 466] width 705 height 22
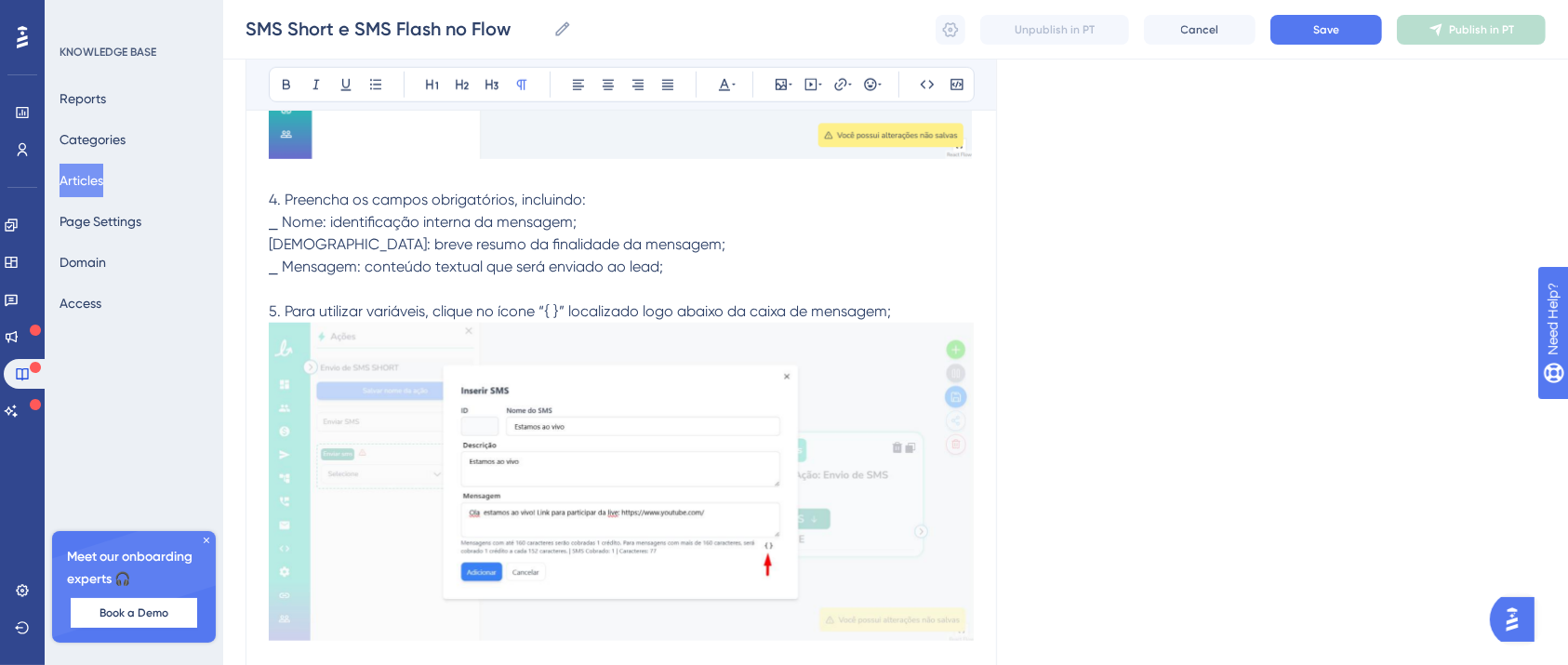
scroll to position [15913, 19]
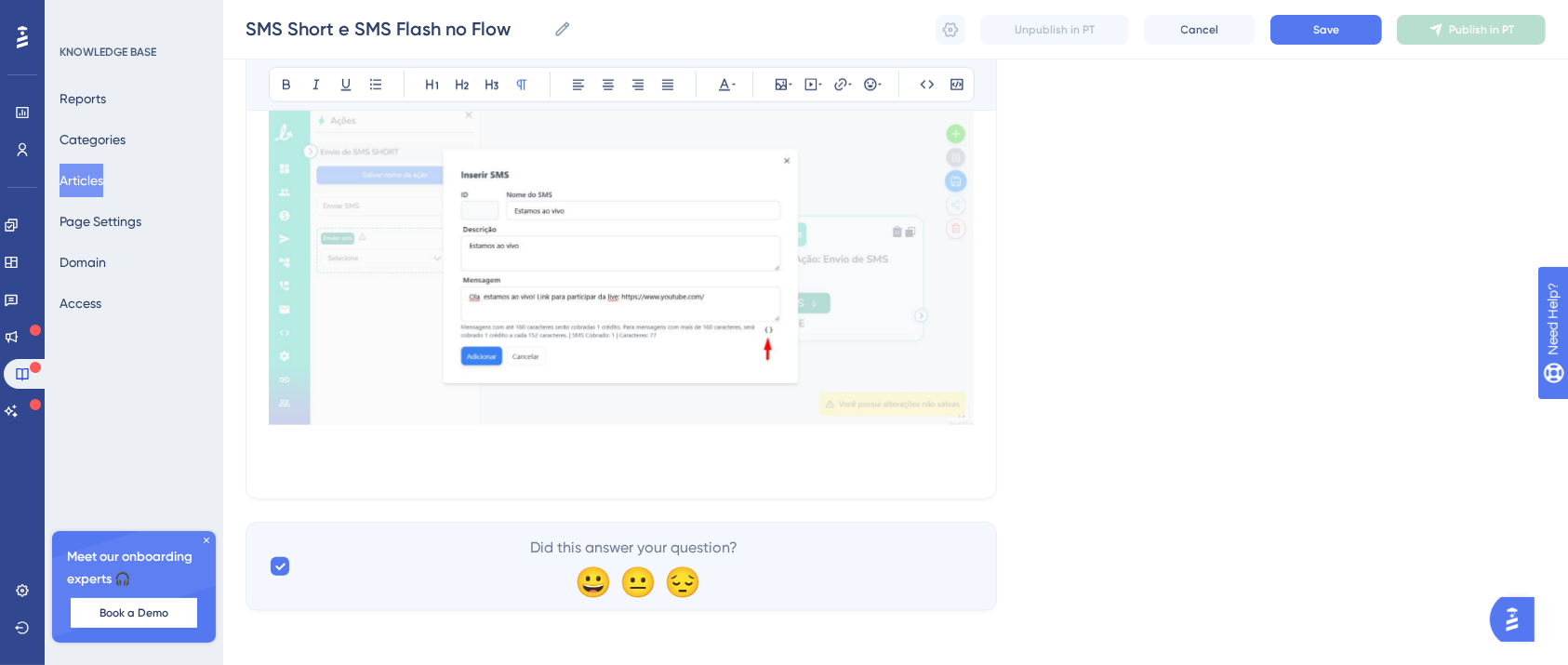
click at [356, 454] on p at bounding box center [621, 465] width 705 height 22
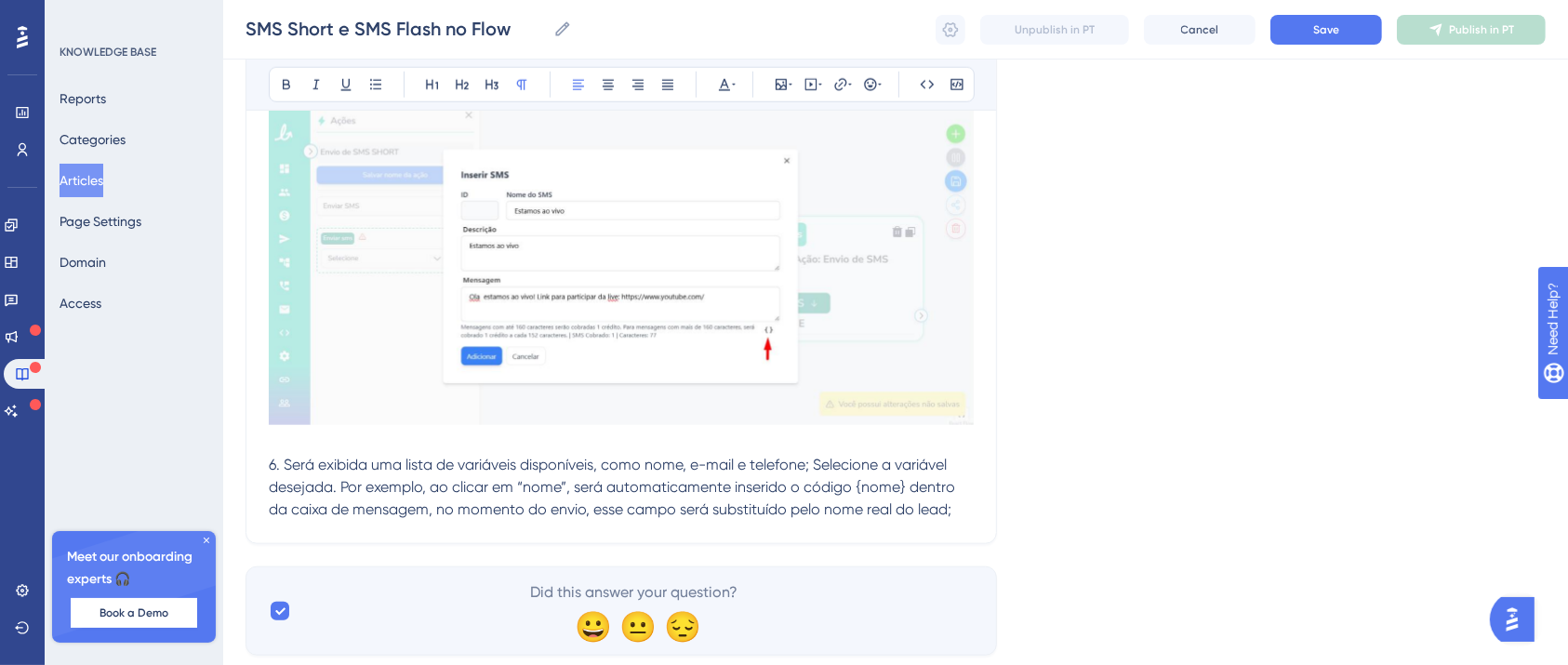
click at [799, 460] on span "6. Será exibida uma lista de variáveis disponíveis, como nome, e-mail e telefon…" at bounding box center [613, 486] width 690 height 63
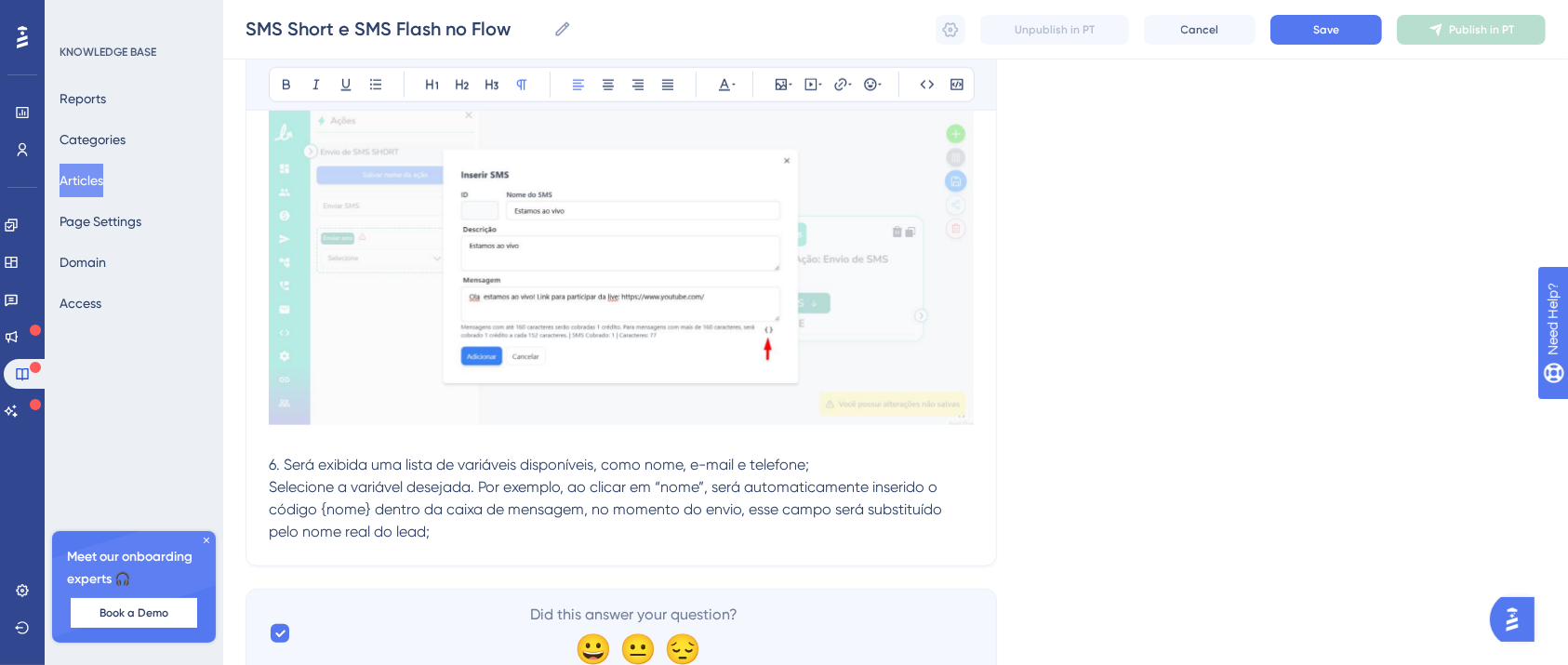
click at [603, 531] on p "Selecione a variável desejada. Por exemplo, ao clicar em “nome”, será automatic…" at bounding box center [621, 509] width 705 height 66
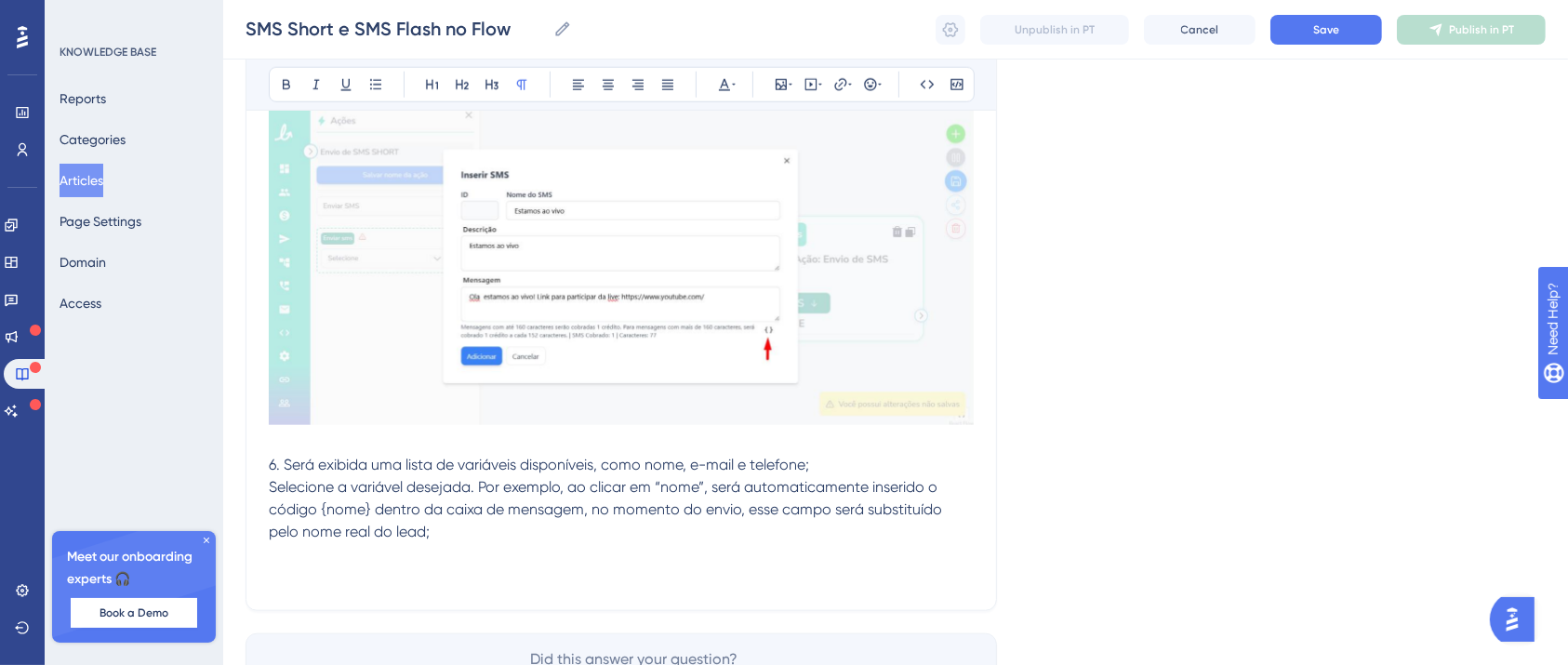
click at [295, 570] on p at bounding box center [621, 577] width 705 height 22
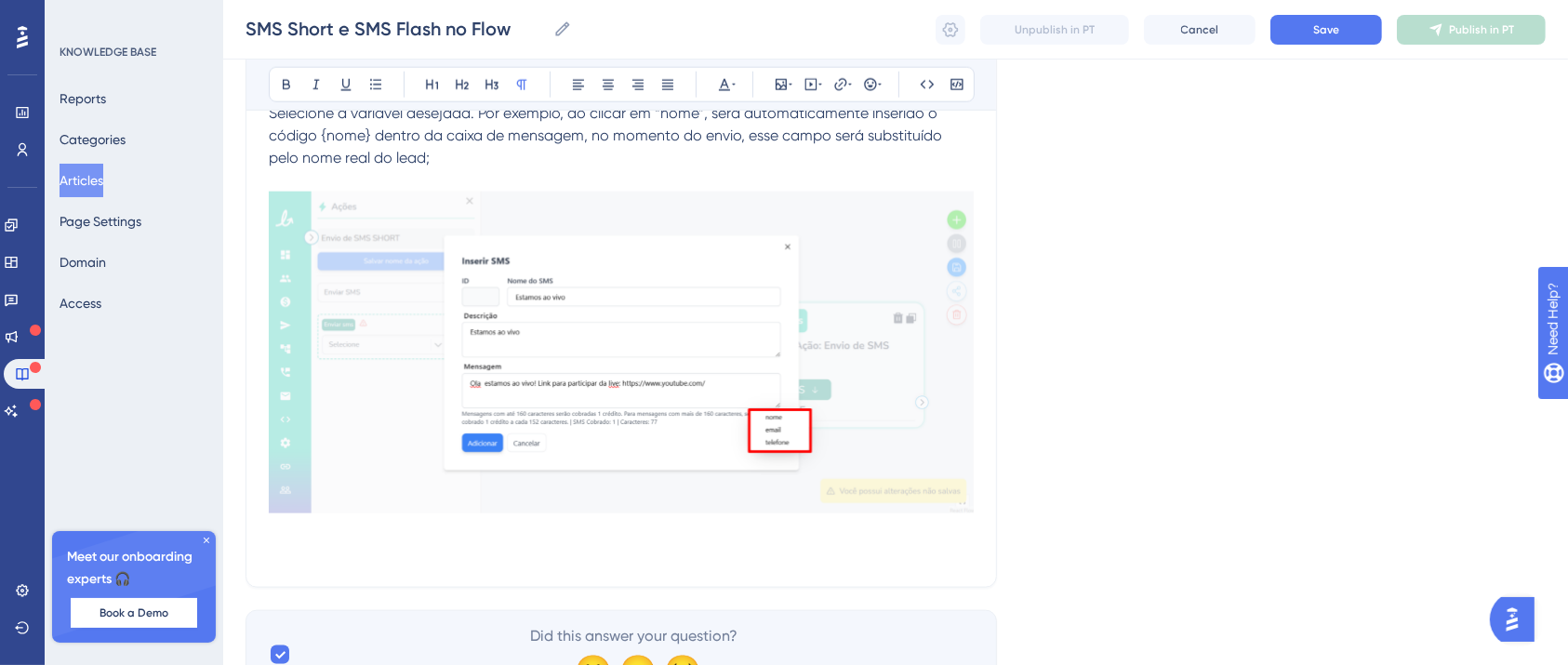
scroll to position [16374, 19]
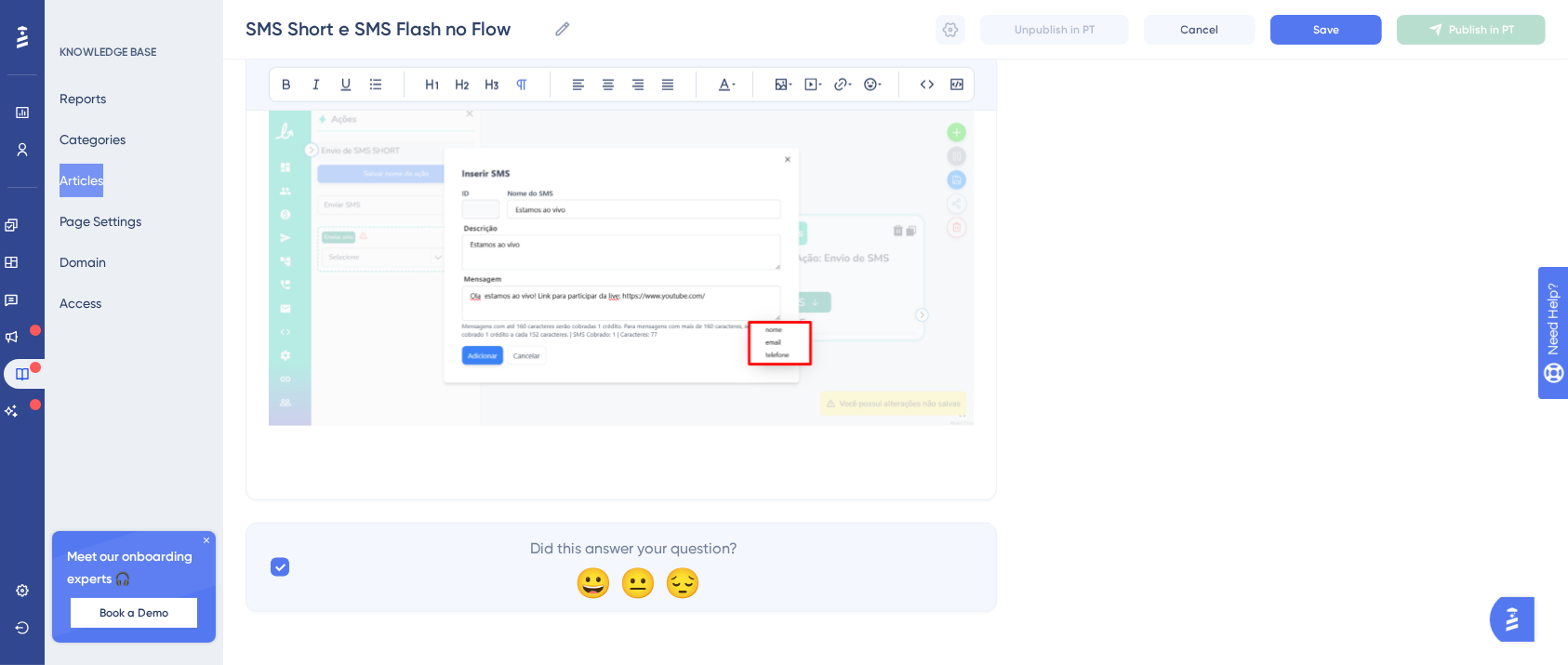
drag, startPoint x: 283, startPoint y: 432, endPoint x: 279, endPoint y: 443, distance: 11.7
click at [283, 433] on p at bounding box center [621, 444] width 705 height 22
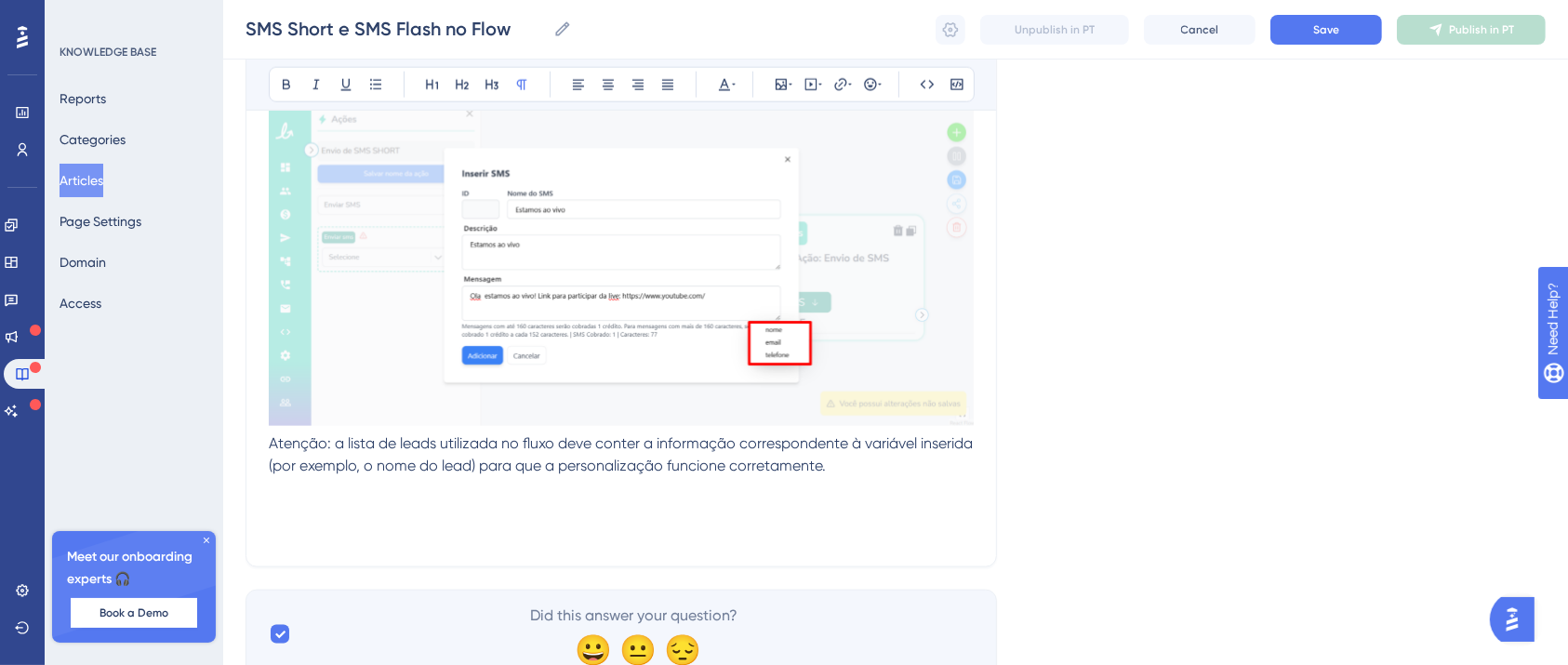
click at [303, 522] on p at bounding box center [621, 533] width 705 height 22
click at [291, 504] on p at bounding box center [621, 510] width 705 height 22
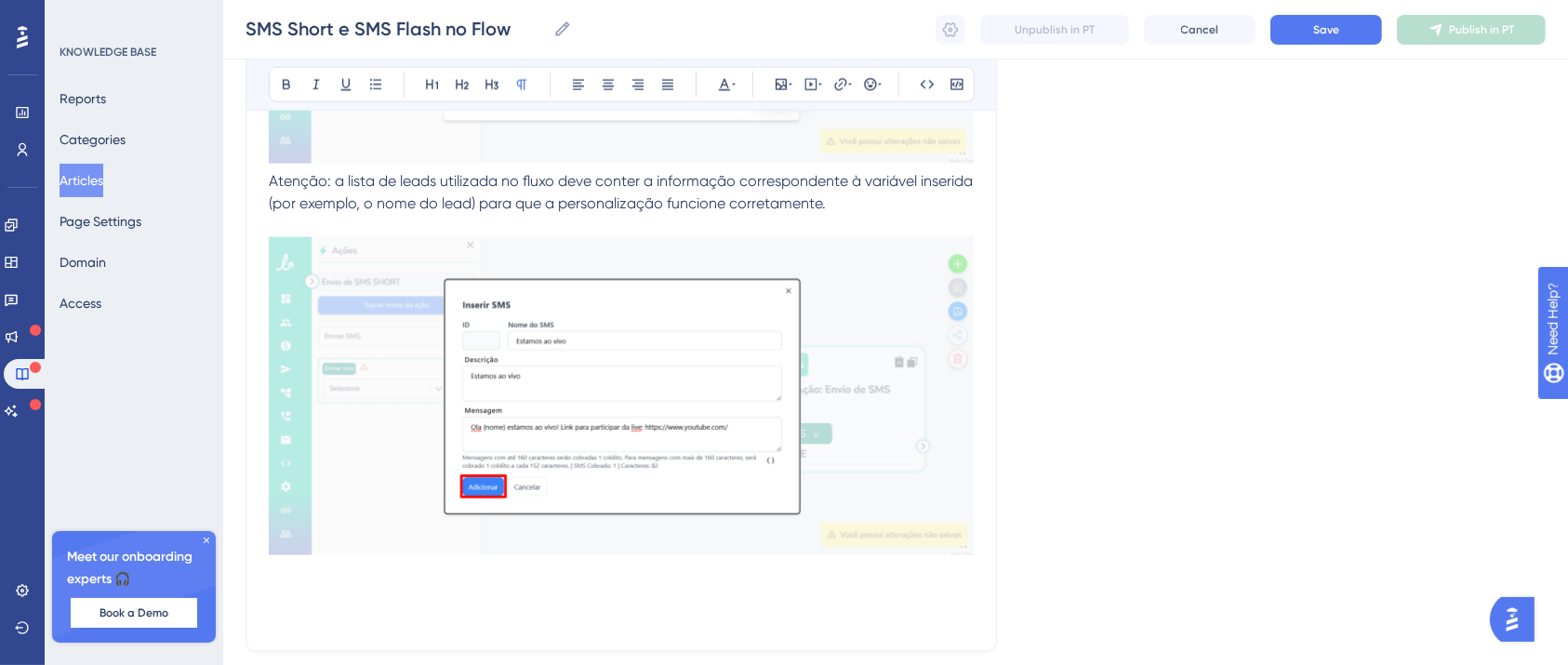
scroll to position [16787, 19]
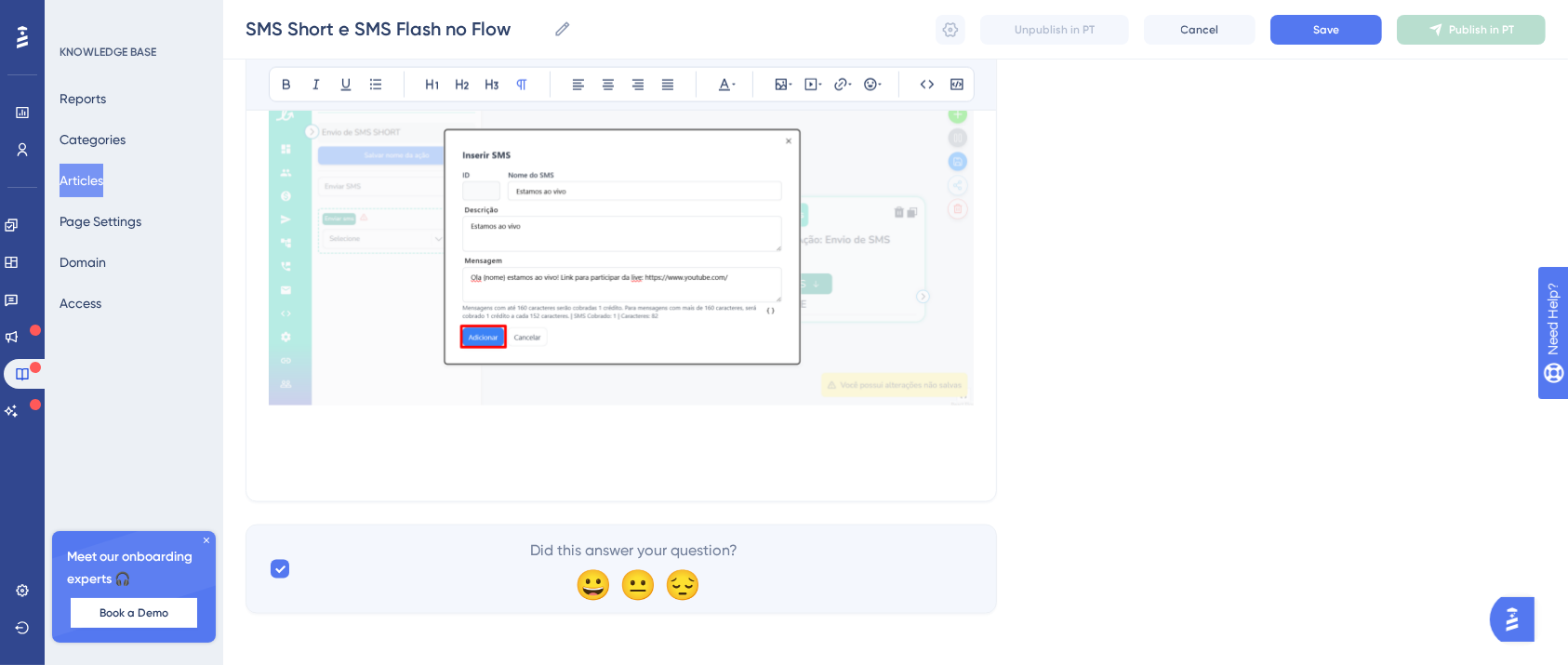
click at [314, 439] on p at bounding box center [621, 446] width 705 height 22
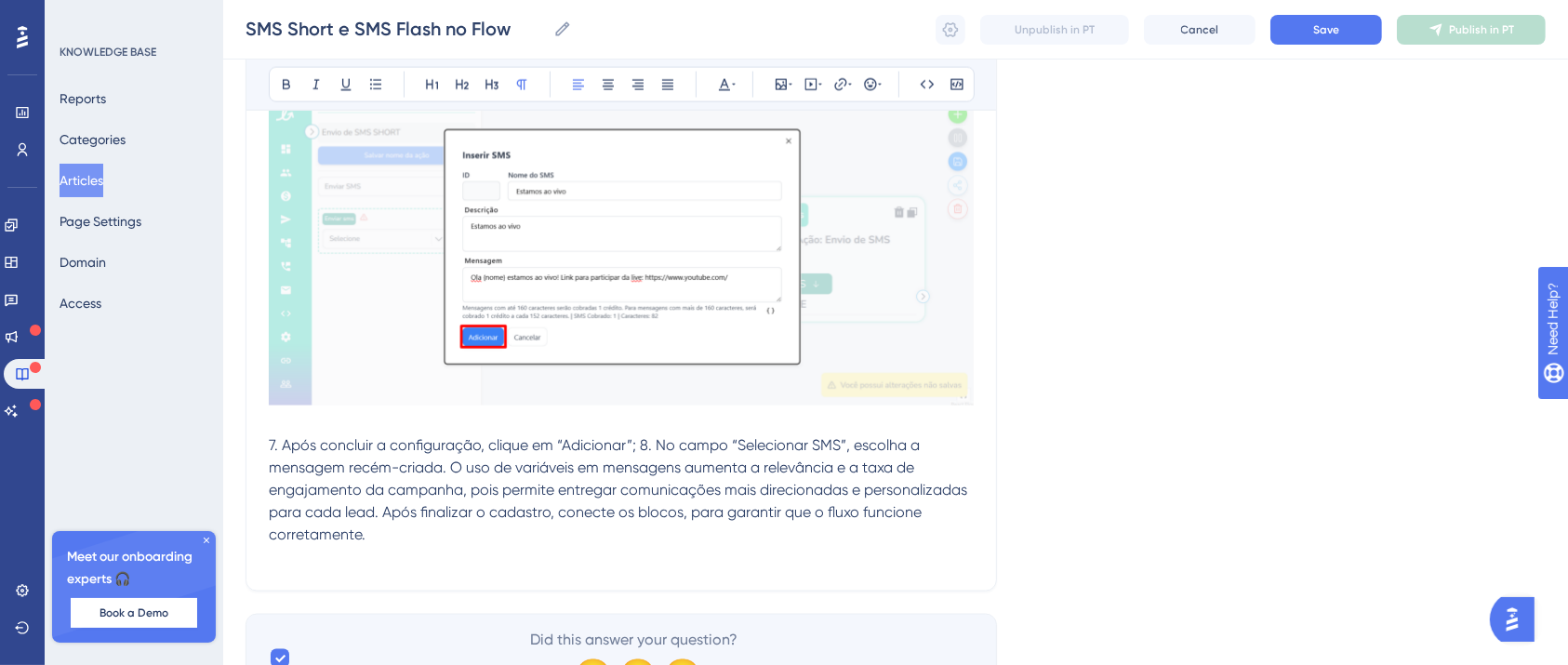
click at [620, 436] on span "7. Após concluir a configuração, clique em “Adicionar”; 8. No campo “Selecionar…" at bounding box center [619, 489] width 702 height 107
click at [612, 502] on span "8. No campo “Selecionar SMS”, escolha a mensagem recém-criada. O uso de variáve…" at bounding box center [621, 500] width 705 height 84
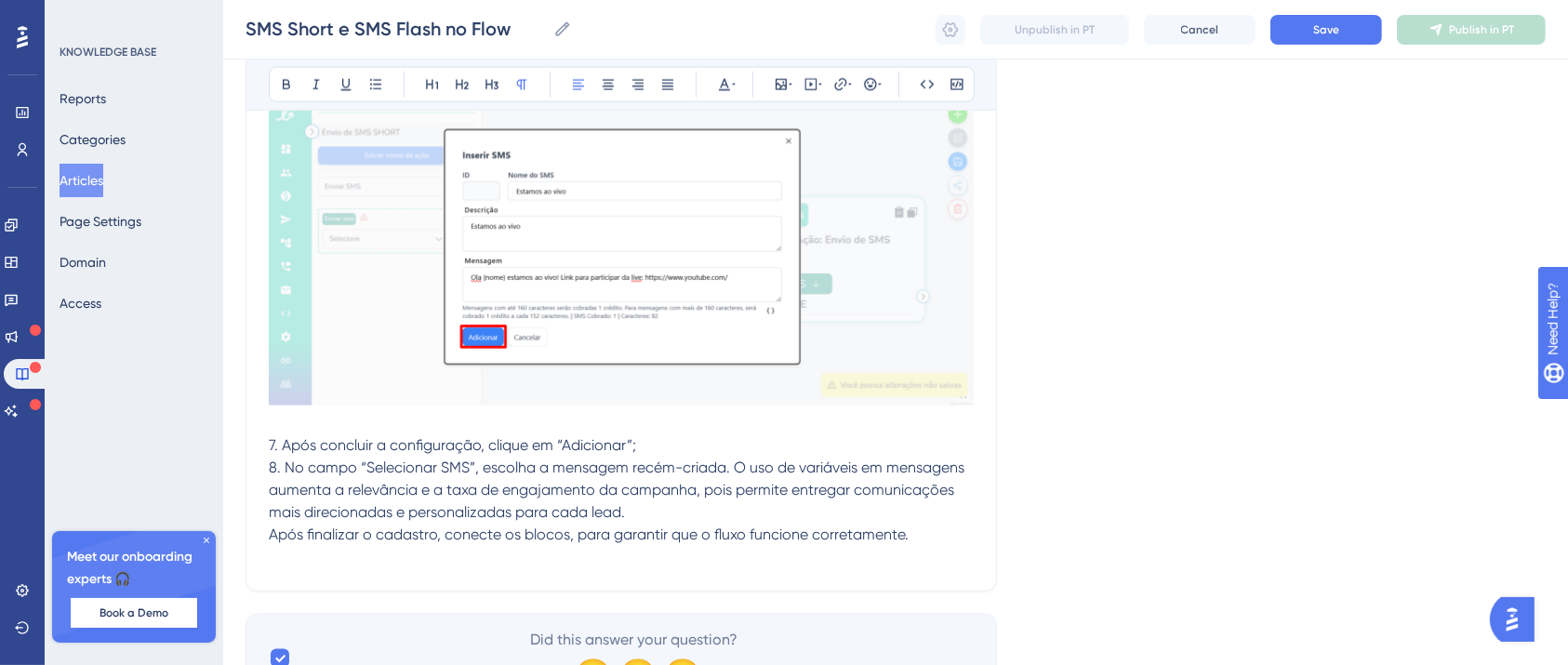
click at [910, 530] on p "Após finalizar o cadastro, conecte os blocos, para garantir que o fluxo funcion…" at bounding box center [621, 535] width 705 height 22
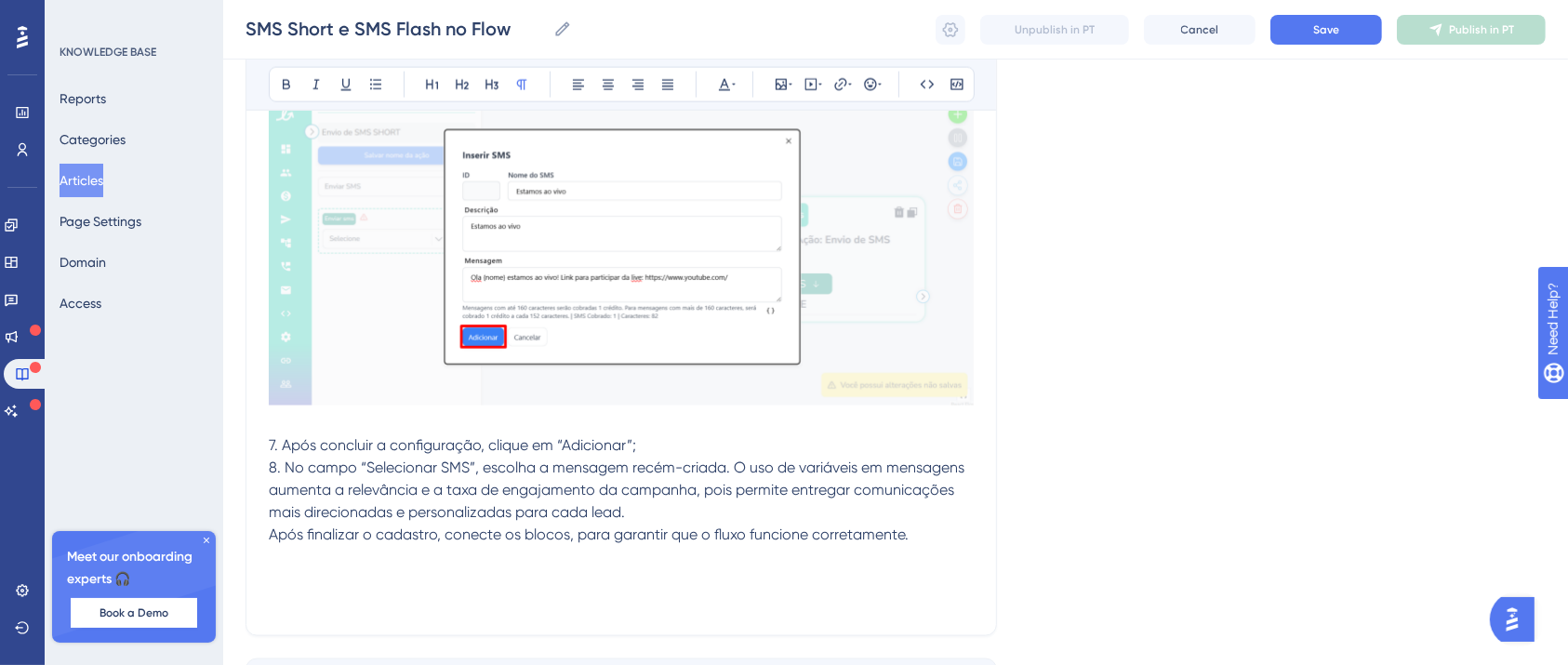
click at [292, 591] on p at bounding box center [621, 601] width 705 height 22
click at [286, 577] on p at bounding box center [621, 580] width 705 height 22
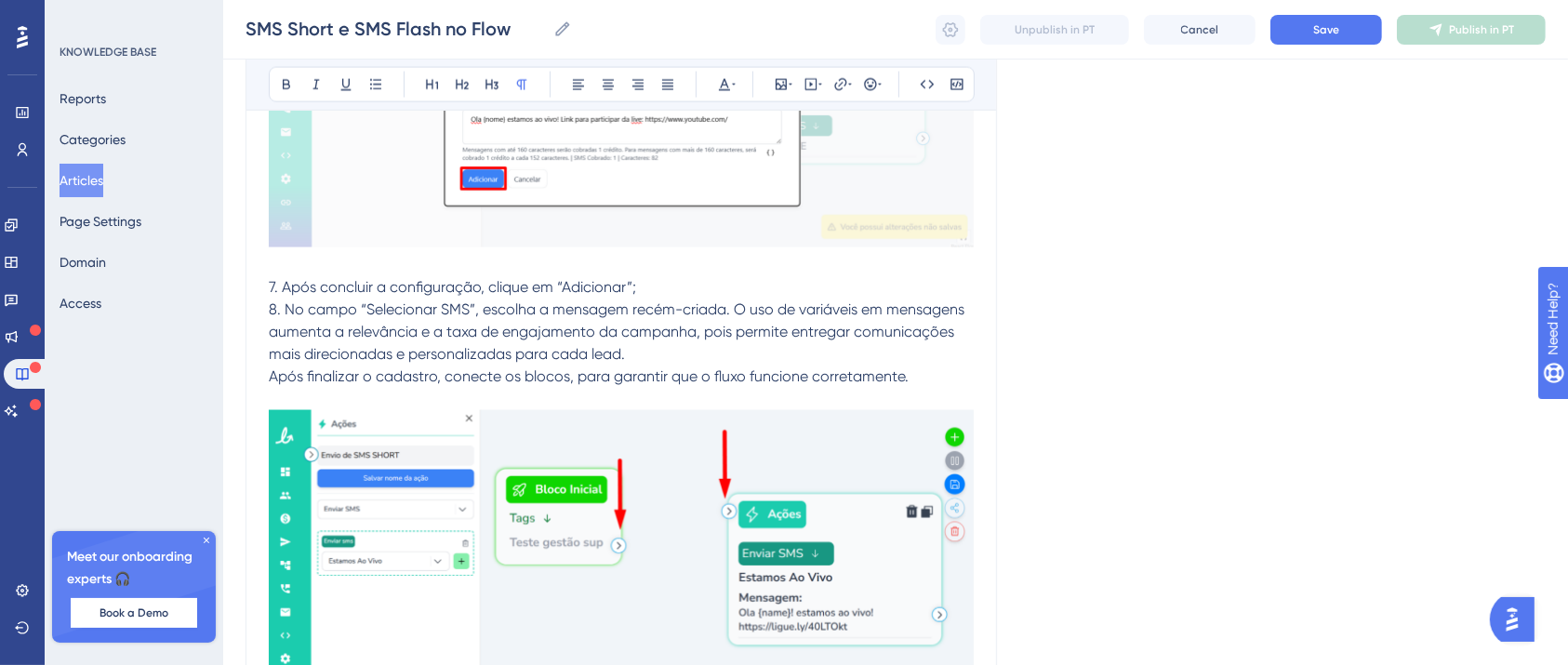
scroll to position [17224, 19]
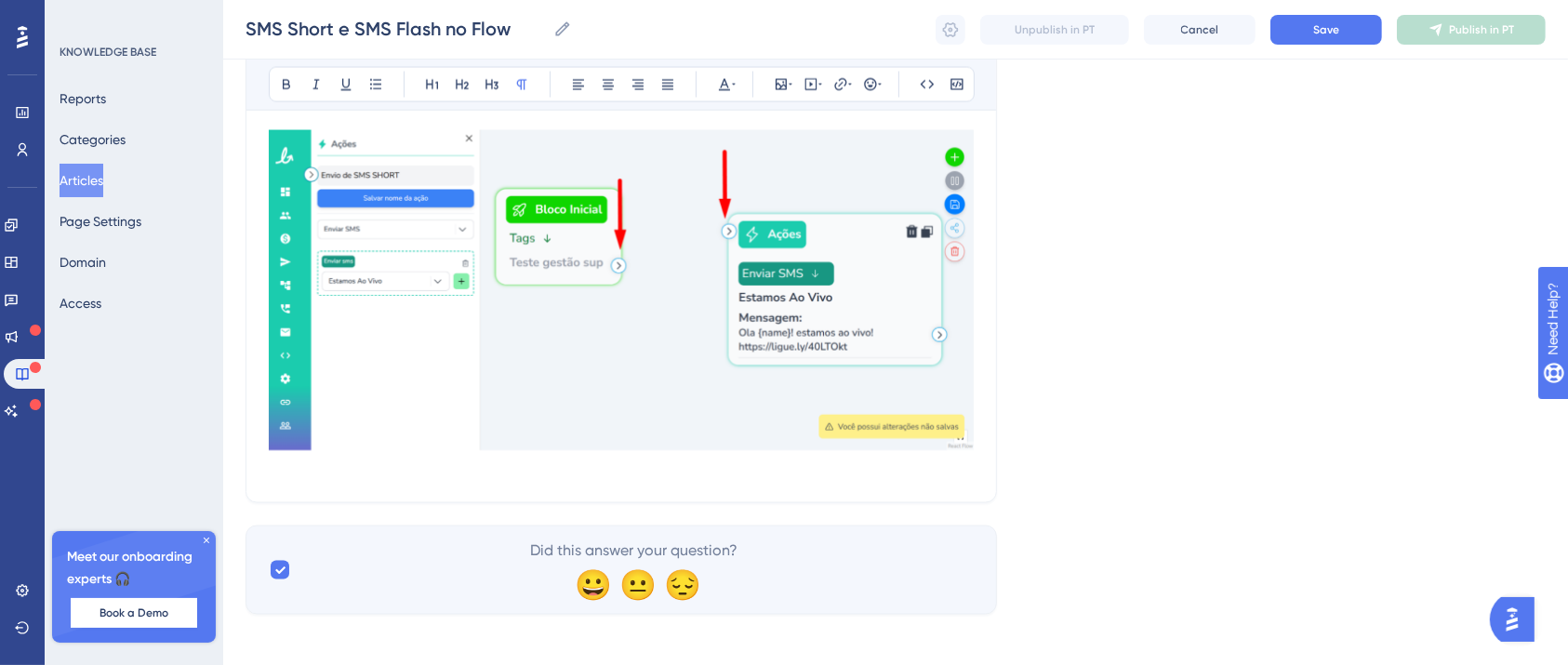
click at [729, 463] on p at bounding box center [621, 468] width 705 height 22
click at [733, 460] on p "1. Clique e arraste essa seta até o bloco de ações, conectando-os." at bounding box center [621, 468] width 705 height 22
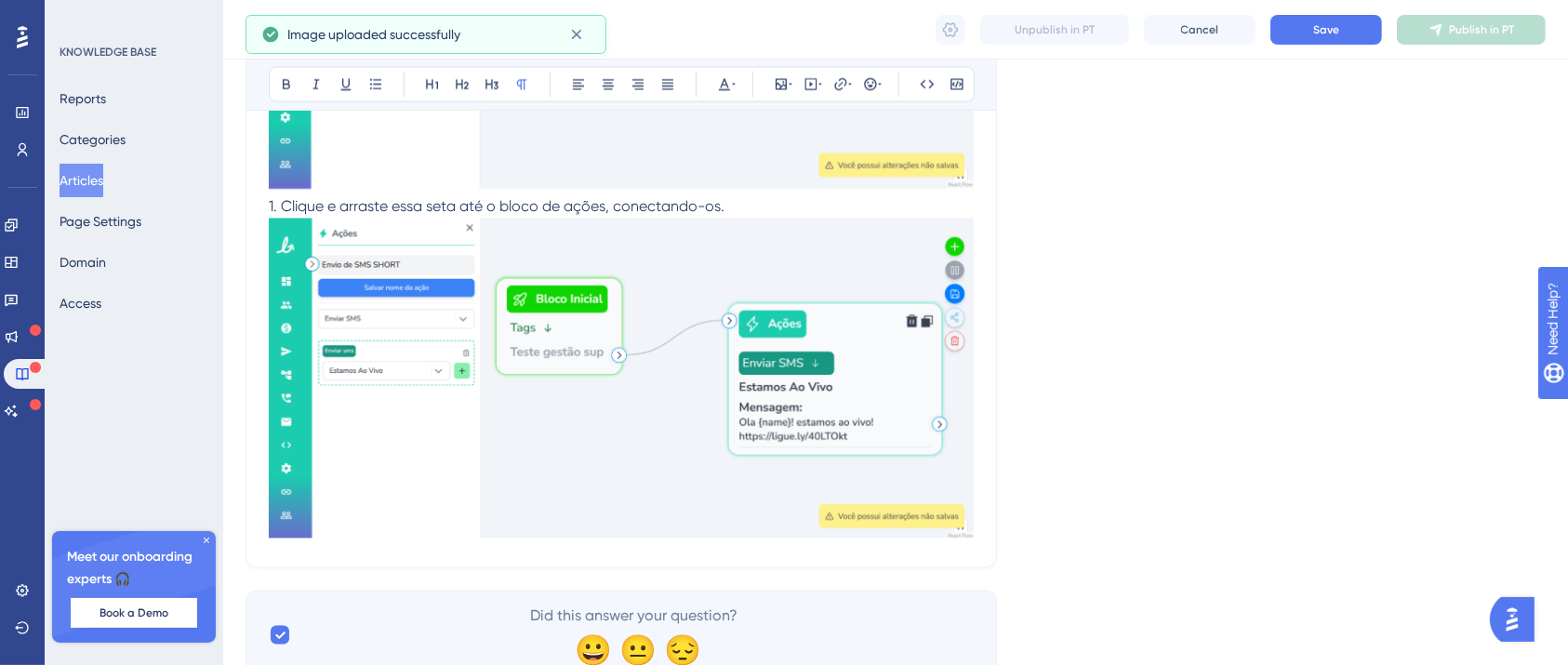
scroll to position [17552, 19]
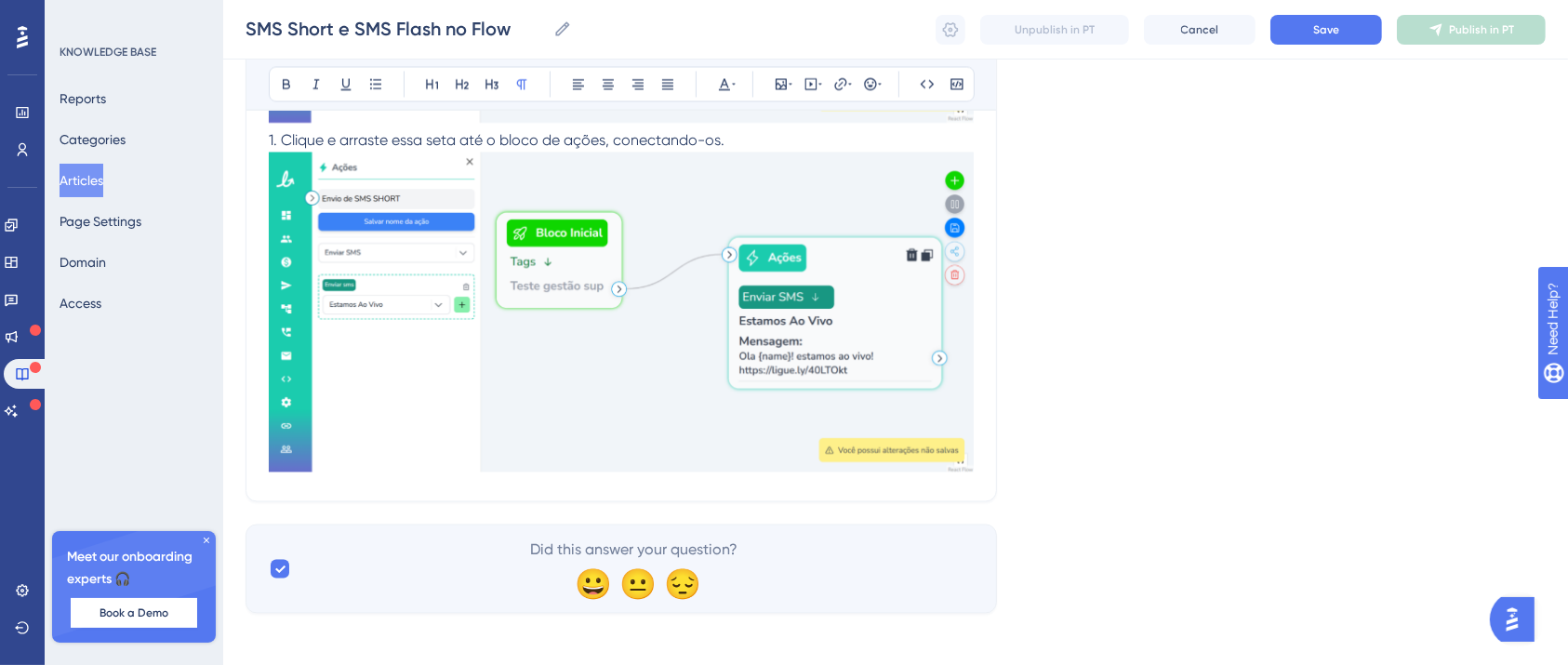
click at [723, 130] on p "1. Clique e arraste essa seta até o bloco de ações, conectando-os." at bounding box center [621, 304] width 705 height 348
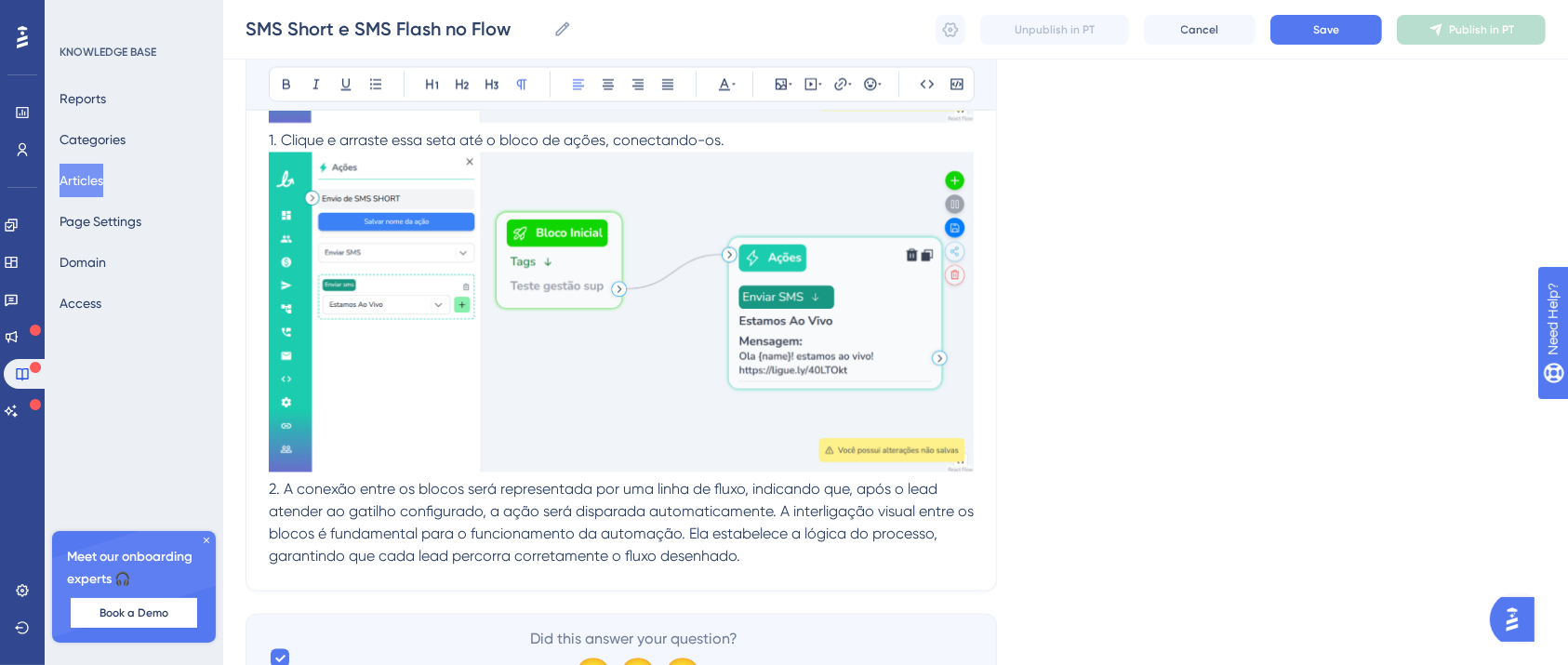
click at [765, 501] on span "2. A conexão entre os blocos será representada por uma linha de fluxo, indicand…" at bounding box center [623, 522] width 709 height 84
click at [871, 528] on span "A interligação visual entre os blocos é fundamental para o funcionamento da aut…" at bounding box center [619, 545] width 701 height 40
click at [867, 525] on span "A interligação visual entre os blocos é fundamental para o funcionamento da aut…" at bounding box center [619, 545] width 701 height 40
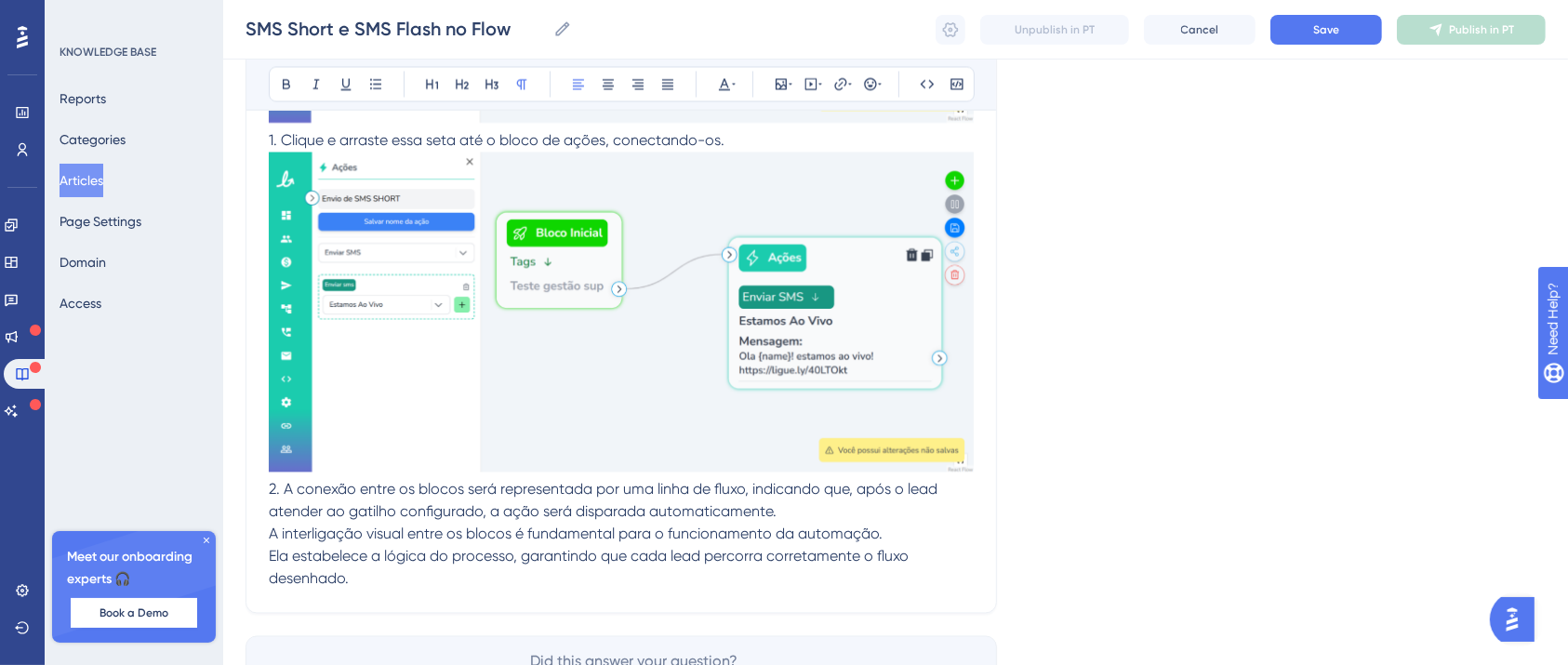
click at [541, 568] on p "Ela estabelece a lógica do processo, garantindo que cada lead percorra corretam…" at bounding box center [621, 568] width 705 height 45
click at [285, 599] on p at bounding box center [621, 601] width 705 height 22
click at [287, 619] on p at bounding box center [621, 624] width 705 height 22
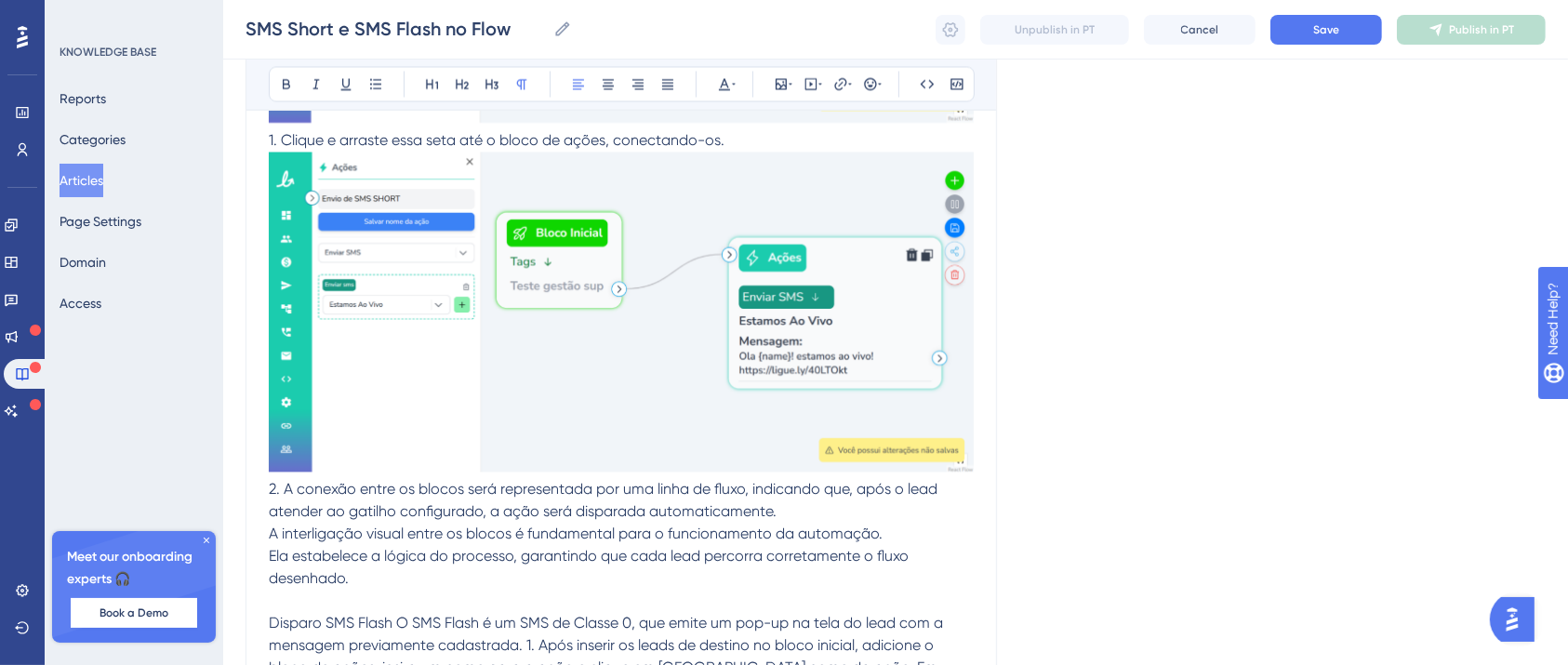
scroll to position [17559, 19]
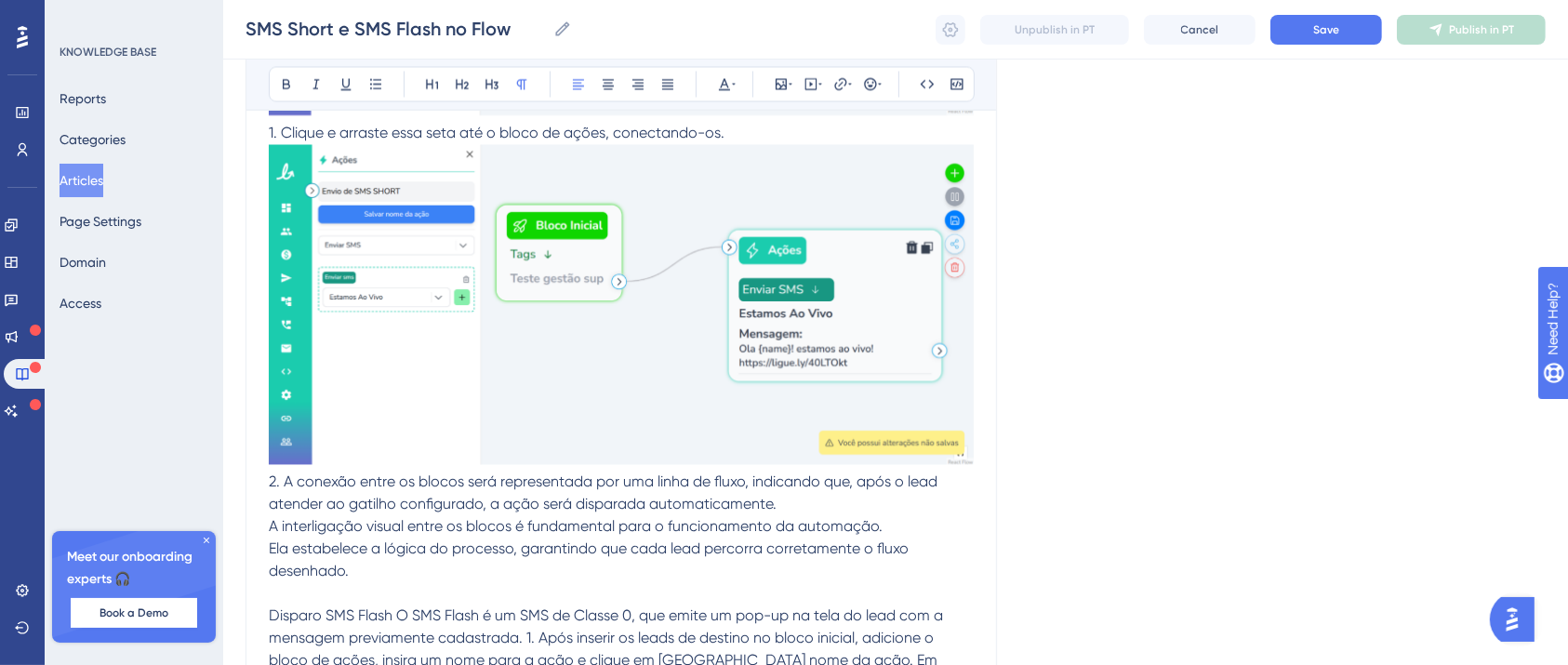
click at [379, 607] on span "Disparo SMS Flash O SMS Flash é um SMS de Classe 0, que emite um pop-up na tela…" at bounding box center [607, 649] width 678 height 84
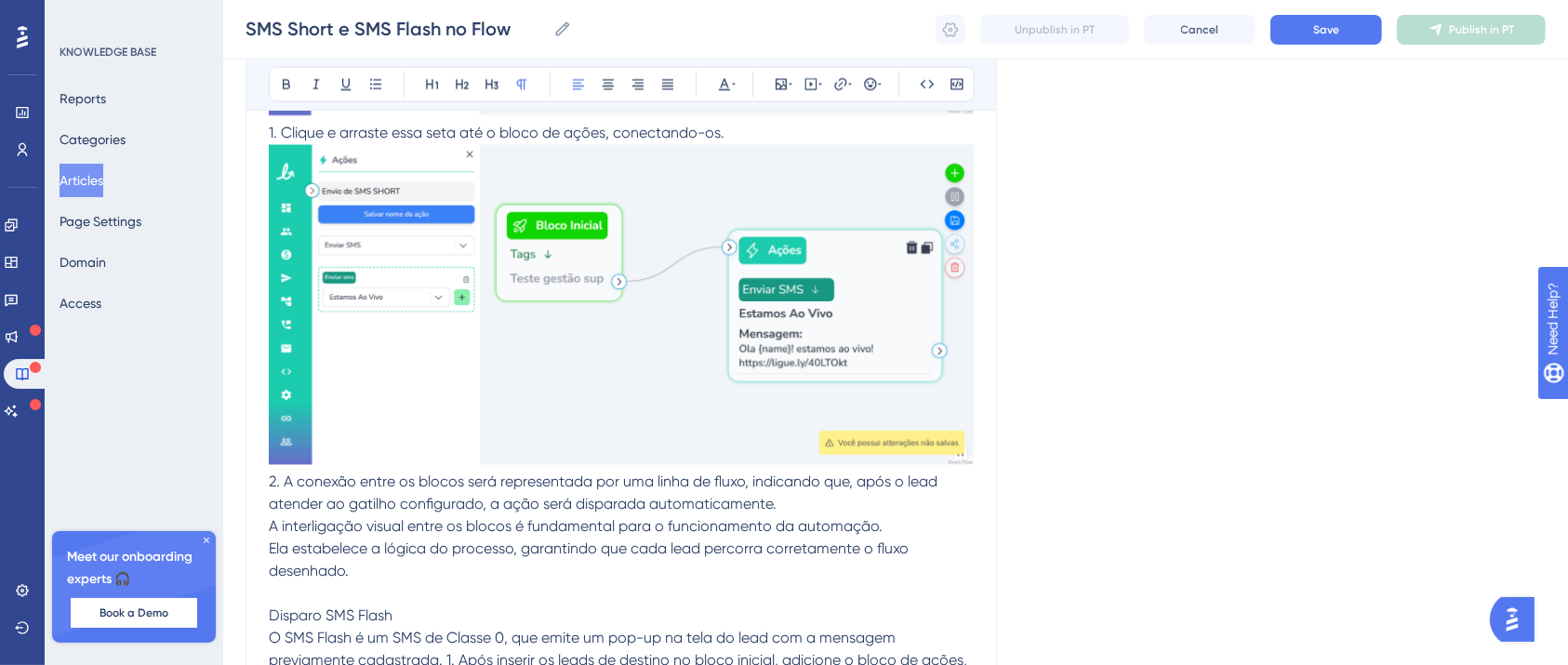
drag, startPoint x: 379, startPoint y: 604, endPoint x: 246, endPoint y: 605, distance: 133.0
click at [279, 84] on icon at bounding box center [286, 84] width 15 height 15
click at [341, 89] on icon at bounding box center [346, 85] width 10 height 12
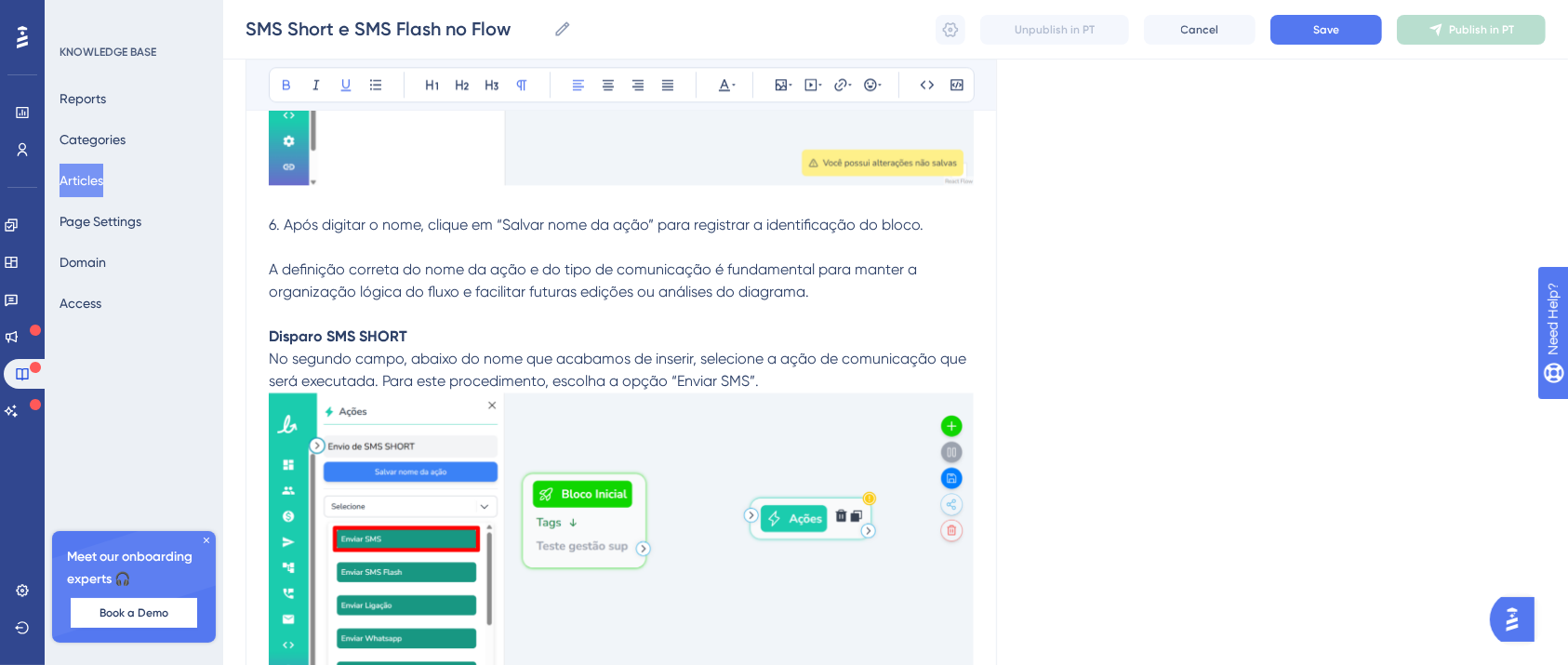
scroll to position [11731, 19]
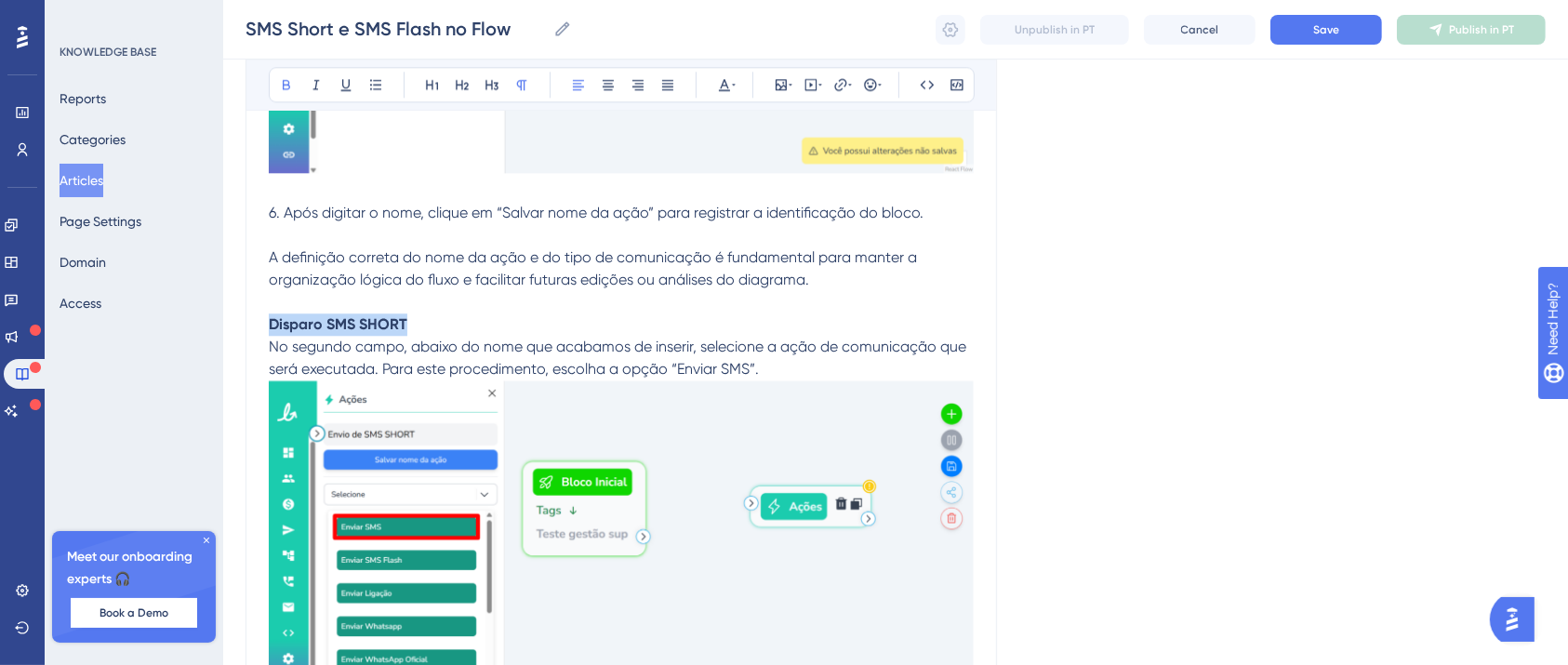
drag, startPoint x: 391, startPoint y: 318, endPoint x: 245, endPoint y: 325, distance: 146.2
click at [341, 81] on icon at bounding box center [346, 85] width 10 height 12
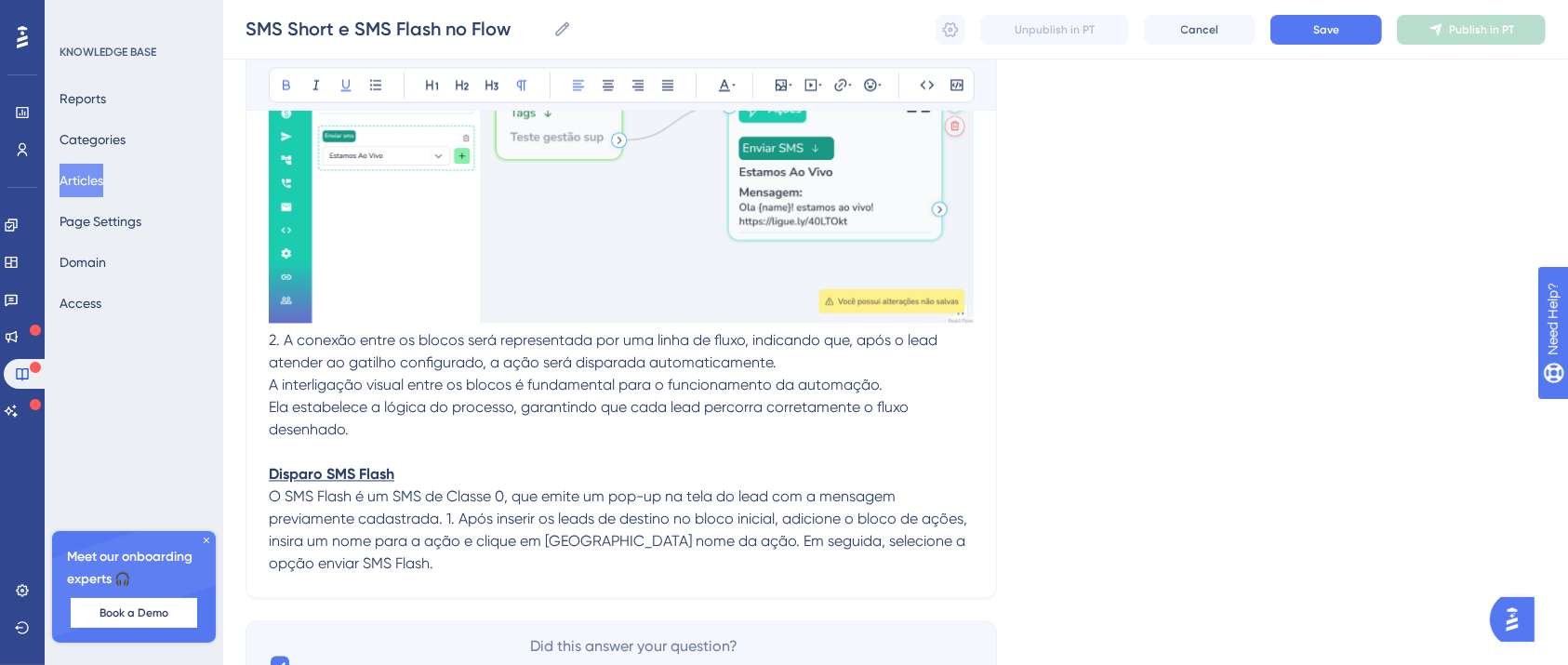
scroll to position [17797, 19]
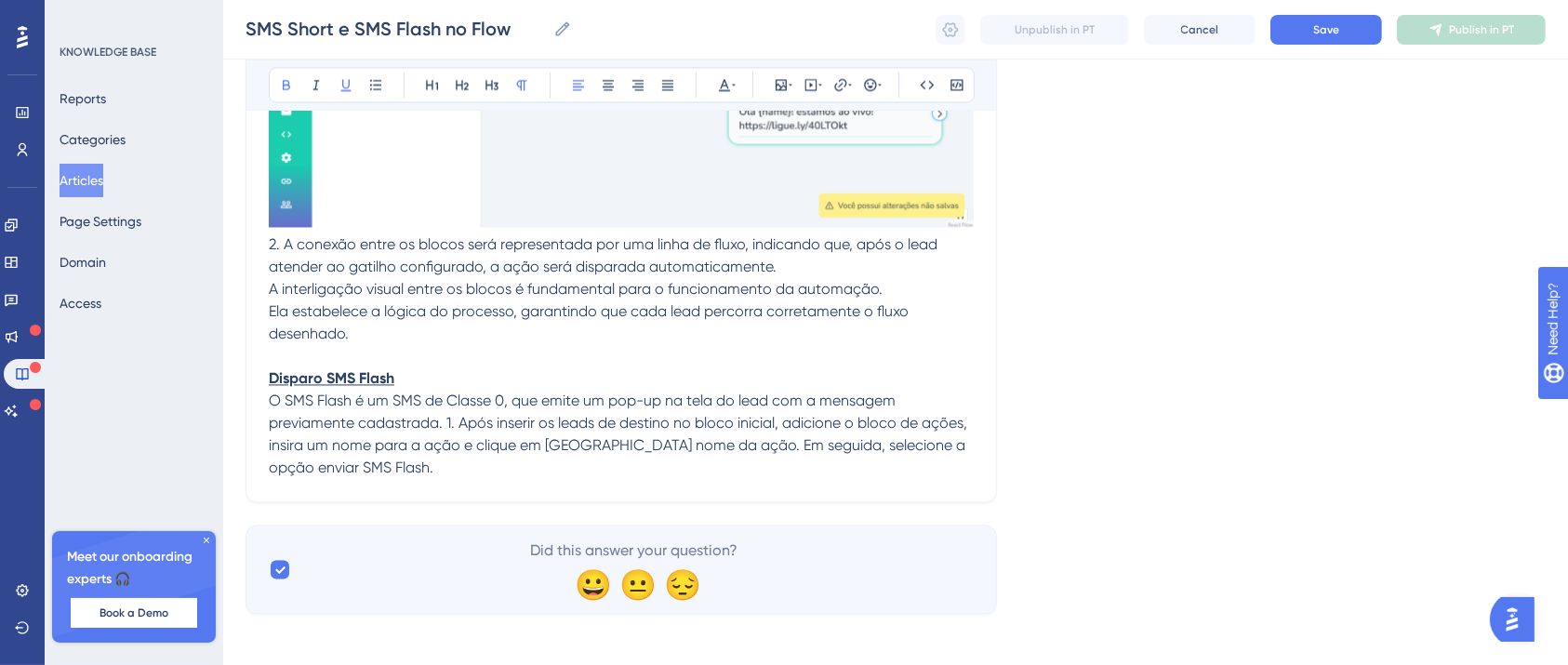
click at [374, 463] on p "O SMS Flash é um SMS de Classe 0, que emite um pop-up na tela do lead com a men…" at bounding box center [621, 435] width 705 height 89
click at [428, 413] on span "O SMS Flash é um SMS de Classe 0, que emite um pop-up na tela do lead com a men…" at bounding box center [619, 433] width 702 height 84
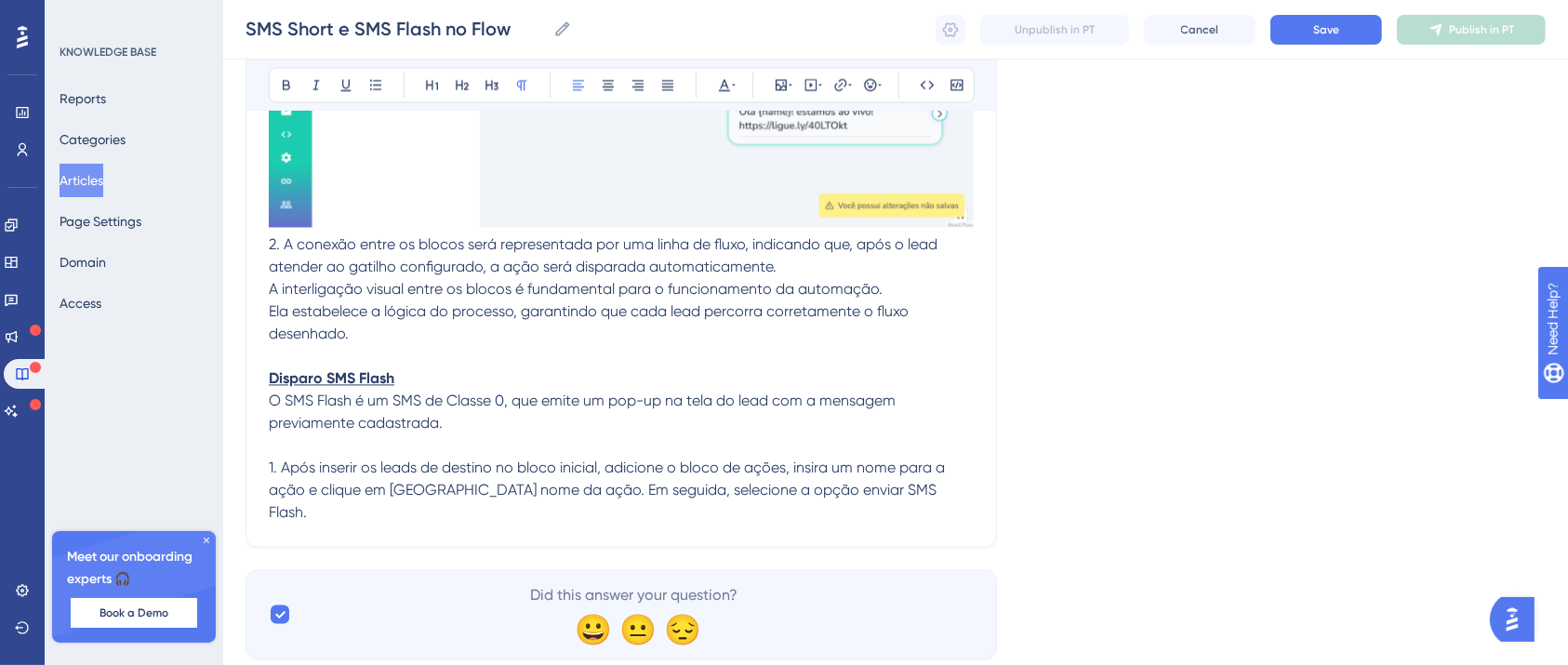
click at [878, 474] on p "1. Após inserir os leads de destino no bloco inicial, adicione o bloco de ações…" at bounding box center [621, 489] width 705 height 66
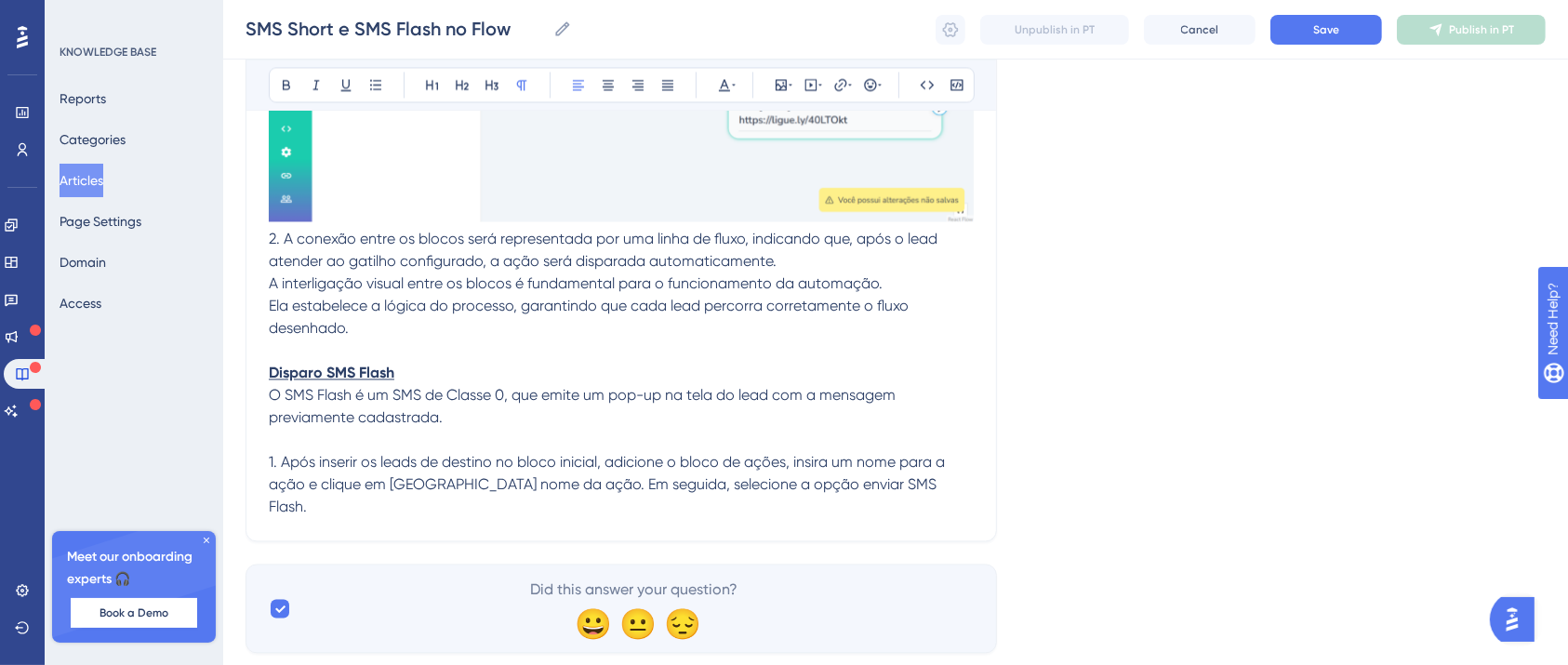
scroll to position [17820, 19]
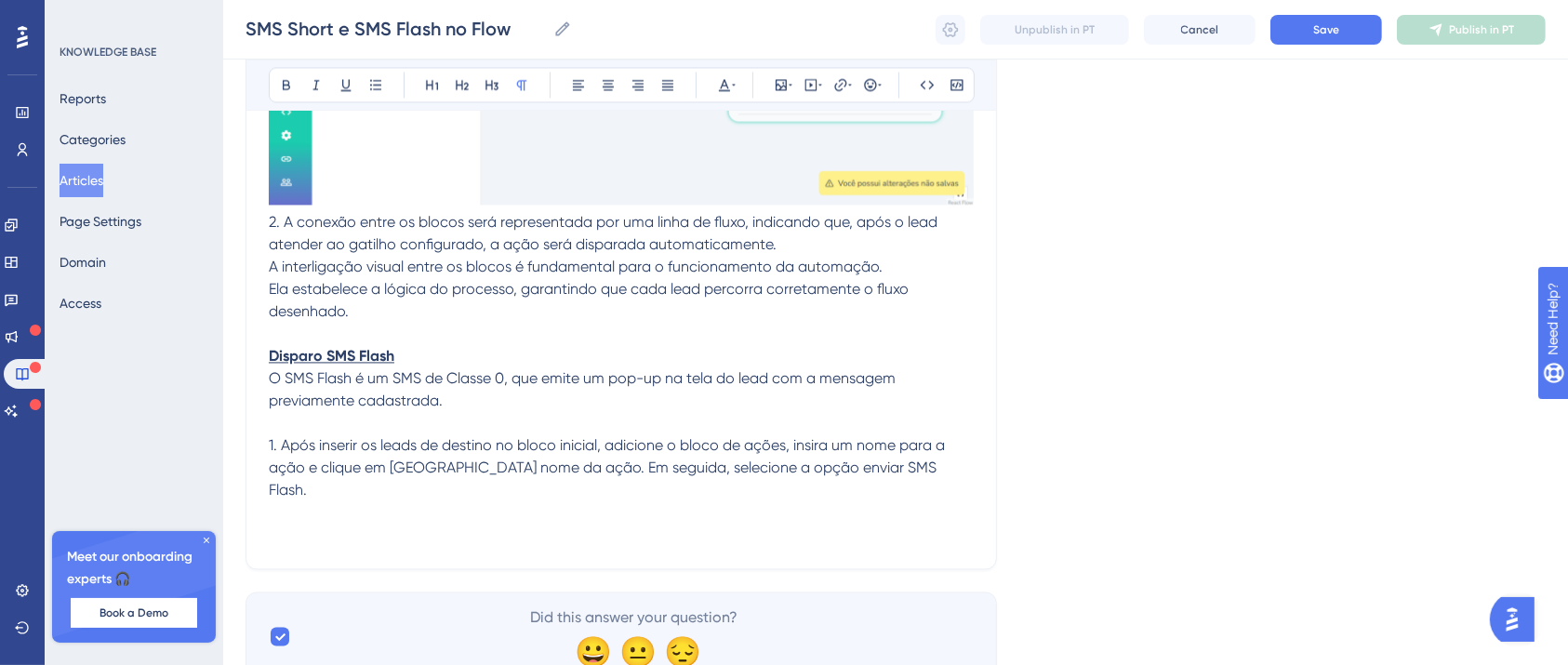
click at [368, 524] on p at bounding box center [621, 535] width 705 height 22
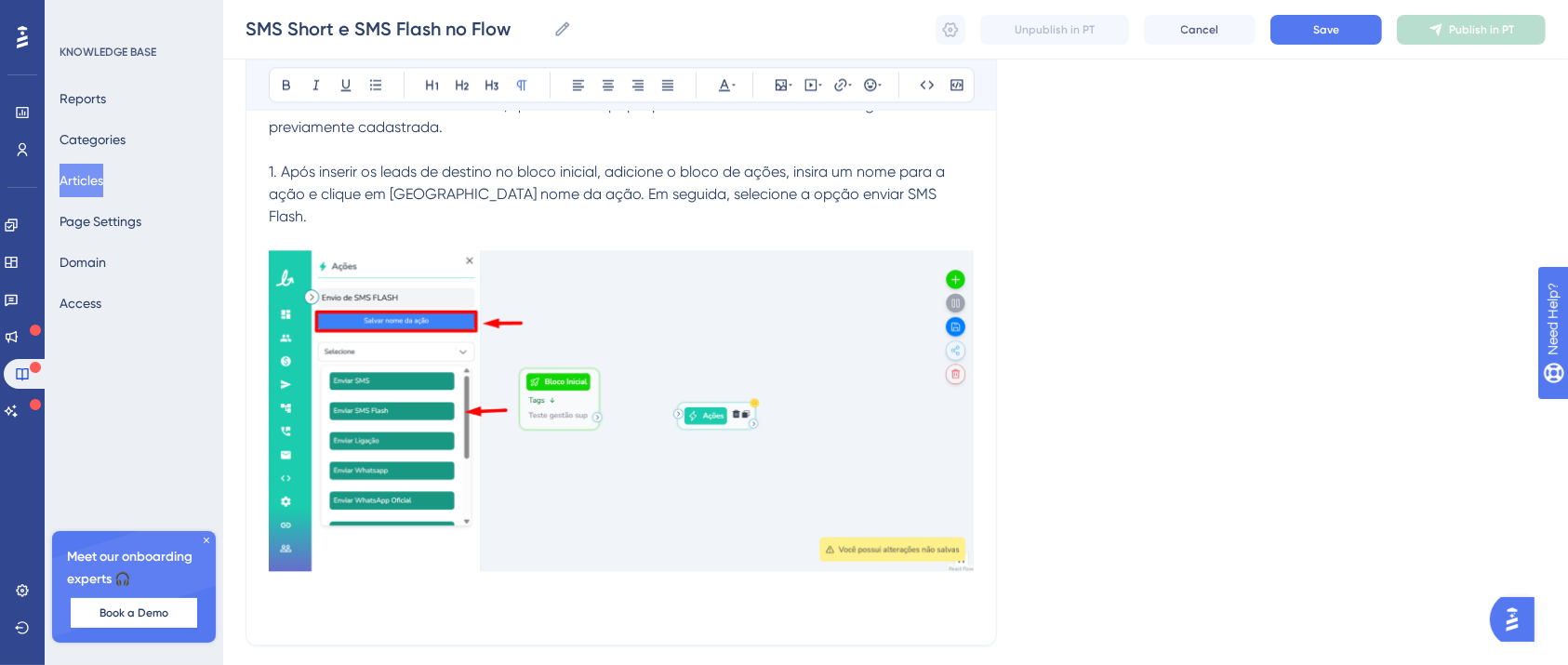
scroll to position [18214, 19]
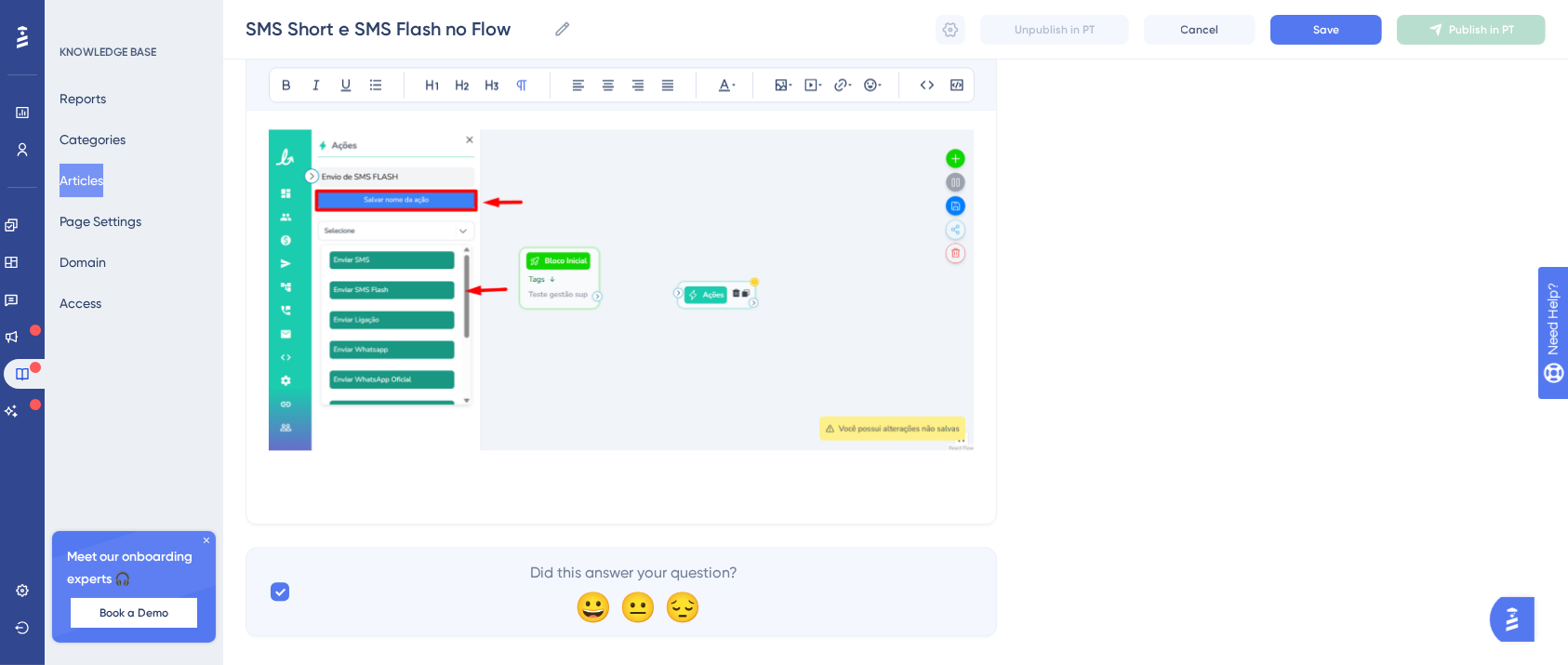
click at [303, 479] on p at bounding box center [621, 490] width 705 height 22
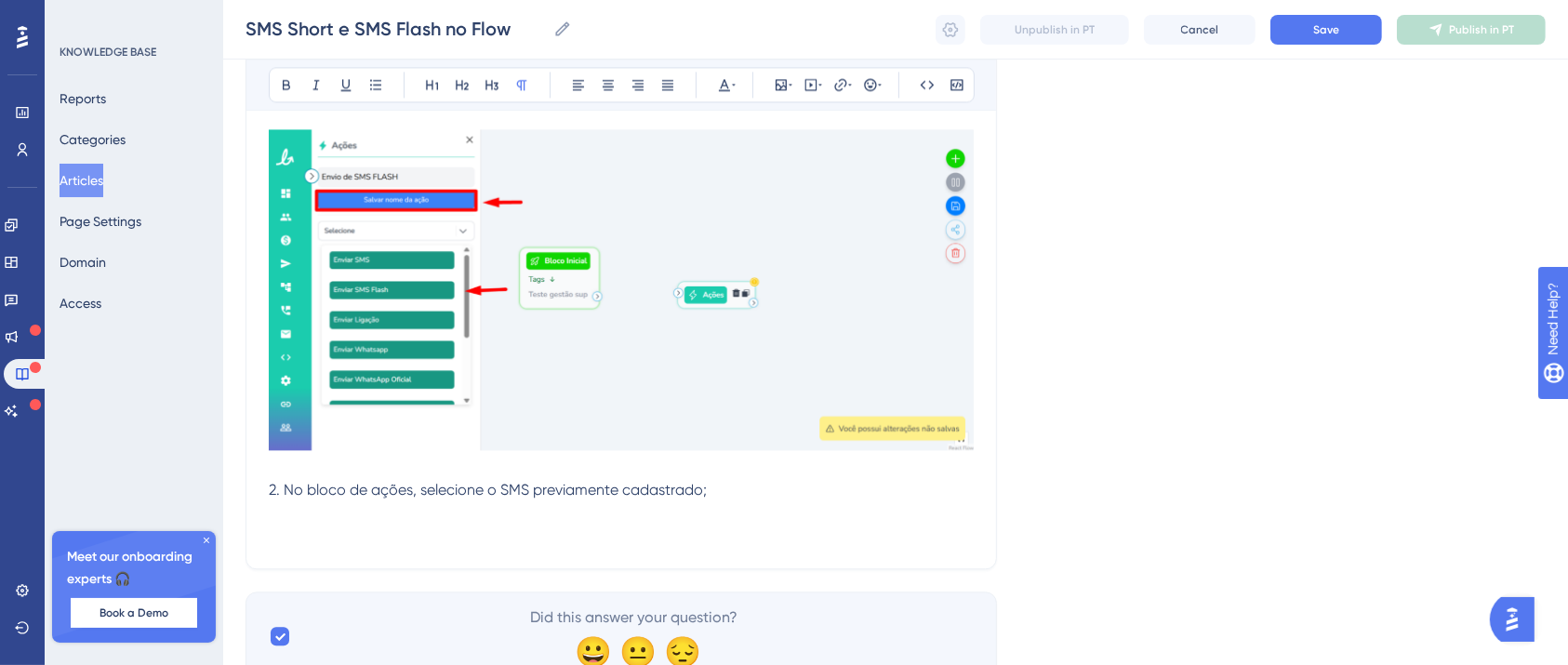
click at [279, 524] on p at bounding box center [621, 535] width 705 height 22
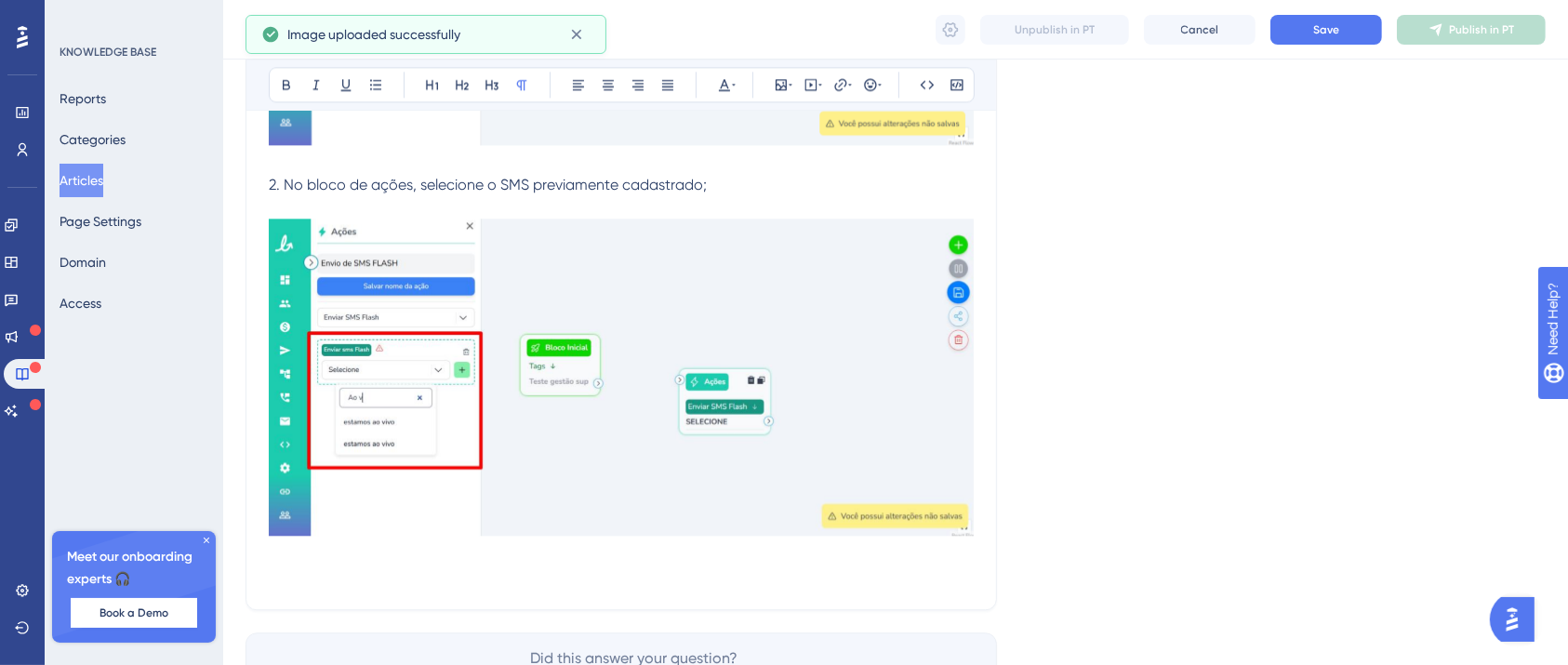
scroll to position [18604, 19]
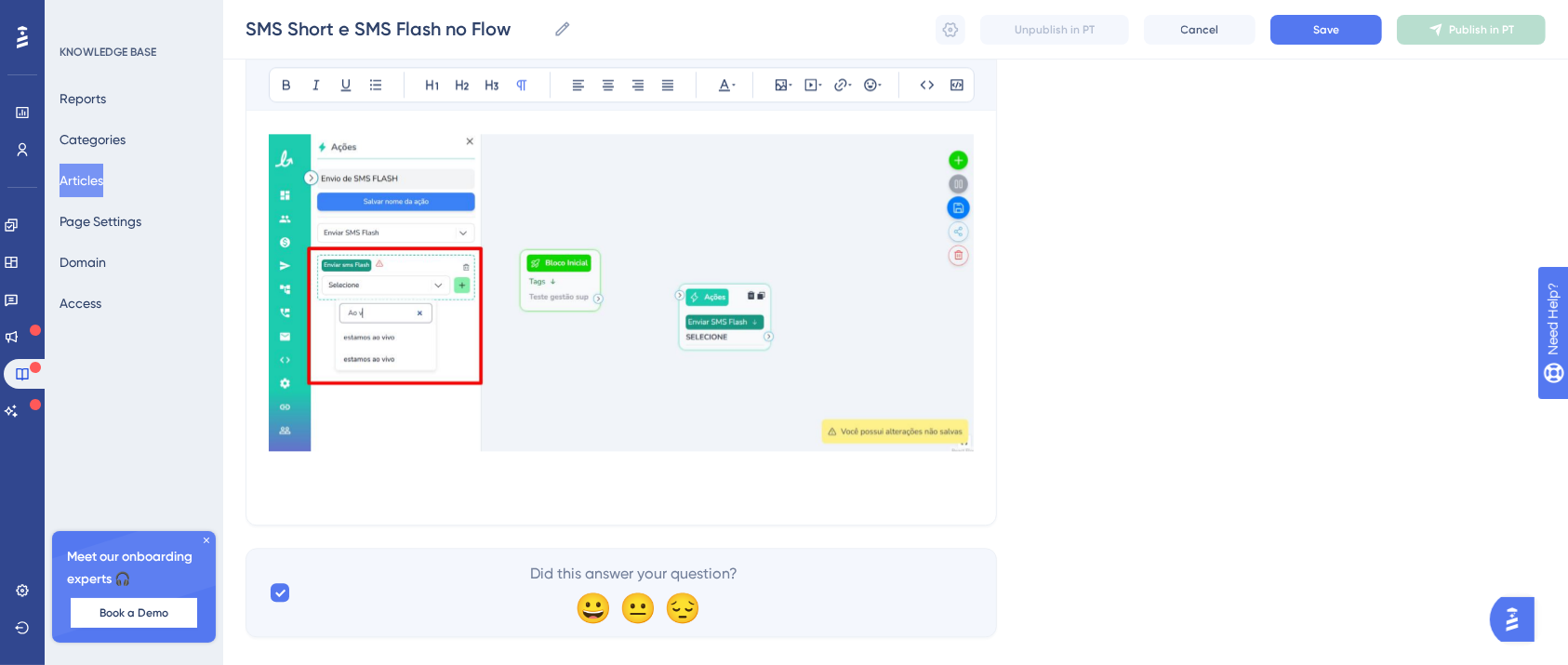
click at [269, 480] on p at bounding box center [621, 491] width 705 height 22
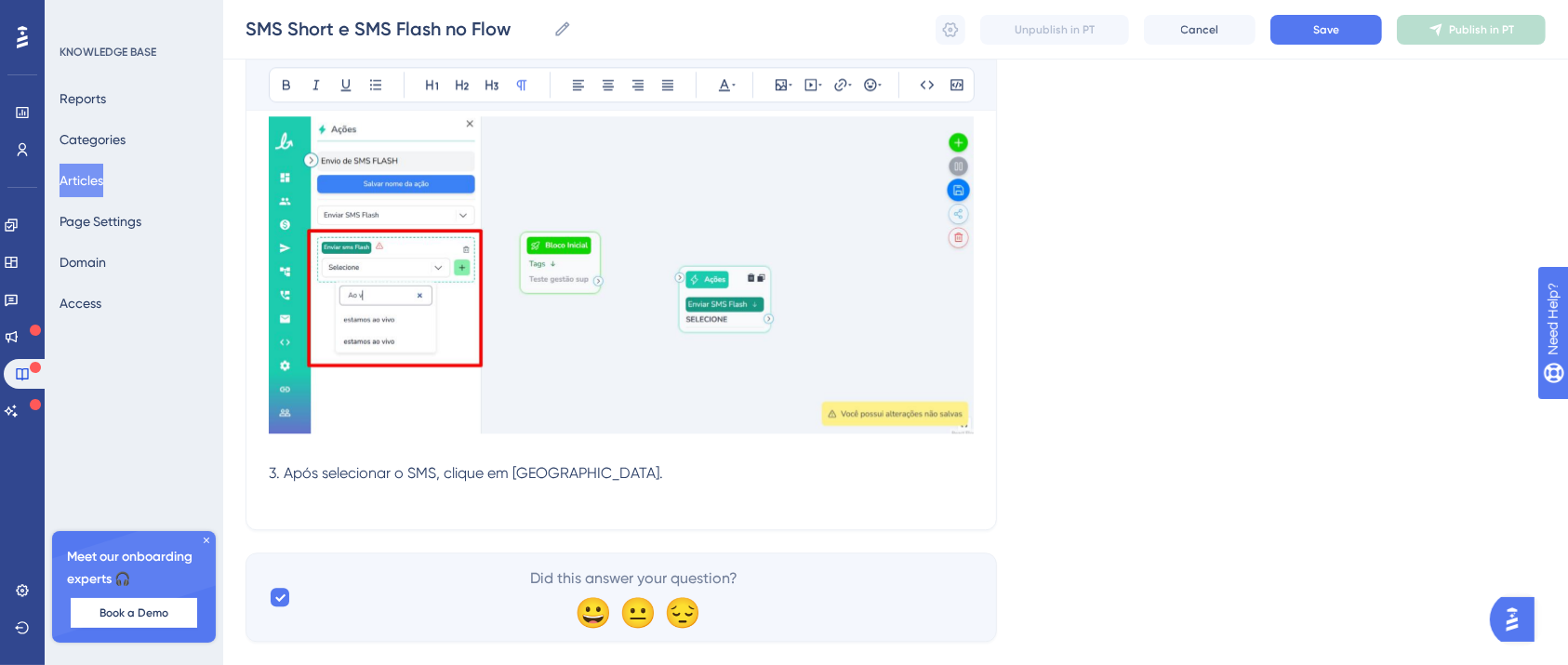
scroll to position [18626, 19]
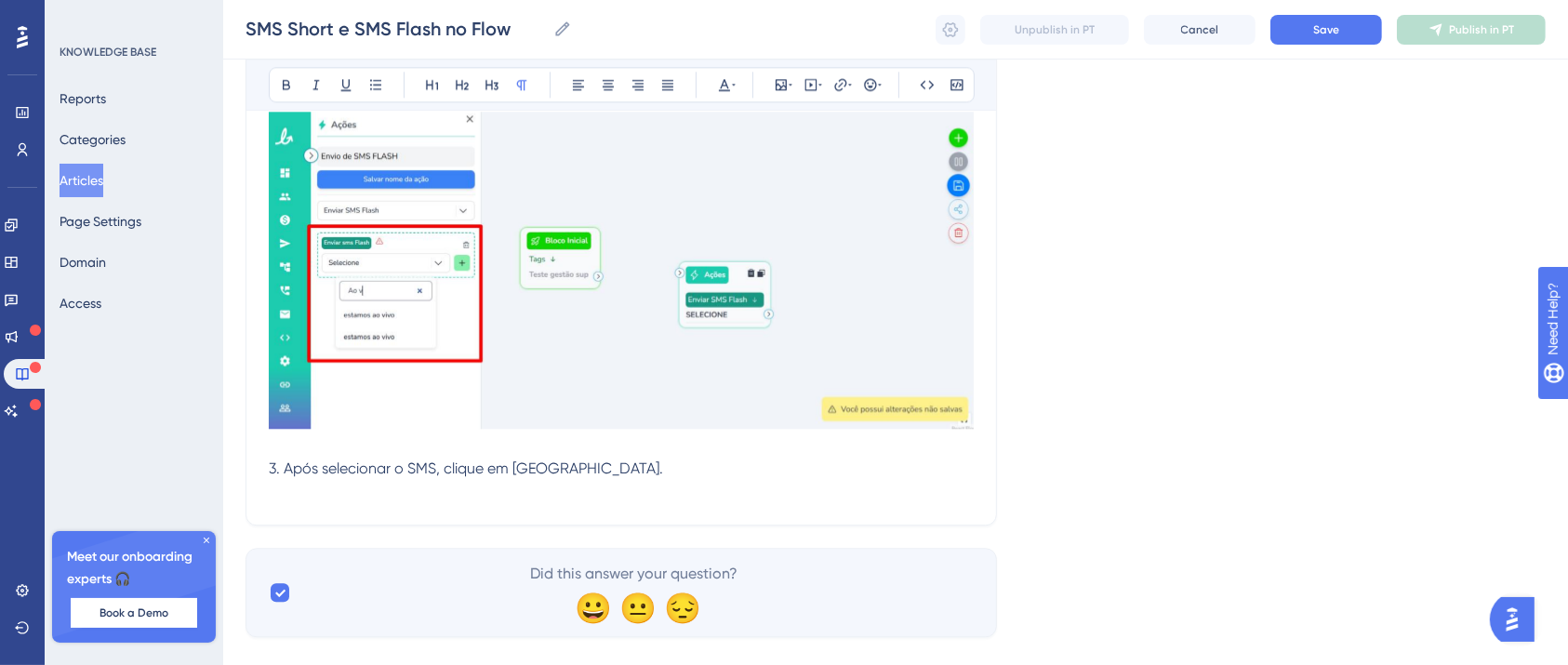
click at [368, 480] on p at bounding box center [621, 491] width 705 height 22
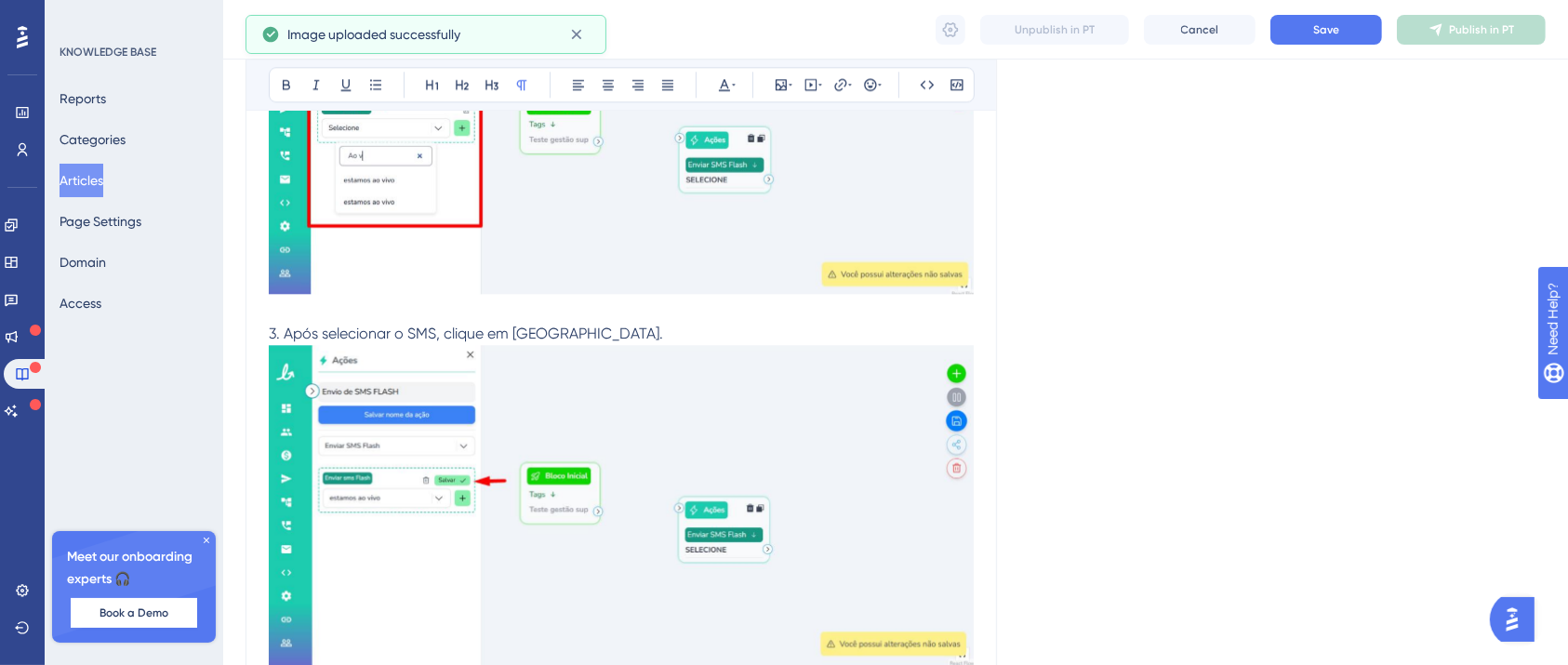
scroll to position [18884, 19]
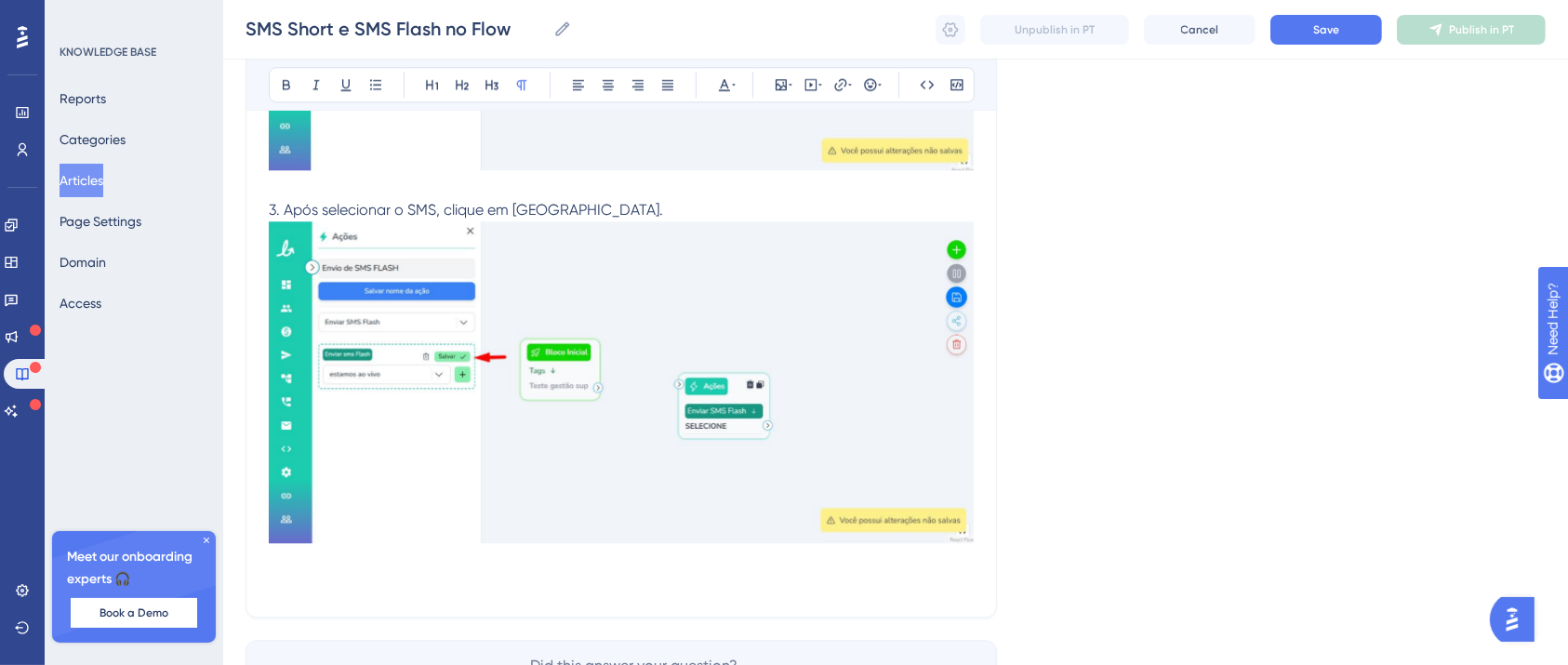
click at [312, 572] on p at bounding box center [621, 583] width 705 height 22
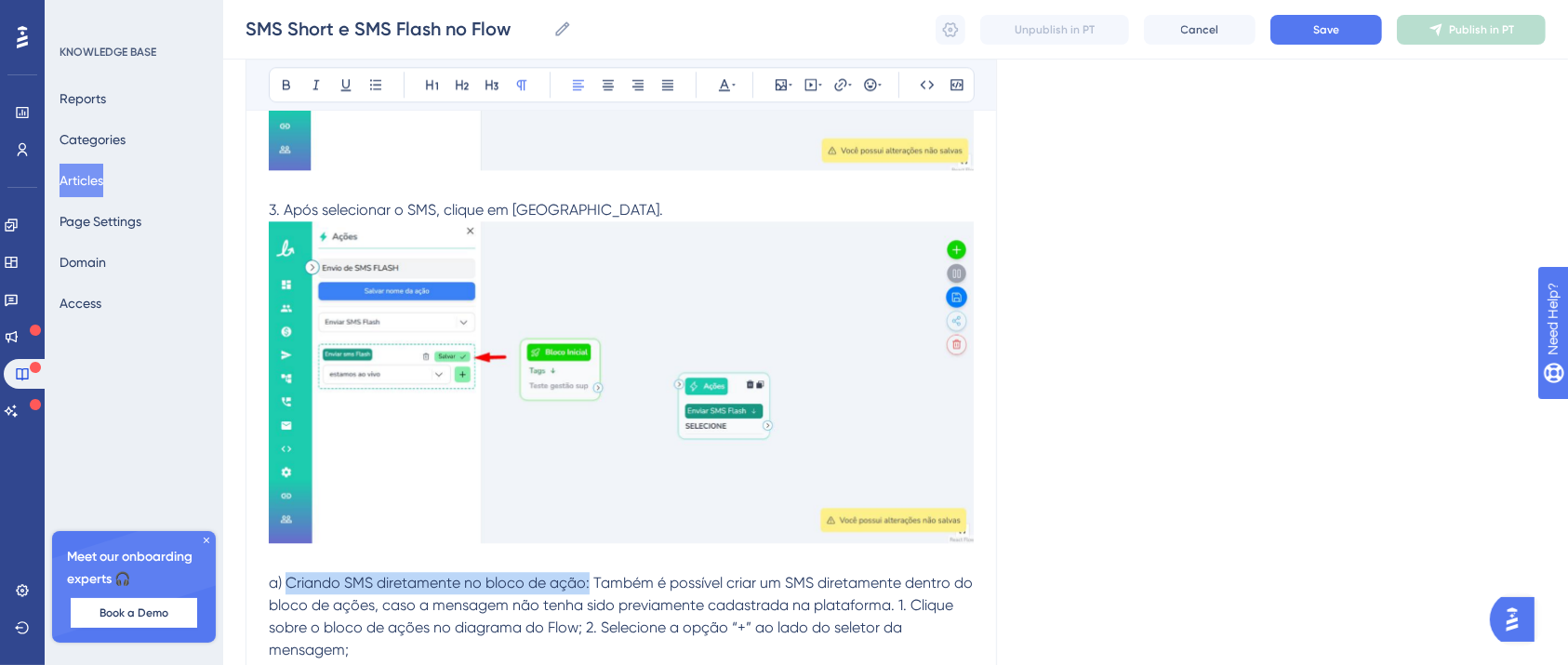
drag, startPoint x: 269, startPoint y: 547, endPoint x: 571, endPoint y: 549, distance: 302.0
click at [571, 574] on span "a) Criando SMS diretamente no bloco de ação: Também é possível criar um SMS dir…" at bounding box center [622, 615] width 708 height 84
click at [283, 83] on icon at bounding box center [286, 85] width 7 height 10
click at [878, 574] on span "Também é possível criar um SMS diretamente dentro do bloco de ações, caso a men…" at bounding box center [621, 615] width 705 height 84
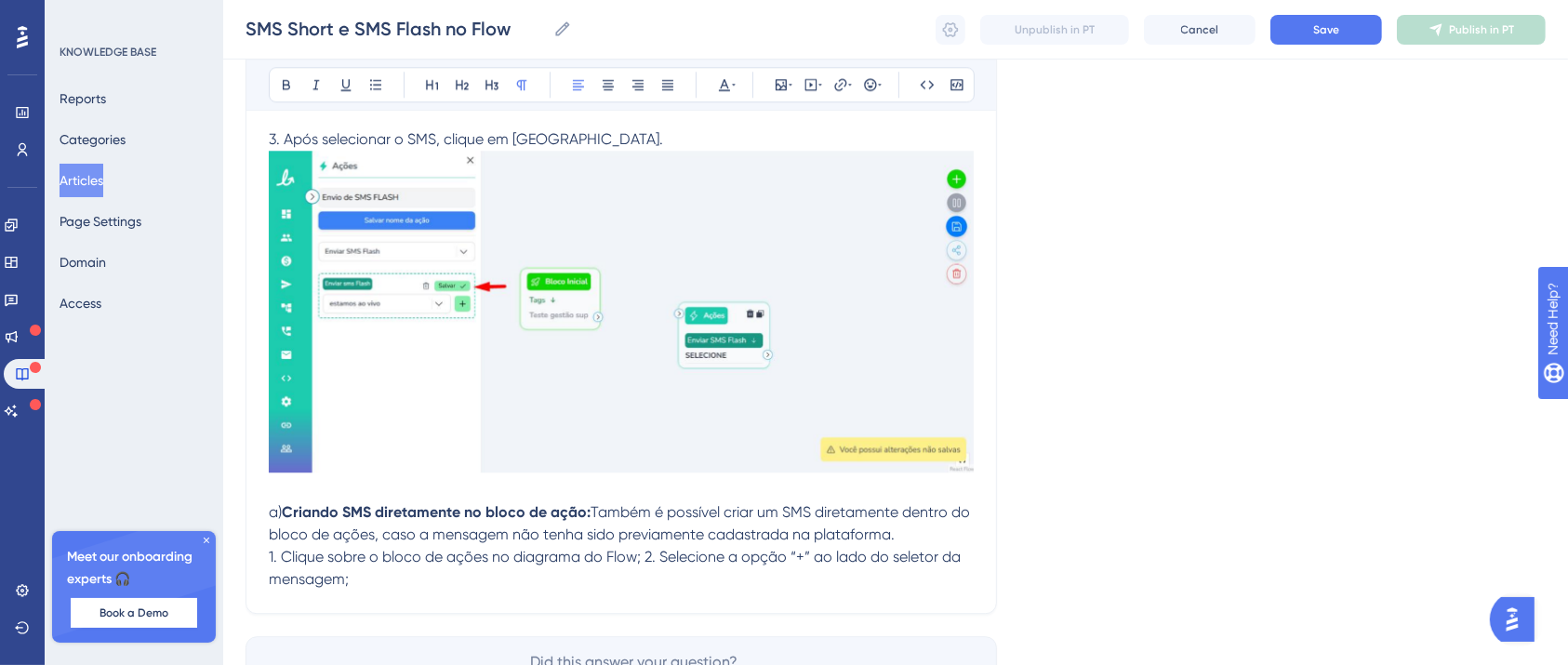
scroll to position [19009, 19]
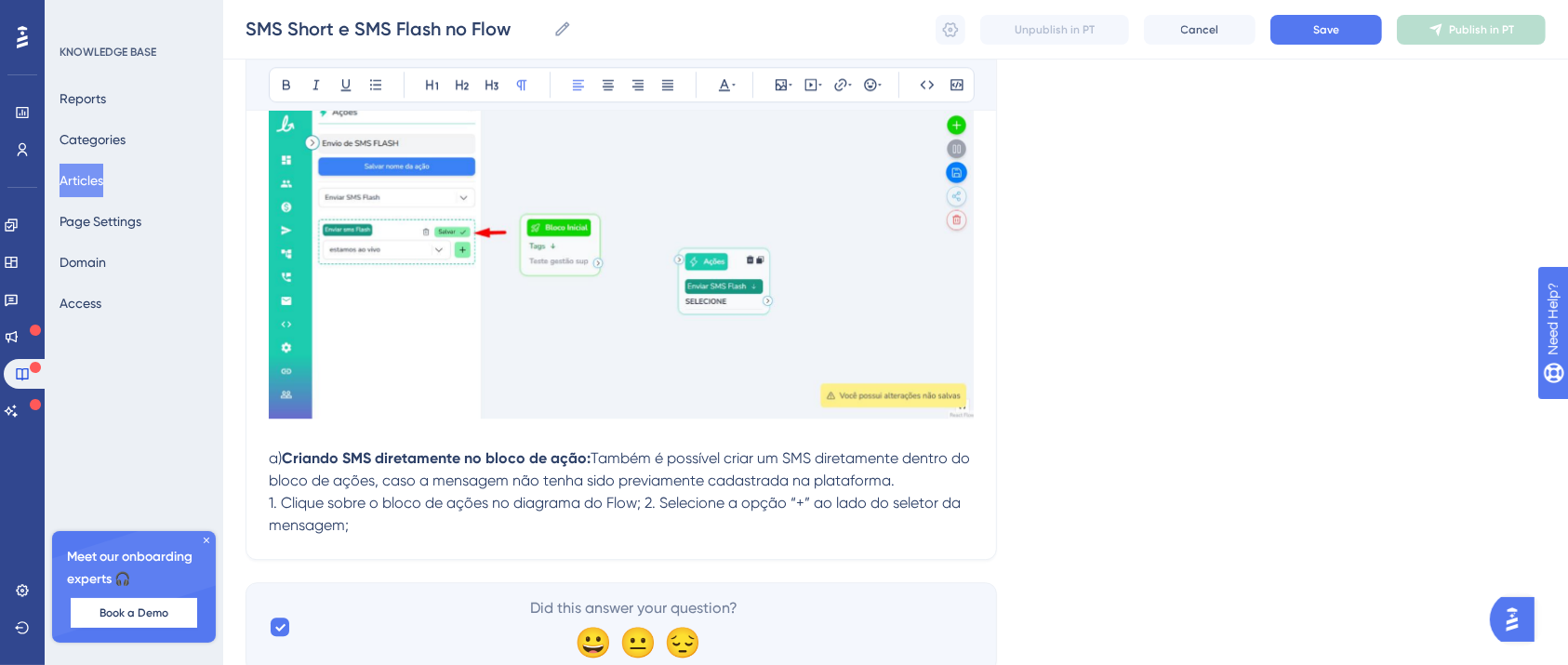
click at [625, 494] on span "1. Clique sobre o bloco de ações no diagrama do Flow; 2. Selecione a opção “+” …" at bounding box center [616, 514] width 696 height 40
click at [766, 514] on p "2. Selecione a opção “+” ao lado do seletor da mensagem;" at bounding box center [621, 525] width 705 height 22
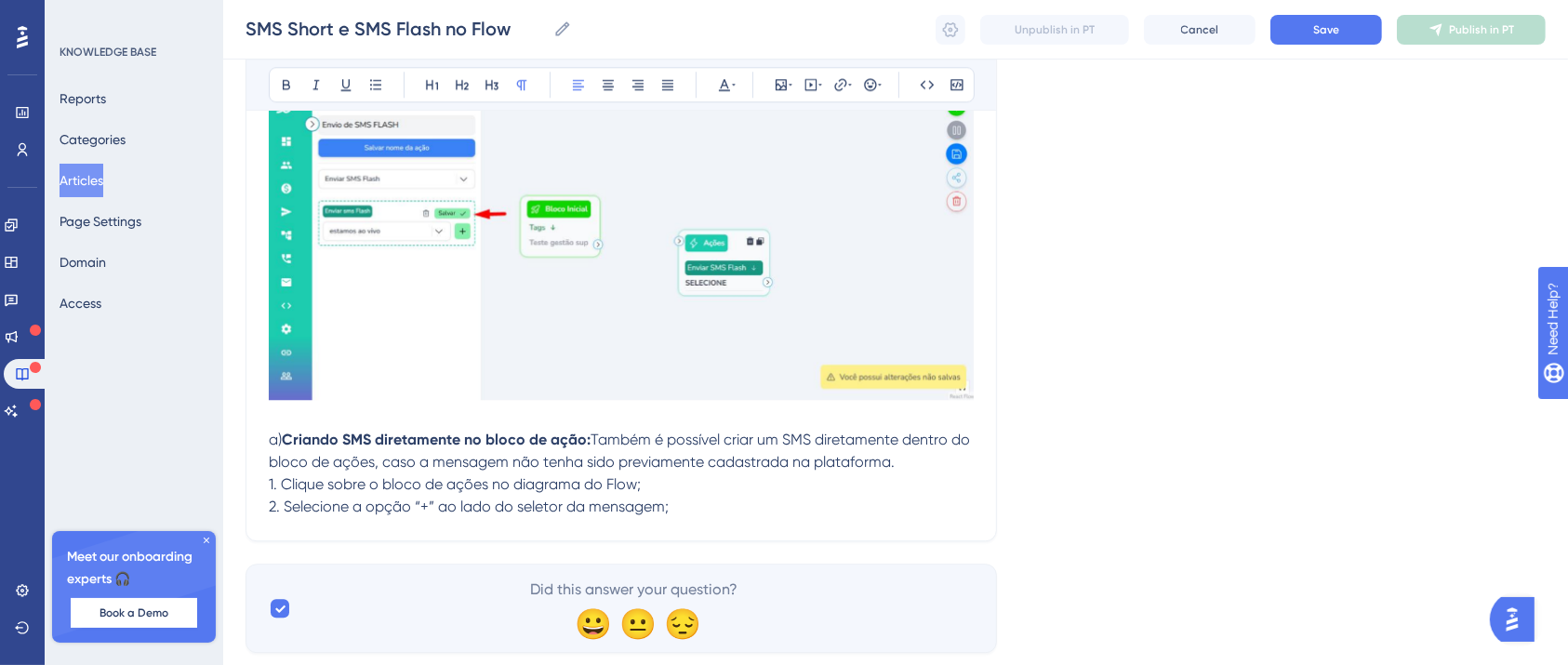
scroll to position [19045, 19]
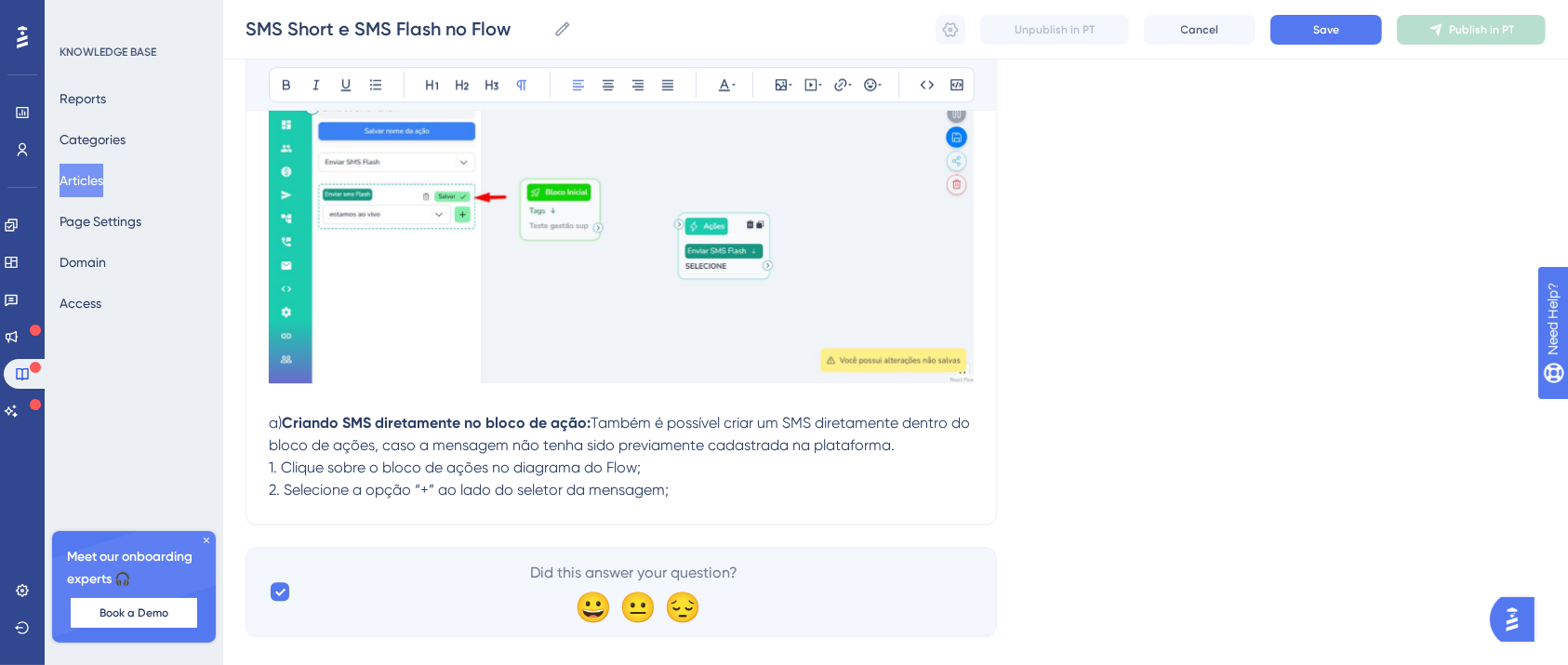
click at [700, 479] on p "2. Selecione a opção “+” ao lado do seletor da mensagem;" at bounding box center [621, 490] width 705 height 22
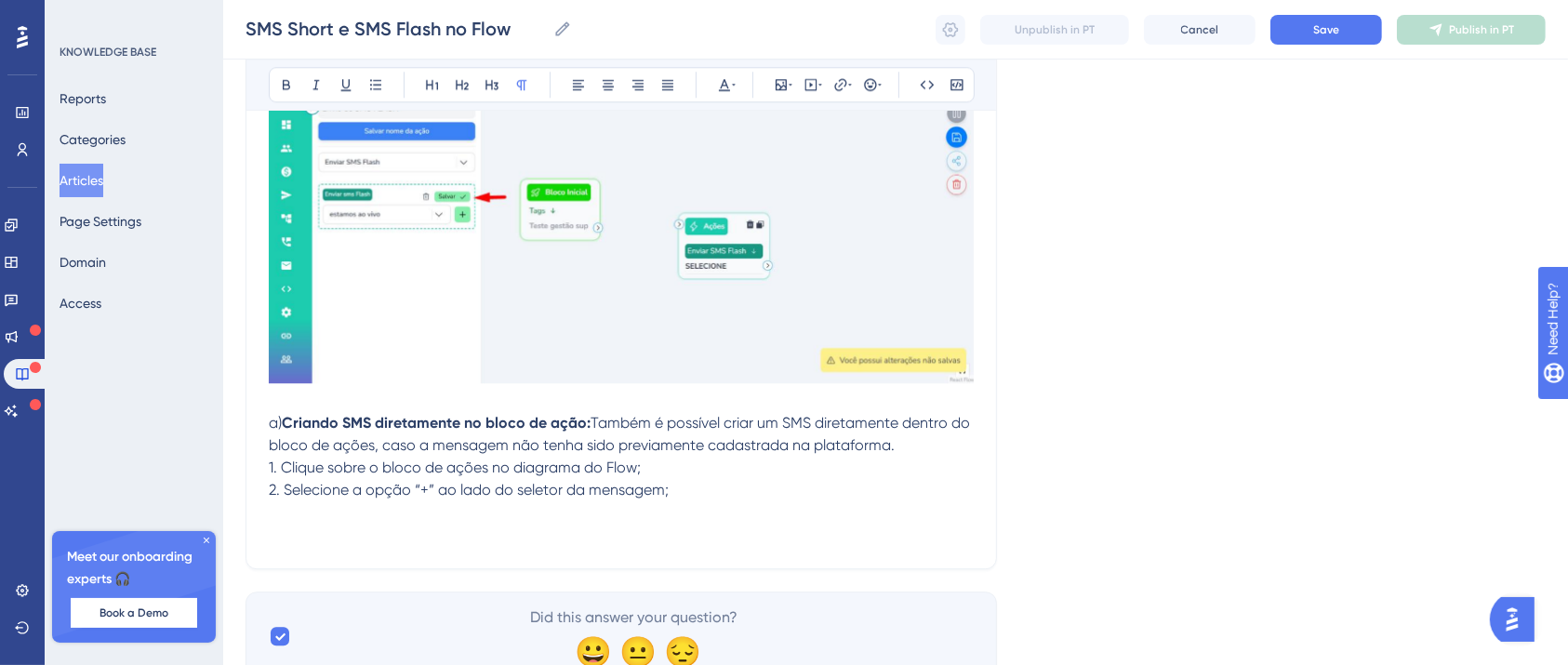
click at [277, 524] on p at bounding box center [621, 535] width 705 height 22
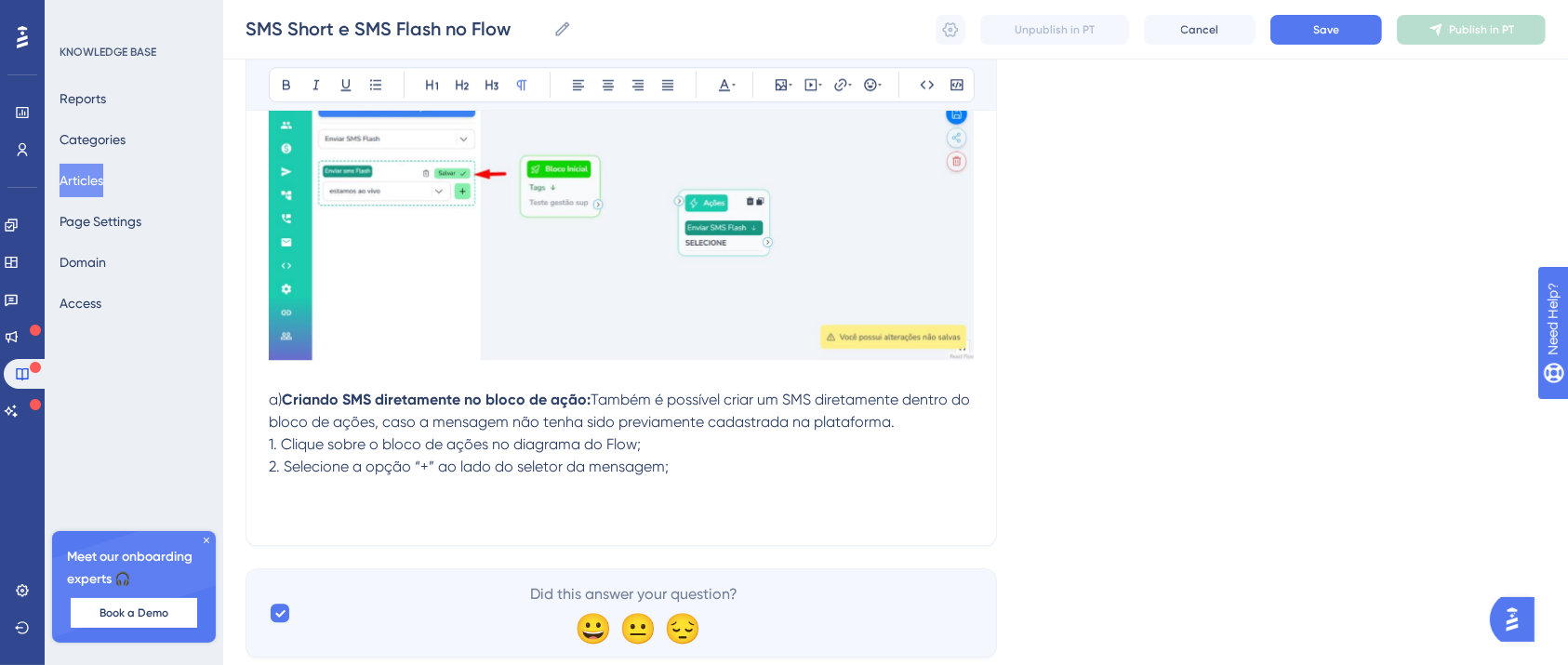
scroll to position [19089, 19]
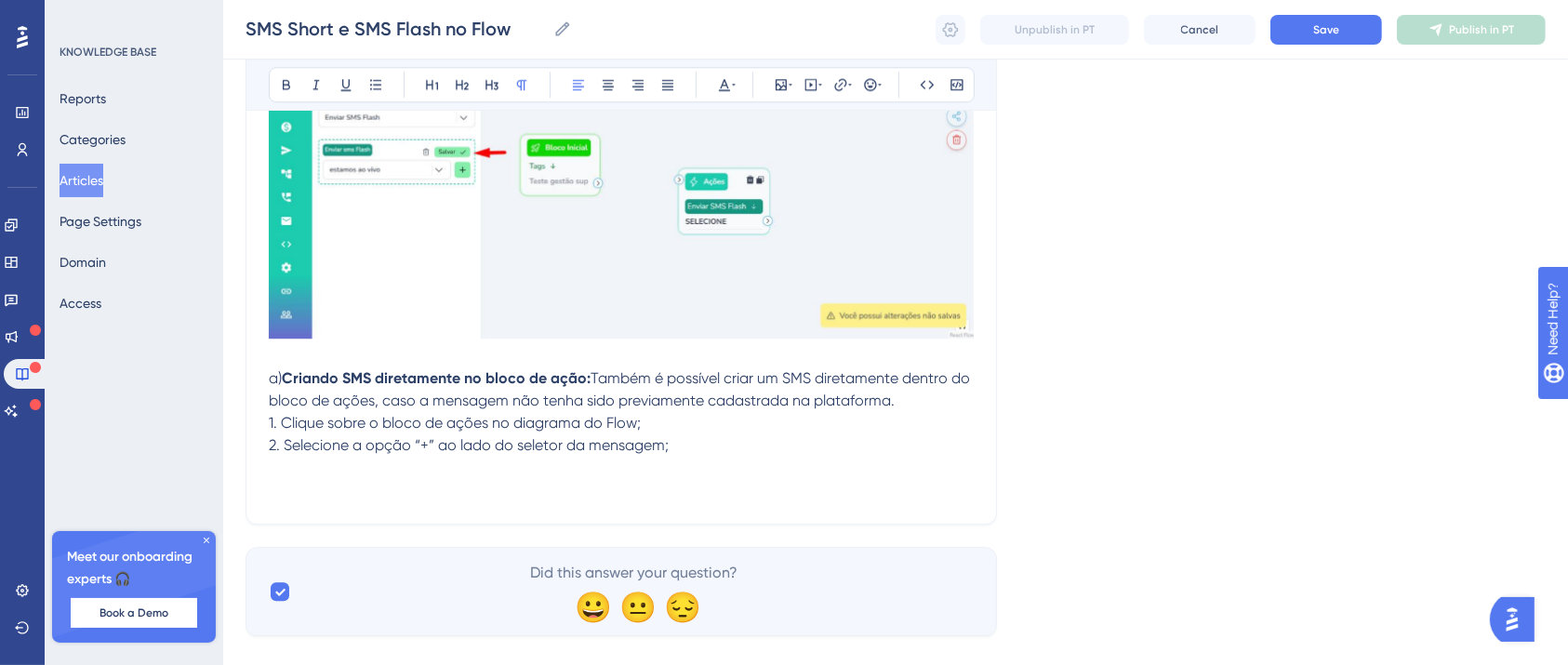
click at [793, 435] on p "2. Selecione a opção “+” ao lado do seletor da mensagem;" at bounding box center [621, 446] width 705 height 22
click at [747, 479] on p at bounding box center [621, 490] width 705 height 22
click at [669, 435] on p "2. Selecione a opção “+” ao lado do seletor da mensagem;" at bounding box center [621, 446] width 705 height 22
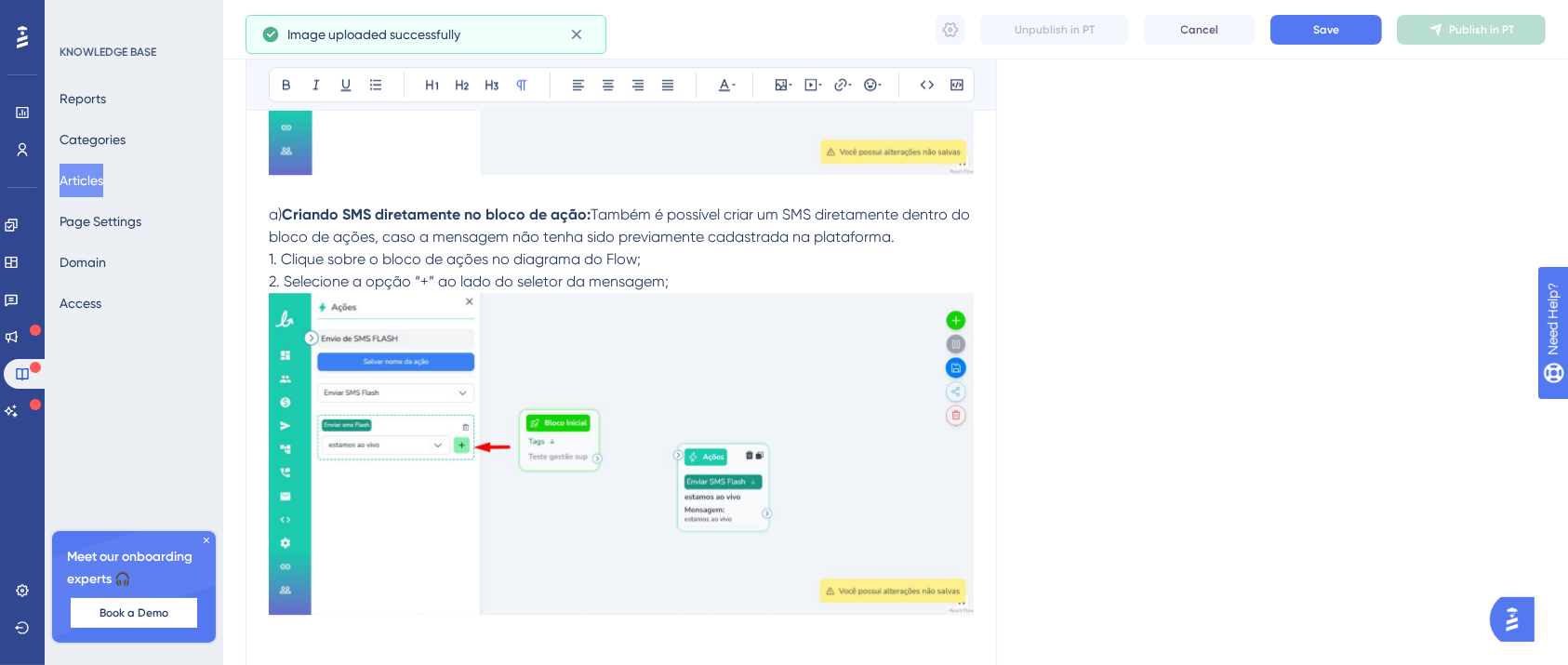
scroll to position [19416, 19]
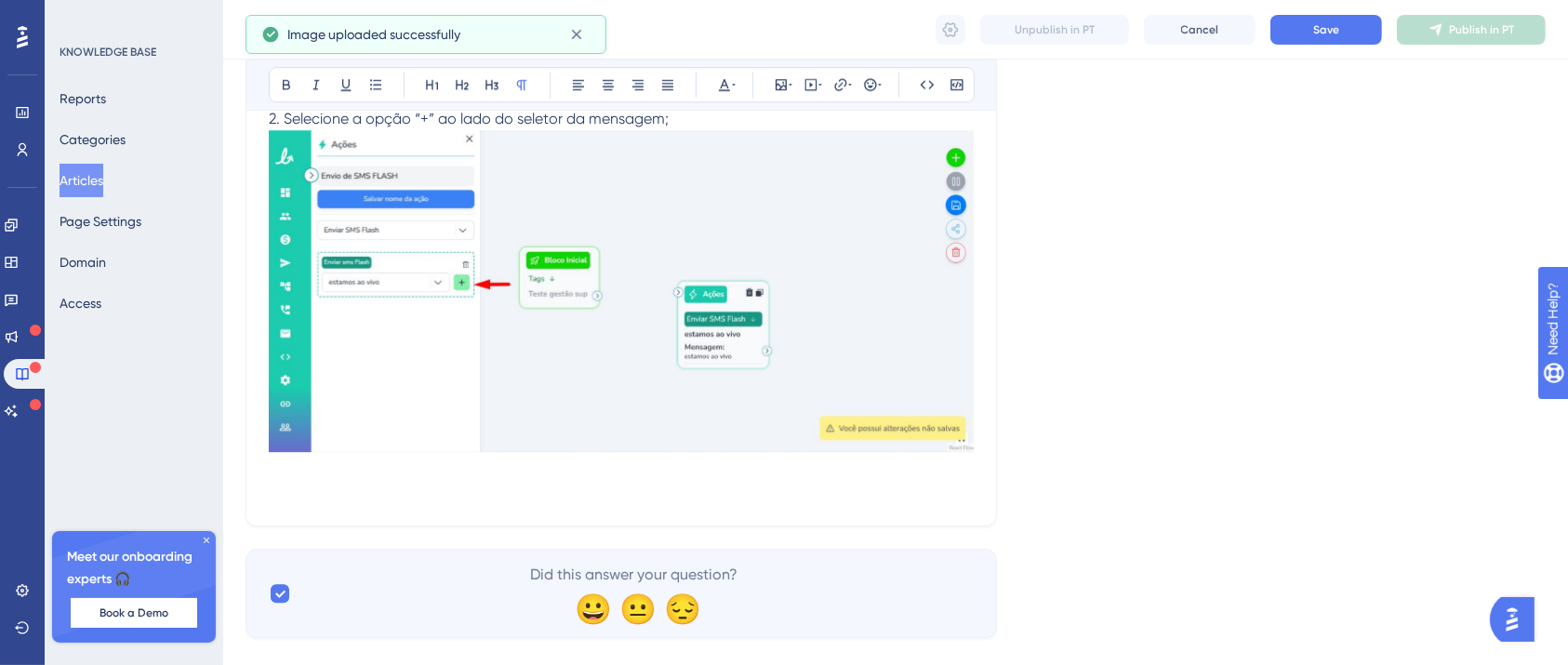
click at [774, 480] on p at bounding box center [621, 491] width 705 height 22
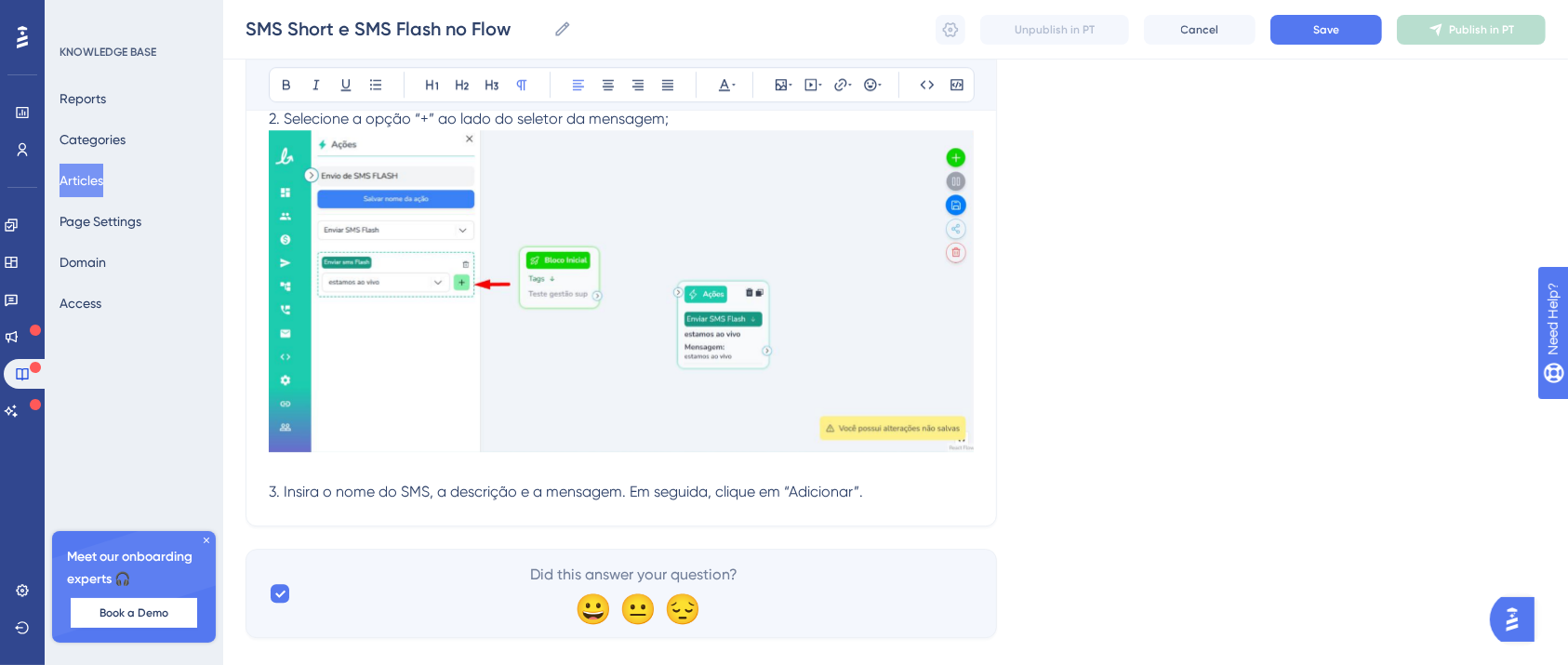
click at [845, 480] on p "3. Insira o nome do SMS, a descrição e a mensagem. Em seguida, clique em “Adici…" at bounding box center [621, 491] width 705 height 22
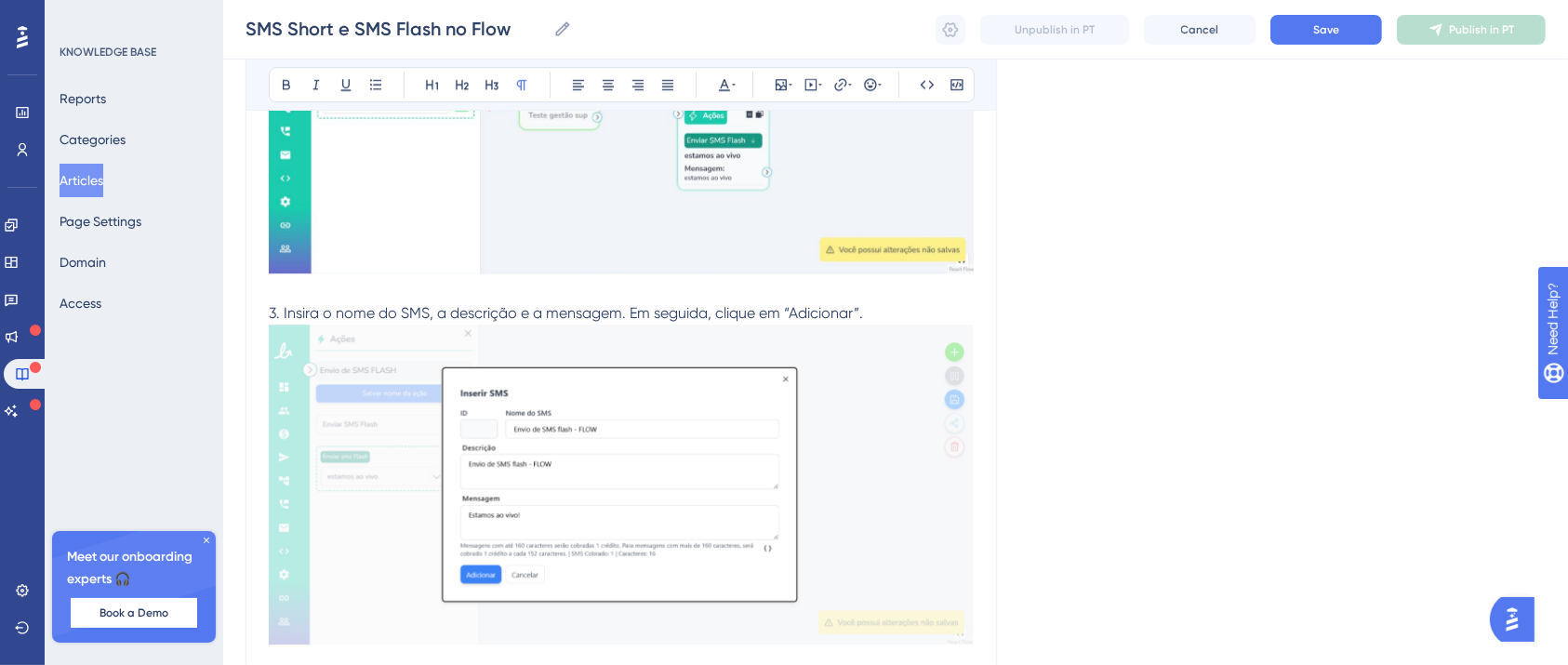
scroll to position [19742, 19]
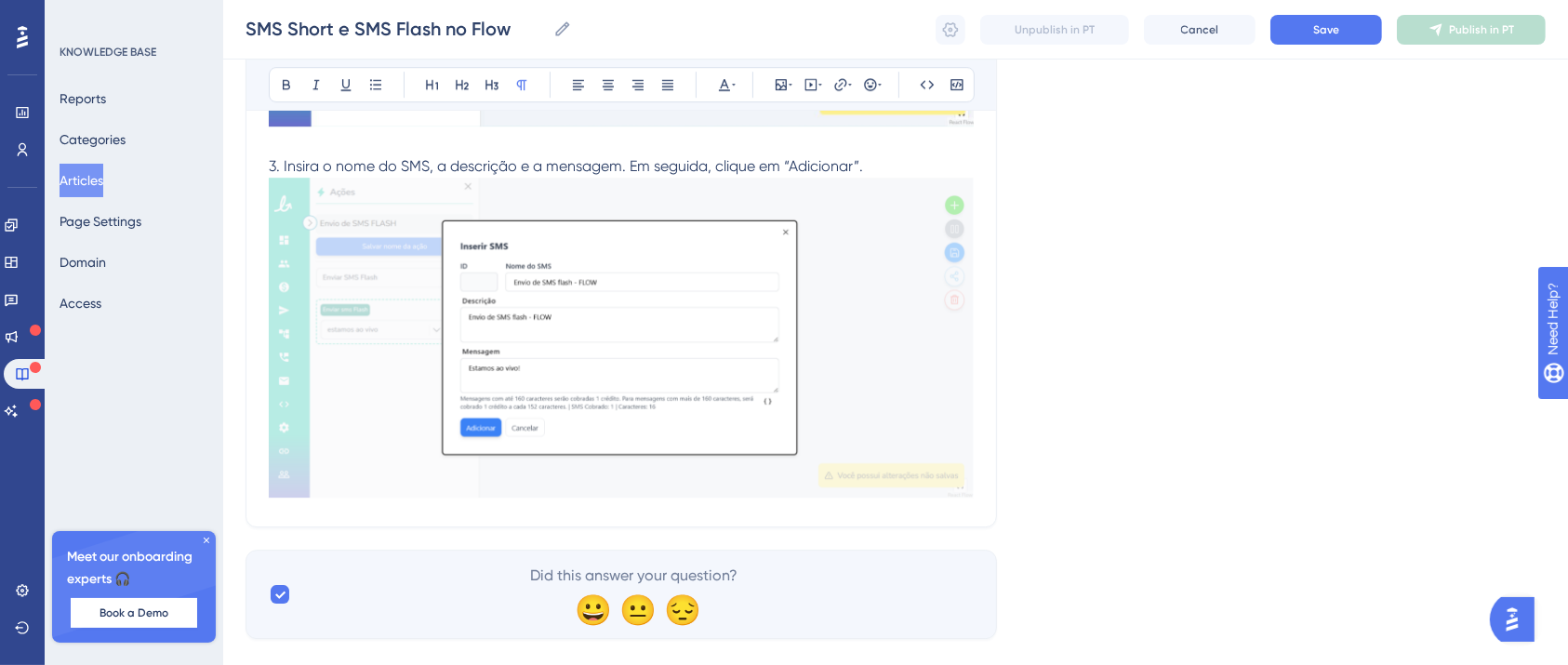
click at [860, 155] on p "3. Insira o nome do SMS, a descrição e a mensagem. Em seguida, clique em “Adici…" at bounding box center [621, 166] width 705 height 22
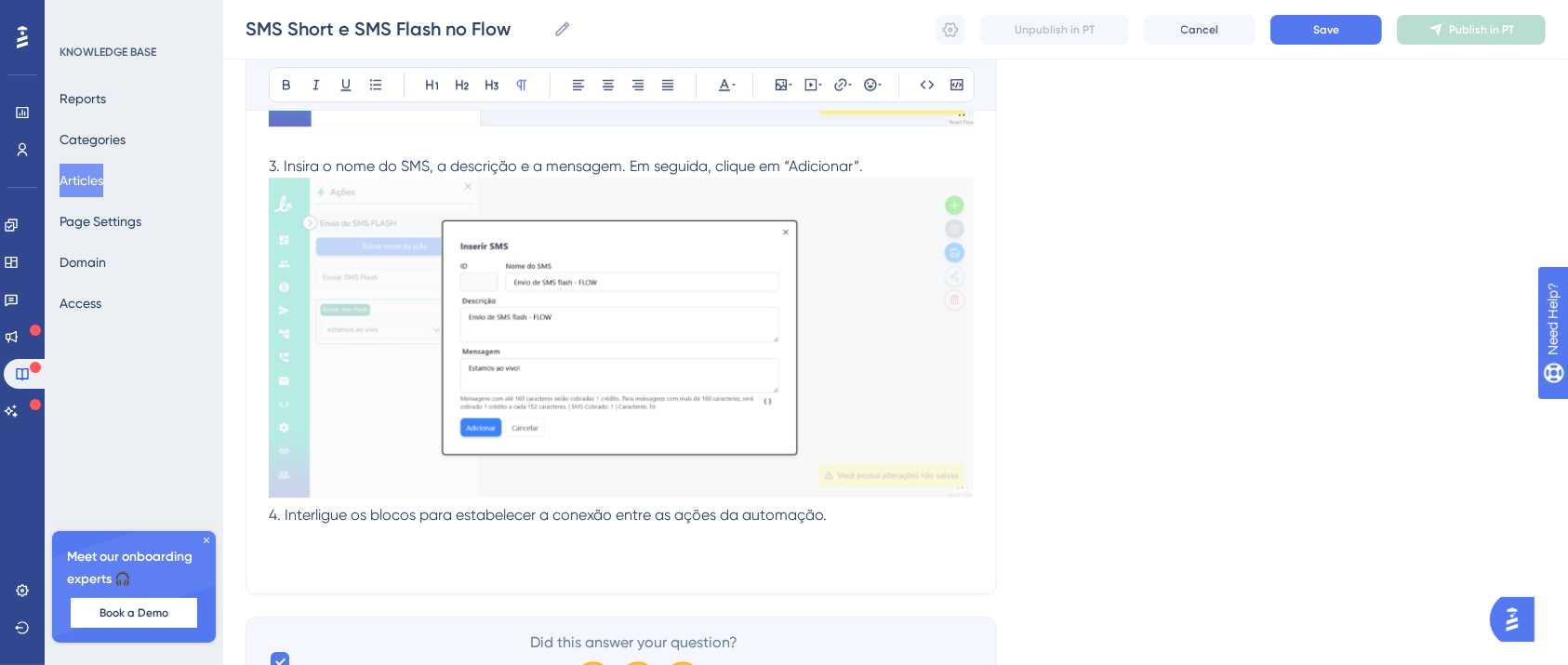
click at [396, 549] on p at bounding box center [621, 560] width 705 height 22
click at [315, 549] on p at bounding box center [621, 560] width 705 height 22
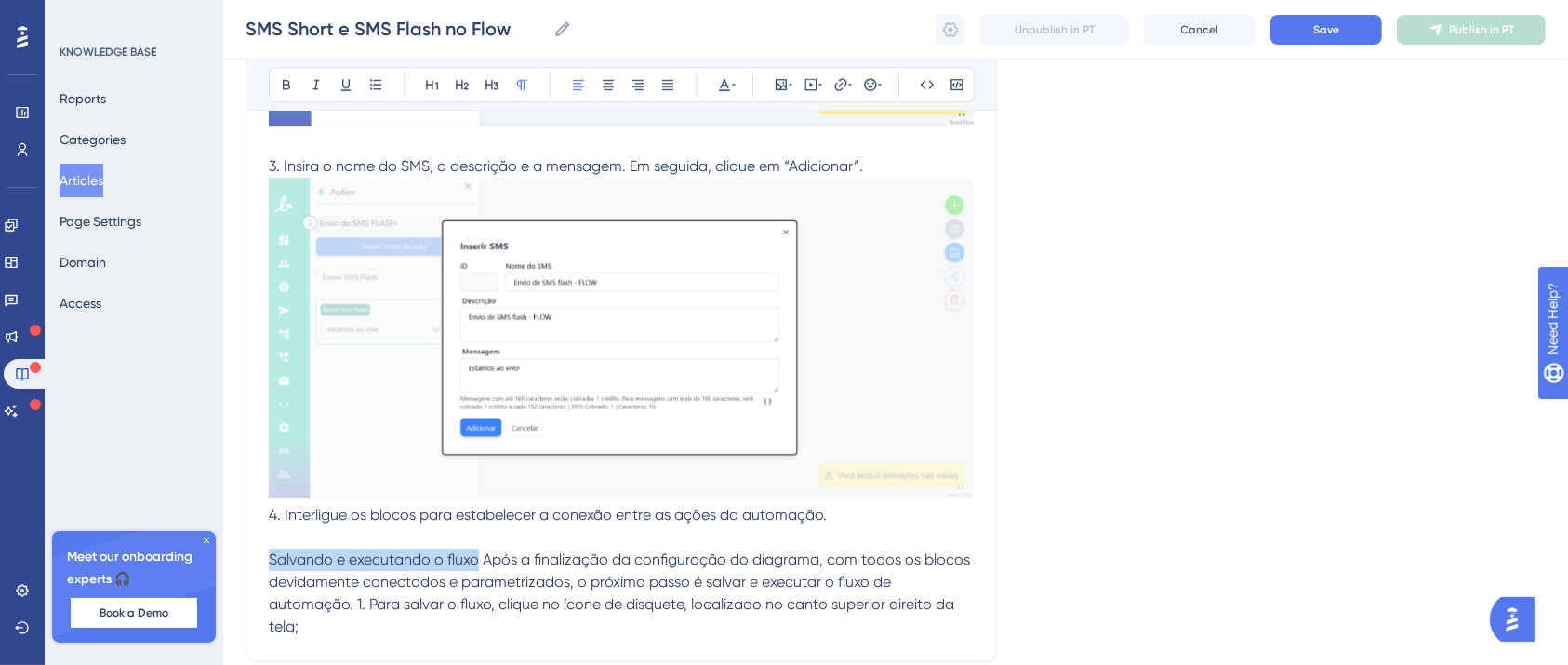
drag, startPoint x: 462, startPoint y: 525, endPoint x: 185, endPoint y: 525, distance: 277.0
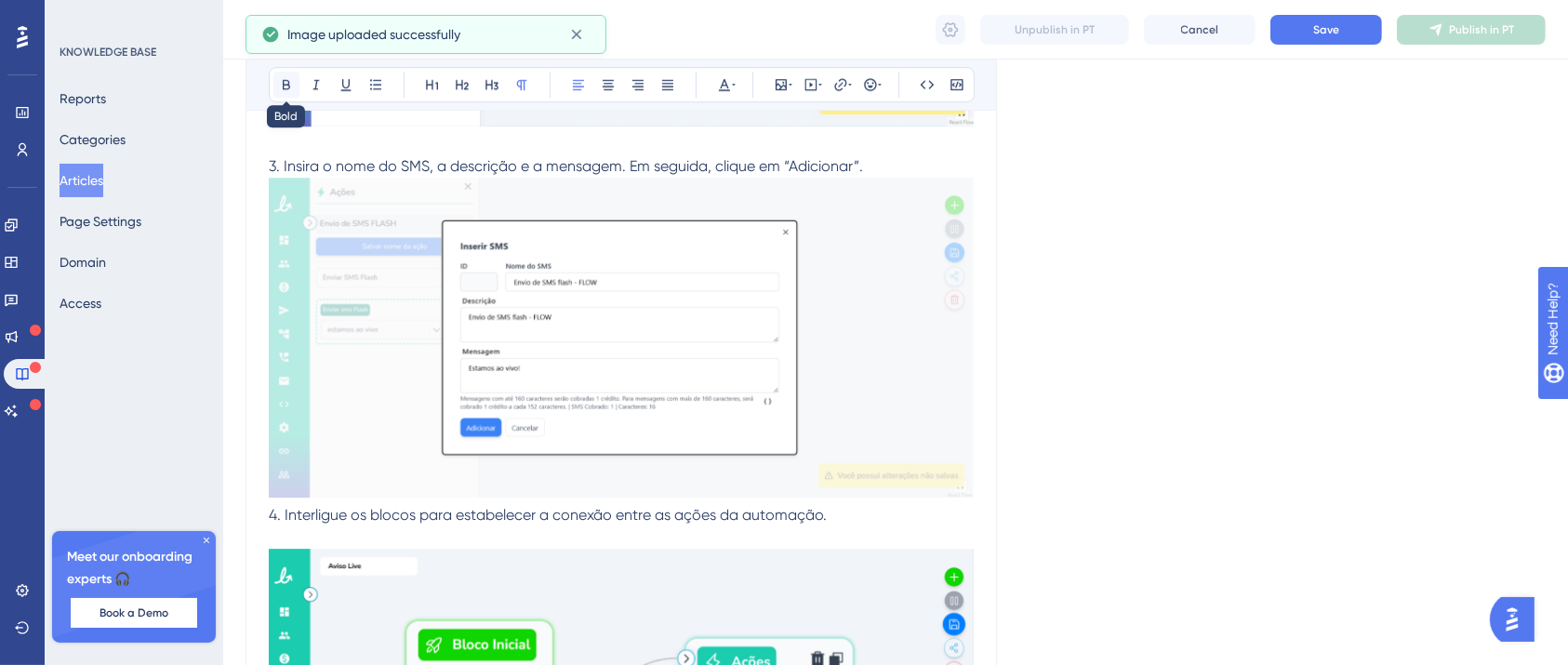
click at [279, 82] on icon at bounding box center [286, 84] width 15 height 15
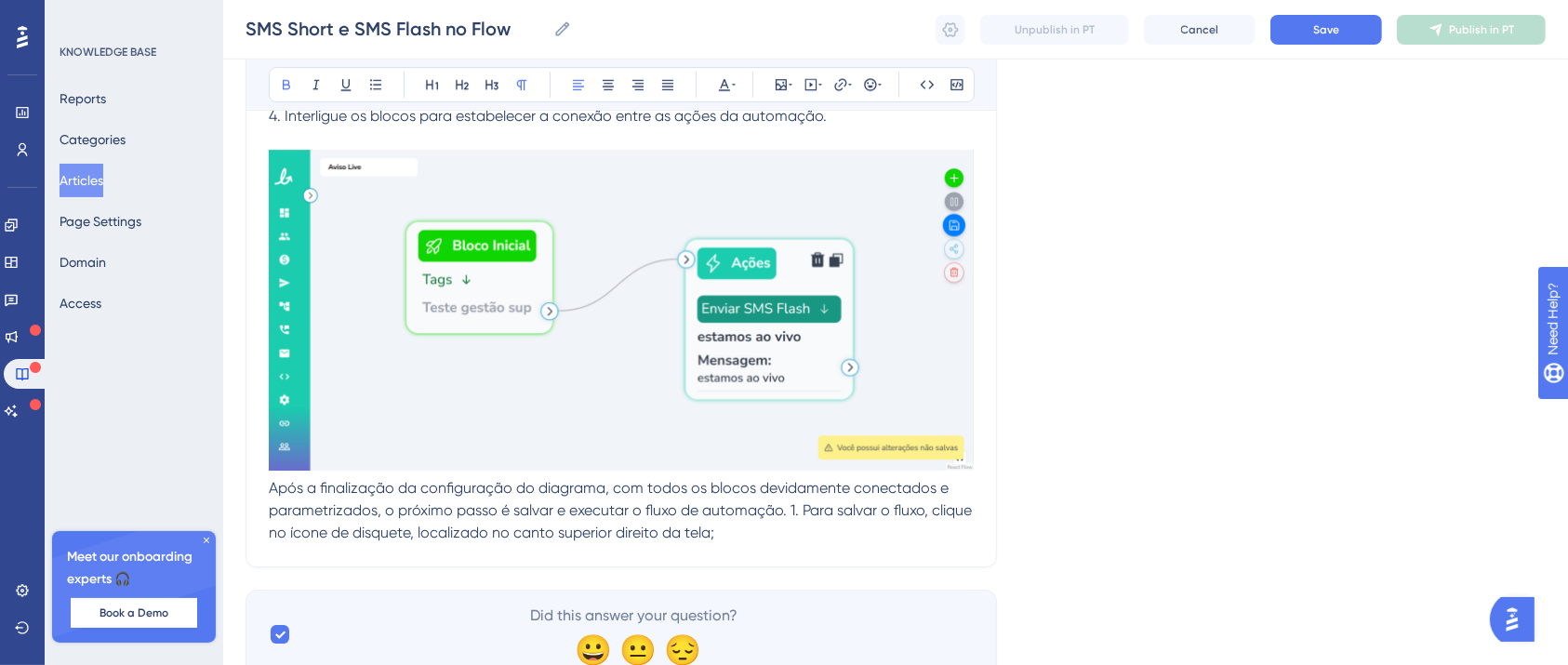
scroll to position [20180, 19]
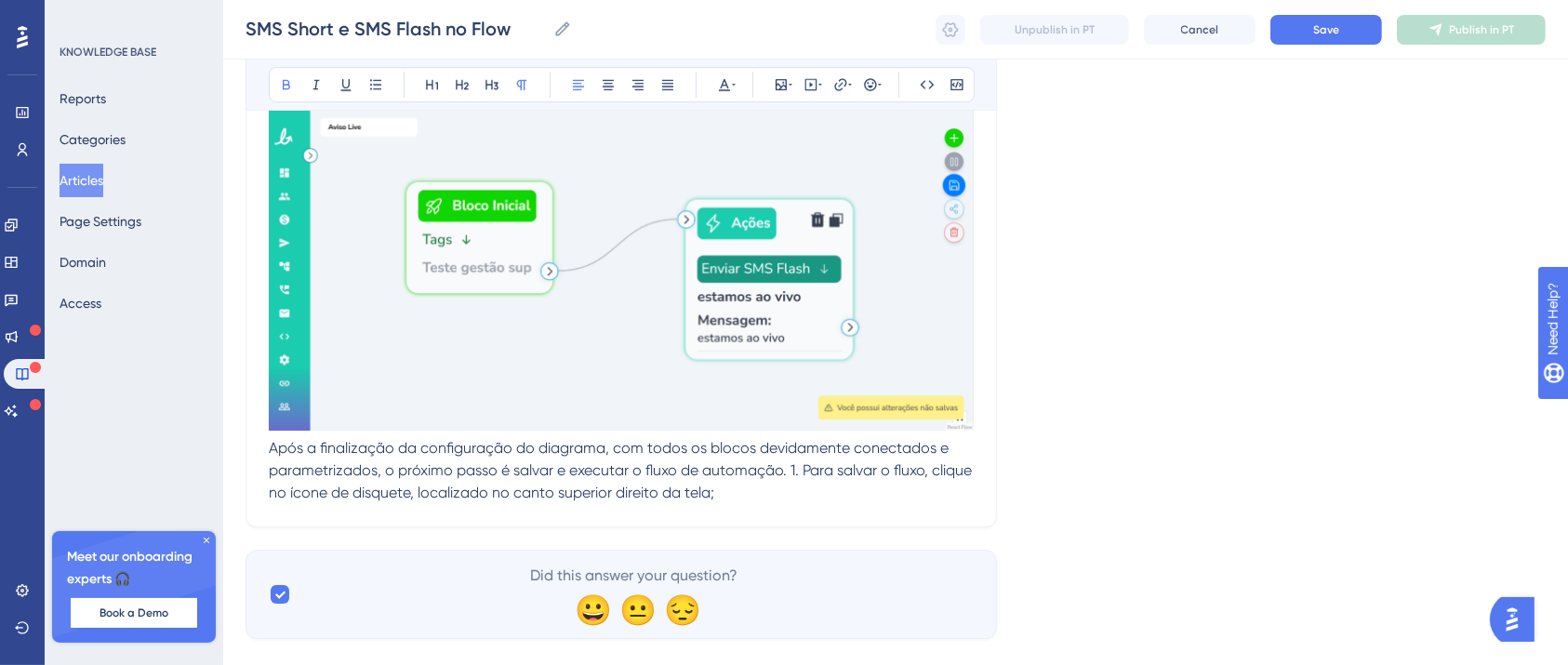
click at [706, 460] on p "Após a finalização da configuração do diagrama, com todos os blocos devidamente…" at bounding box center [621, 307] width 705 height 394
click at [530, 463] on span "Após a finalização da configuração do diagrama, com todos os blocos devidamente…" at bounding box center [622, 469] width 707 height 63
click at [269, 439] on span "Após a finalização da configuração do diagrama, com todos os blocos devidamente…" at bounding box center [622, 469] width 707 height 63
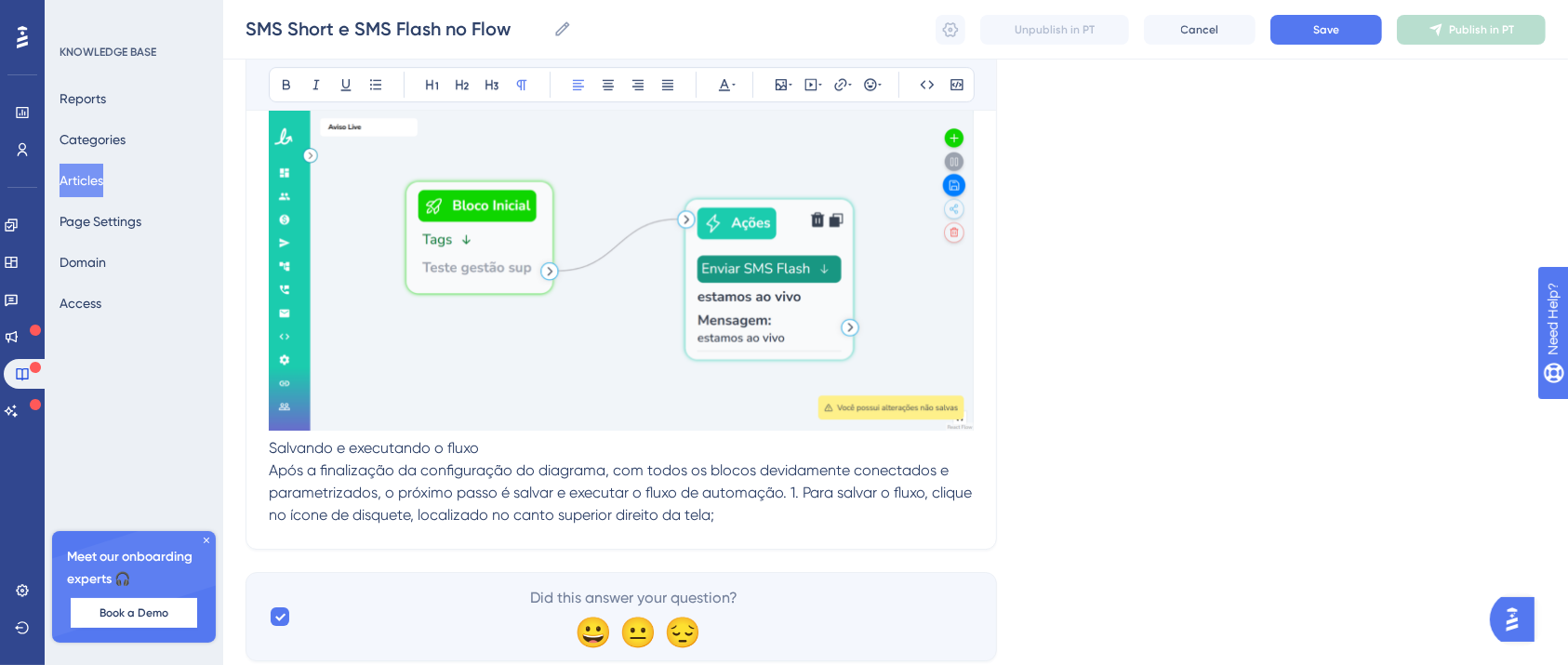
drag, startPoint x: 475, startPoint y: 415, endPoint x: 248, endPoint y: 418, distance: 227.0
click at [279, 82] on icon at bounding box center [286, 84] width 15 height 15
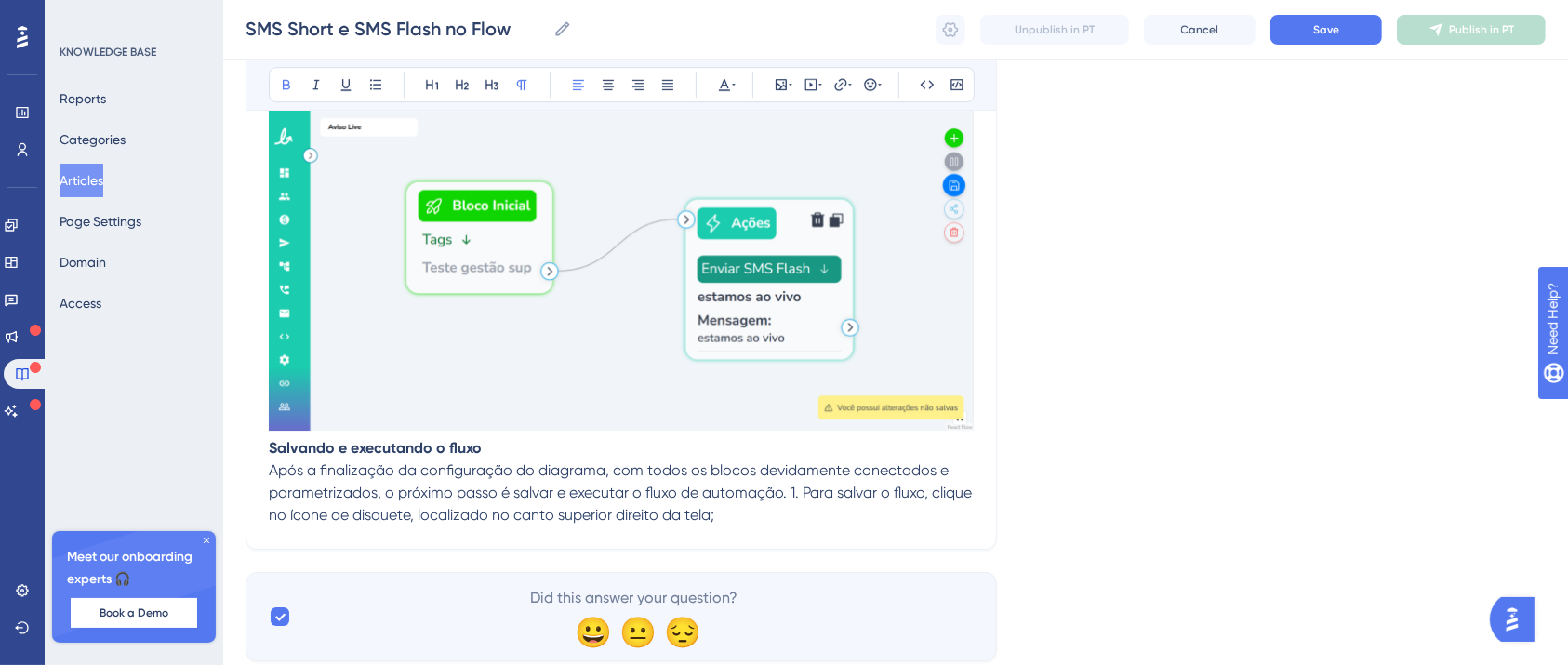
click at [356, 385] on img at bounding box center [621, 270] width 705 height 321
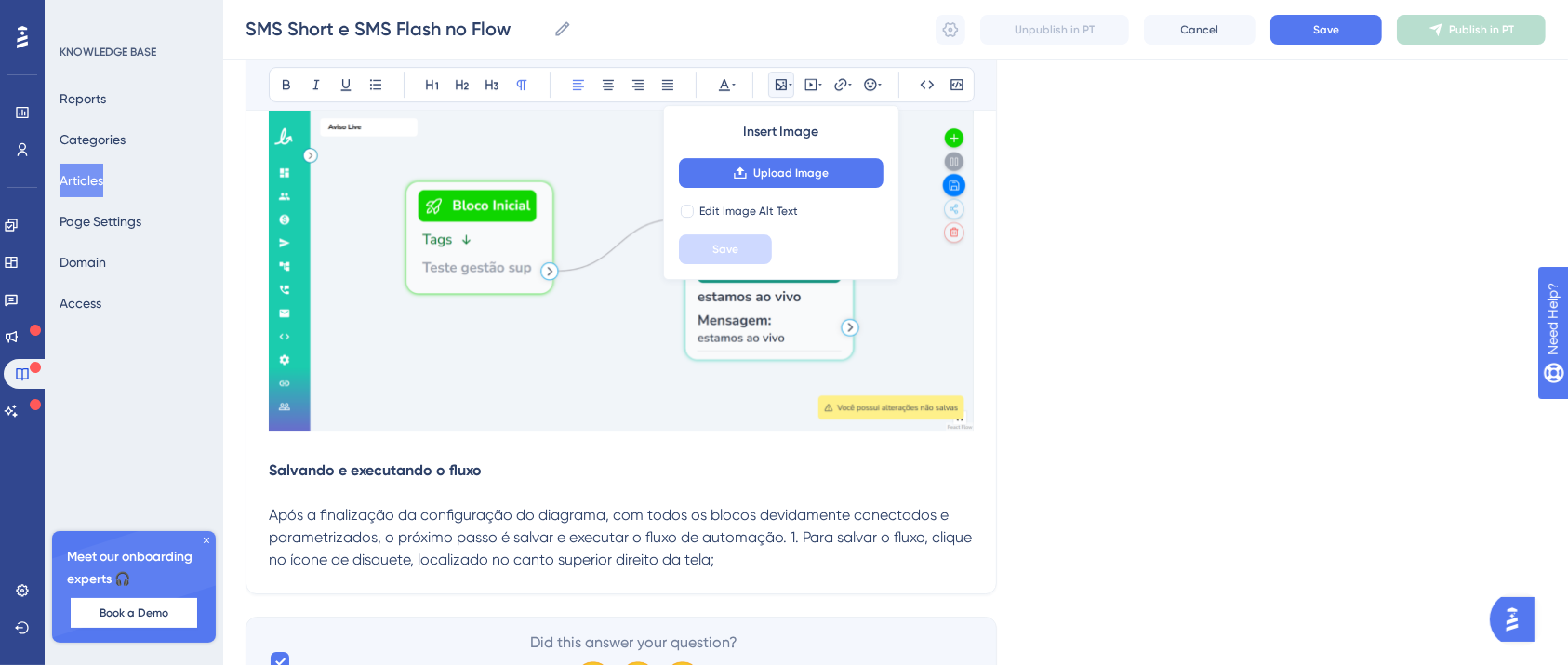
click at [478, 481] on p at bounding box center [621, 492] width 705 height 22
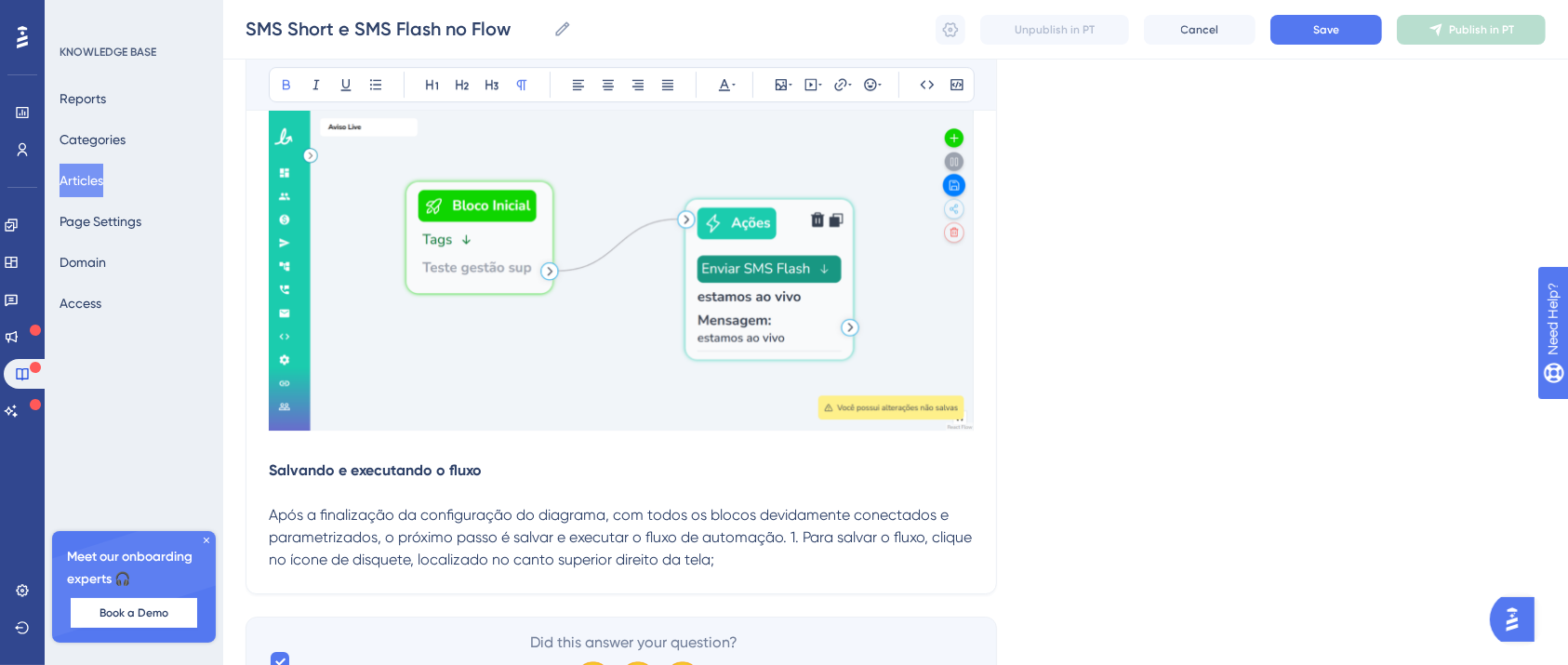
click at [775, 506] on span "Após a finalização da configuração do diagrama, com todos os blocos devidamente…" at bounding box center [622, 537] width 707 height 63
click at [769, 506] on span "Após a finalização da configuração do diagrama, com todos os blocos devidamente…" at bounding box center [622, 537] width 707 height 63
click at [909, 549] on p "1. Para salvar o fluxo, clique no ícone de disquete, localizado no canto superi…" at bounding box center [621, 560] width 705 height 22
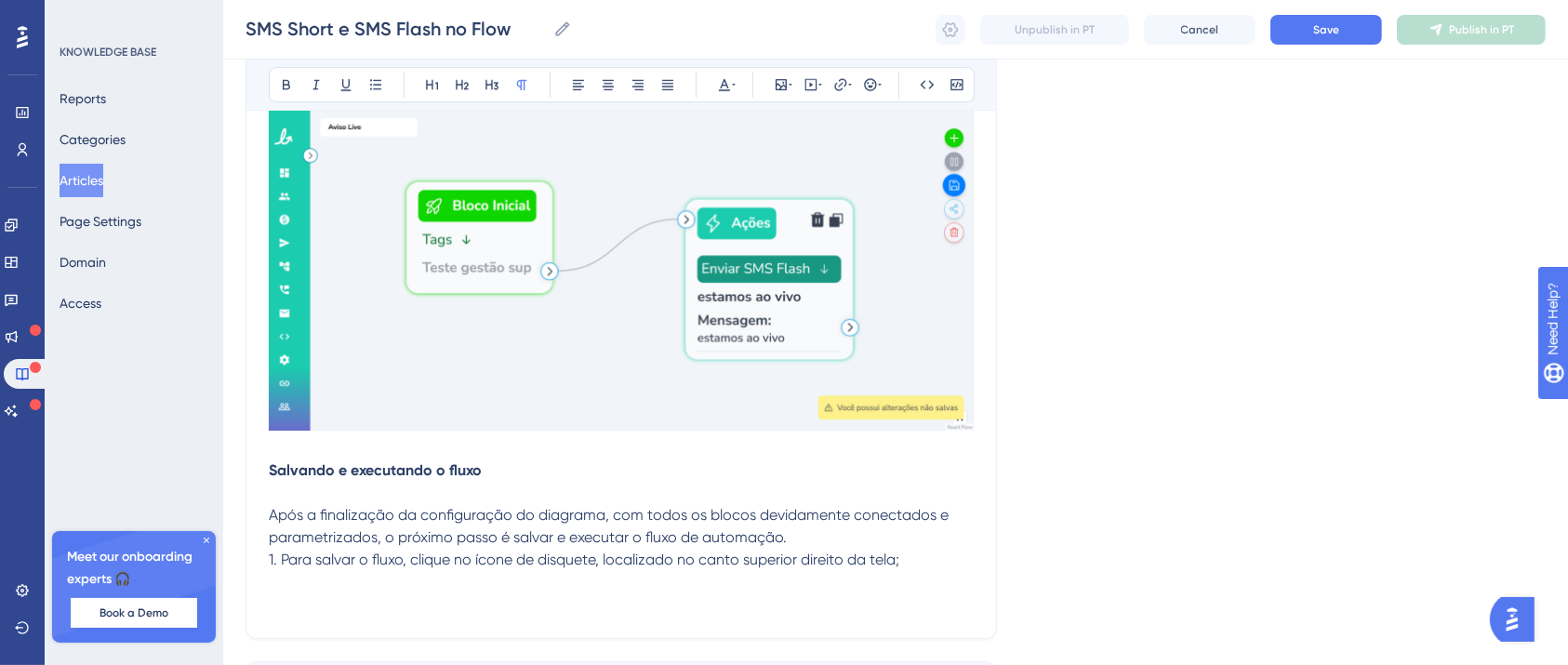
click at [288, 594] on p at bounding box center [621, 604] width 705 height 22
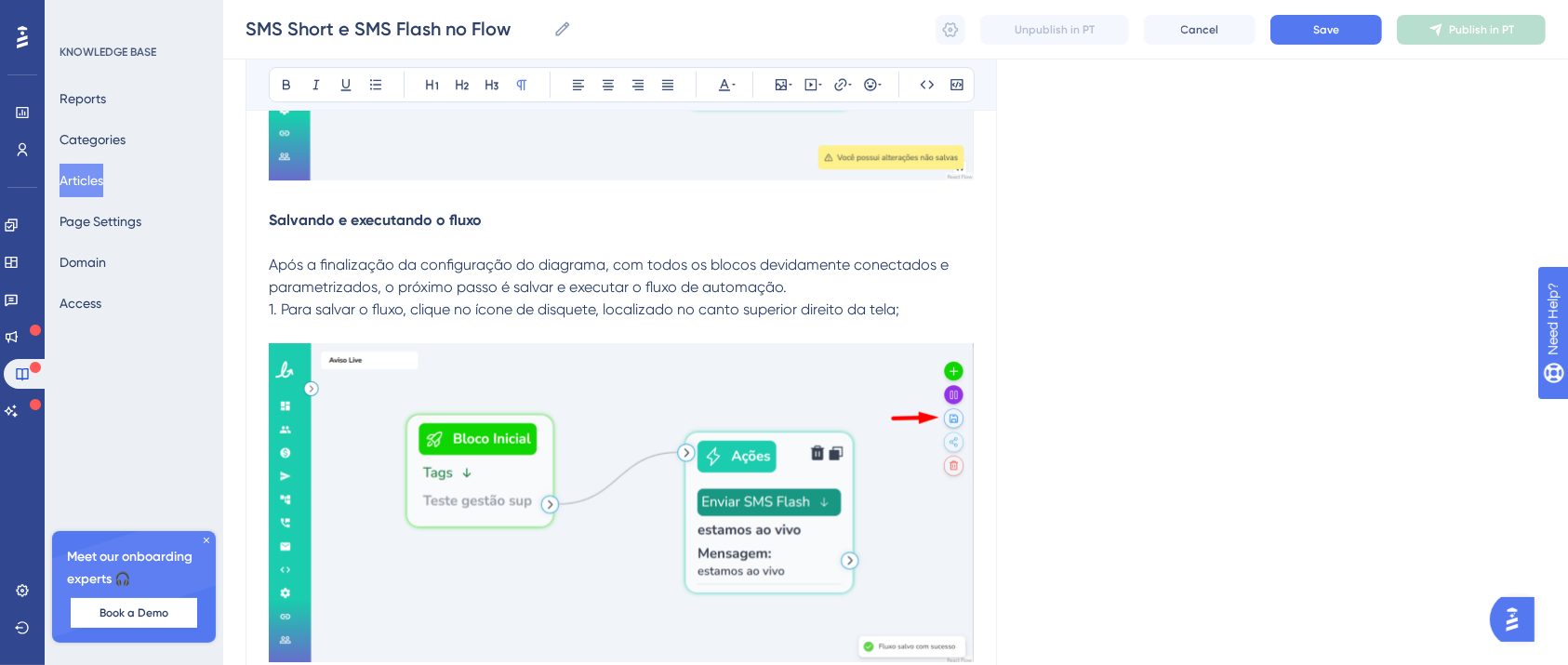
scroll to position [20595, 19]
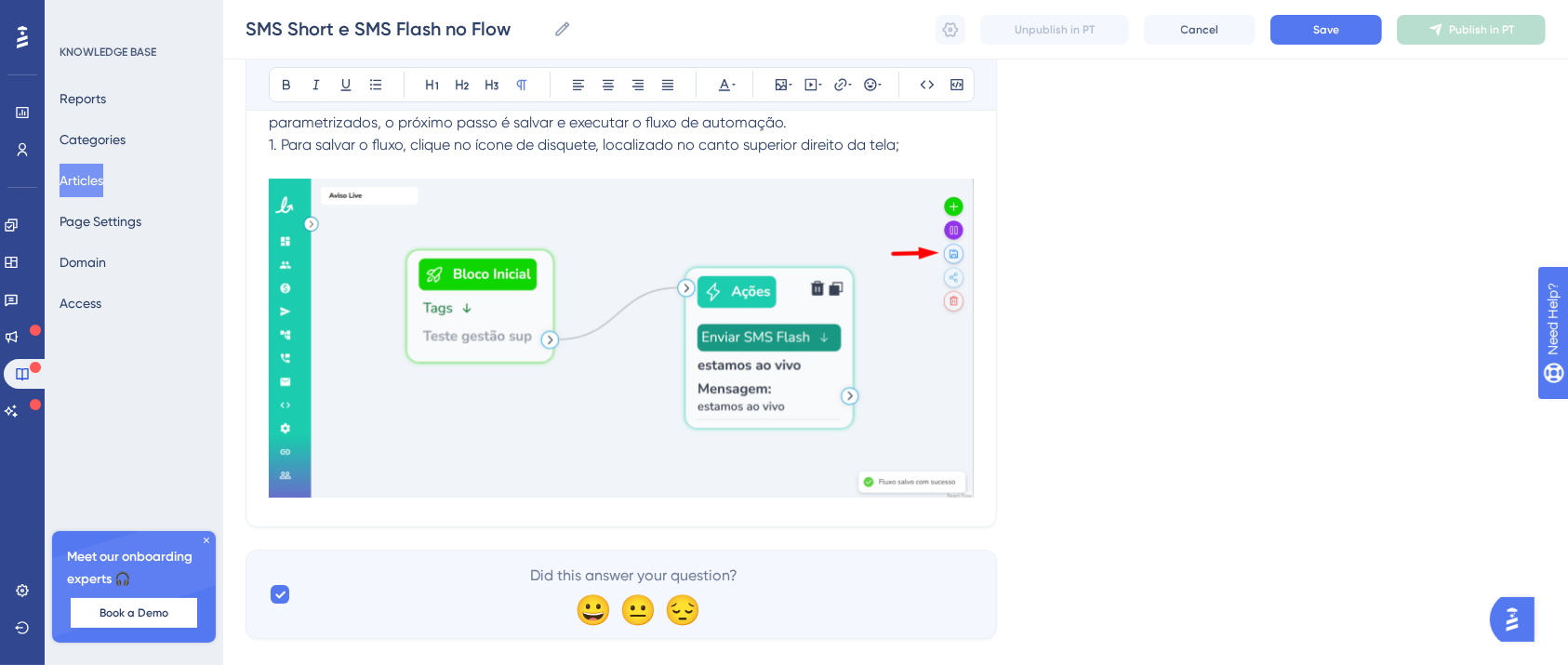
click at [919, 134] on p "1. Para salvar o fluxo, clique no ícone de disquete, localizado no canto superi…" at bounding box center [621, 145] width 705 height 22
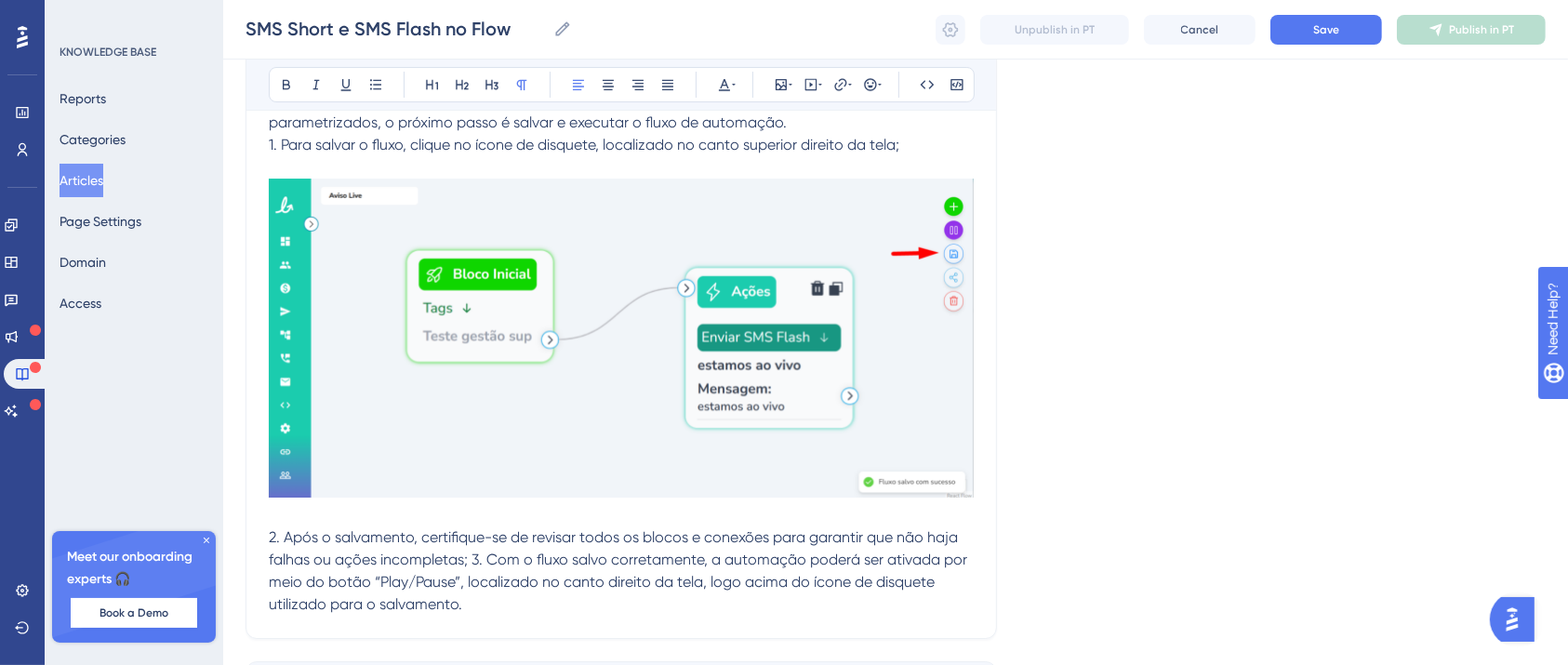
click at [454, 530] on span "2. Após o salvamento, certifique-se de revisar todos os blocos e conexões para …" at bounding box center [619, 570] width 702 height 84
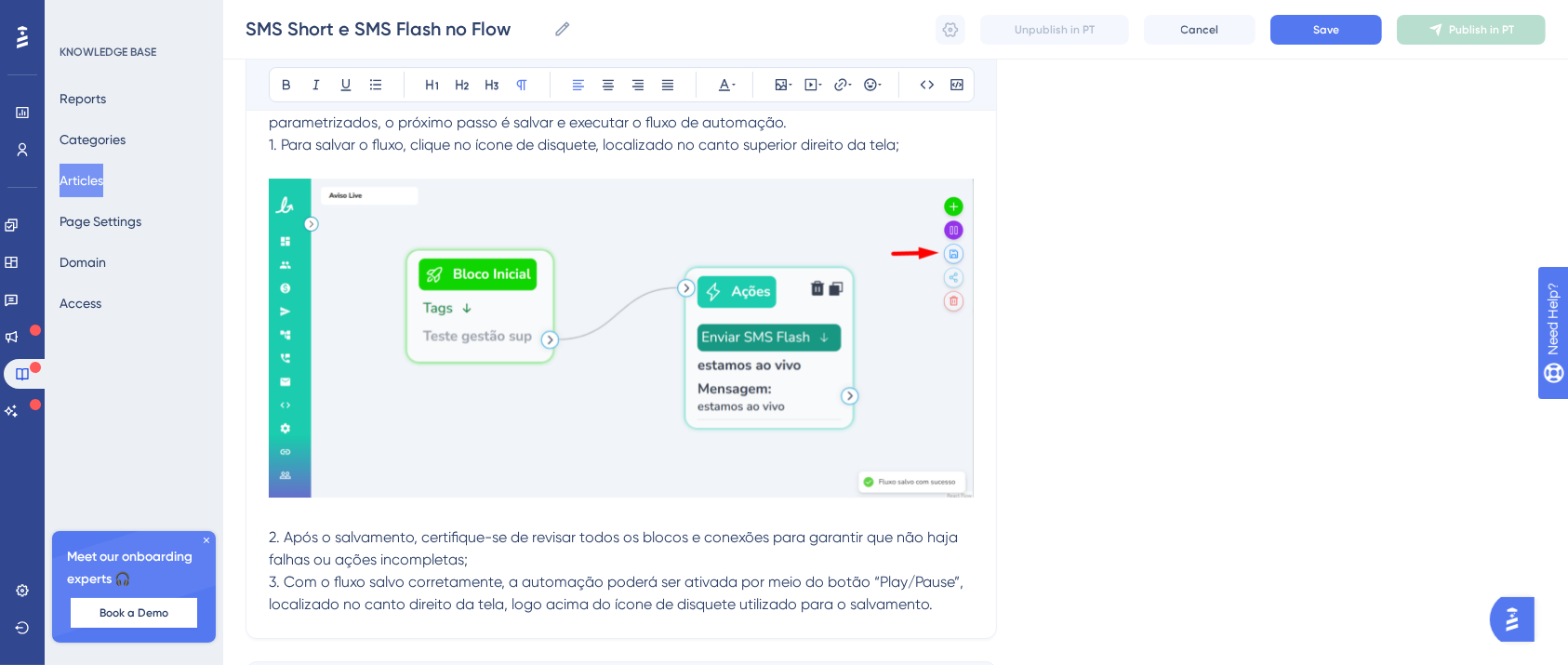
click at [938, 574] on p "3. Com o fluxo salvo corretamente, a automação poderá ser ativada por meio do b…" at bounding box center [621, 593] width 705 height 45
click at [290, 638] on p at bounding box center [621, 649] width 705 height 22
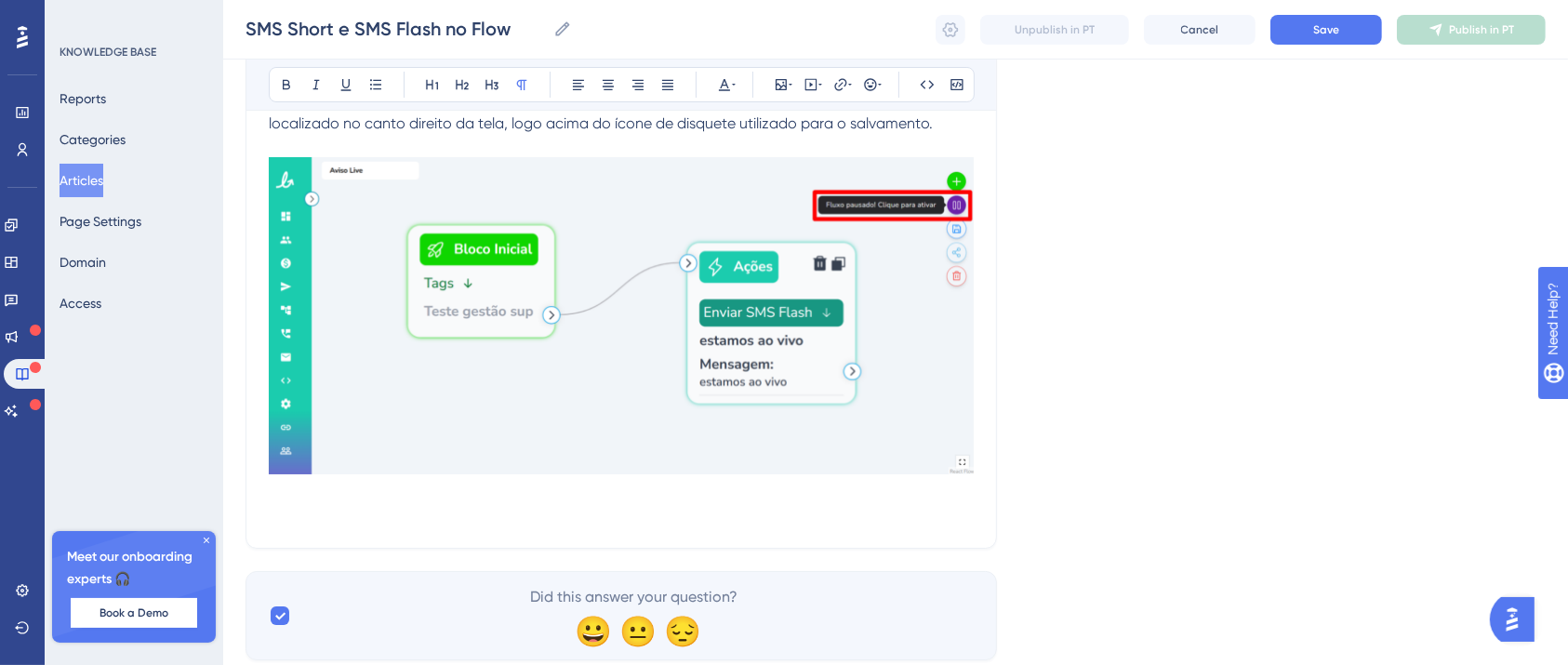
scroll to position [21097, 19]
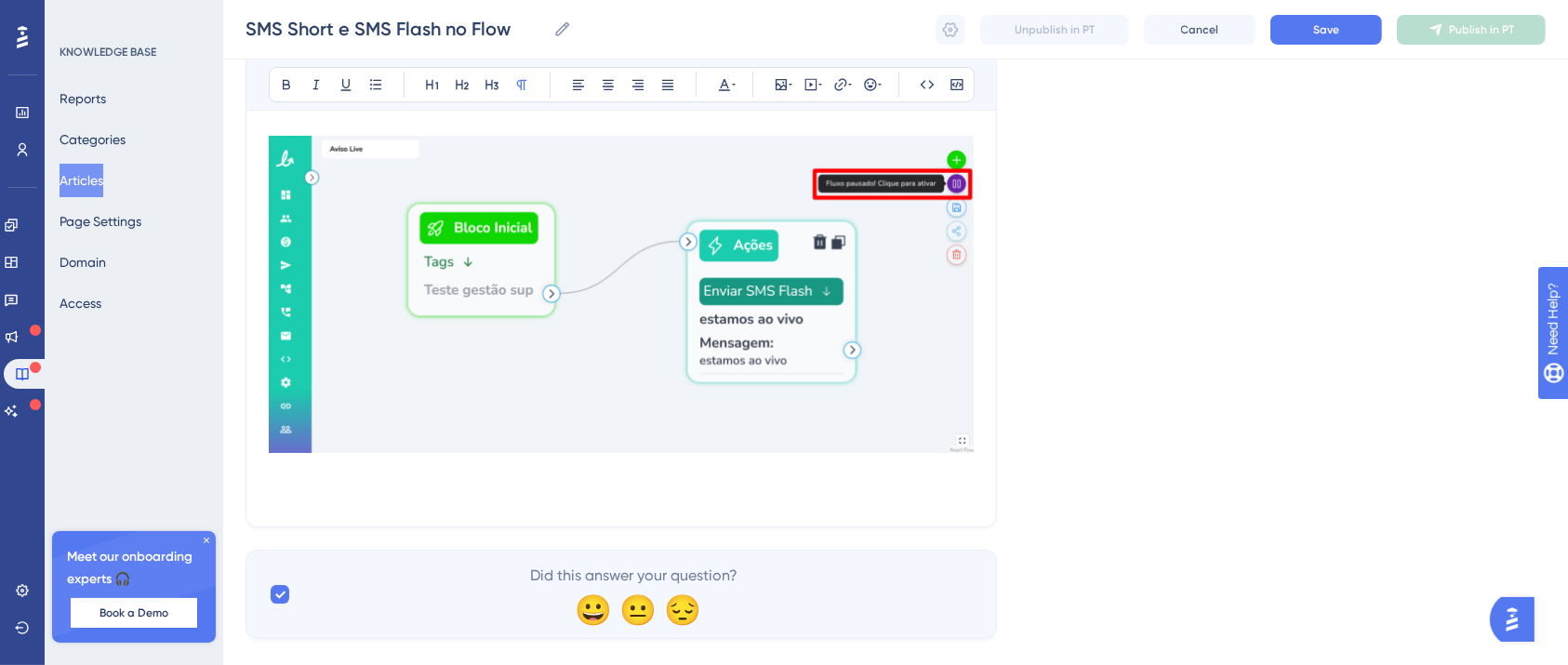
click at [271, 481] on p at bounding box center [621, 492] width 705 height 22
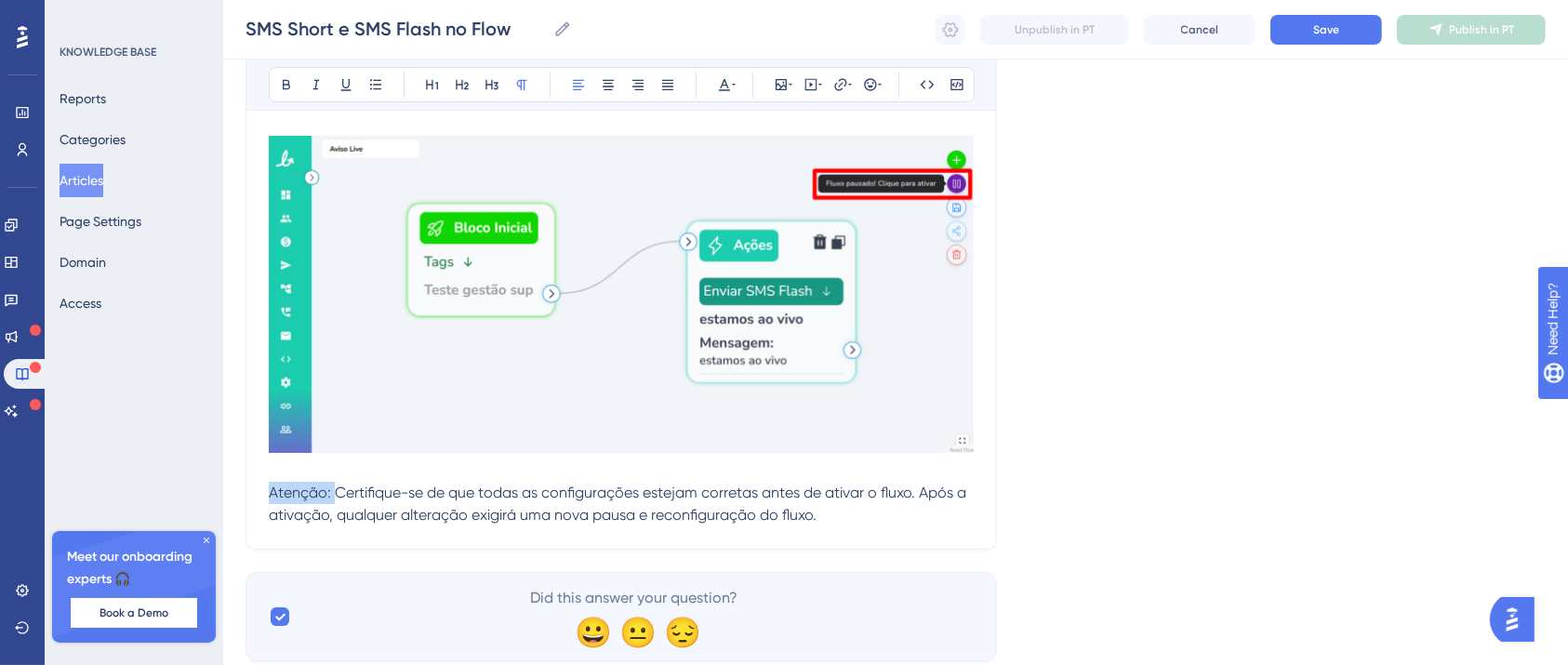
drag, startPoint x: 315, startPoint y: 464, endPoint x: 229, endPoint y: 463, distance: 86.0
click at [283, 84] on icon at bounding box center [286, 85] width 7 height 10
click at [855, 481] on p "Atenção: Certifique-se de que todas as configurações estejam corretas antes de …" at bounding box center [621, 503] width 705 height 45
click at [1323, 41] on button "Save" at bounding box center [1326, 30] width 111 height 30
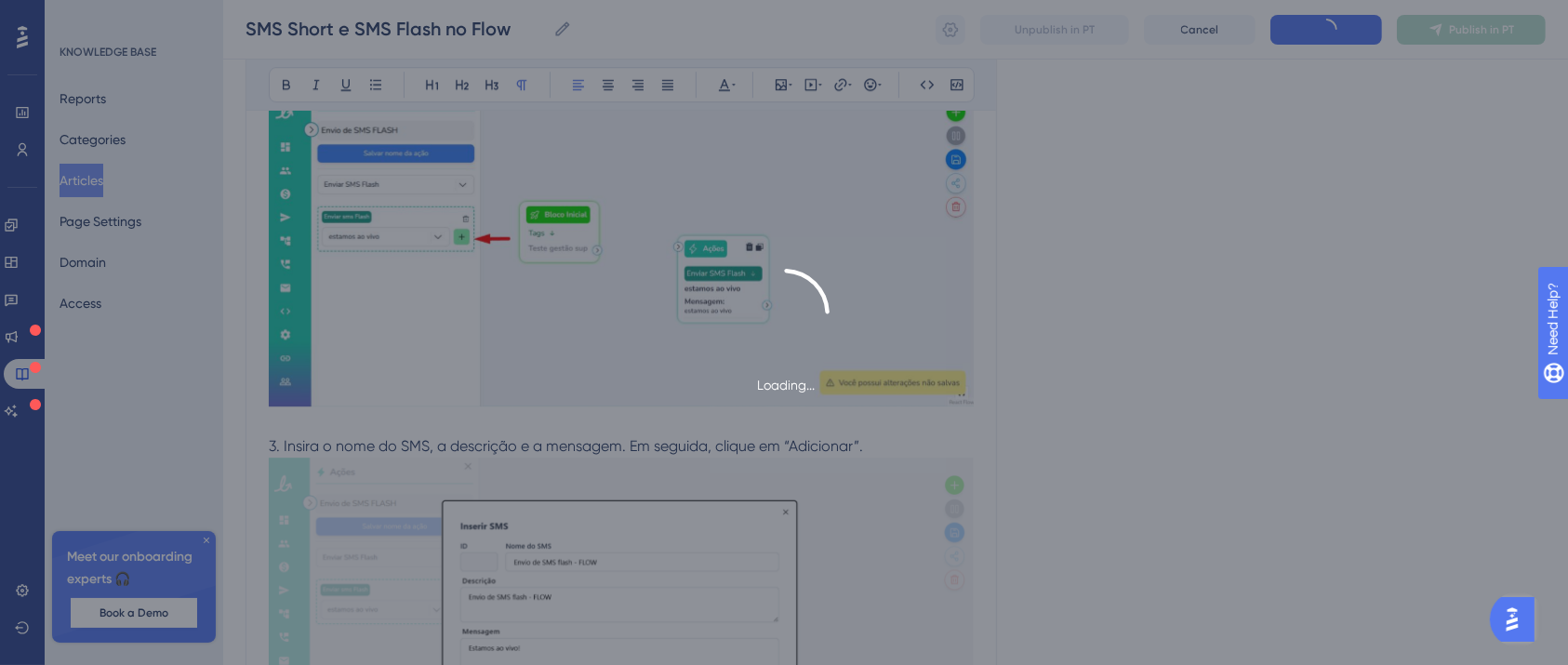
scroll to position [19260, 19]
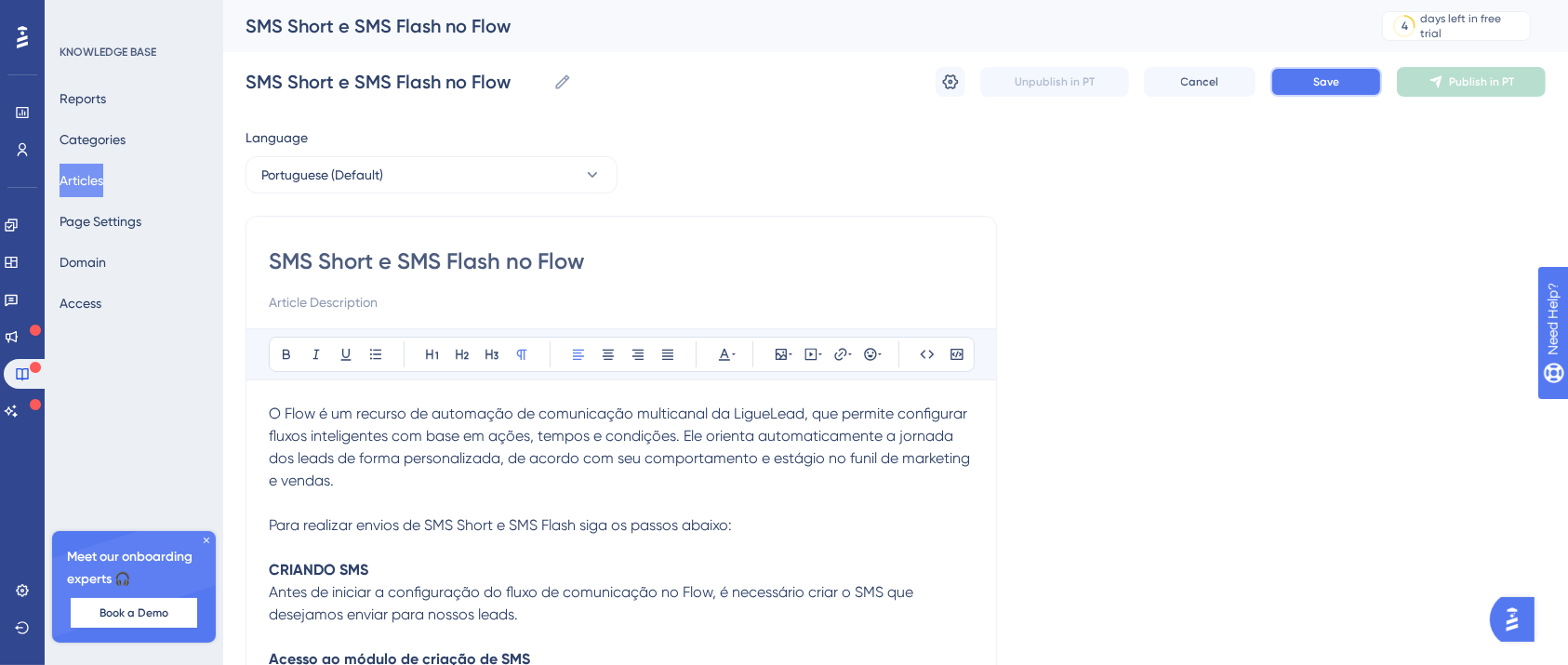
click at [1310, 85] on button "Save" at bounding box center [1326, 81] width 111 height 30
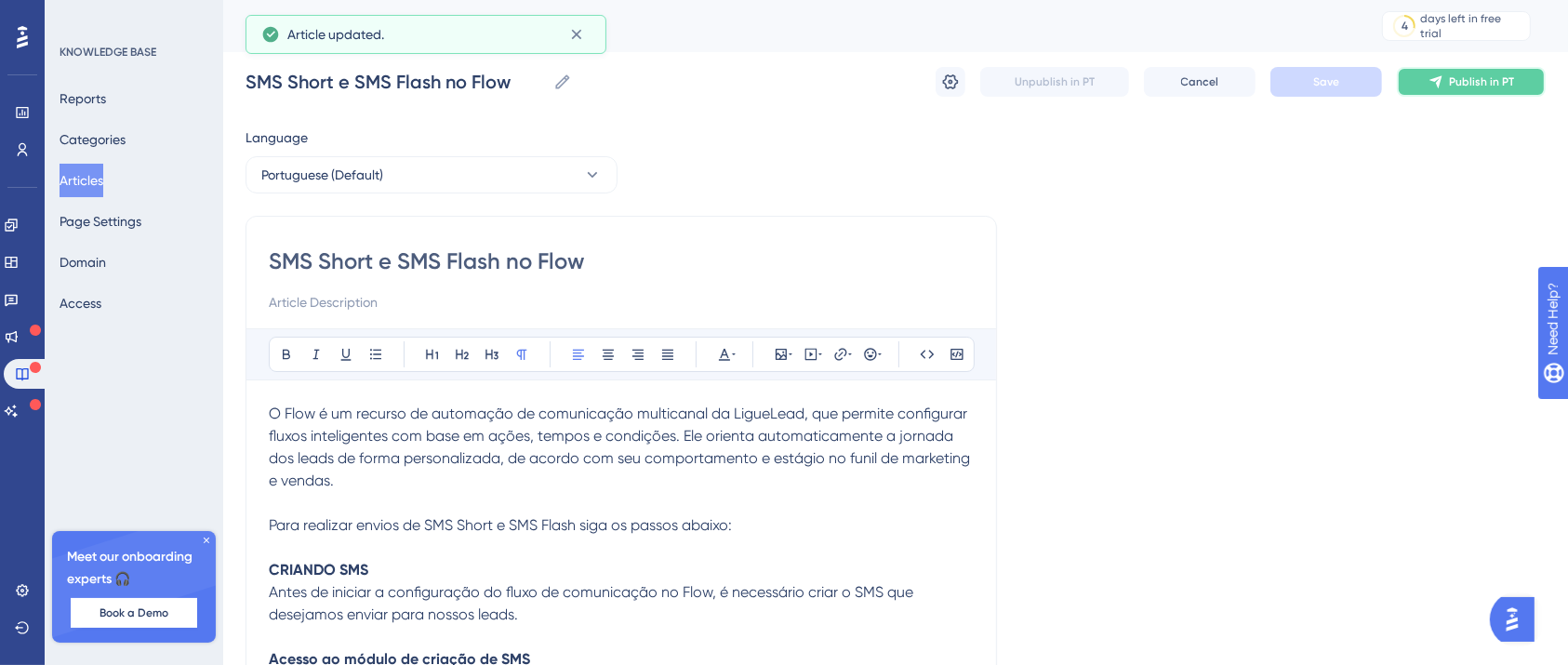
click at [1440, 81] on icon at bounding box center [1435, 82] width 12 height 12
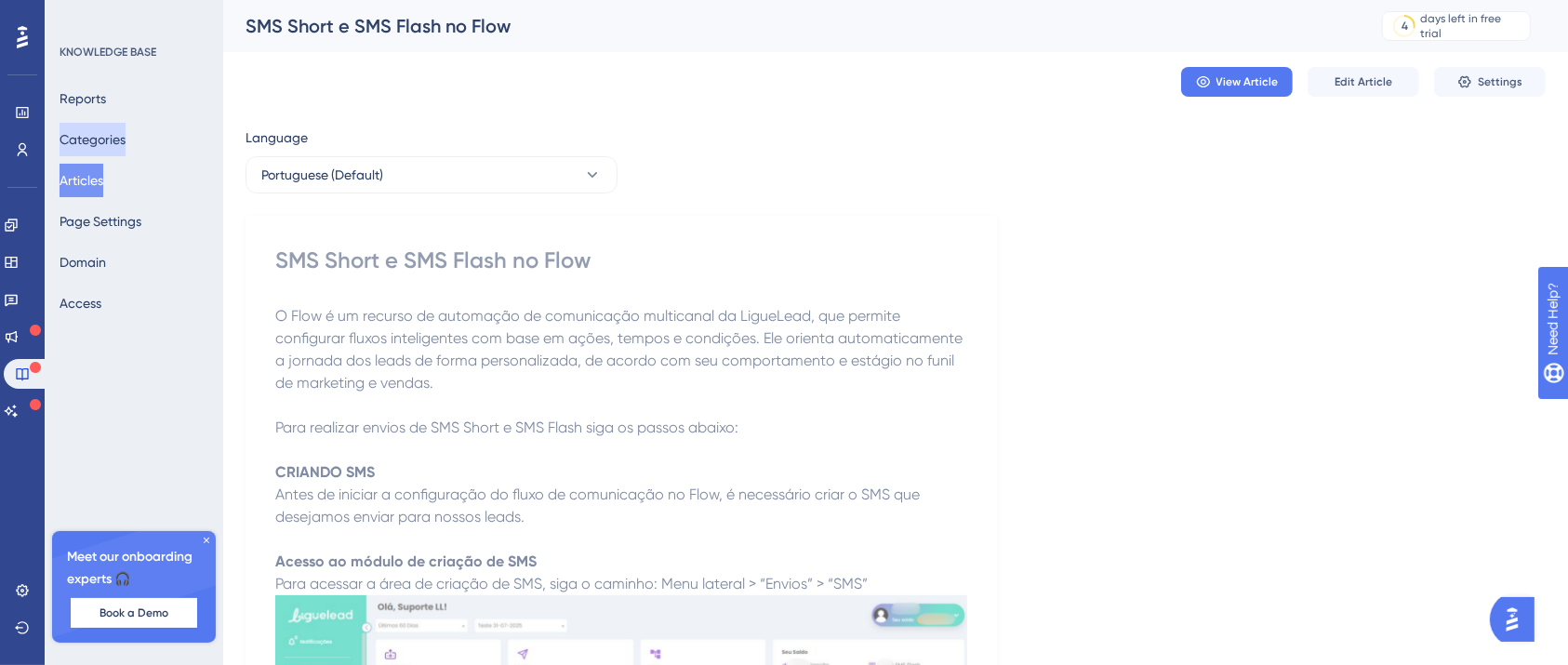
click at [119, 143] on button "Categories" at bounding box center [92, 140] width 66 height 34
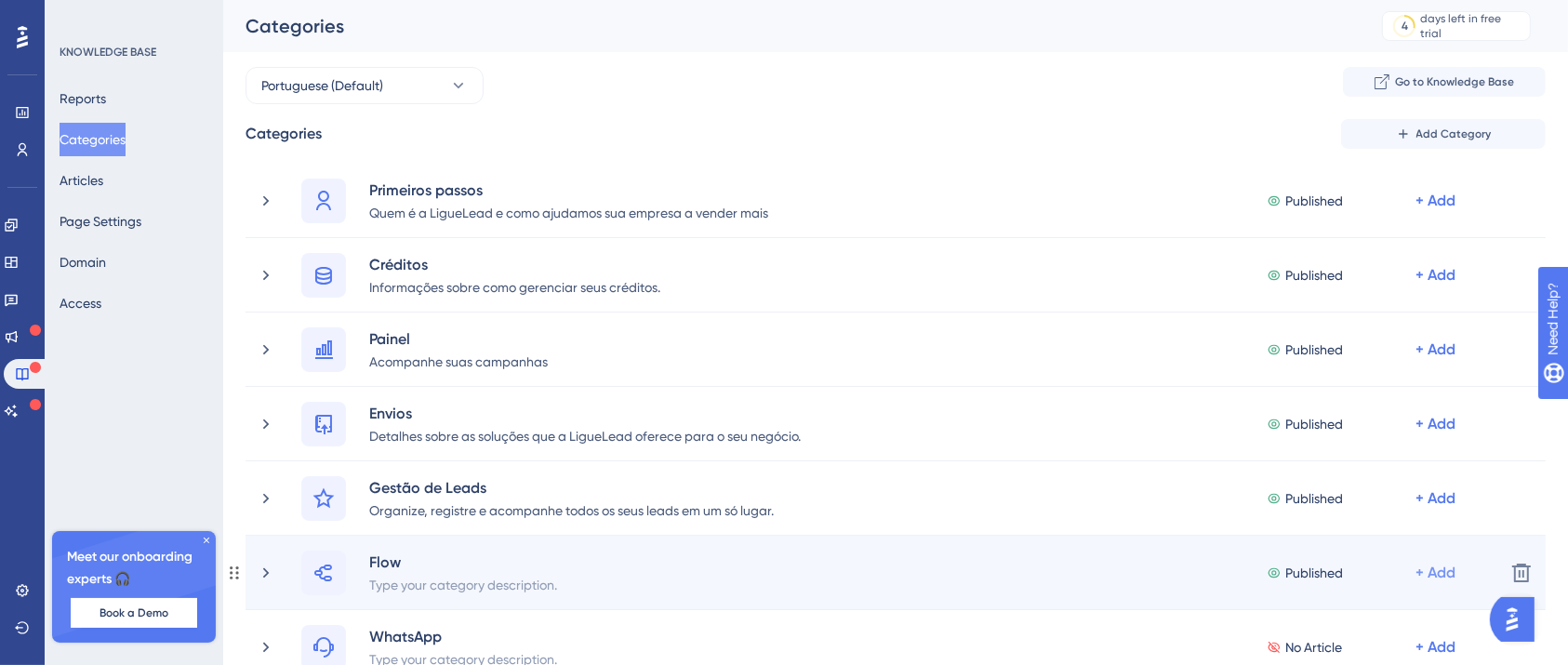
click at [1426, 212] on div "+ Add" at bounding box center [1435, 200] width 40 height 22
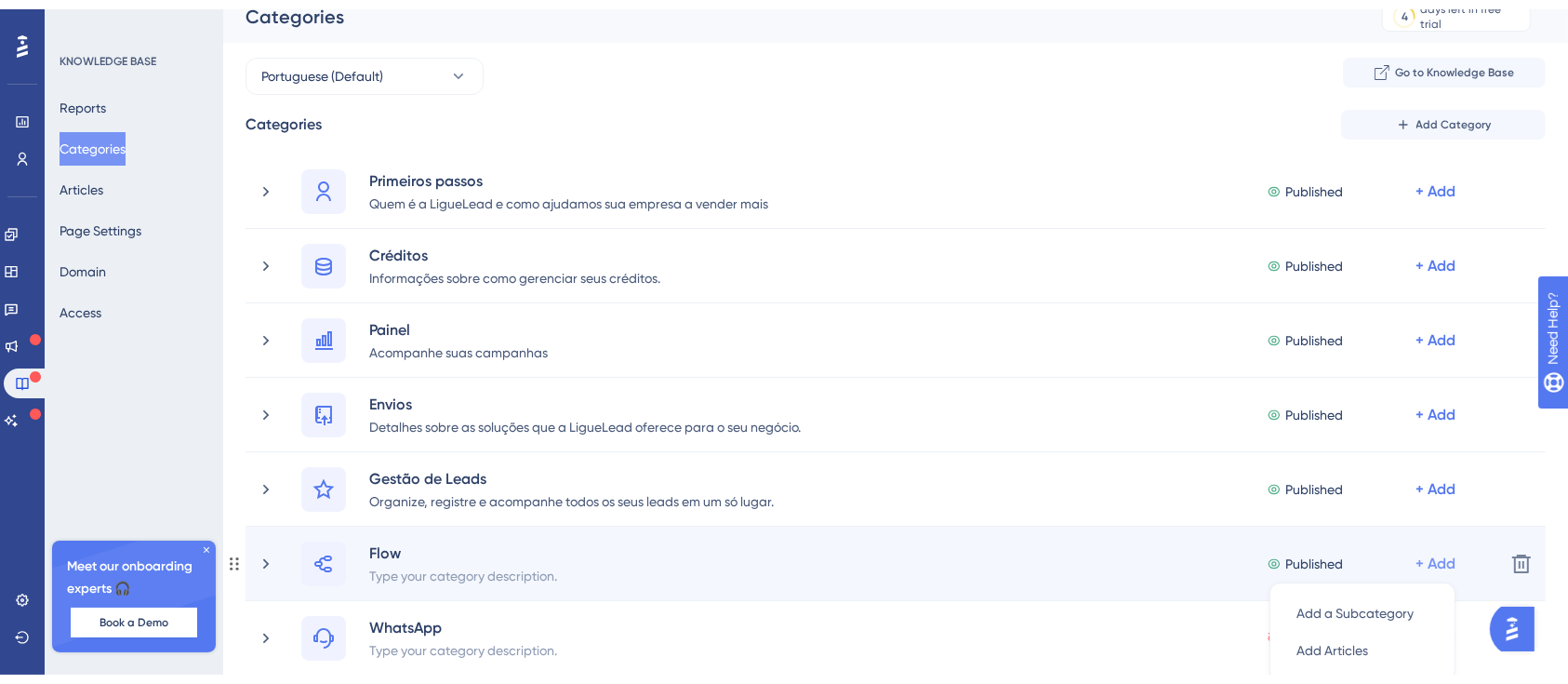
scroll to position [308, 0]
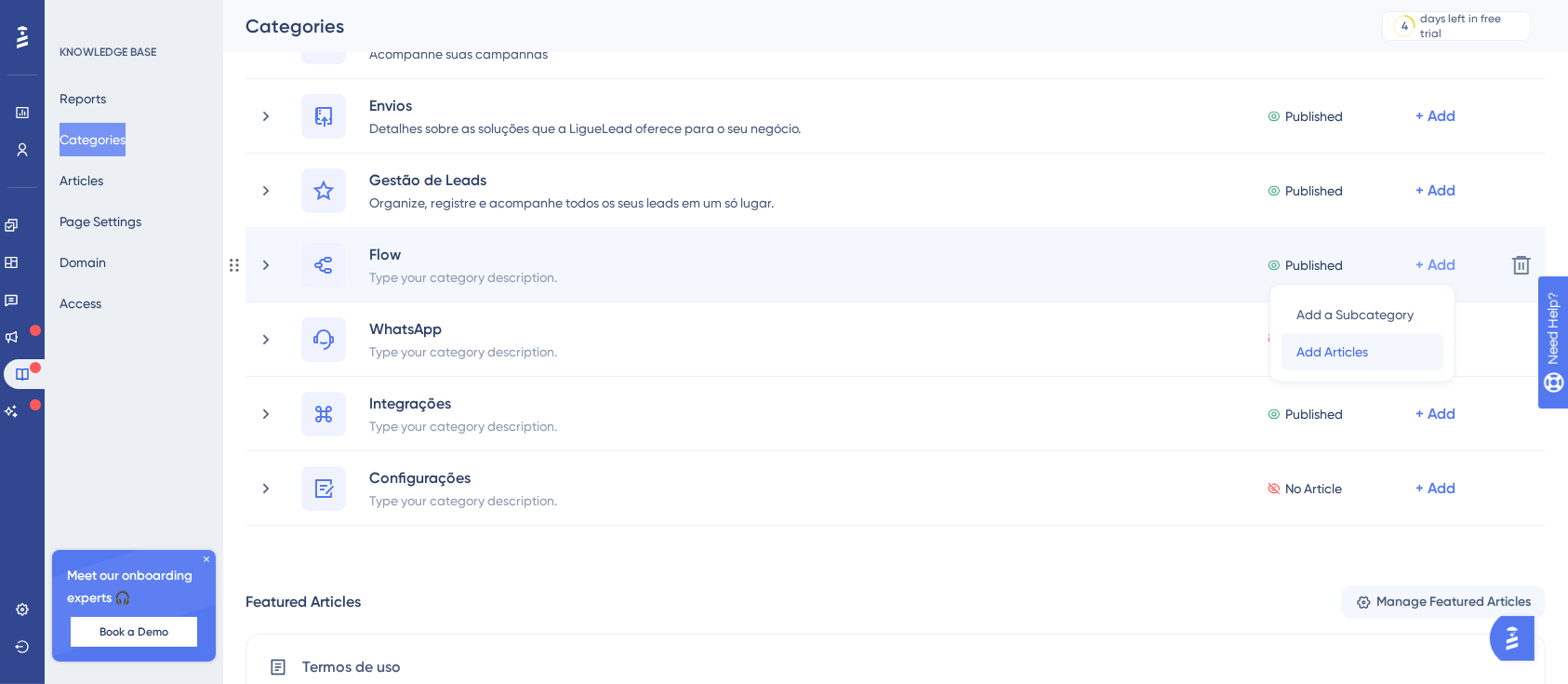
click at [1337, 354] on span "Add Articles" at bounding box center [1332, 351] width 71 height 22
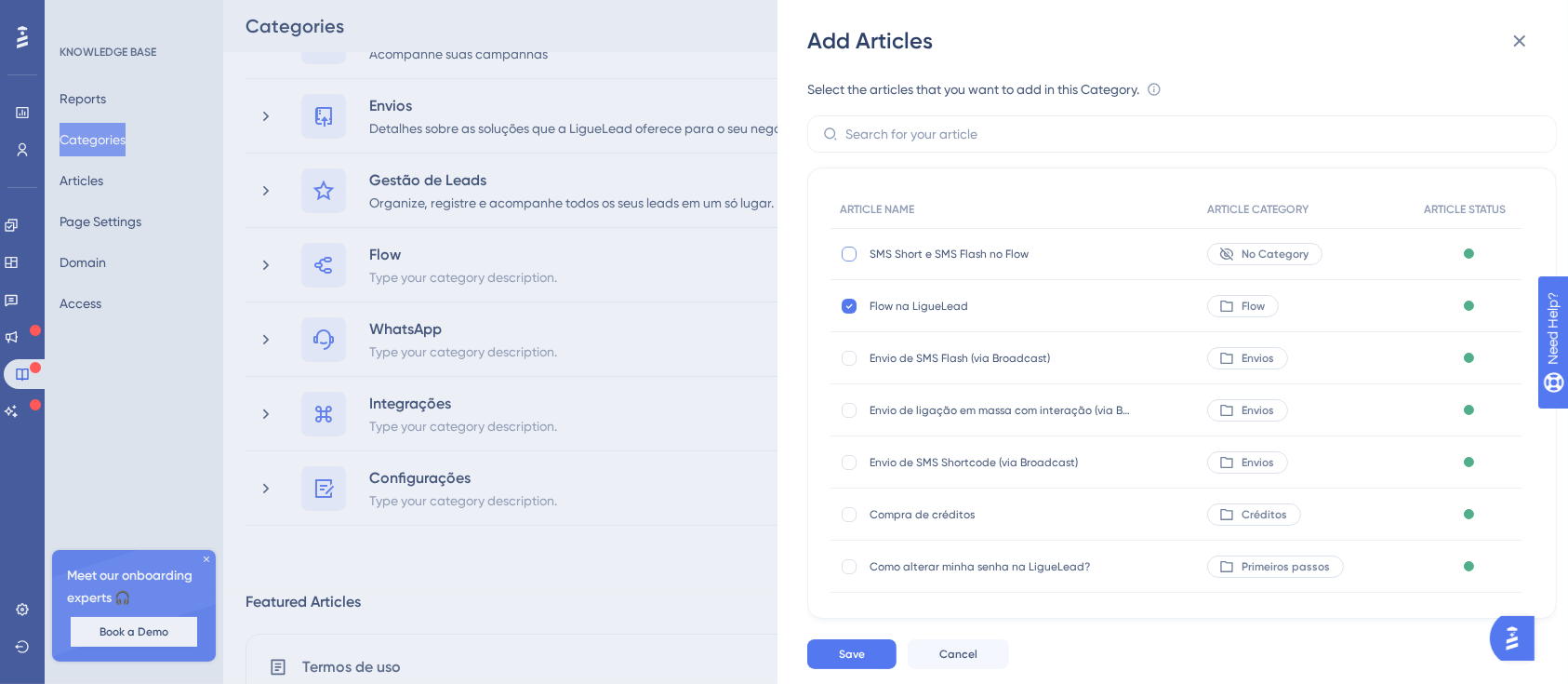
click at [849, 249] on div at bounding box center [849, 253] width 15 height 15
checkbox input "true"
click at [862, 650] on span "Save" at bounding box center [851, 653] width 26 height 15
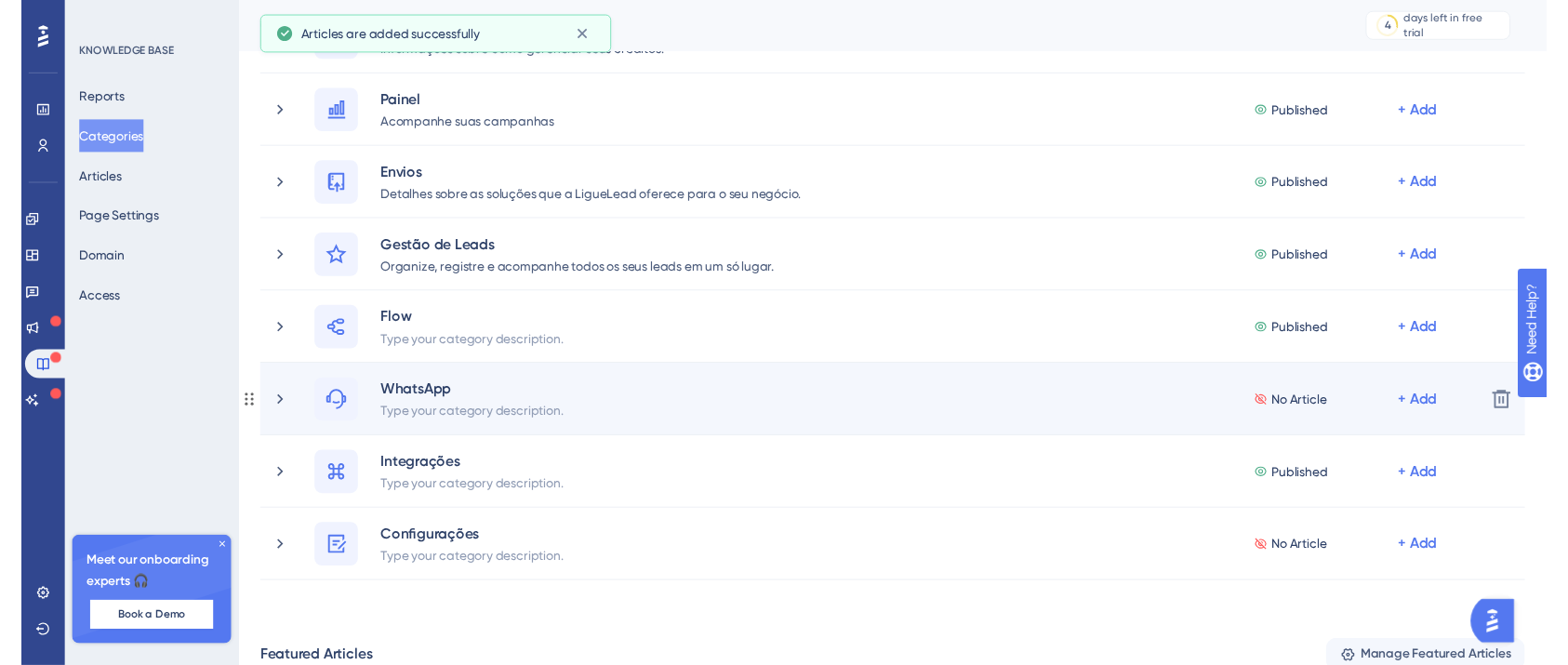
scroll to position [0, 0]
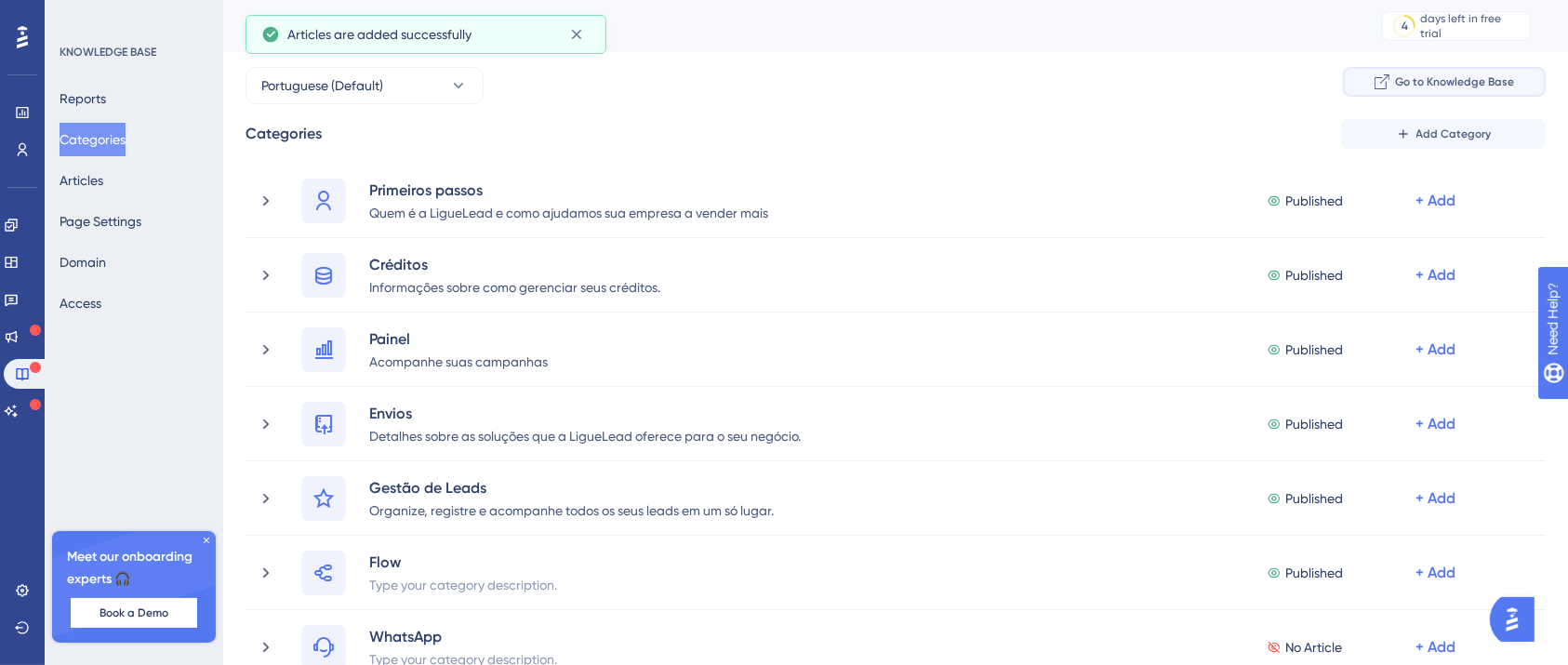
click at [1441, 86] on span "Go to Knowledge Base" at bounding box center [1455, 81] width 119 height 15
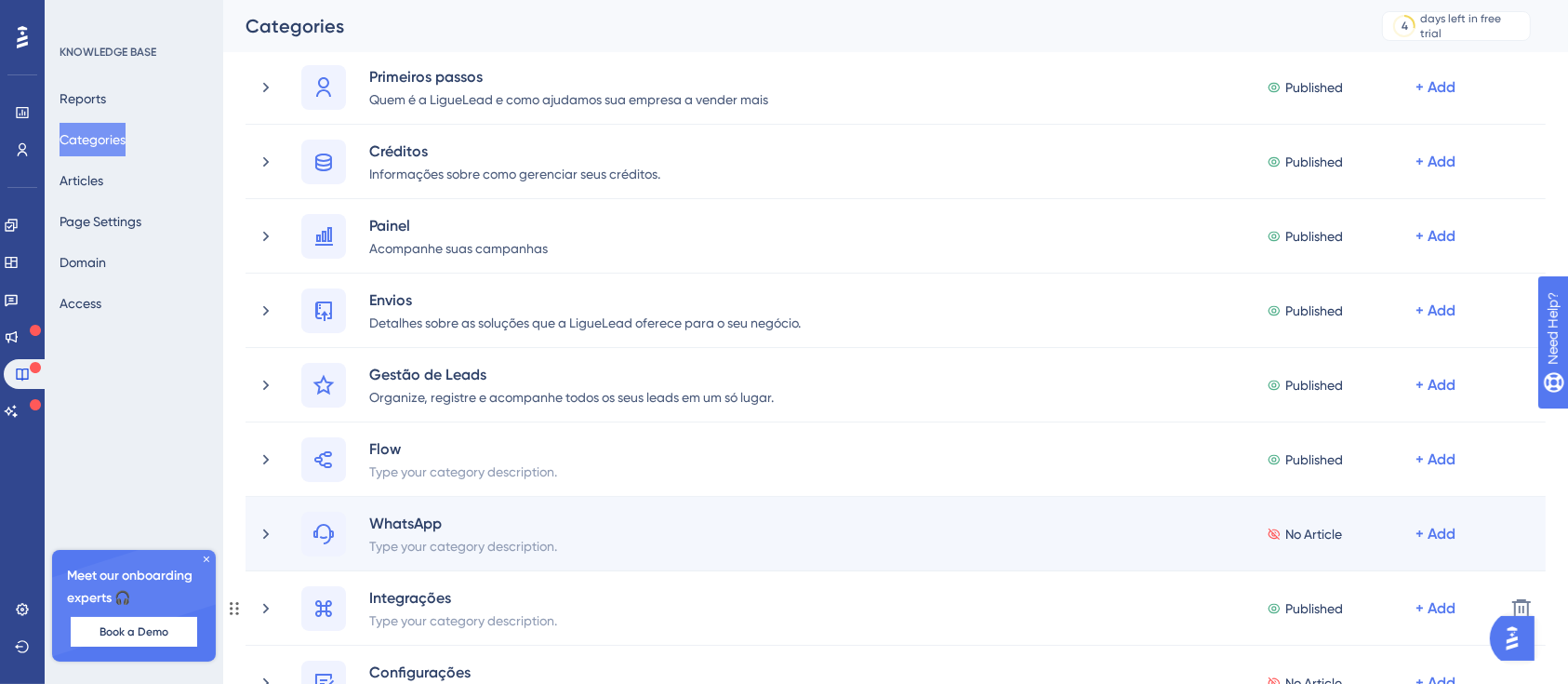
scroll to position [247, 0]
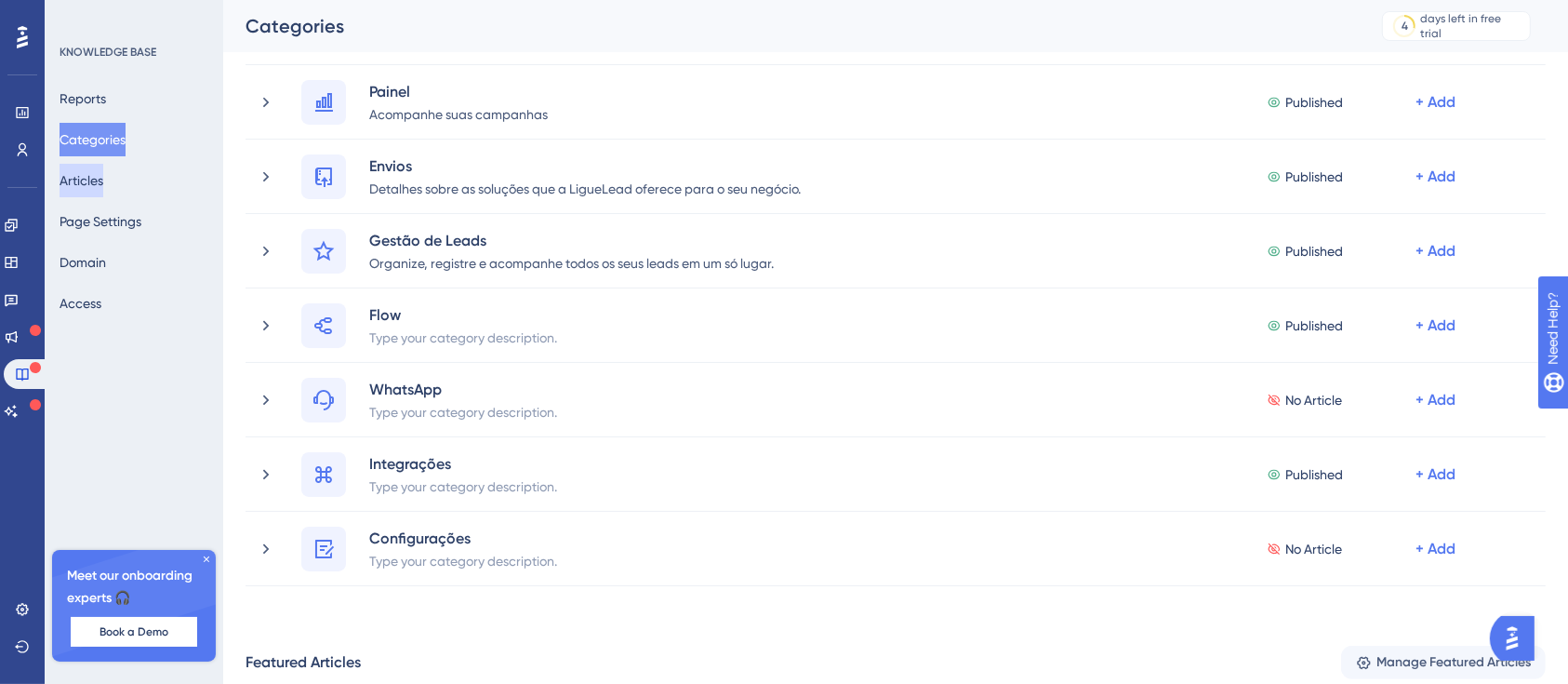
click at [103, 190] on button "Articles" at bounding box center [81, 181] width 44 height 34
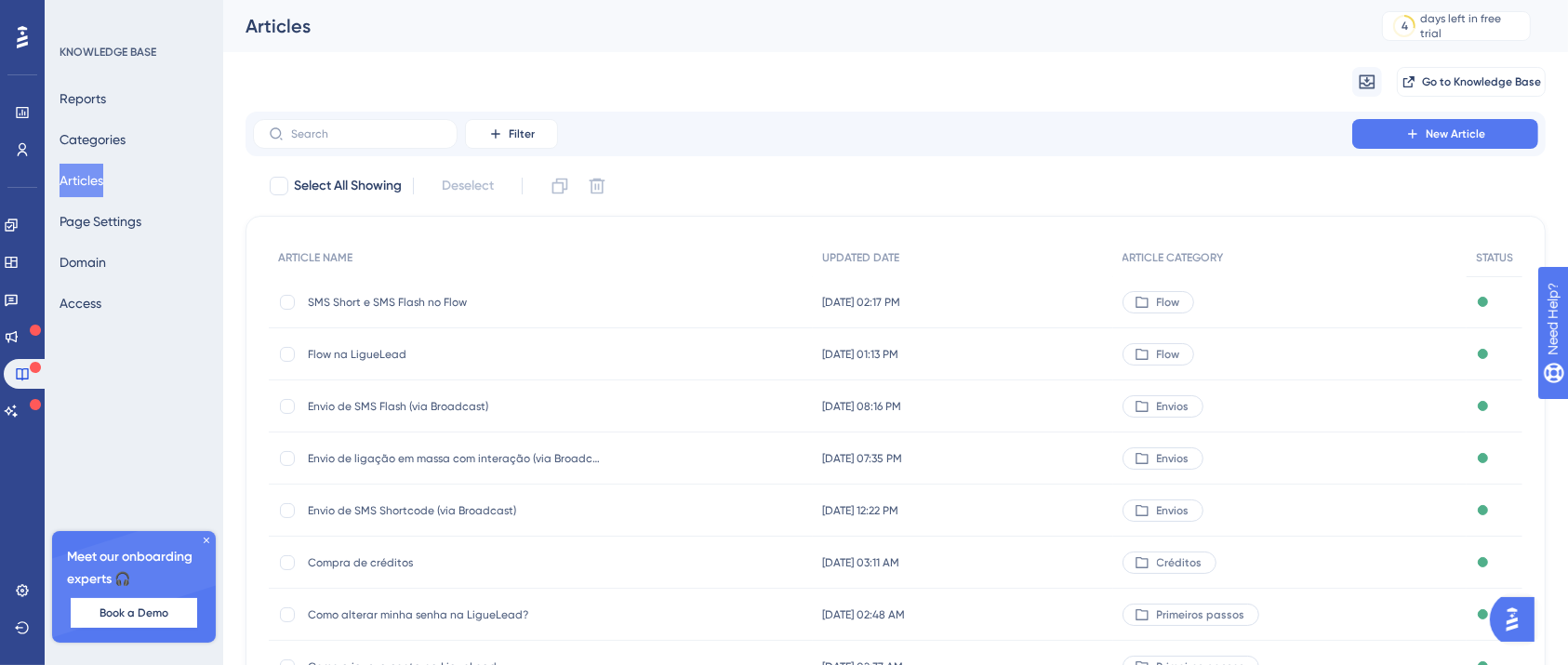
click at [368, 353] on span "Flow na LigueLead" at bounding box center [457, 354] width 298 height 15
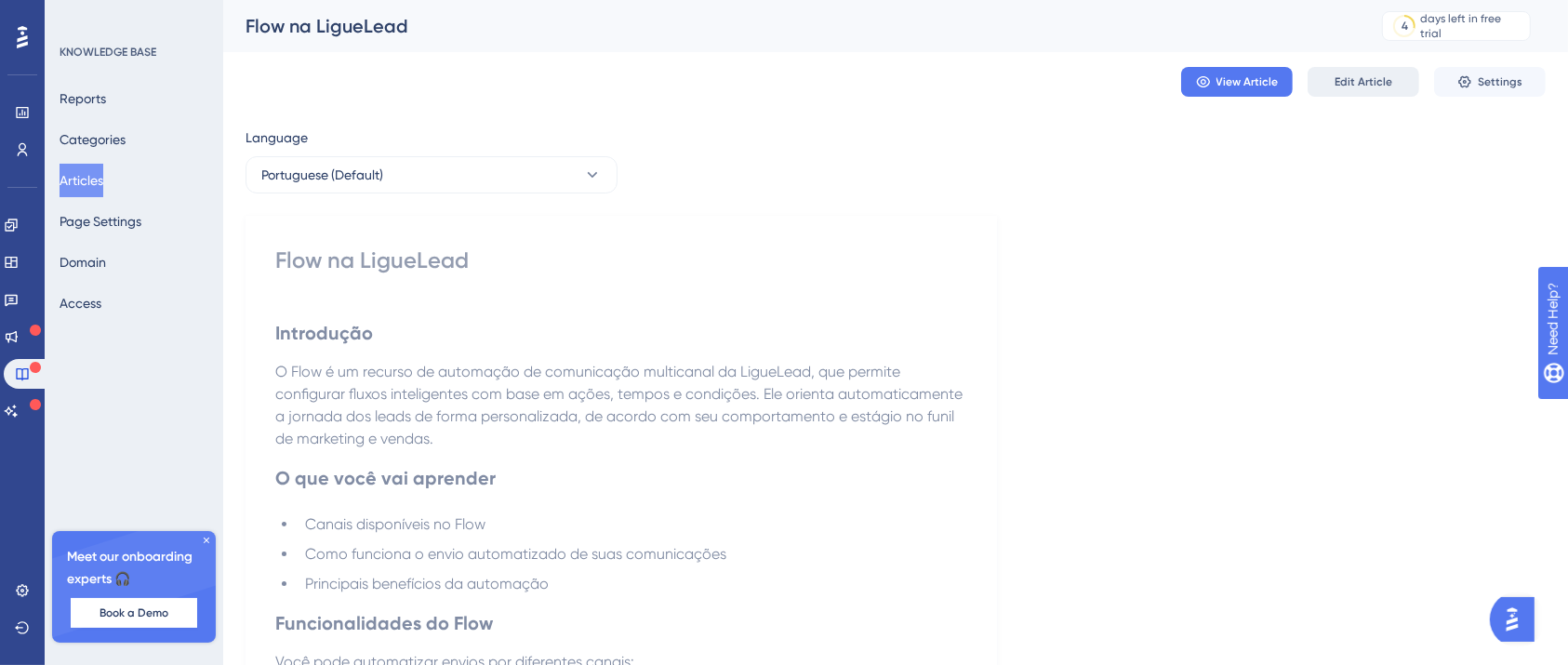
click at [1359, 84] on span "Edit Article" at bounding box center [1364, 81] width 58 height 15
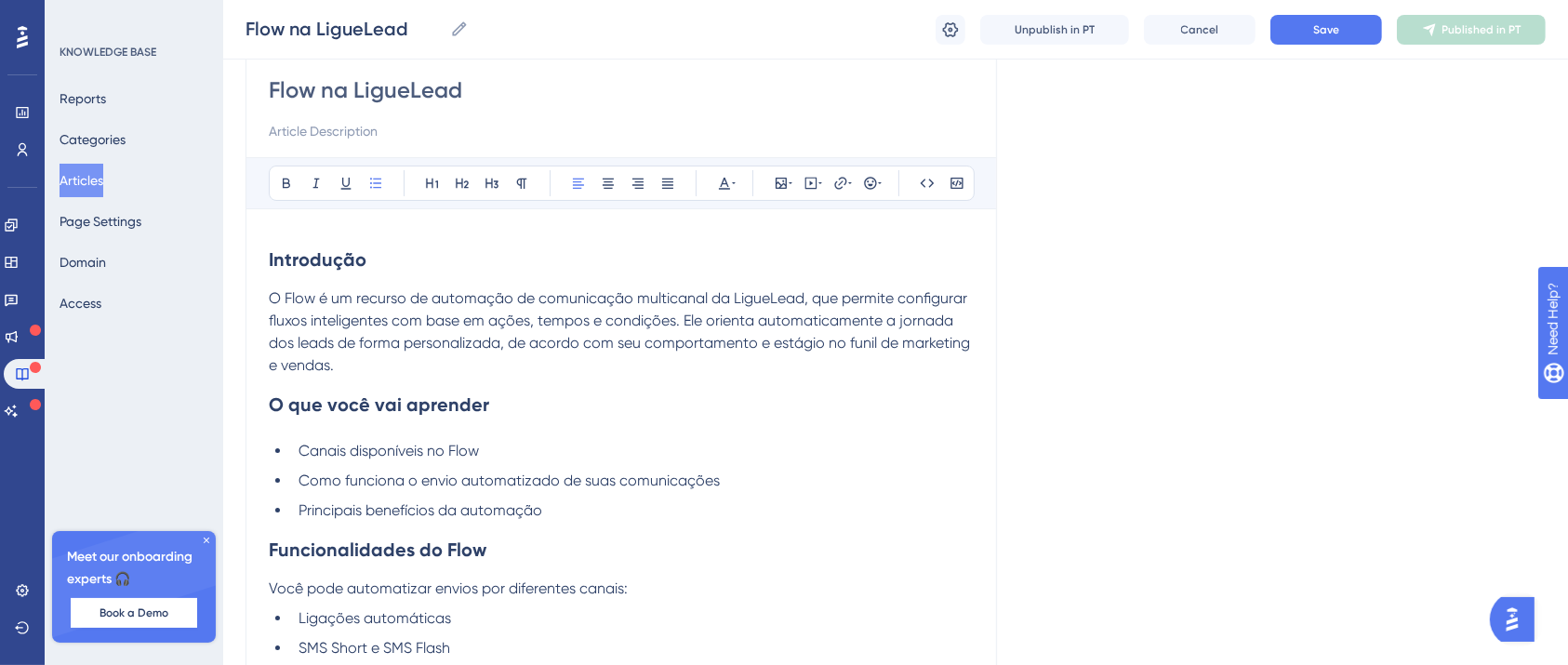
scroll to position [411, 0]
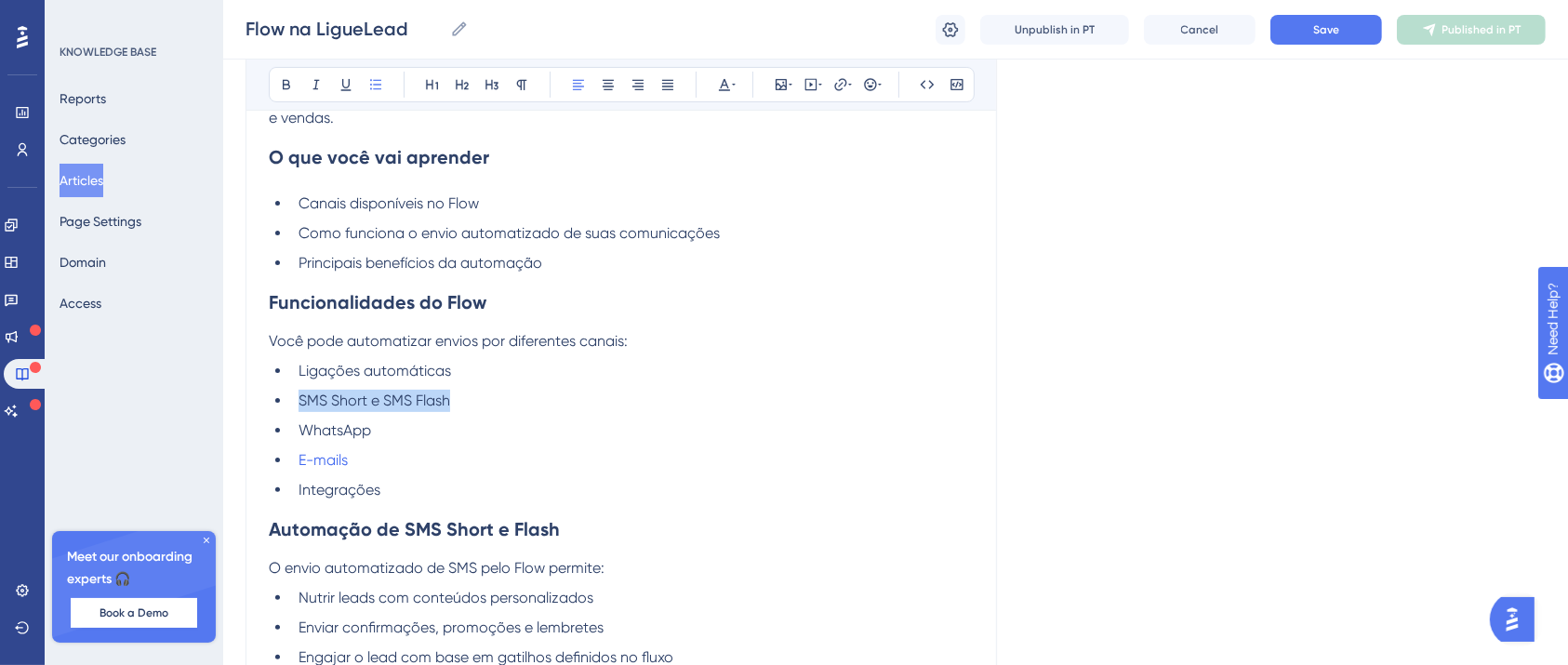
drag, startPoint x: 451, startPoint y: 398, endPoint x: 290, endPoint y: 404, distance: 161.1
click at [290, 404] on ul "Ligações automáticas SMS Short e SMS Flash WhatsApp E-mails Integrações" at bounding box center [621, 431] width 705 height 141
click at [843, 85] on icon at bounding box center [841, 84] width 15 height 15
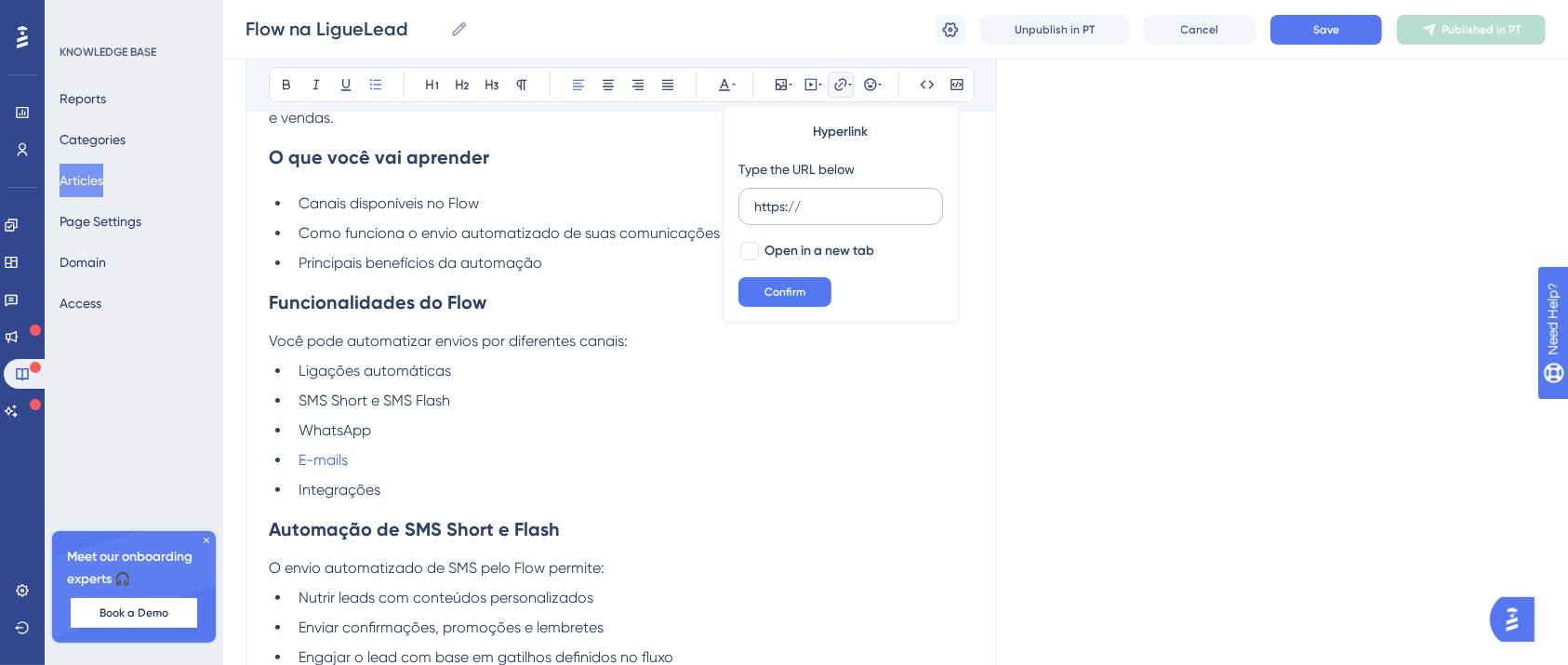
click at [821, 209] on input "https://" at bounding box center [841, 206] width 173 height 21
type input "https://[URL][DOMAIN_NAME]"
drag, startPoint x: 799, startPoint y: 212, endPoint x: 602, endPoint y: 205, distance: 197.1
click at [602, 204] on div "Bold Italic Underline Bullet Point Heading 1 Heading 2 Heading 3 Normal Align L…" at bounding box center [621, 376] width 705 height 934
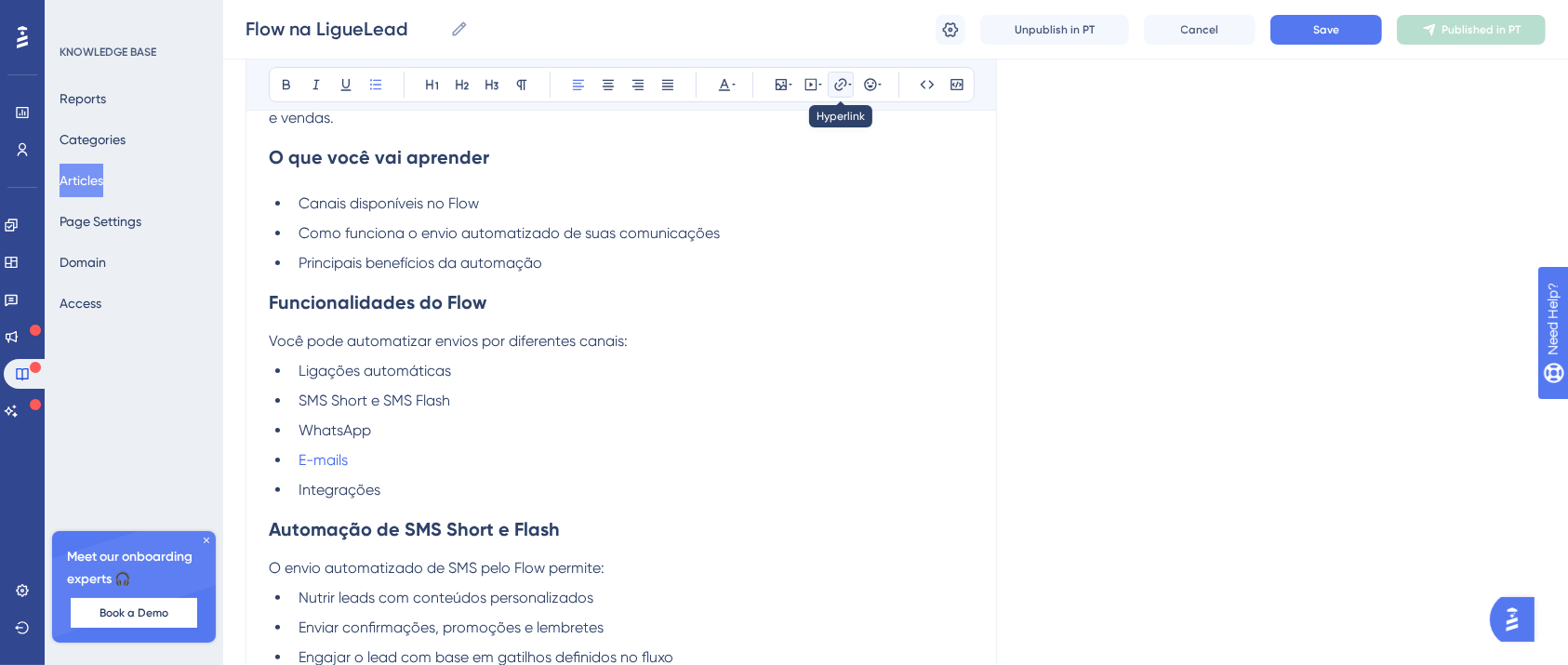
click at [841, 81] on icon at bounding box center [841, 84] width 15 height 15
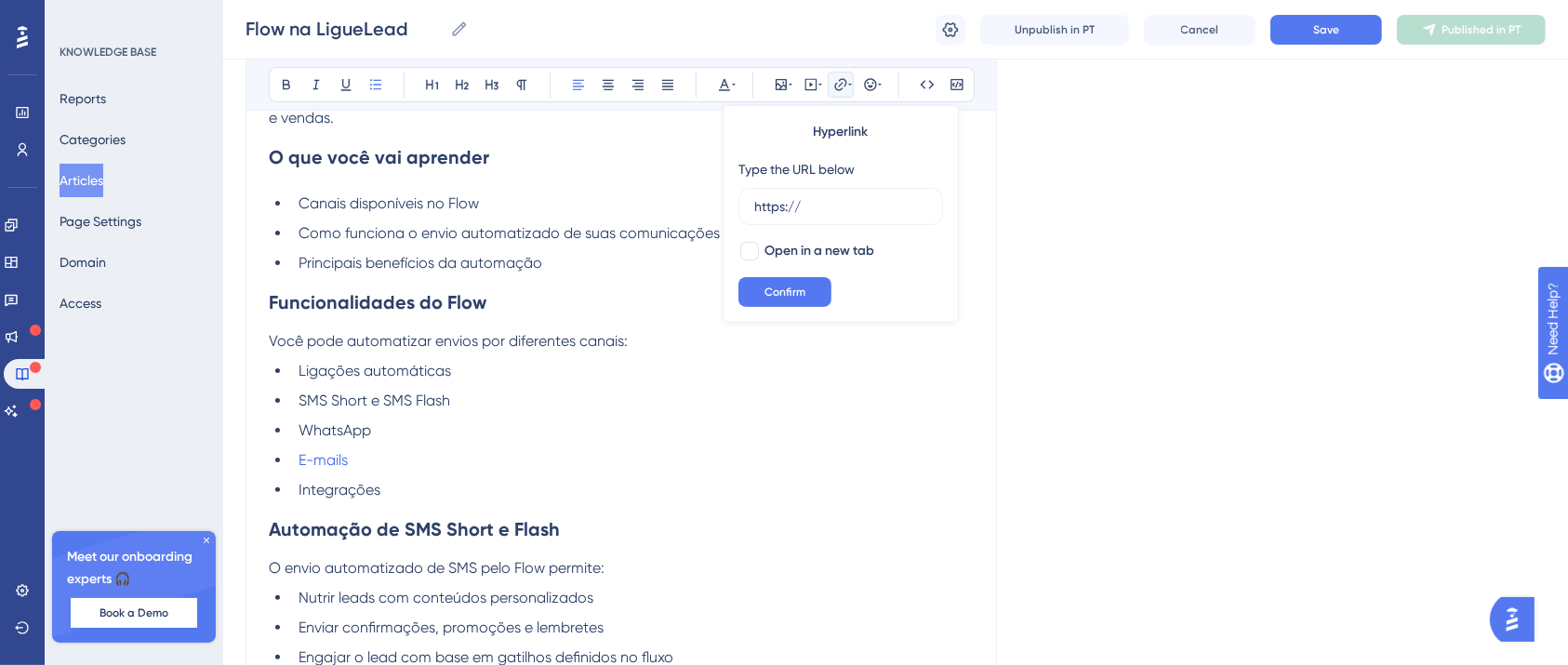
click at [574, 430] on li "WhatsApp" at bounding box center [632, 431] width 683 height 22
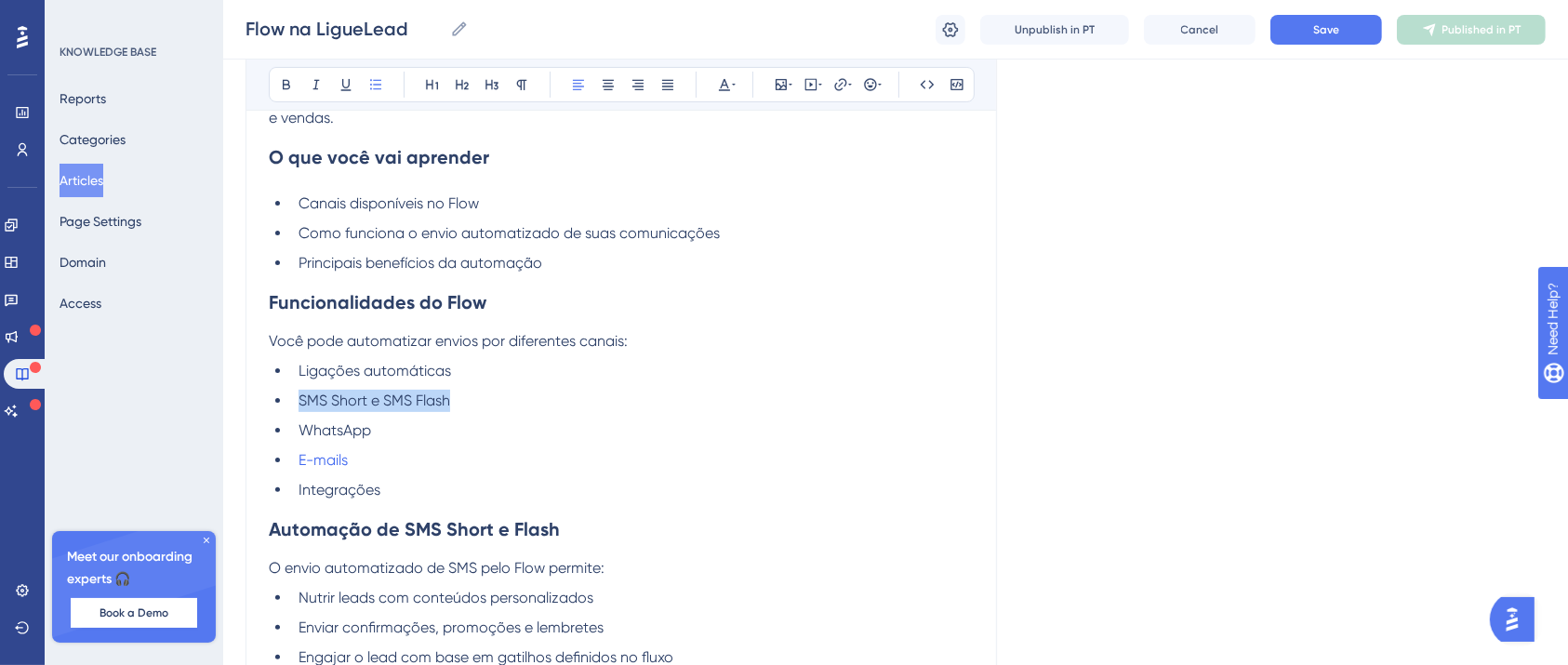
drag, startPoint x: 423, startPoint y: 402, endPoint x: 300, endPoint y: 404, distance: 123.0
click at [300, 404] on li "SMS Short e SMS Flash" at bounding box center [632, 401] width 683 height 22
click at [843, 78] on icon at bounding box center [841, 84] width 15 height 15
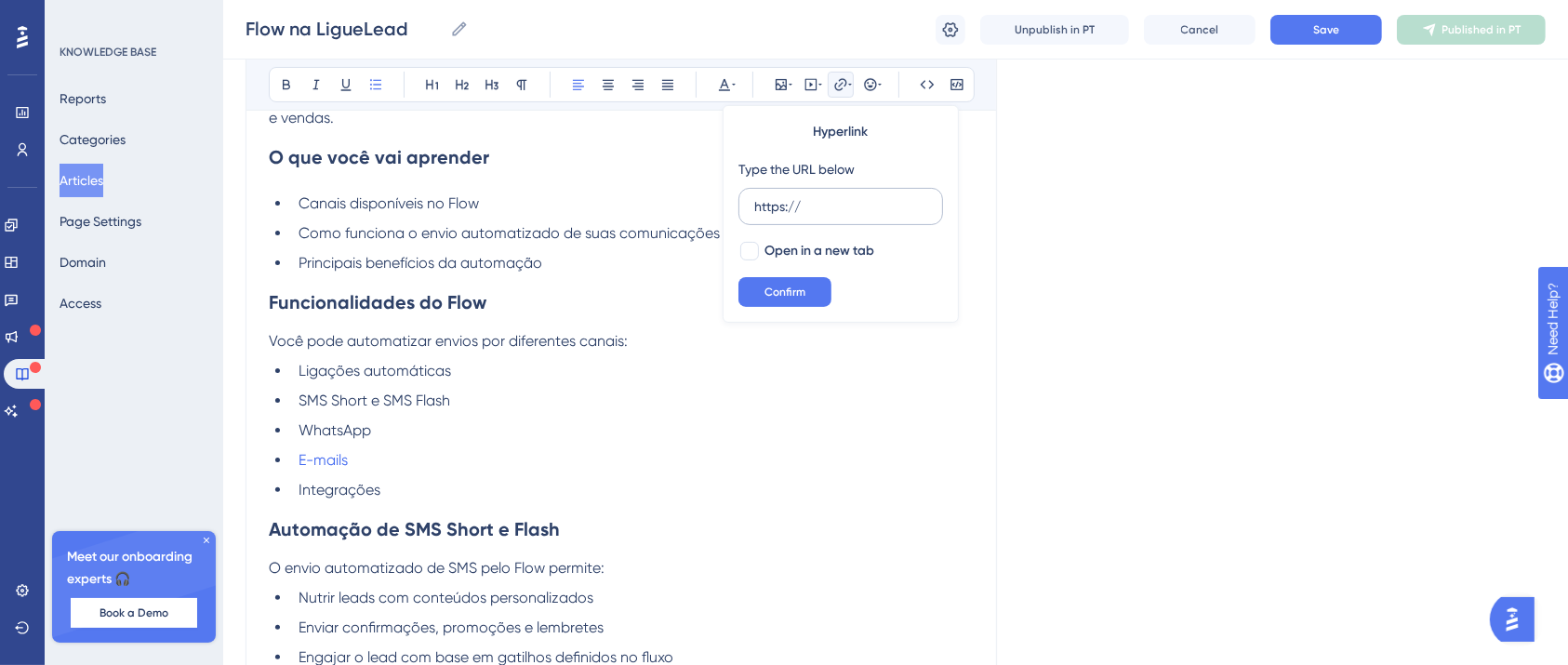
click at [812, 203] on input "https://" at bounding box center [841, 206] width 173 height 21
type input "[URL][DOMAIN_NAME]"
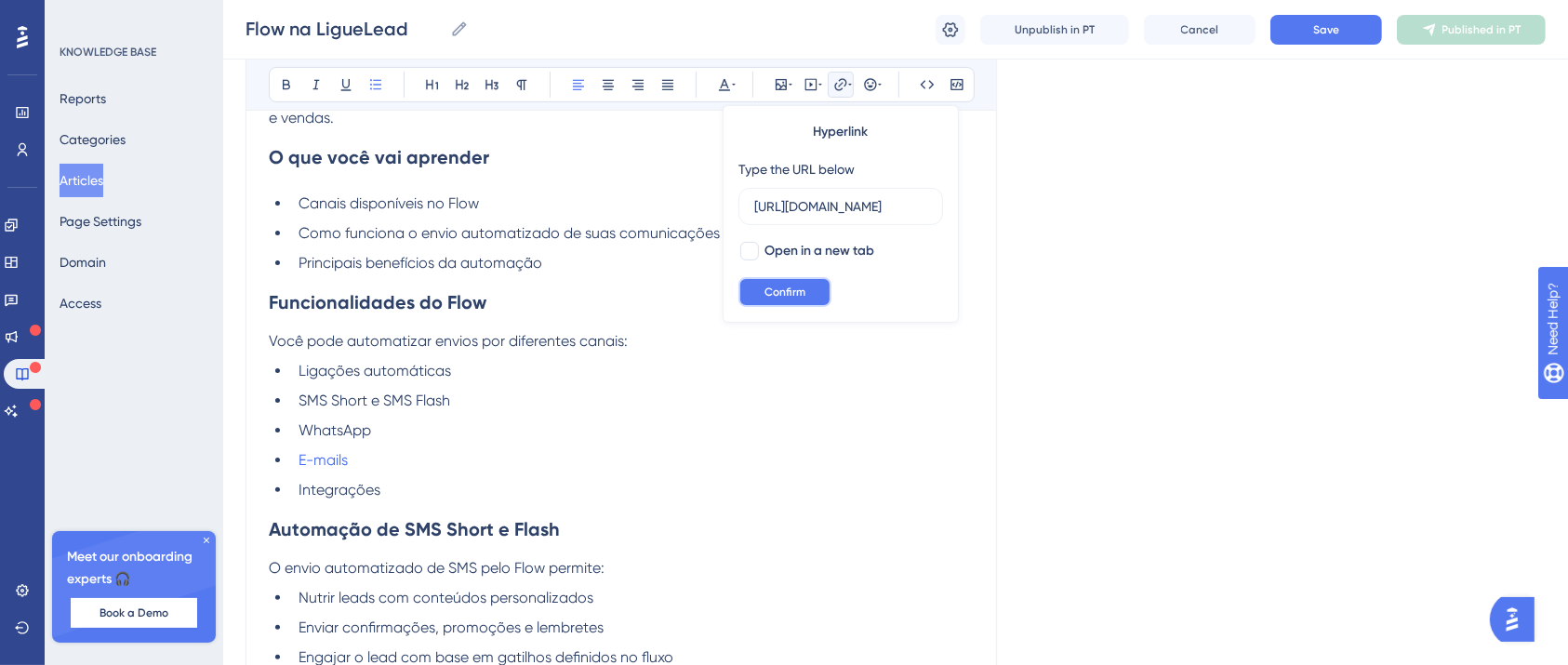
click at [801, 298] on span "Confirm" at bounding box center [784, 292] width 41 height 15
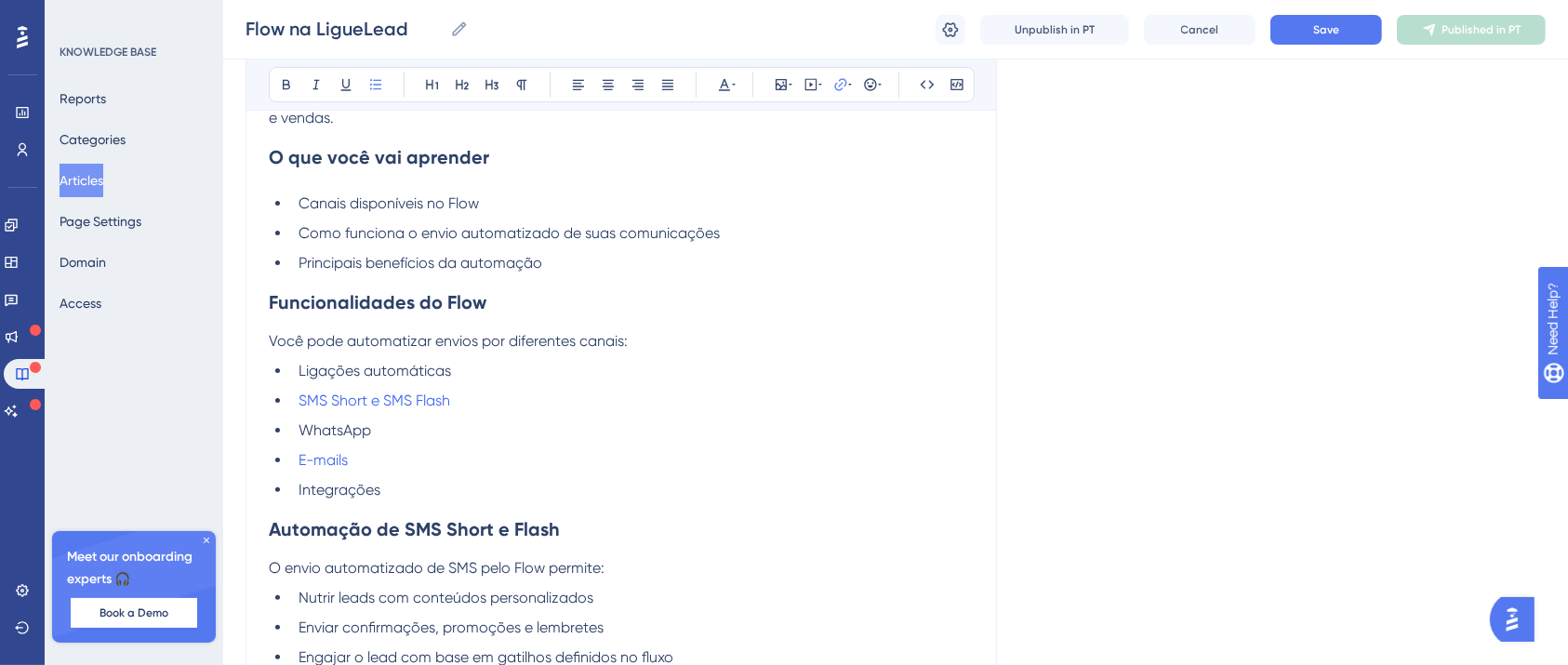
click at [670, 372] on li "Ligações automáticas" at bounding box center [632, 371] width 683 height 22
click at [1320, 36] on span "Save" at bounding box center [1326, 29] width 26 height 15
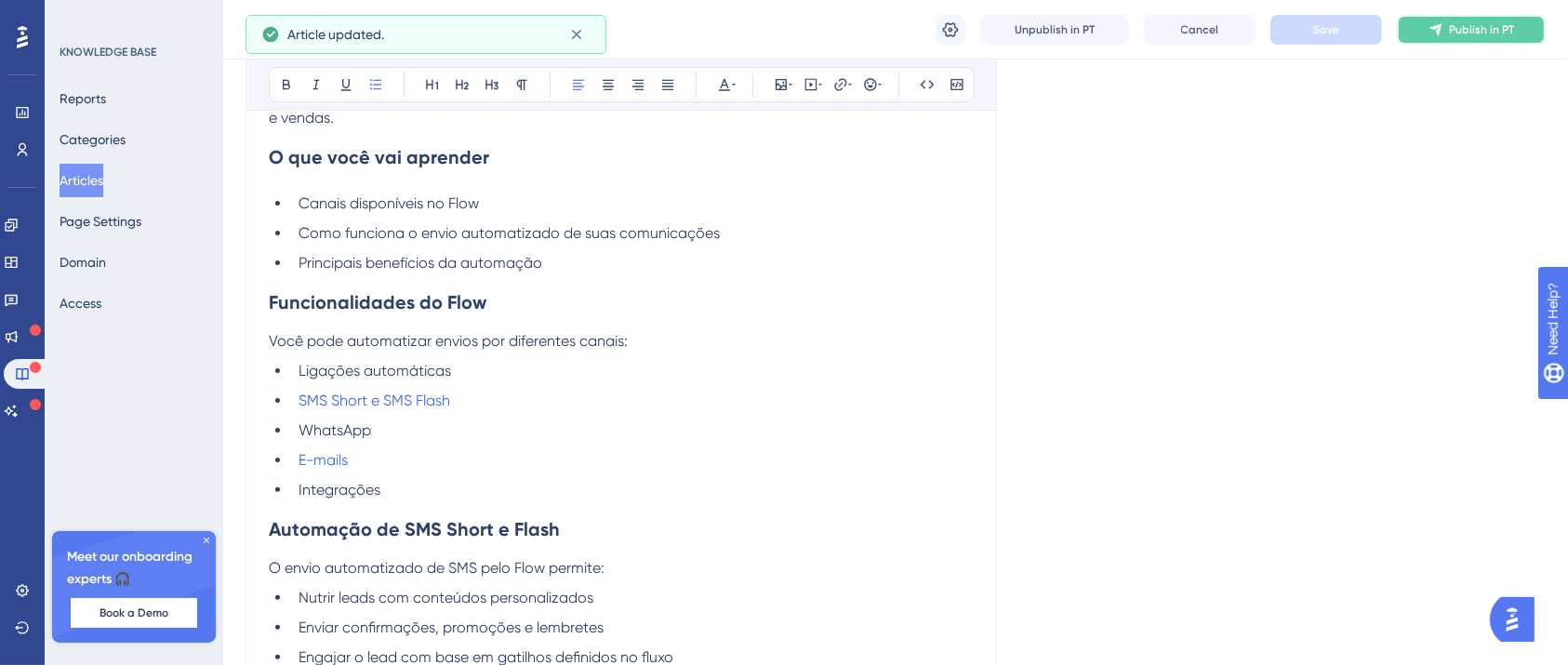
click at [1452, 38] on button "Publish in PT" at bounding box center [1471, 30] width 149 height 30
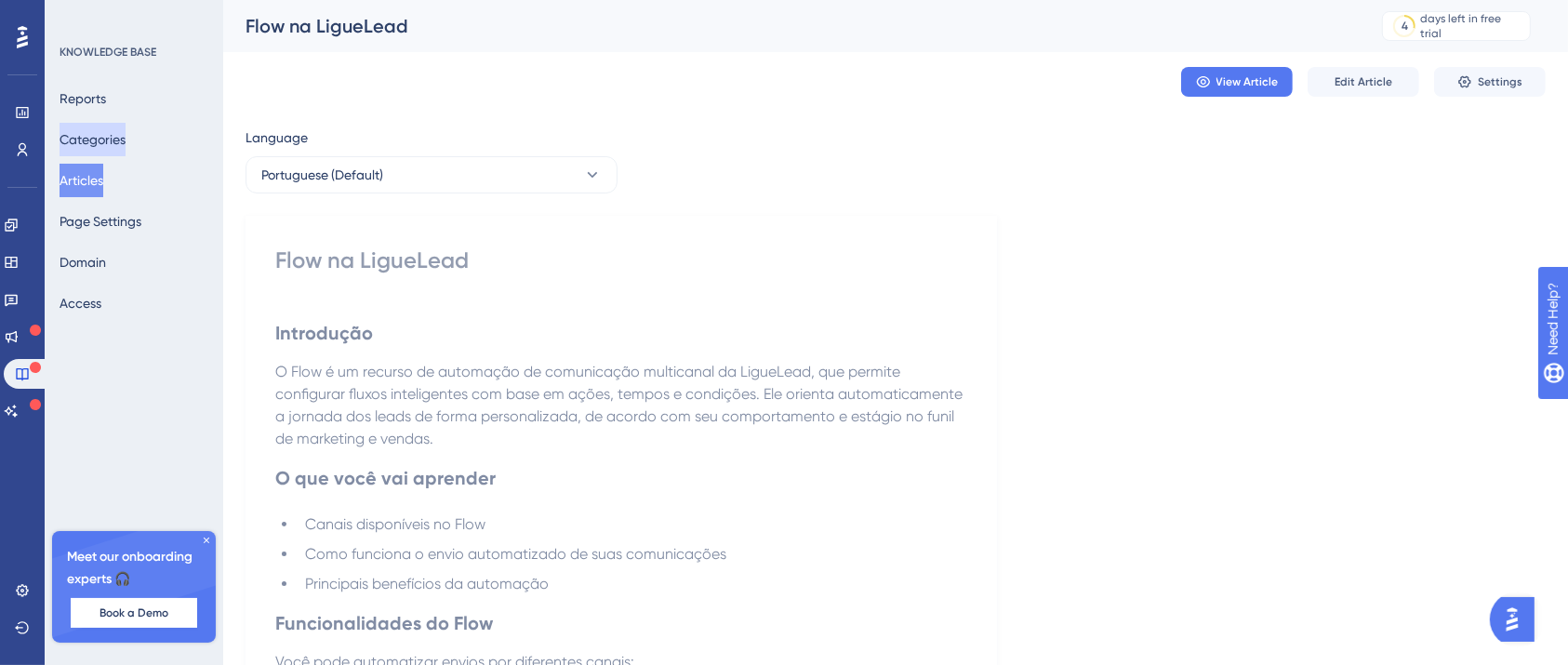
click at [125, 140] on button "Categories" at bounding box center [92, 140] width 66 height 34
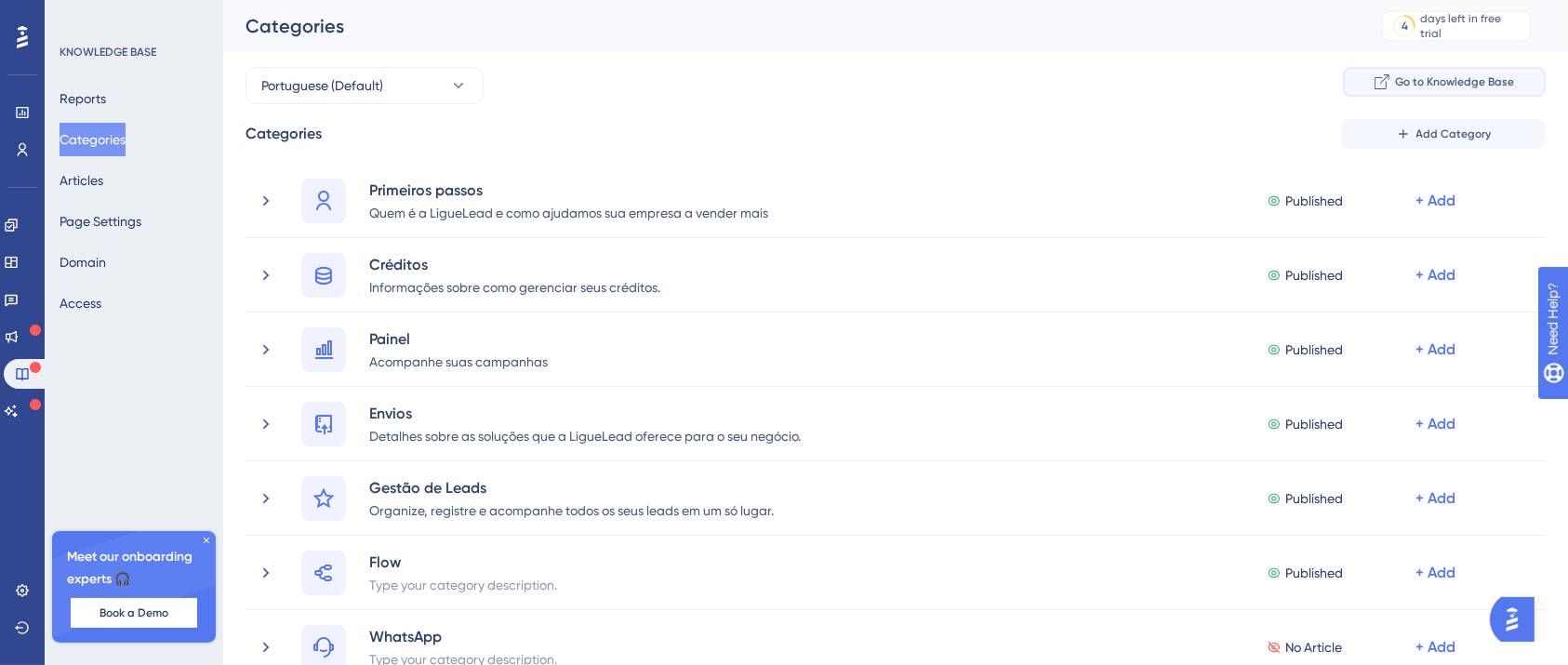
click at [1447, 85] on span "Go to Knowledge Base" at bounding box center [1455, 81] width 119 height 15
